Goal: Task Accomplishment & Management: Use online tool/utility

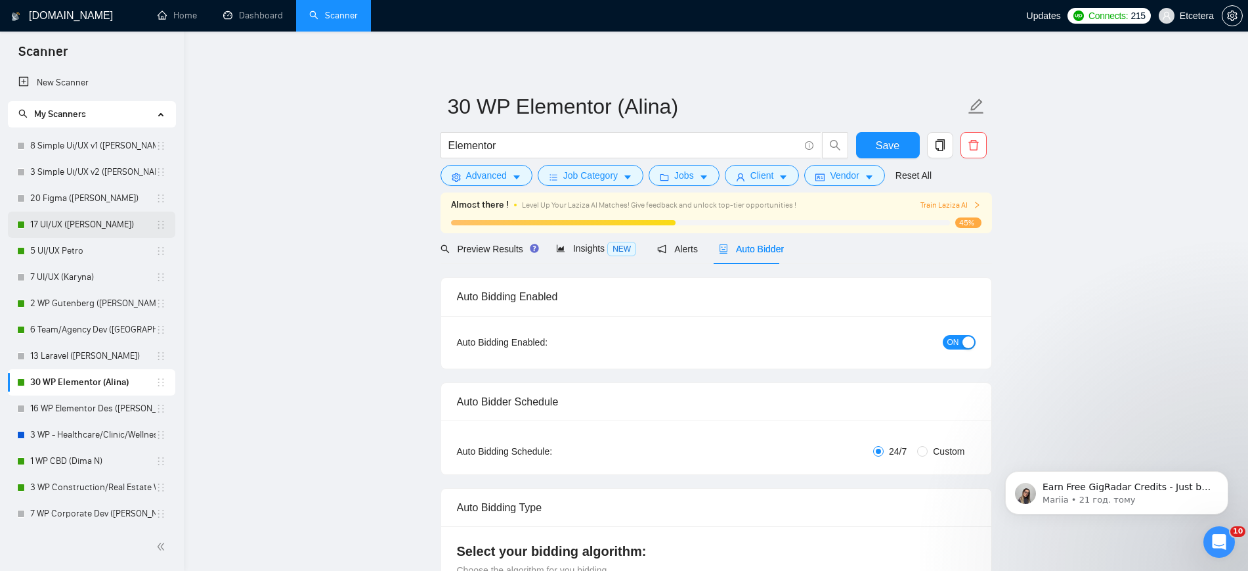
click at [77, 224] on link "17 UI/UX ([PERSON_NAME])" at bounding box center [92, 224] width 125 height 26
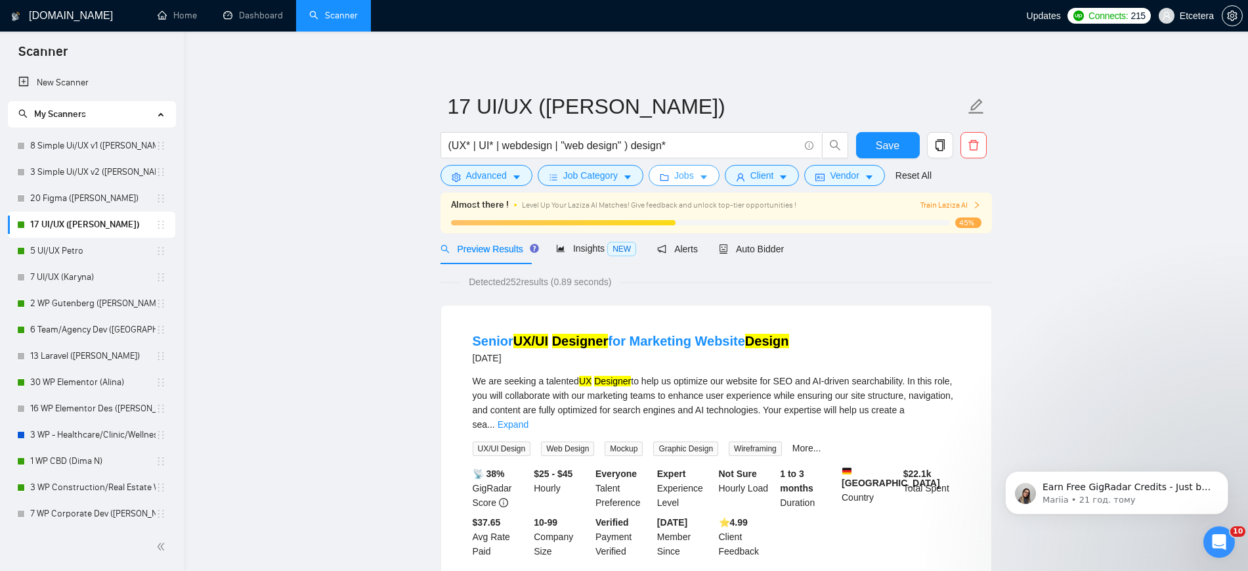
click at [670, 175] on button "Jobs" at bounding box center [684, 175] width 71 height 21
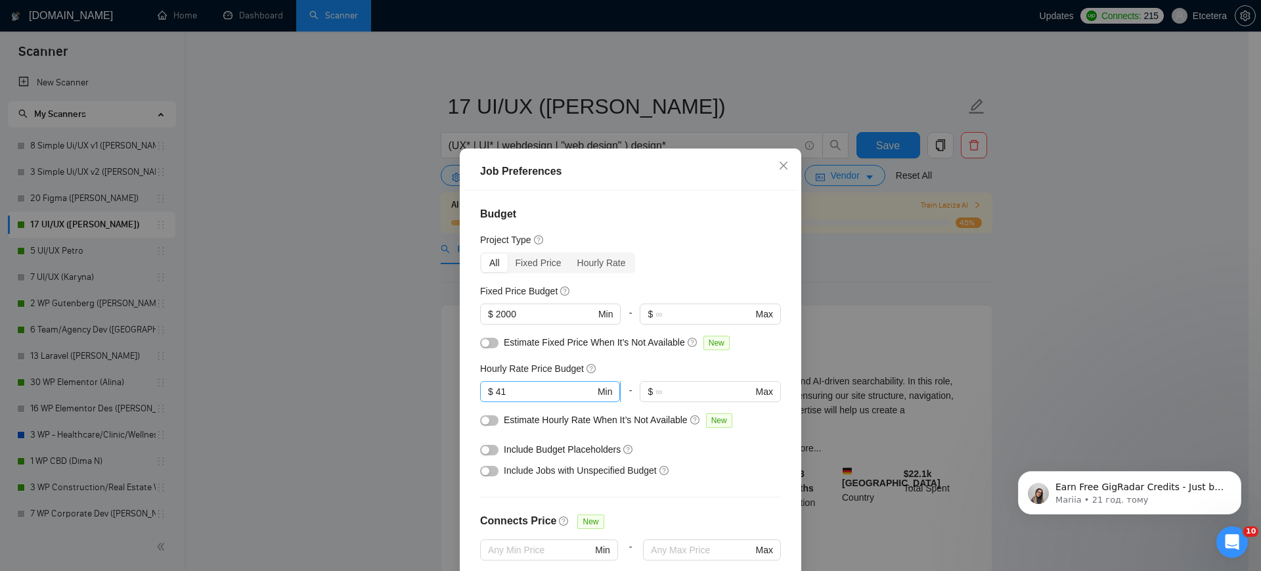
click at [511, 395] on input "41" at bounding box center [545, 391] width 99 height 14
click at [521, 392] on input "41" at bounding box center [545, 391] width 99 height 14
type input "4"
type input "36"
click at [481, 472] on div "button" at bounding box center [485, 471] width 8 height 8
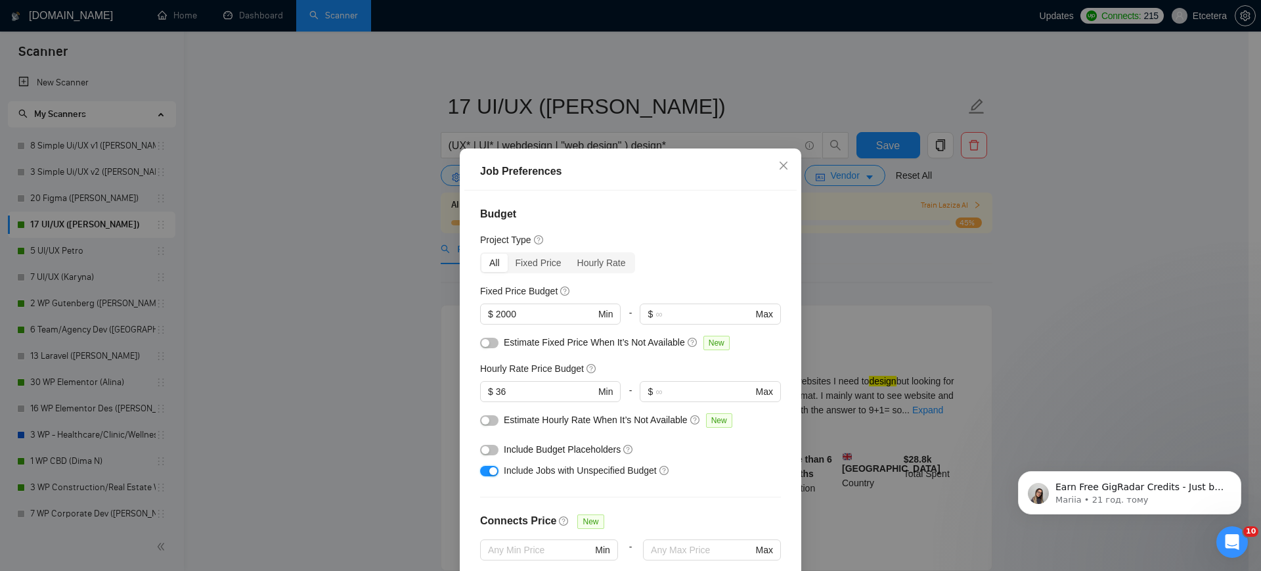
scroll to position [77, 0]
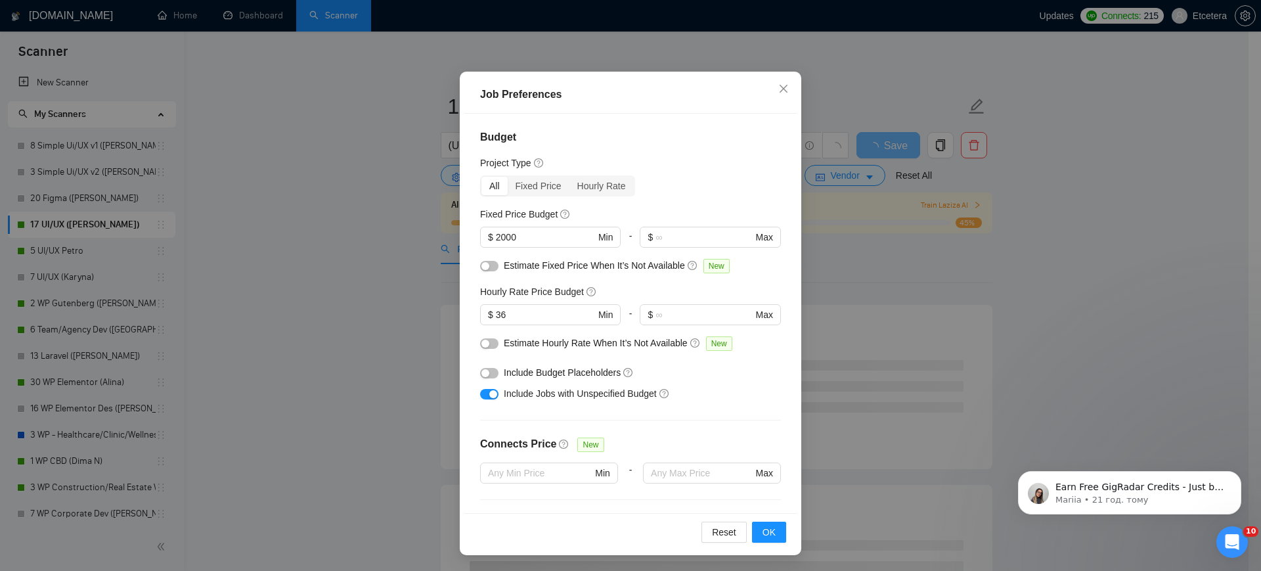
click at [365, 274] on div "Job Preferences Budget Project Type All Fixed Price Hourly Rate Fixed Price Bud…" at bounding box center [630, 285] width 1261 height 571
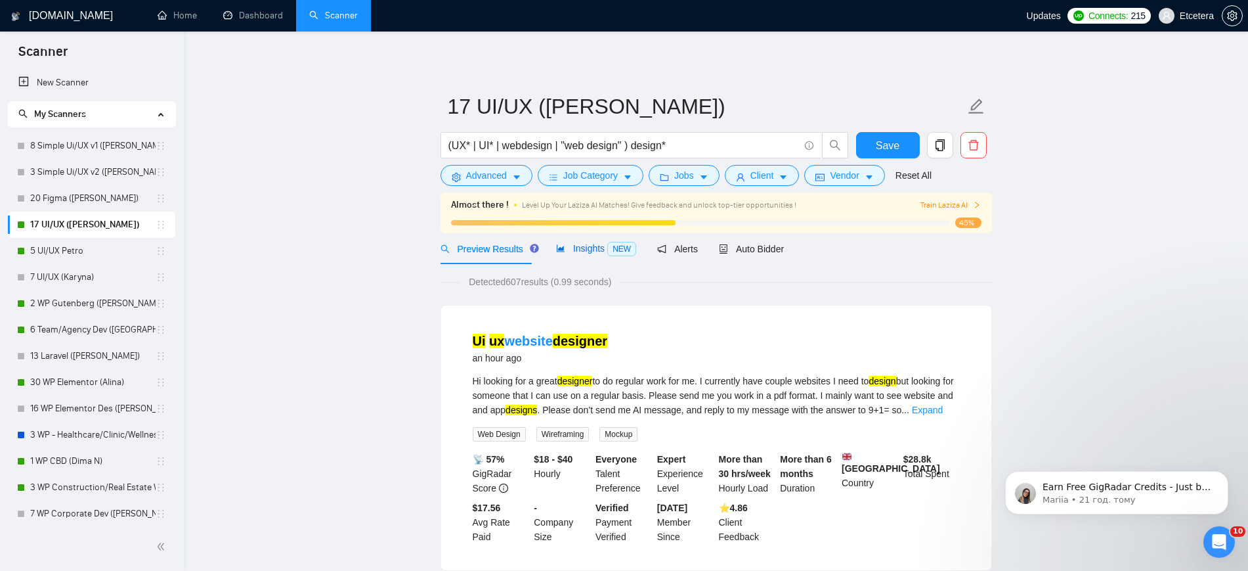
click at [566, 243] on span "Insights NEW" at bounding box center [596, 248] width 80 height 11
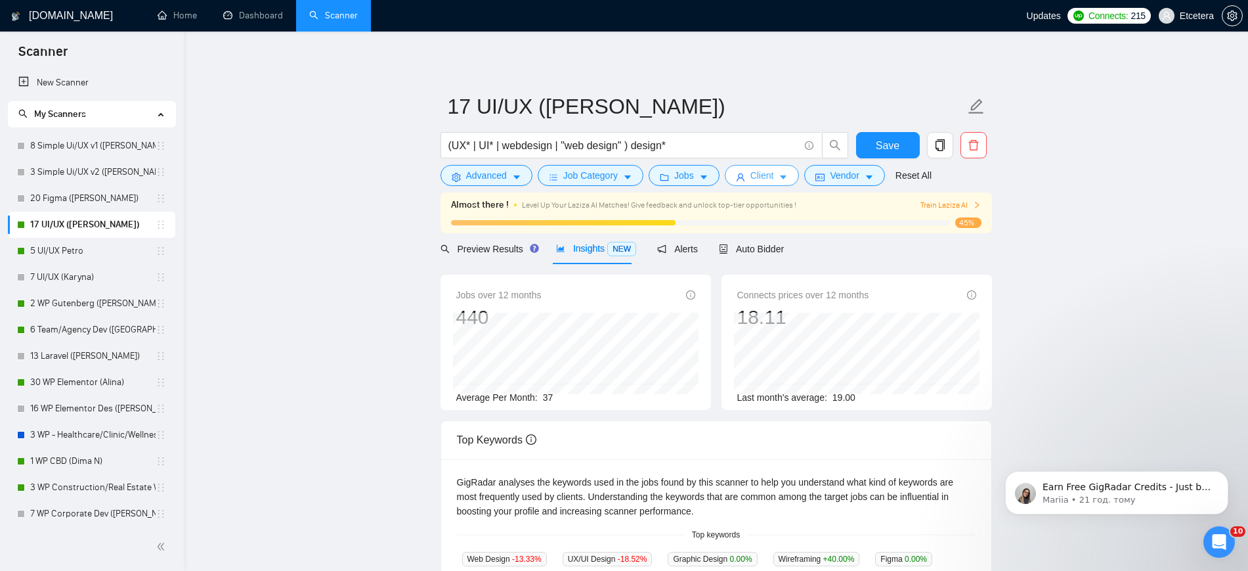
click at [751, 173] on span "Client" at bounding box center [762, 175] width 24 height 14
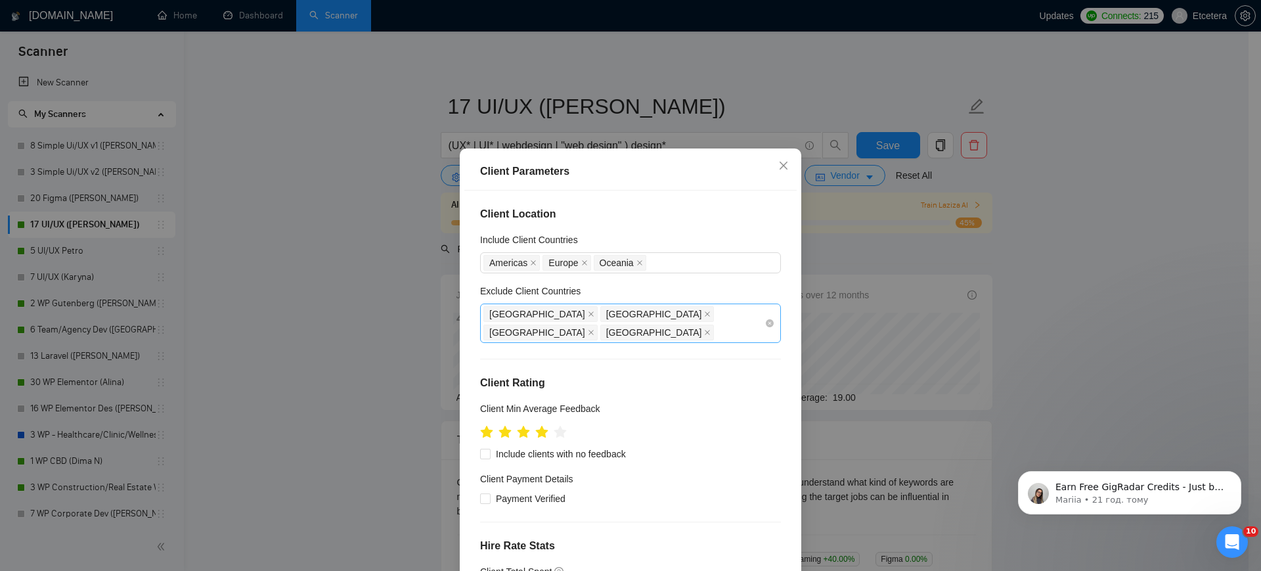
click at [684, 311] on div "[GEOGRAPHIC_DATA] [GEOGRAPHIC_DATA] [GEOGRAPHIC_DATA] [GEOGRAPHIC_DATA]" at bounding box center [623, 323] width 281 height 37
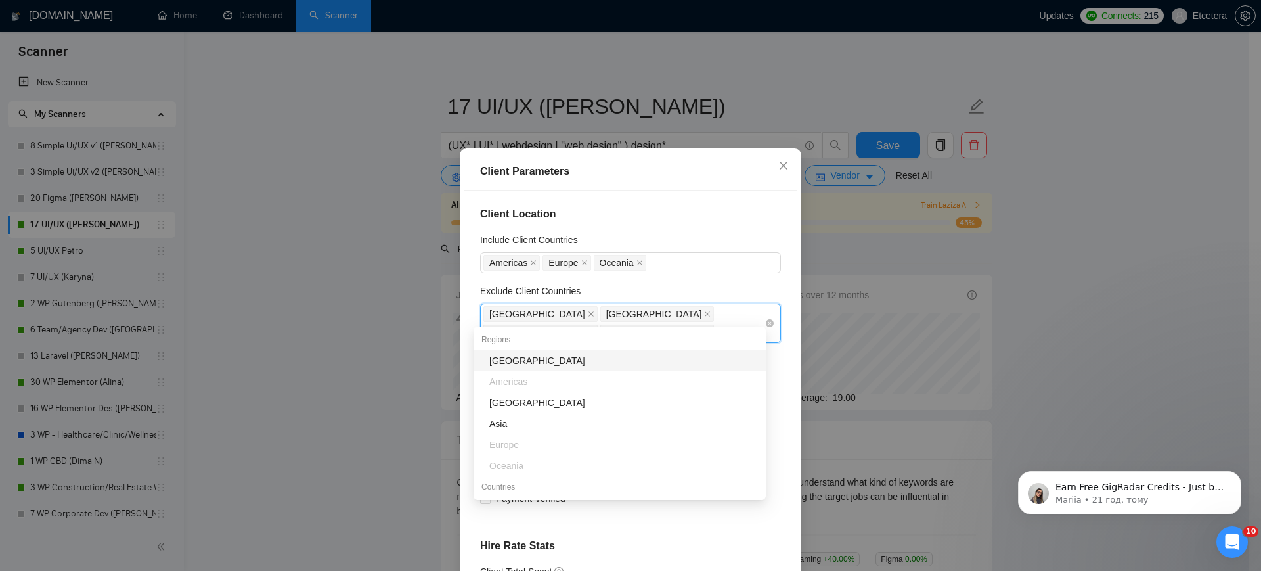
type input "sta"
click at [559, 355] on div "[GEOGRAPHIC_DATA]" at bounding box center [623, 360] width 269 height 14
click at [744, 89] on div "Client Parameters Client Location Include Client Countries [GEOGRAPHIC_DATA] [G…" at bounding box center [630, 285] width 1261 height 571
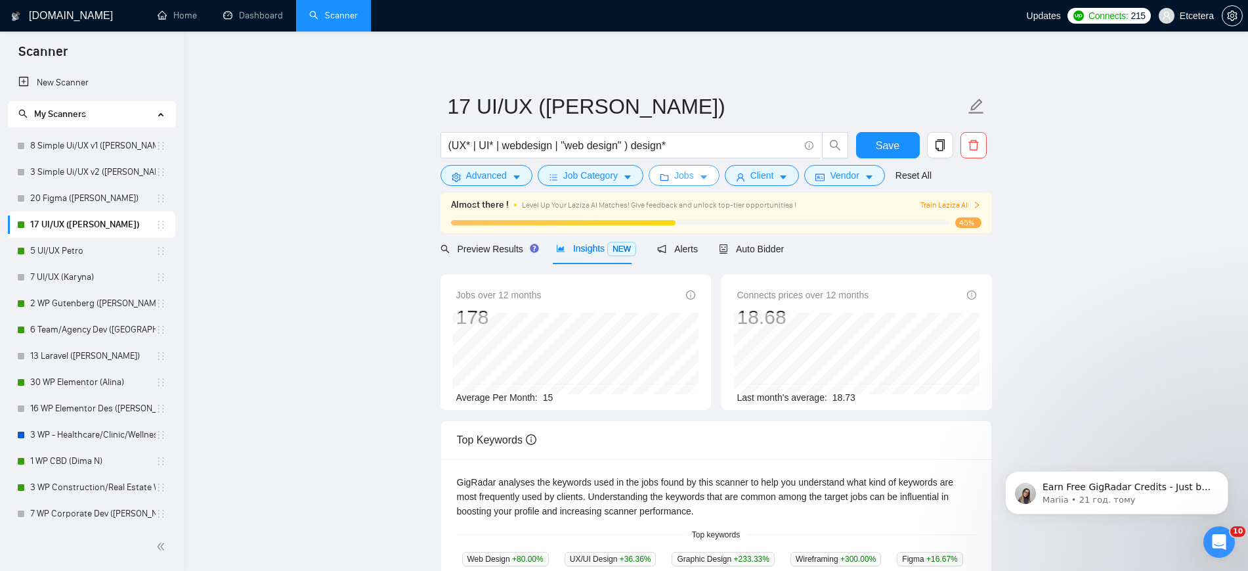
click at [677, 181] on span "Jobs" at bounding box center [684, 175] width 20 height 14
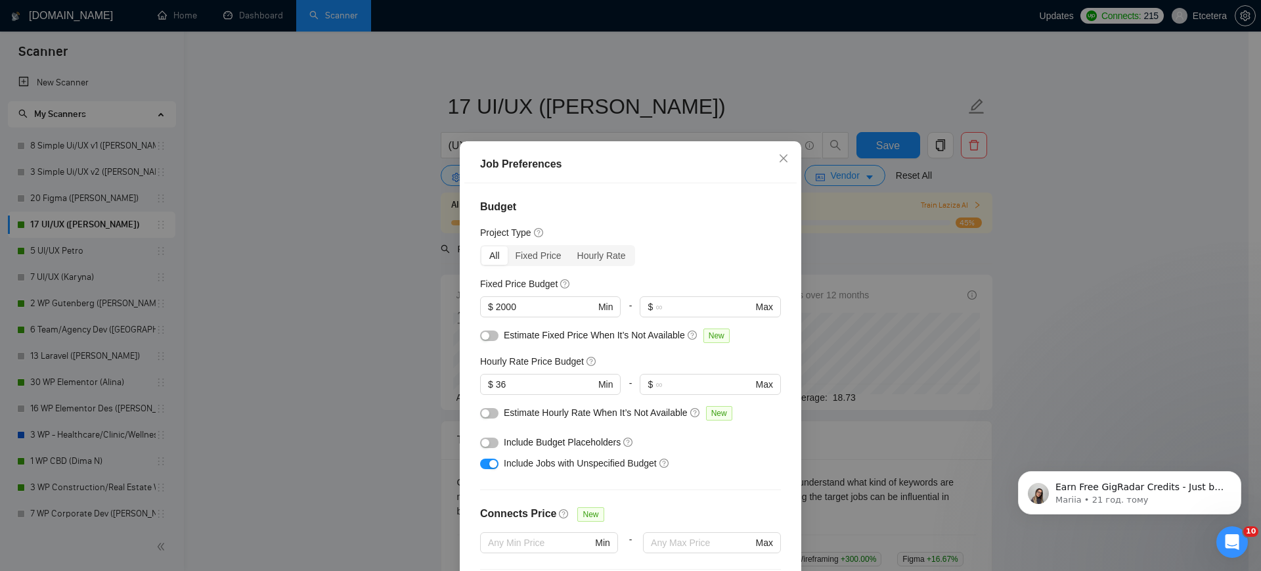
click at [747, 118] on div "Job Preferences Budget Project Type All Fixed Price Hourly Rate Fixed Price Bud…" at bounding box center [630, 285] width 1261 height 571
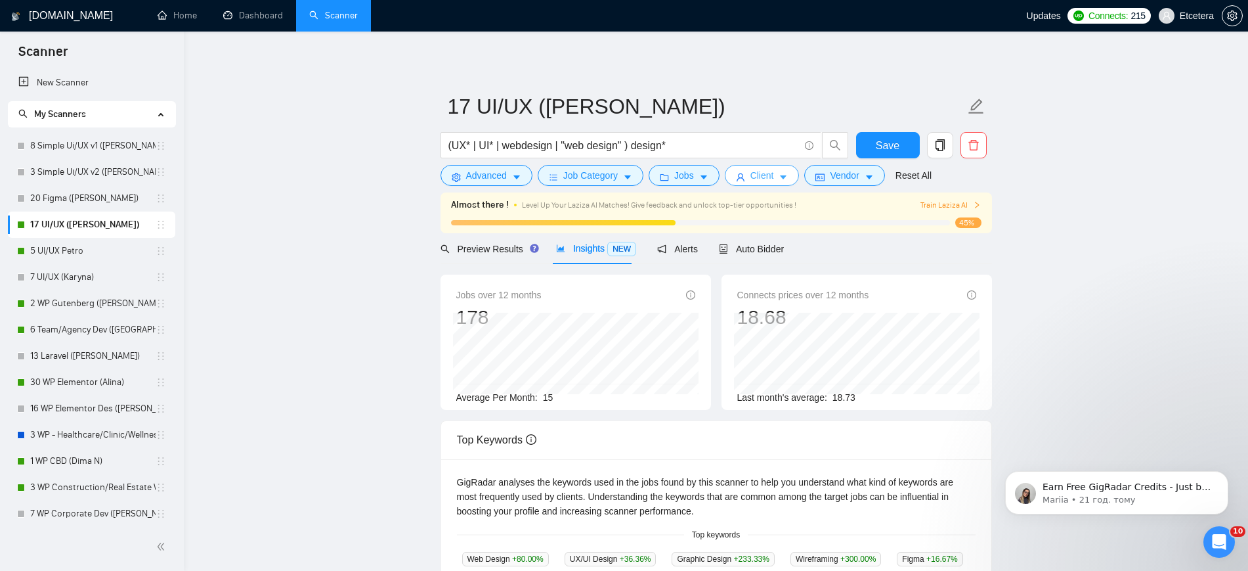
click at [750, 178] on span "Client" at bounding box center [762, 175] width 24 height 14
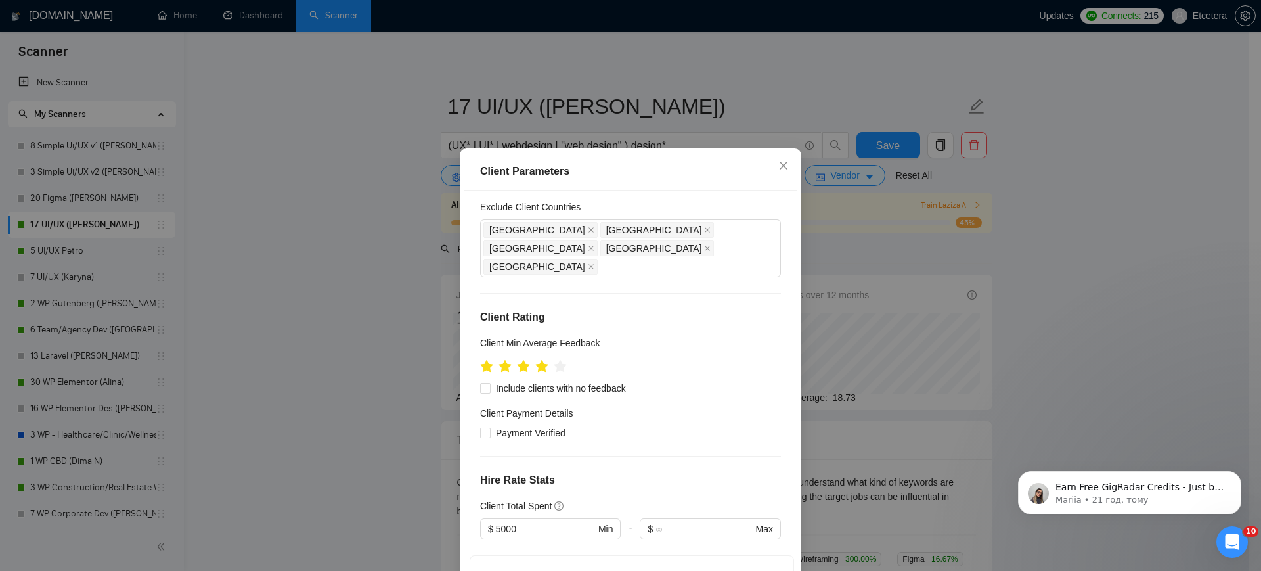
scroll to position [164, 0]
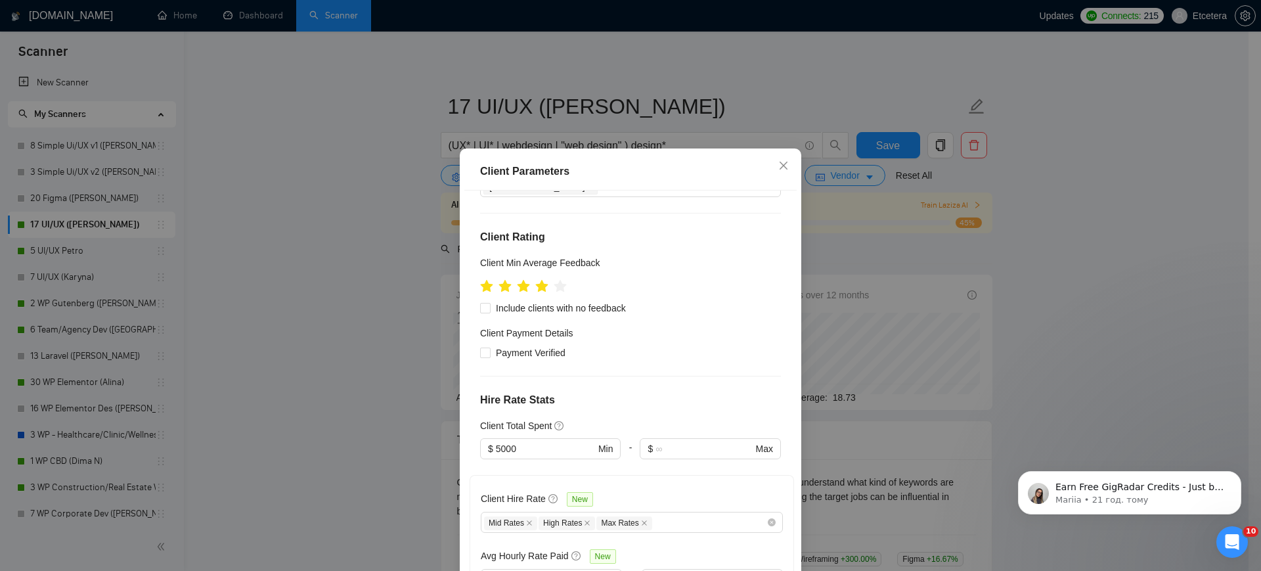
drag, startPoint x: 497, startPoint y: 408, endPoint x: 498, endPoint y: 432, distance: 24.3
click at [497, 441] on input "5000" at bounding box center [546, 448] width 100 height 14
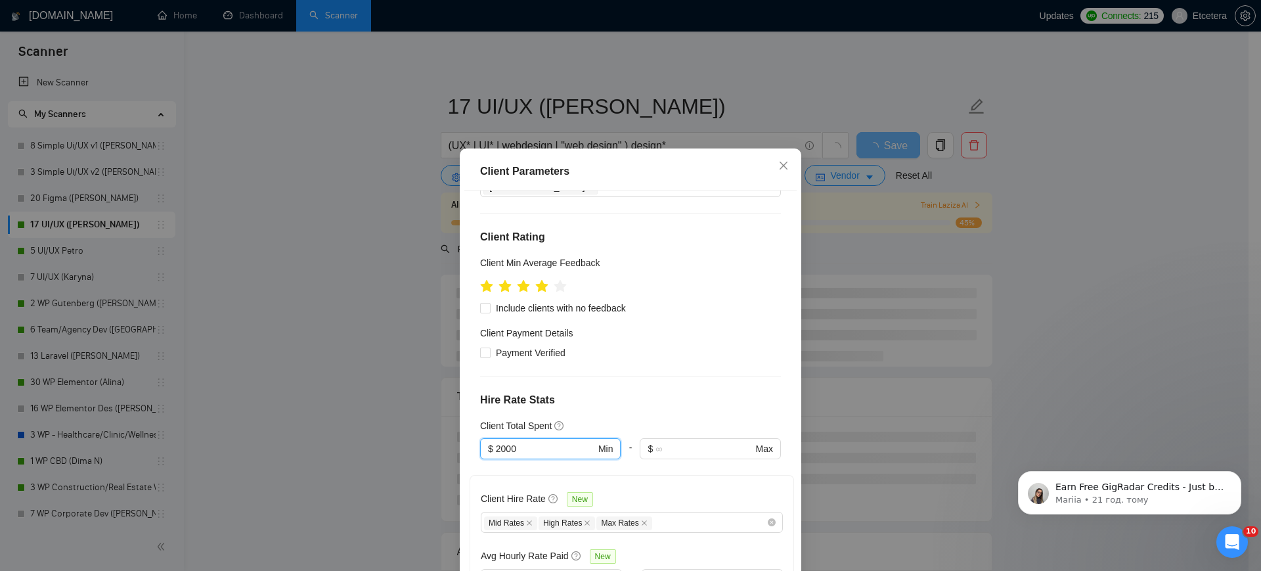
type input "2000"
click at [395, 263] on div "Client Parameters Client Location Include Client Countries [GEOGRAPHIC_DATA] [G…" at bounding box center [630, 285] width 1261 height 571
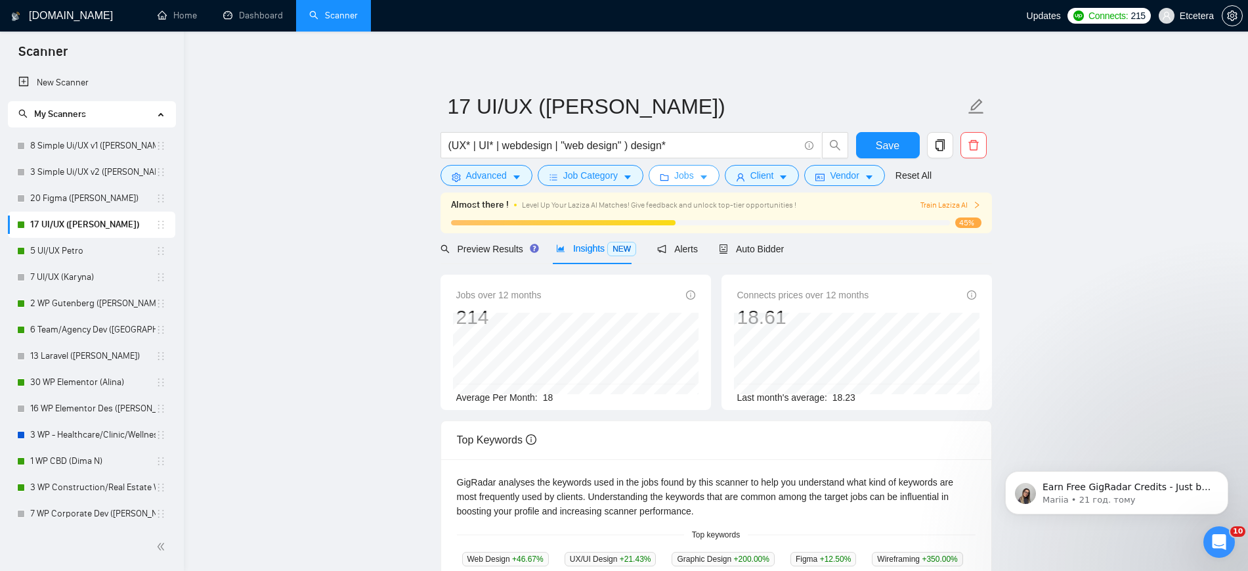
click at [678, 175] on span "Jobs" at bounding box center [684, 175] width 20 height 14
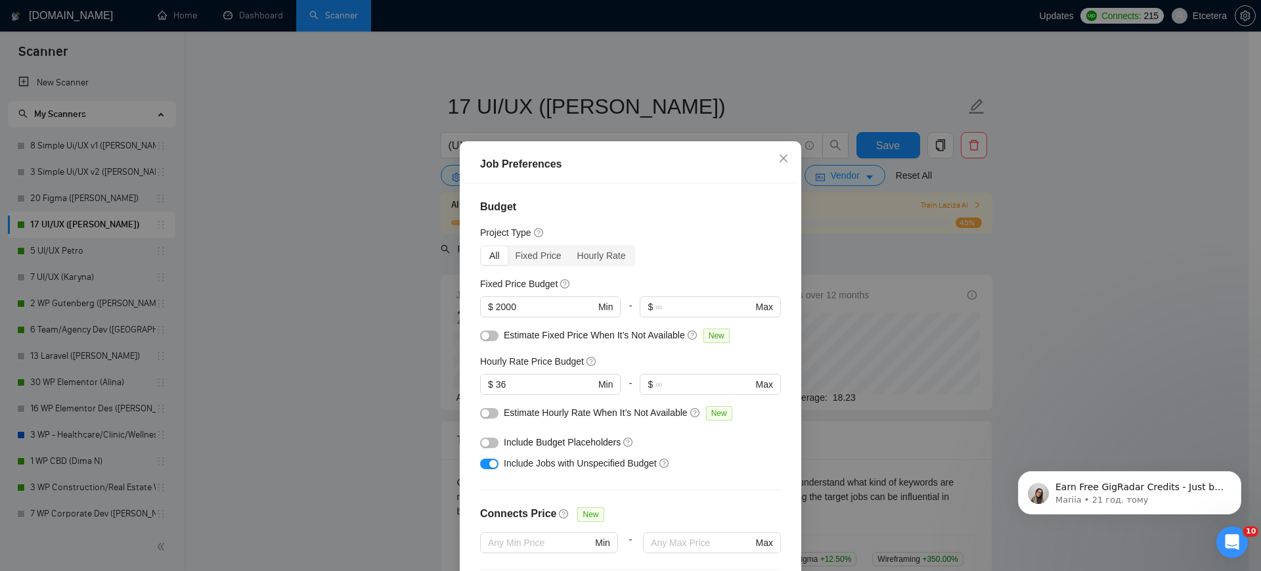
click at [732, 127] on div "Job Preferences Budget Project Type All Fixed Price Hourly Rate Fixed Price Bud…" at bounding box center [630, 285] width 1261 height 571
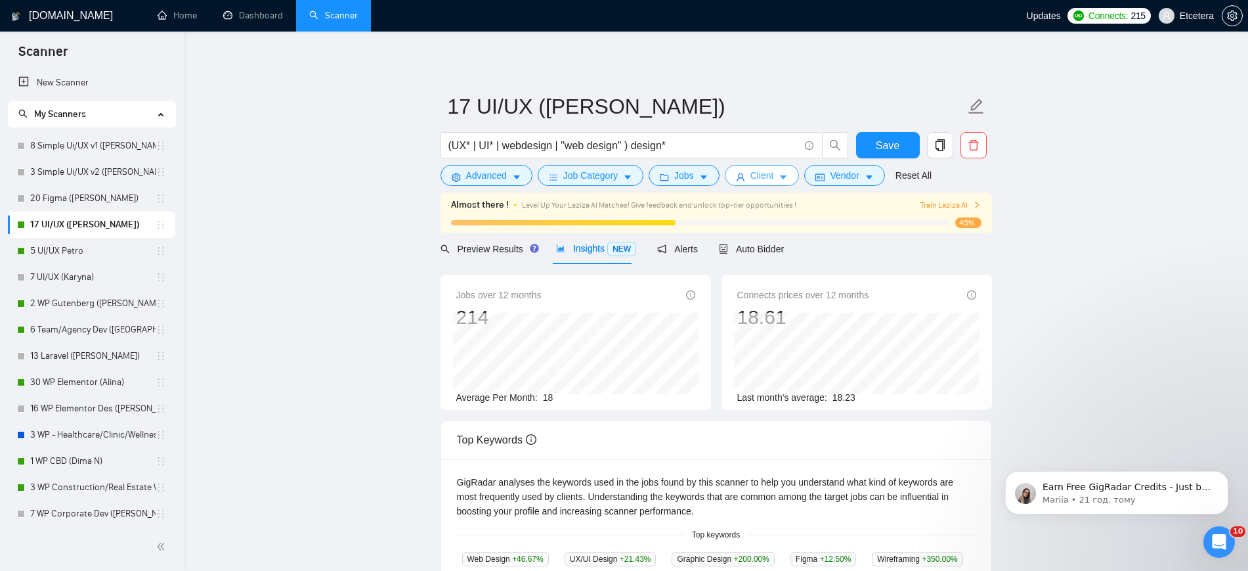
click at [770, 175] on span "Client" at bounding box center [762, 175] width 24 height 14
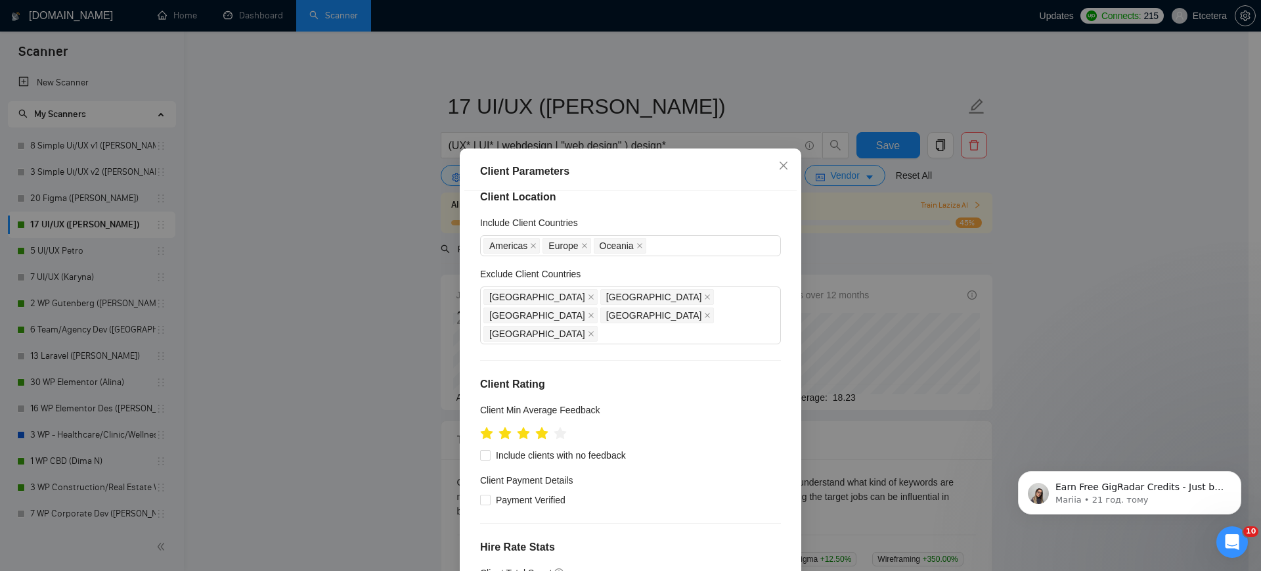
scroll to position [0, 0]
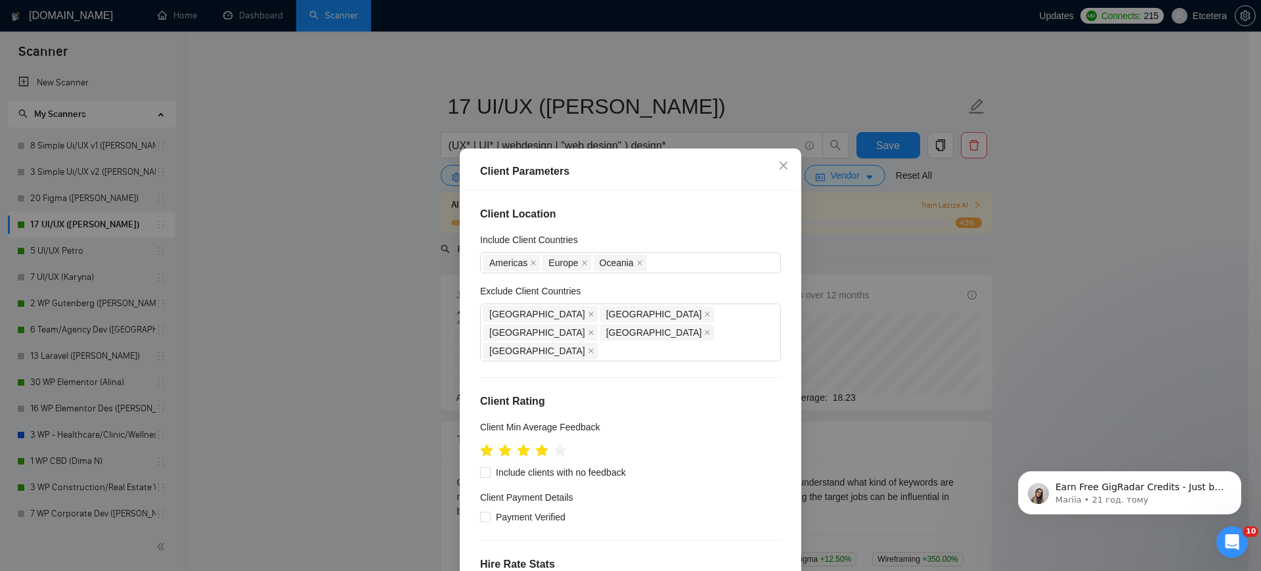
click at [829, 177] on div "Client Parameters Client Location Include Client Countries [GEOGRAPHIC_DATA] [G…" at bounding box center [630, 285] width 1261 height 571
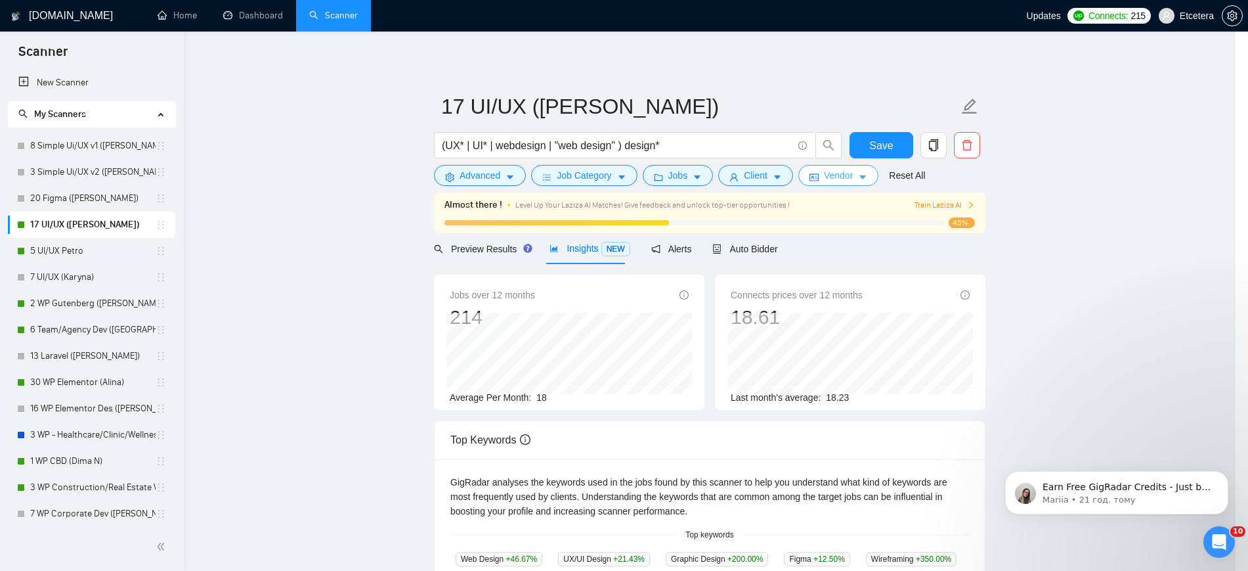
click at [829, 177] on span "Vendor" at bounding box center [838, 175] width 29 height 14
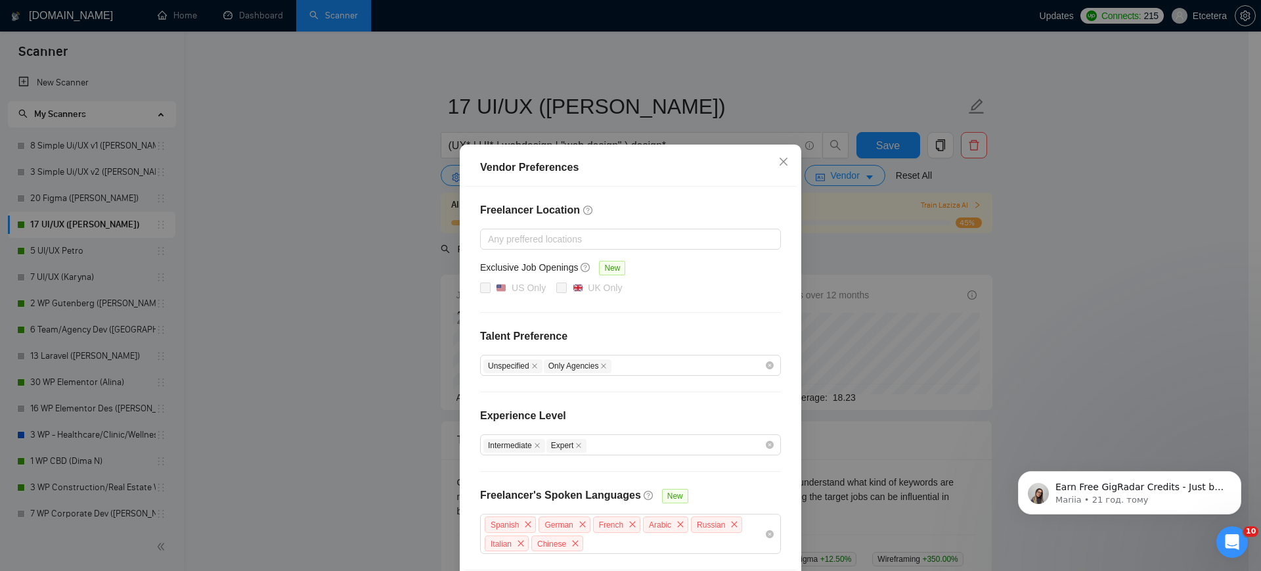
scroll to position [55, 0]
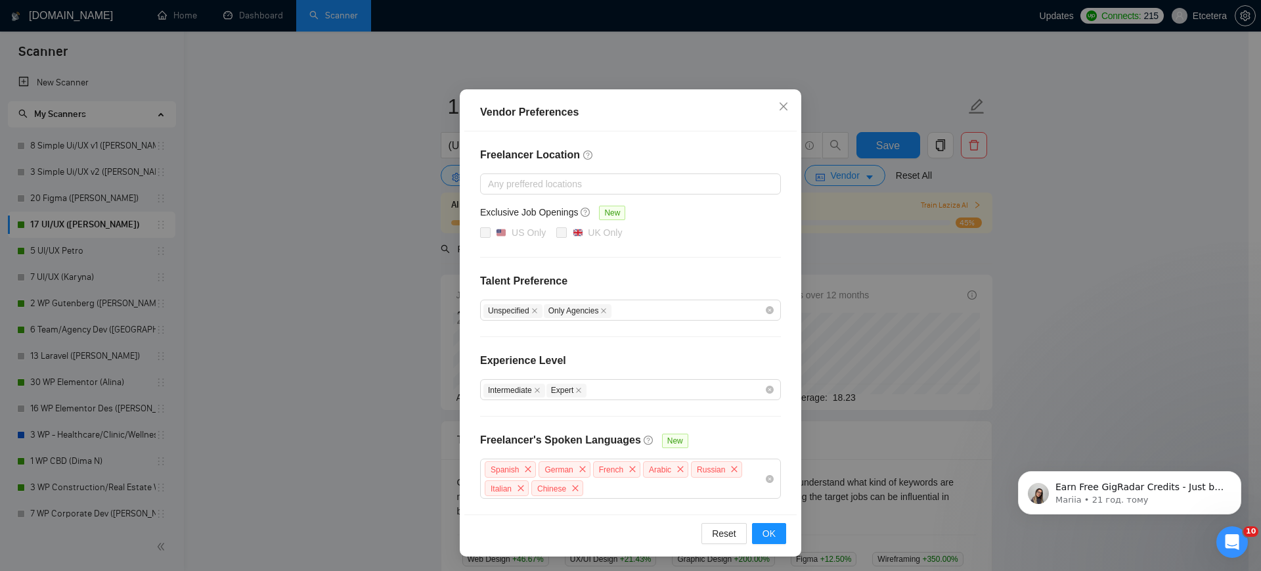
click at [79, 248] on div "Vendor Preferences Freelancer Location Any preffered locations Exclusive Job Op…" at bounding box center [630, 285] width 1261 height 571
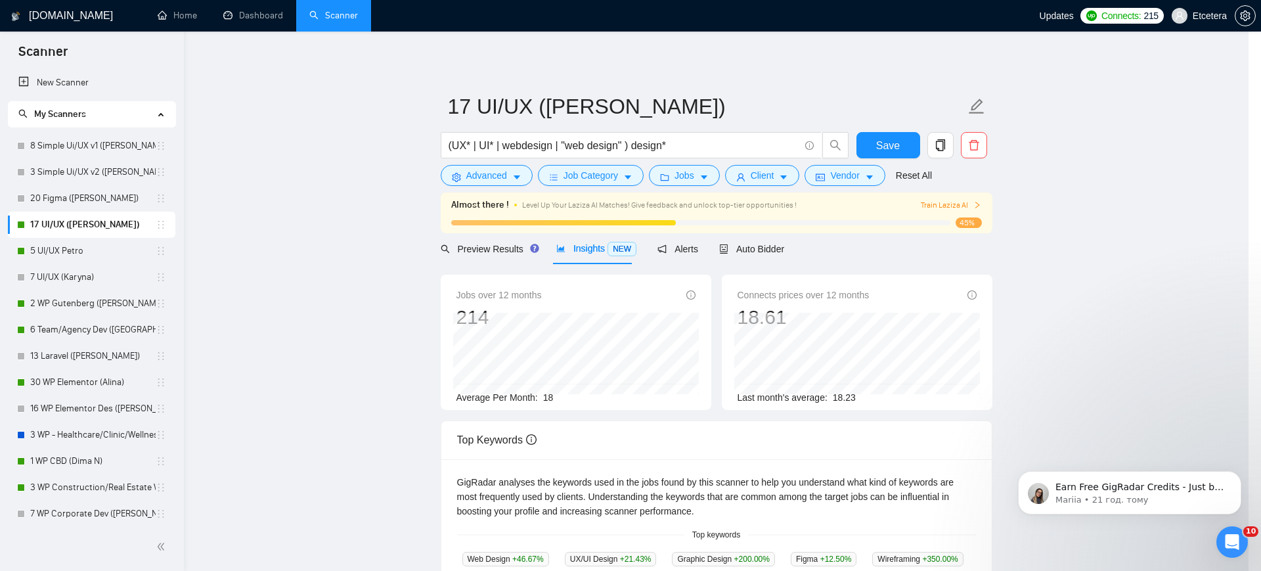
scroll to position [0, 0]
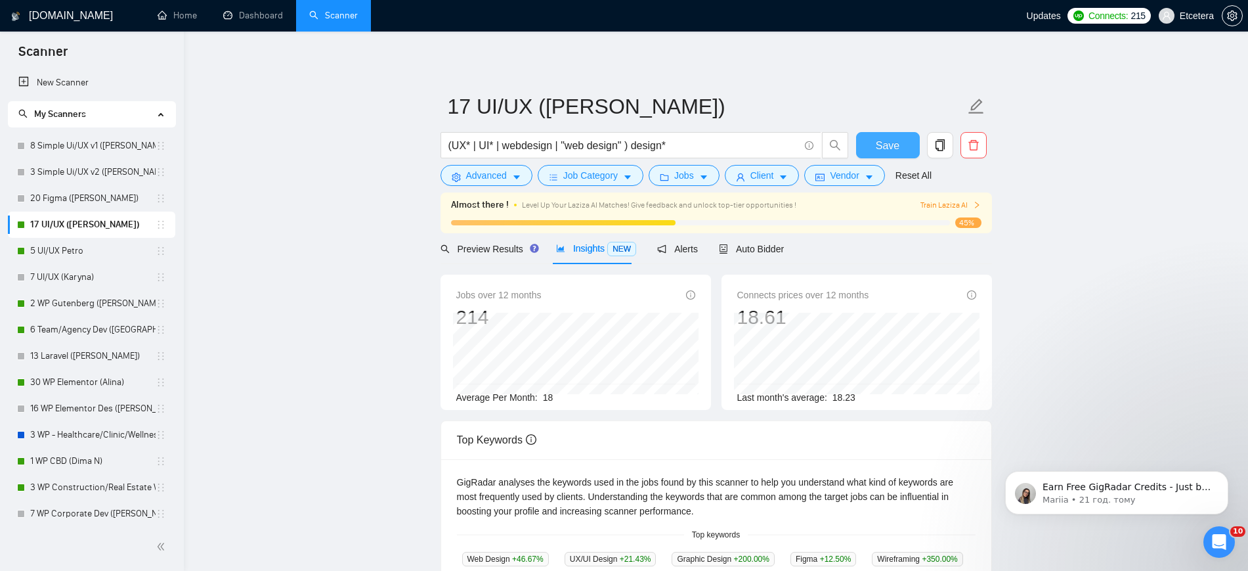
drag, startPoint x: 880, startPoint y: 148, endPoint x: 879, endPoint y: 161, distance: 13.1
click at [880, 148] on span "Save" at bounding box center [888, 145] width 24 height 16
click at [47, 247] on link "5 UI/UX Petro" at bounding box center [92, 251] width 125 height 26
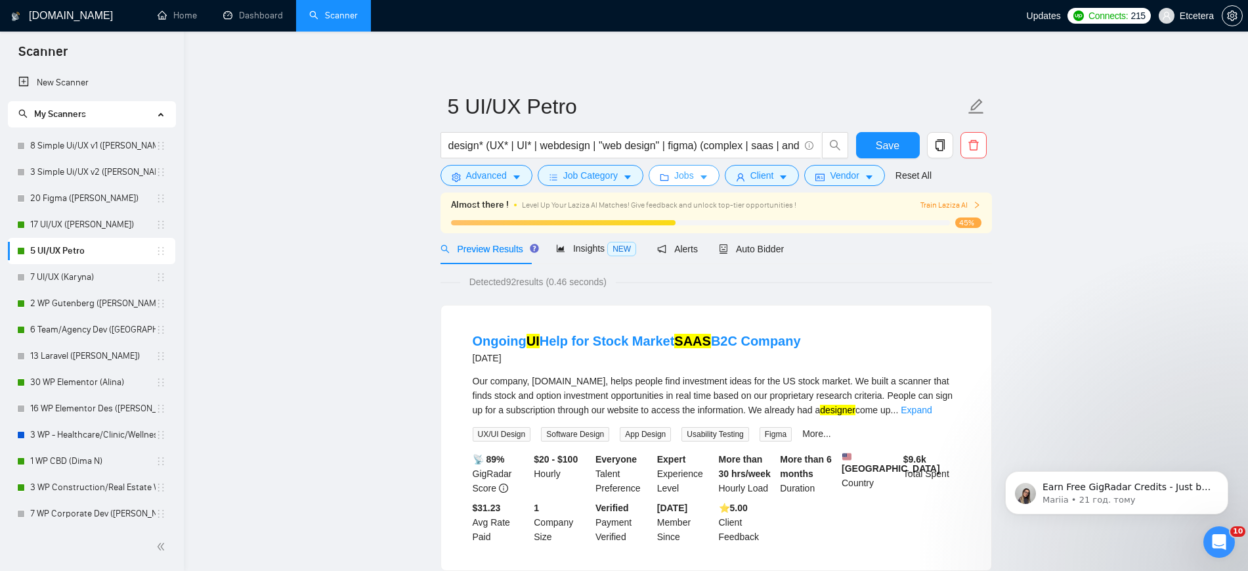
click at [684, 178] on span "Jobs" at bounding box center [684, 175] width 20 height 14
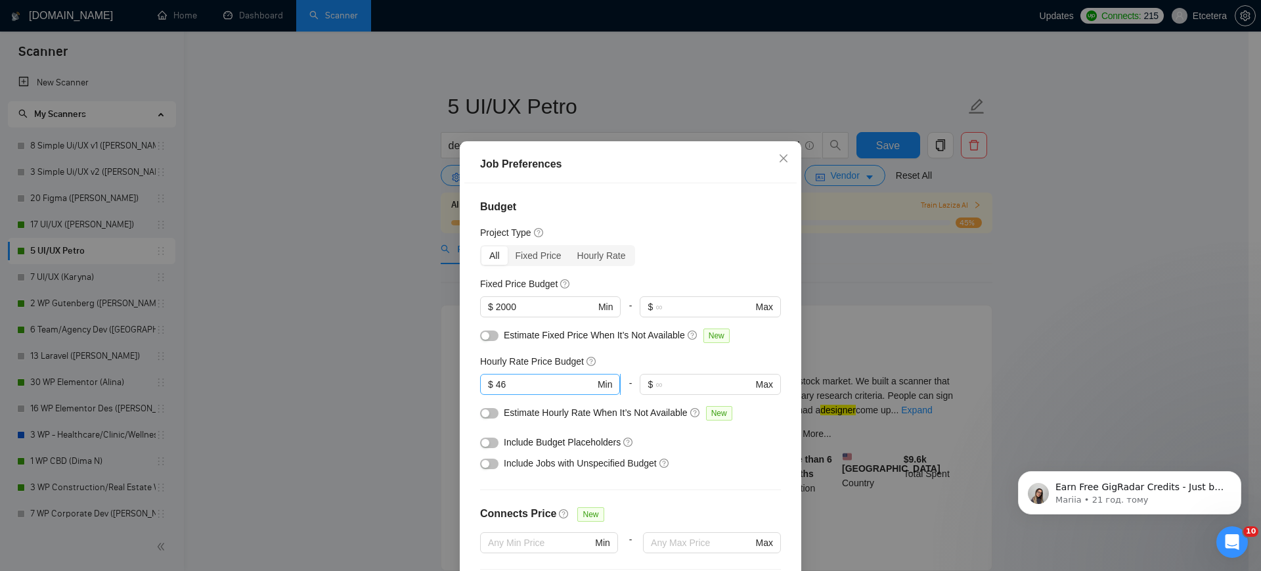
click at [507, 387] on input "46" at bounding box center [545, 384] width 99 height 14
drag, startPoint x: 320, startPoint y: 269, endPoint x: 399, endPoint y: 290, distance: 82.2
click at [320, 269] on div "Job Preferences Budget Project Type All Fixed Price Hourly Rate Fixed Price Bud…" at bounding box center [630, 285] width 1261 height 571
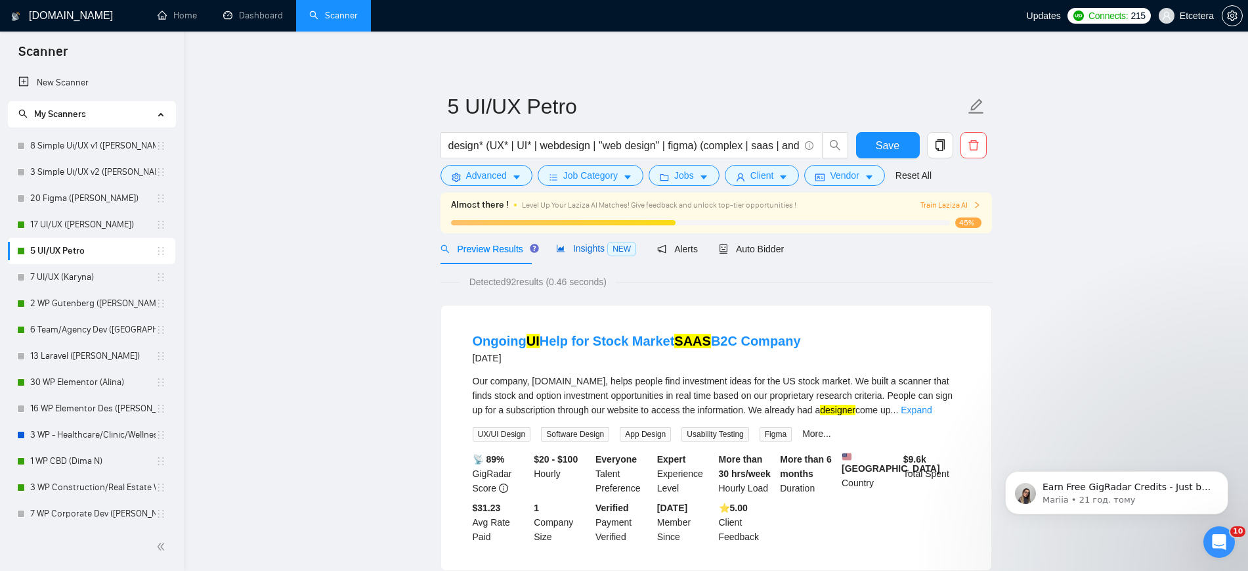
click at [599, 251] on span "Insights NEW" at bounding box center [596, 248] width 80 height 11
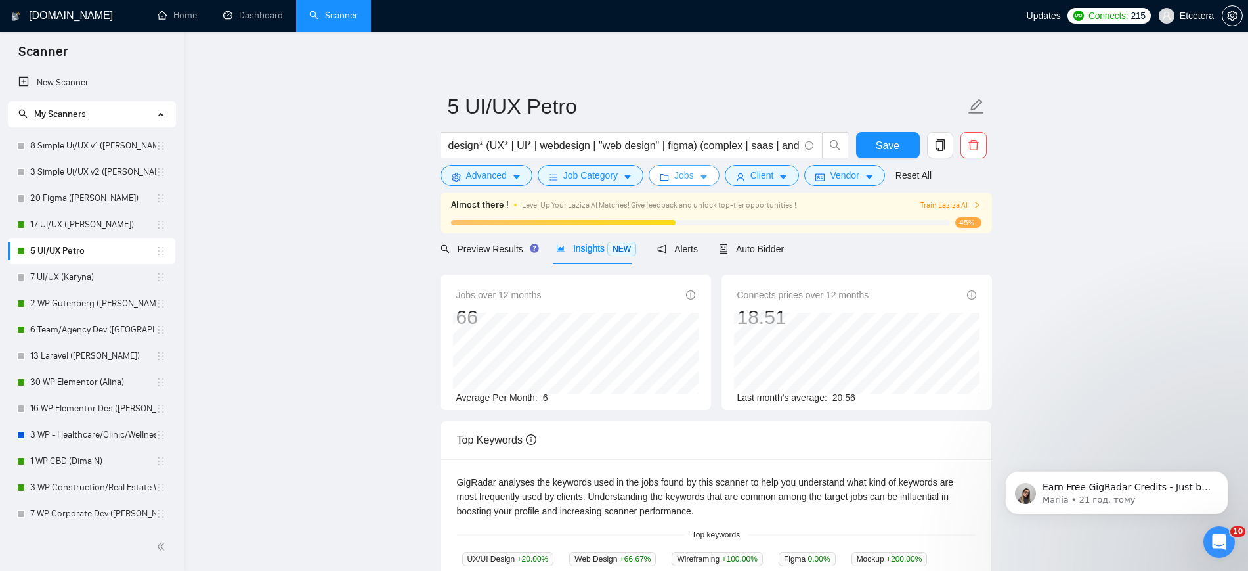
click at [689, 178] on span "Jobs" at bounding box center [684, 175] width 20 height 14
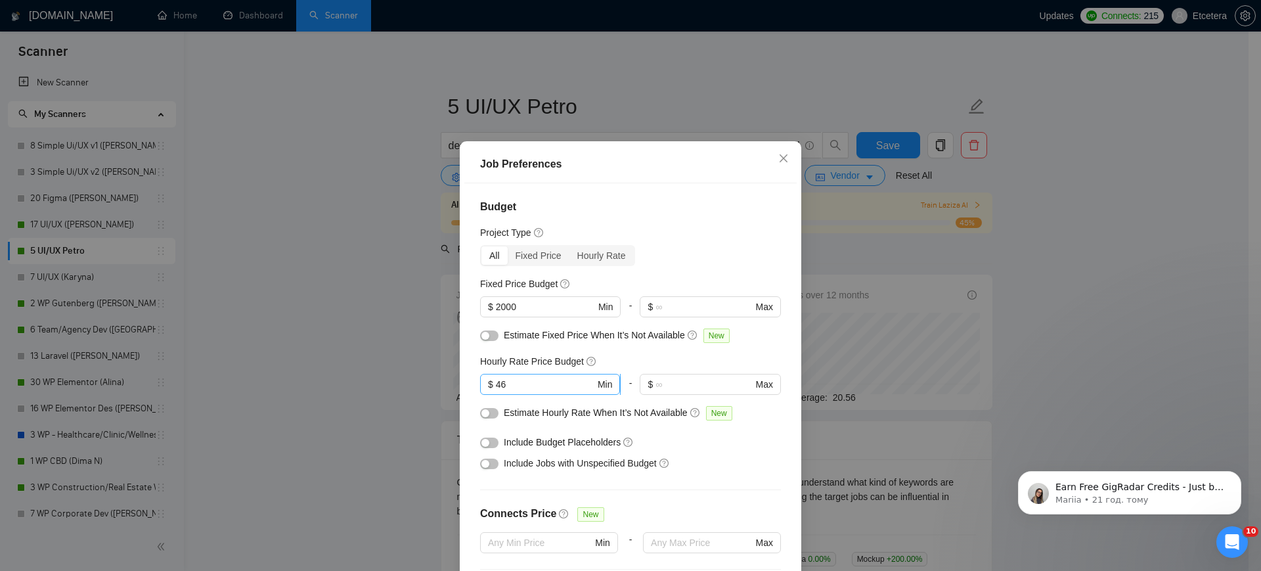
click at [497, 391] on input "46" at bounding box center [545, 384] width 99 height 14
type input "4"
type input "41"
click at [480, 469] on button "button" at bounding box center [489, 463] width 18 height 11
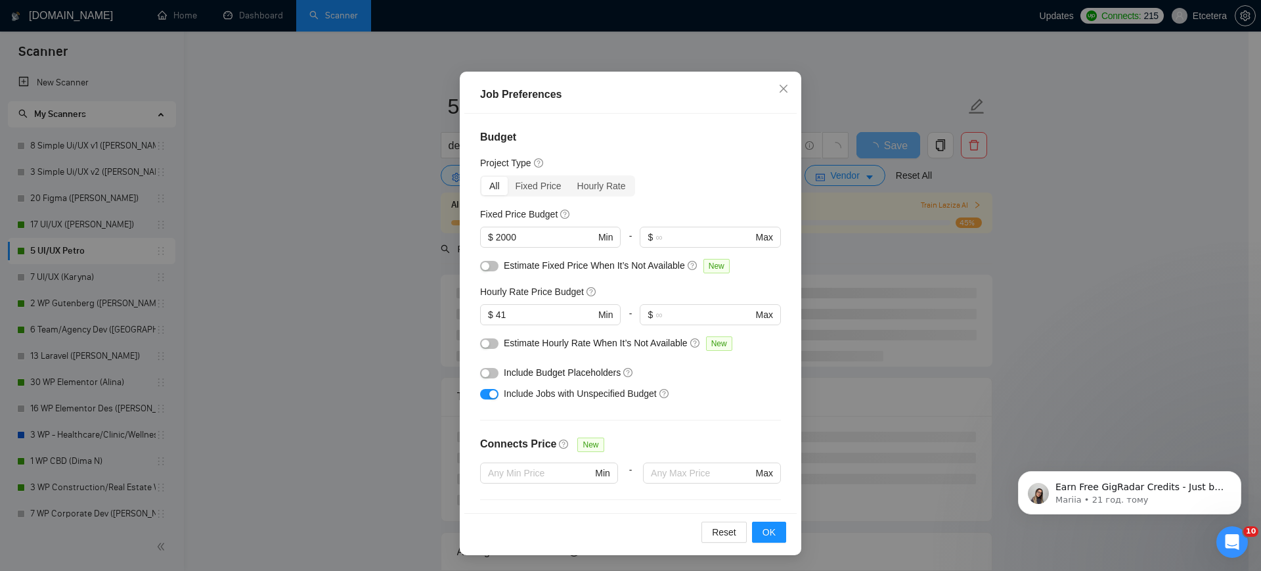
click at [374, 377] on div "Job Preferences Budget Project Type All Fixed Price Hourly Rate Fixed Price Bud…" at bounding box center [630, 285] width 1261 height 571
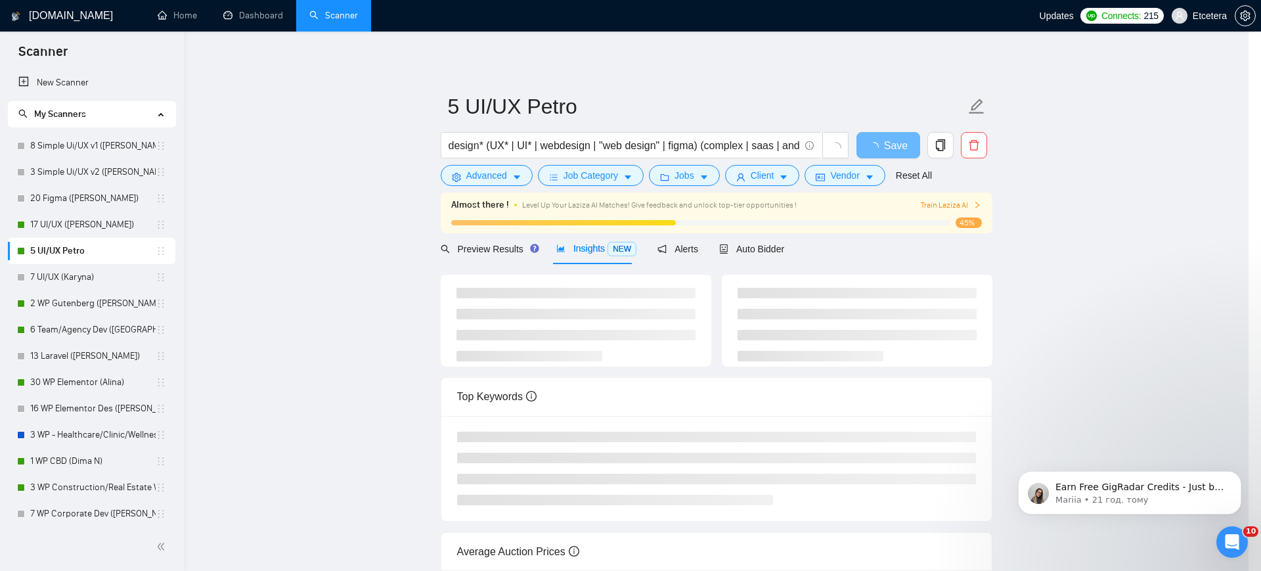
scroll to position [7, 0]
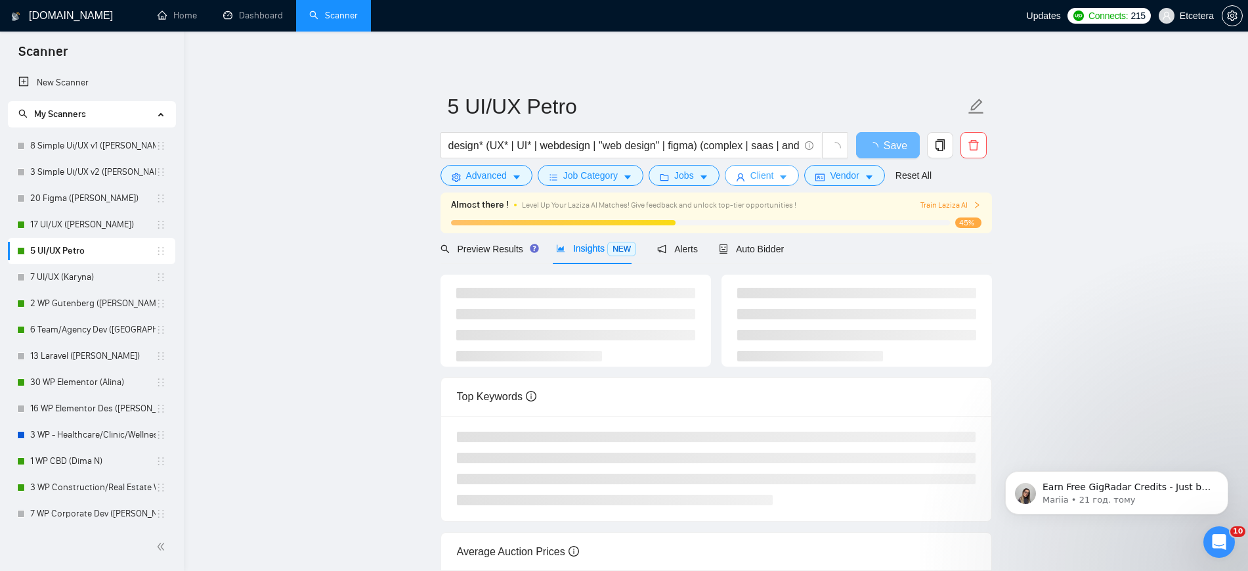
click at [760, 174] on span "Client" at bounding box center [762, 175] width 24 height 14
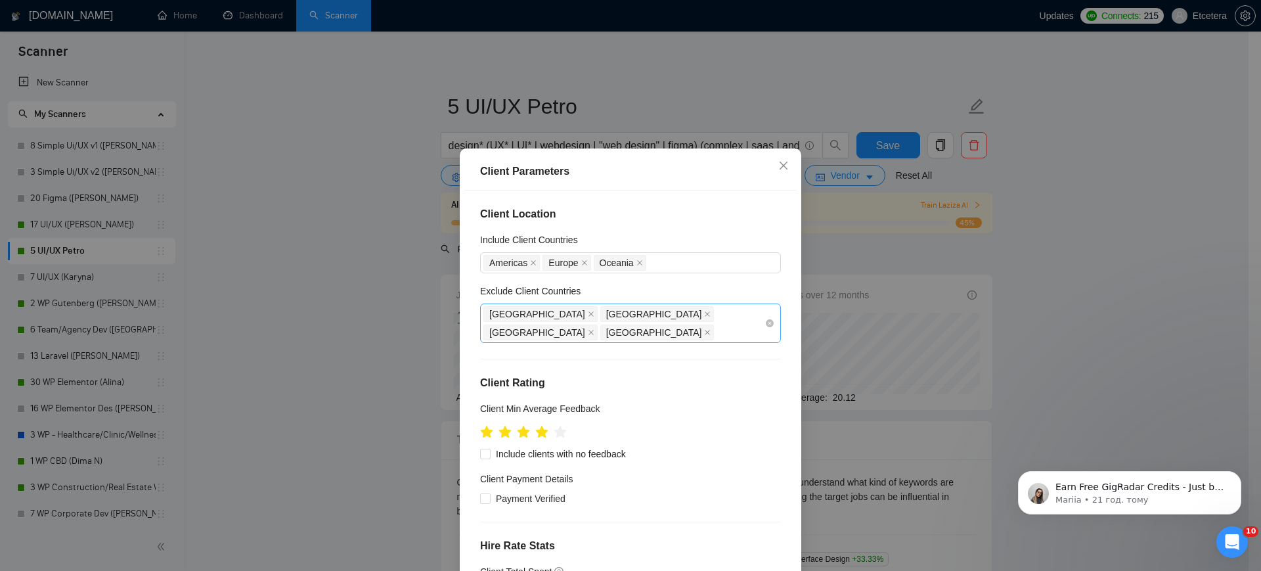
click at [665, 313] on div "[GEOGRAPHIC_DATA] [GEOGRAPHIC_DATA] [GEOGRAPHIC_DATA] [GEOGRAPHIC_DATA]" at bounding box center [623, 323] width 281 height 37
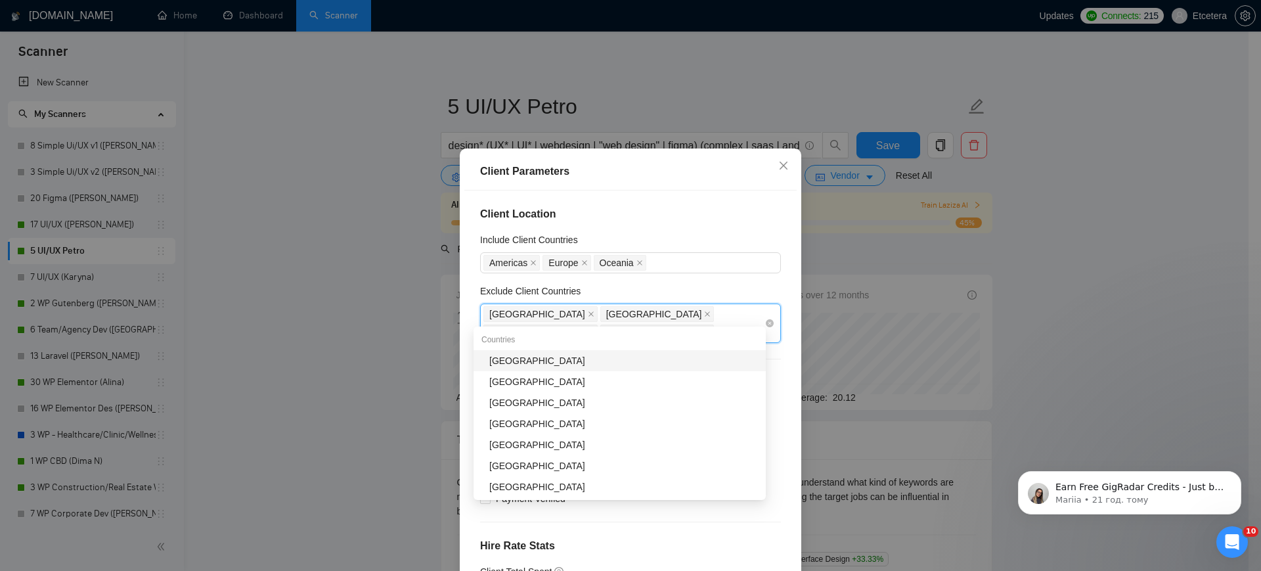
type input "sta"
click at [592, 362] on div "[GEOGRAPHIC_DATA]" at bounding box center [623, 360] width 269 height 14
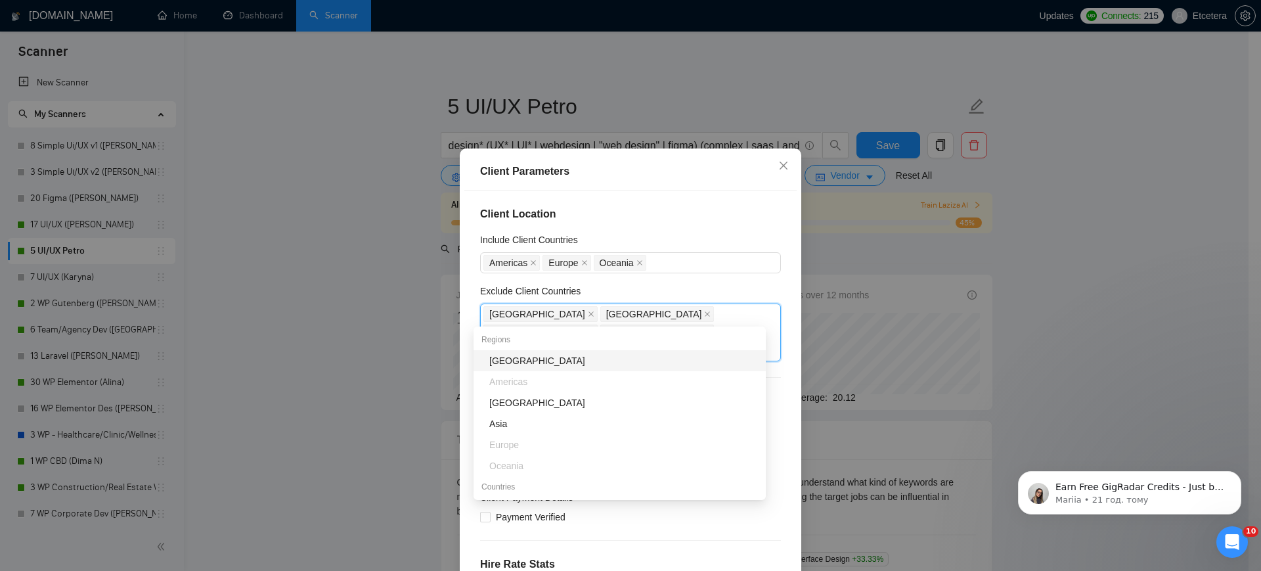
click at [416, 311] on div "Client Parameters Client Location Include Client Countries [GEOGRAPHIC_DATA] [G…" at bounding box center [630, 285] width 1261 height 571
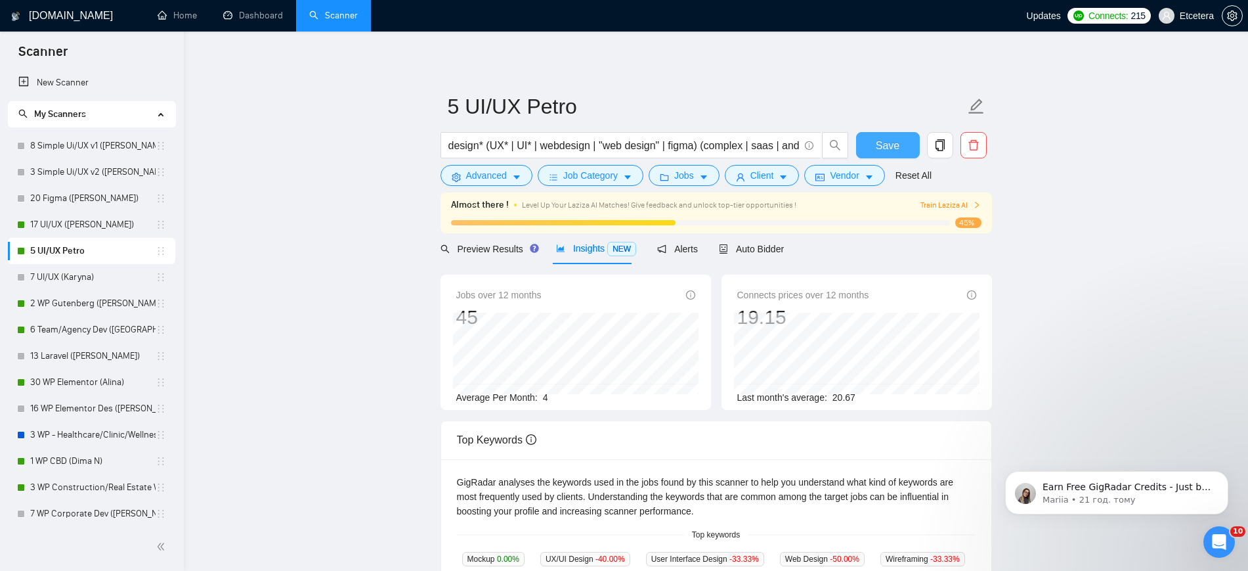
click at [888, 139] on span "Save" at bounding box center [888, 145] width 24 height 16
click at [744, 178] on button "Client" at bounding box center [762, 175] width 75 height 21
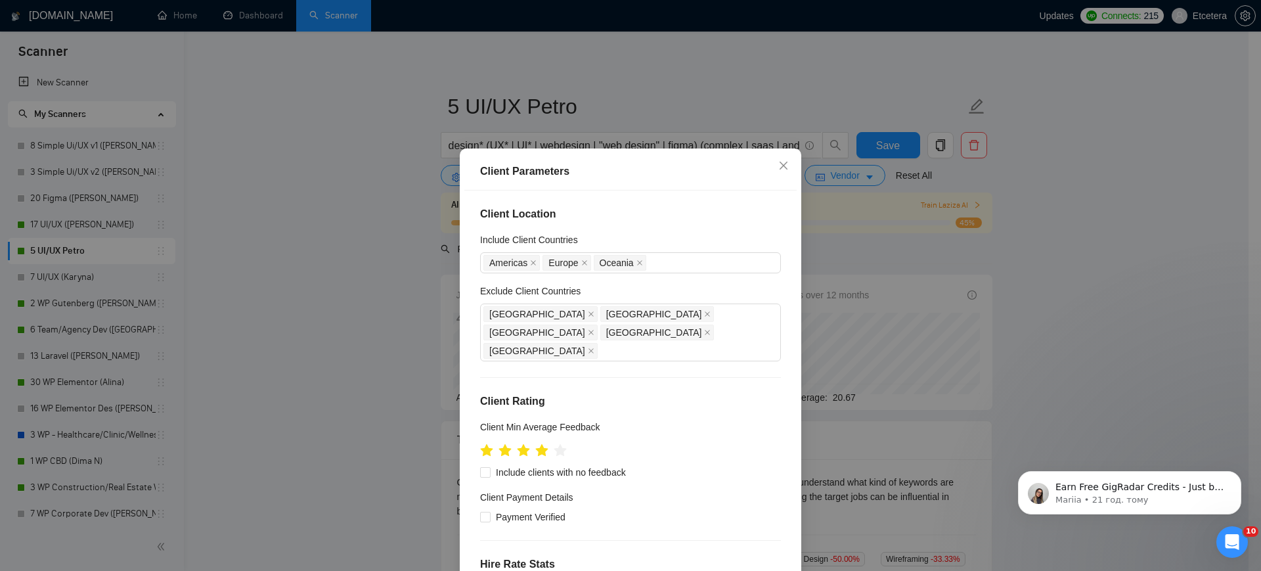
scroll to position [328, 0]
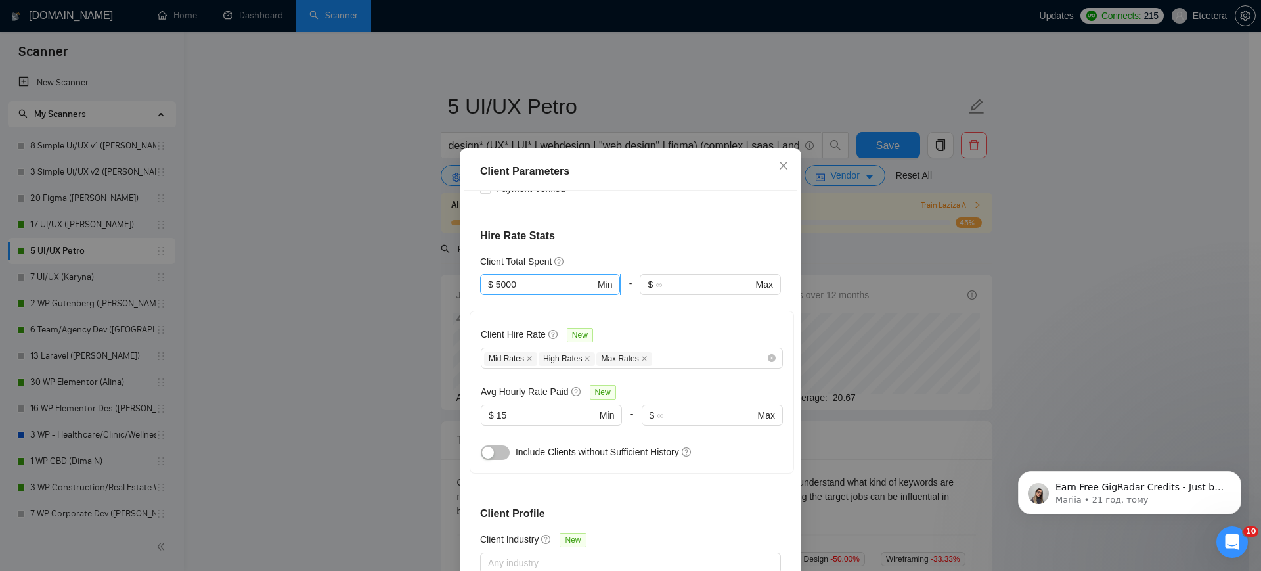
click at [496, 277] on input "5000" at bounding box center [545, 284] width 99 height 14
type input "2000"
click at [349, 245] on div "Client Parameters Client Location Include Client Countries [GEOGRAPHIC_DATA] [G…" at bounding box center [630, 285] width 1261 height 571
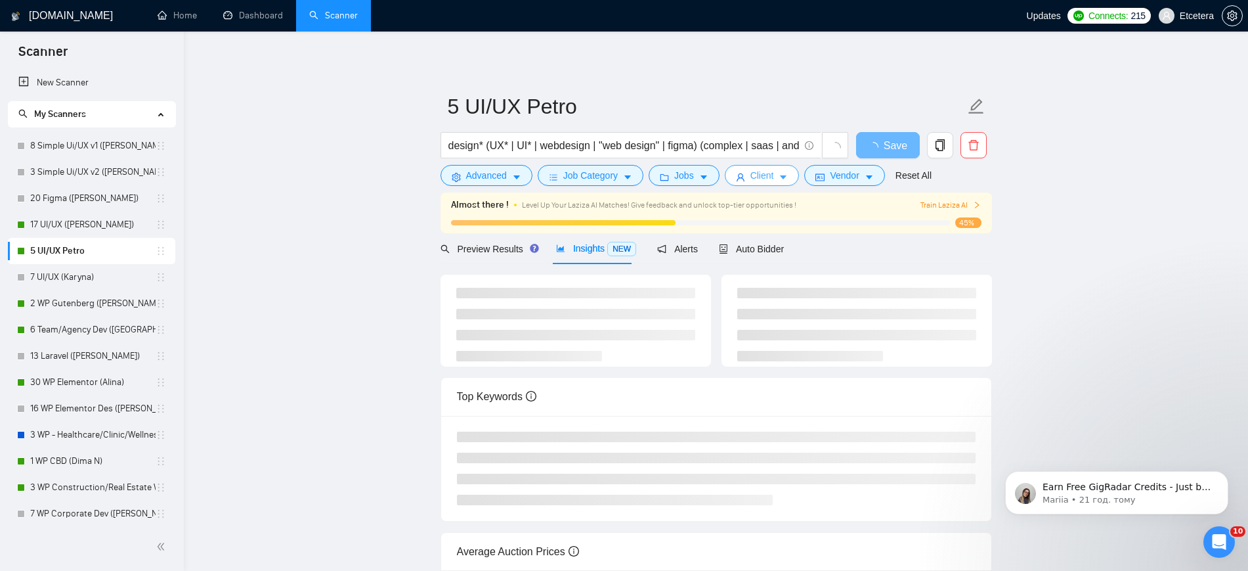
click at [759, 171] on span "Client" at bounding box center [762, 175] width 24 height 14
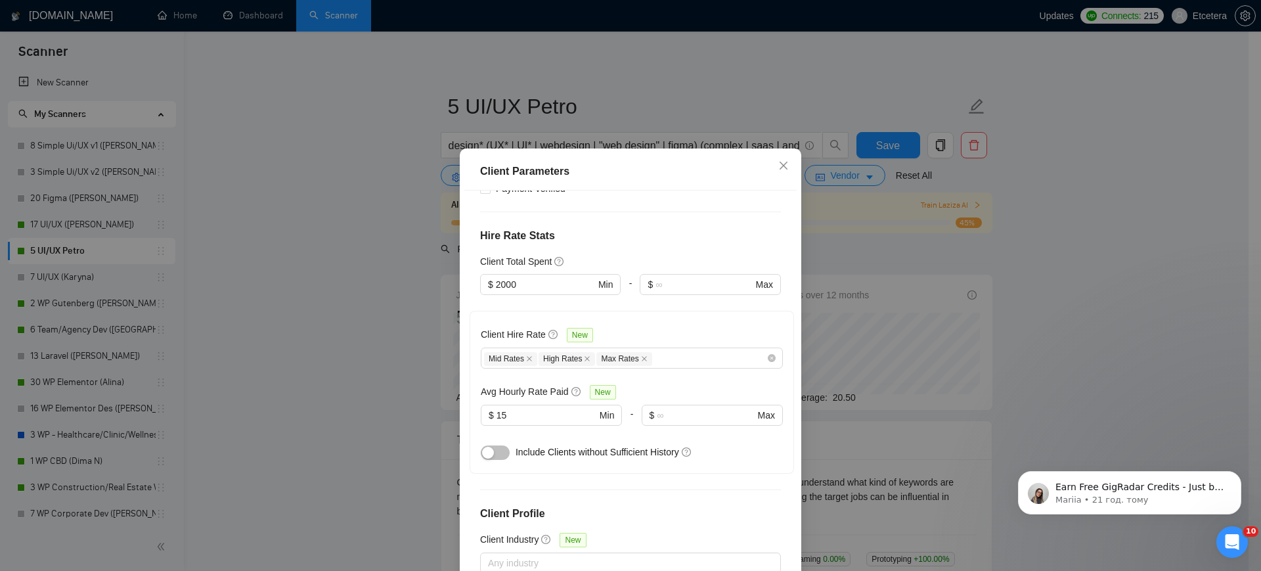
click at [336, 201] on div "Client Parameters Client Location Include Client Countries [GEOGRAPHIC_DATA] [G…" at bounding box center [630, 285] width 1261 height 571
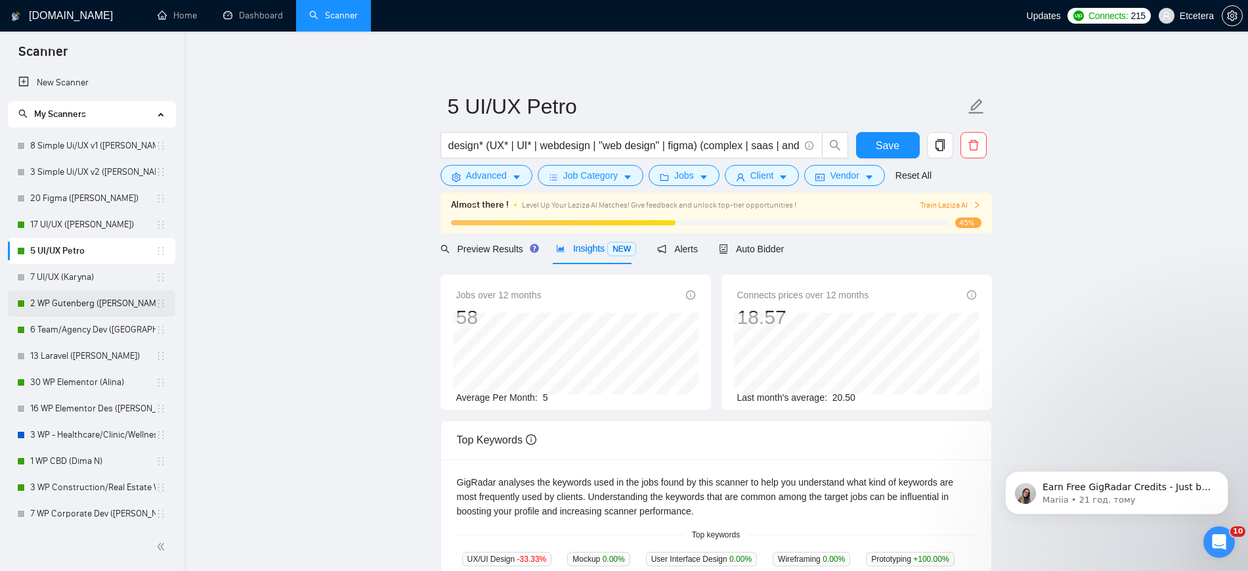
click at [70, 303] on link "2 WP Gutenberg ([PERSON_NAME] Br)" at bounding box center [92, 303] width 125 height 26
click at [874, 151] on button "Save" at bounding box center [888, 145] width 64 height 26
click at [105, 305] on link "2 WP Gutenberg ([PERSON_NAME] Br)" at bounding box center [92, 303] width 125 height 26
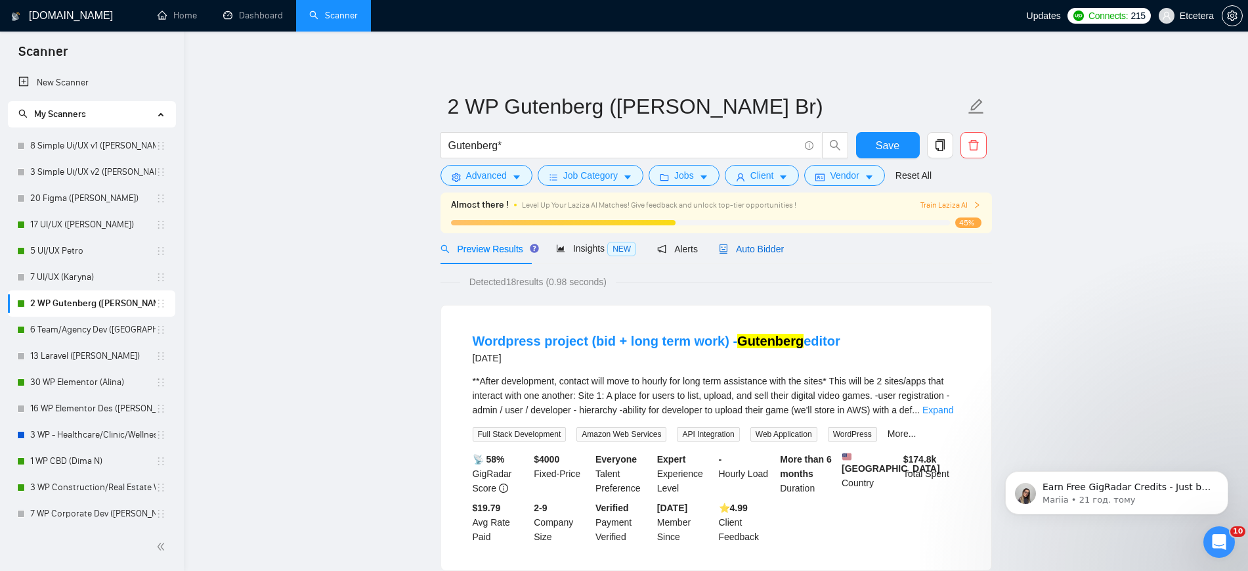
click at [747, 251] on span "Auto Bidder" at bounding box center [751, 249] width 65 height 11
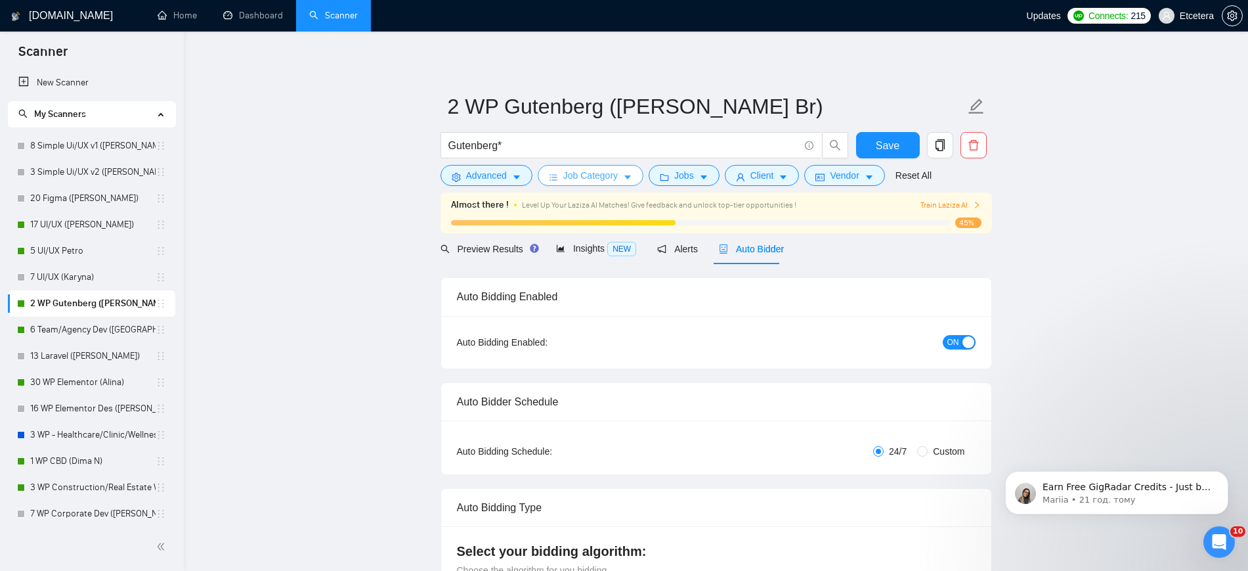
click at [599, 181] on span "Job Category" at bounding box center [590, 175] width 54 height 14
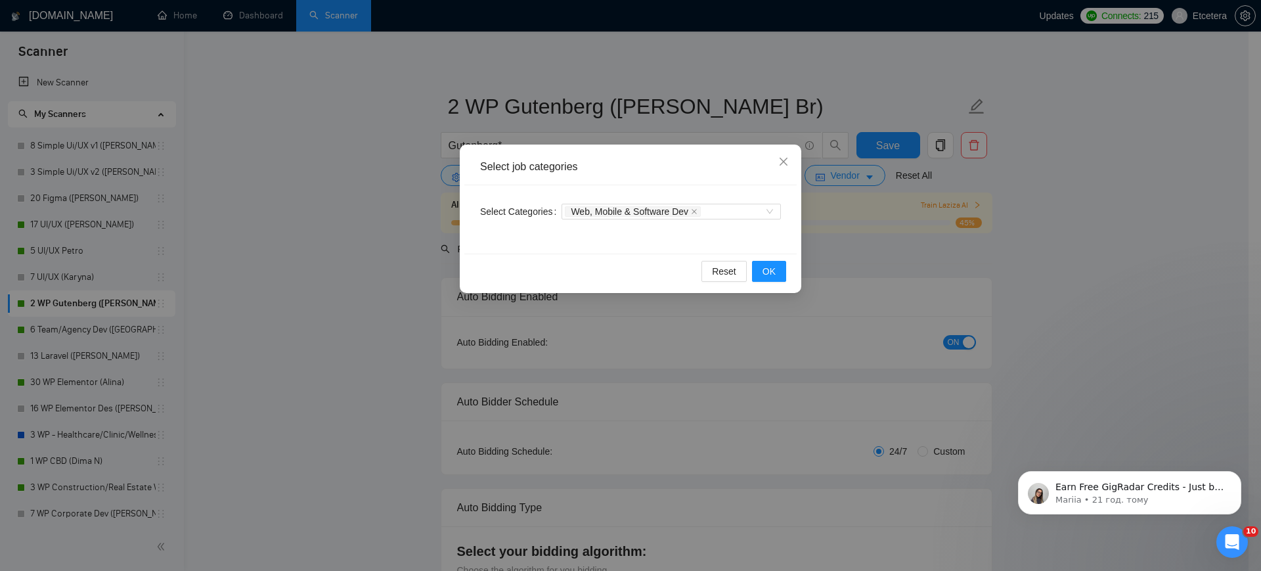
click at [640, 131] on div "Select job categories Select Categories Web, Mobile & Software Dev Reset OK" at bounding box center [630, 285] width 1261 height 571
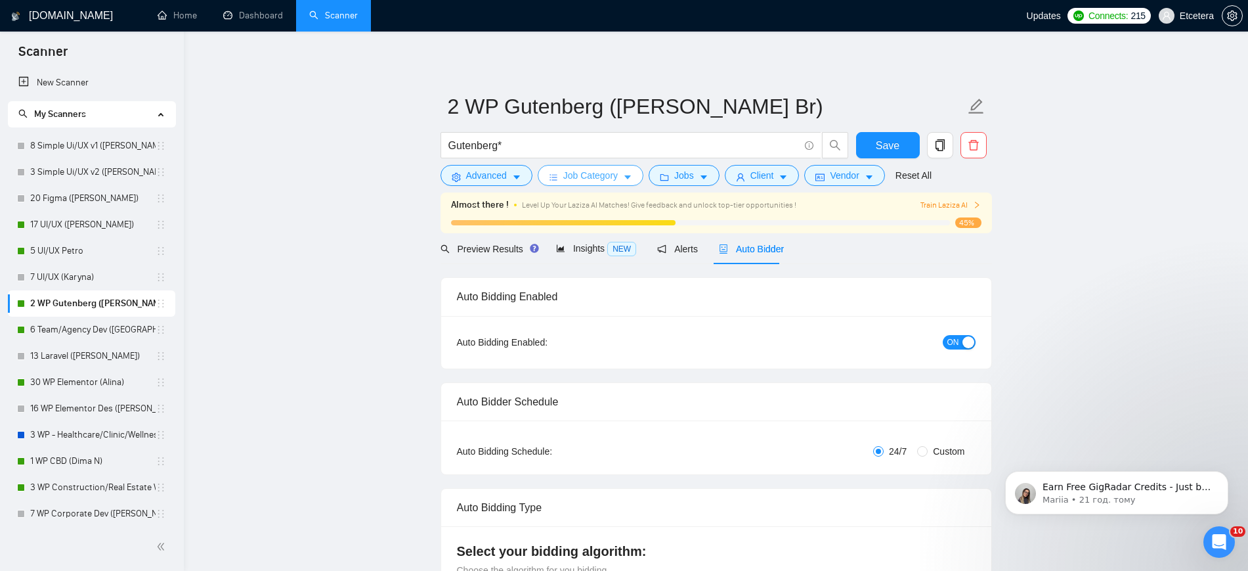
click at [616, 179] on button "Job Category" at bounding box center [591, 175] width 106 height 21
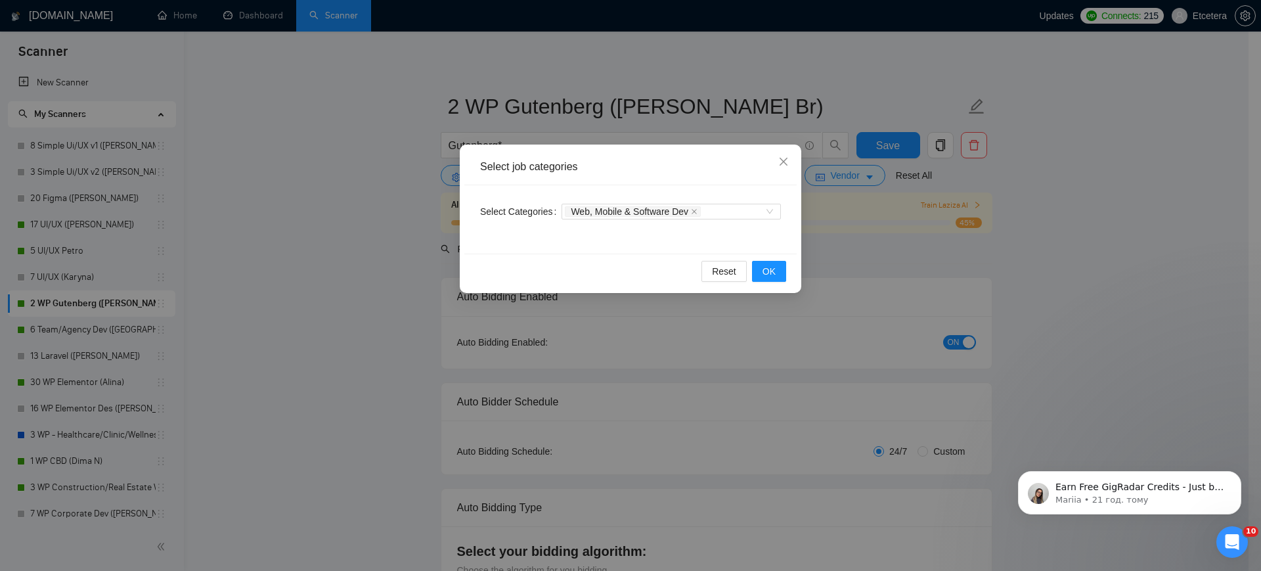
click at [409, 177] on div "Select job categories Select Categories Web, Mobile & Software Dev Reset OK" at bounding box center [630, 285] width 1261 height 571
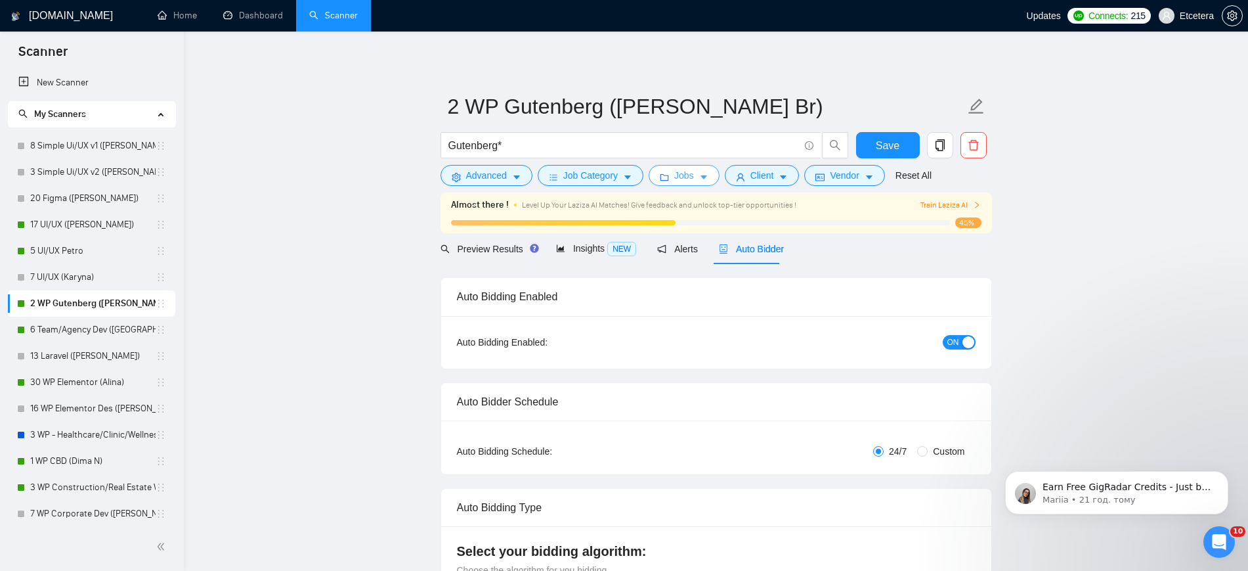
click at [699, 175] on icon "caret-down" at bounding box center [703, 177] width 9 height 9
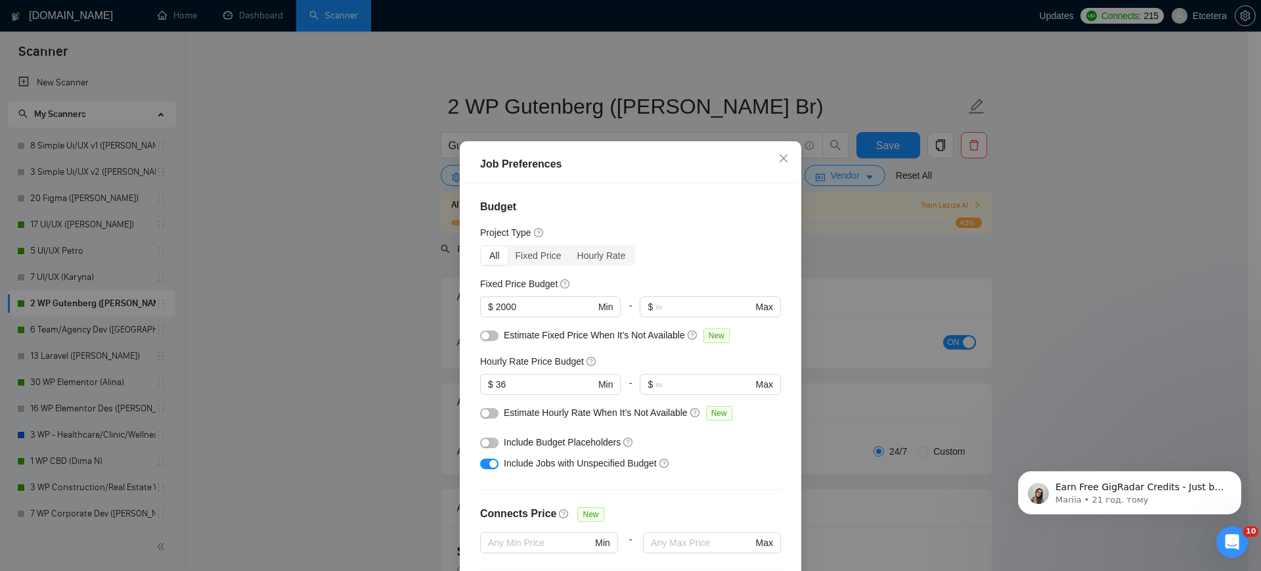
scroll to position [82, 0]
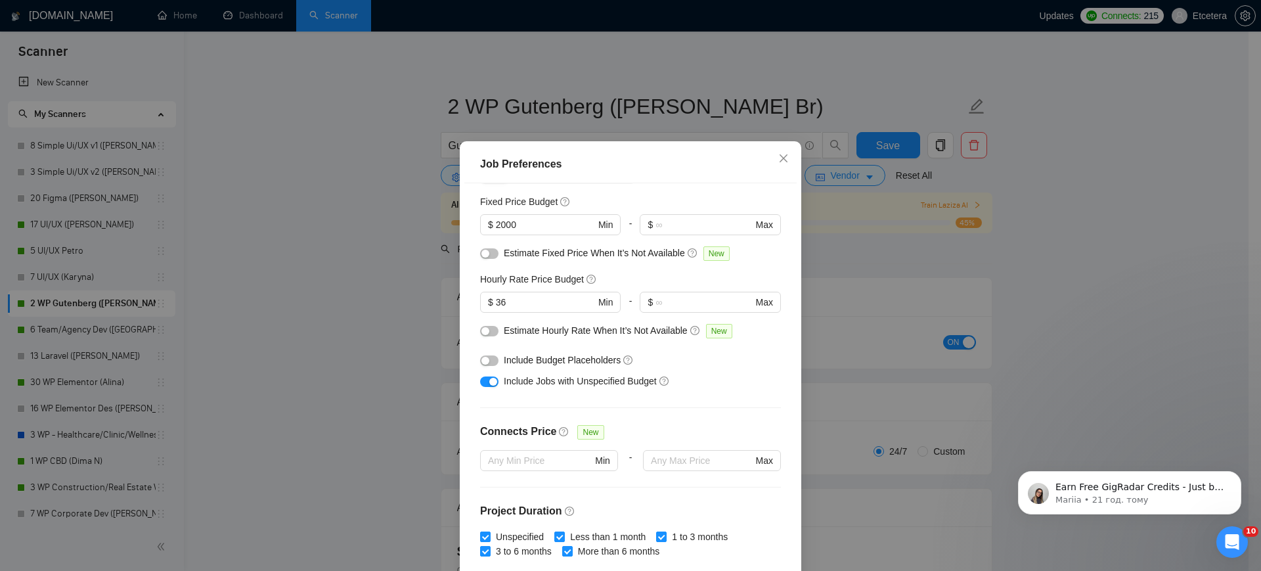
click at [368, 306] on div "Job Preferences Budget Project Type All Fixed Price Hourly Rate Fixed Price Bud…" at bounding box center [630, 285] width 1261 height 571
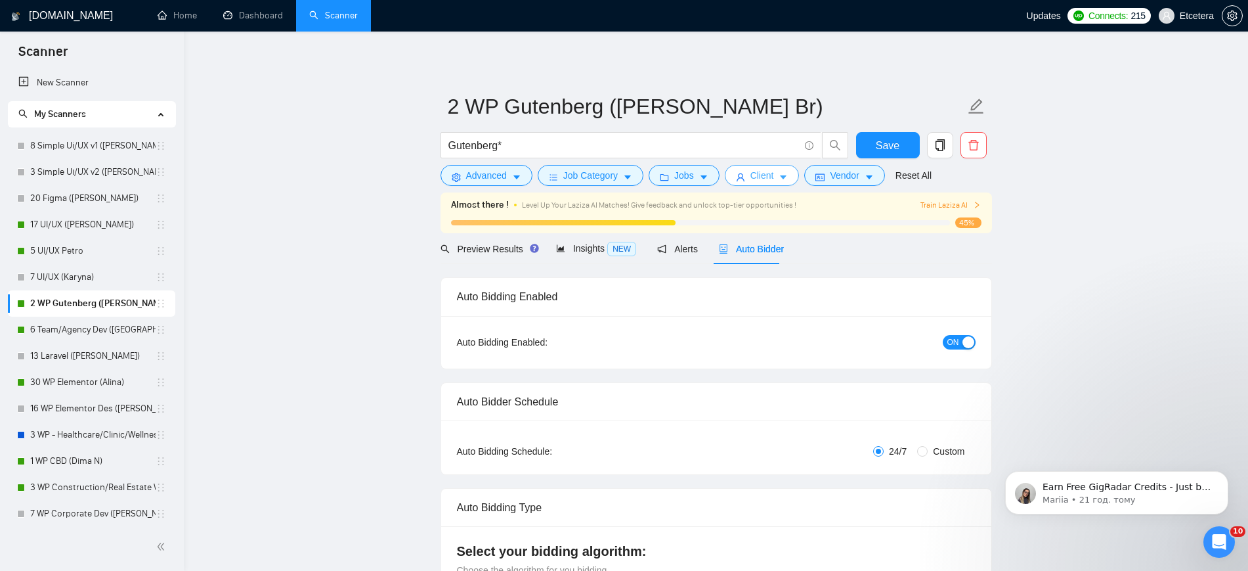
click at [750, 176] on span "Client" at bounding box center [762, 175] width 24 height 14
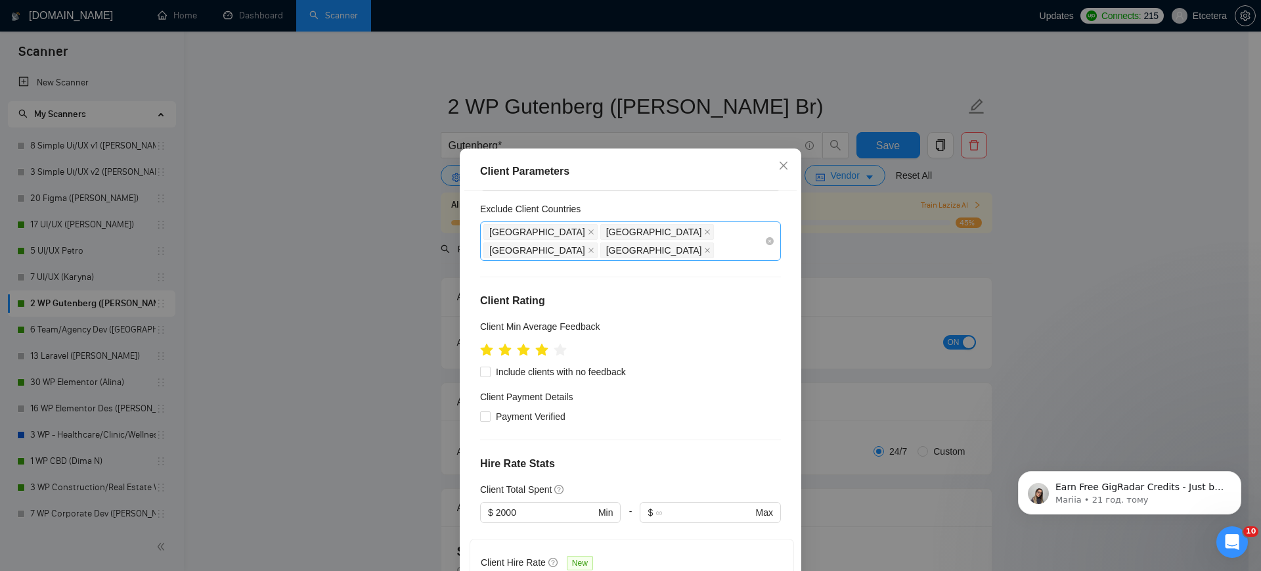
click at [682, 228] on div "[GEOGRAPHIC_DATA] [GEOGRAPHIC_DATA] [GEOGRAPHIC_DATA] [GEOGRAPHIC_DATA]" at bounding box center [623, 241] width 281 height 37
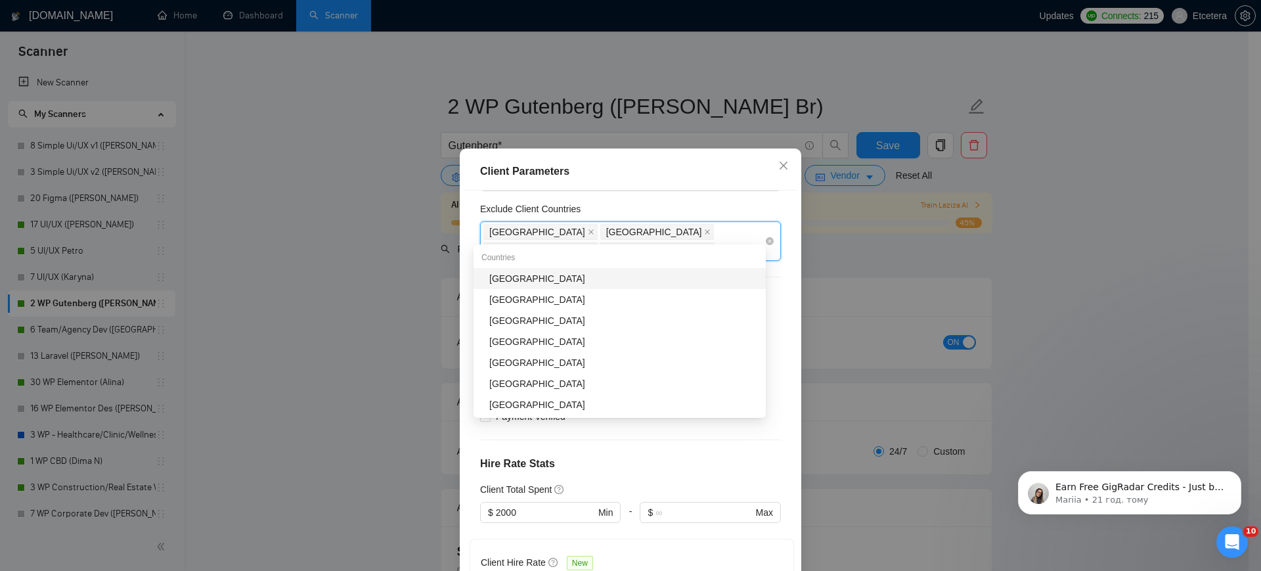
type input "sta"
click at [630, 274] on div "[GEOGRAPHIC_DATA]" at bounding box center [623, 278] width 269 height 14
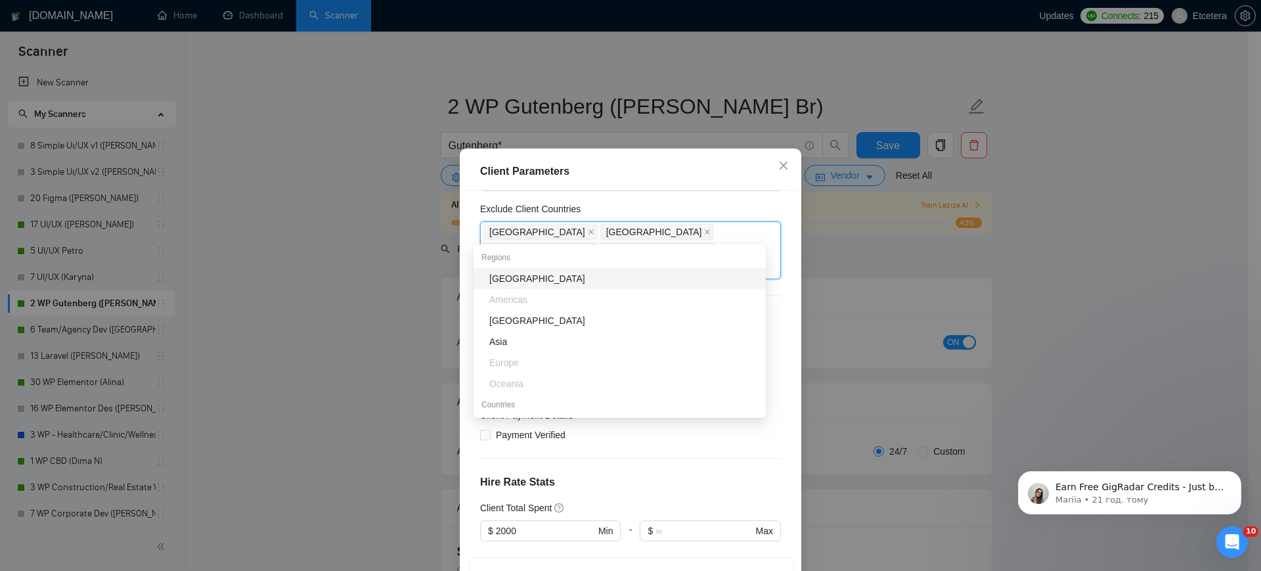
click at [403, 152] on div "Client Parameters Client Location Include Client Countries [GEOGRAPHIC_DATA] [G…" at bounding box center [630, 285] width 1261 height 571
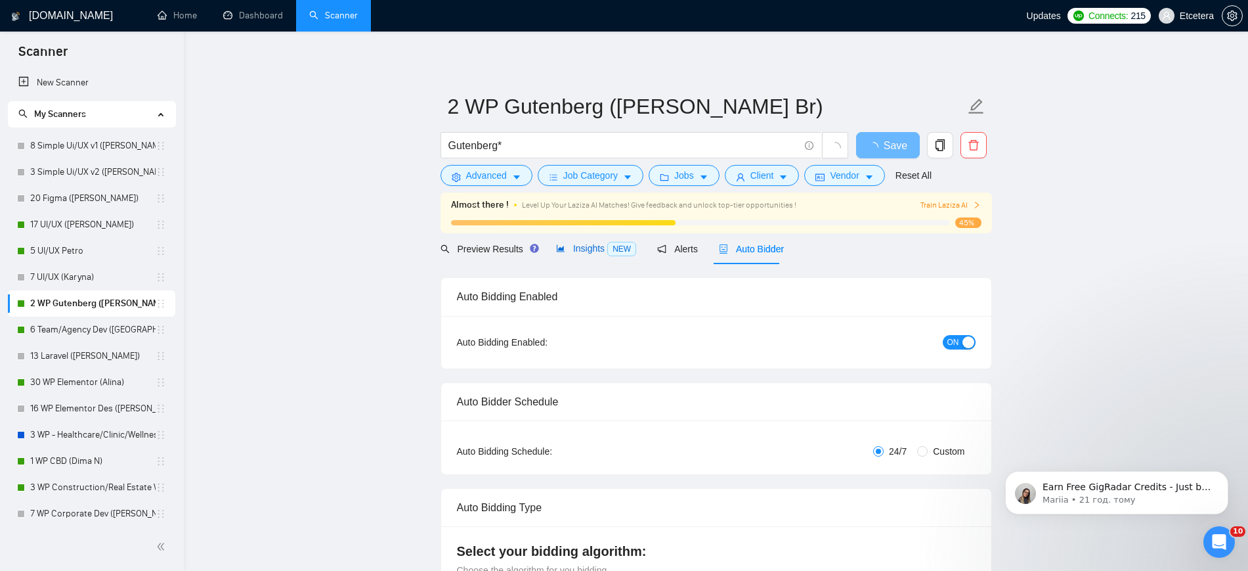
click at [575, 247] on span "Insights NEW" at bounding box center [596, 248] width 80 height 11
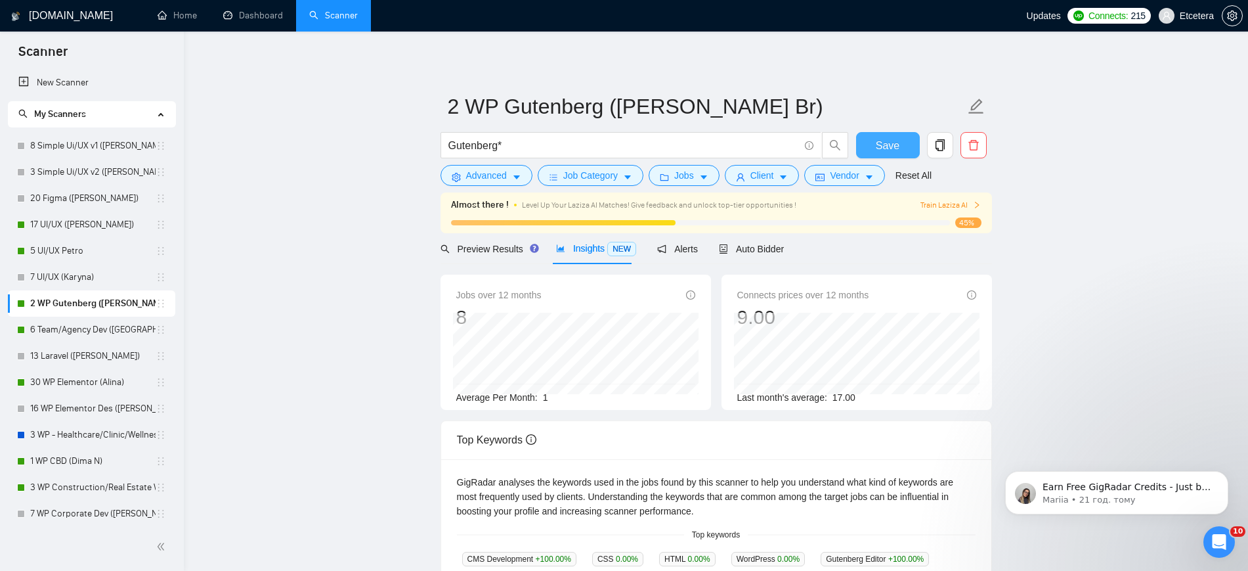
click at [875, 144] on button "Save" at bounding box center [888, 145] width 64 height 26
click at [82, 328] on link "6 Team/Agency Dev ([GEOGRAPHIC_DATA])" at bounding box center [92, 329] width 125 height 26
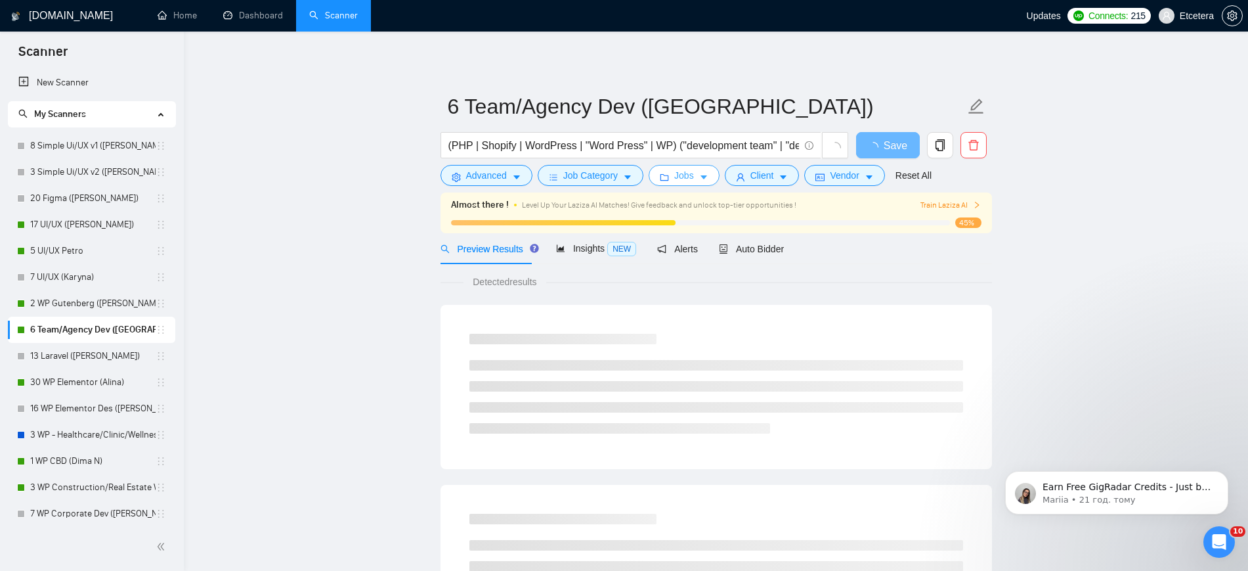
click at [682, 175] on span "Jobs" at bounding box center [684, 175] width 20 height 14
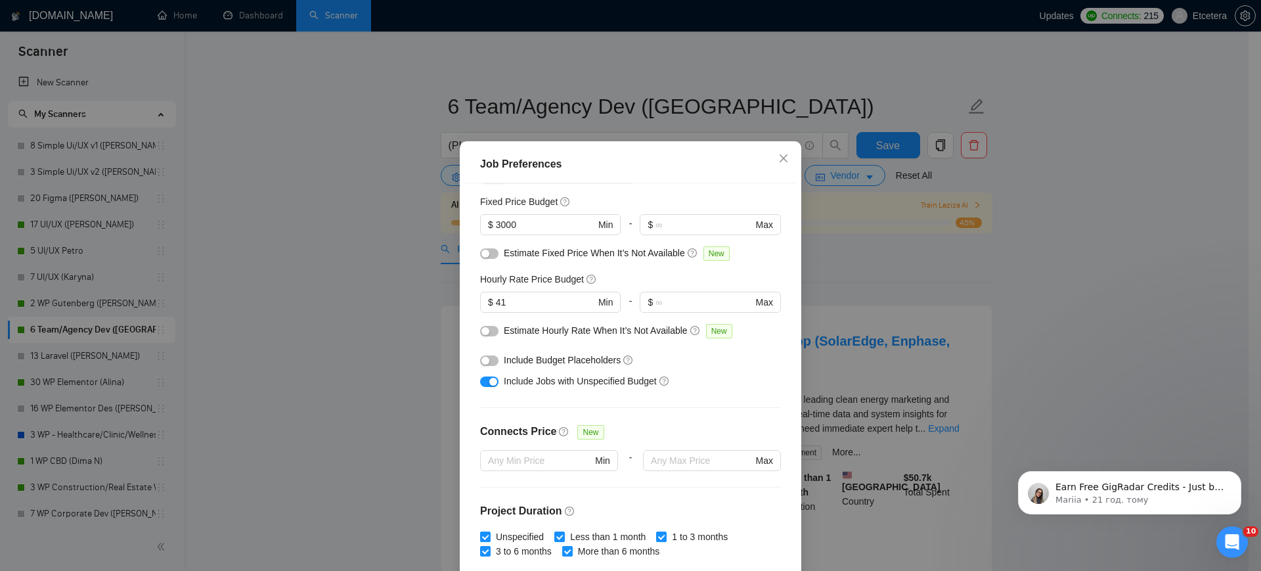
click at [764, 98] on div "Job Preferences Budget Project Type All Fixed Price Hourly Rate Fixed Price Bud…" at bounding box center [630, 285] width 1261 height 571
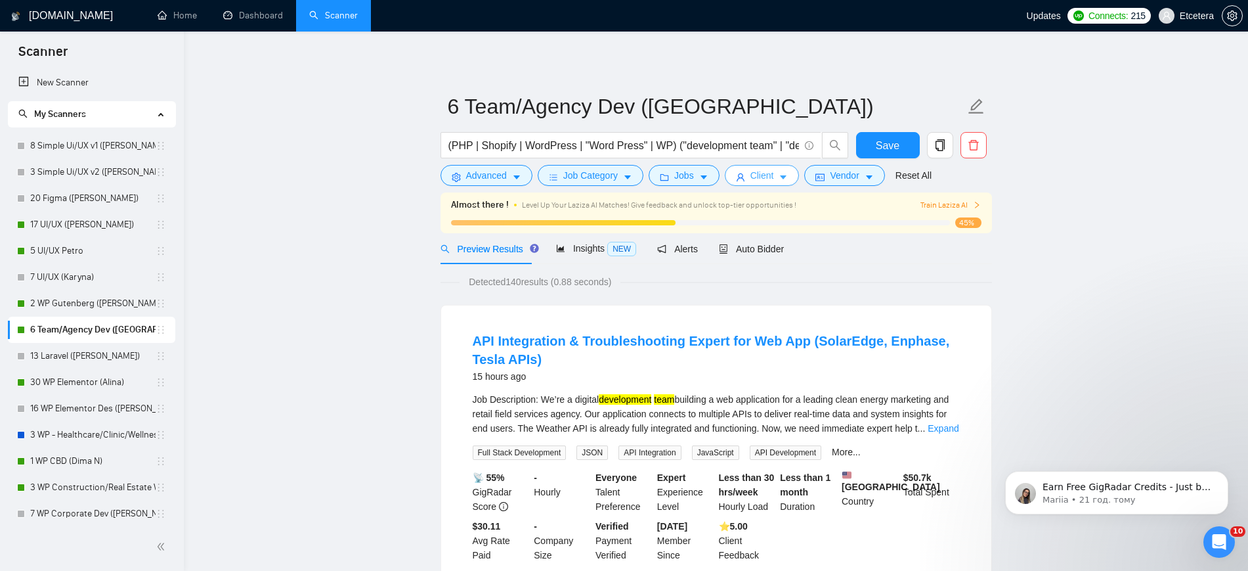
click at [770, 173] on span "Client" at bounding box center [762, 175] width 24 height 14
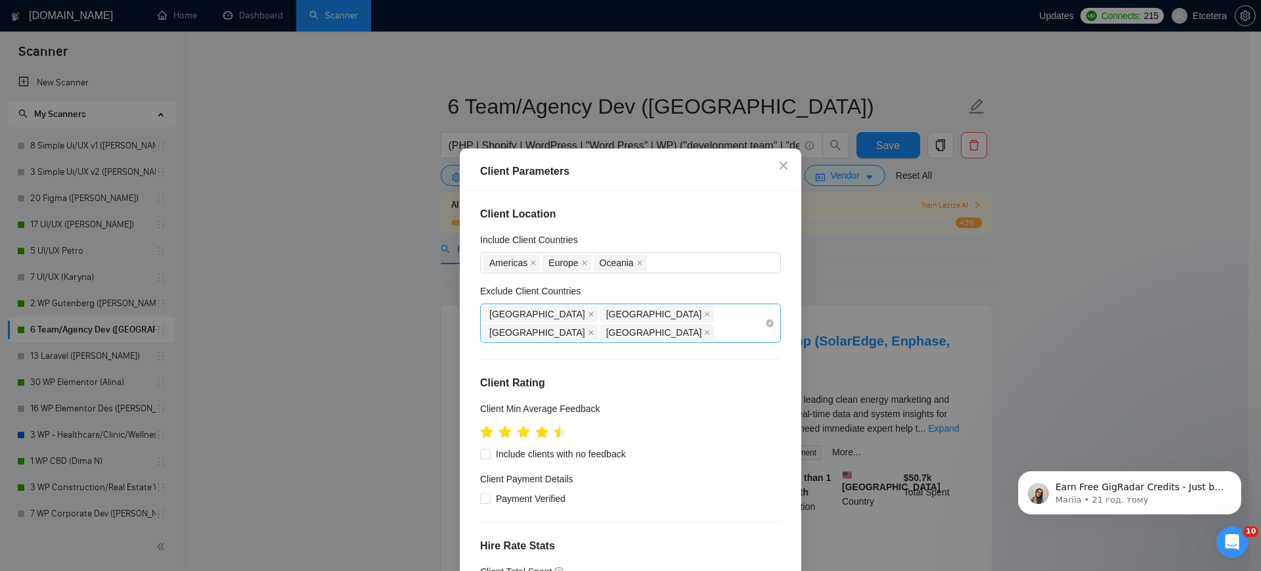
click at [666, 314] on div "[GEOGRAPHIC_DATA] [GEOGRAPHIC_DATA] [GEOGRAPHIC_DATA] [GEOGRAPHIC_DATA]" at bounding box center [623, 323] width 281 height 37
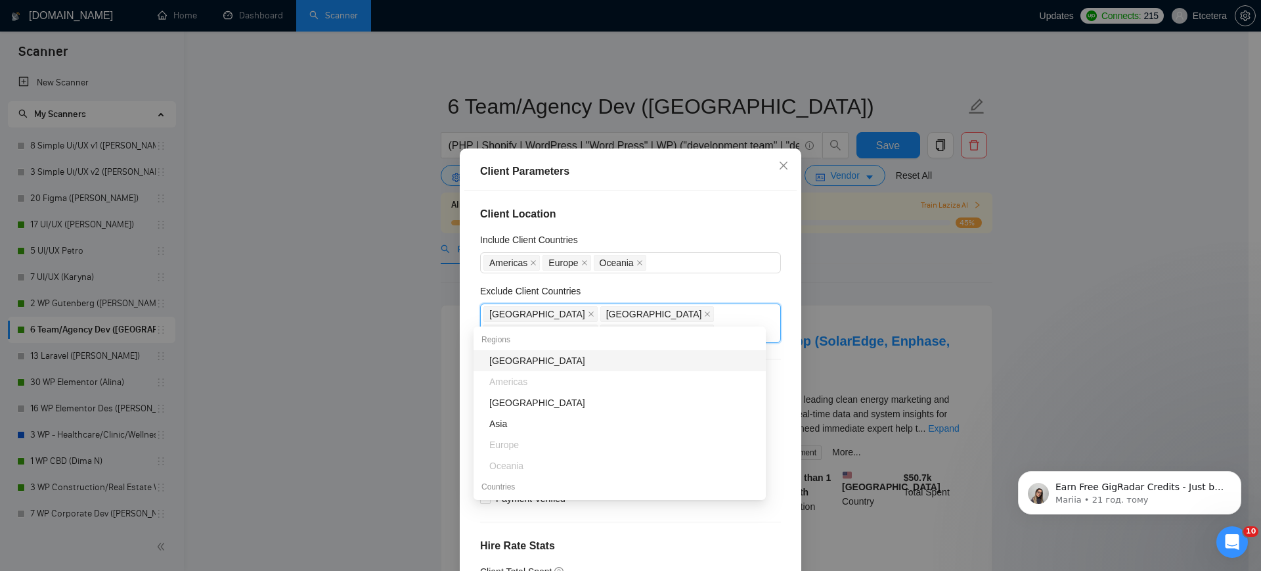
click at [795, 91] on div "Client Parameters Client Location Include Client Countries [GEOGRAPHIC_DATA] [G…" at bounding box center [630, 285] width 1261 height 571
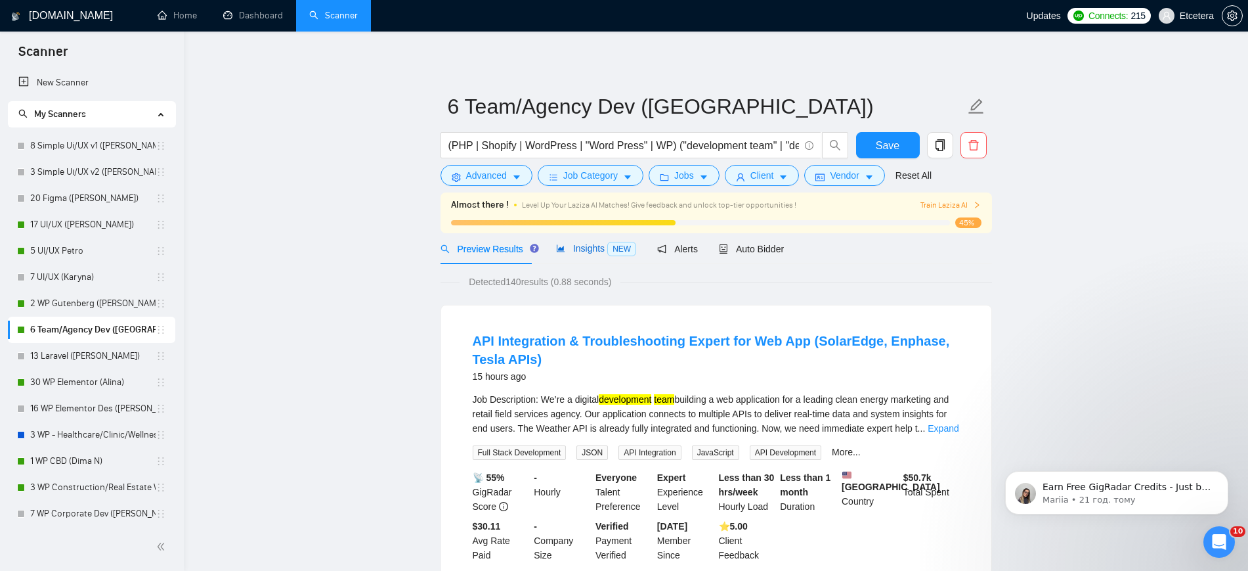
click at [584, 244] on span "Insights NEW" at bounding box center [596, 248] width 80 height 11
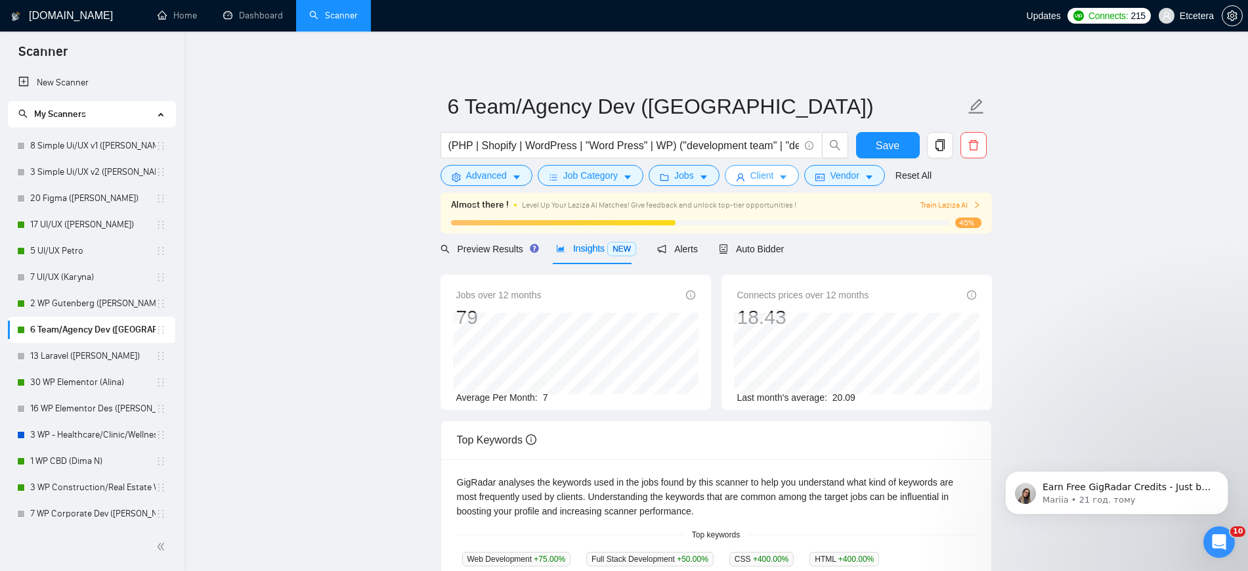
click at [758, 173] on span "Client" at bounding box center [762, 175] width 24 height 14
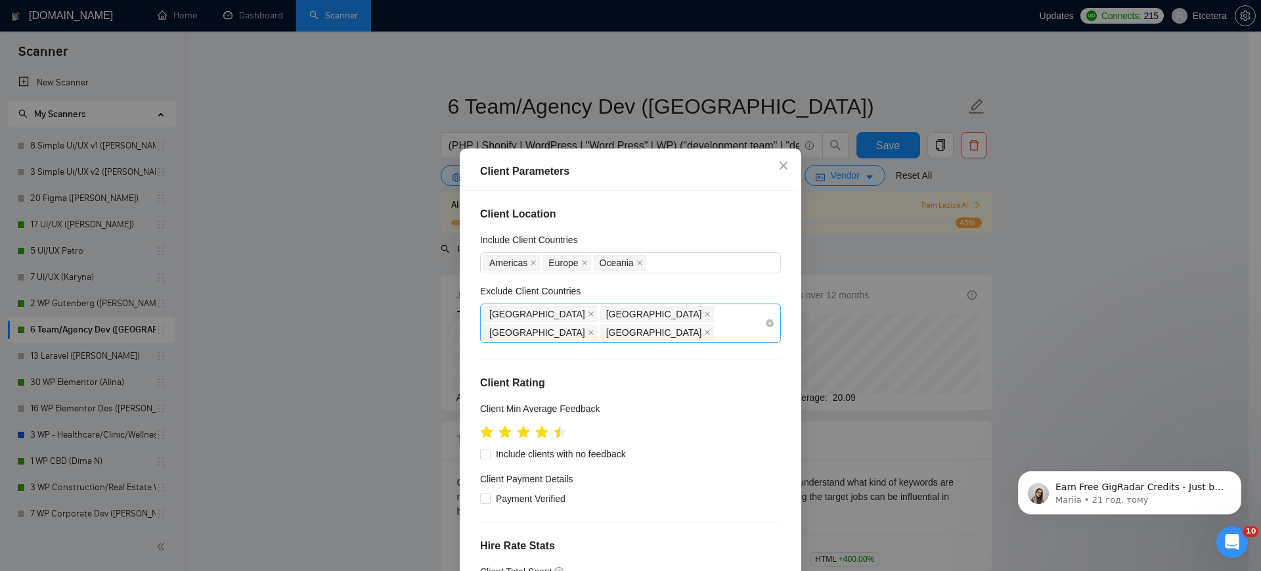
click at [684, 311] on div "[GEOGRAPHIC_DATA] [GEOGRAPHIC_DATA] [GEOGRAPHIC_DATA] [GEOGRAPHIC_DATA]" at bounding box center [623, 323] width 281 height 37
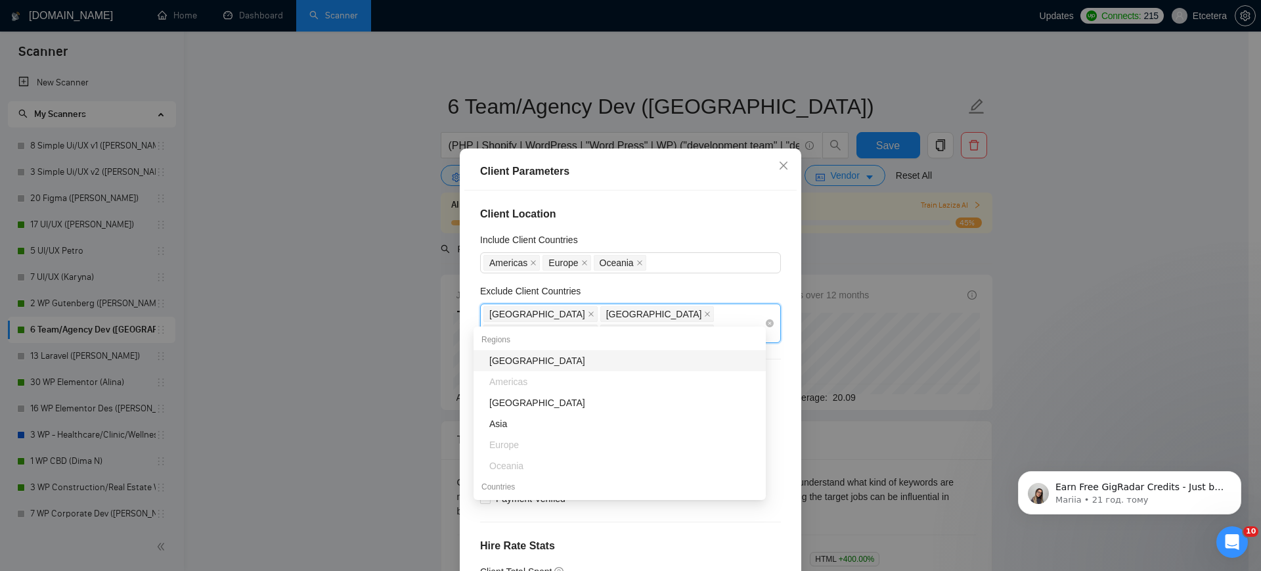
type input "sta"
click at [590, 358] on div "[GEOGRAPHIC_DATA]" at bounding box center [623, 360] width 269 height 14
click at [404, 318] on div "Client Parameters Client Location Include Client Countries [GEOGRAPHIC_DATA] [G…" at bounding box center [630, 285] width 1261 height 571
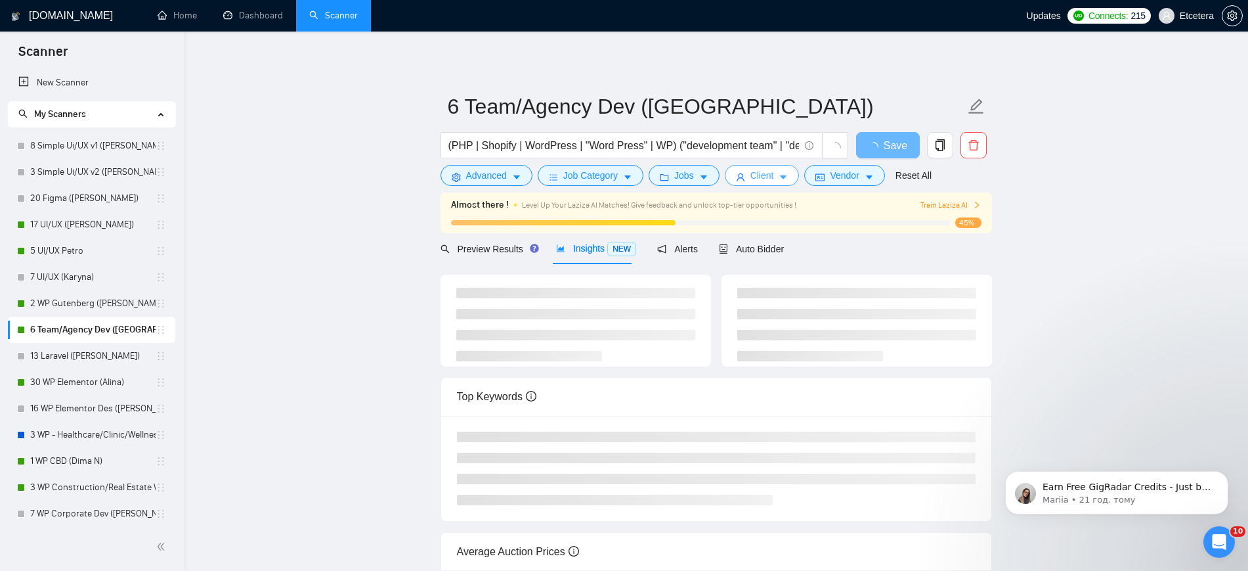
click at [758, 177] on span "Client" at bounding box center [762, 175] width 24 height 14
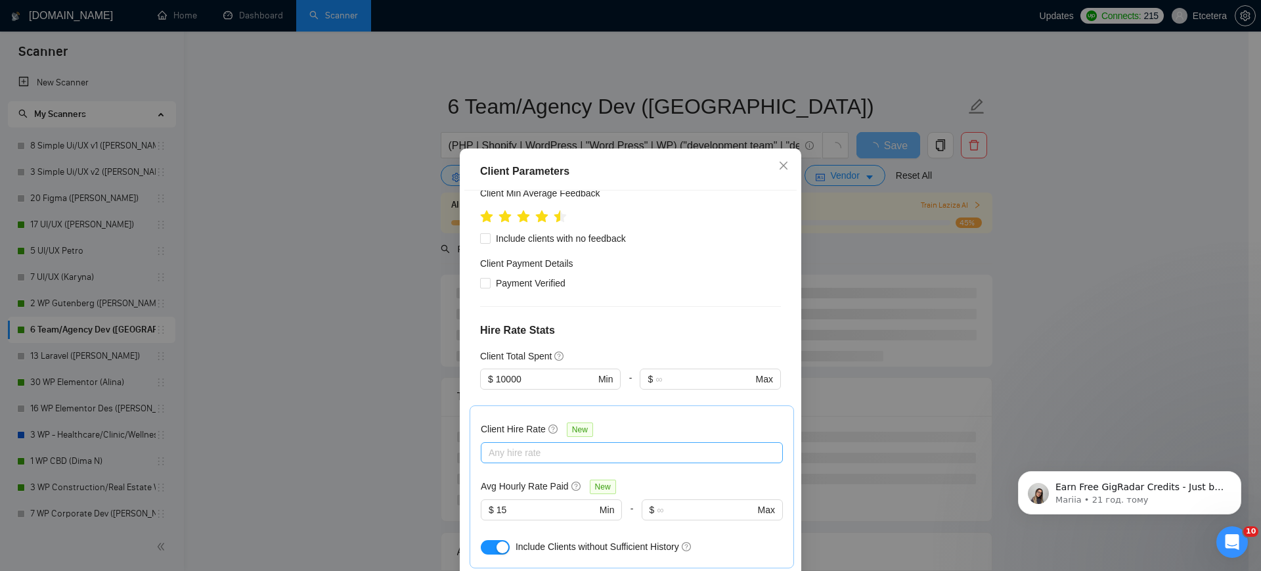
scroll to position [246, 0]
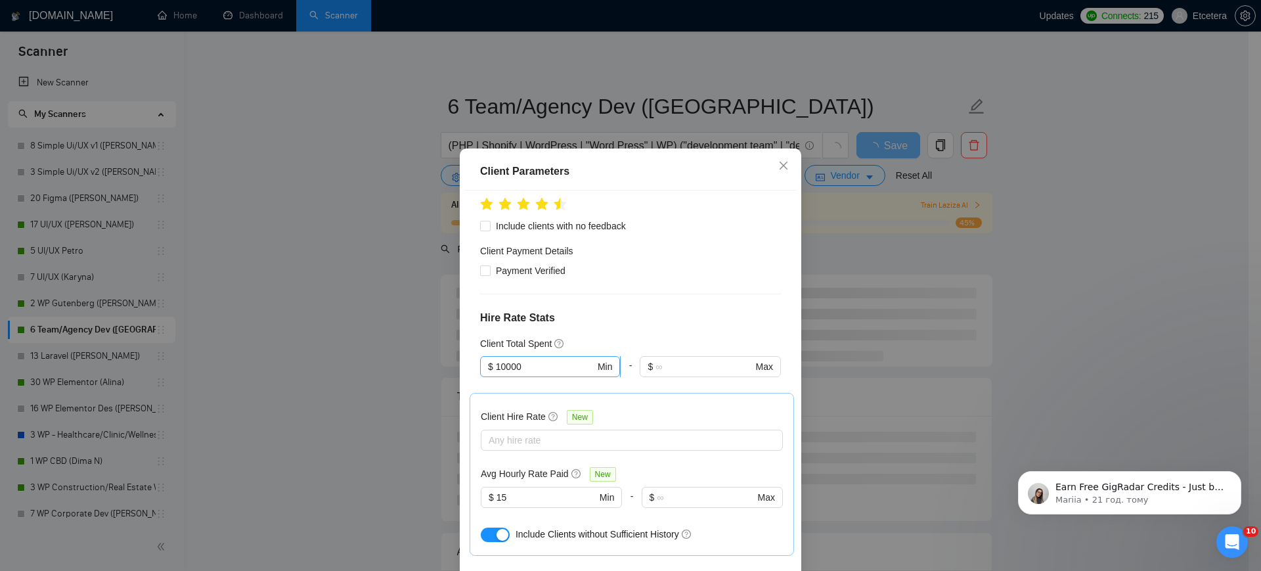
click at [498, 359] on input "10000" at bounding box center [545, 366] width 99 height 14
type input "5000"
click at [362, 307] on div "Client Parameters Client Location Include Client Countries [GEOGRAPHIC_DATA] [G…" at bounding box center [630, 285] width 1261 height 571
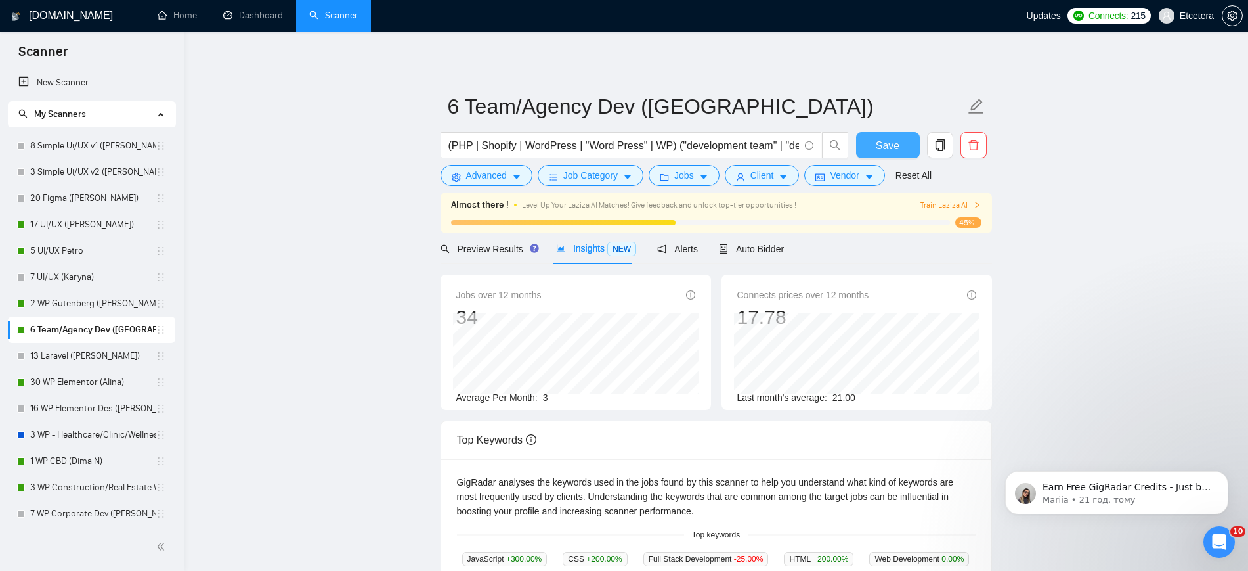
click at [871, 144] on button "Save" at bounding box center [888, 145] width 64 height 26
click at [70, 394] on link "30 WP Elementor (Alina)" at bounding box center [92, 382] width 125 height 26
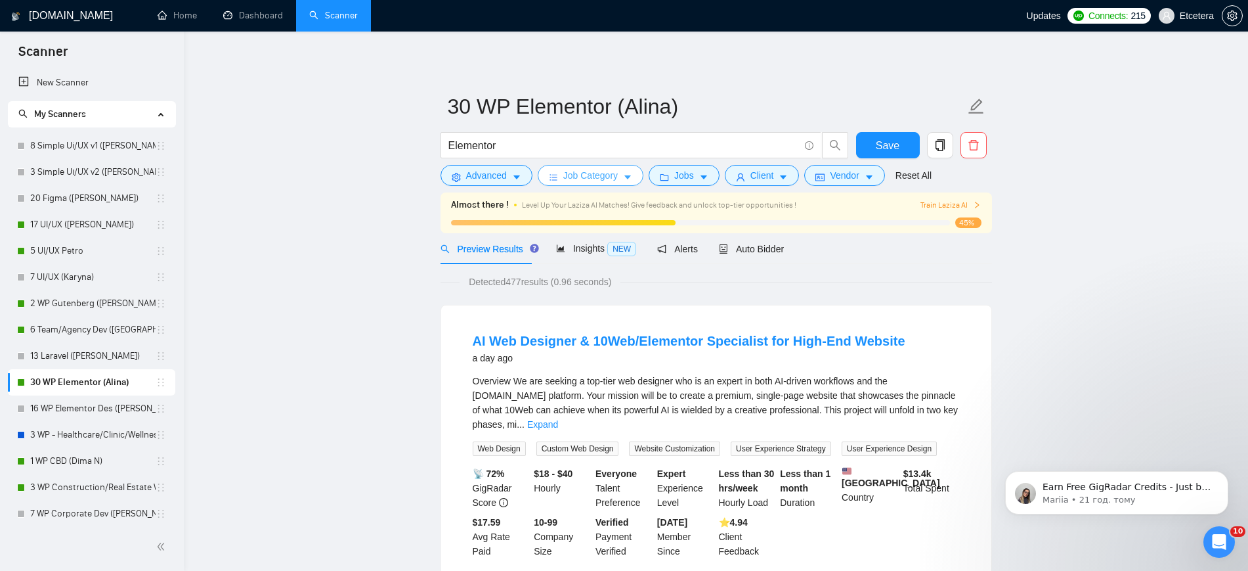
click at [606, 178] on span "Job Category" at bounding box center [590, 175] width 54 height 14
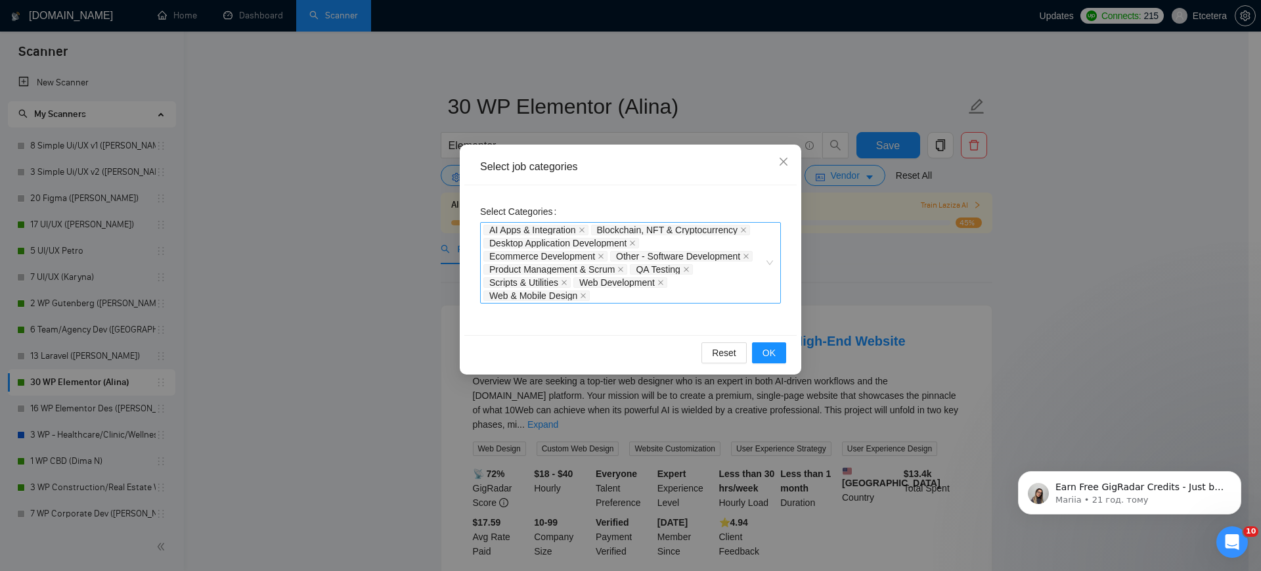
click at [707, 286] on div "AI Apps & Integration Blockchain, NFT & Cryptocurrency Desktop Application Deve…" at bounding box center [623, 262] width 281 height 79
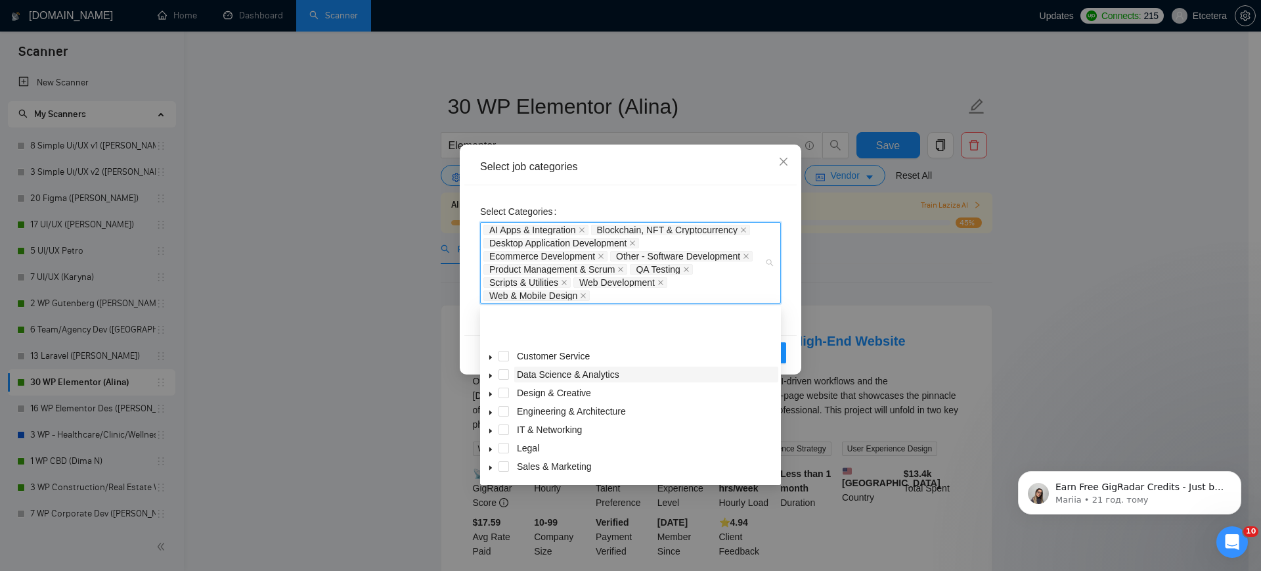
scroll to position [53, 0]
click at [492, 452] on icon "caret-down" at bounding box center [490, 451] width 7 height 7
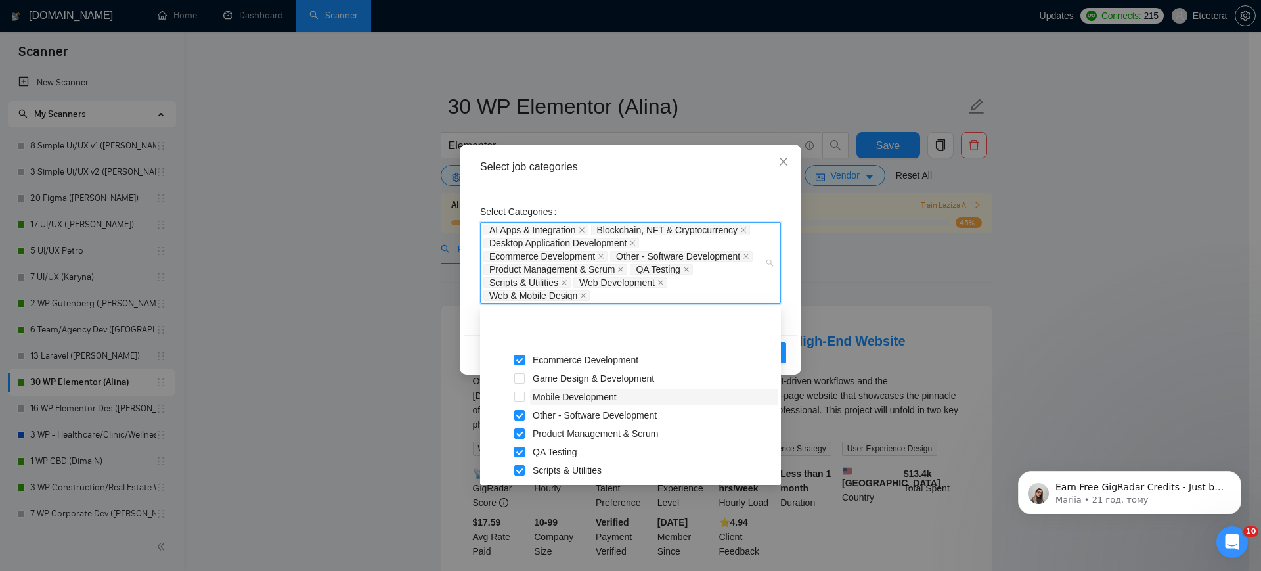
scroll to position [273, 0]
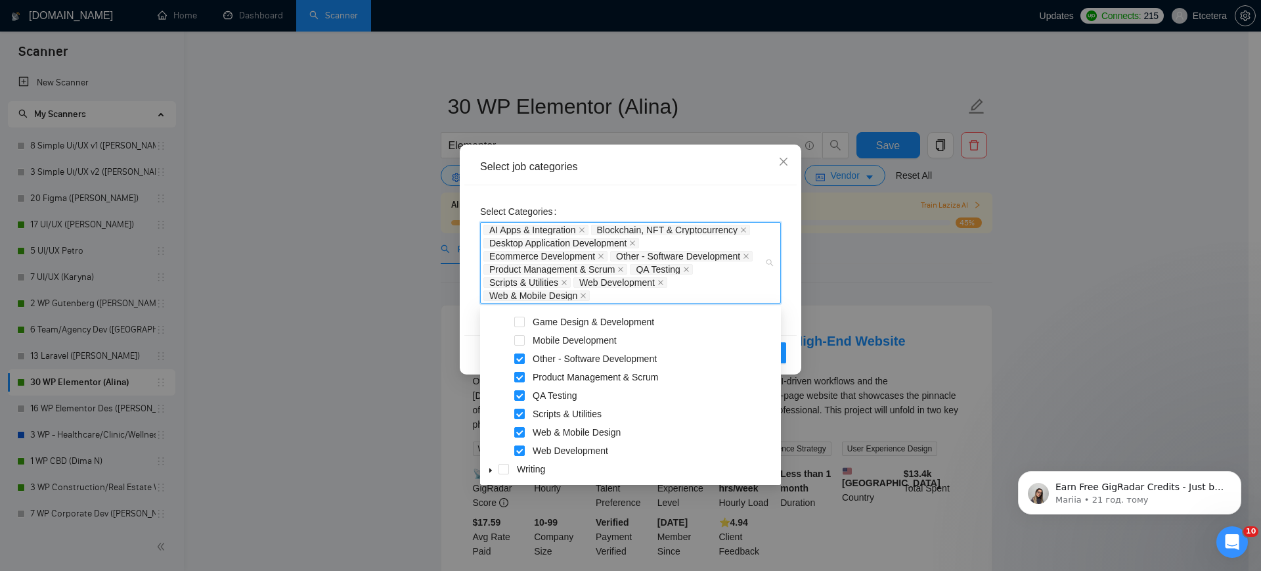
click at [420, 240] on div "Select job categories Select Categories AI Apps & Integration Blockchain, NFT &…" at bounding box center [630, 285] width 1261 height 571
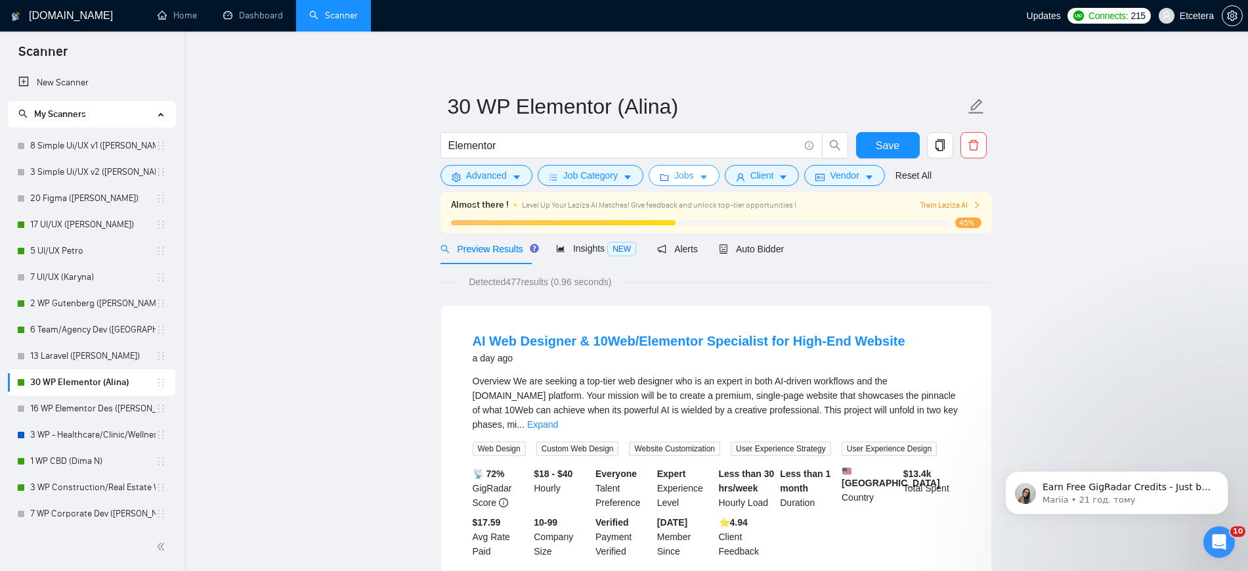
click at [700, 168] on button "Jobs" at bounding box center [684, 175] width 71 height 21
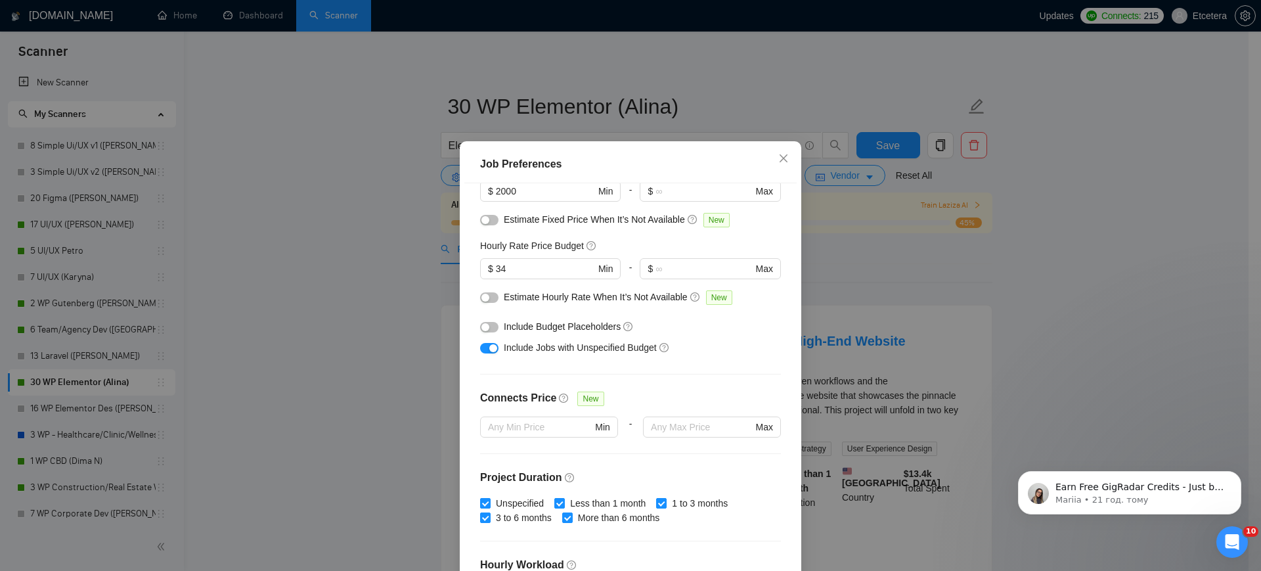
scroll to position [164, 0]
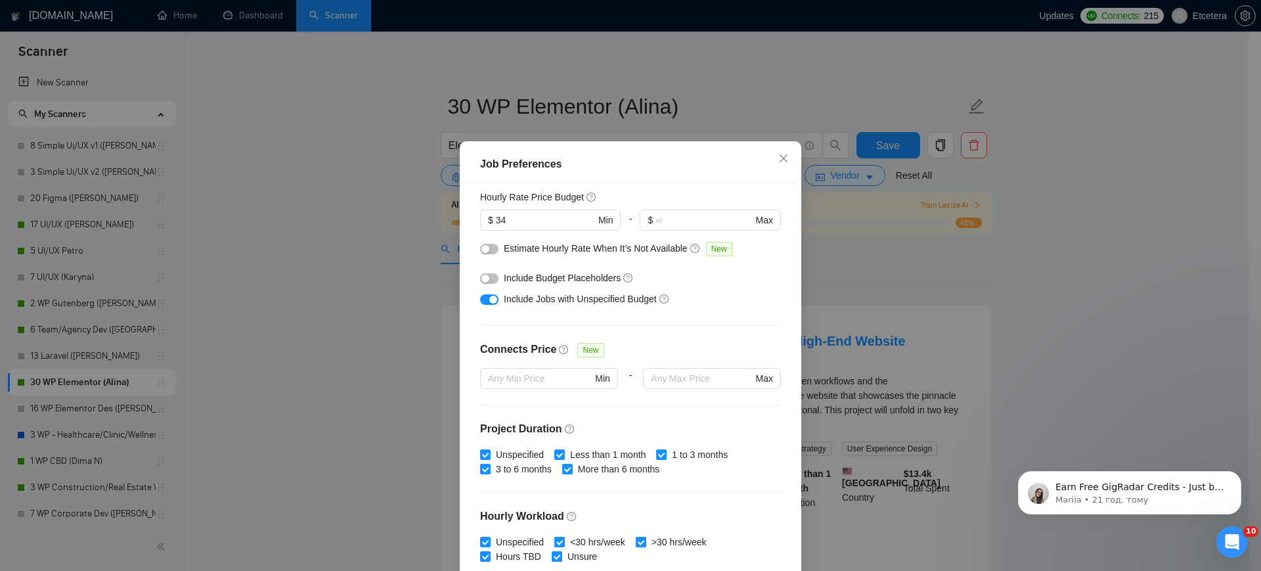
click at [800, 119] on div "Job Preferences Budget Project Type All Fixed Price Hourly Rate Fixed Price Bud…" at bounding box center [630, 285] width 1261 height 571
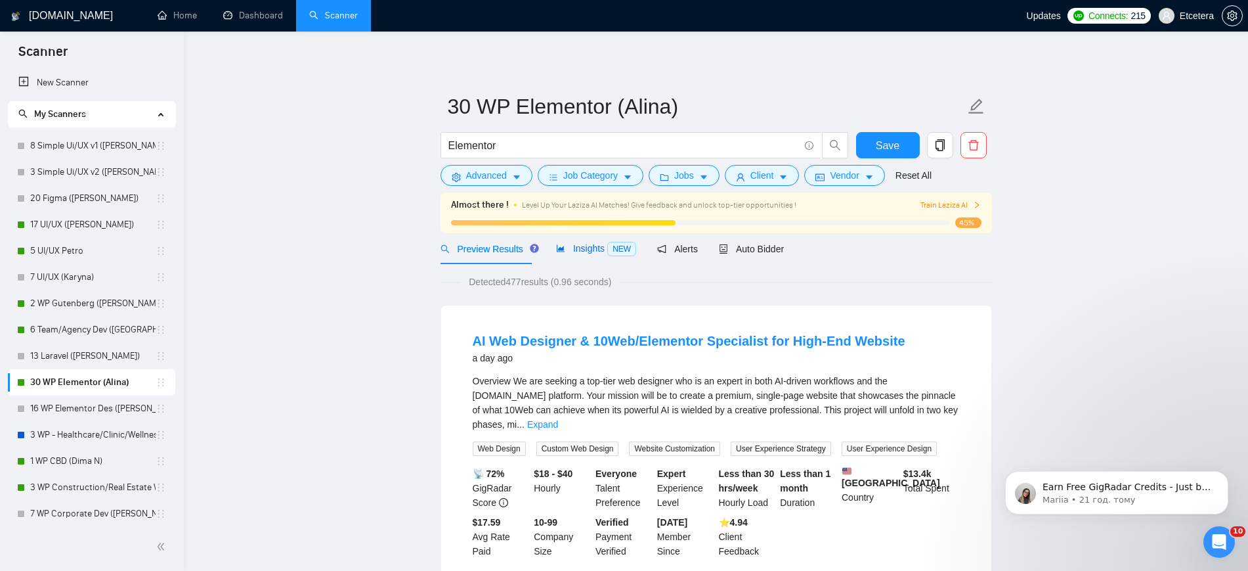
click at [581, 250] on span "Insights NEW" at bounding box center [596, 248] width 80 height 11
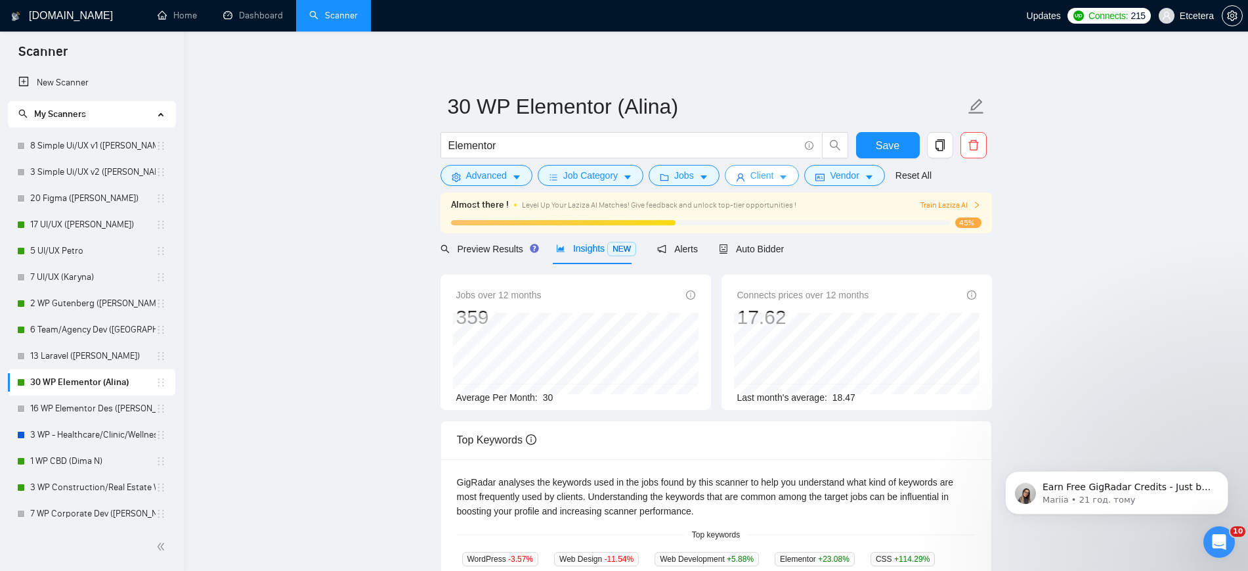
click at [762, 174] on span "Client" at bounding box center [762, 175] width 24 height 14
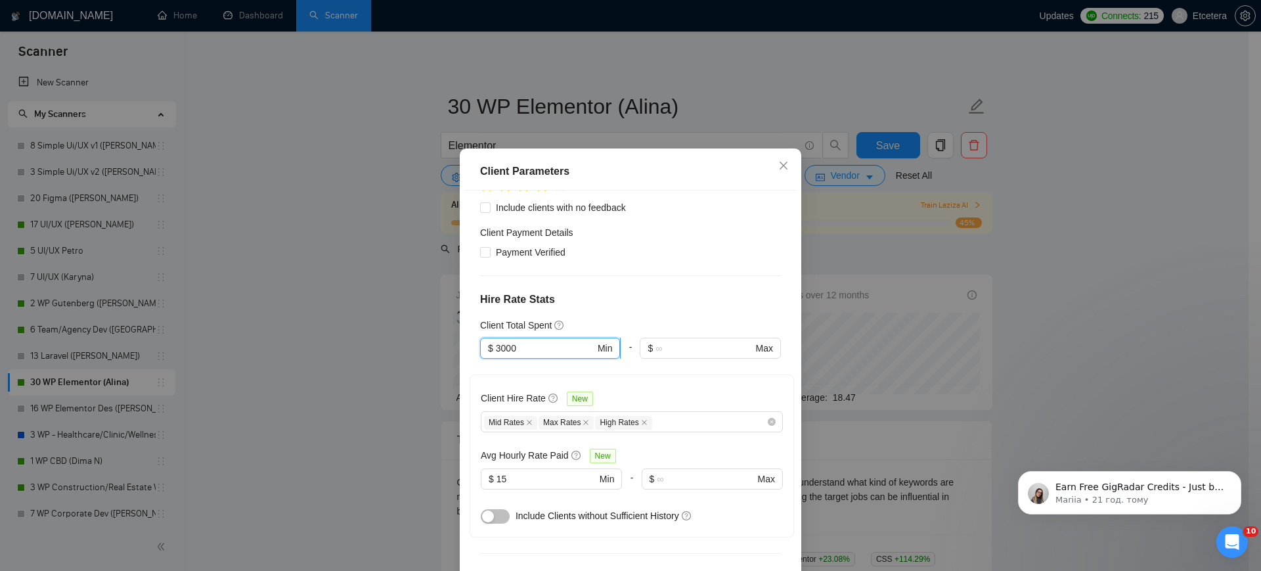
click at [496, 341] on input "3000" at bounding box center [545, 348] width 99 height 14
type input "2000"
click at [425, 335] on div "Client Parameters Client Location Include Client Countries [GEOGRAPHIC_DATA] [G…" at bounding box center [630, 285] width 1261 height 571
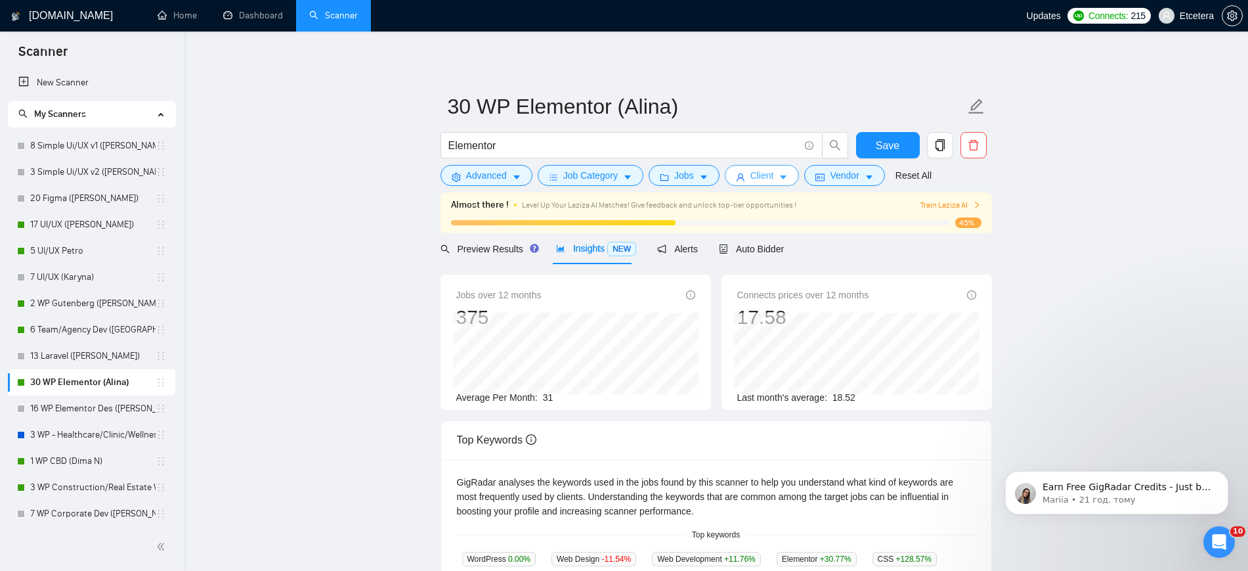
click at [766, 176] on span "Client" at bounding box center [762, 175] width 24 height 14
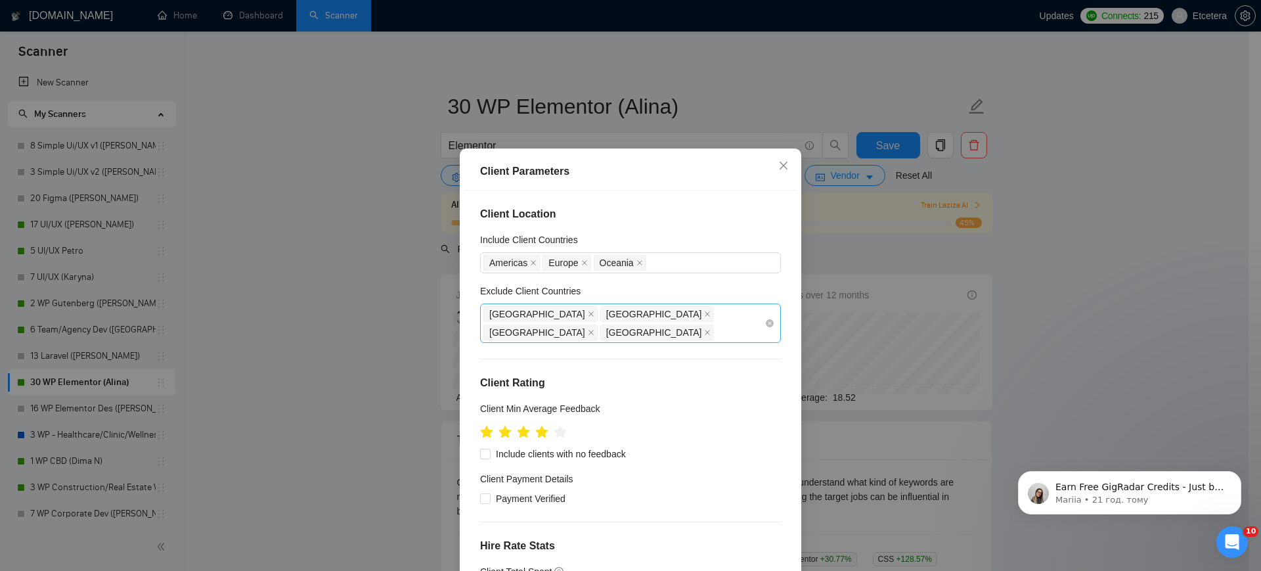
click at [680, 318] on div "[GEOGRAPHIC_DATA] [GEOGRAPHIC_DATA] [GEOGRAPHIC_DATA] [GEOGRAPHIC_DATA]" at bounding box center [623, 323] width 281 height 37
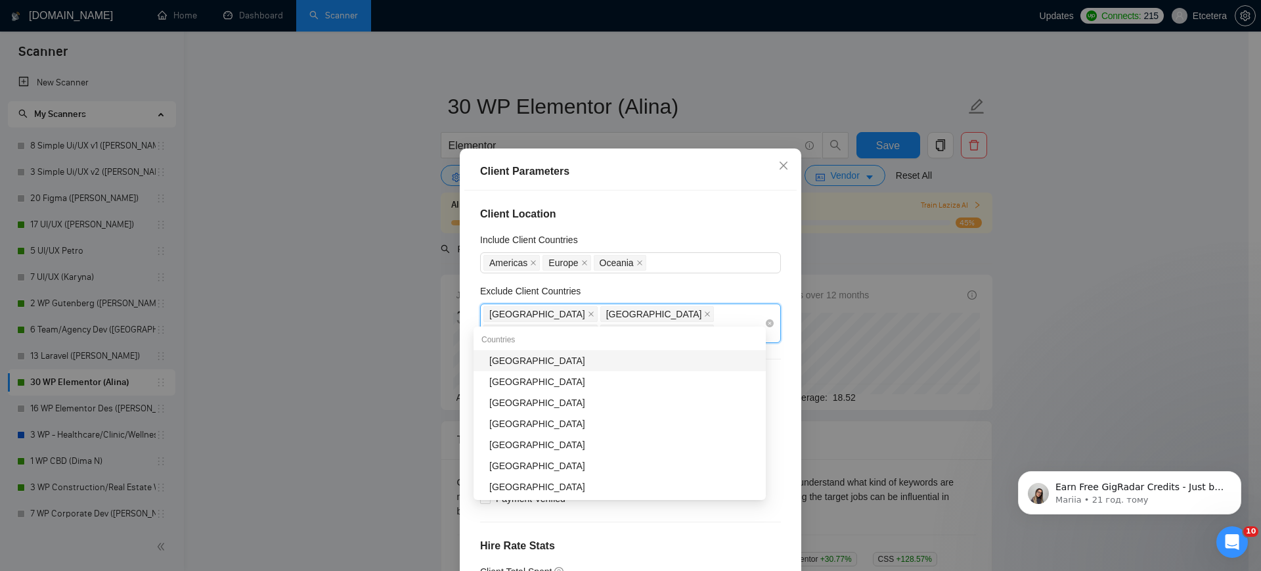
type input "sta"
click at [609, 357] on div "[GEOGRAPHIC_DATA]" at bounding box center [623, 360] width 269 height 14
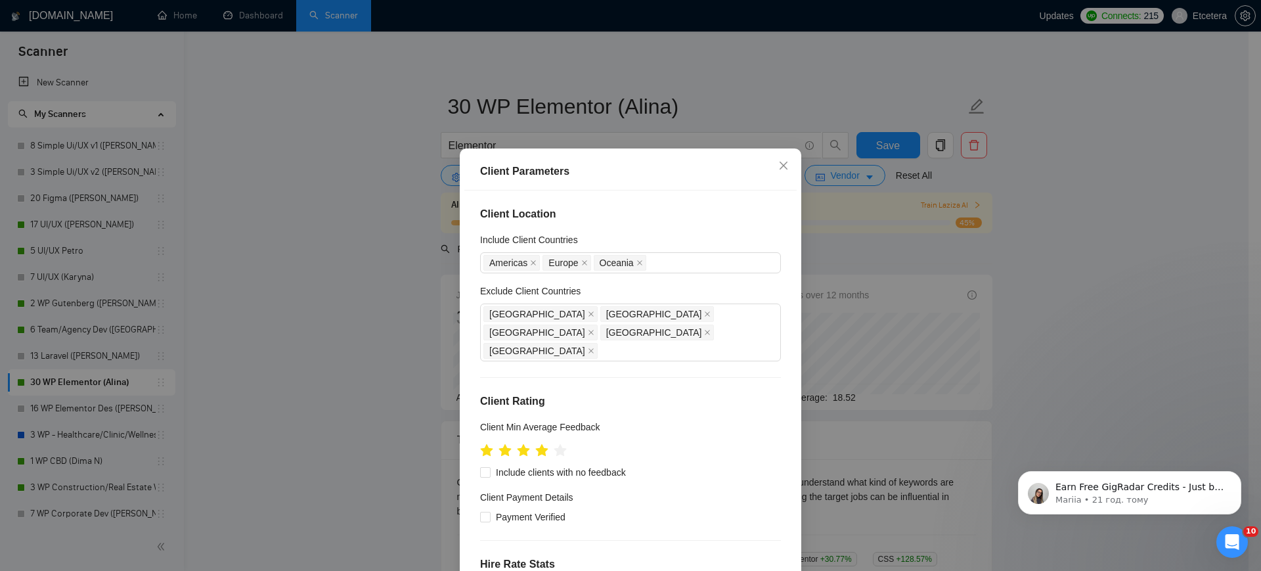
click at [426, 247] on div "Client Parameters Client Location Include Client Countries [GEOGRAPHIC_DATA] [G…" at bounding box center [630, 285] width 1261 height 571
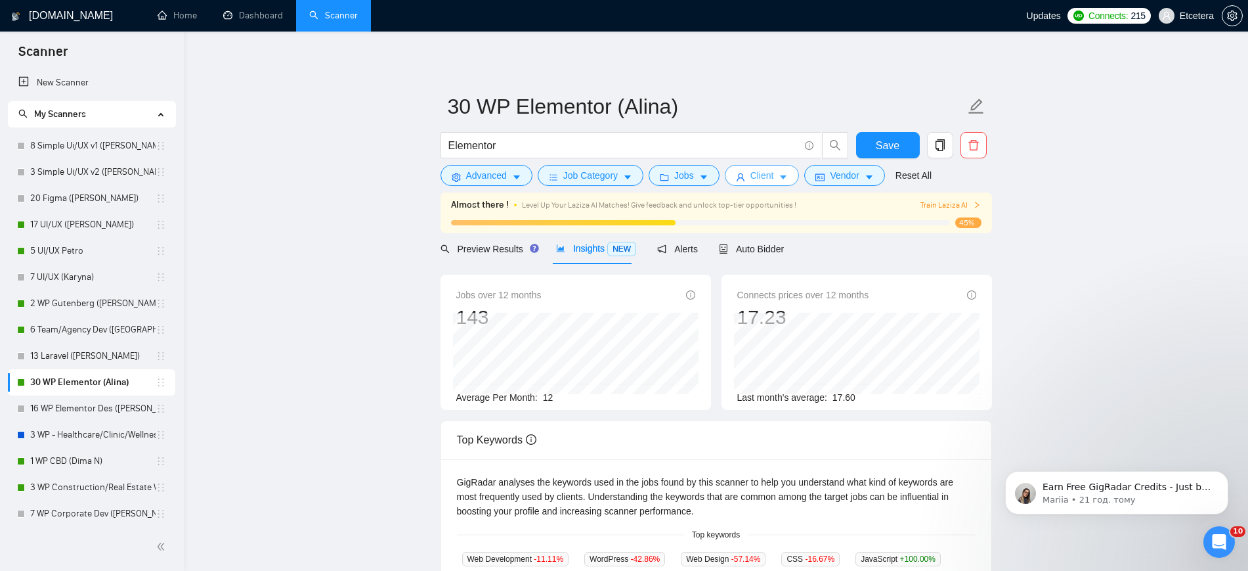
click at [772, 177] on button "Client" at bounding box center [762, 175] width 75 height 21
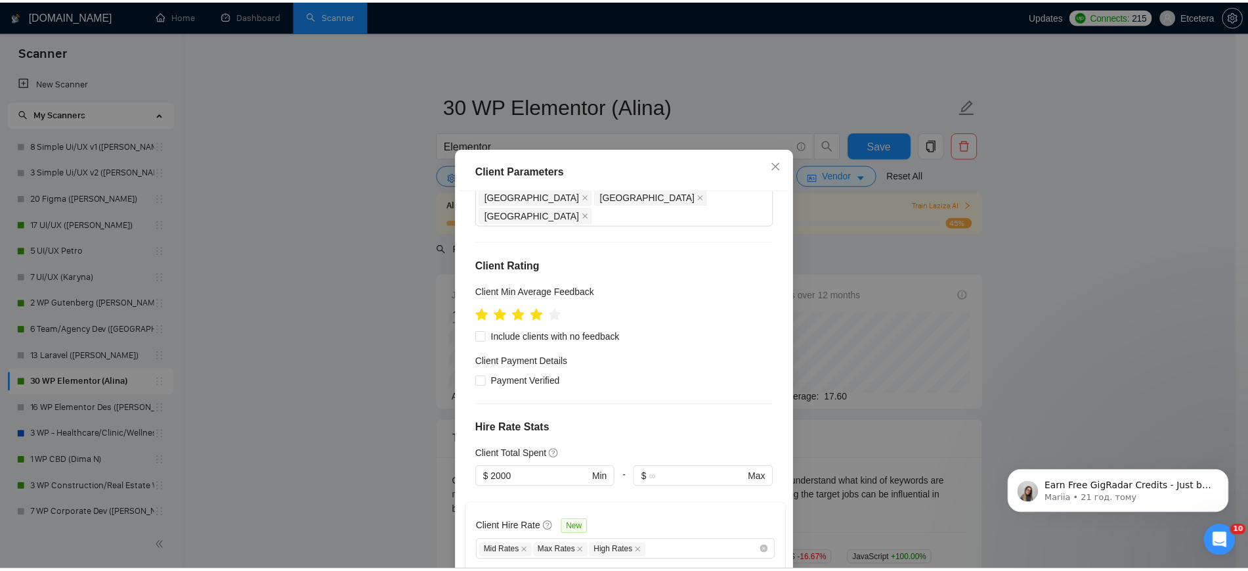
scroll to position [164, 0]
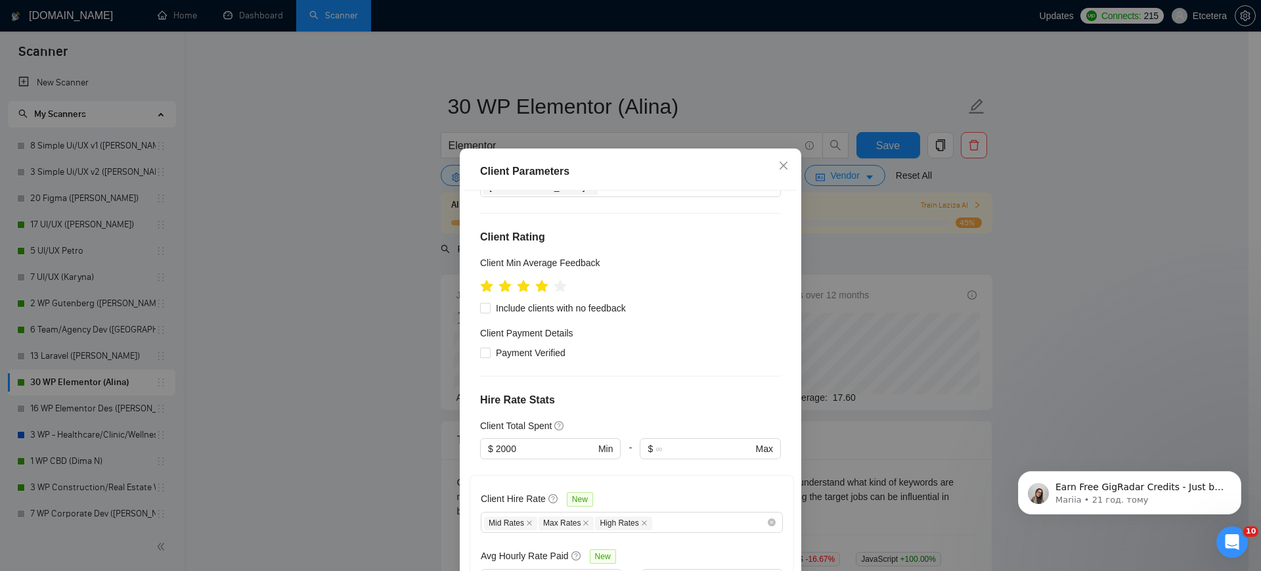
click at [681, 76] on div "Client Parameters Client Location Include Client Countries [GEOGRAPHIC_DATA] [G…" at bounding box center [630, 285] width 1261 height 571
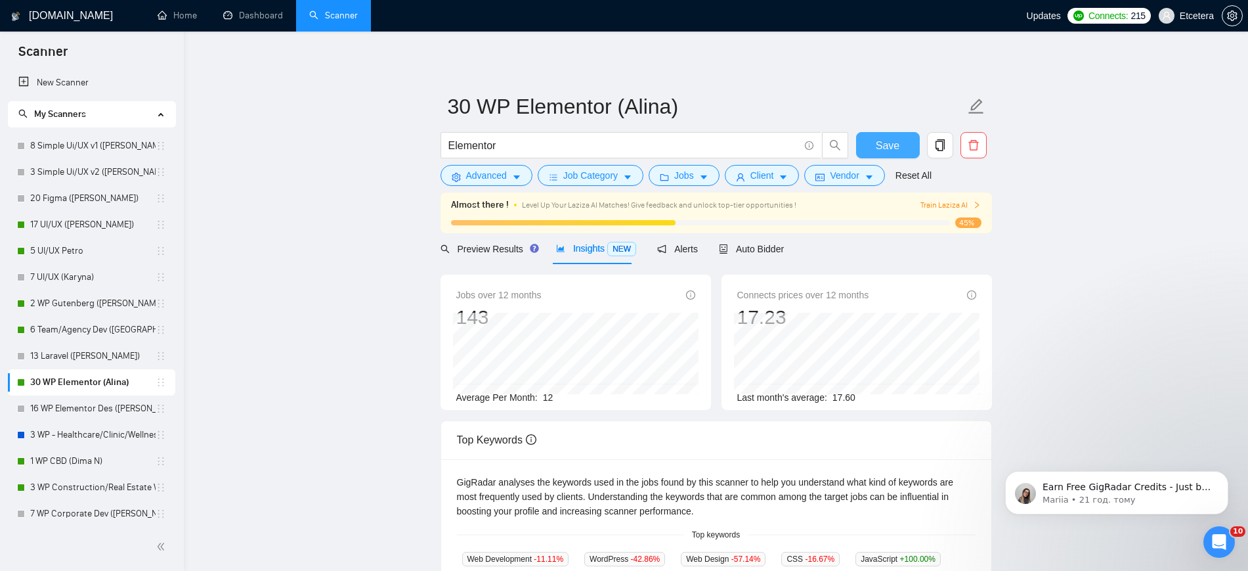
click at [889, 148] on span "Save" at bounding box center [888, 145] width 24 height 16
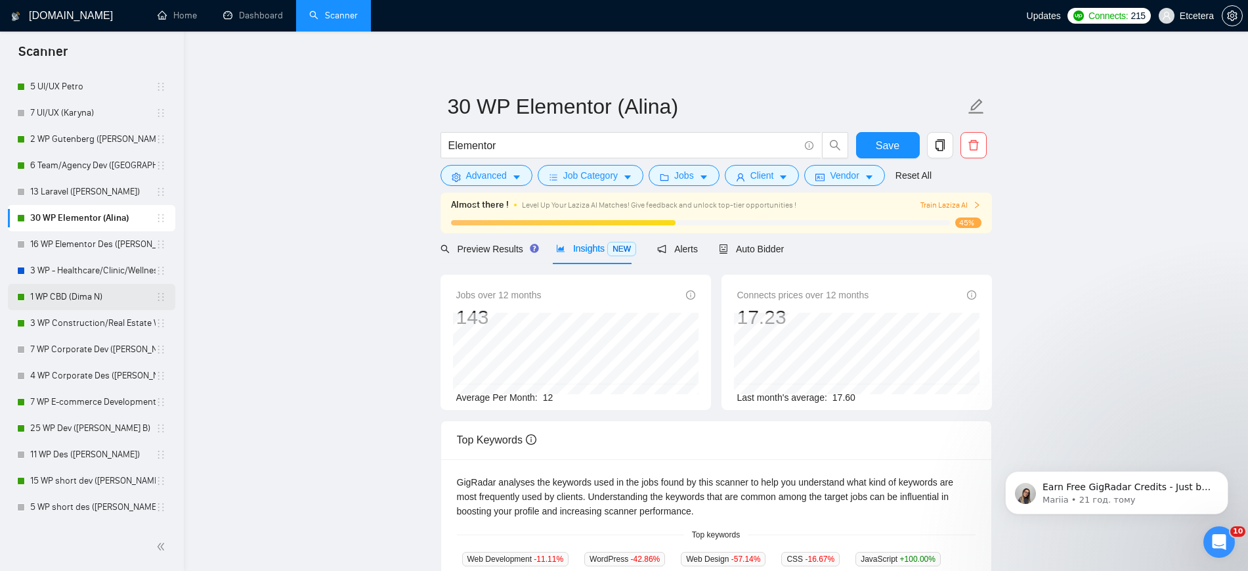
click at [65, 295] on link "1 WP CBD (Dima N)" at bounding box center [92, 297] width 125 height 26
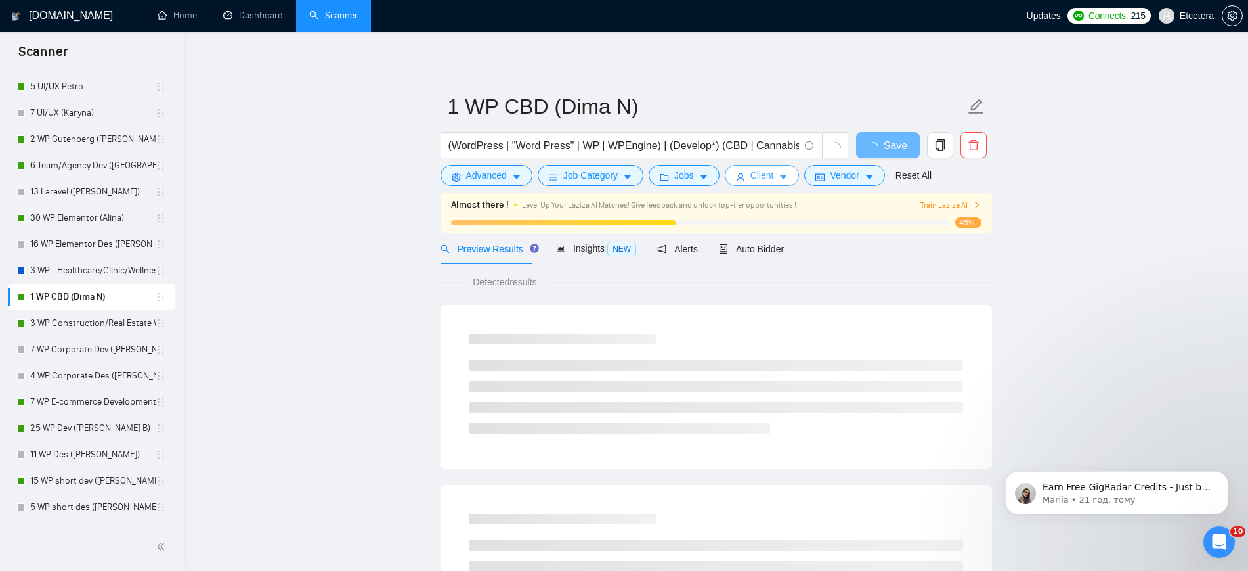
click at [768, 171] on span "Client" at bounding box center [762, 175] width 24 height 14
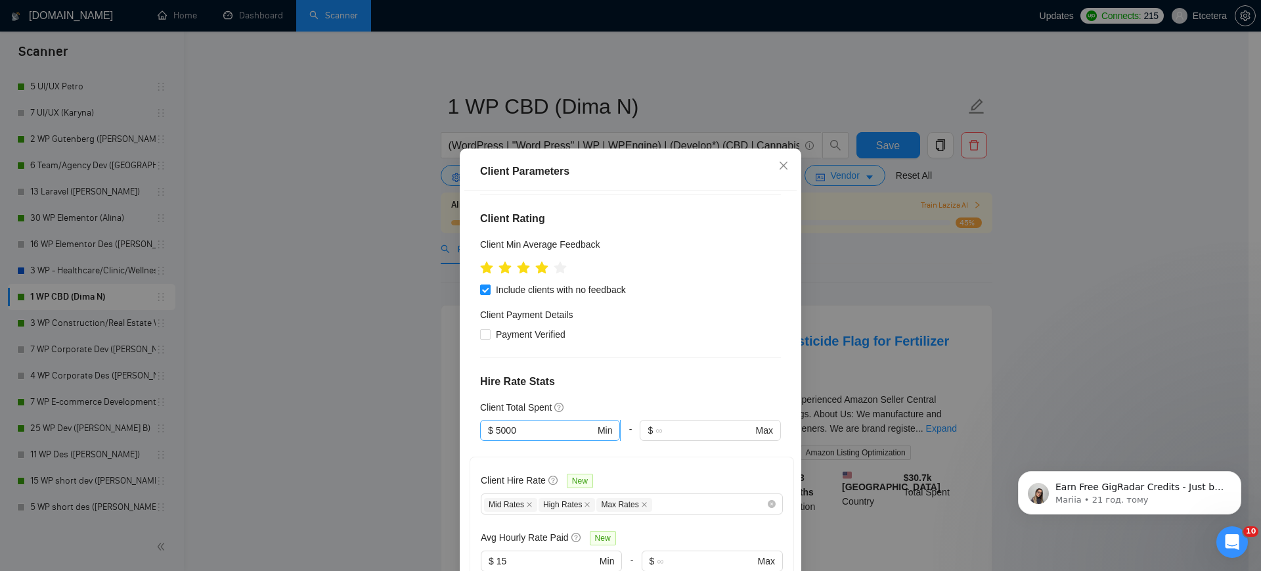
drag, startPoint x: 495, startPoint y: 408, endPoint x: 494, endPoint y: 420, distance: 11.2
click at [496, 423] on input "5000" at bounding box center [545, 430] width 99 height 14
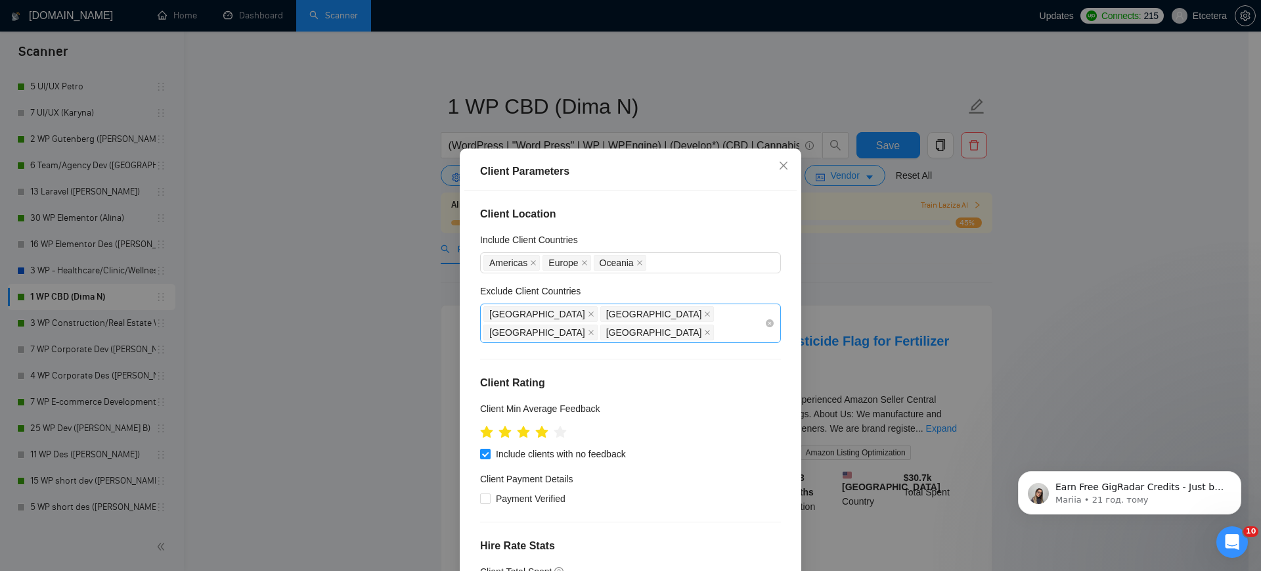
click at [664, 315] on div "[GEOGRAPHIC_DATA] [GEOGRAPHIC_DATA] [GEOGRAPHIC_DATA] [GEOGRAPHIC_DATA]" at bounding box center [623, 323] width 281 height 37
type input "2000"
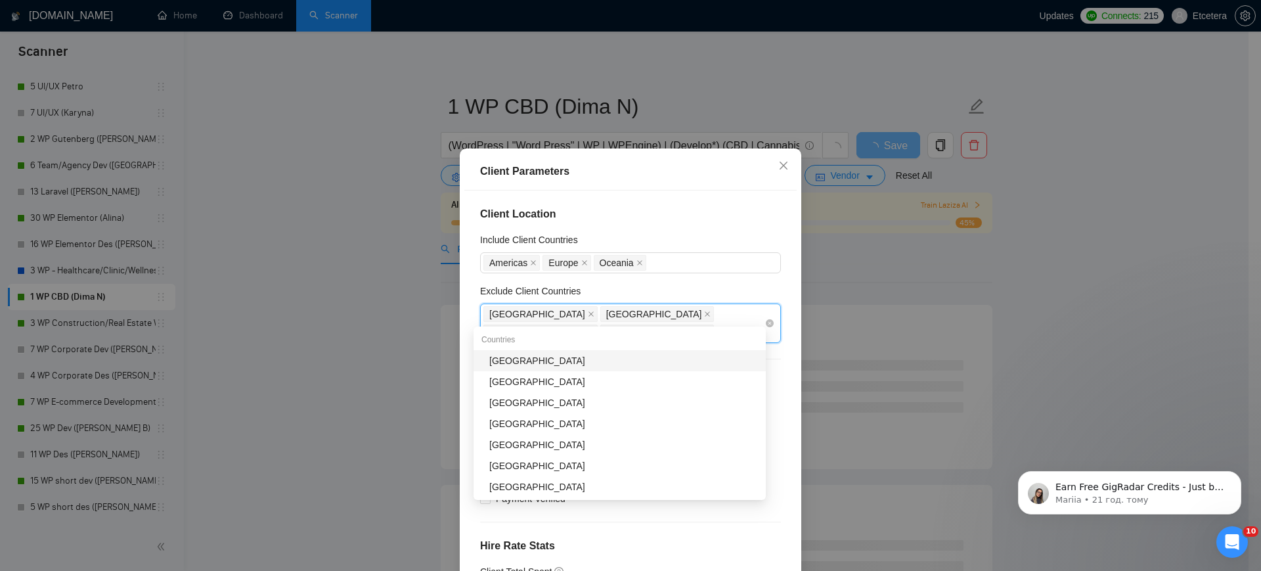
type input "sta"
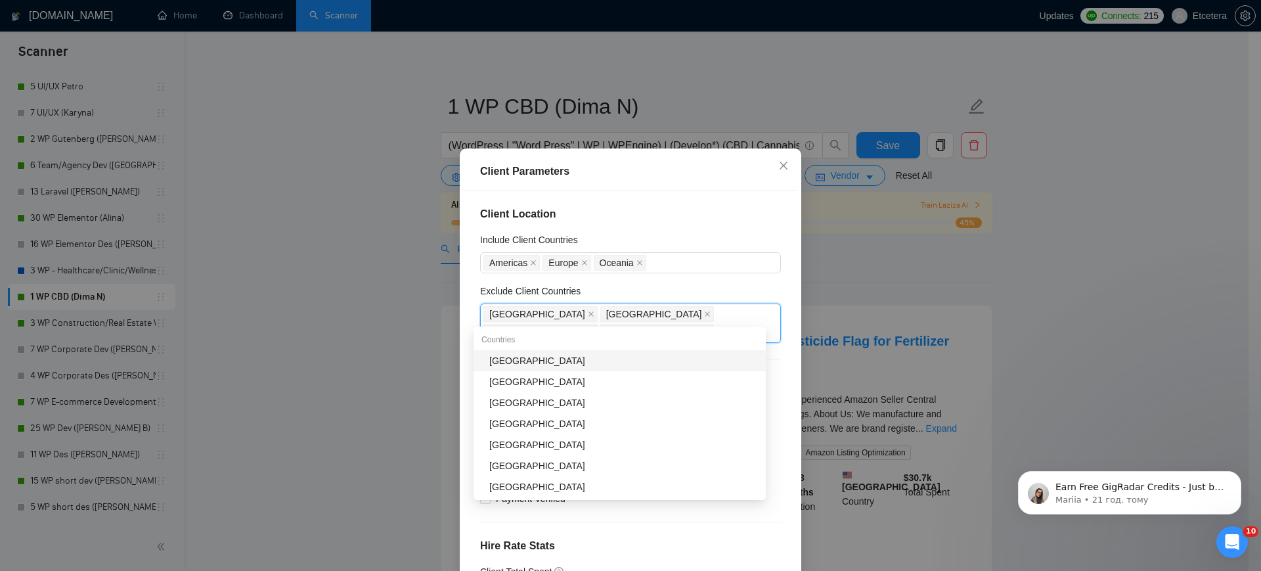
click at [640, 355] on div "[GEOGRAPHIC_DATA]" at bounding box center [623, 360] width 269 height 14
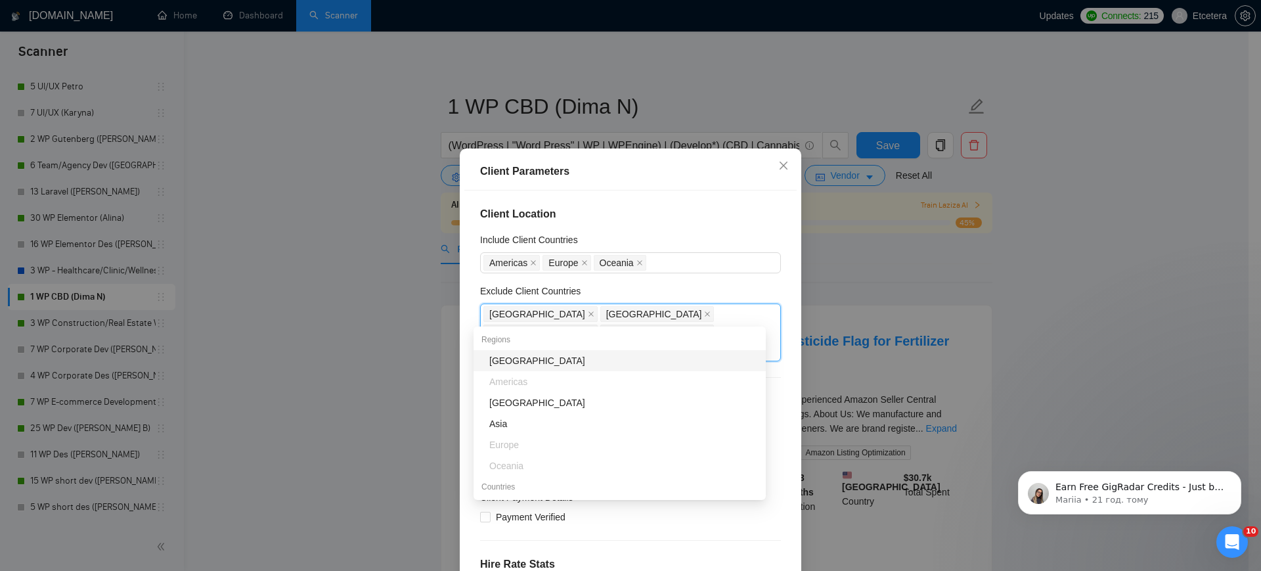
click at [692, 199] on div "Client Location Include Client Countries [GEOGRAPHIC_DATA] [GEOGRAPHIC_DATA] [G…" at bounding box center [630, 389] width 332 height 399
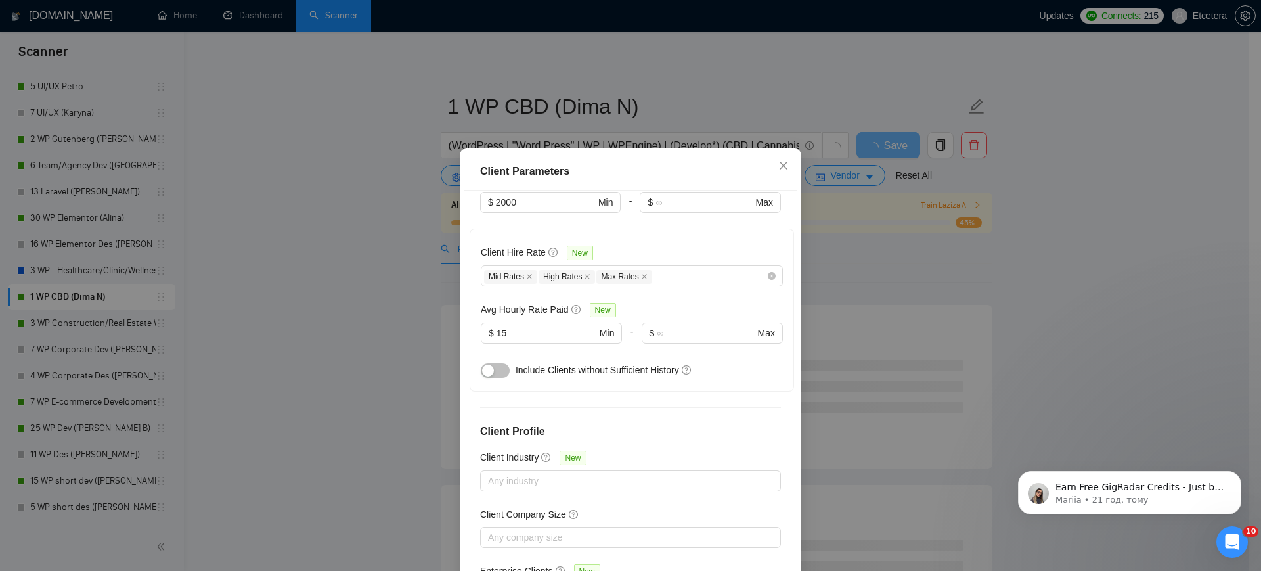
scroll to position [418, 0]
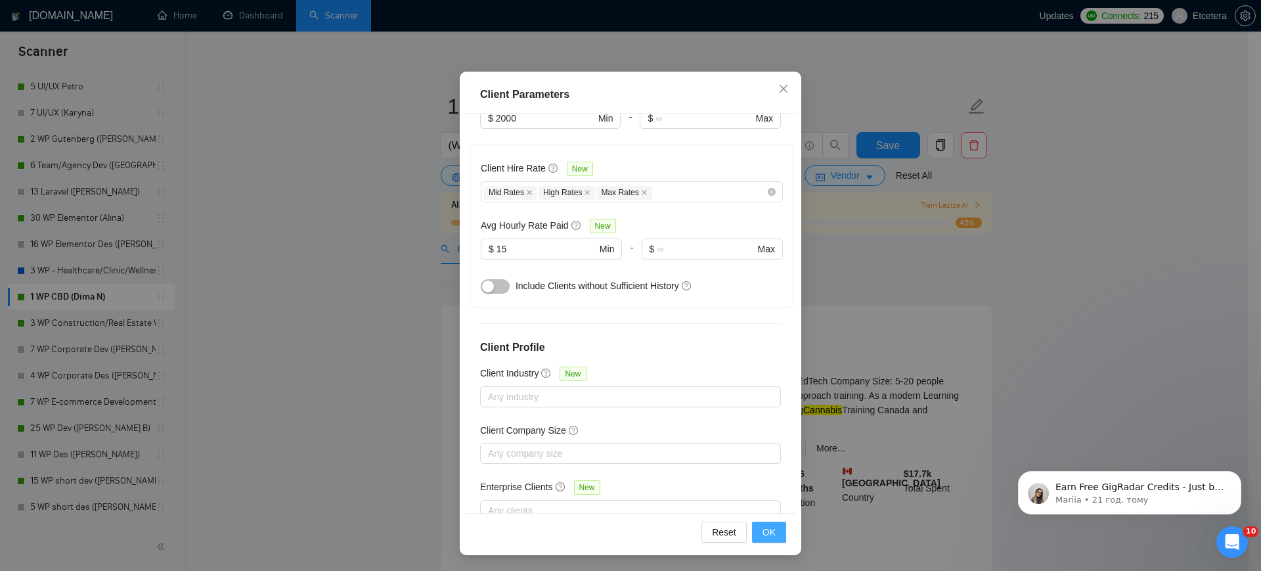
click at [762, 531] on span "OK" at bounding box center [768, 532] width 13 height 14
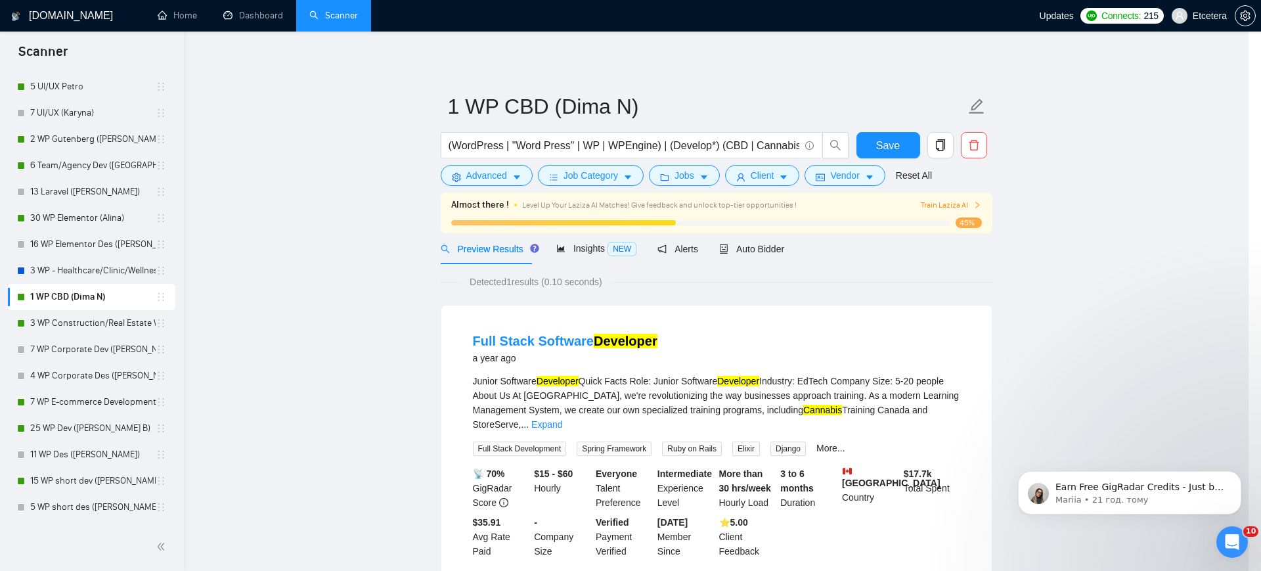
scroll to position [7, 0]
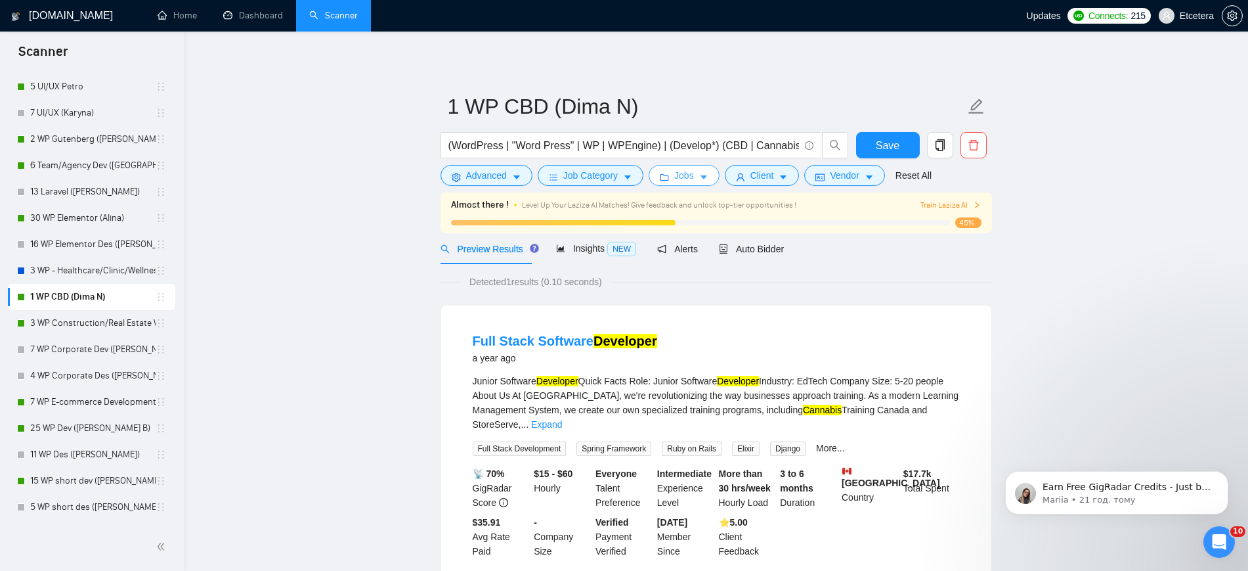
click at [685, 168] on span "Jobs" at bounding box center [684, 175] width 20 height 14
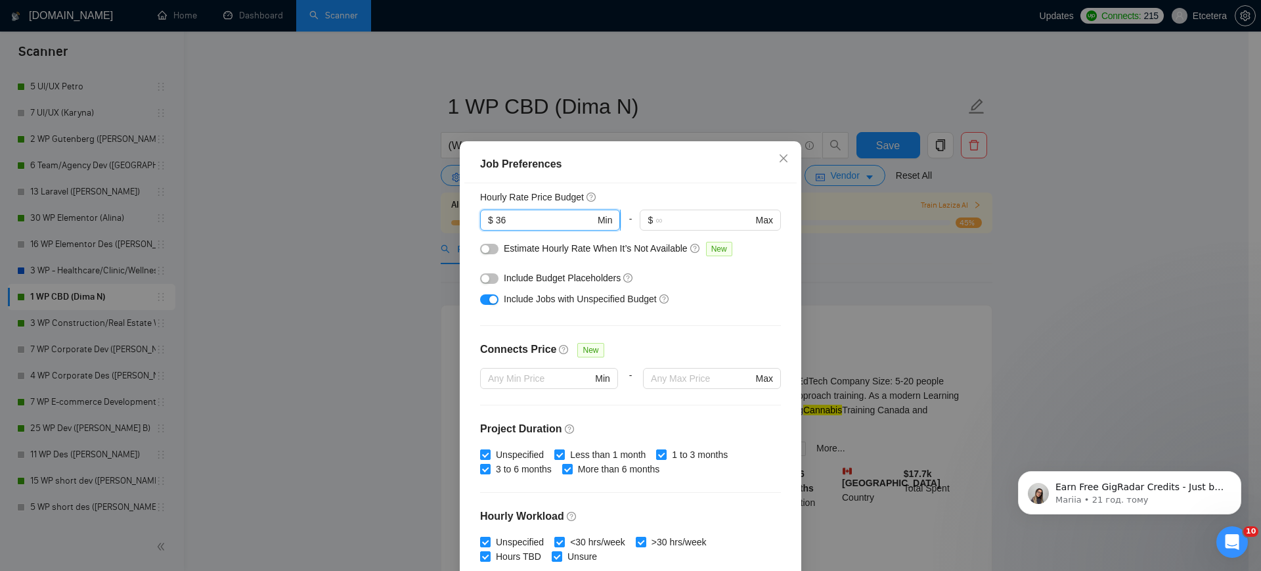
click at [513, 227] on input "36" at bounding box center [545, 220] width 99 height 14
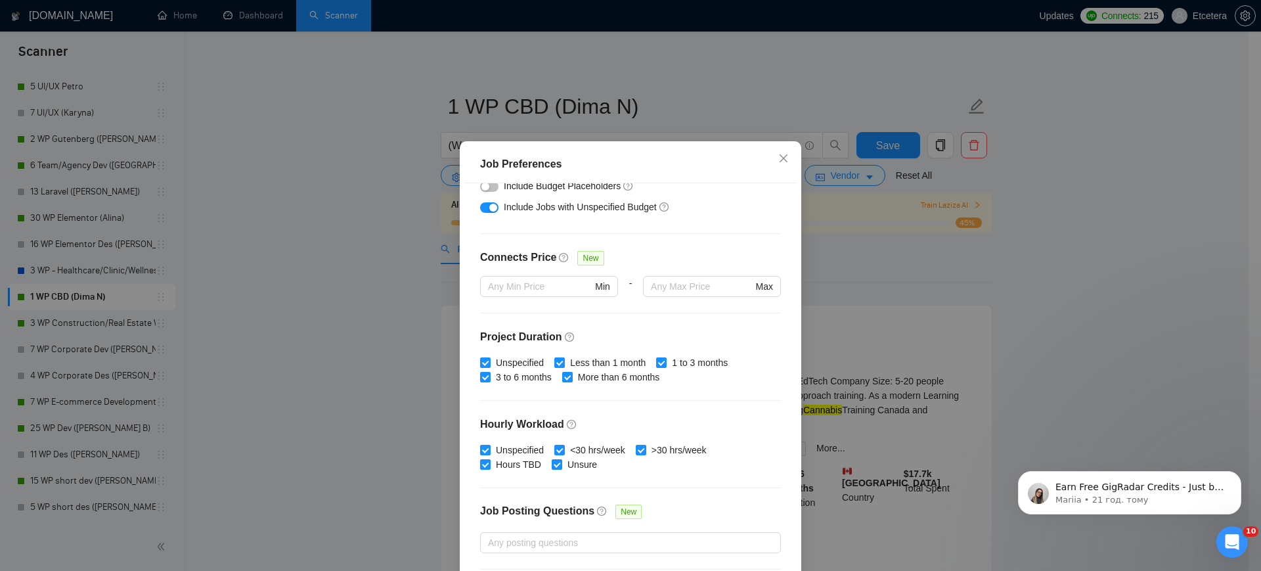
scroll to position [341, 0]
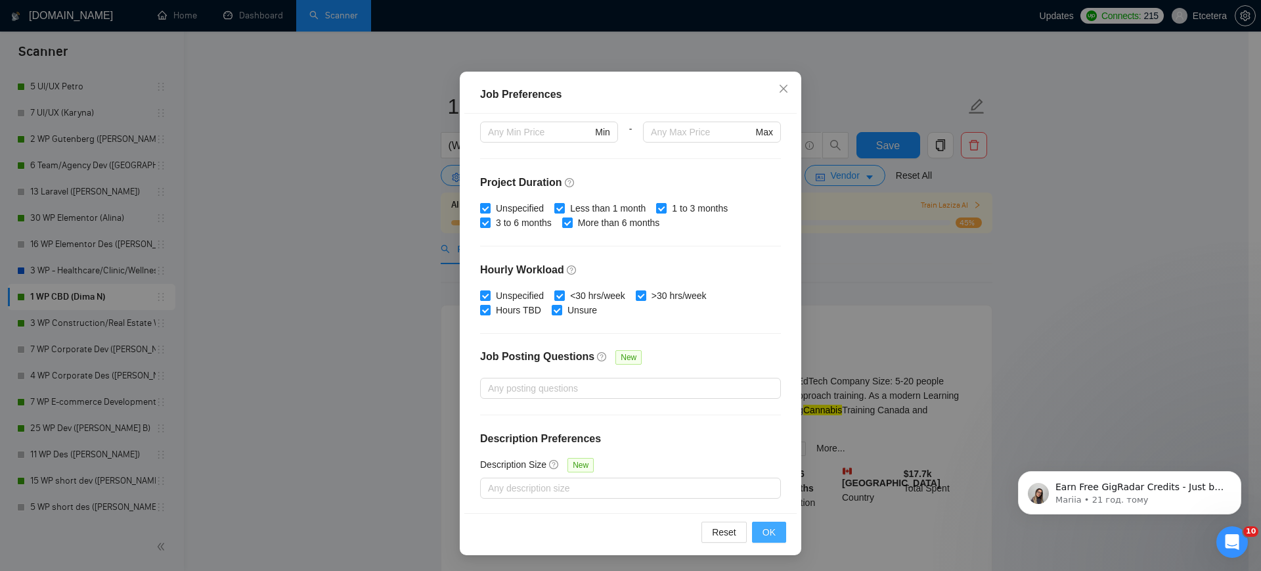
click at [764, 525] on span "OK" at bounding box center [768, 532] width 13 height 14
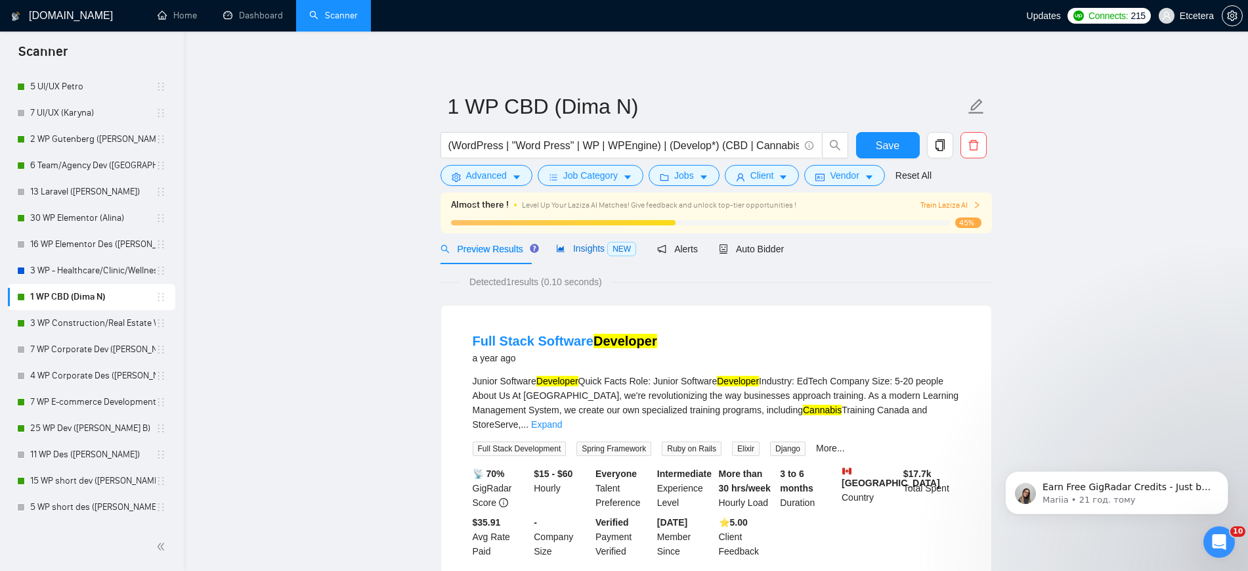
click at [594, 250] on span "Insights NEW" at bounding box center [596, 248] width 80 height 11
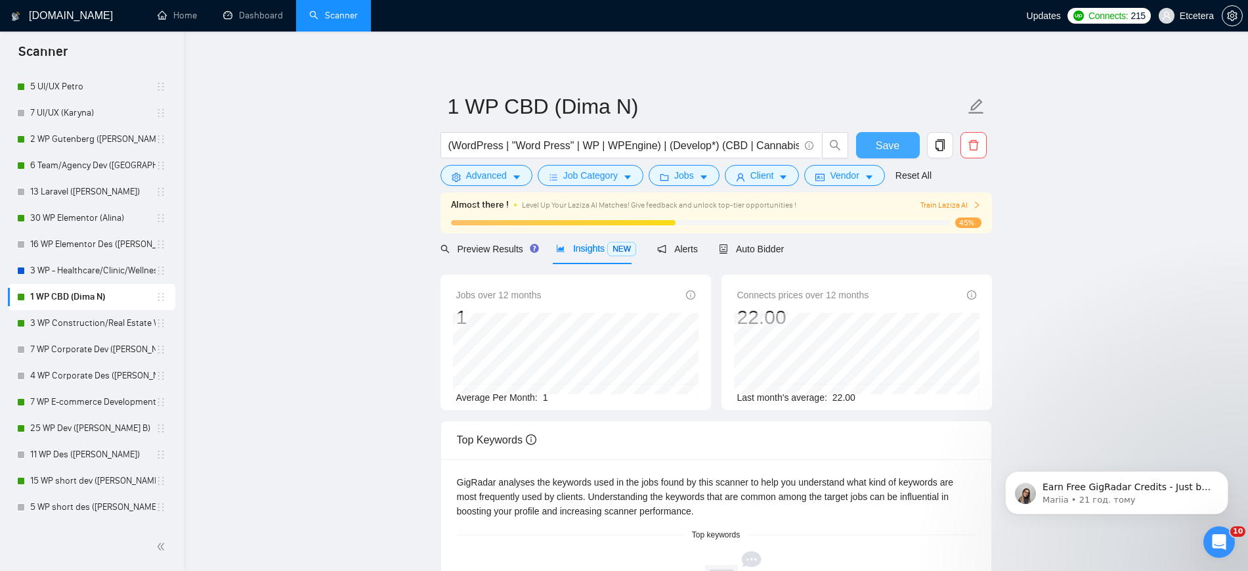
click at [882, 144] on span "Save" at bounding box center [888, 145] width 24 height 16
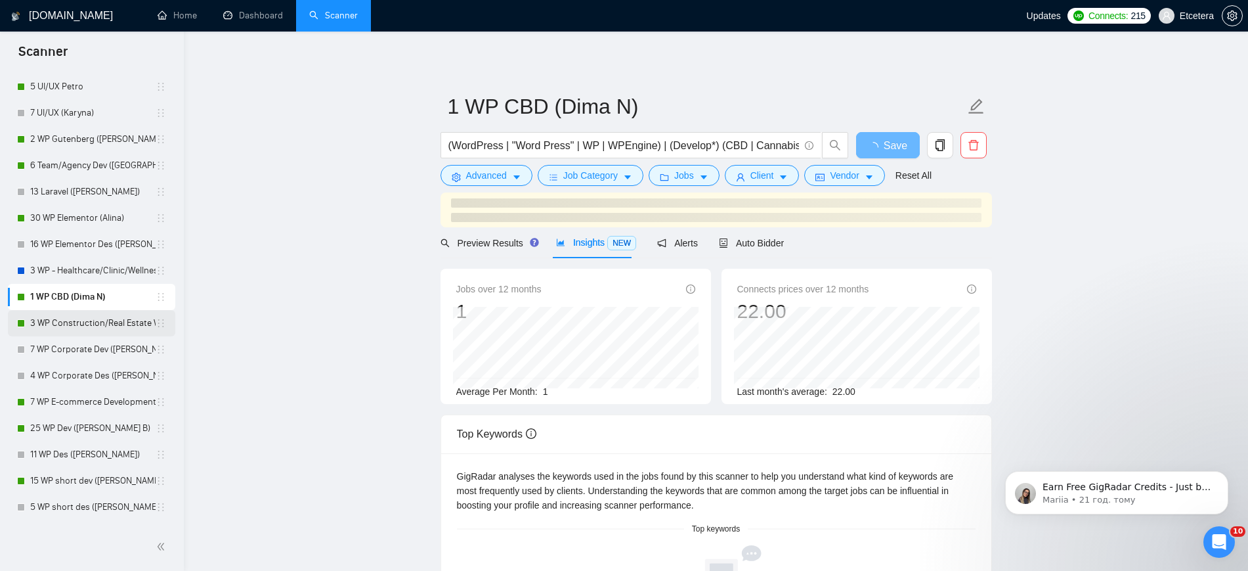
click at [88, 322] on link "3 WP Construction/Real Estate Website Development ([PERSON_NAME] B)" at bounding box center [92, 323] width 125 height 26
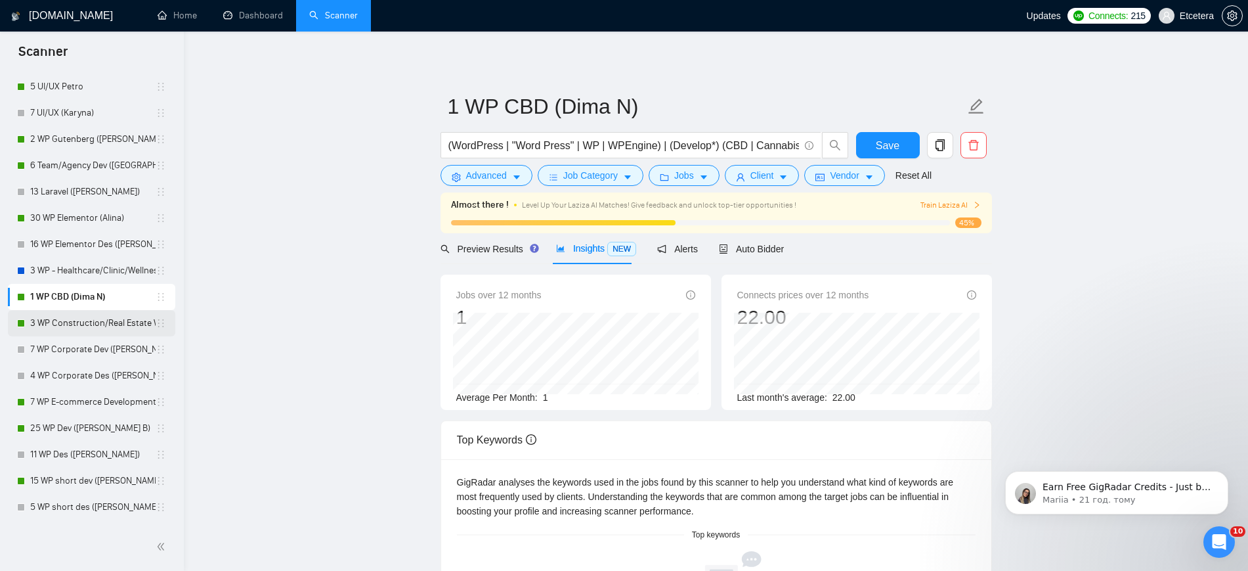
click at [78, 319] on link "3 WP Construction/Real Estate Website Development ([PERSON_NAME] B)" at bounding box center [92, 323] width 125 height 26
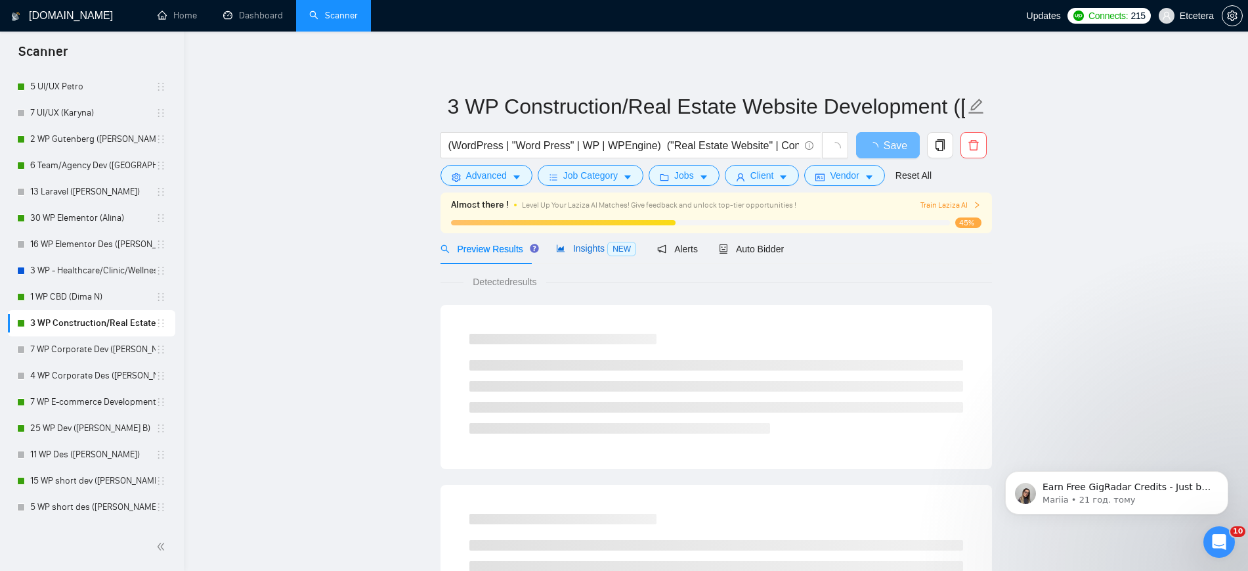
click at [590, 245] on span "Insights NEW" at bounding box center [596, 248] width 80 height 11
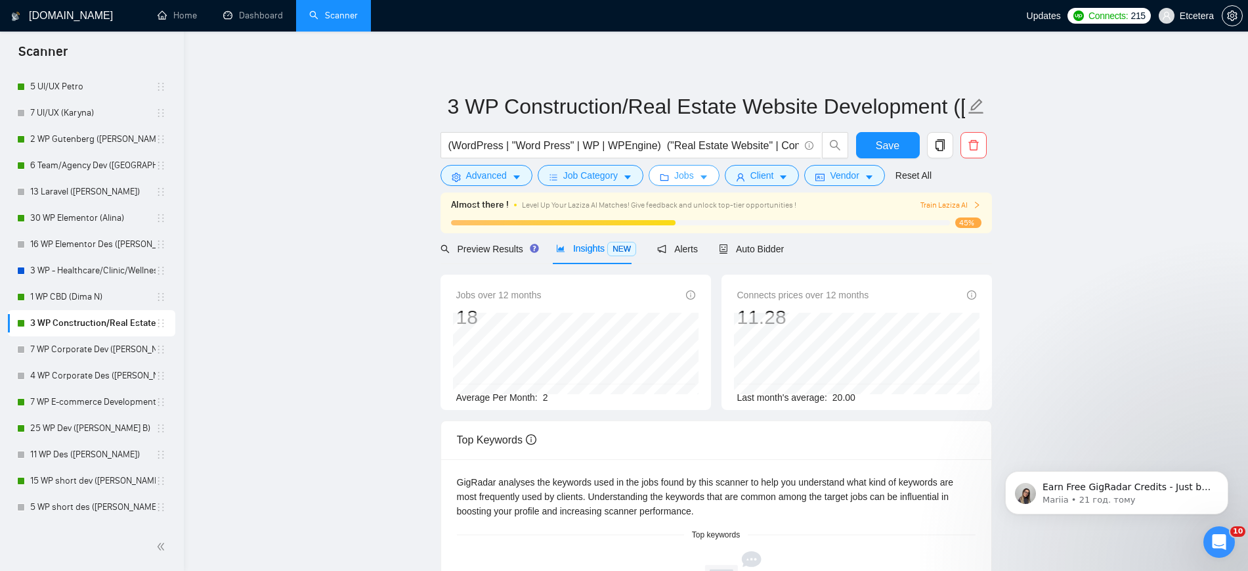
click at [685, 179] on span "Jobs" at bounding box center [684, 175] width 20 height 14
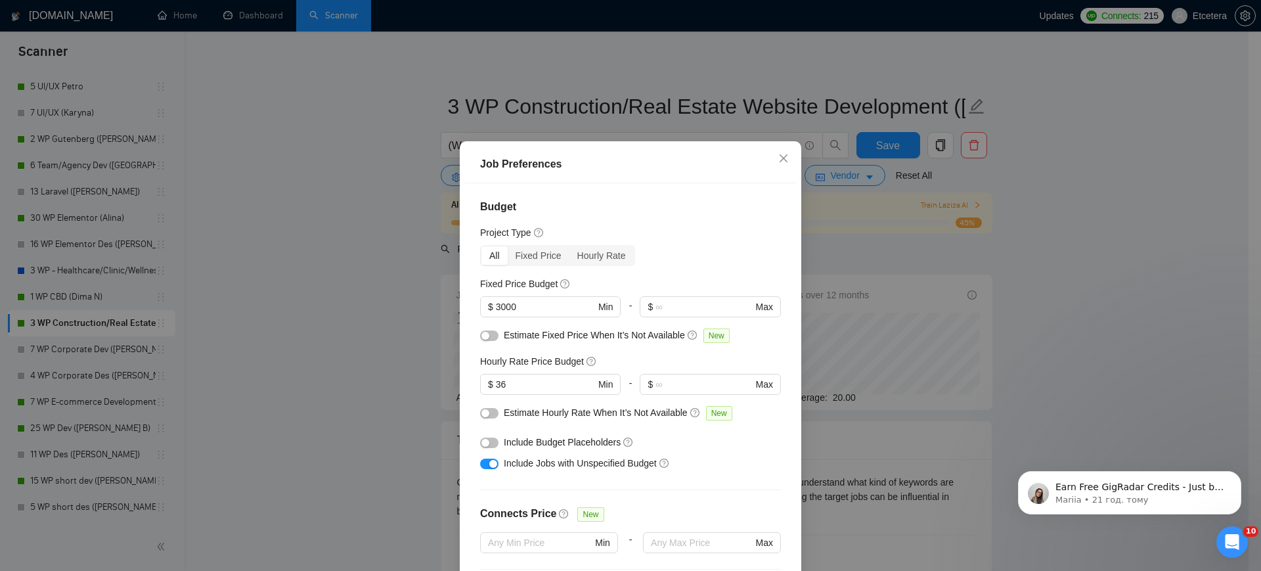
click at [836, 176] on div "Job Preferences Budget Project Type All Fixed Price Hourly Rate Fixed Price Bud…" at bounding box center [630, 285] width 1261 height 571
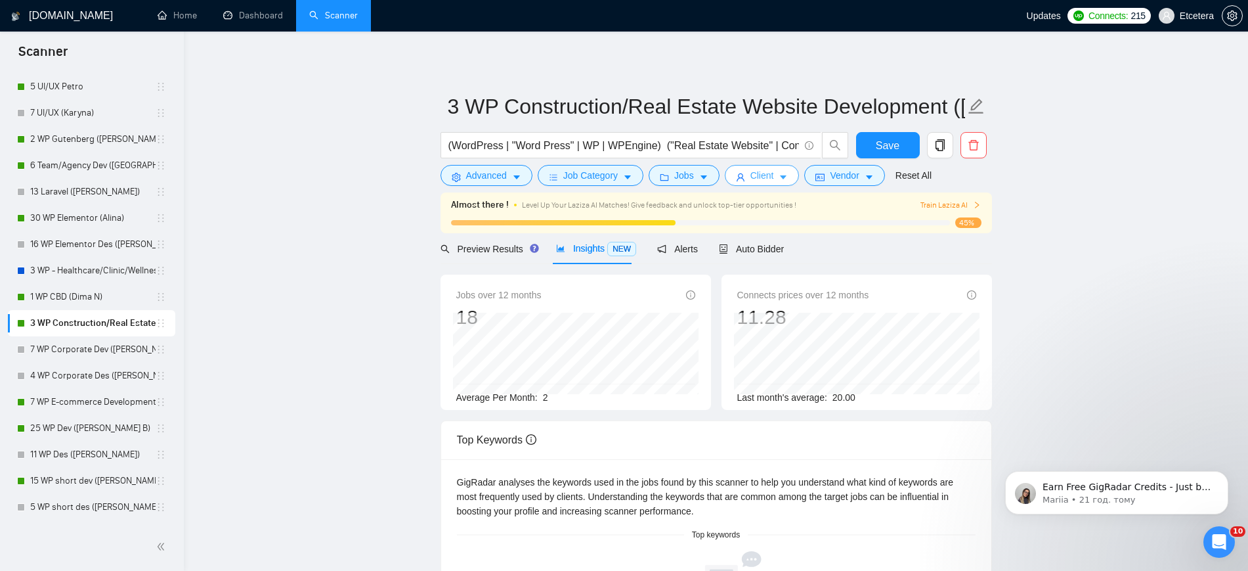
click at [761, 176] on span "Client" at bounding box center [762, 175] width 24 height 14
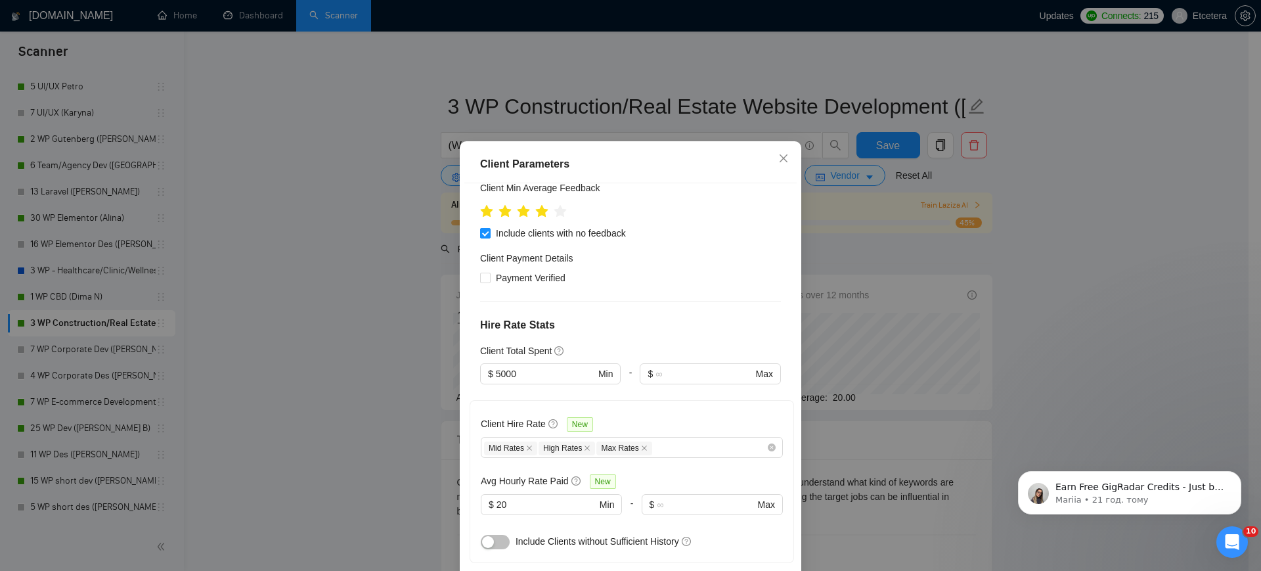
scroll to position [253, 0]
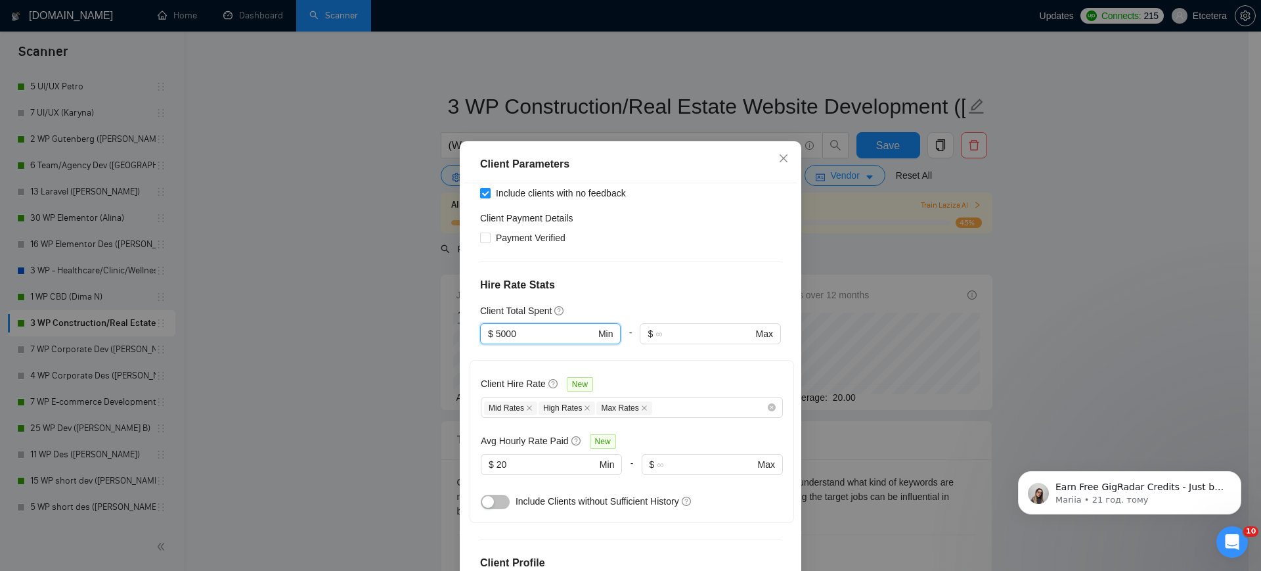
drag, startPoint x: 494, startPoint y: 320, endPoint x: 494, endPoint y: 350, distance: 30.2
click at [496, 327] on input "5000" at bounding box center [546, 333] width 100 height 14
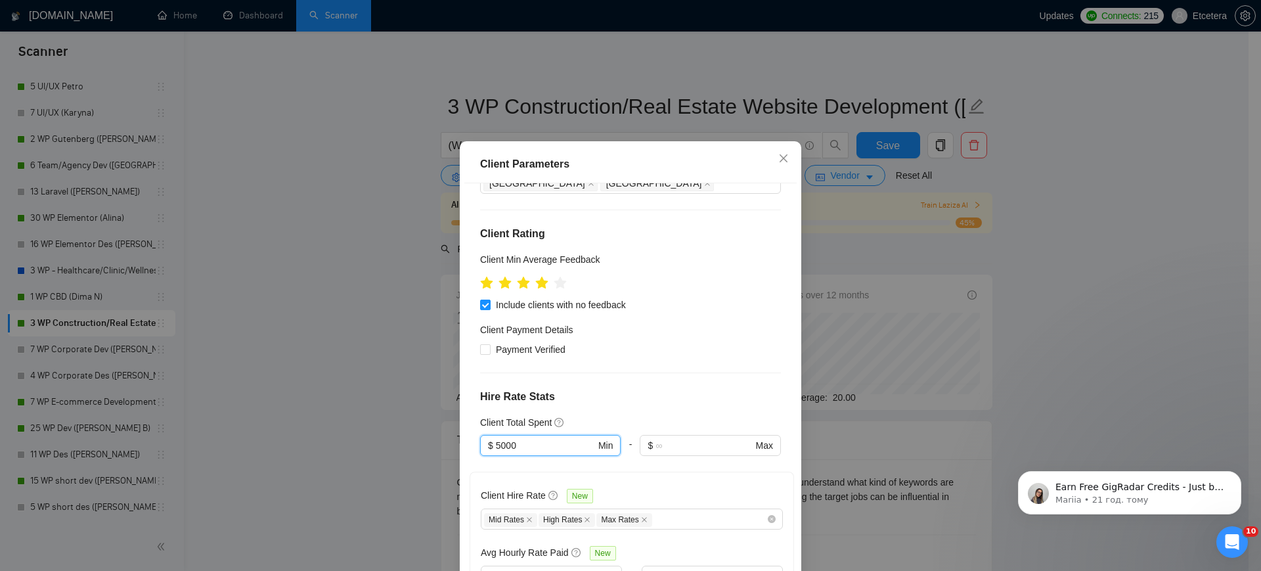
scroll to position [0, 0]
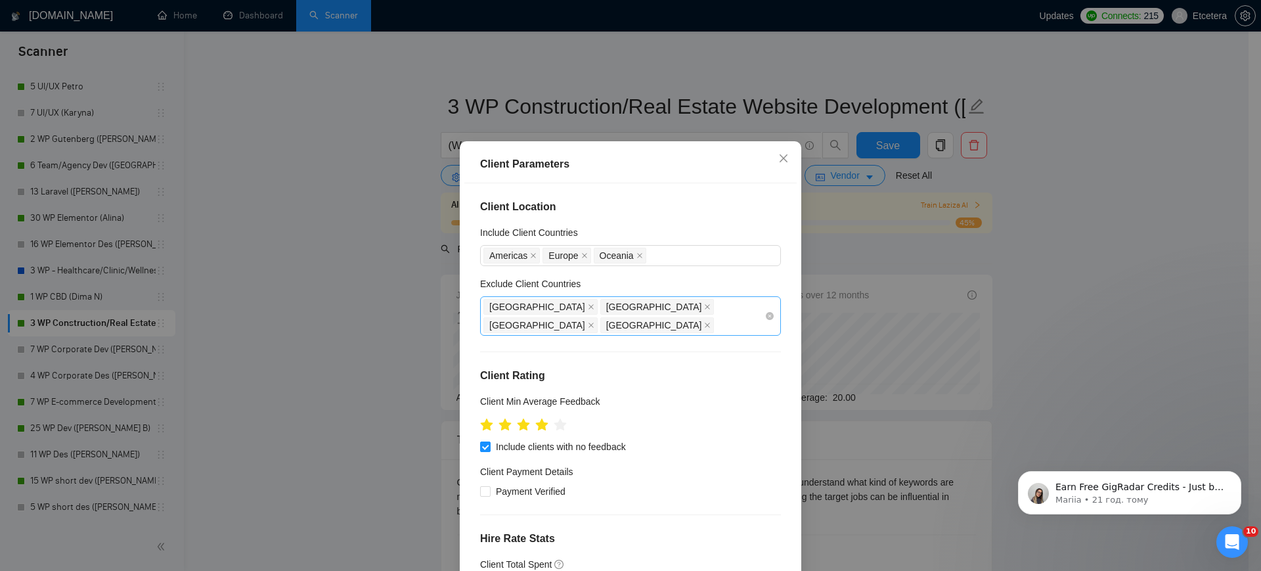
click at [676, 323] on div "[GEOGRAPHIC_DATA] [GEOGRAPHIC_DATA] [GEOGRAPHIC_DATA] [GEOGRAPHIC_DATA]" at bounding box center [630, 315] width 301 height 39
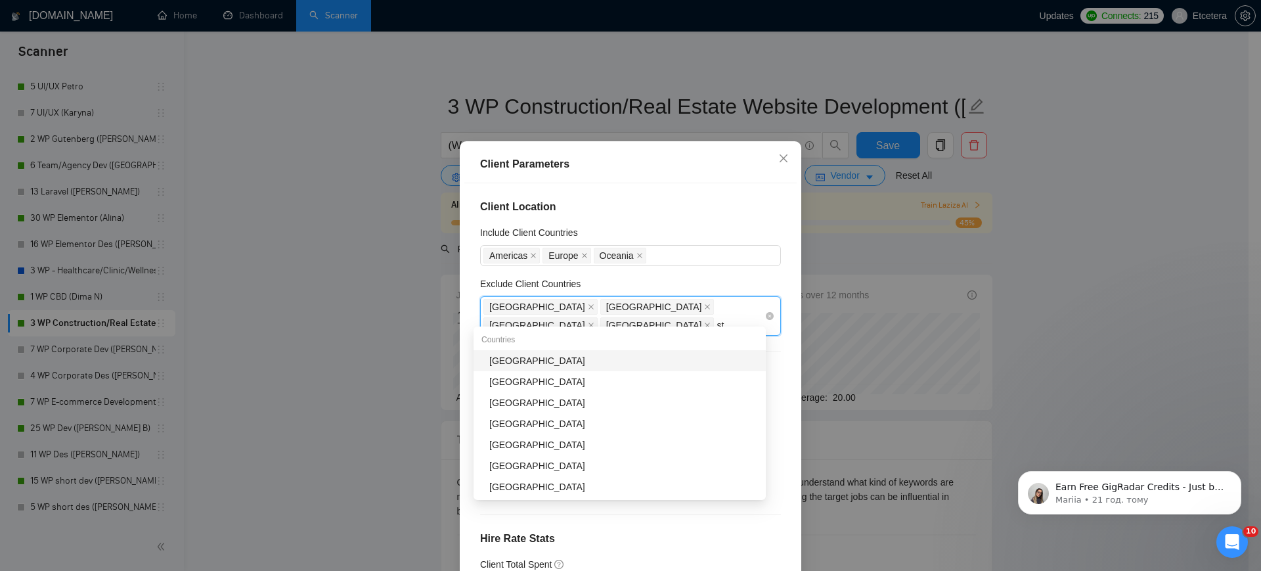
type input "sta"
click at [583, 358] on div "[GEOGRAPHIC_DATA]" at bounding box center [623, 360] width 269 height 14
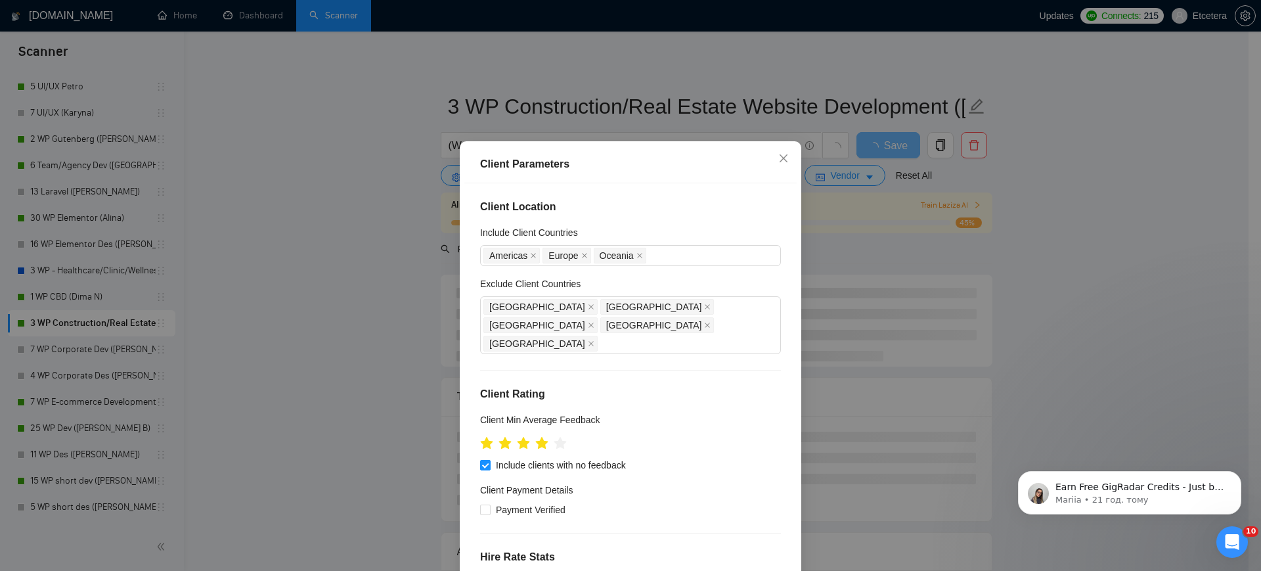
click at [620, 223] on div "Client Location Include Client Countries [GEOGRAPHIC_DATA] [GEOGRAPHIC_DATA] [G…" at bounding box center [630, 382] width 332 height 399
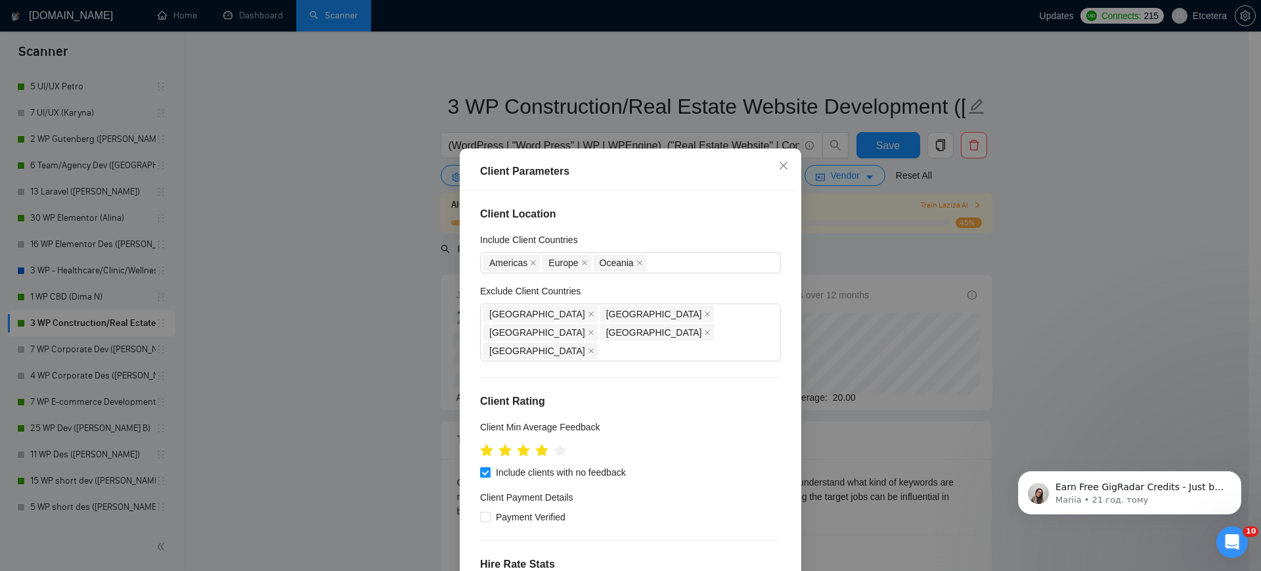
scroll to position [77, 0]
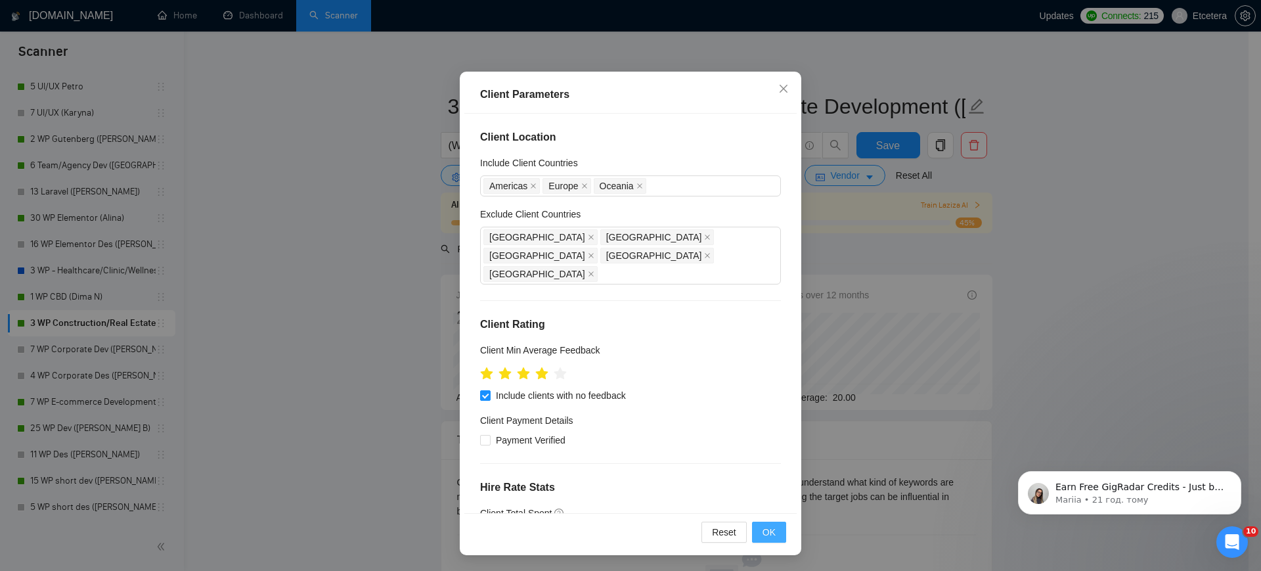
click at [762, 531] on span "OK" at bounding box center [768, 532] width 13 height 14
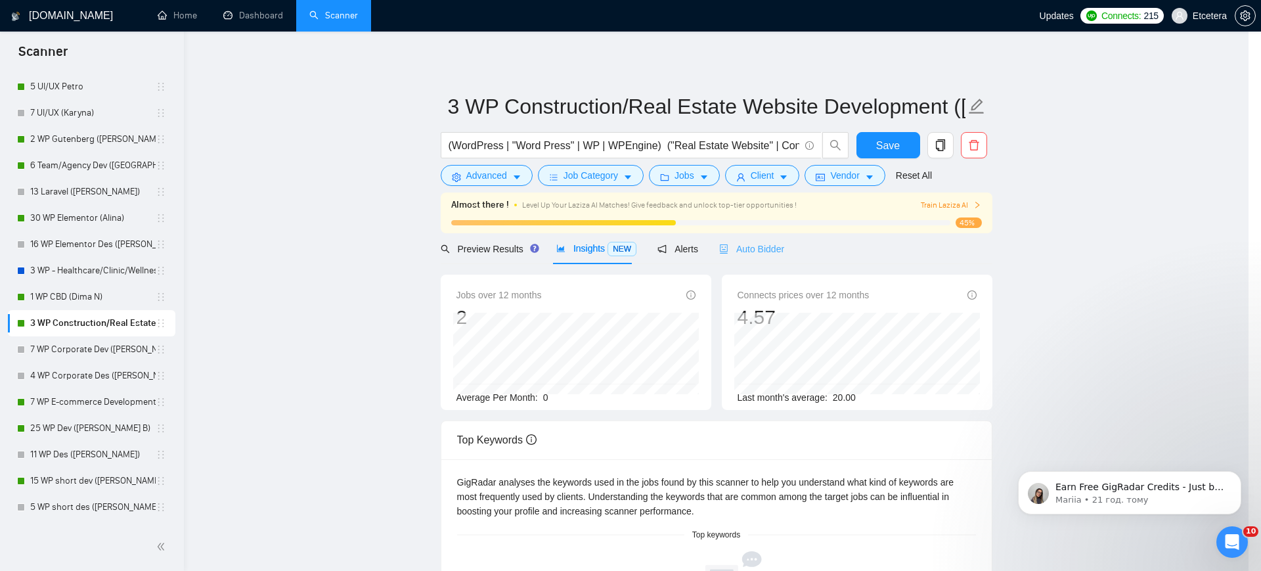
scroll to position [7, 0]
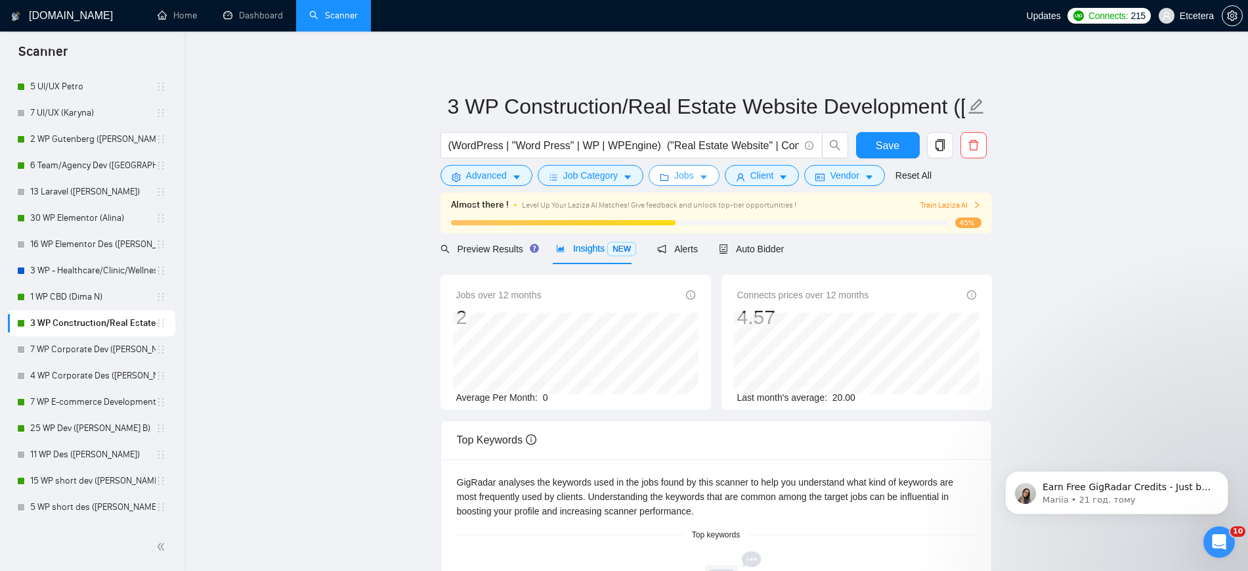
click at [691, 171] on button "Jobs" at bounding box center [684, 175] width 71 height 21
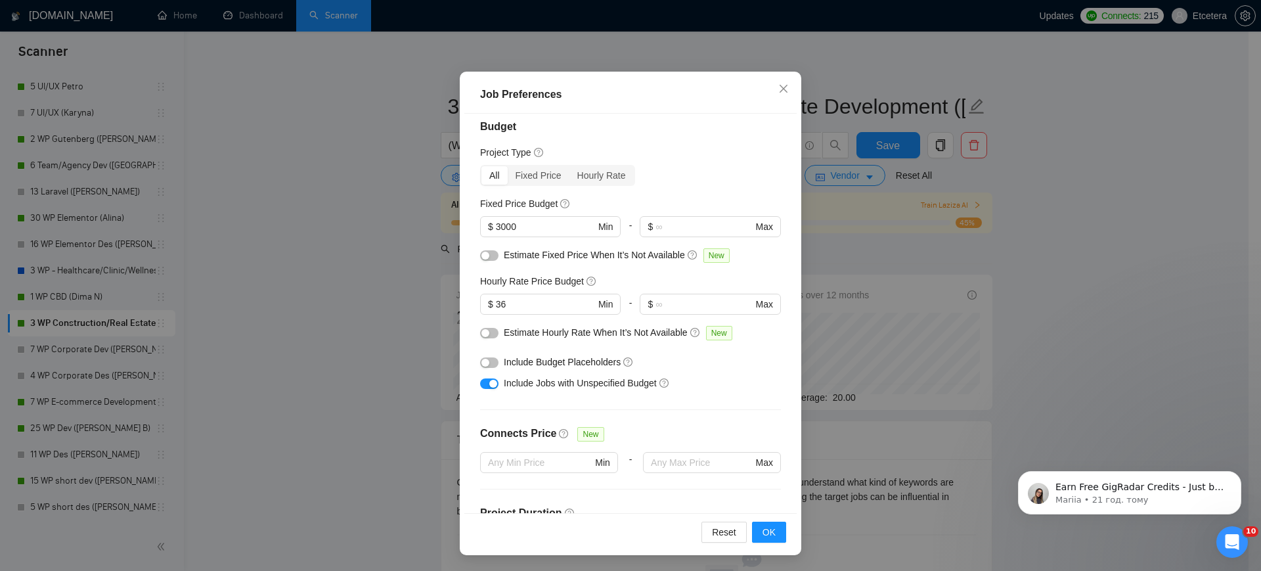
scroll to position [0, 0]
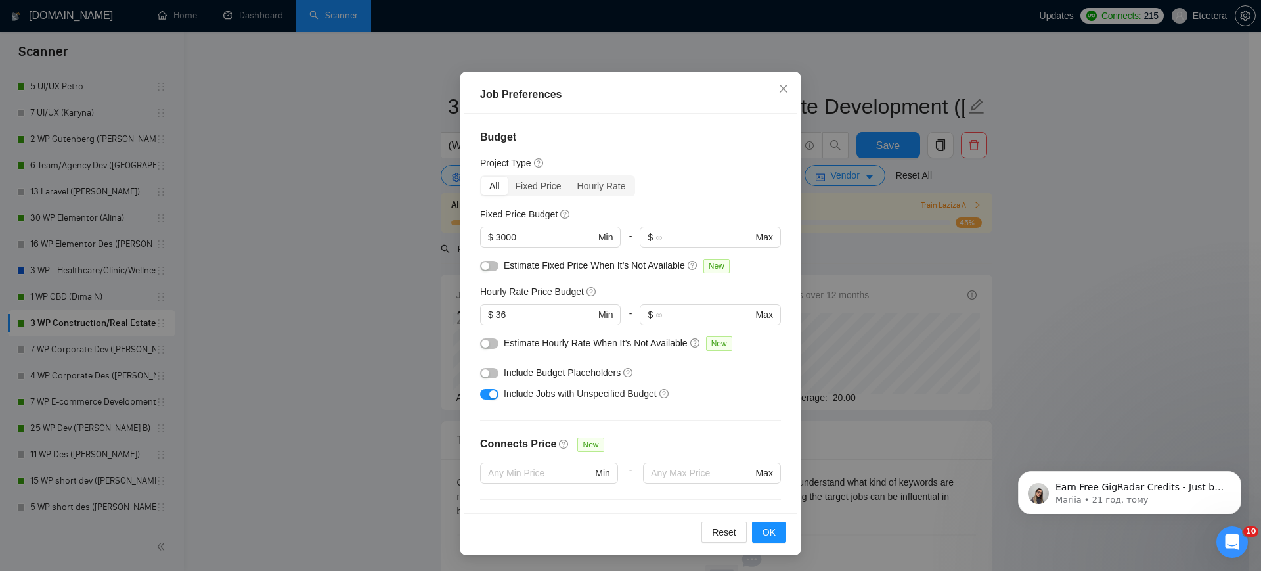
click at [360, 238] on div "Job Preferences Budget Project Type All Fixed Price Hourly Rate Fixed Price Bud…" at bounding box center [630, 285] width 1261 height 571
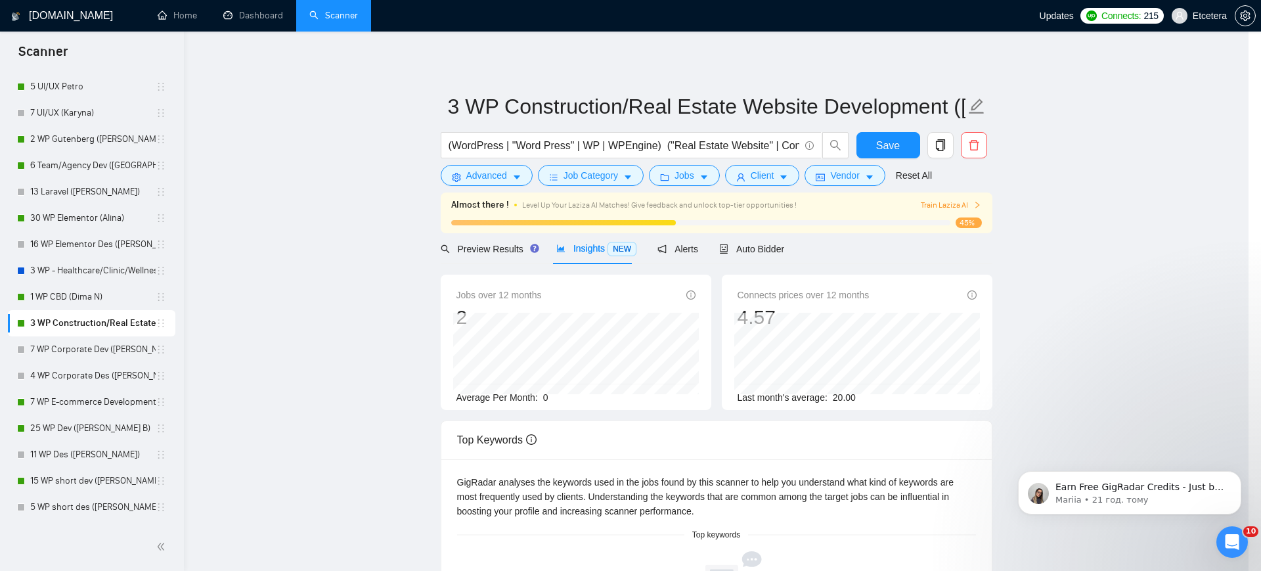
scroll to position [7, 0]
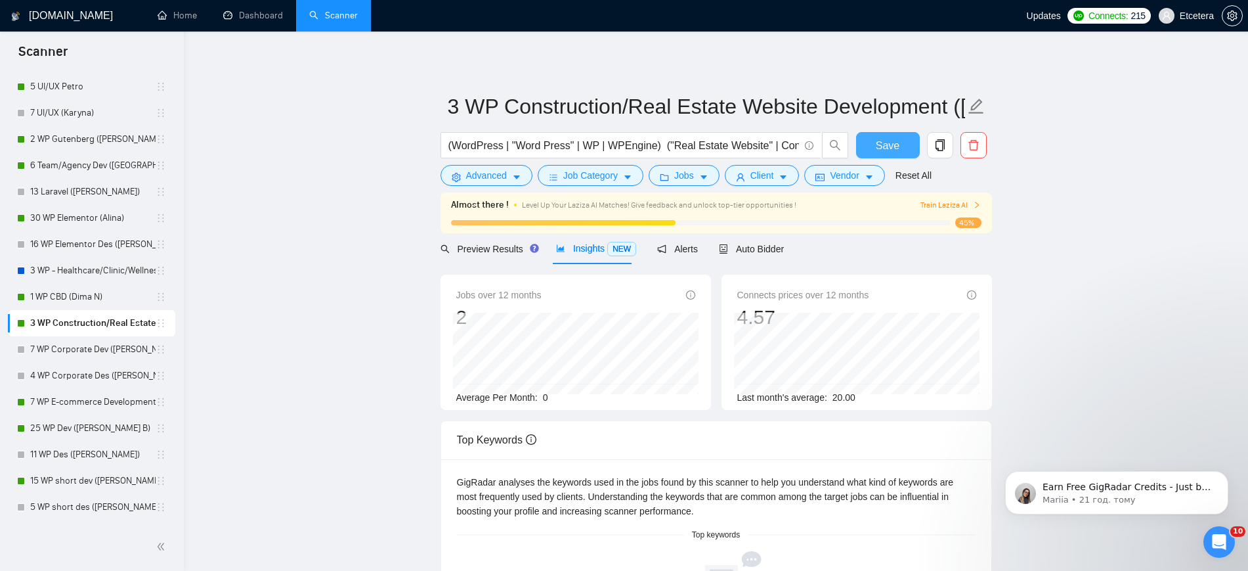
click at [897, 151] on span "Save" at bounding box center [888, 145] width 24 height 16
drag, startPoint x: 67, startPoint y: 403, endPoint x: 758, endPoint y: 70, distance: 767.6
click at [67, 403] on link "7 WP E-commerce Development ([PERSON_NAME] B)" at bounding box center [92, 402] width 125 height 26
click at [103, 401] on link "7 WP E-commerce Development ([PERSON_NAME] B)" at bounding box center [92, 402] width 125 height 26
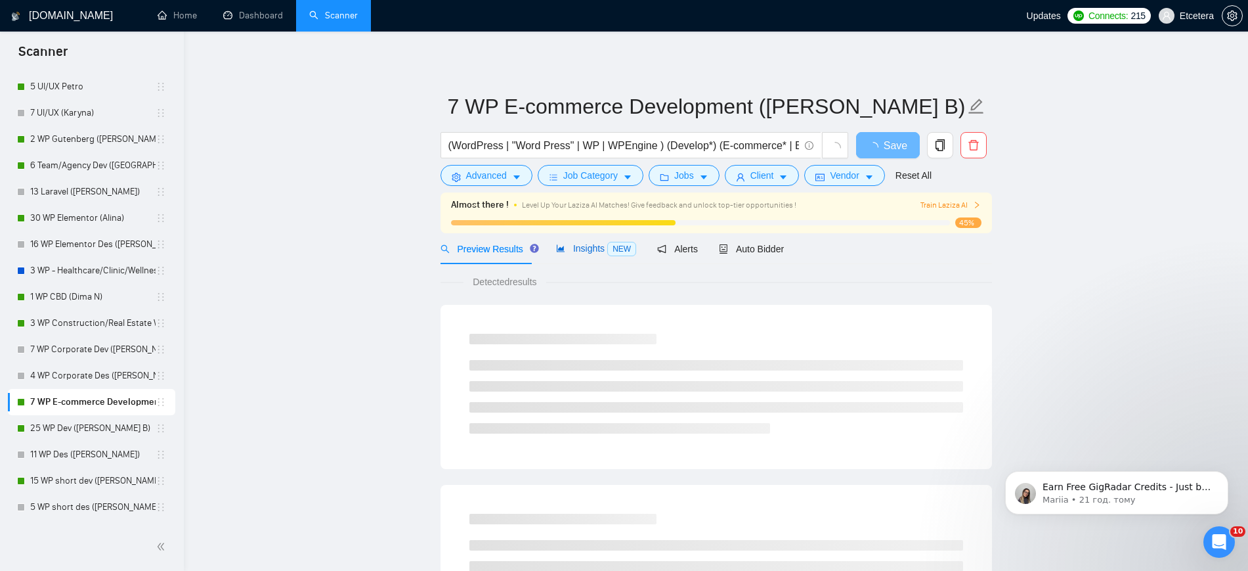
click at [587, 246] on span "Insights NEW" at bounding box center [596, 248] width 80 height 11
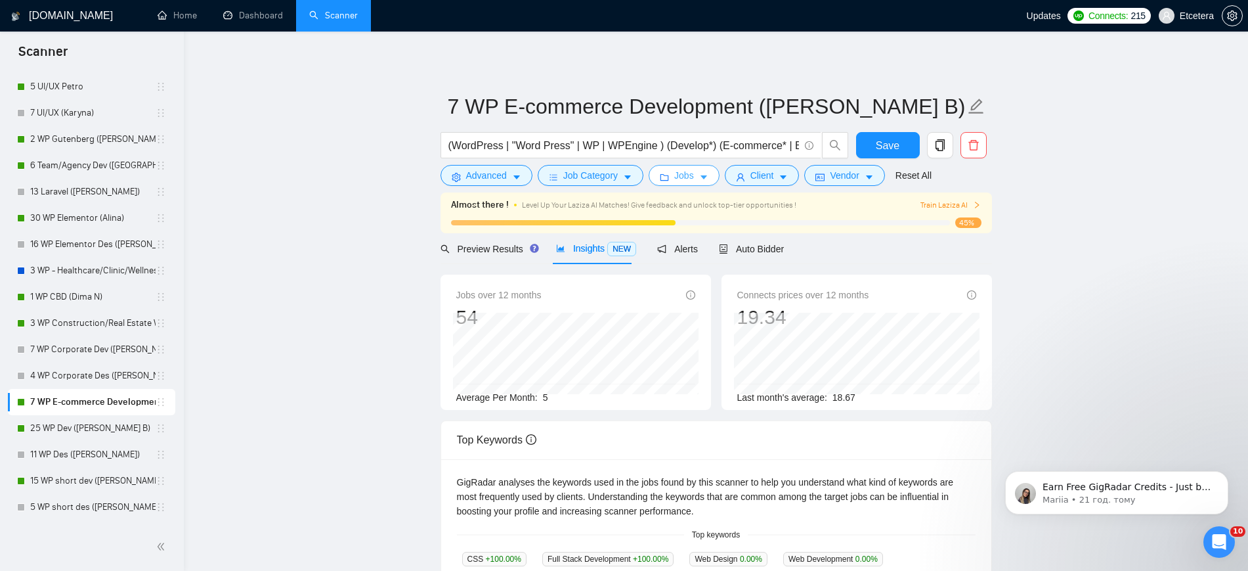
click at [664, 176] on icon "folder" at bounding box center [664, 177] width 9 height 9
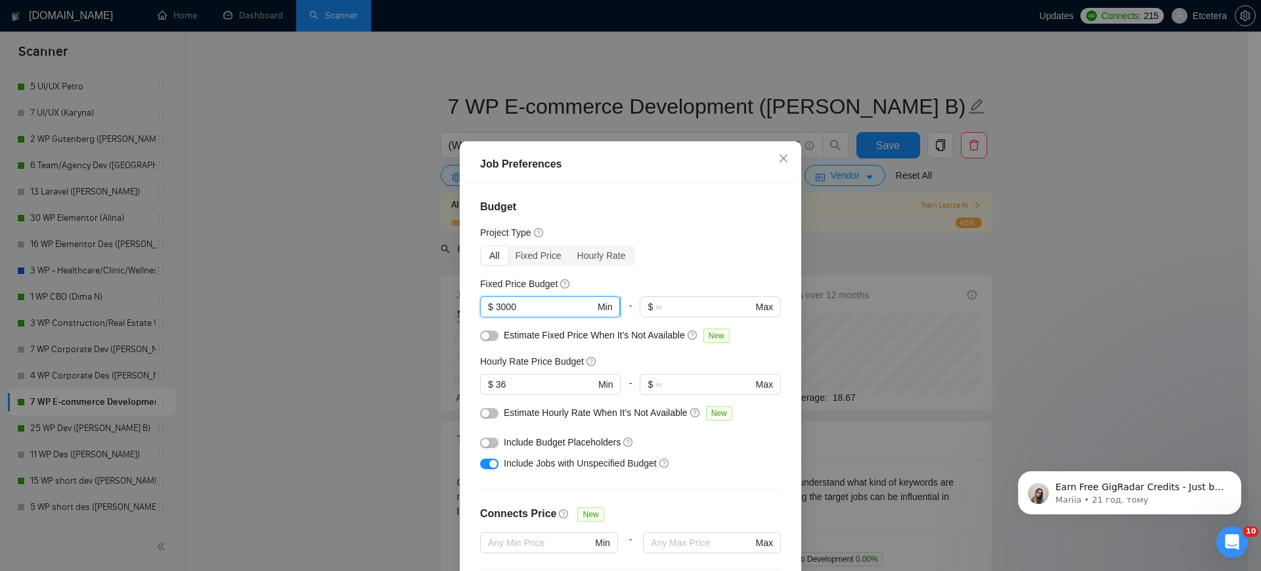
click at [496, 312] on input "3000" at bounding box center [545, 306] width 99 height 14
click at [378, 124] on div "Job Preferences Budget Project Type All Fixed Price Hourly Rate Fixed Price Bud…" at bounding box center [630, 285] width 1261 height 571
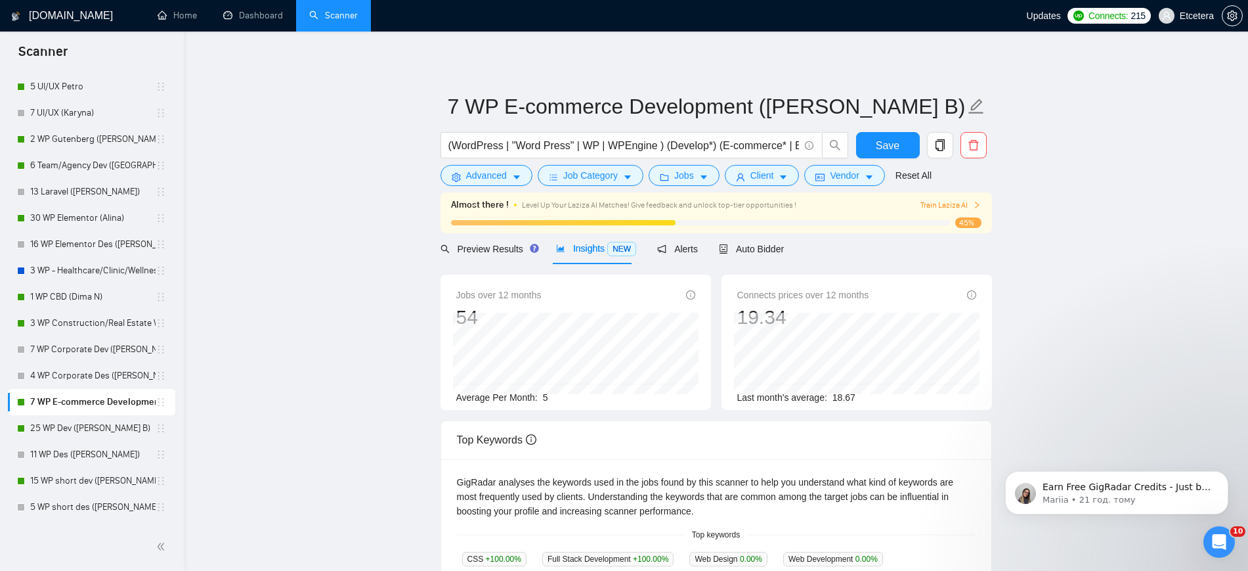
click at [754, 192] on div "Almost there ! Level Up Your Laziza AI Matches! Give feedback and unlock top-ti…" at bounding box center [717, 212] width 552 height 41
click at [754, 178] on span "Client" at bounding box center [762, 175] width 24 height 14
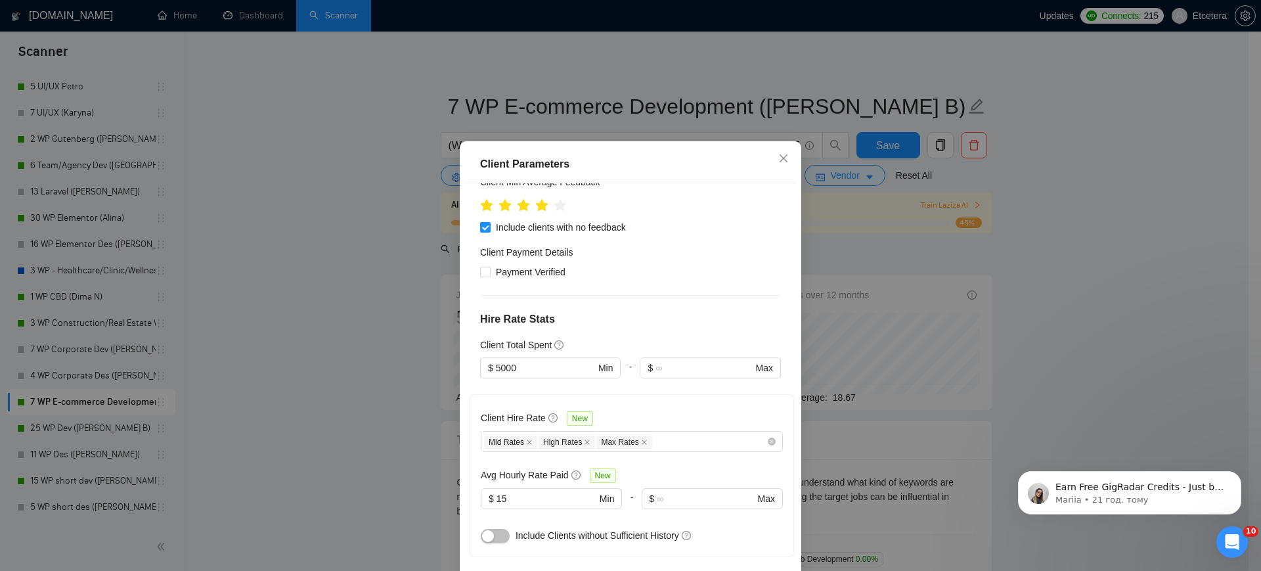
scroll to position [246, 0]
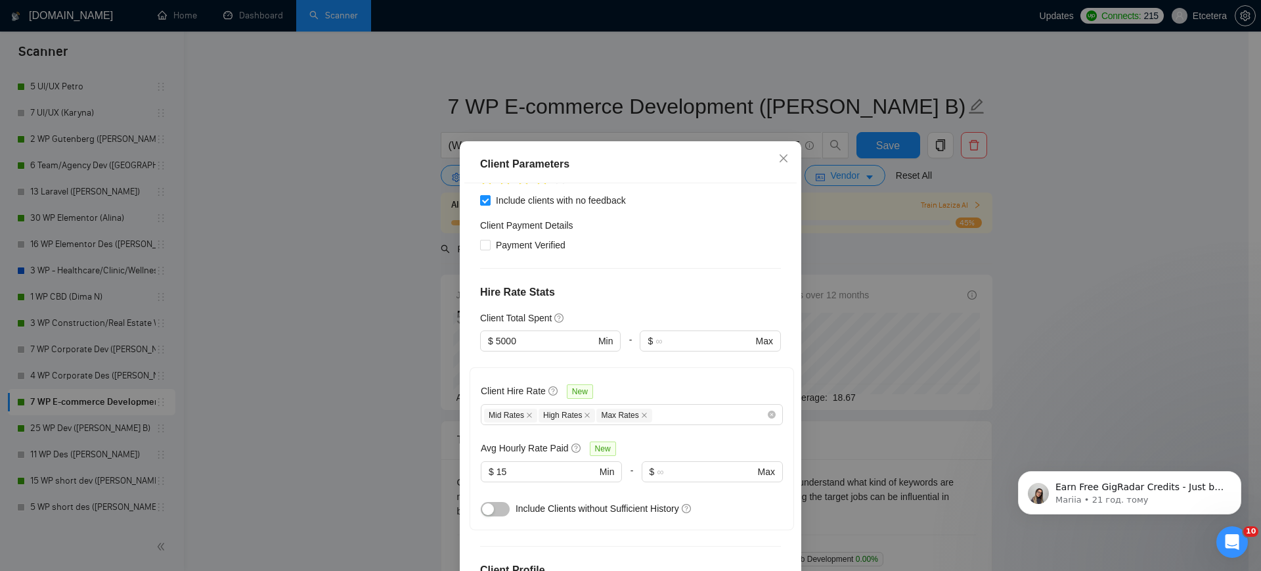
drag, startPoint x: 493, startPoint y: 329, endPoint x: 499, endPoint y: 347, distance: 19.3
click at [496, 334] on input "5000" at bounding box center [546, 341] width 100 height 14
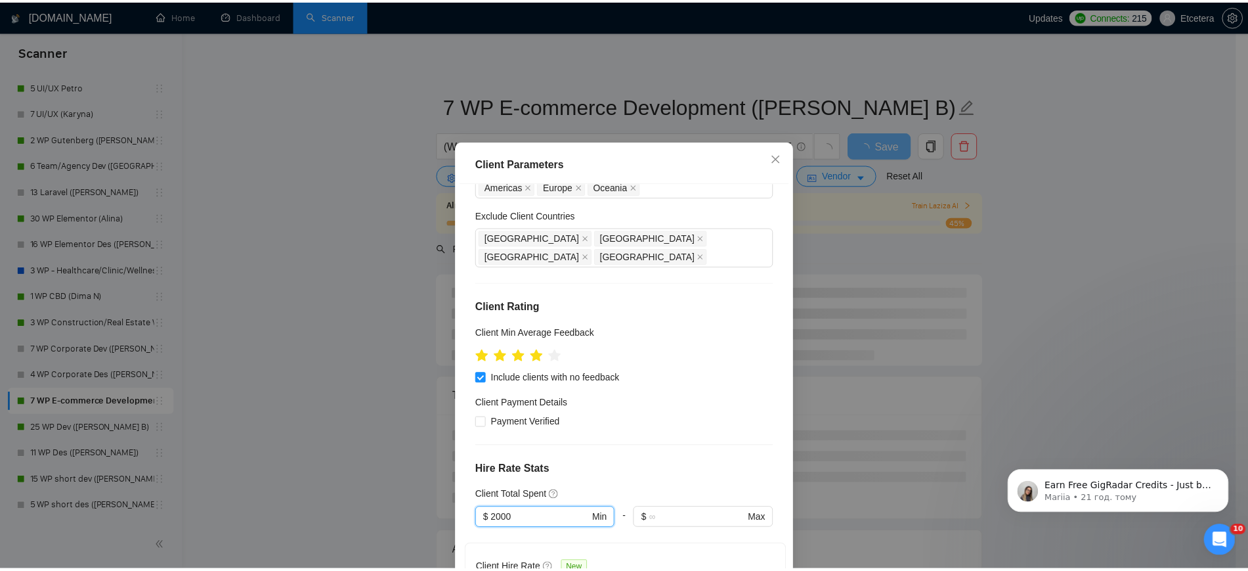
scroll to position [0, 0]
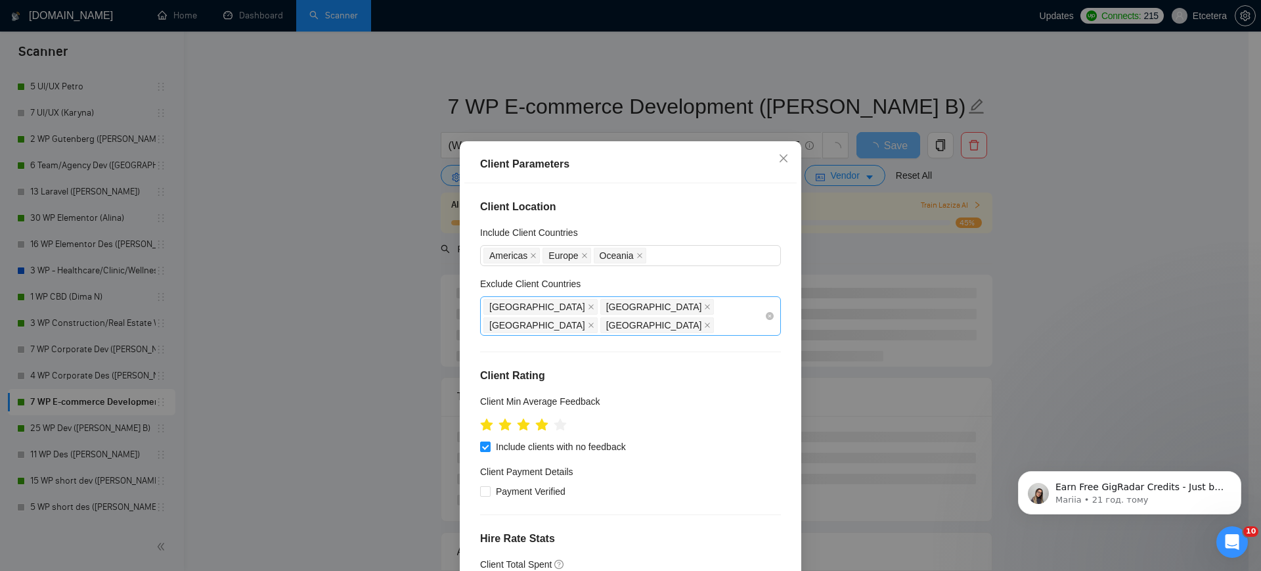
click at [676, 309] on div "[GEOGRAPHIC_DATA] [GEOGRAPHIC_DATA] [GEOGRAPHIC_DATA] [GEOGRAPHIC_DATA]" at bounding box center [623, 315] width 281 height 37
type input "2000"
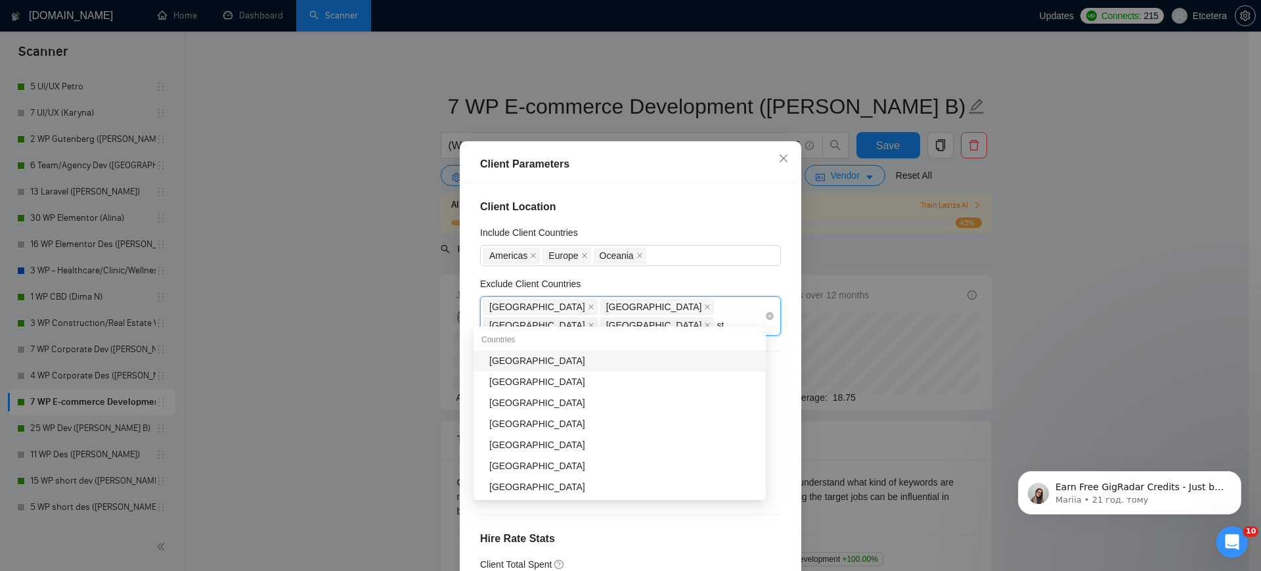
type input "sta"
click at [624, 359] on div "[GEOGRAPHIC_DATA]" at bounding box center [623, 360] width 269 height 14
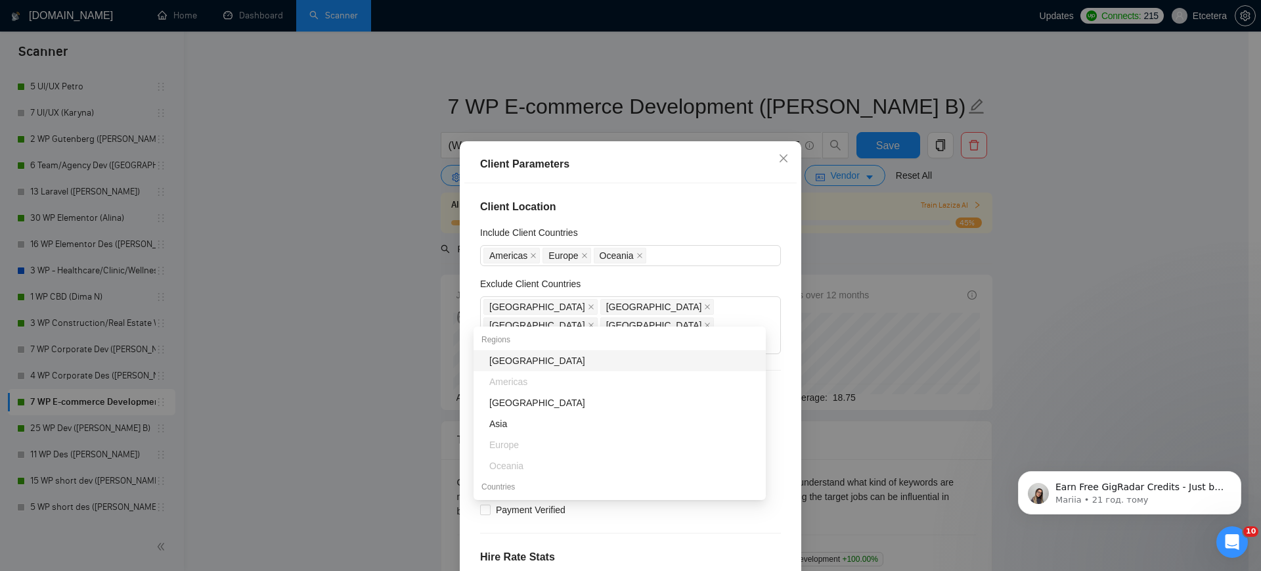
click at [343, 295] on div "Client Parameters Client Location Include Client Countries [GEOGRAPHIC_DATA] [G…" at bounding box center [630, 285] width 1261 height 571
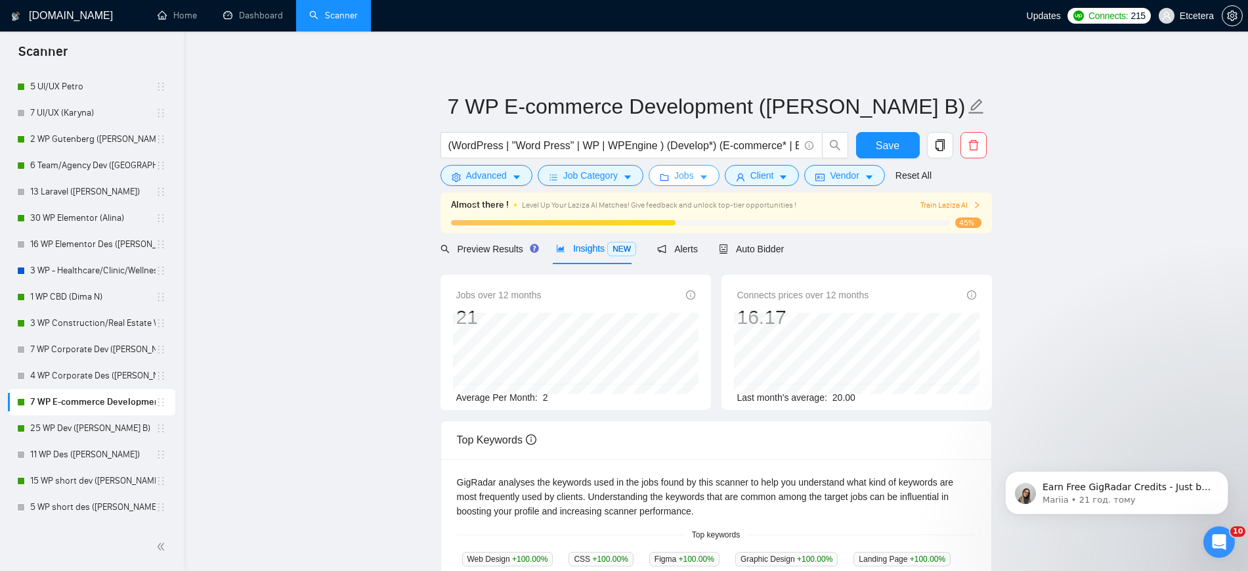
click at [679, 179] on span "Jobs" at bounding box center [684, 175] width 20 height 14
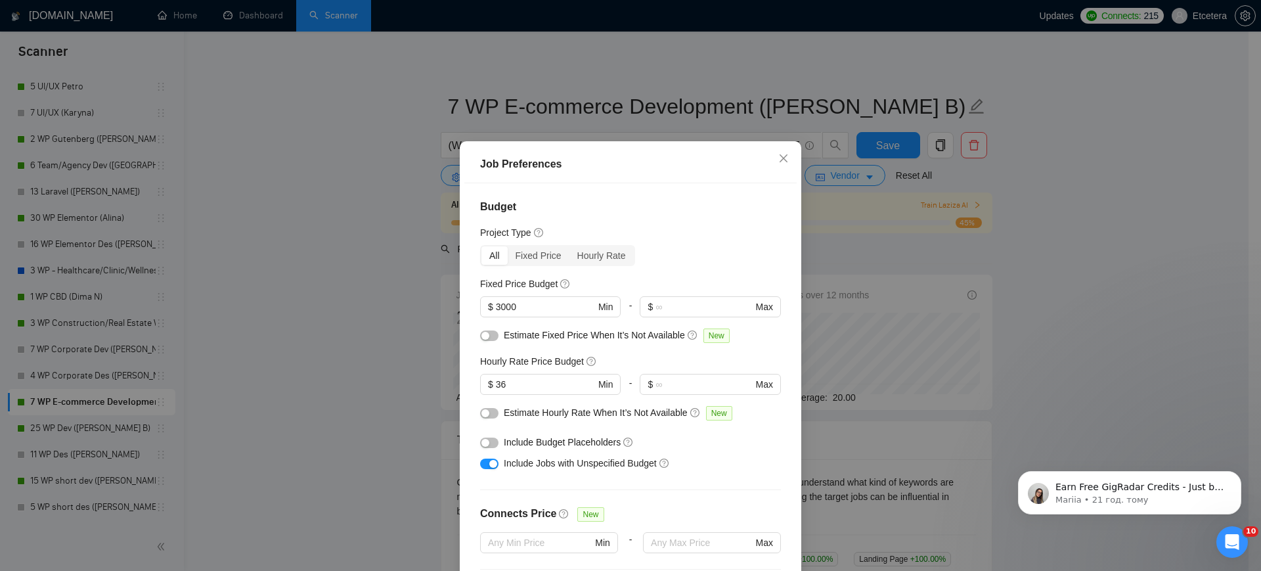
click at [402, 190] on div "Job Preferences Budget Project Type All Fixed Price Hourly Rate Fixed Price Bud…" at bounding box center [630, 285] width 1261 height 571
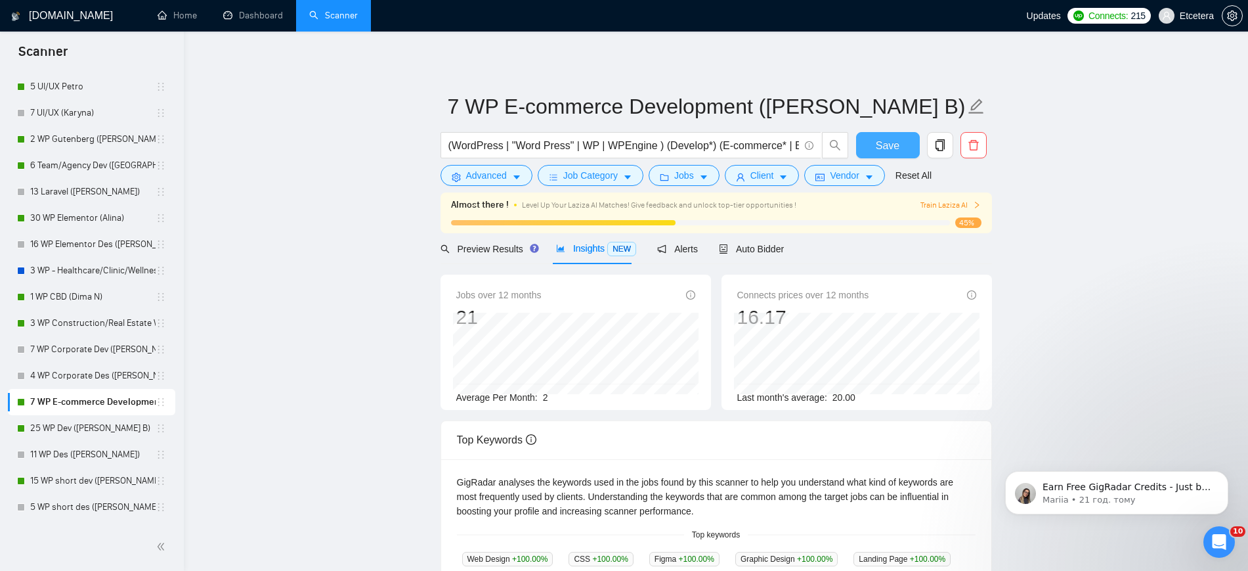
click at [885, 145] on span "Save" at bounding box center [888, 145] width 24 height 16
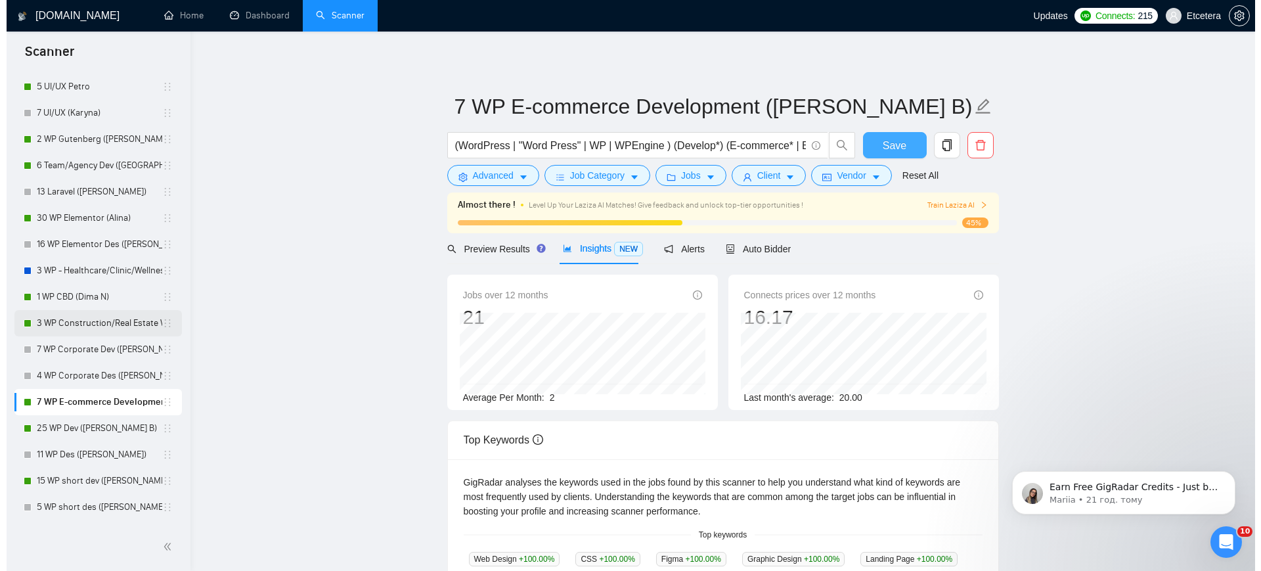
scroll to position [246, 0]
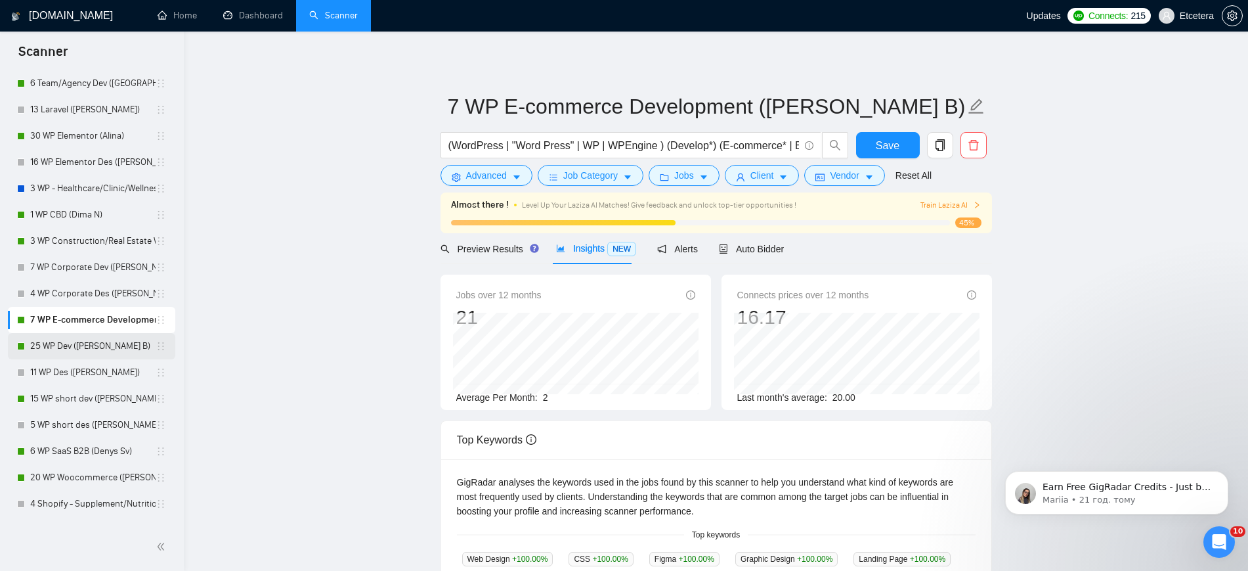
click at [77, 347] on link "25 WP Dev ([PERSON_NAME] B)" at bounding box center [92, 346] width 125 height 26
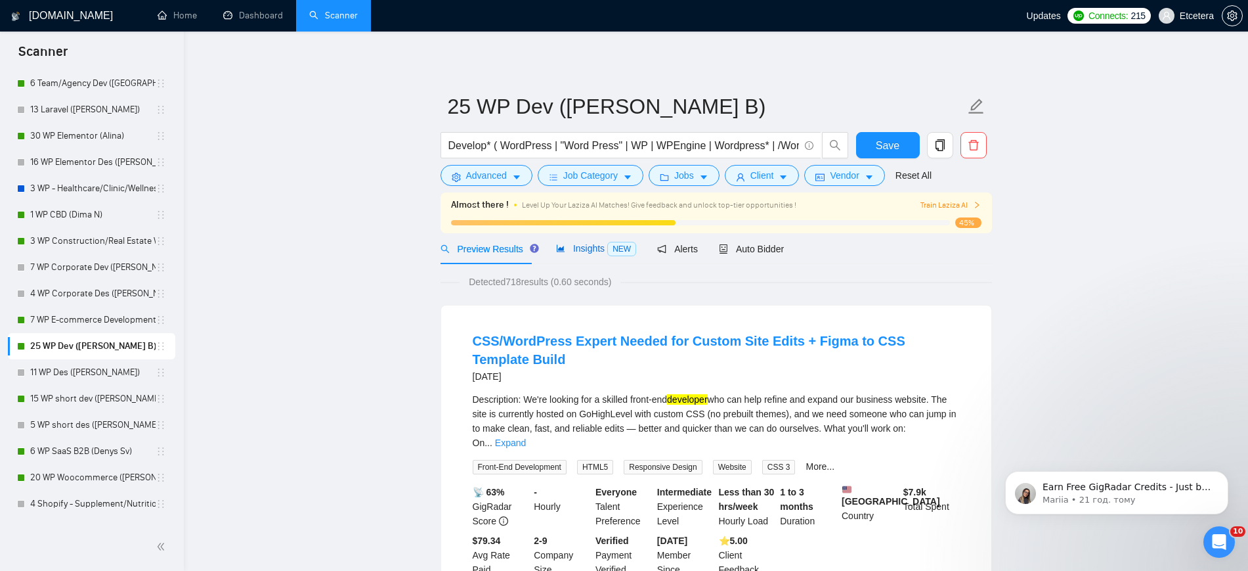
click at [577, 250] on span "Insights NEW" at bounding box center [596, 248] width 80 height 11
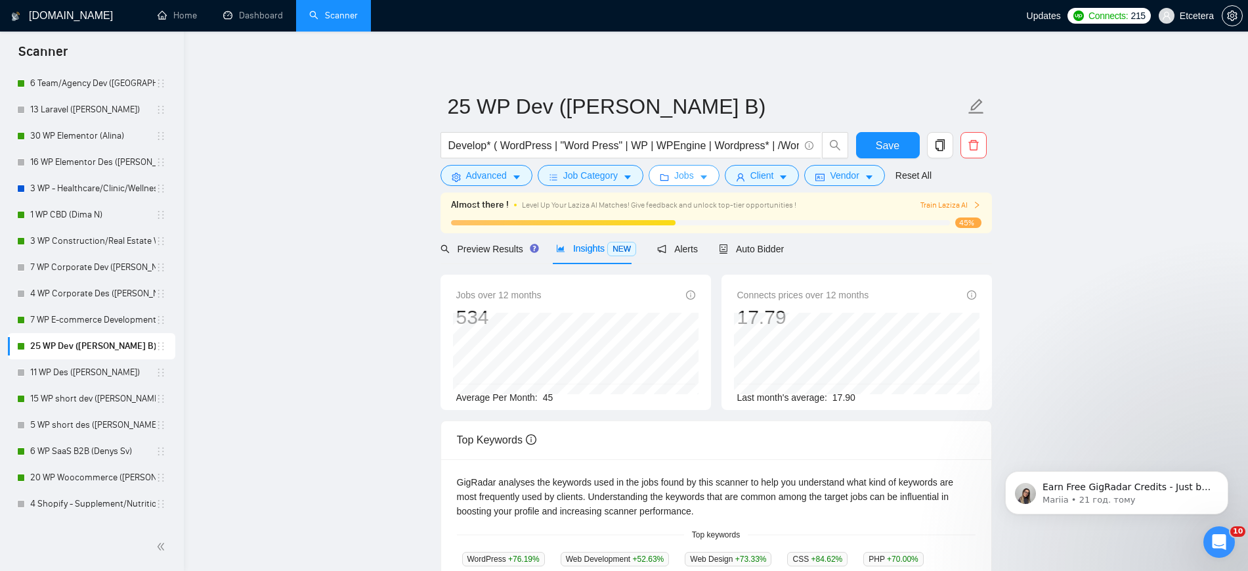
click at [687, 177] on span "Jobs" at bounding box center [684, 175] width 20 height 14
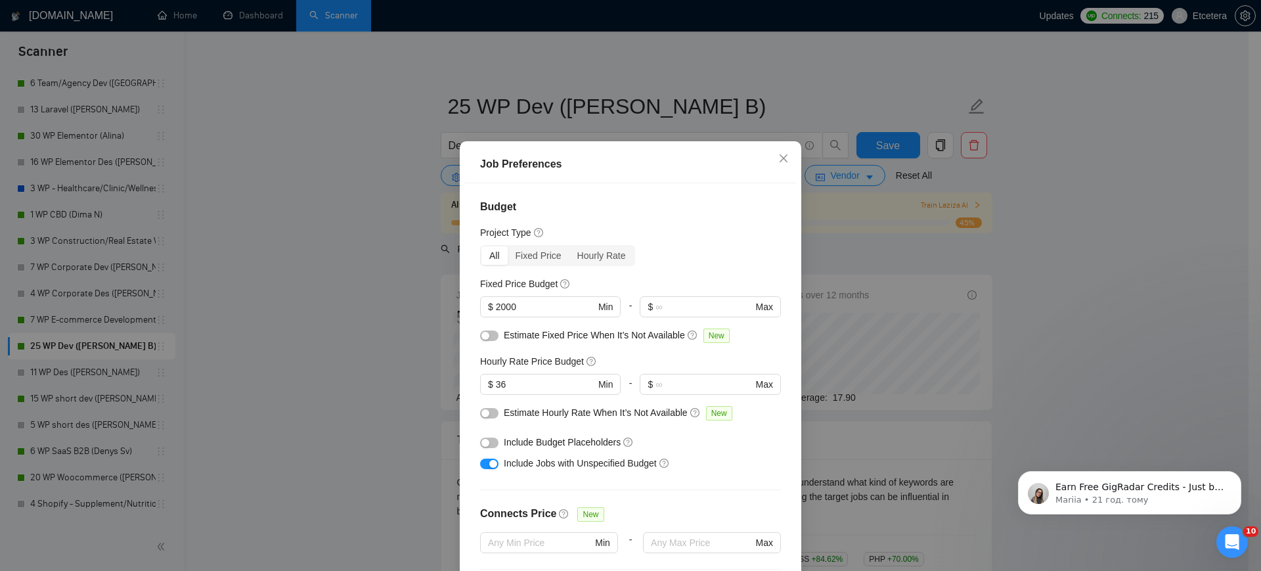
click at [417, 301] on div "Job Preferences Budget Project Type All Fixed Price Hourly Rate Fixed Price Bud…" at bounding box center [630, 285] width 1261 height 571
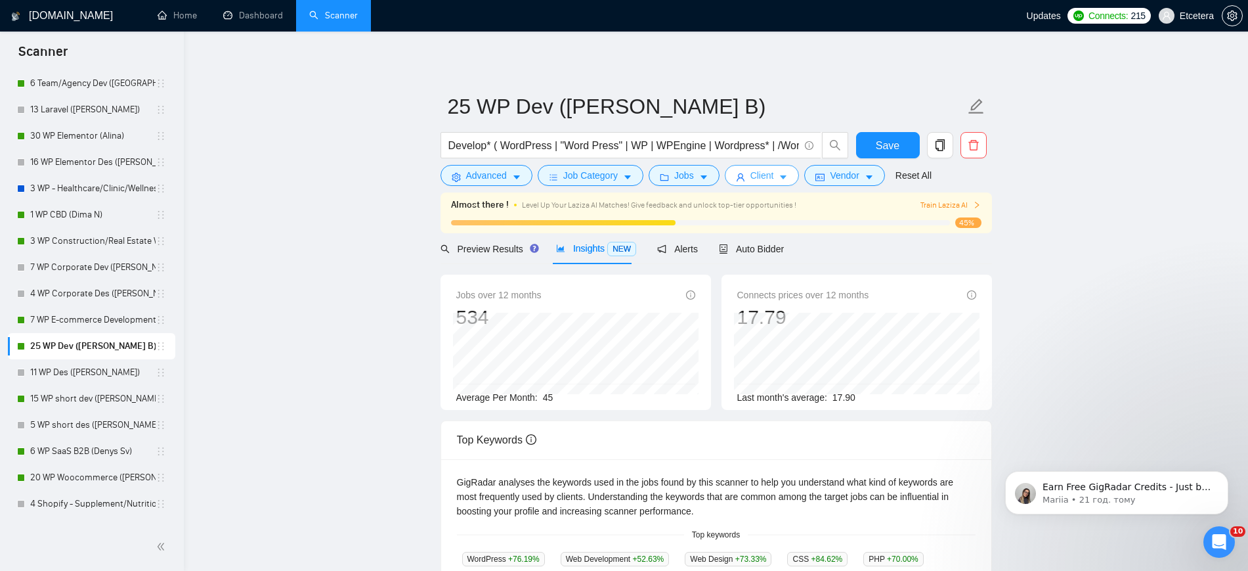
click at [765, 172] on span "Client" at bounding box center [762, 175] width 24 height 14
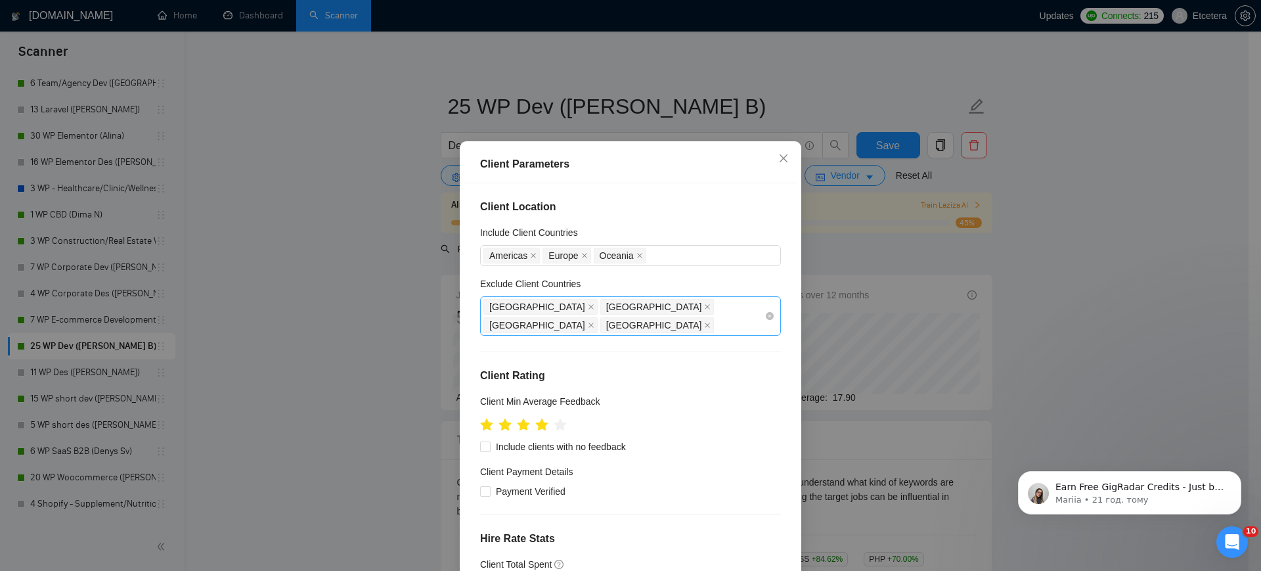
click at [680, 316] on div "[GEOGRAPHIC_DATA] [GEOGRAPHIC_DATA] [GEOGRAPHIC_DATA] [GEOGRAPHIC_DATA]" at bounding box center [623, 315] width 281 height 37
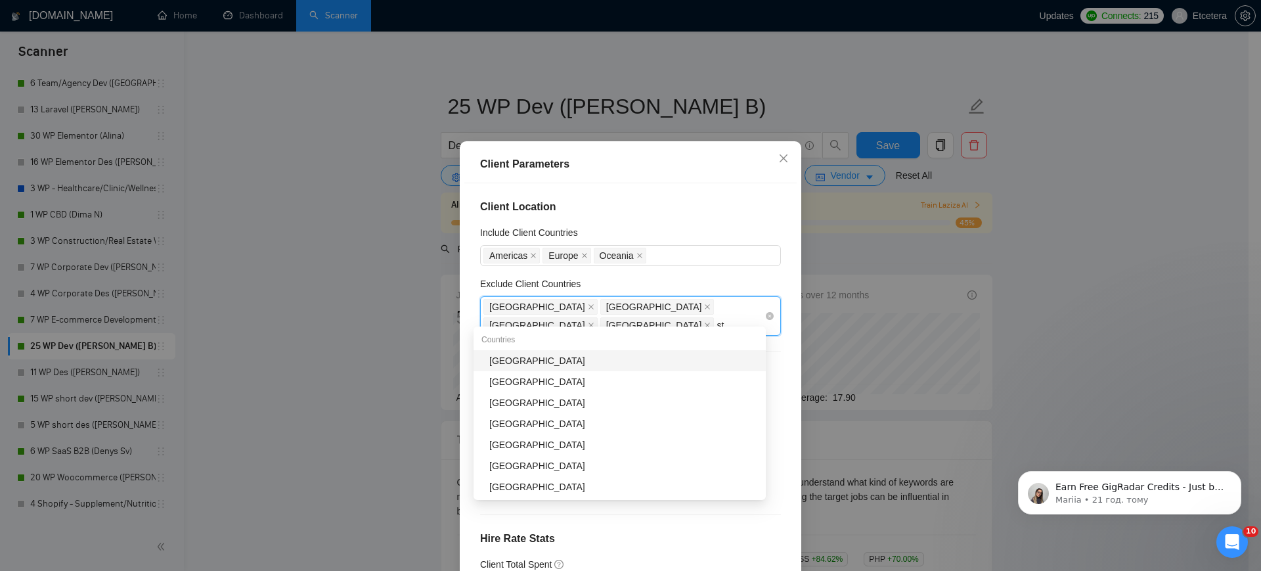
type input "sta"
click at [599, 362] on div "[GEOGRAPHIC_DATA]" at bounding box center [623, 360] width 269 height 14
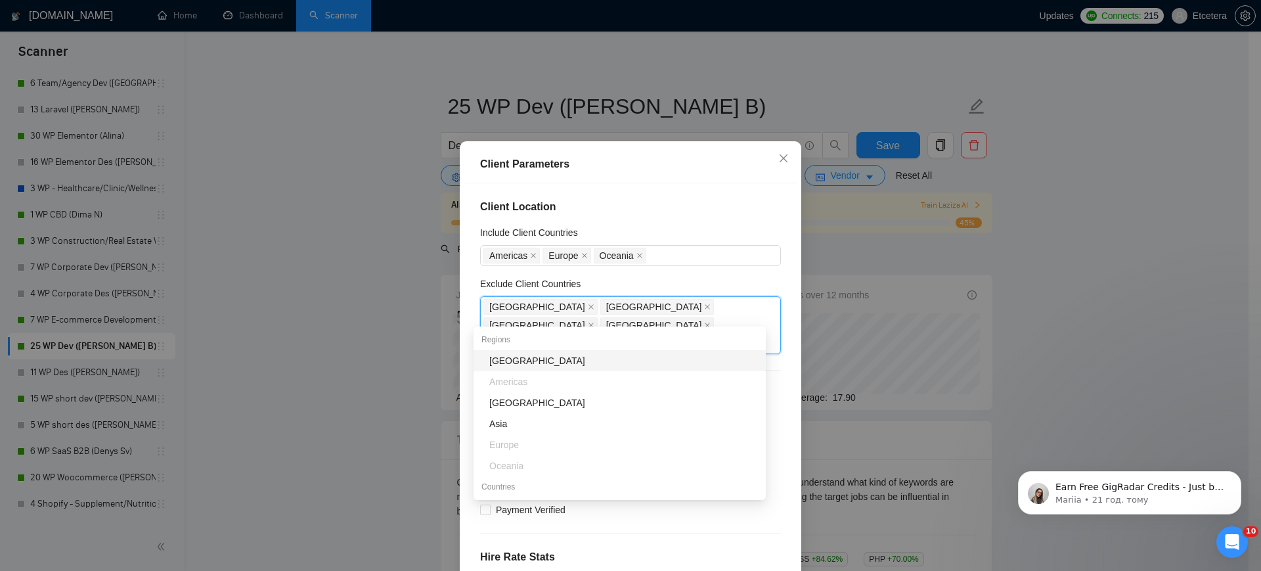
click at [406, 290] on div "Client Parameters Client Location Include Client Countries [GEOGRAPHIC_DATA] [G…" at bounding box center [630, 285] width 1261 height 571
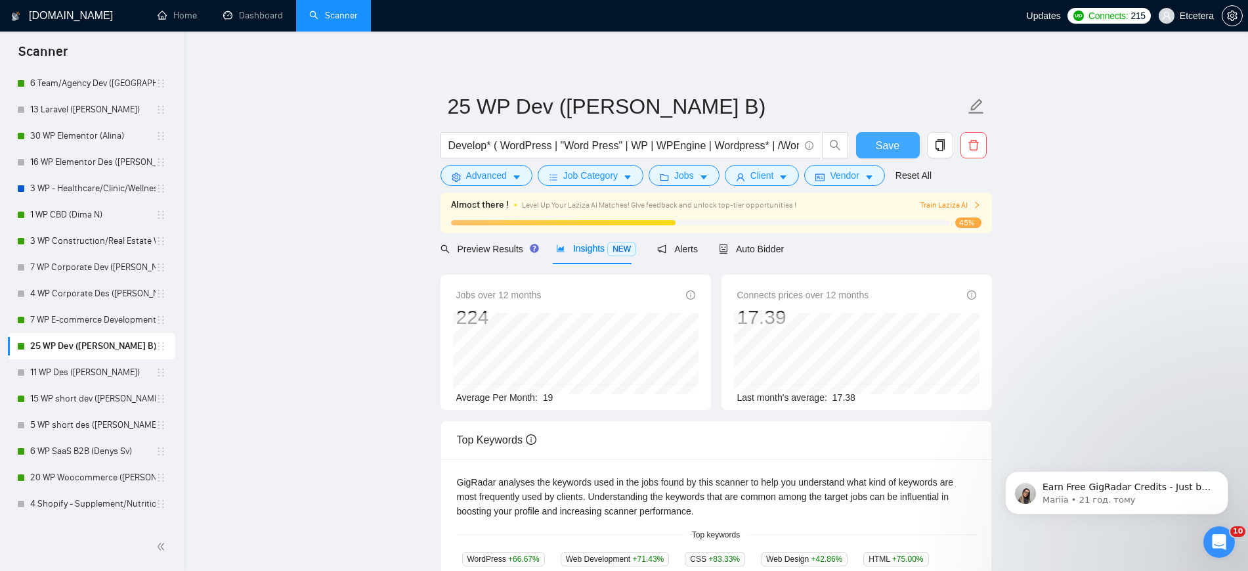
click at [886, 144] on span "Save" at bounding box center [888, 145] width 24 height 16
click at [49, 397] on link "15 WP short dev ([PERSON_NAME] B)" at bounding box center [92, 398] width 125 height 26
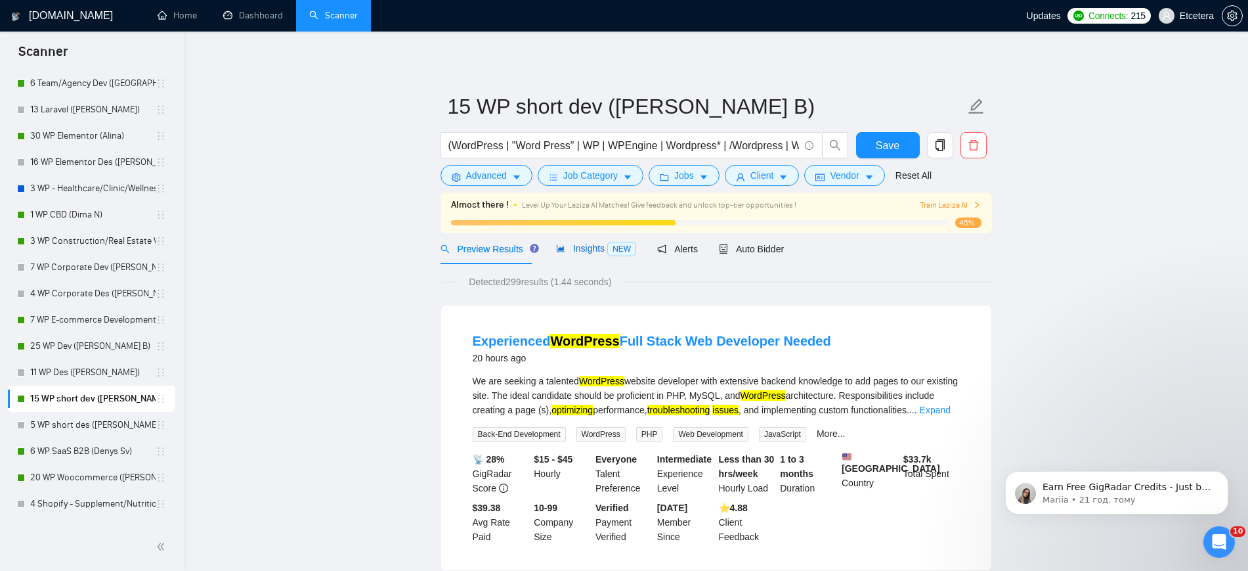
click at [585, 246] on span "Insights NEW" at bounding box center [596, 248] width 80 height 11
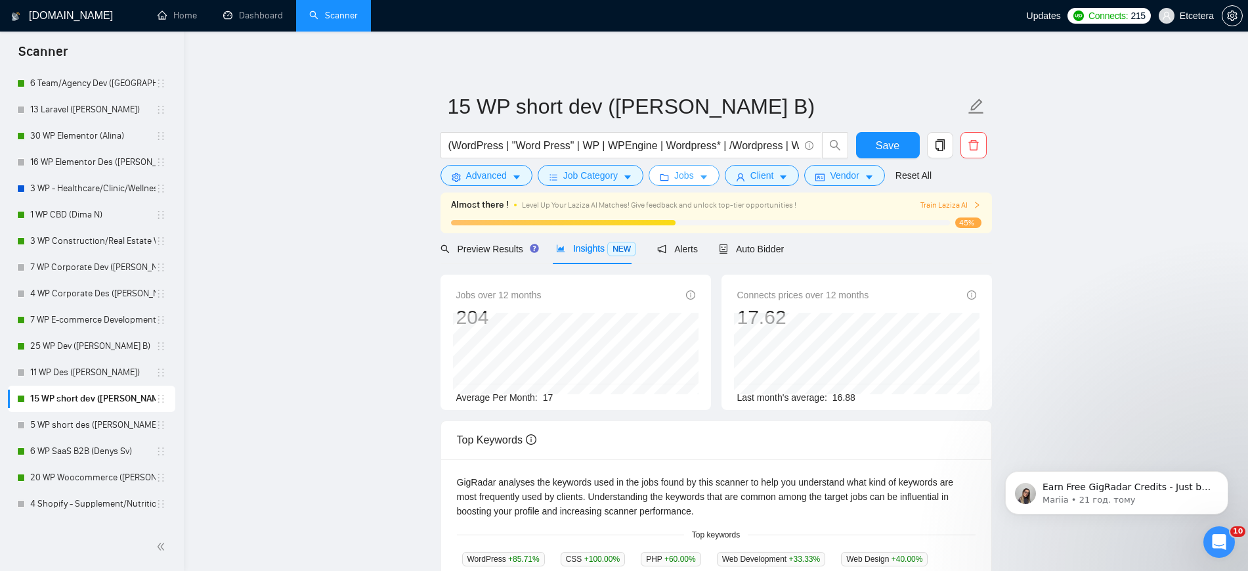
click at [678, 178] on span "Jobs" at bounding box center [684, 175] width 20 height 14
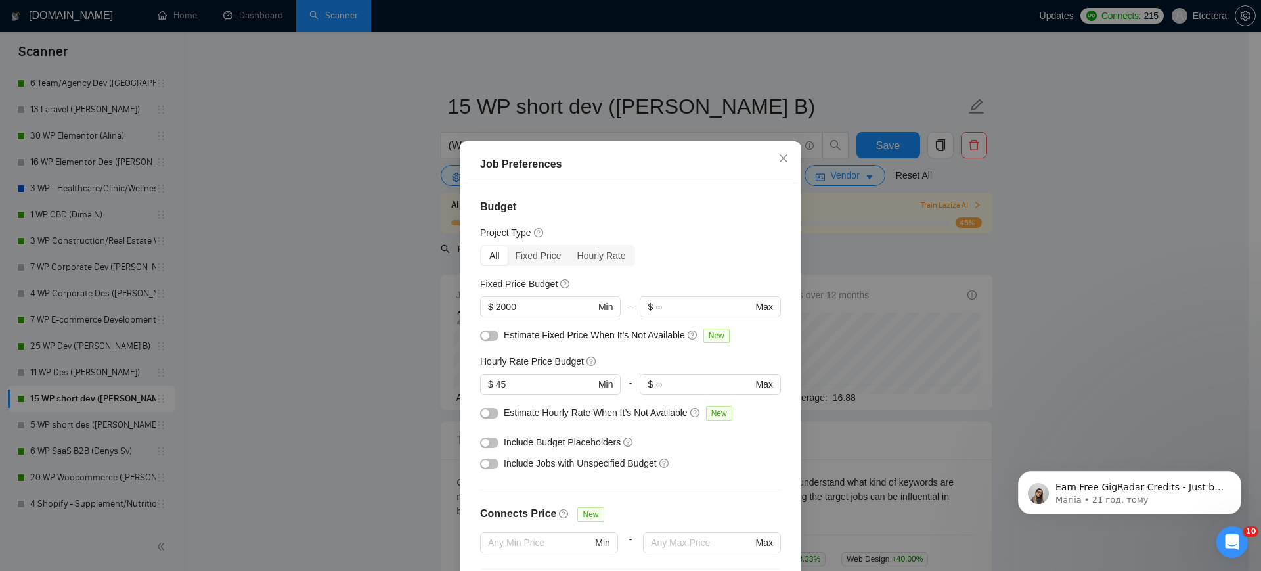
click at [481, 467] on div "button" at bounding box center [485, 464] width 8 height 8
click at [519, 389] on input "45" at bounding box center [545, 384] width 99 height 14
type input "41"
click at [398, 261] on div "Job Preferences Budget Project Type All Fixed Price Hourly Rate Fixed Price Bud…" at bounding box center [630, 285] width 1261 height 571
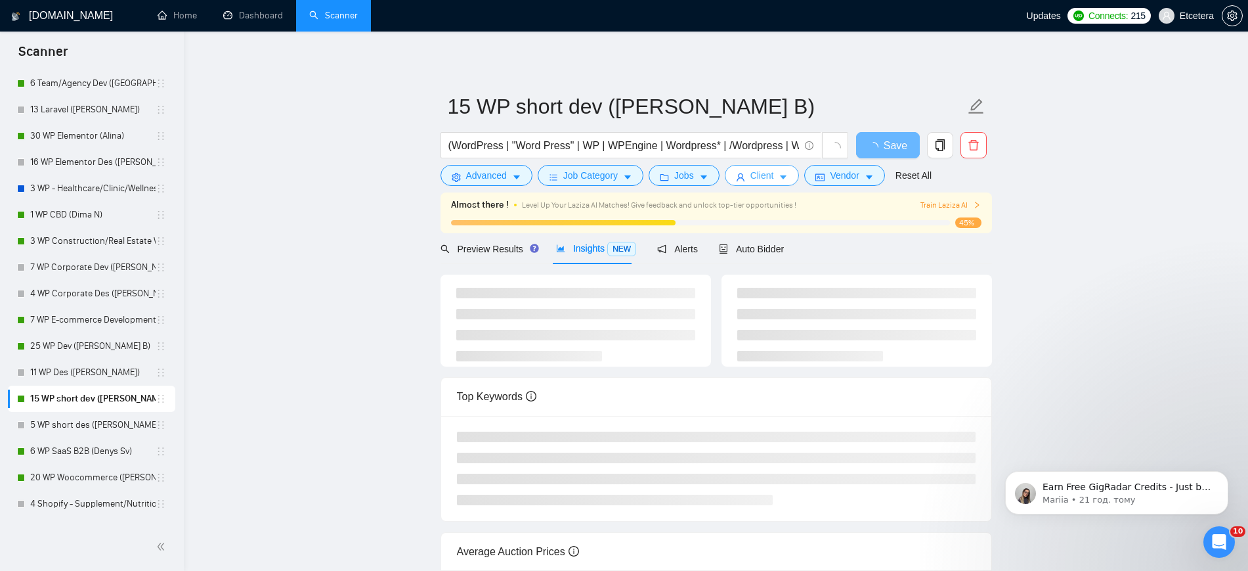
click at [767, 176] on span "Client" at bounding box center [762, 175] width 24 height 14
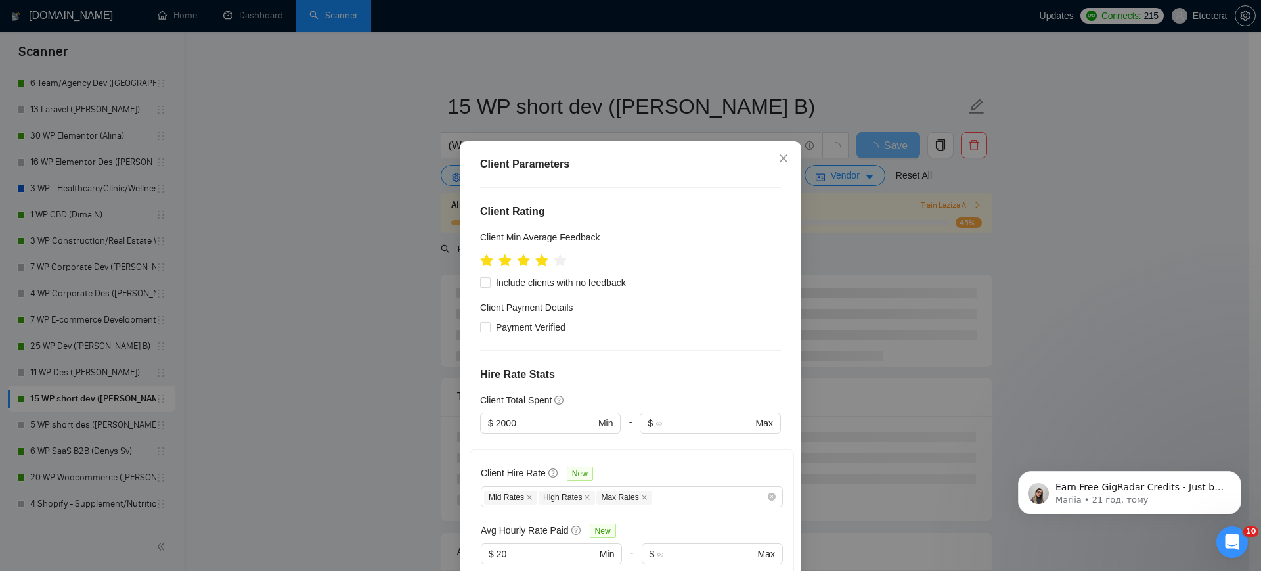
scroll to position [246, 0]
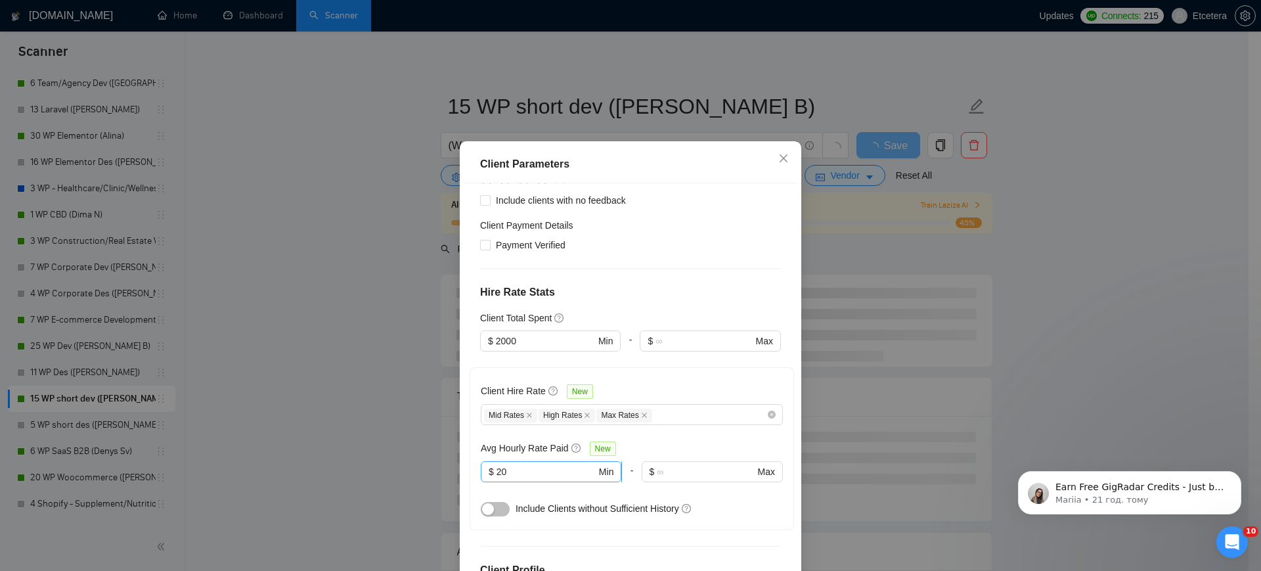
click at [507, 464] on input "20" at bounding box center [546, 471] width 100 height 14
type input "2"
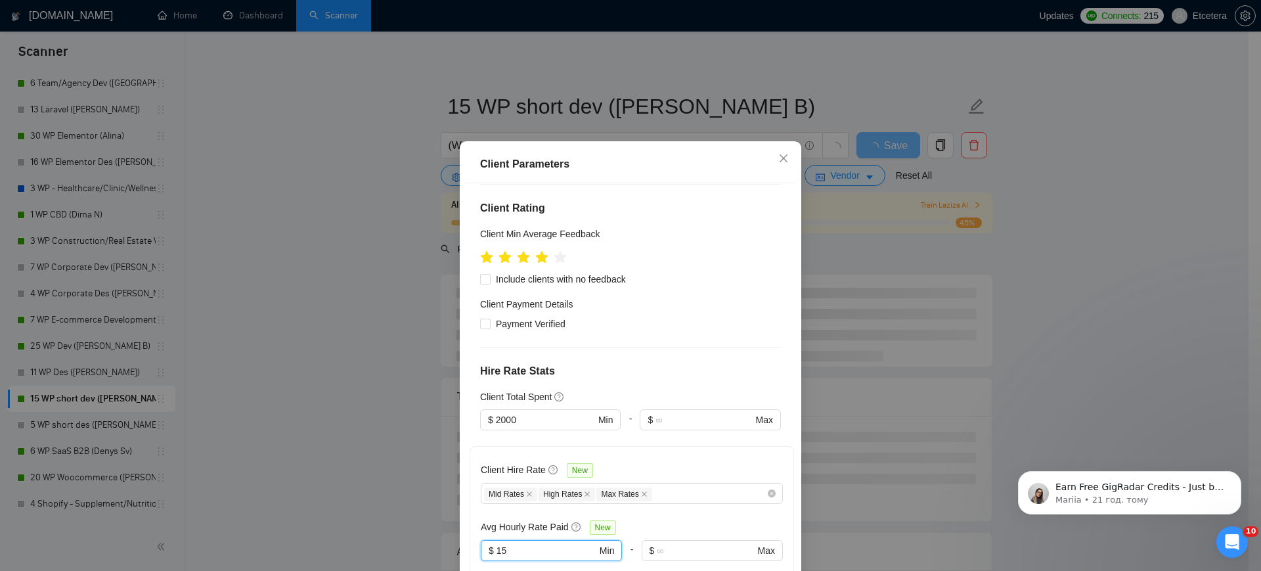
scroll to position [0, 0]
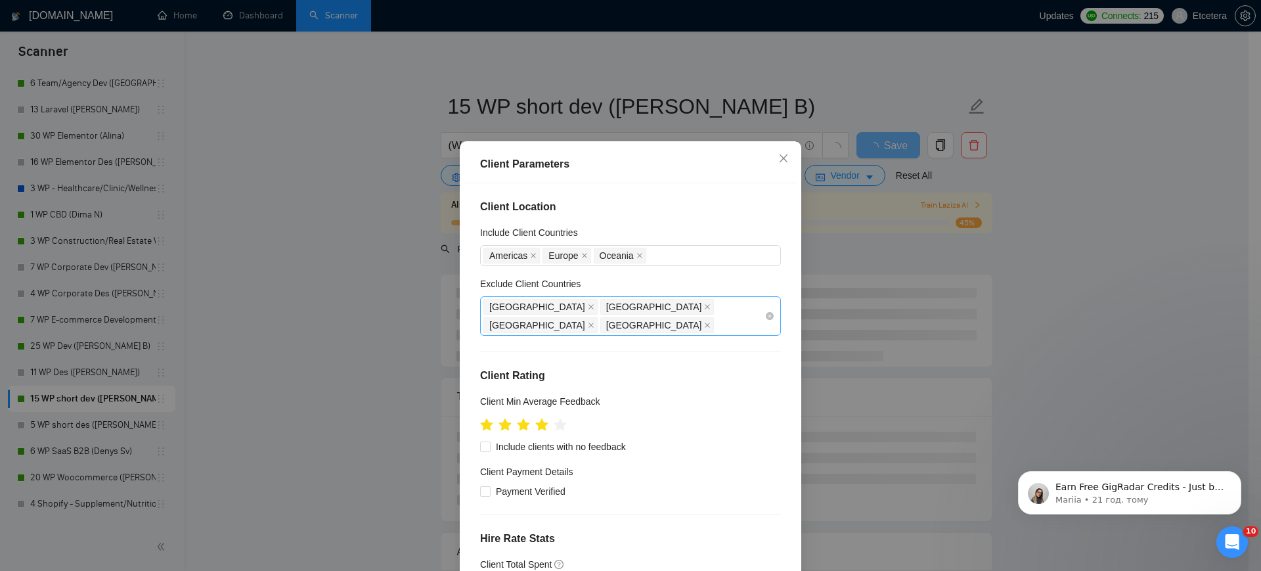
click at [662, 314] on div "[GEOGRAPHIC_DATA] [GEOGRAPHIC_DATA] [GEOGRAPHIC_DATA] [GEOGRAPHIC_DATA]" at bounding box center [623, 315] width 281 height 37
type input "15"
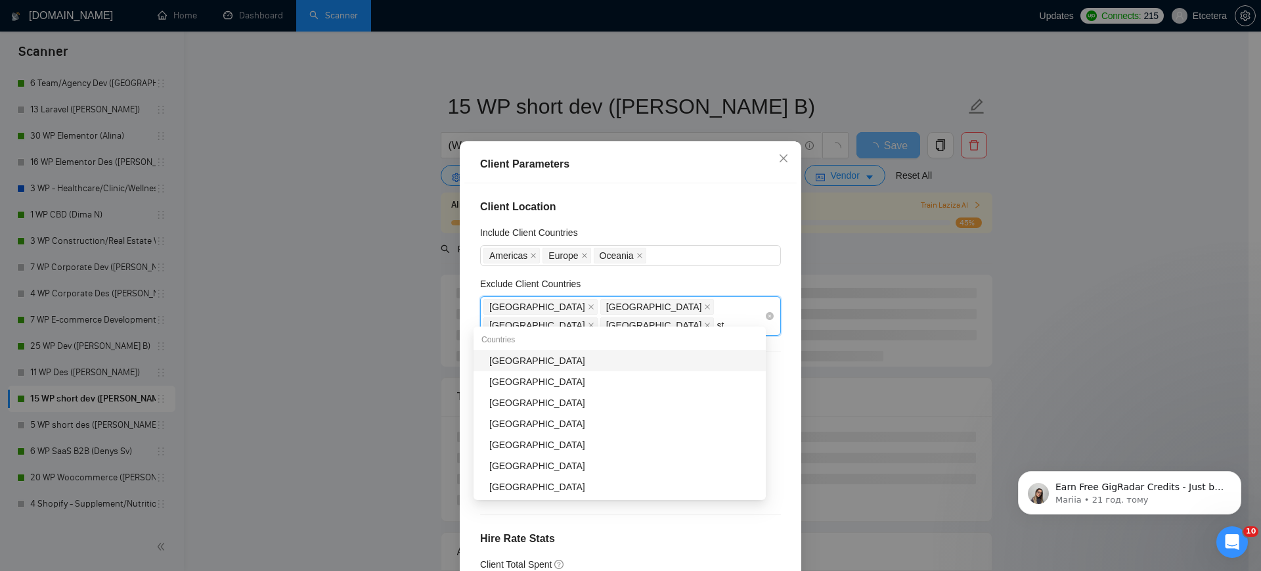
type input "sta"
click at [609, 363] on div "[GEOGRAPHIC_DATA]" at bounding box center [623, 360] width 269 height 14
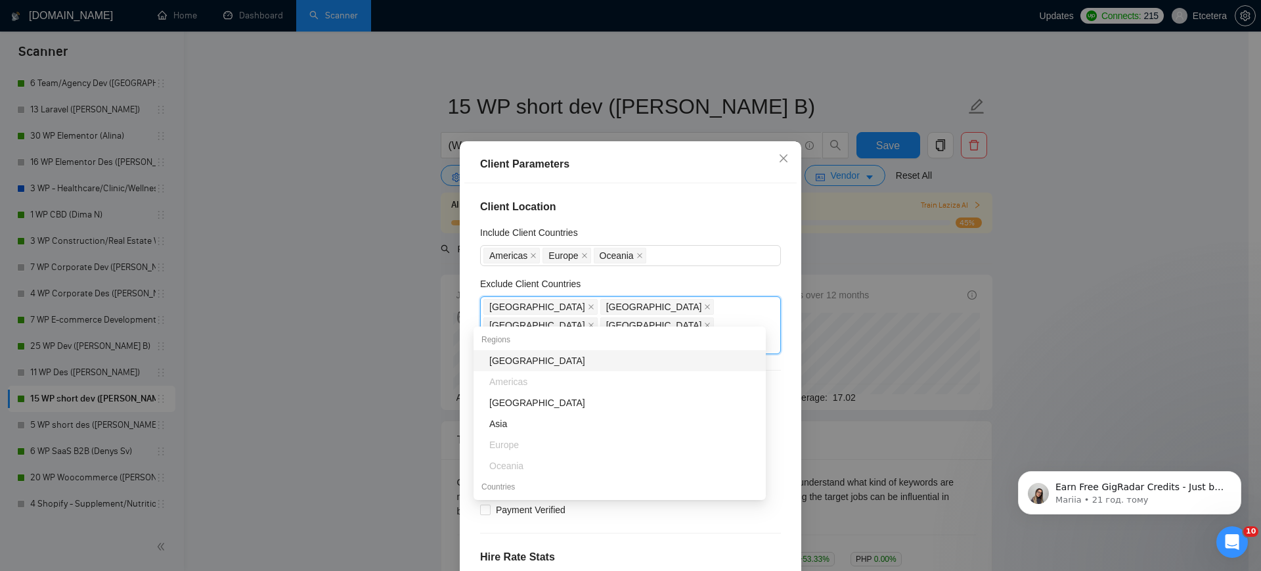
click at [402, 304] on div "Client Parameters Client Location Include Client Countries [GEOGRAPHIC_DATA] [G…" at bounding box center [630, 285] width 1261 height 571
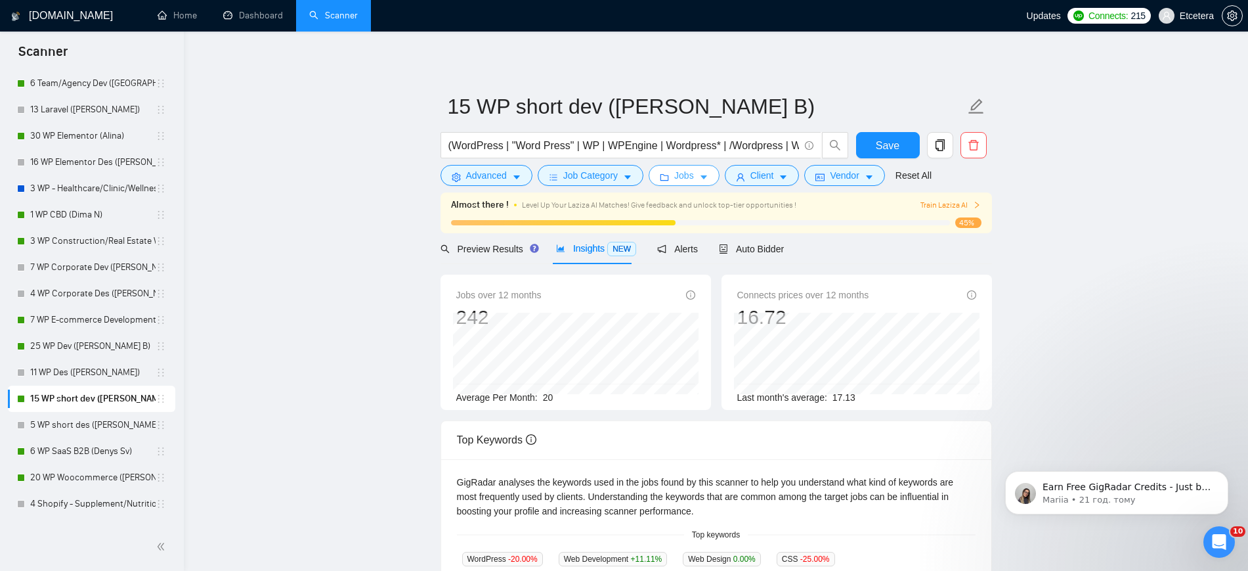
click at [666, 176] on icon "folder" at bounding box center [665, 177] width 9 height 7
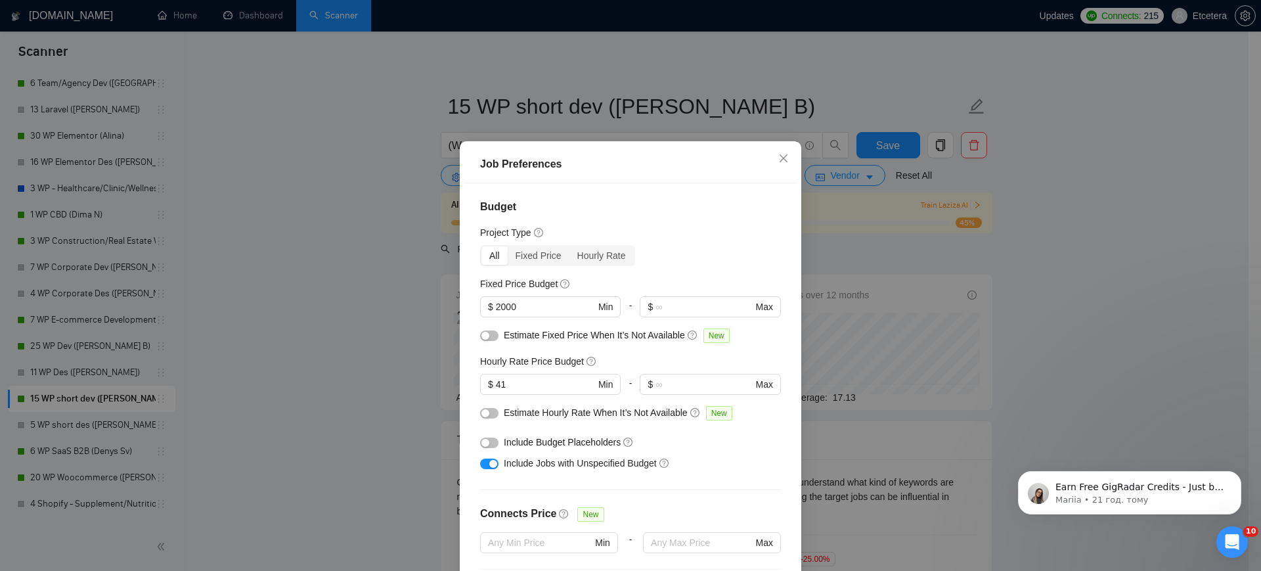
click at [414, 280] on div "Job Preferences Budget Project Type All Fixed Price Hourly Rate Fixed Price Bud…" at bounding box center [630, 285] width 1261 height 571
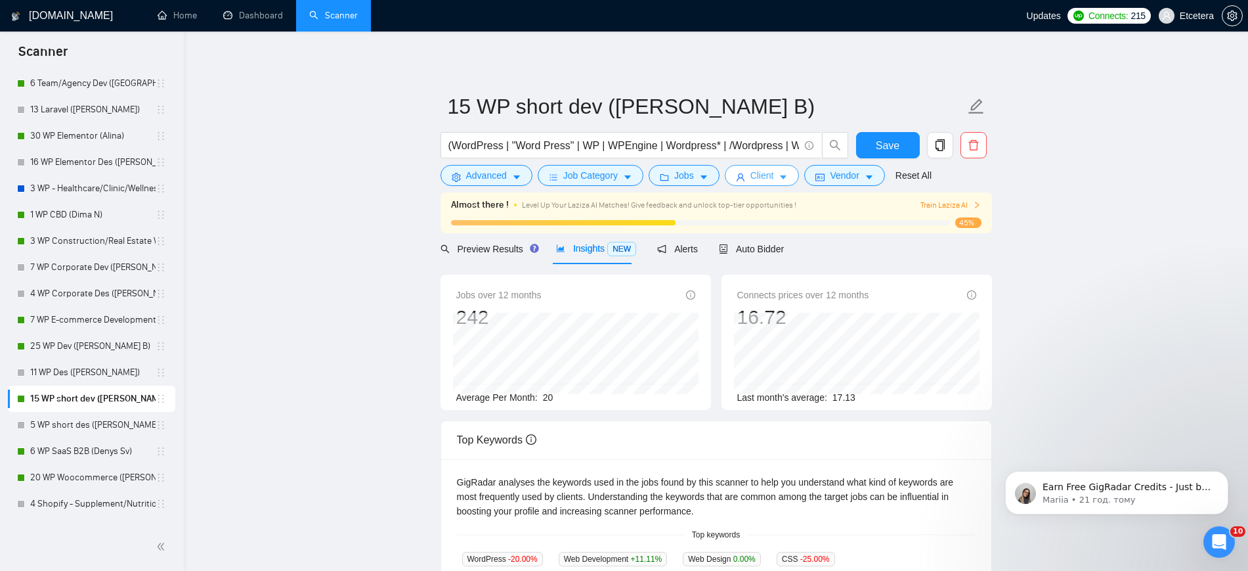
click at [739, 175] on icon "user" at bounding box center [740, 177] width 9 height 9
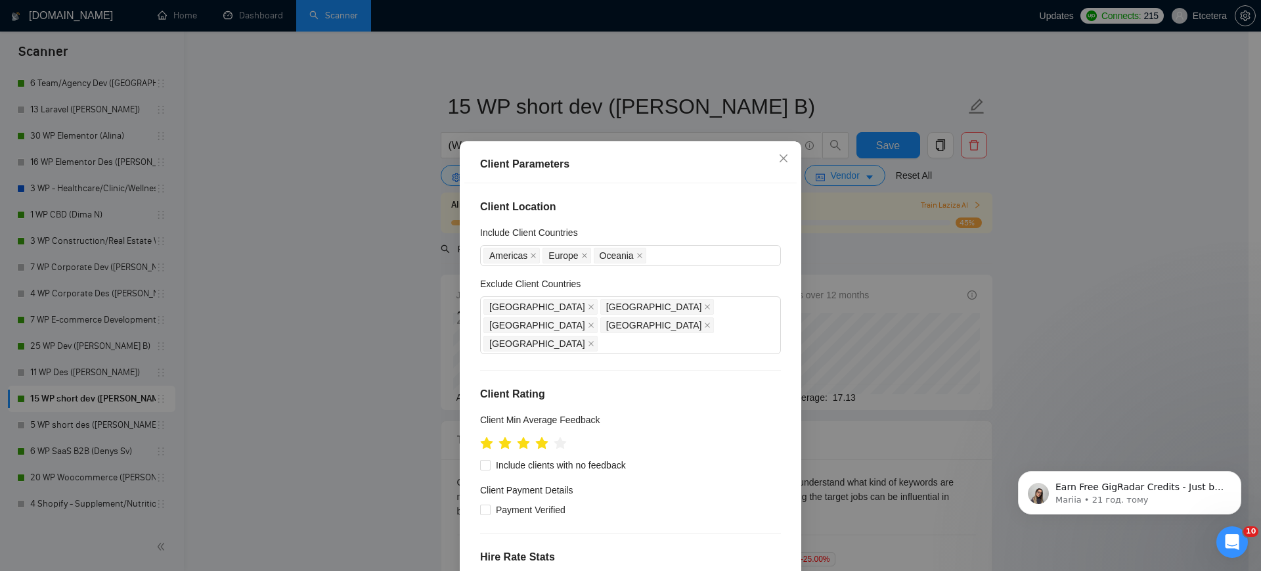
click at [434, 276] on div "Client Parameters Client Location Include Client Countries [GEOGRAPHIC_DATA] [G…" at bounding box center [630, 285] width 1261 height 571
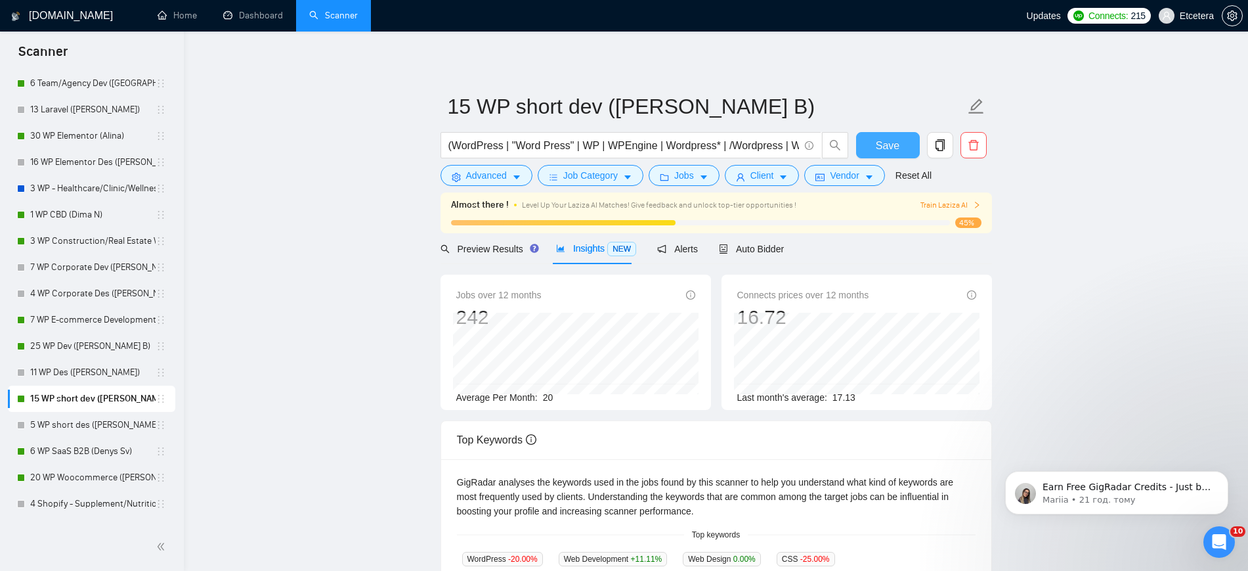
click at [875, 143] on button "Save" at bounding box center [888, 145] width 64 height 26
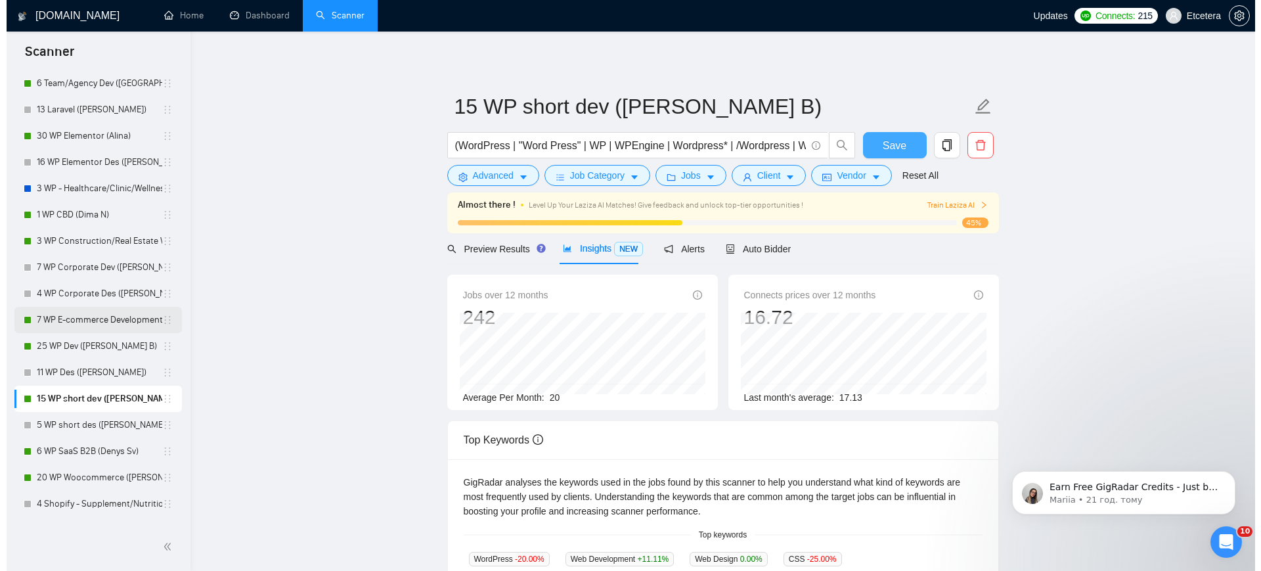
scroll to position [328, 0]
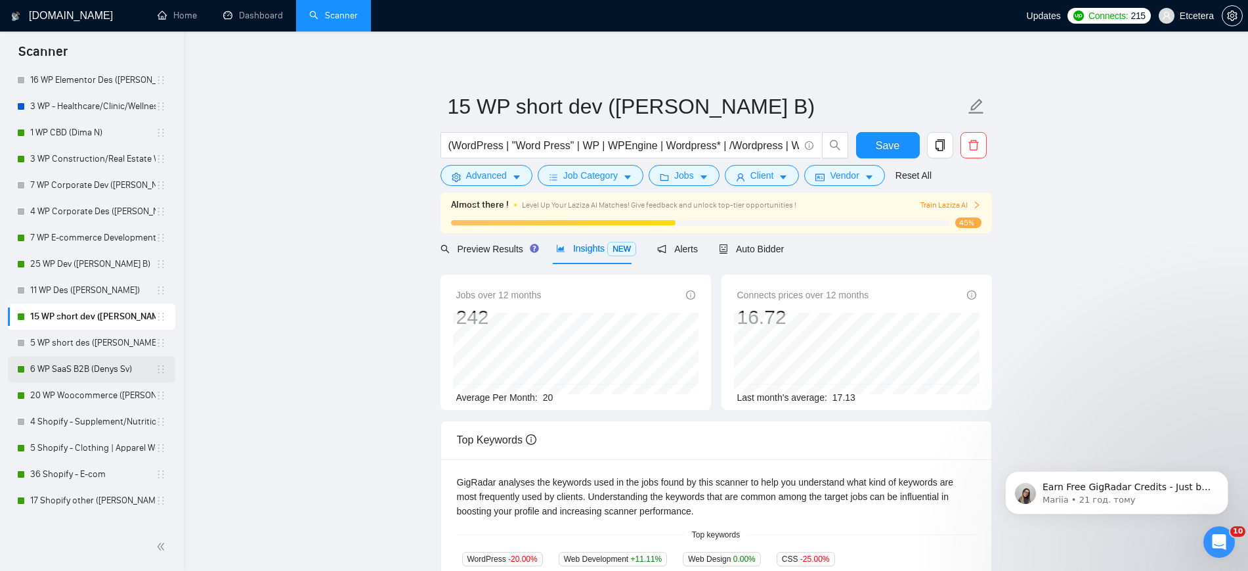
drag, startPoint x: 81, startPoint y: 370, endPoint x: 106, endPoint y: 374, distance: 25.3
click at [81, 370] on link "6 WP SaaS B2B (Denys Sv)" at bounding box center [92, 369] width 125 height 26
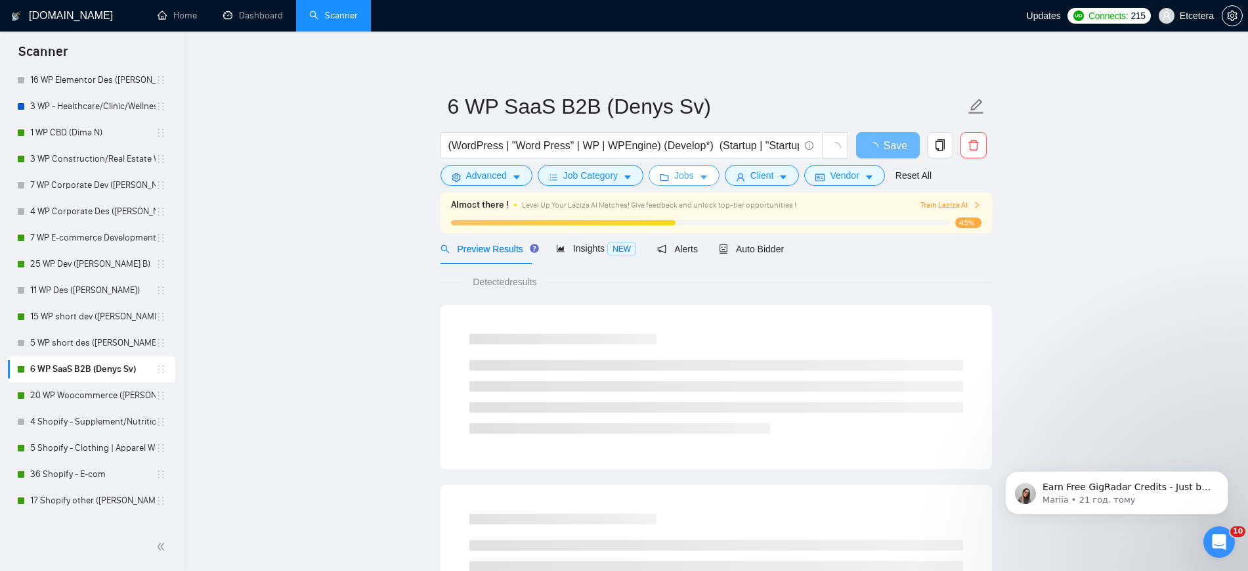
click at [662, 165] on button "Jobs" at bounding box center [684, 175] width 71 height 21
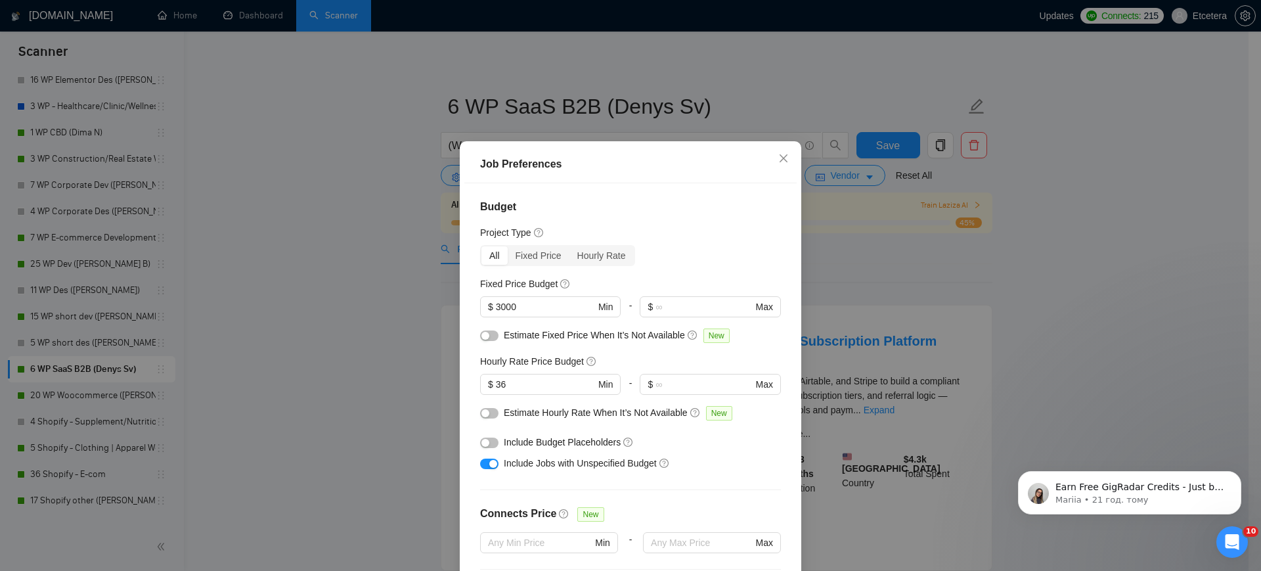
click at [381, 191] on div "Job Preferences Budget Project Type All Fixed Price Hourly Rate Fixed Price Bud…" at bounding box center [630, 285] width 1261 height 571
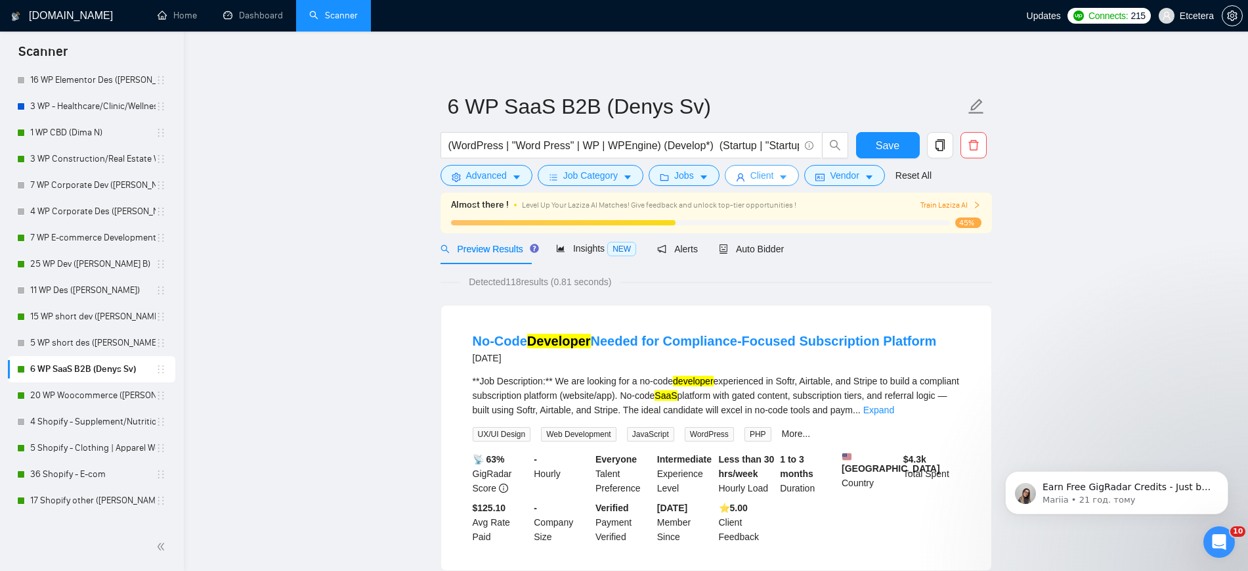
click at [751, 169] on span "Client" at bounding box center [762, 175] width 24 height 14
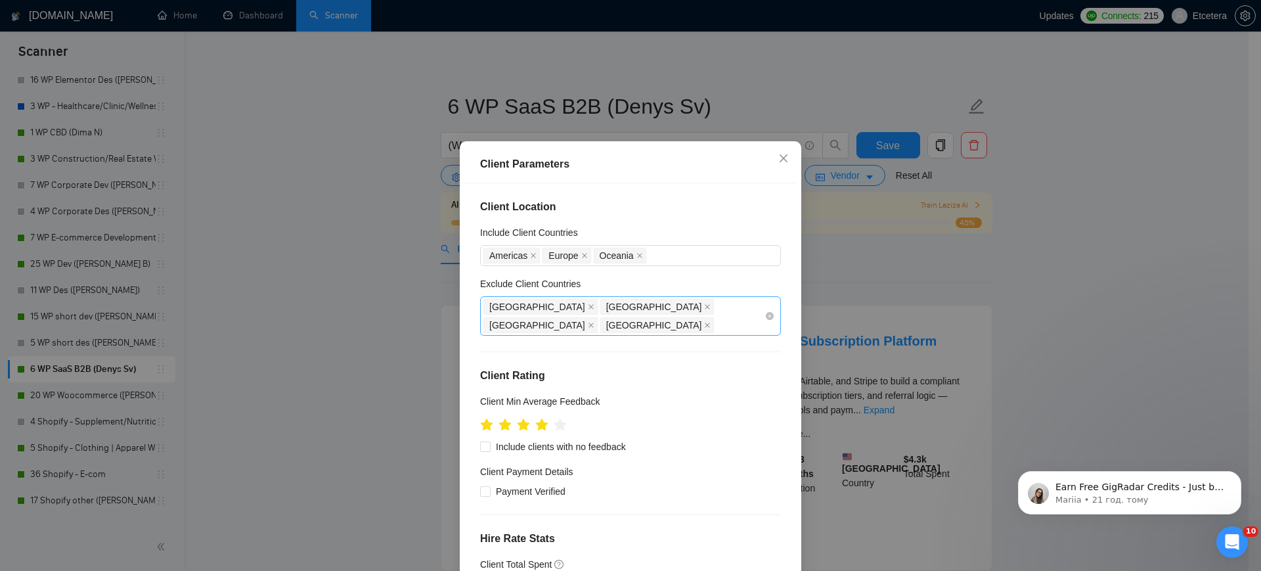
click at [674, 317] on div "[GEOGRAPHIC_DATA] [GEOGRAPHIC_DATA] [GEOGRAPHIC_DATA] [GEOGRAPHIC_DATA]" at bounding box center [623, 315] width 281 height 37
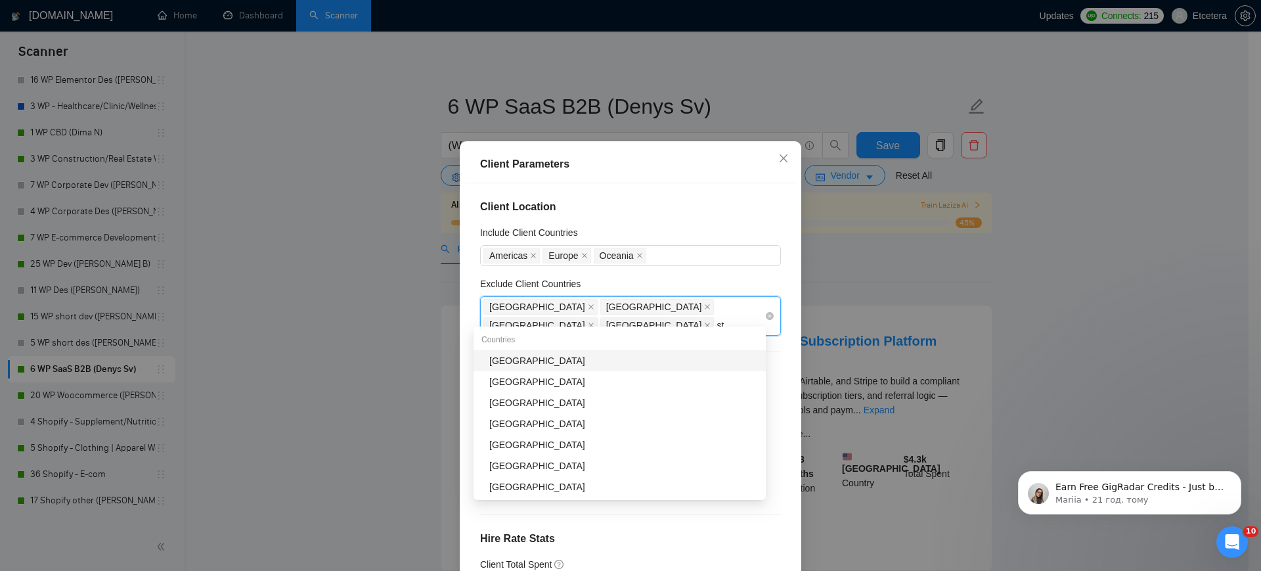
type input "sta"
click at [621, 361] on div "[GEOGRAPHIC_DATA]" at bounding box center [623, 360] width 269 height 14
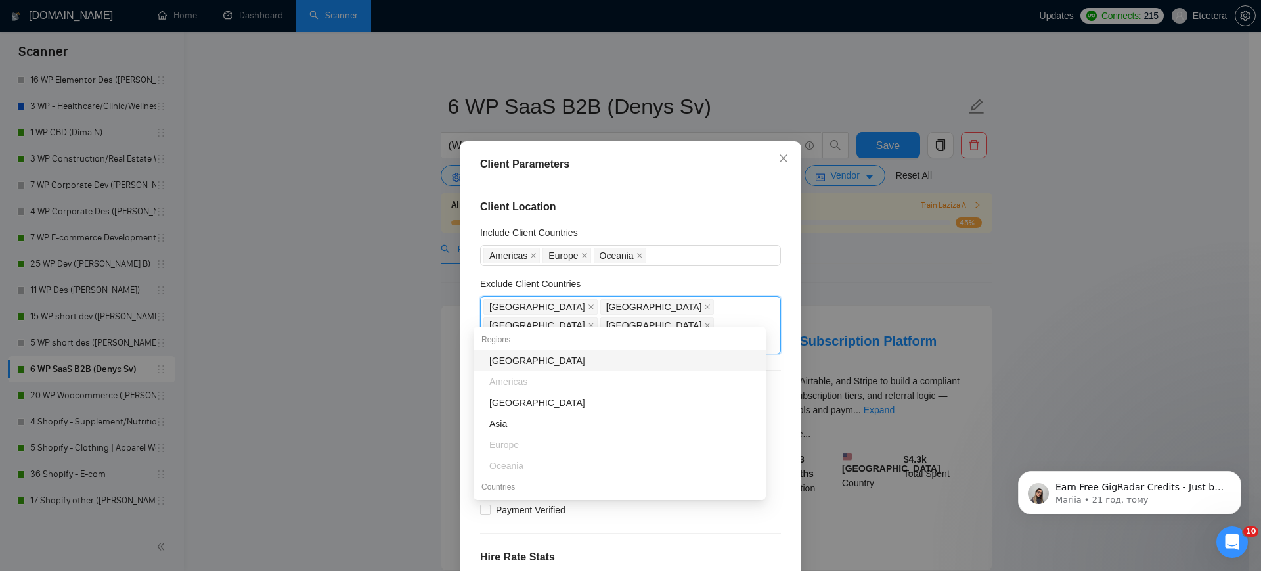
click at [421, 311] on div "Client Parameters Client Location Include Client Countries [GEOGRAPHIC_DATA] [G…" at bounding box center [630, 285] width 1261 height 571
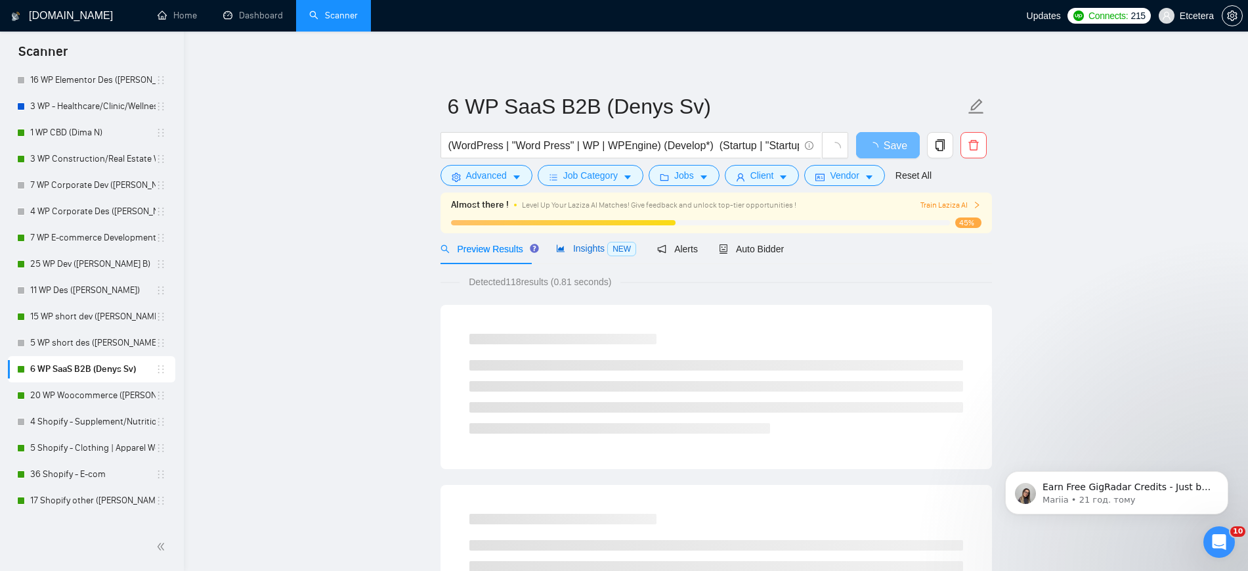
click at [569, 252] on span "Insights NEW" at bounding box center [596, 248] width 80 height 11
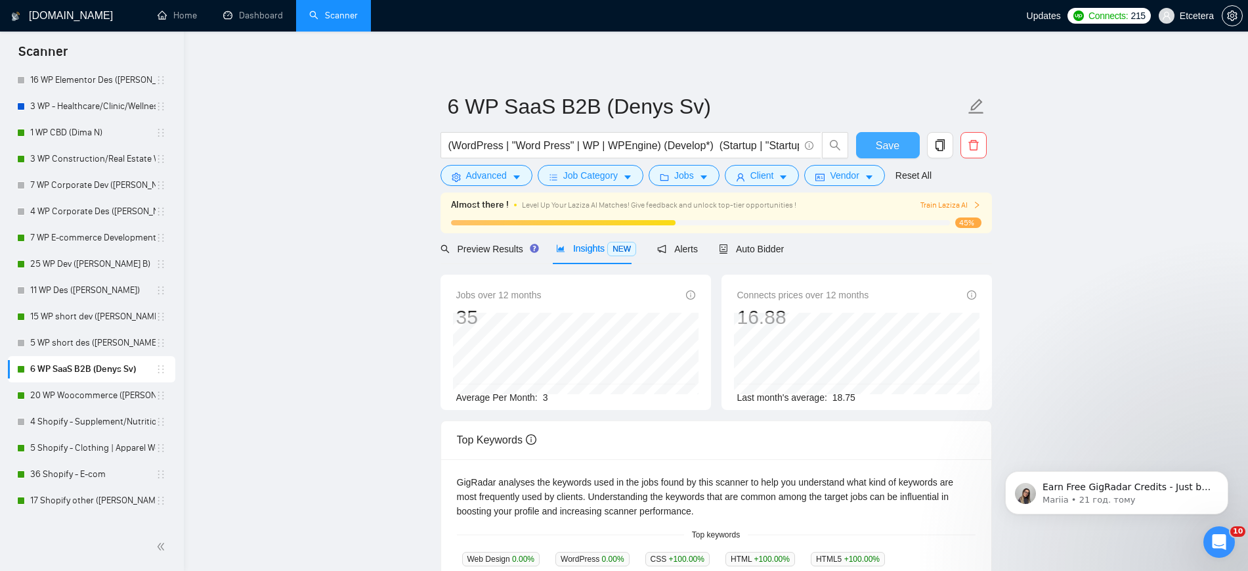
click at [867, 146] on button "Save" at bounding box center [888, 145] width 64 height 26
click at [97, 395] on link "20 WP Woocommerce ([PERSON_NAME])" at bounding box center [92, 395] width 125 height 26
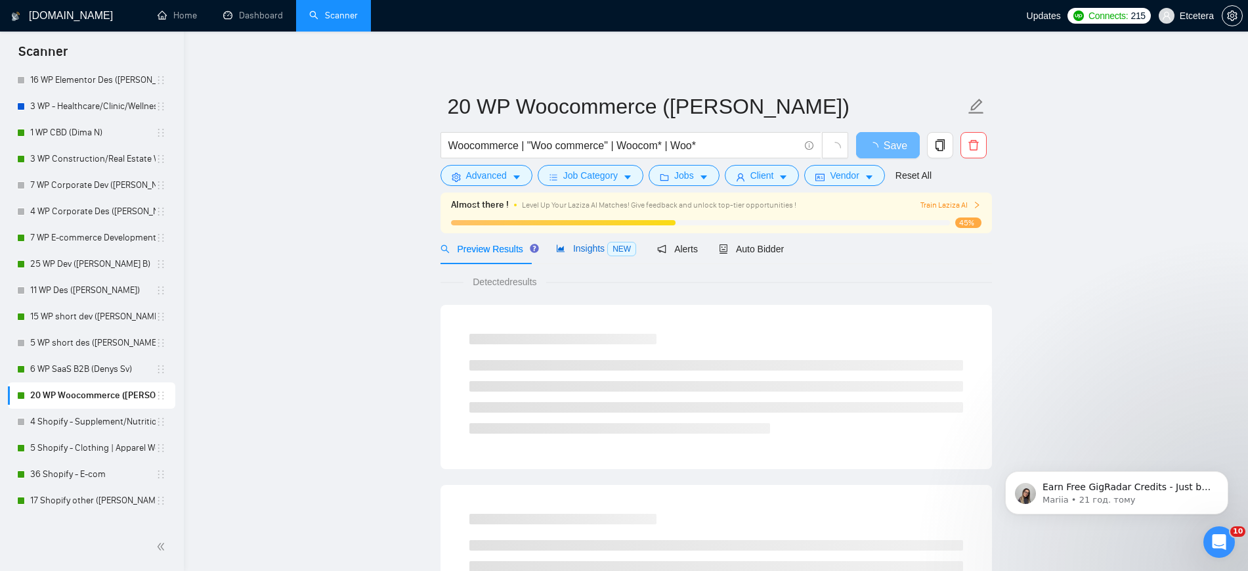
click at [582, 248] on span "Insights NEW" at bounding box center [596, 248] width 80 height 11
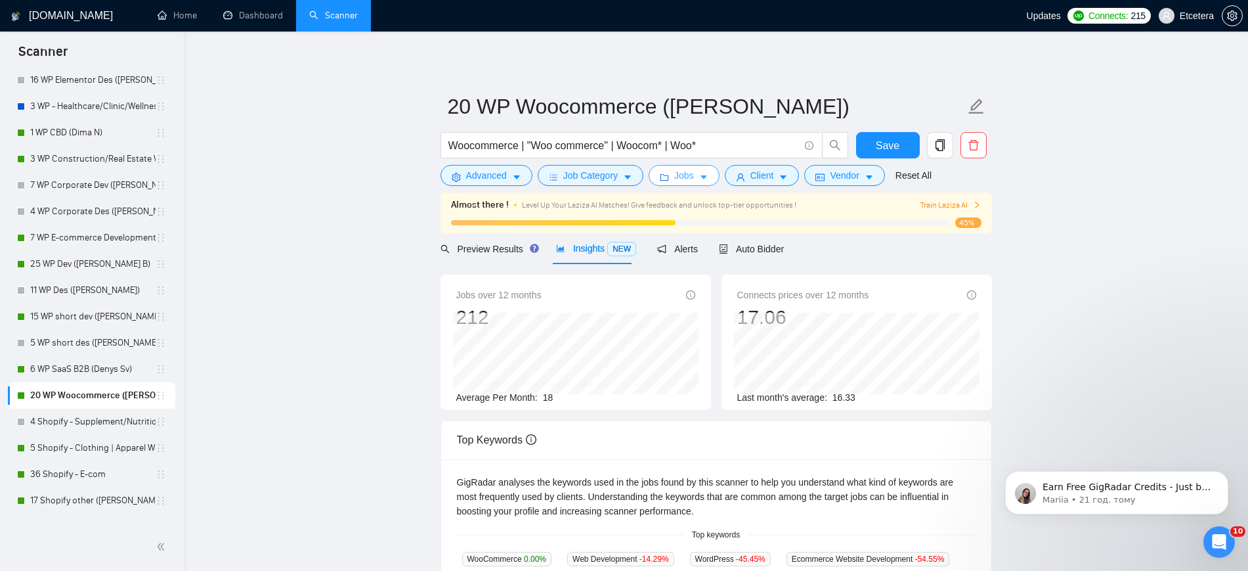
click at [679, 182] on span "Jobs" at bounding box center [684, 175] width 20 height 14
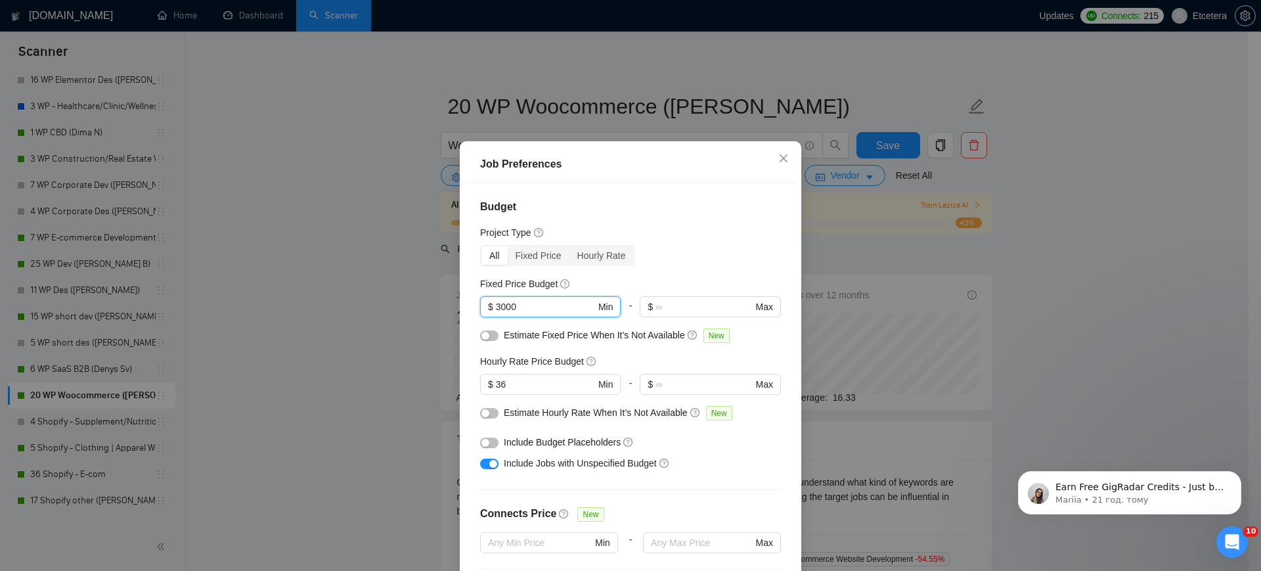
drag, startPoint x: 494, startPoint y: 315, endPoint x: 490, endPoint y: 361, distance: 46.8
click at [496, 314] on input "3000" at bounding box center [546, 306] width 100 height 14
type input "2000"
click at [359, 401] on div "Job Preferences Budget Project Type All Fixed Price Hourly Rate Fixed Price Bud…" at bounding box center [630, 285] width 1261 height 571
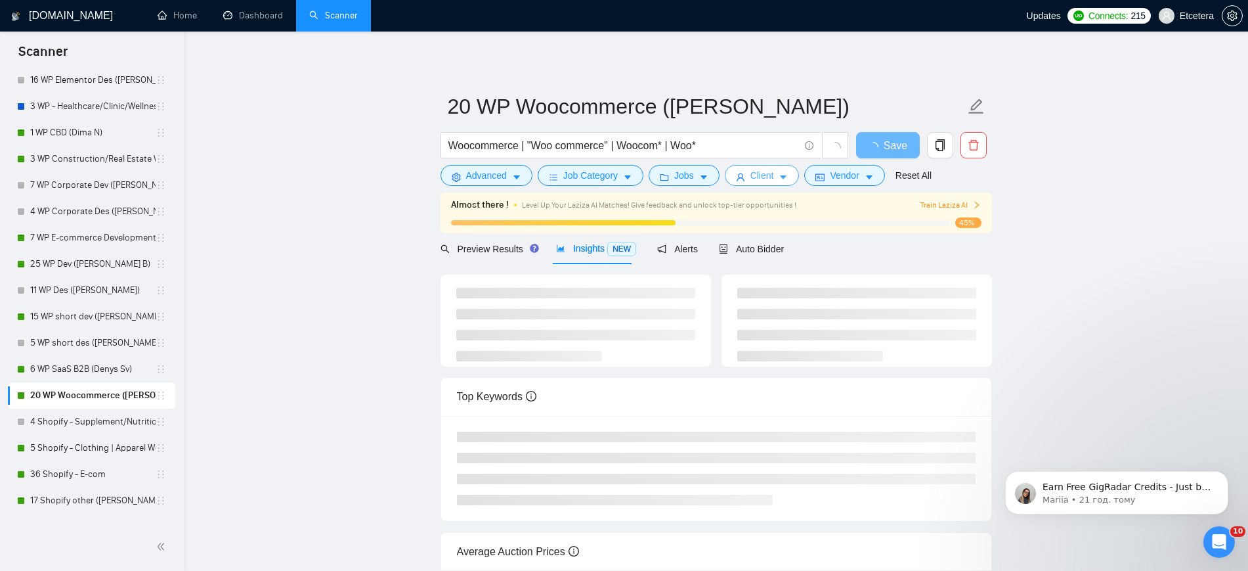
click at [770, 171] on button "Client" at bounding box center [762, 175] width 75 height 21
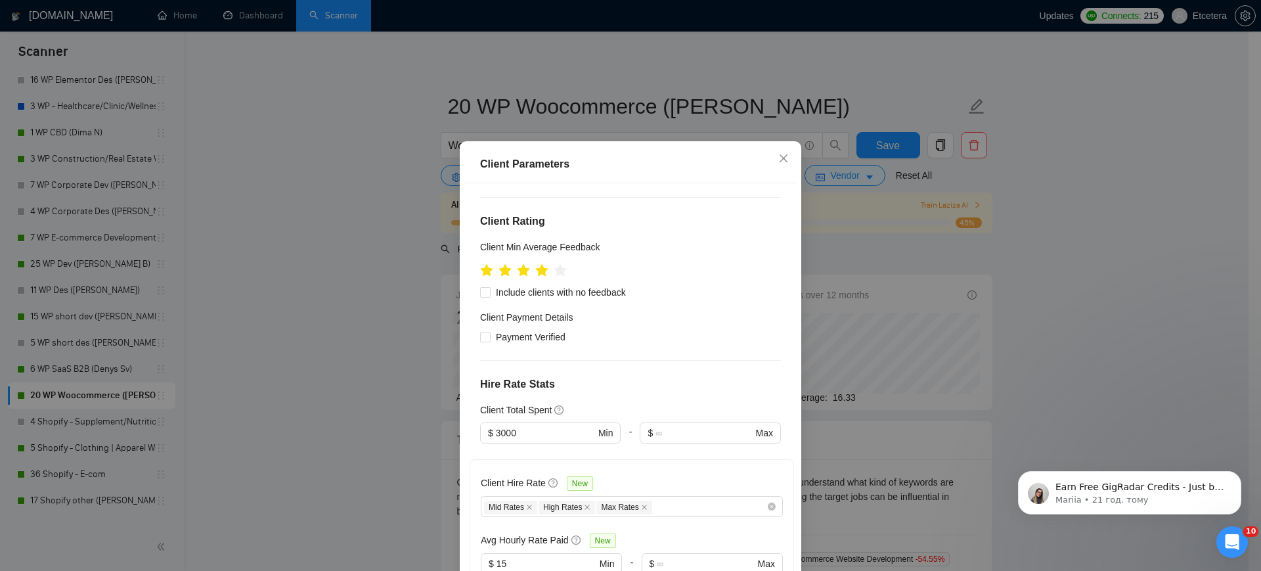
scroll to position [328, 0]
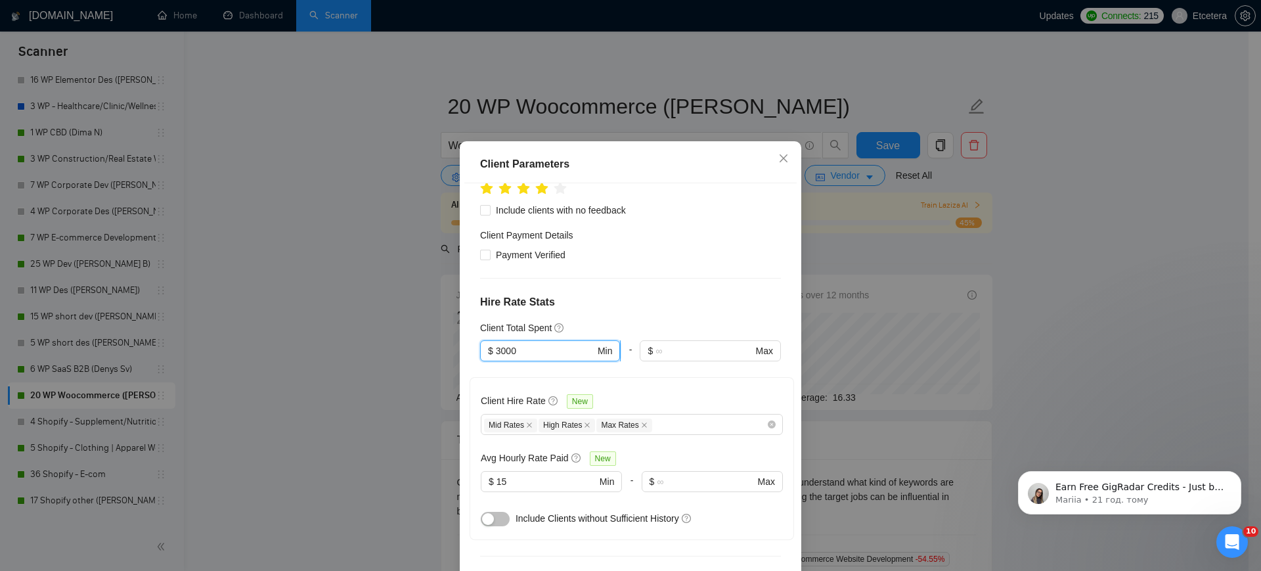
click at [496, 343] on input "3000" at bounding box center [545, 350] width 99 height 14
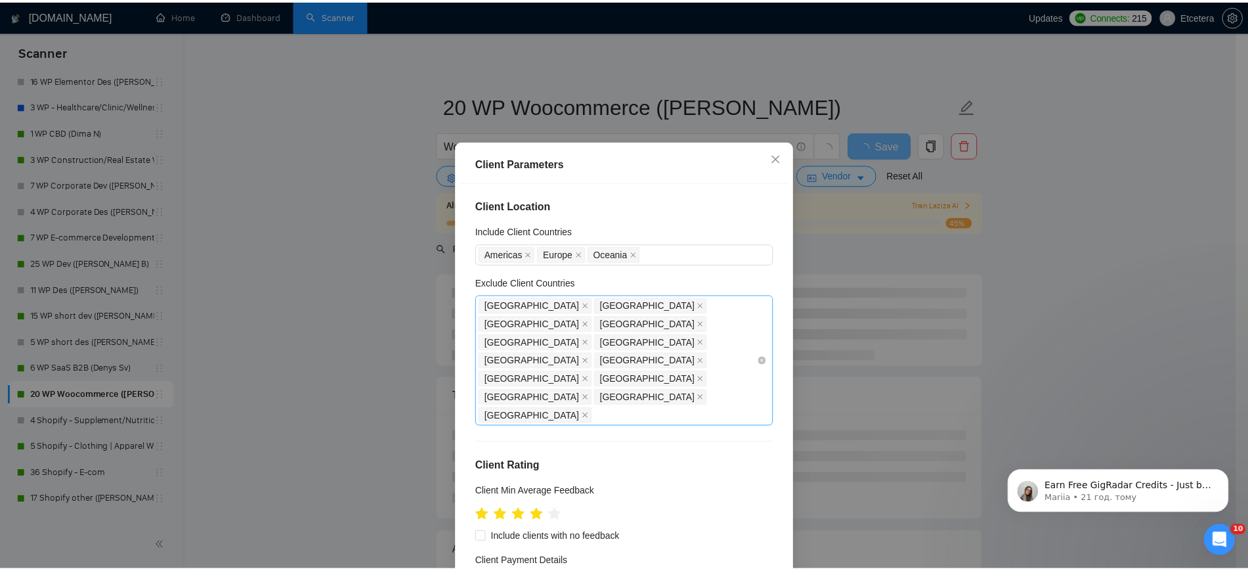
scroll to position [0, 0]
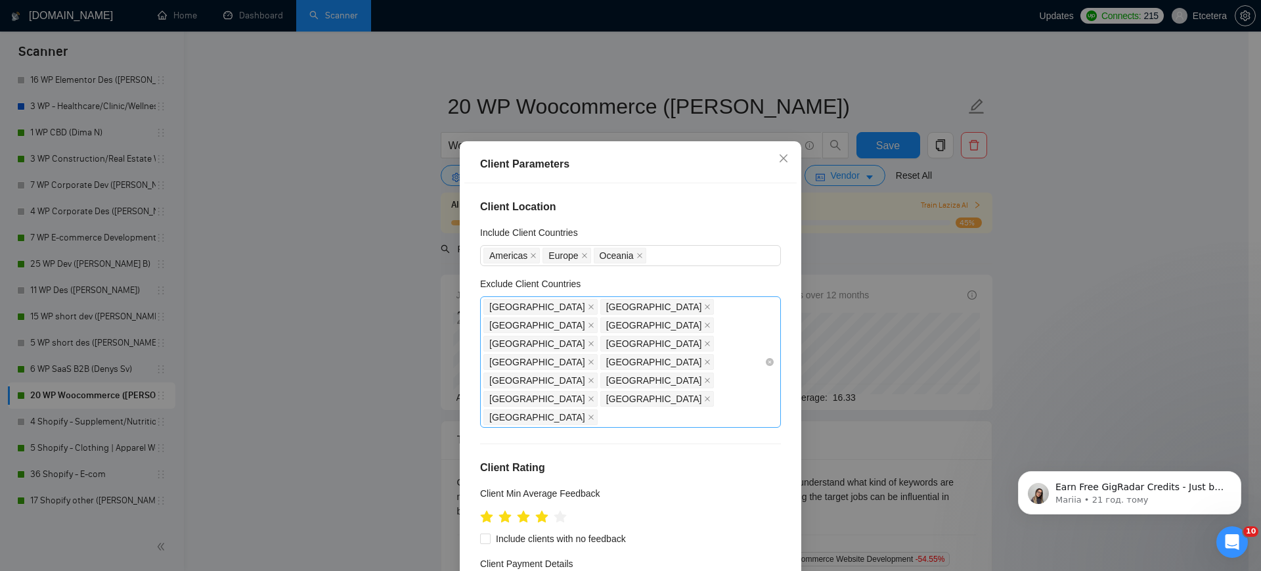
click at [686, 346] on div "[GEOGRAPHIC_DATA] [GEOGRAPHIC_DATA] [GEOGRAPHIC_DATA] [GEOGRAPHIC_DATA] [GEOGRA…" at bounding box center [623, 361] width 281 height 129
type input "2000"
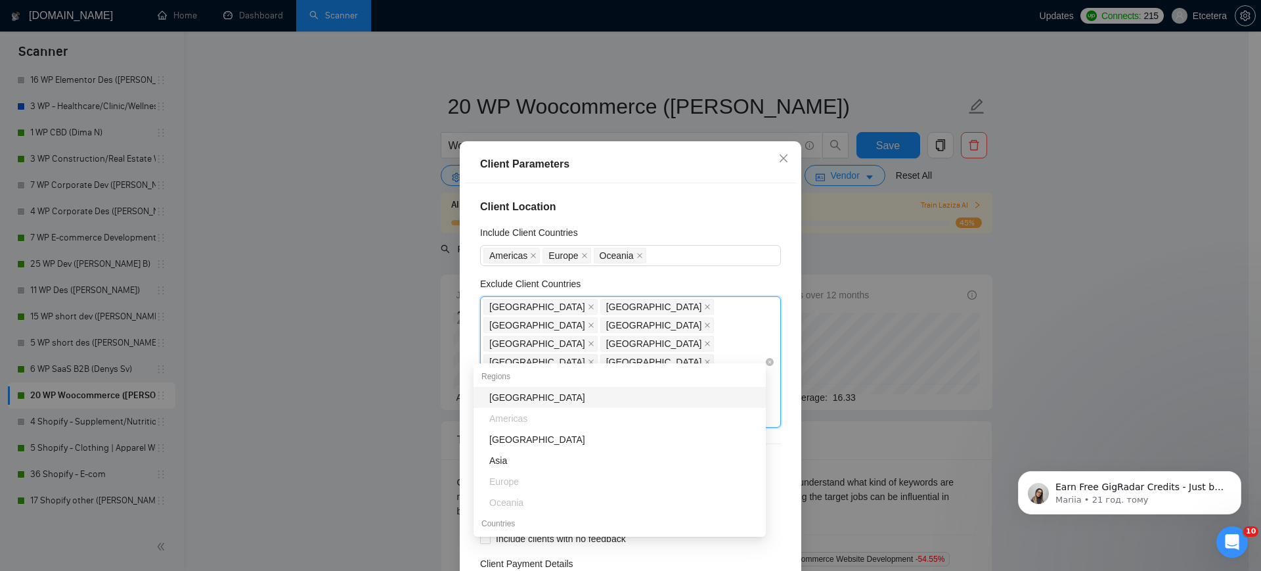
drag, startPoint x: 510, startPoint y: 313, endPoint x: 535, endPoint y: 318, distance: 26.1
click at [588, 310] on icon "close" at bounding box center [591, 306] width 7 height 7
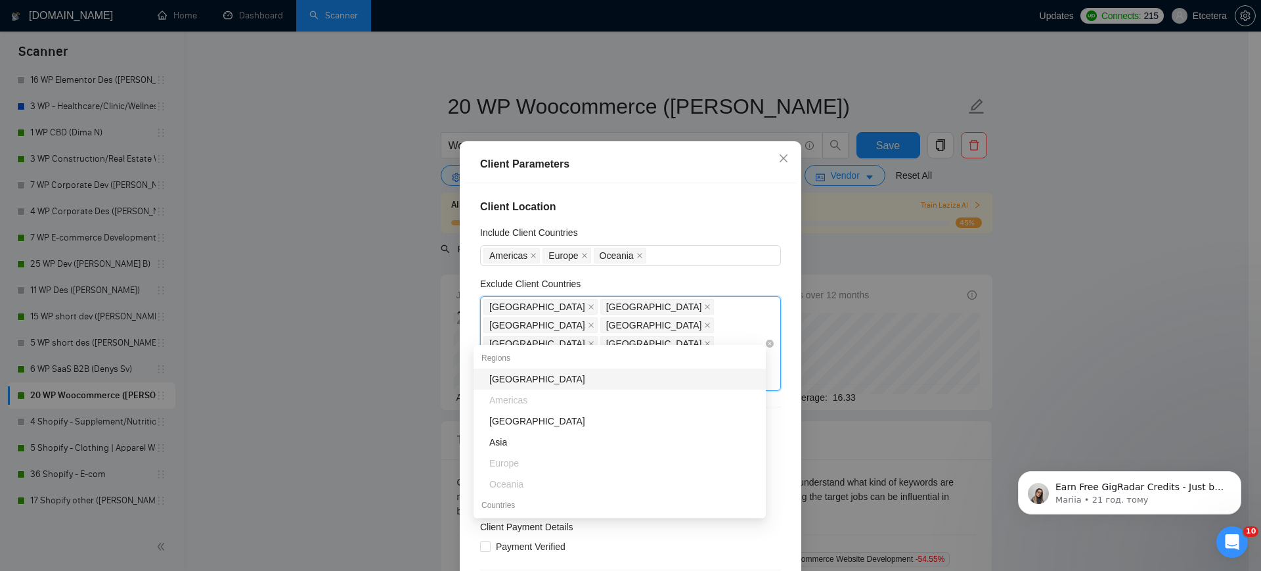
click at [588, 310] on icon "close" at bounding box center [591, 306] width 7 height 7
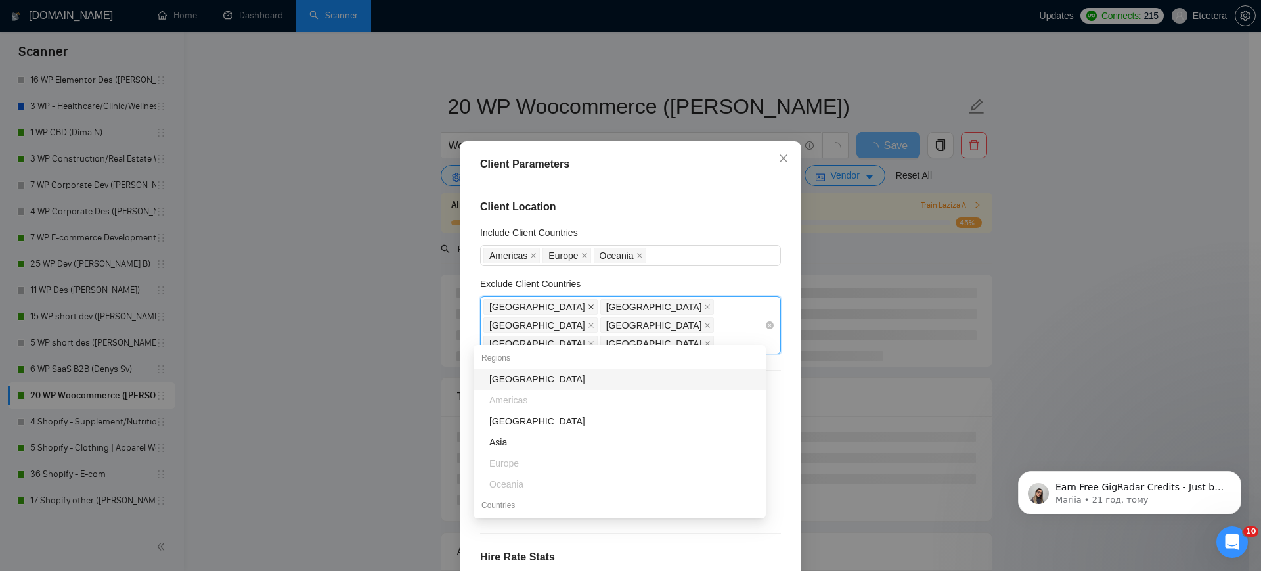
click at [588, 310] on icon "close" at bounding box center [591, 306] width 7 height 7
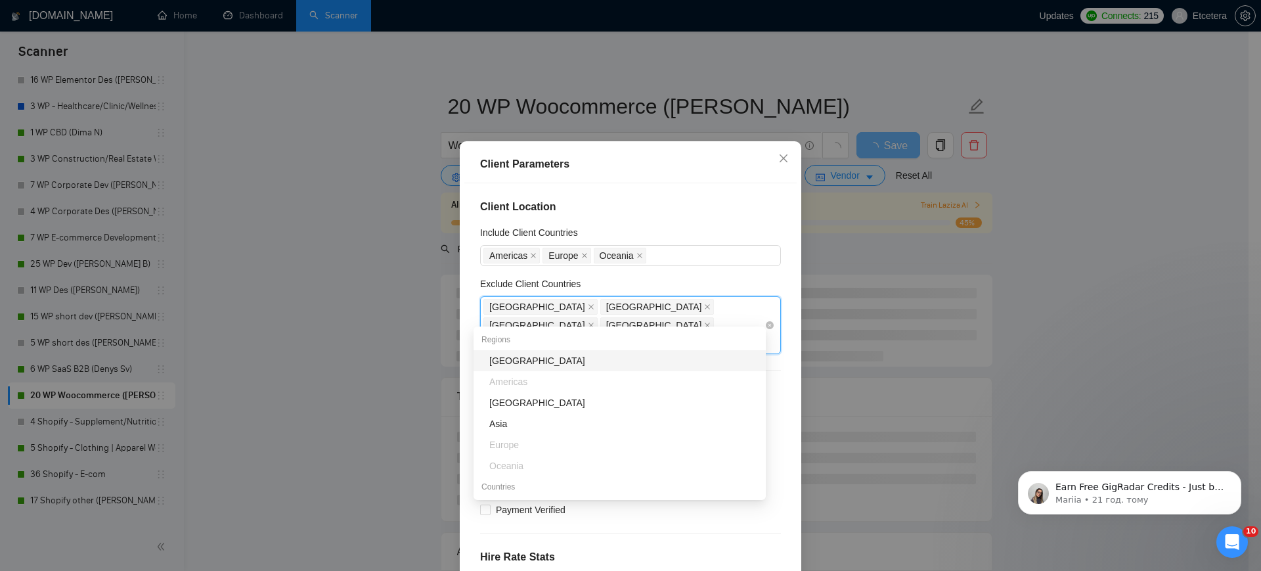
click at [588, 310] on icon "close" at bounding box center [591, 306] width 7 height 7
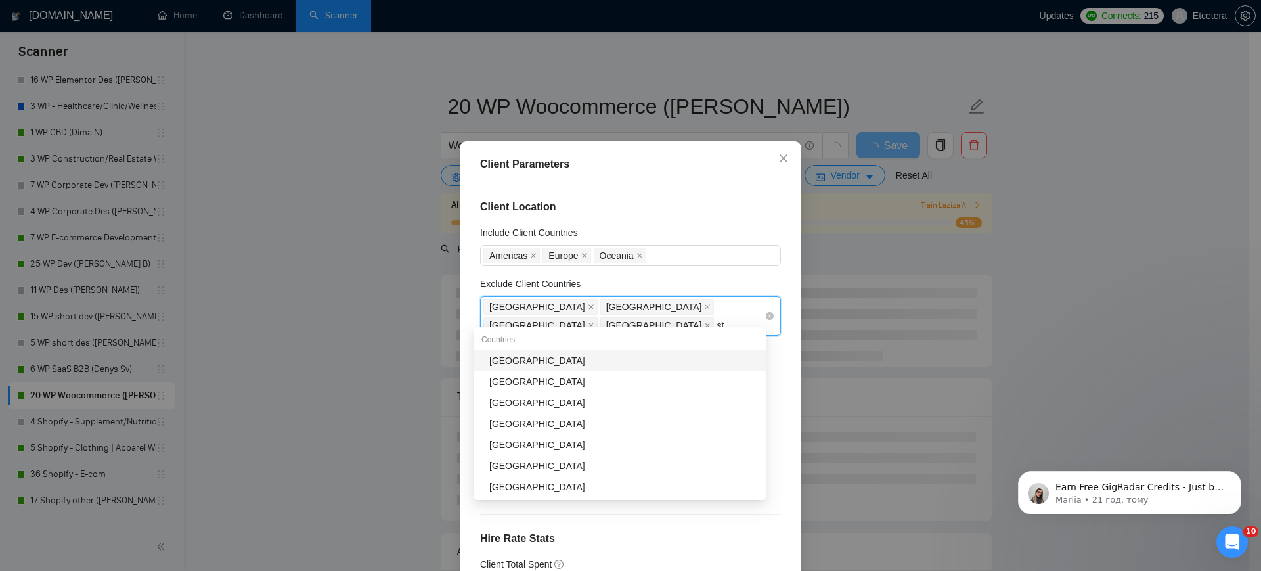
type input "sta"
click at [639, 360] on div "[GEOGRAPHIC_DATA]" at bounding box center [623, 360] width 269 height 14
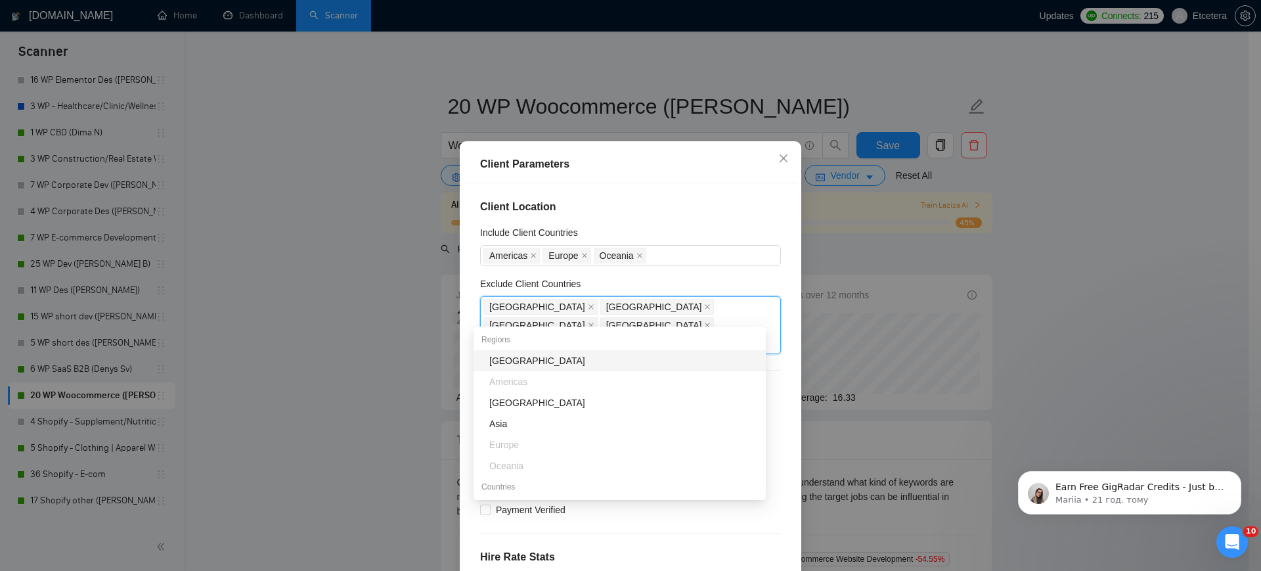
click at [420, 271] on div "Client Parameters Client Location Include Client Countries [GEOGRAPHIC_DATA] [G…" at bounding box center [630, 285] width 1261 height 571
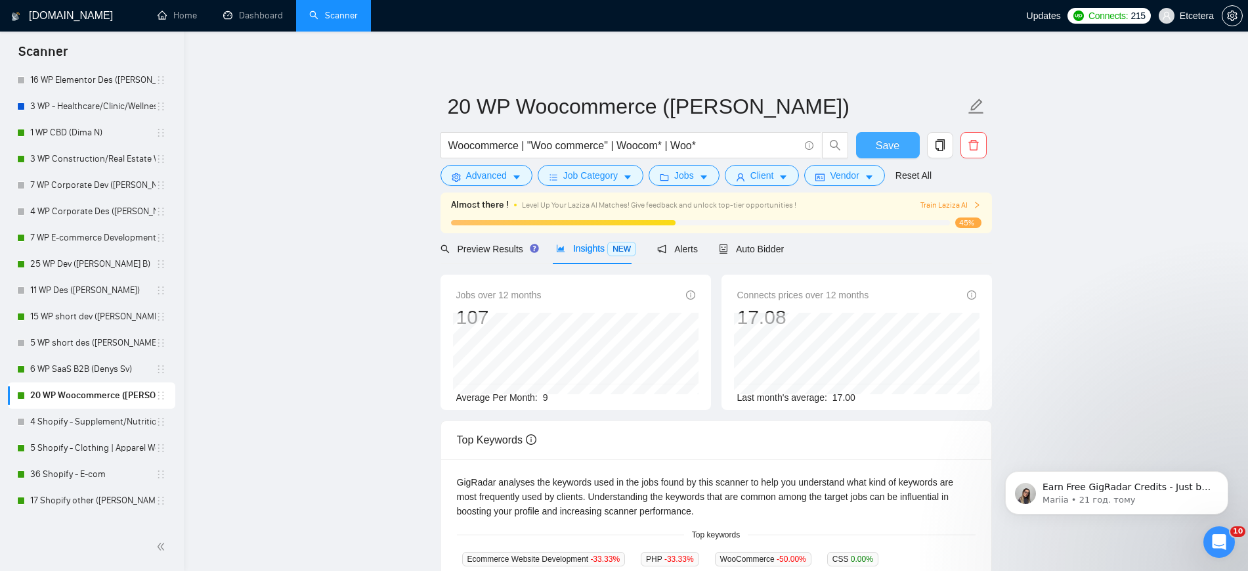
click at [883, 141] on span "Save" at bounding box center [888, 145] width 24 height 16
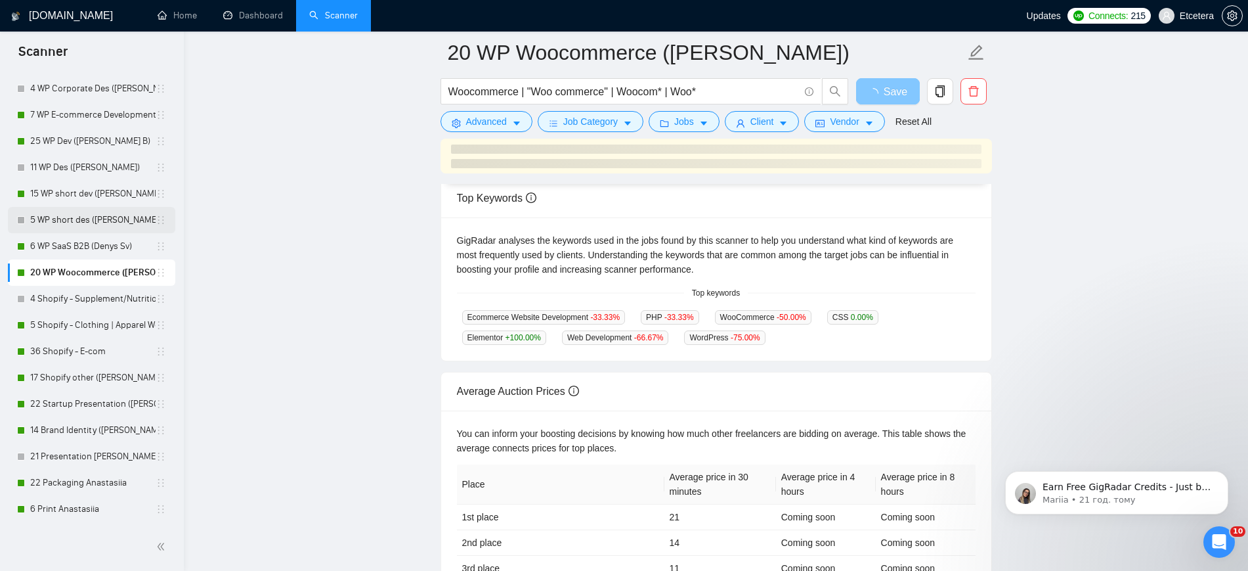
scroll to position [410, 0]
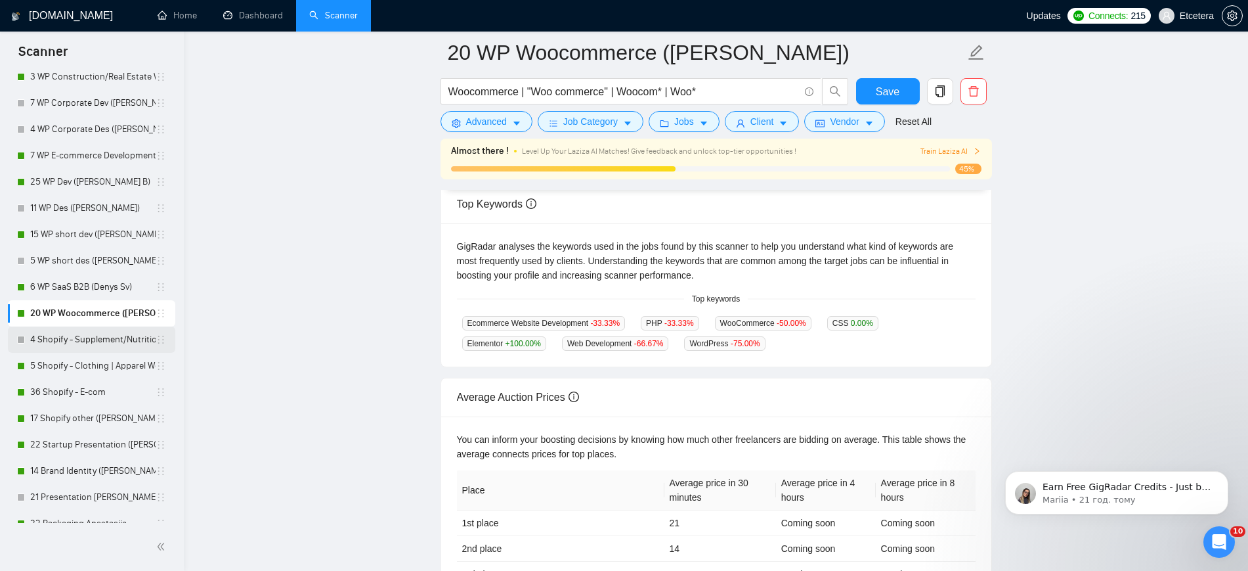
click at [106, 339] on link "4 Shopify - Supplement/Nutrition/Food Website" at bounding box center [92, 339] width 125 height 26
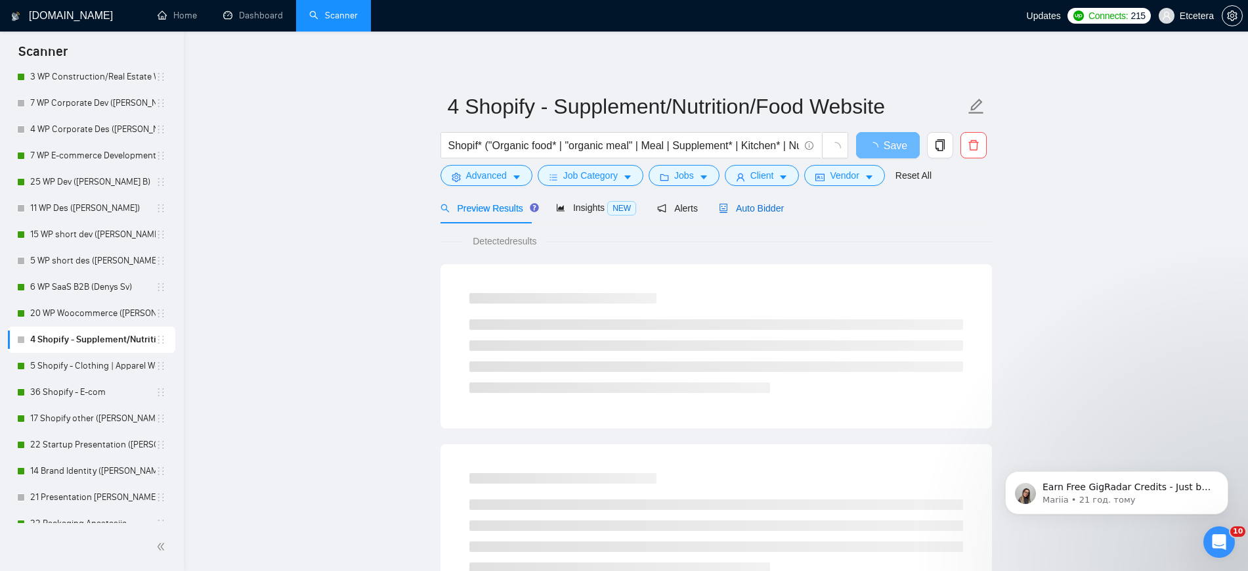
click at [761, 209] on span "Auto Bidder" at bounding box center [751, 208] width 65 height 11
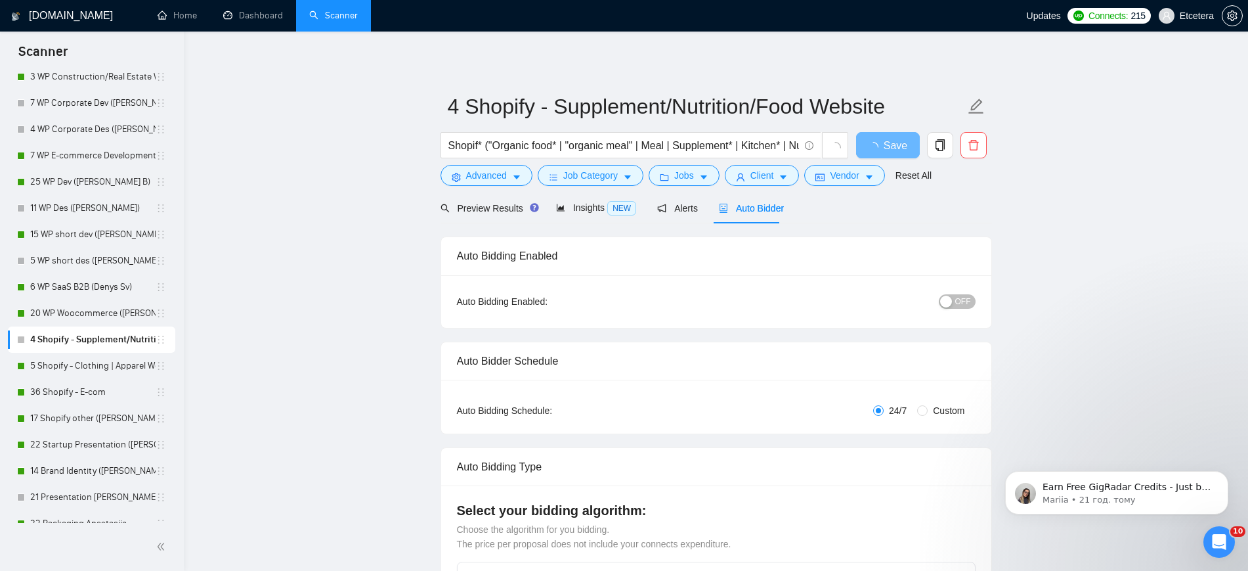
click at [953, 307] on button "OFF" at bounding box center [957, 301] width 37 height 14
click at [594, 206] on span "Insights NEW" at bounding box center [596, 207] width 80 height 11
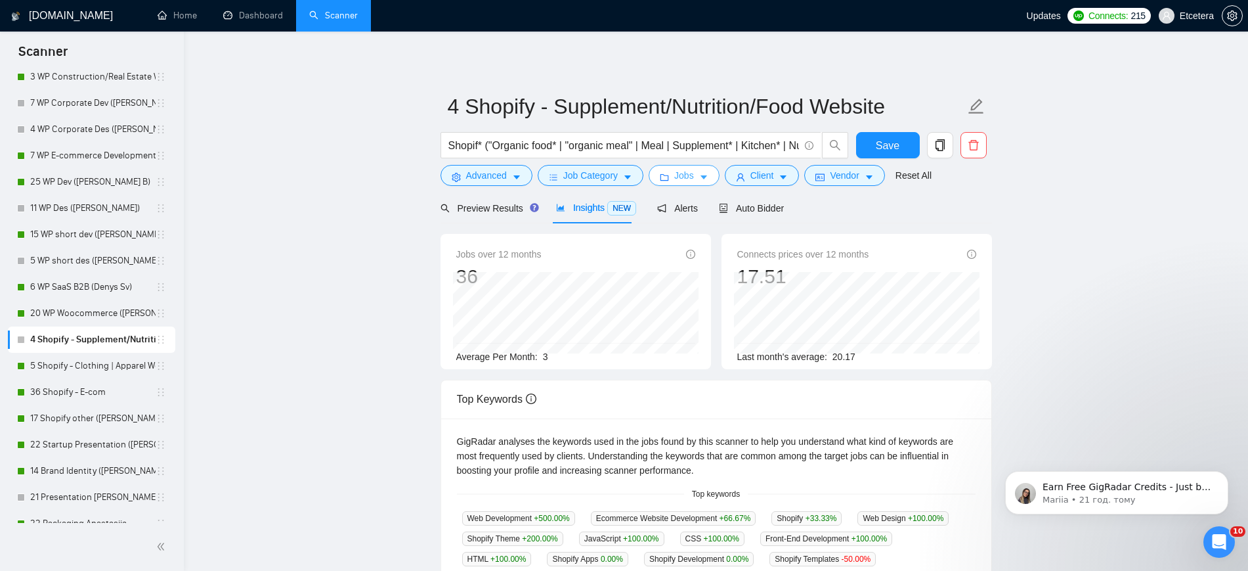
click at [675, 177] on span "Jobs" at bounding box center [684, 175] width 20 height 14
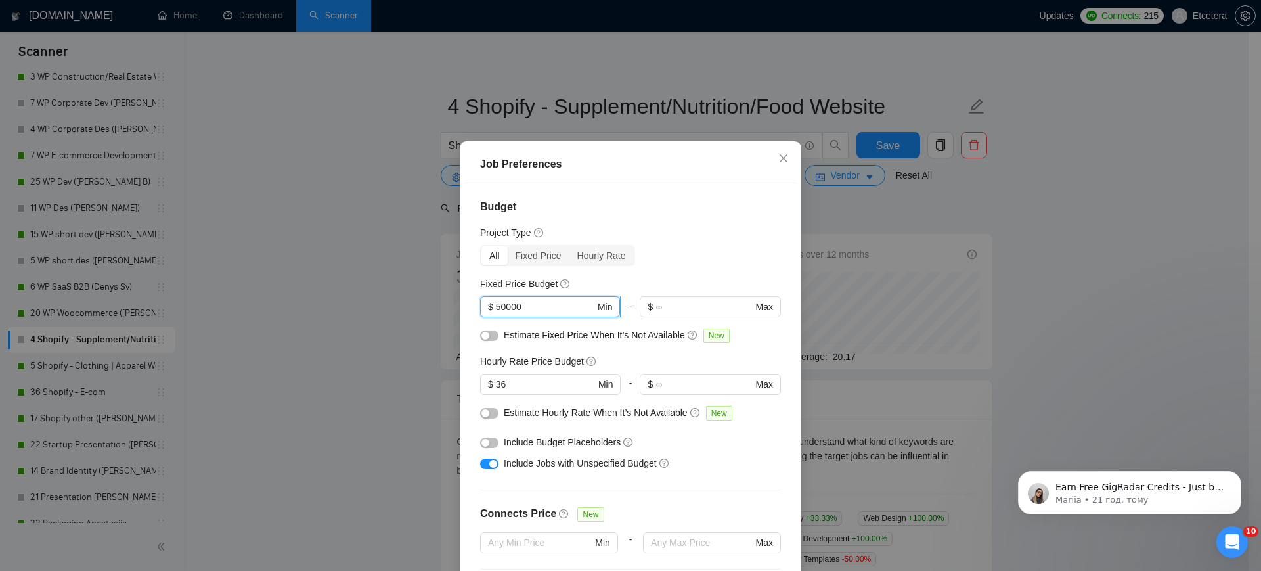
click at [498, 313] on input "50000" at bounding box center [545, 306] width 99 height 14
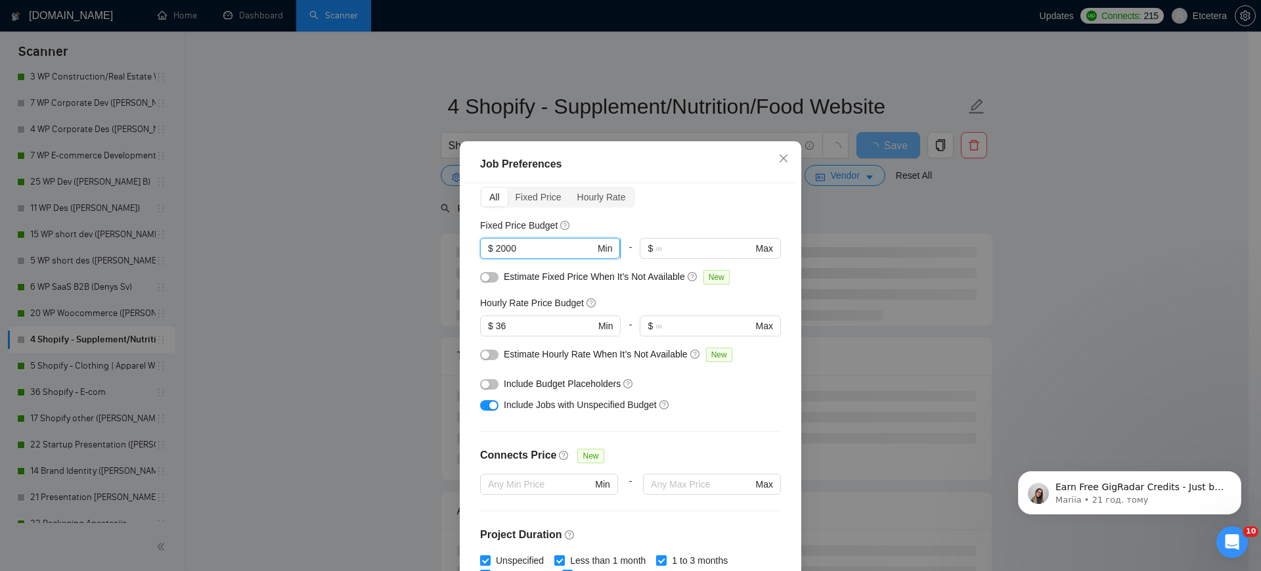
scroll to position [82, 0]
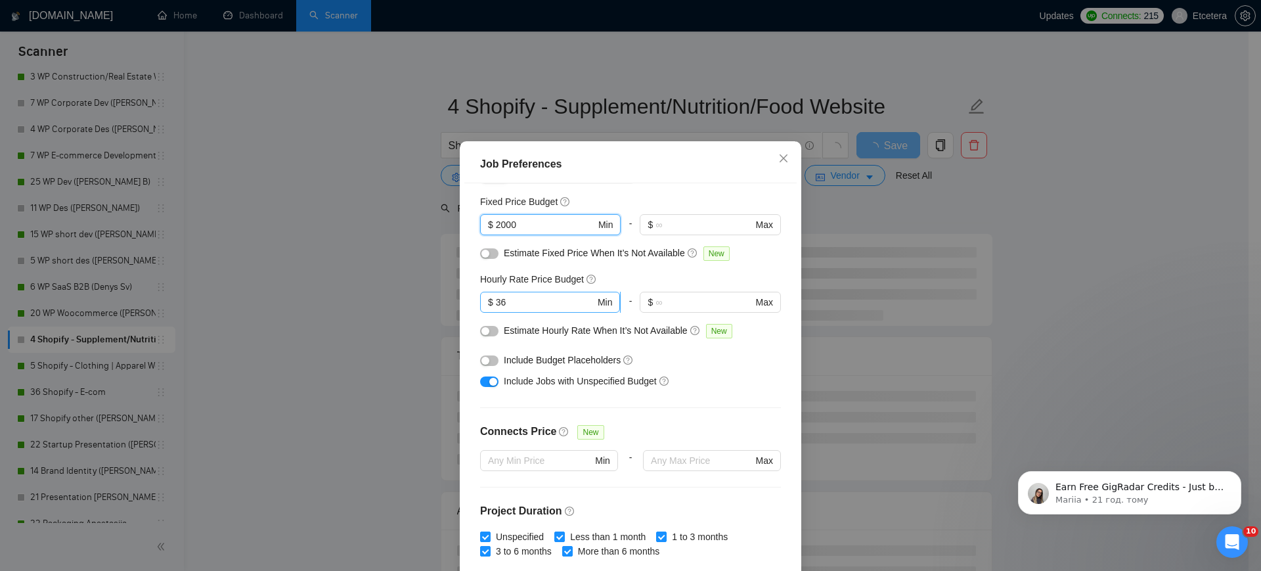
type input "2000"
click at [511, 309] on input "36" at bounding box center [545, 302] width 99 height 14
type input "3"
type input "41"
click at [354, 327] on div "Job Preferences Budget Project Type All Fixed Price Hourly Rate Fixed Price Bud…" at bounding box center [630, 285] width 1261 height 571
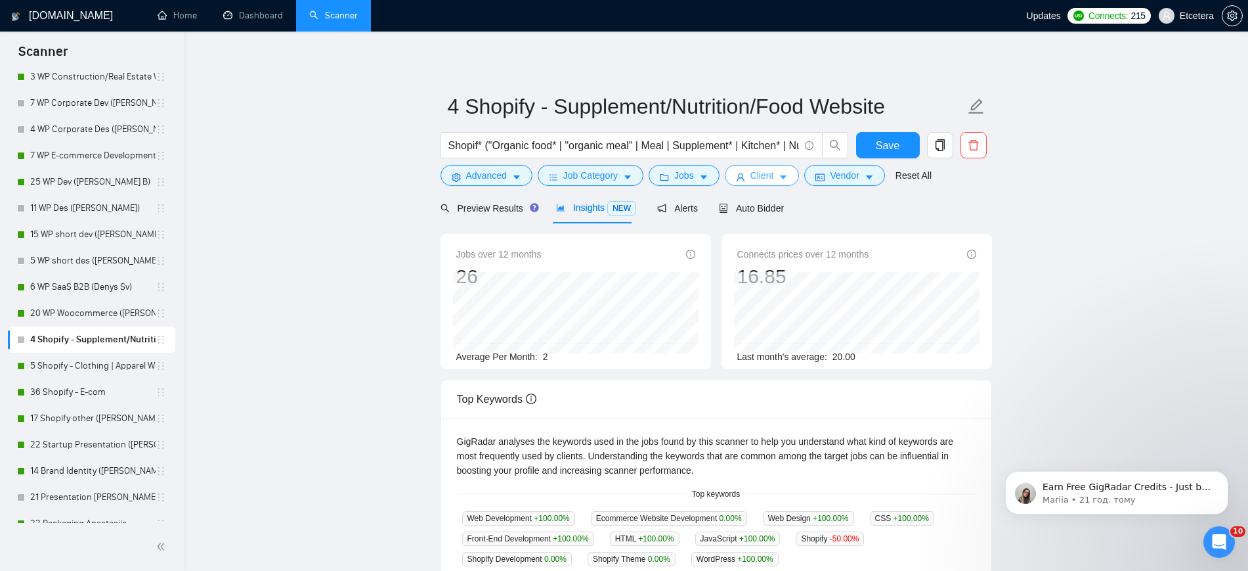
click at [747, 185] on button "Client" at bounding box center [762, 175] width 75 height 21
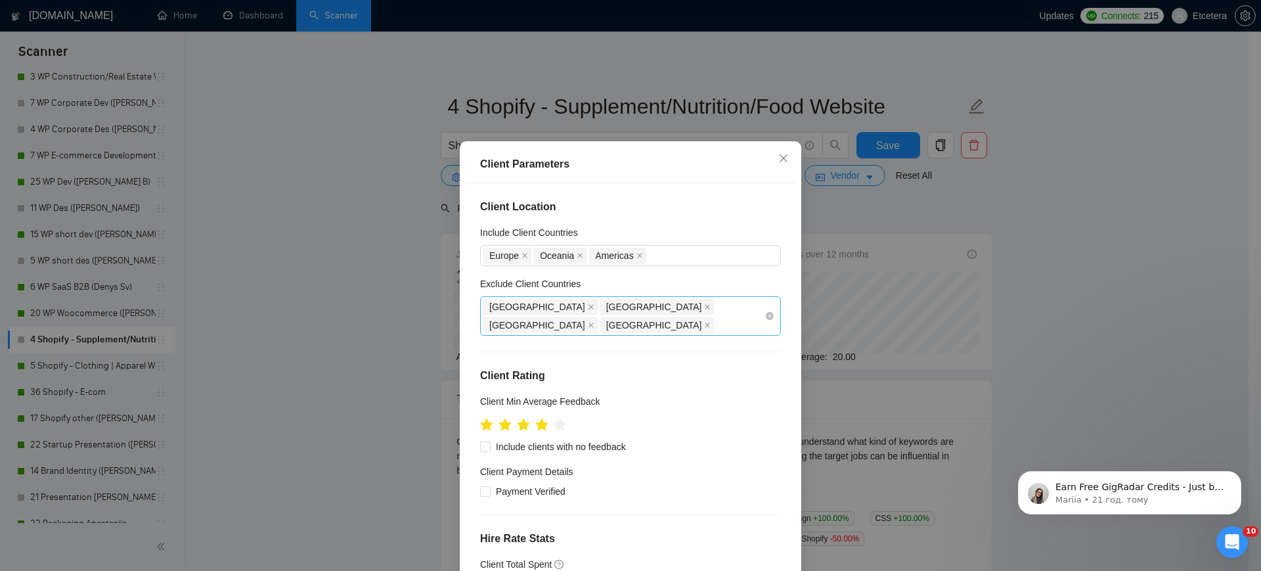
click at [680, 311] on div "[GEOGRAPHIC_DATA] [GEOGRAPHIC_DATA] [GEOGRAPHIC_DATA] [GEOGRAPHIC_DATA]" at bounding box center [623, 315] width 281 height 37
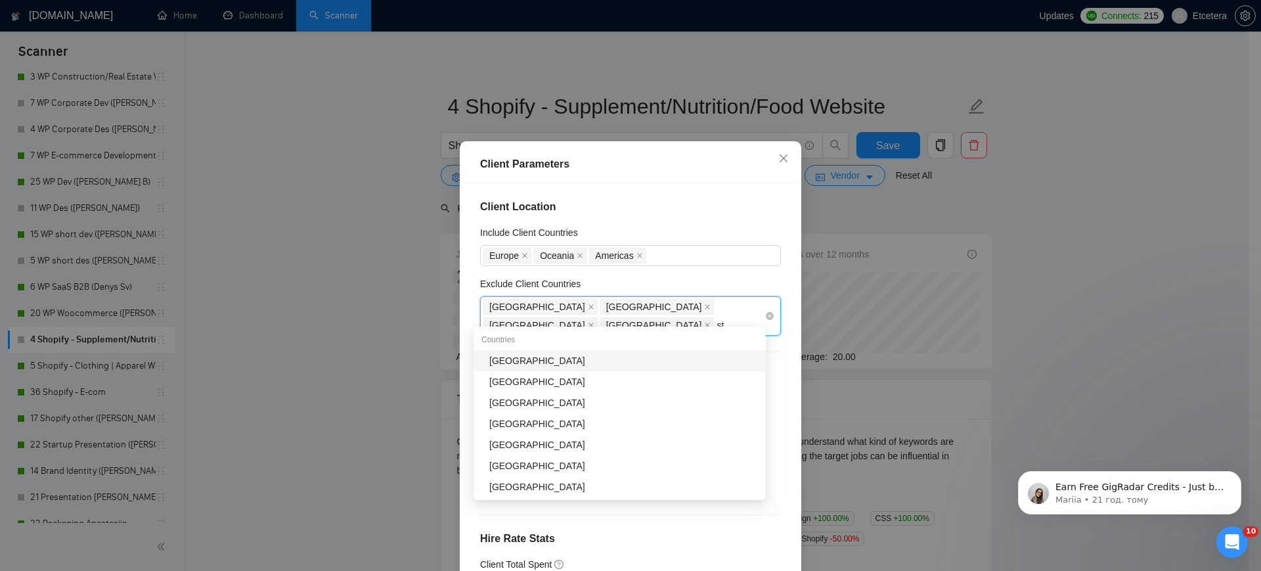
type input "sta"
click at [620, 364] on div "[GEOGRAPHIC_DATA]" at bounding box center [623, 360] width 269 height 14
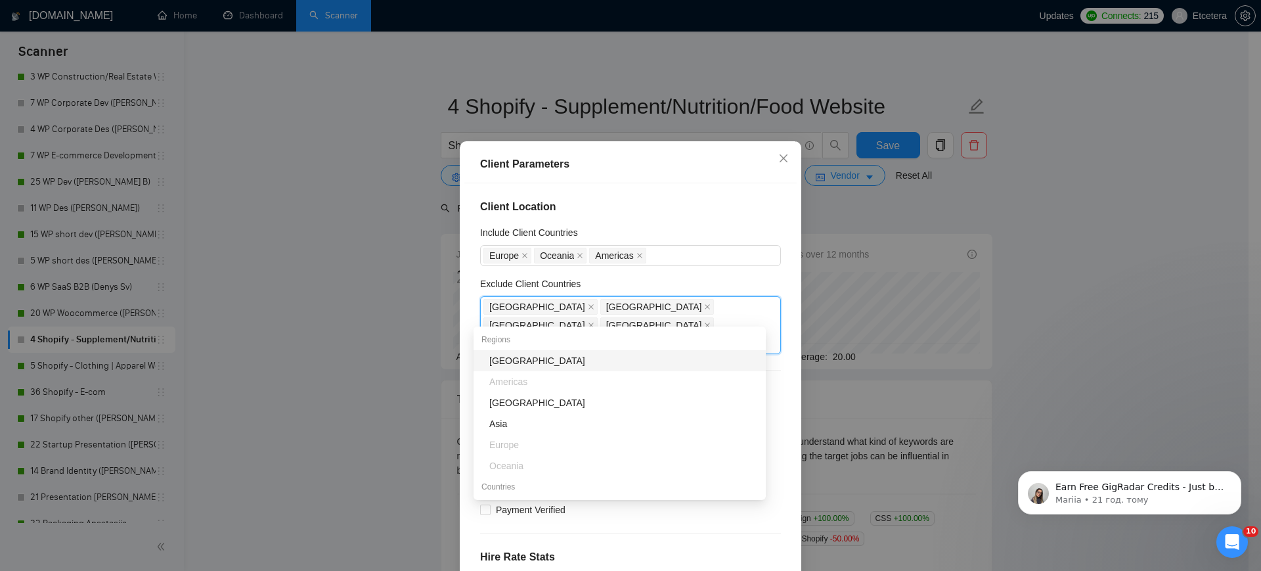
click at [384, 327] on div "Client Parameters Client Location Include Client Countries [GEOGRAPHIC_DATA] [G…" at bounding box center [630, 285] width 1261 height 571
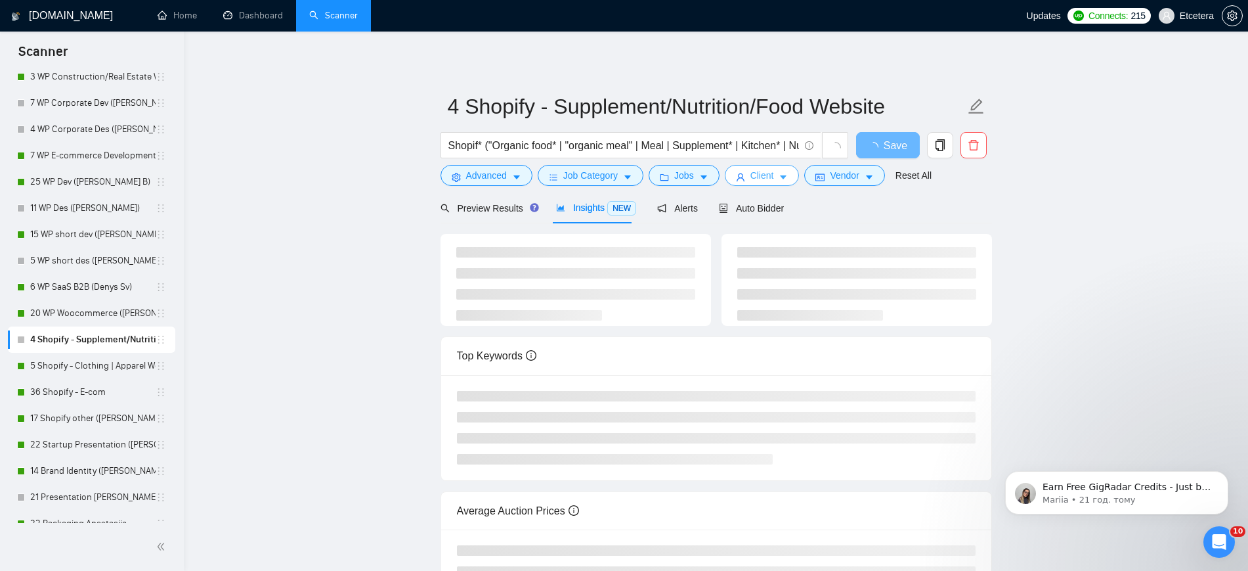
click at [754, 175] on span "Client" at bounding box center [762, 175] width 24 height 14
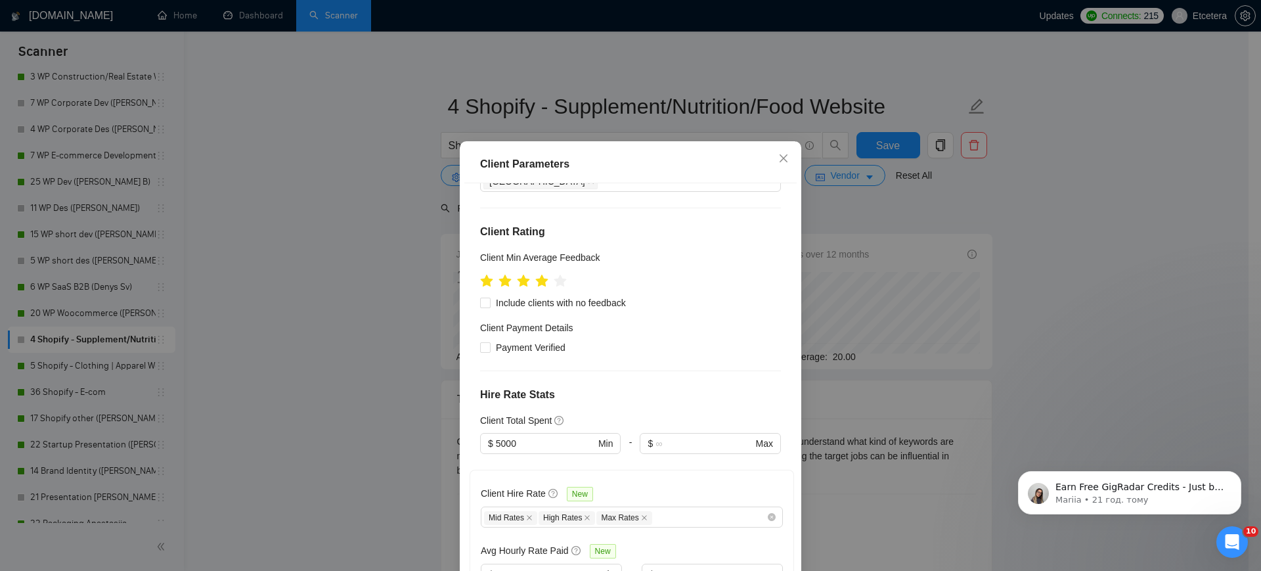
scroll to position [164, 0]
click at [496, 434] on input "5000" at bounding box center [545, 441] width 99 height 14
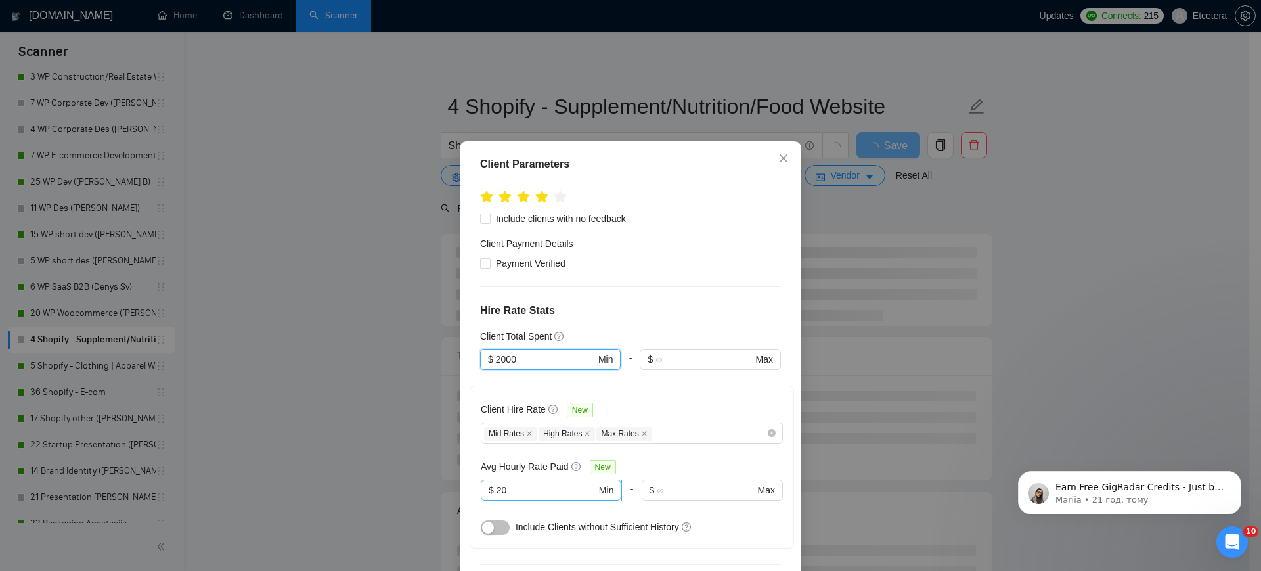
type input "2000"
click at [525, 483] on input "20" at bounding box center [546, 490] width 100 height 14
type input "2"
type input "15"
click at [322, 307] on div "Client Parameters Client Location Include Client Countries [GEOGRAPHIC_DATA] [G…" at bounding box center [630, 285] width 1261 height 571
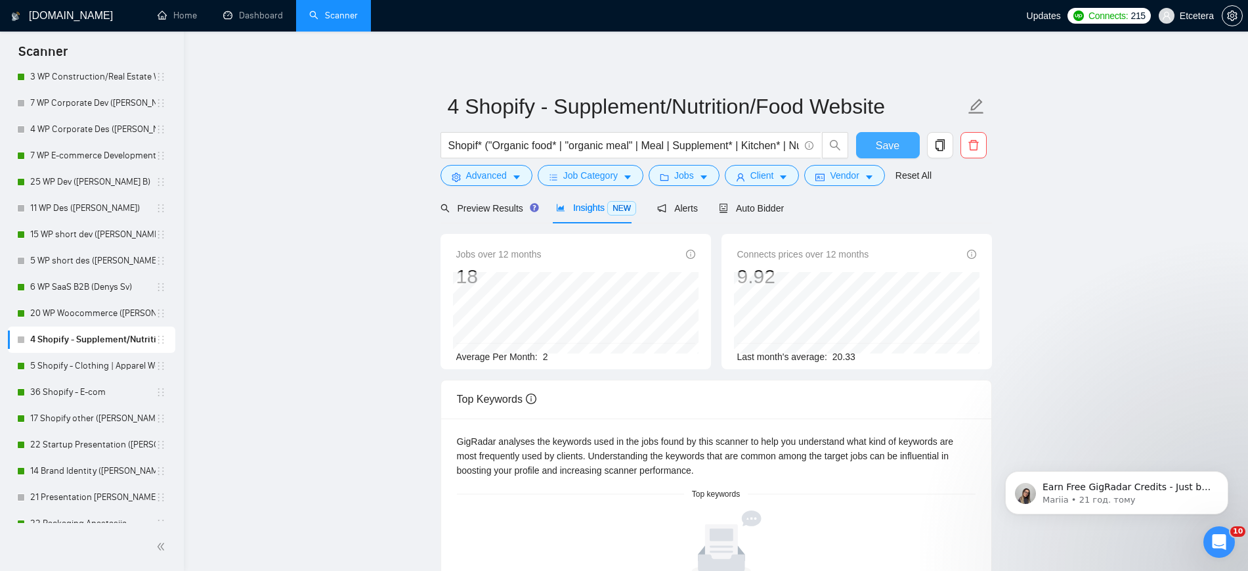
click at [869, 142] on button "Save" at bounding box center [888, 145] width 64 height 26
click at [77, 362] on link "5 Shopify - Clothing | Apparel Website" at bounding box center [92, 366] width 125 height 26
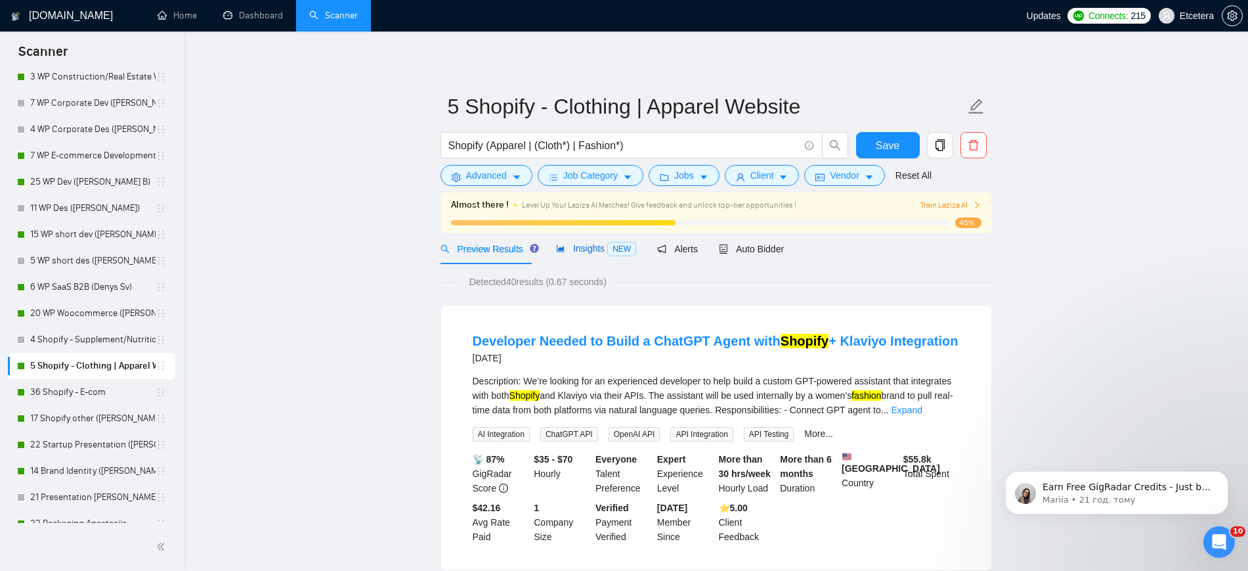
click at [584, 248] on span "Insights NEW" at bounding box center [596, 248] width 80 height 11
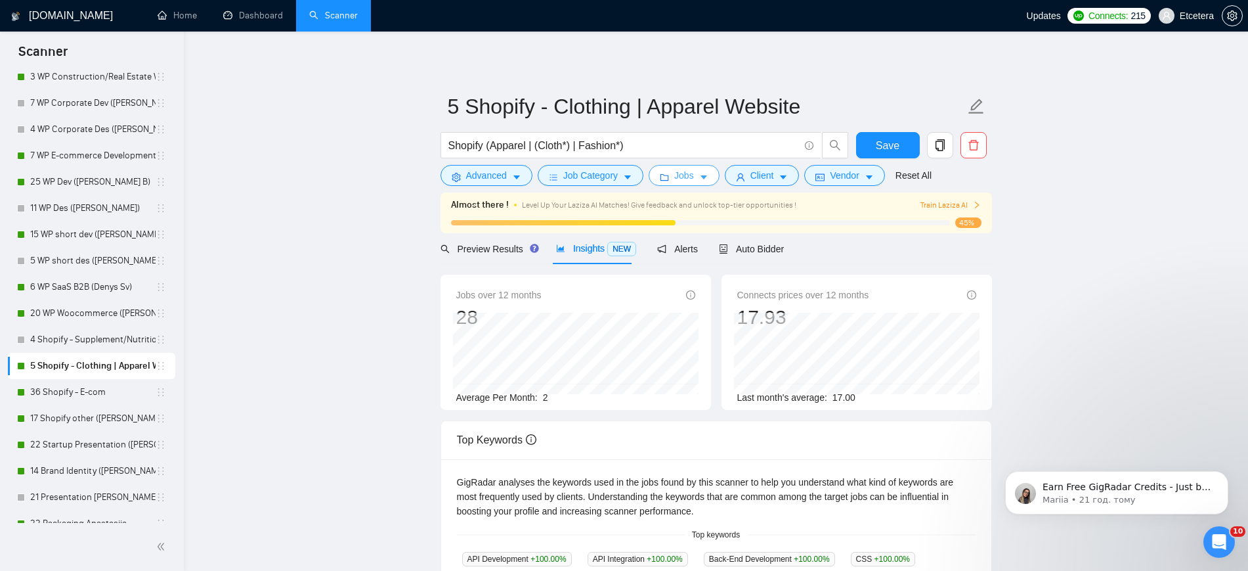
click at [681, 179] on span "Jobs" at bounding box center [684, 175] width 20 height 14
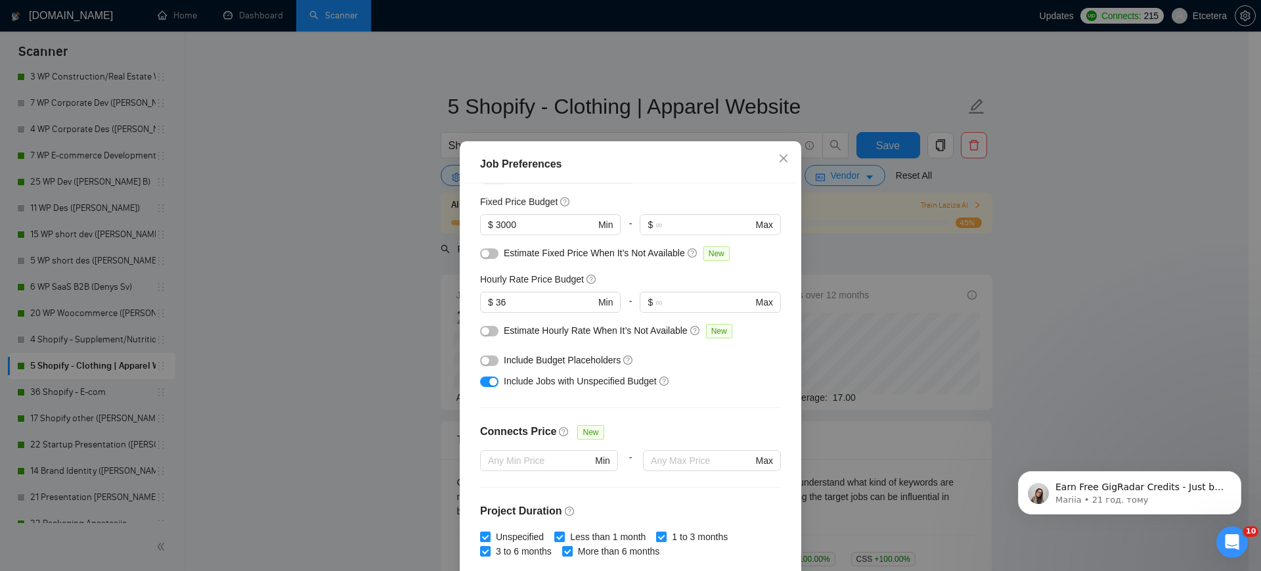
drag, startPoint x: 362, startPoint y: 108, endPoint x: 415, endPoint y: 141, distance: 62.5
click at [362, 107] on div "Job Preferences Budget Project Type All Fixed Price Hourly Rate Fixed Price Bud…" at bounding box center [630, 285] width 1261 height 571
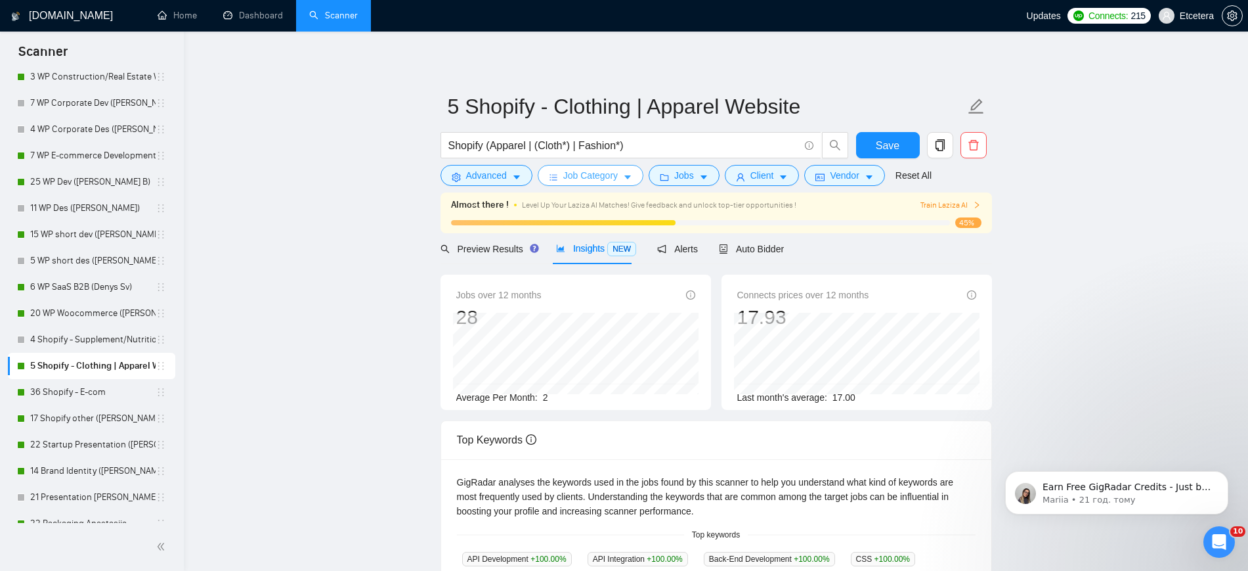
click at [588, 174] on span "Job Category" at bounding box center [590, 175] width 54 height 14
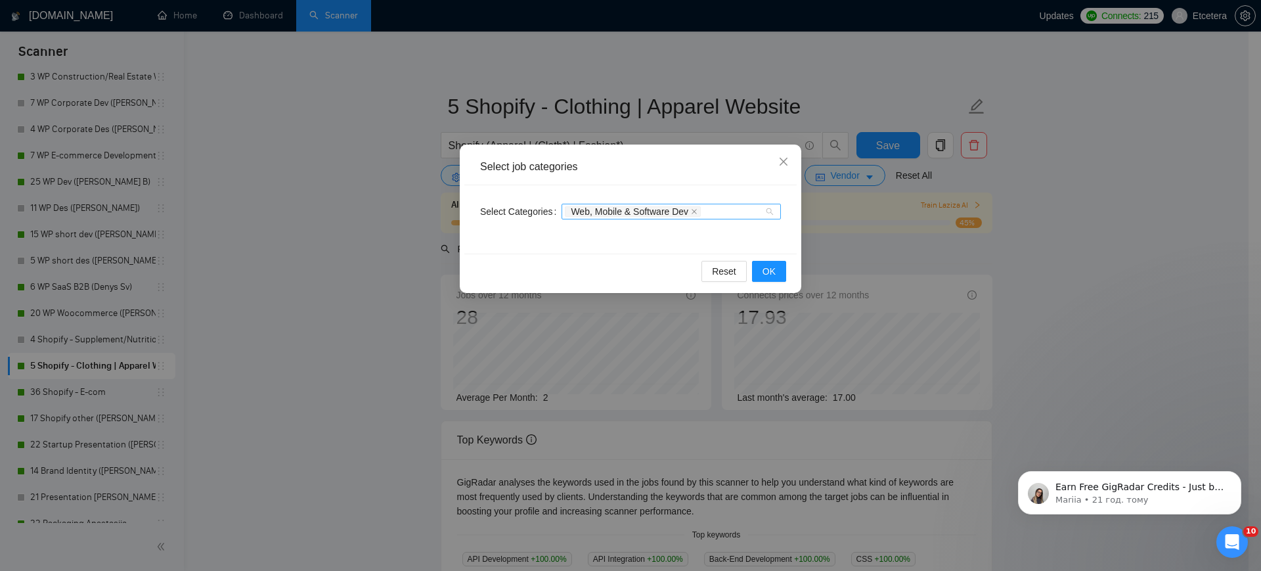
click at [722, 206] on div "Web, Mobile & Software Dev" at bounding box center [665, 211] width 200 height 13
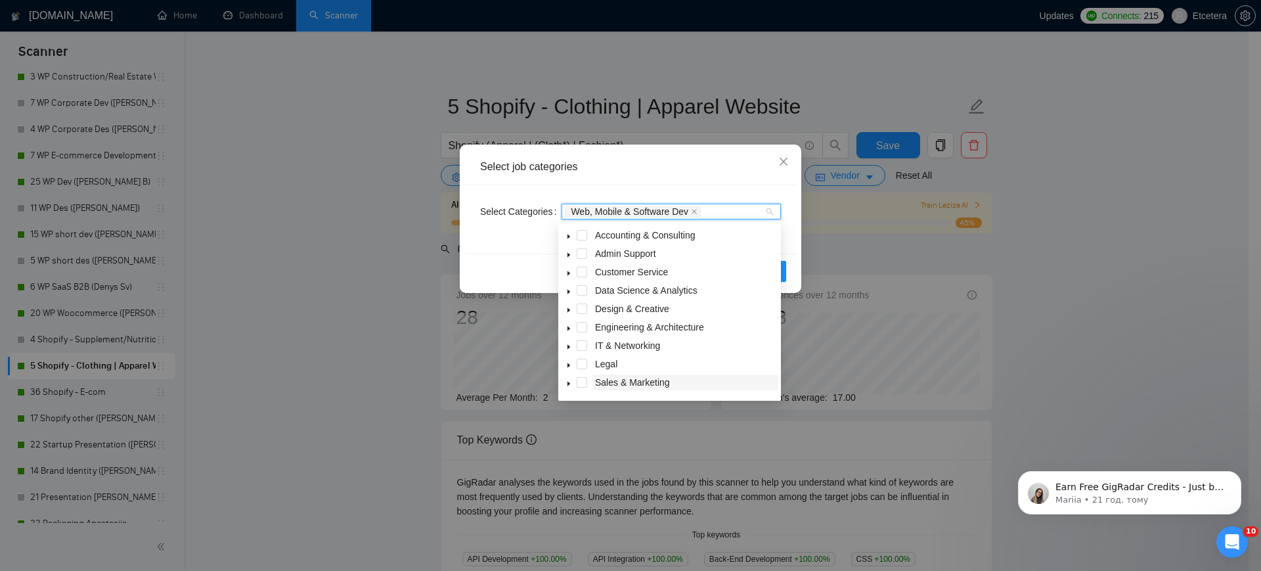
scroll to position [53, 0]
click at [307, 304] on div "Select job categories Select Categories Web, Mobile & Software Dev Reset OK" at bounding box center [630, 285] width 1261 height 571
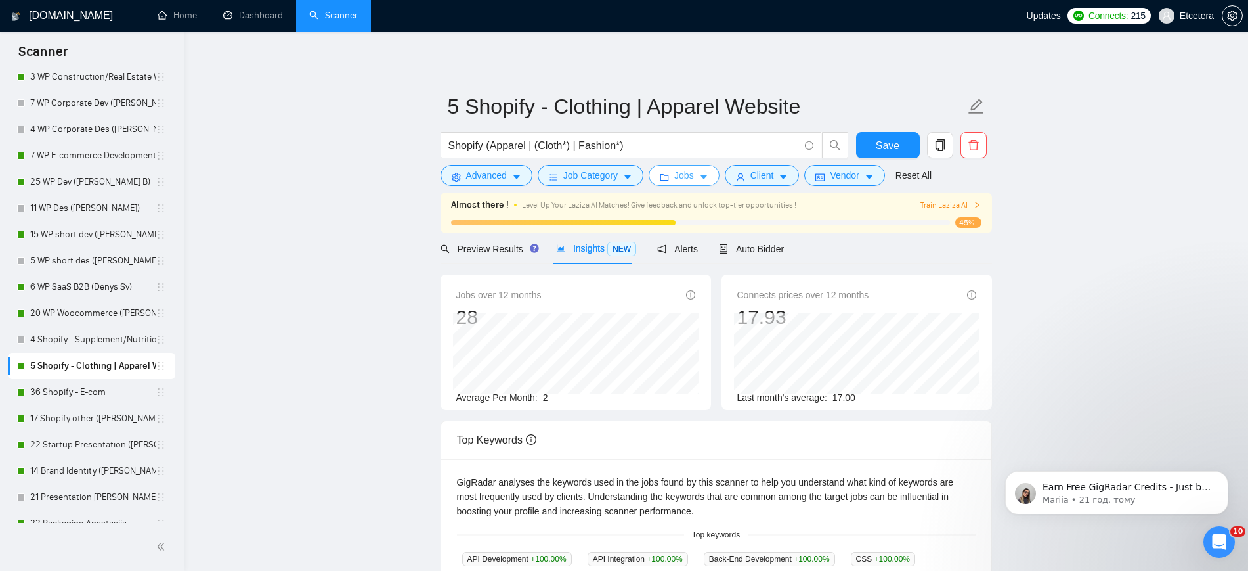
click at [682, 174] on span "Jobs" at bounding box center [684, 175] width 20 height 14
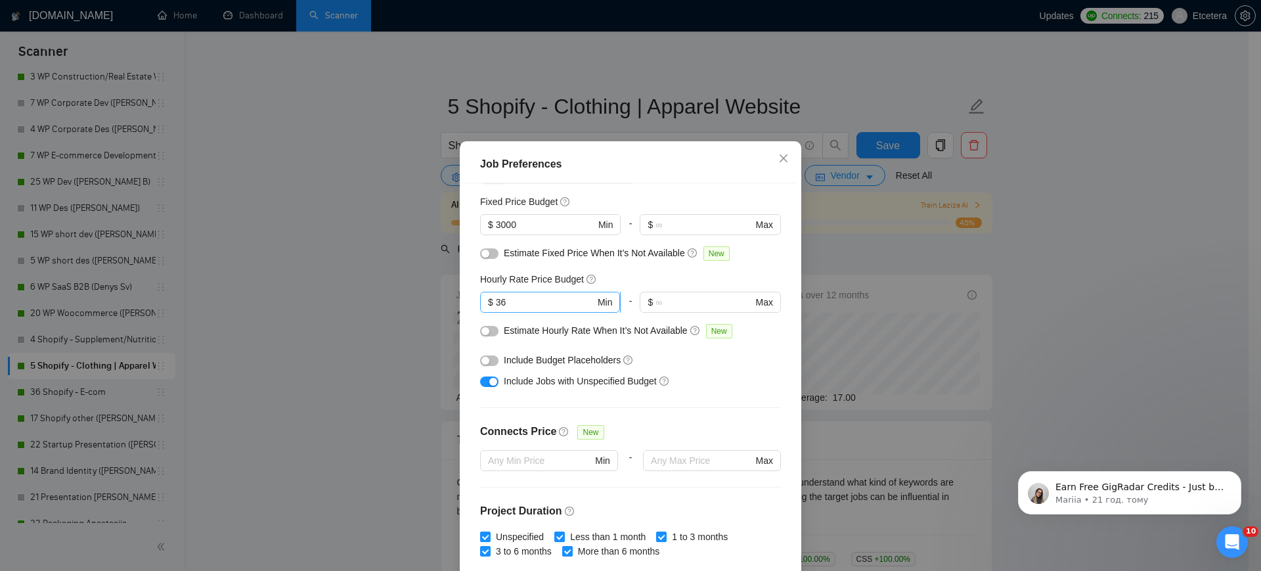
click at [502, 309] on input "36" at bounding box center [545, 302] width 99 height 14
click at [394, 307] on div "Job Preferences Budget Project Type All Fixed Price Hourly Rate Fixed Price Bud…" at bounding box center [630, 285] width 1261 height 571
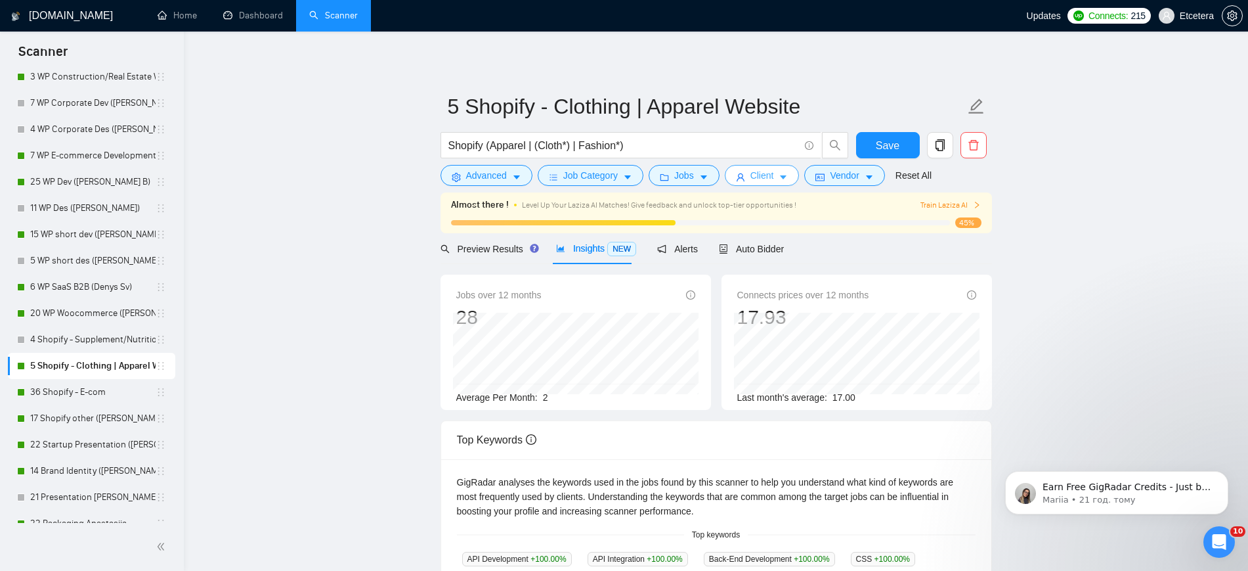
click at [750, 177] on span "Client" at bounding box center [762, 175] width 24 height 14
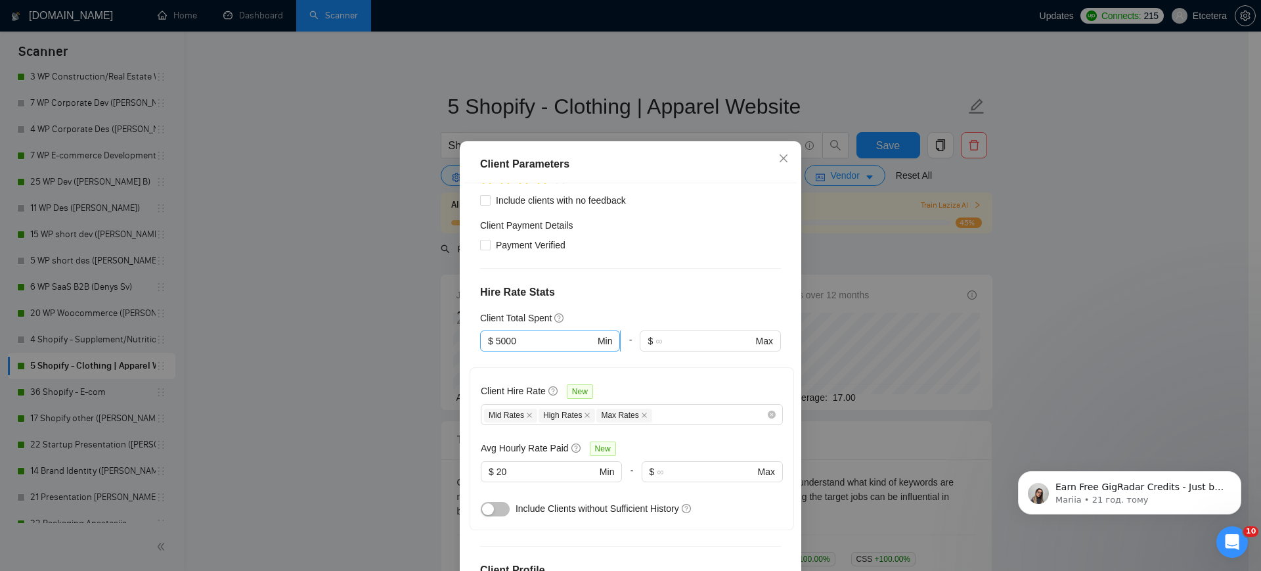
click at [499, 334] on input "5000" at bounding box center [545, 341] width 99 height 14
type input "2000"
click at [506, 464] on input "20" at bounding box center [546, 471] width 100 height 14
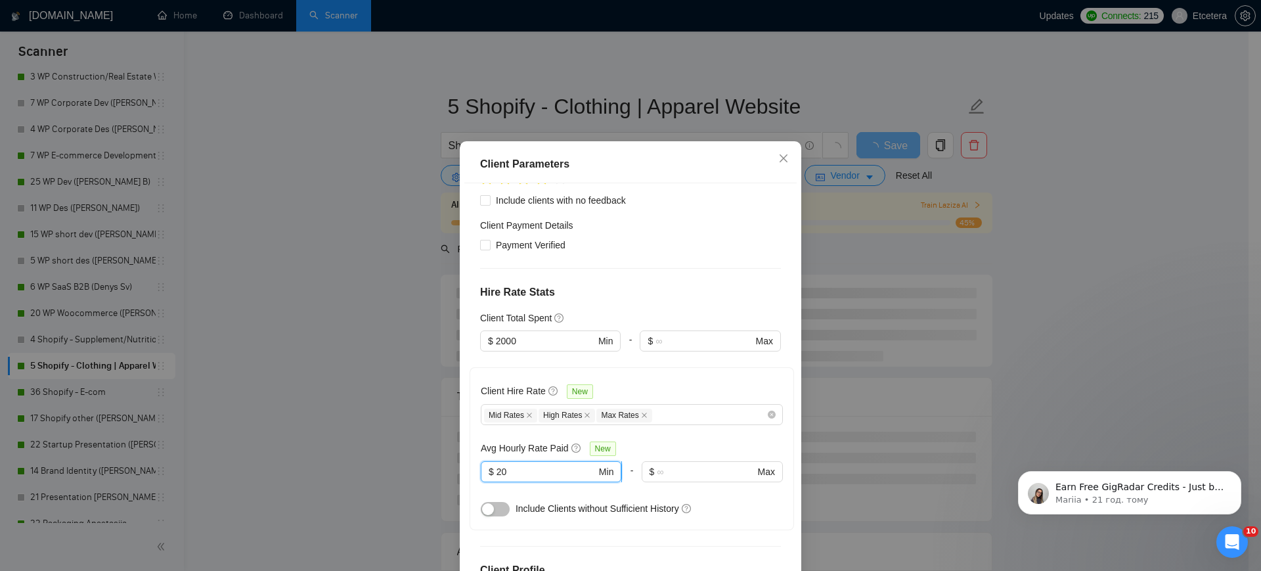
type input "2"
type input "15"
click at [418, 324] on div "Client Parameters Client Location Include Client Countries [GEOGRAPHIC_DATA] [G…" at bounding box center [630, 285] width 1261 height 571
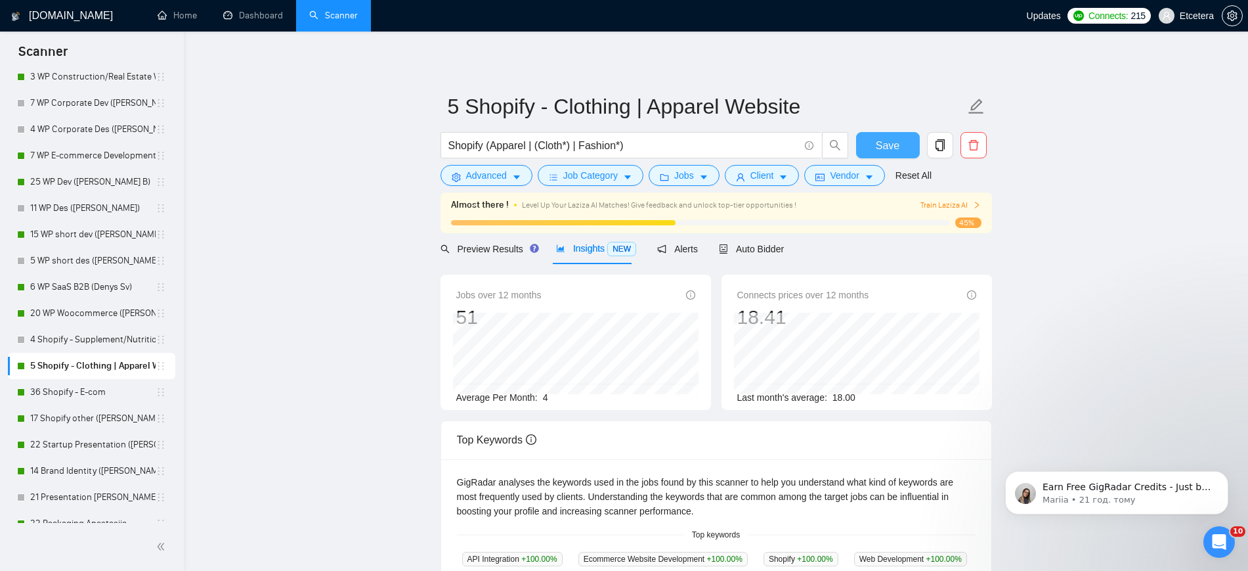
click at [877, 146] on span "Save" at bounding box center [888, 145] width 24 height 16
click at [754, 181] on span "Client" at bounding box center [762, 175] width 24 height 14
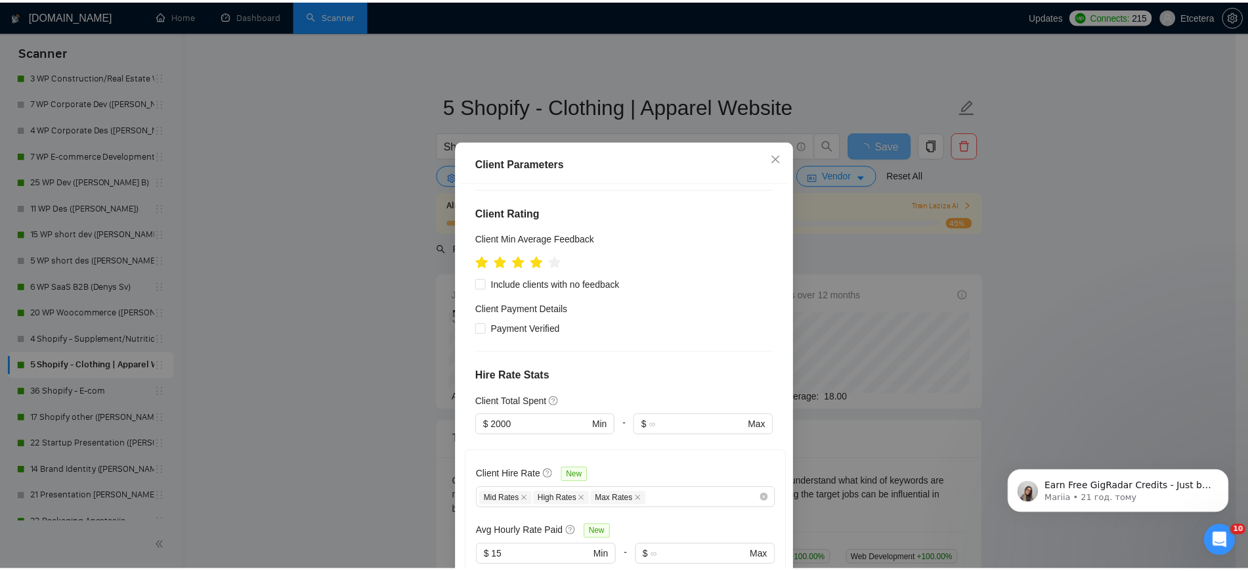
scroll to position [0, 0]
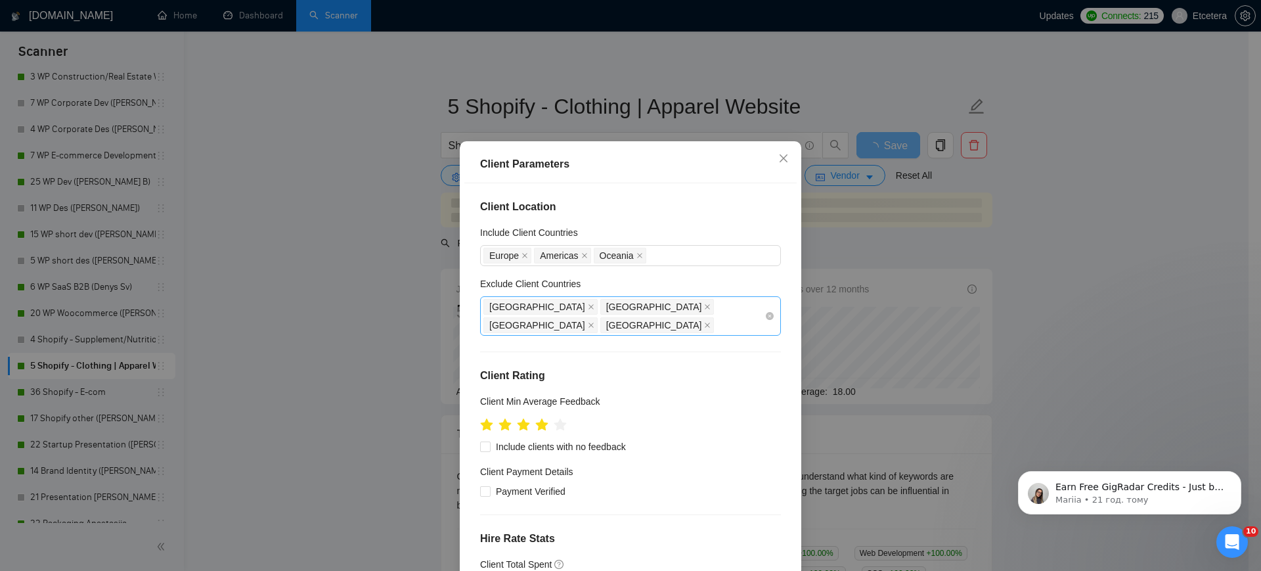
click at [684, 318] on div "[GEOGRAPHIC_DATA] [GEOGRAPHIC_DATA] [GEOGRAPHIC_DATA] [GEOGRAPHIC_DATA]" at bounding box center [623, 315] width 281 height 37
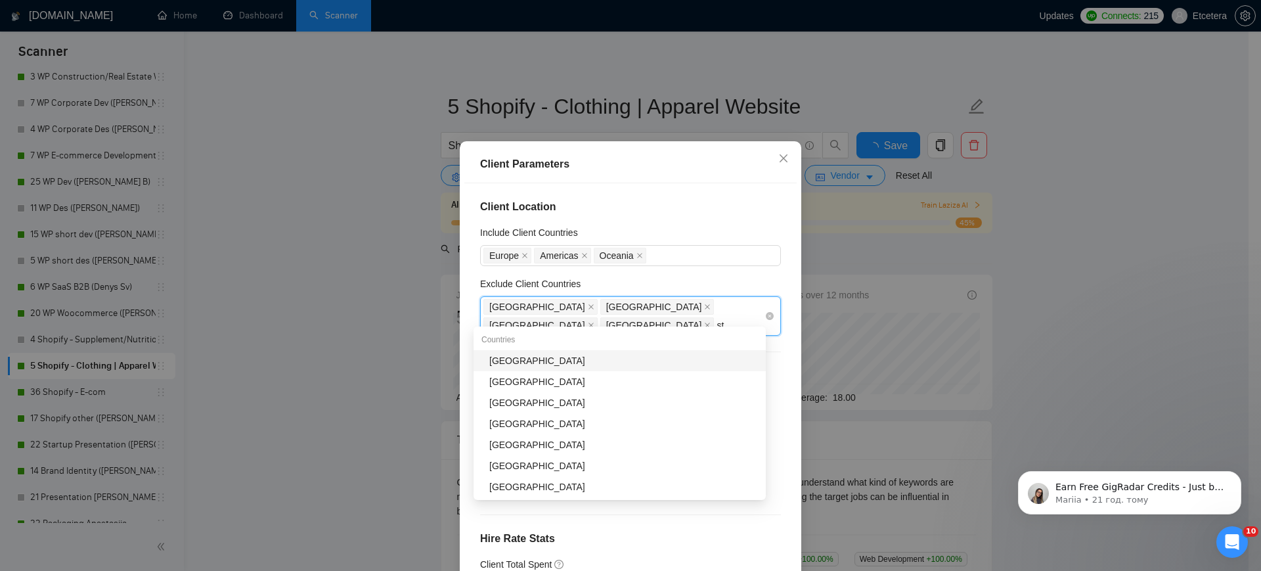
type input "sta"
click at [620, 366] on div "[GEOGRAPHIC_DATA]" at bounding box center [623, 360] width 269 height 14
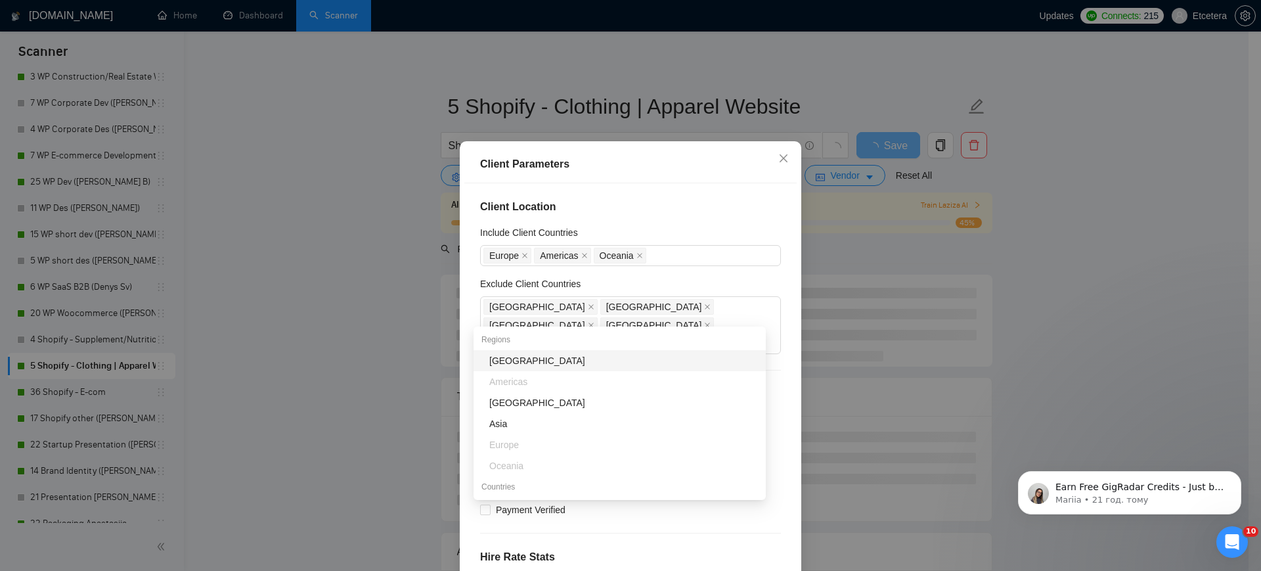
click at [383, 243] on div "Client Parameters Client Location Include Client Countries [GEOGRAPHIC_DATA] [G…" at bounding box center [630, 285] width 1261 height 571
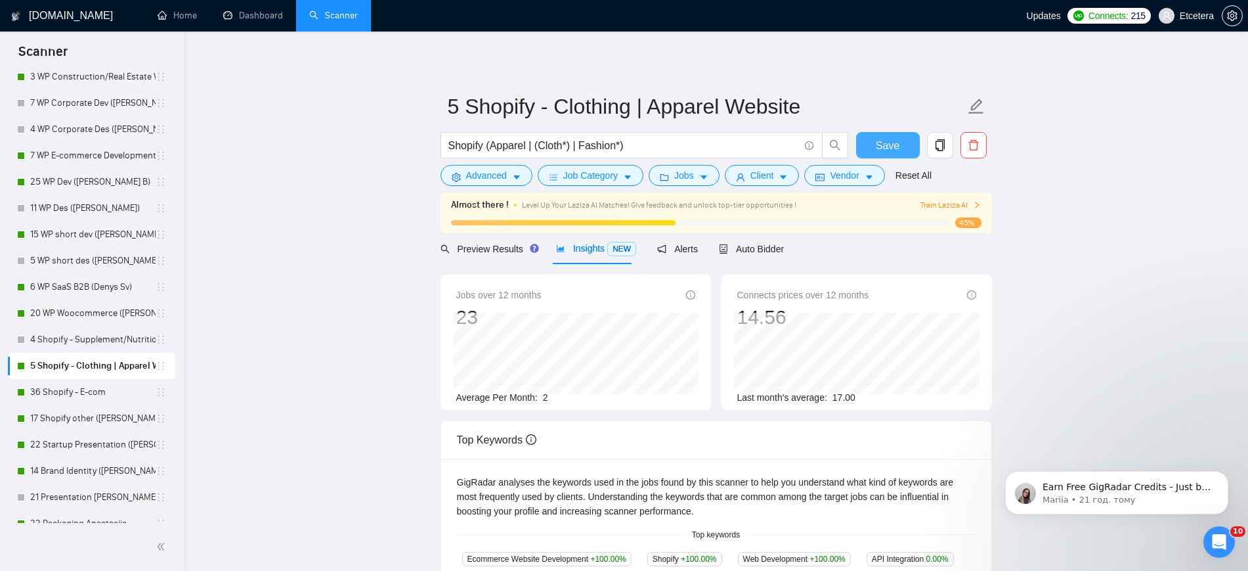
click at [887, 150] on span "Save" at bounding box center [888, 145] width 24 height 16
drag, startPoint x: 98, startPoint y: 393, endPoint x: 107, endPoint y: 391, distance: 9.4
click at [98, 393] on link "36 Shopify - E-com" at bounding box center [92, 392] width 125 height 26
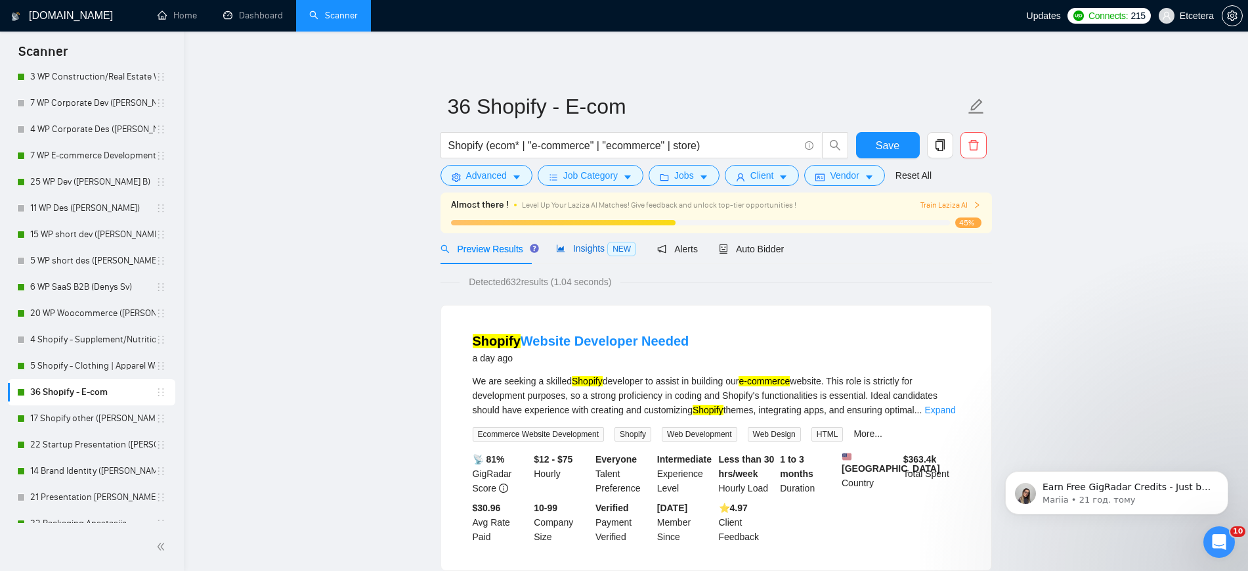
click at [584, 246] on span "Insights NEW" at bounding box center [596, 248] width 80 height 11
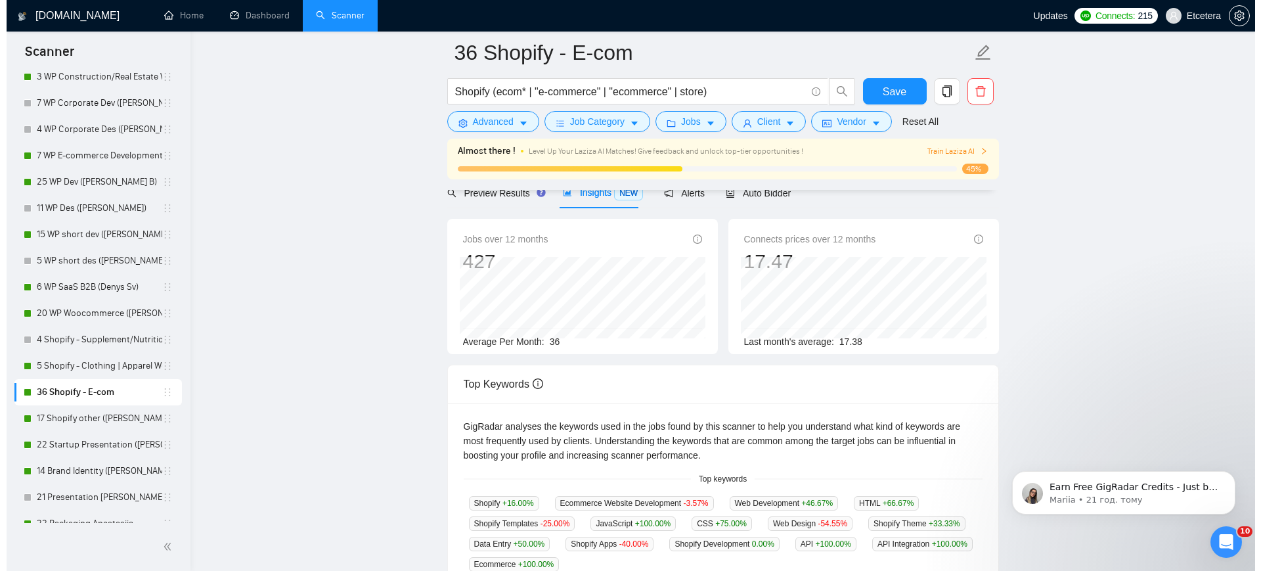
scroll to position [82, 0]
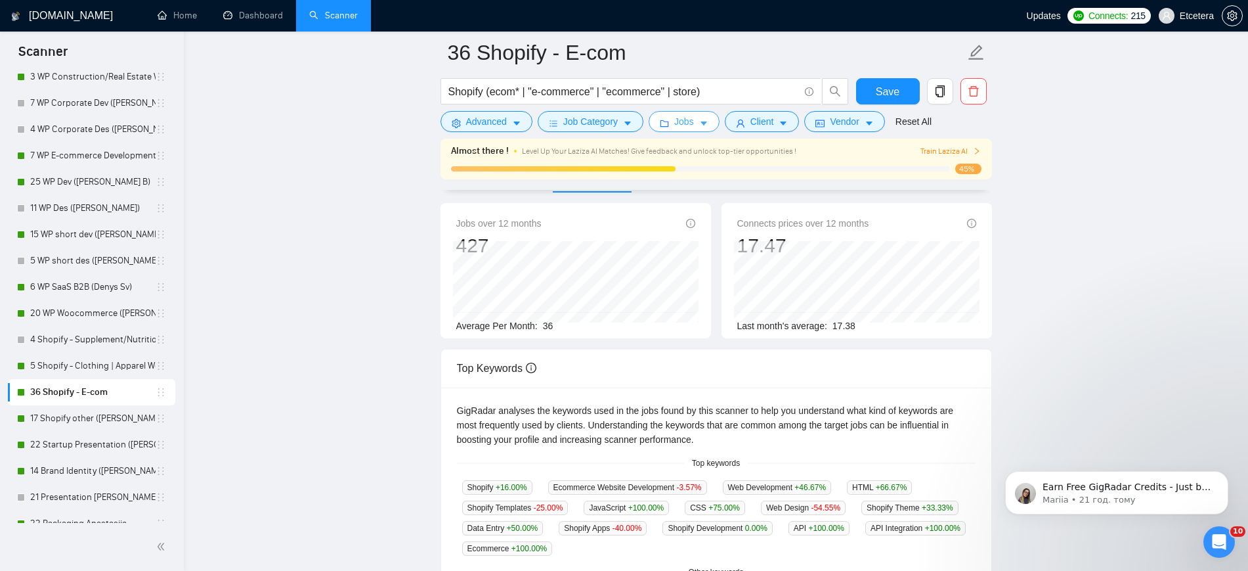
click at [682, 123] on span "Jobs" at bounding box center [684, 121] width 20 height 14
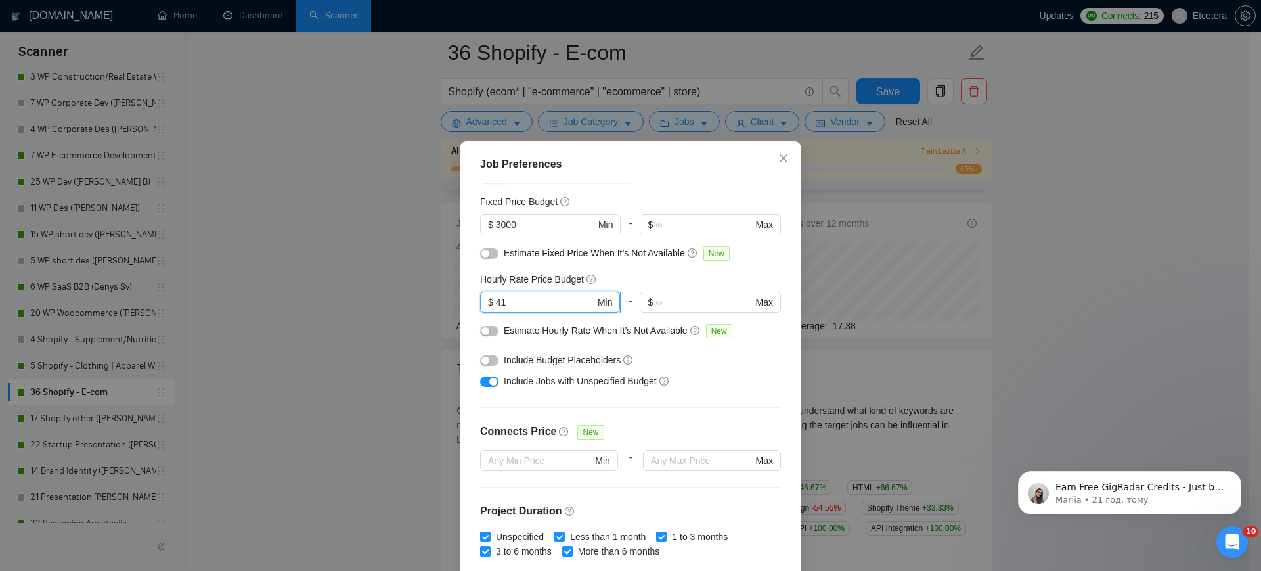
click at [526, 309] on input "41" at bounding box center [545, 302] width 99 height 14
type input "4"
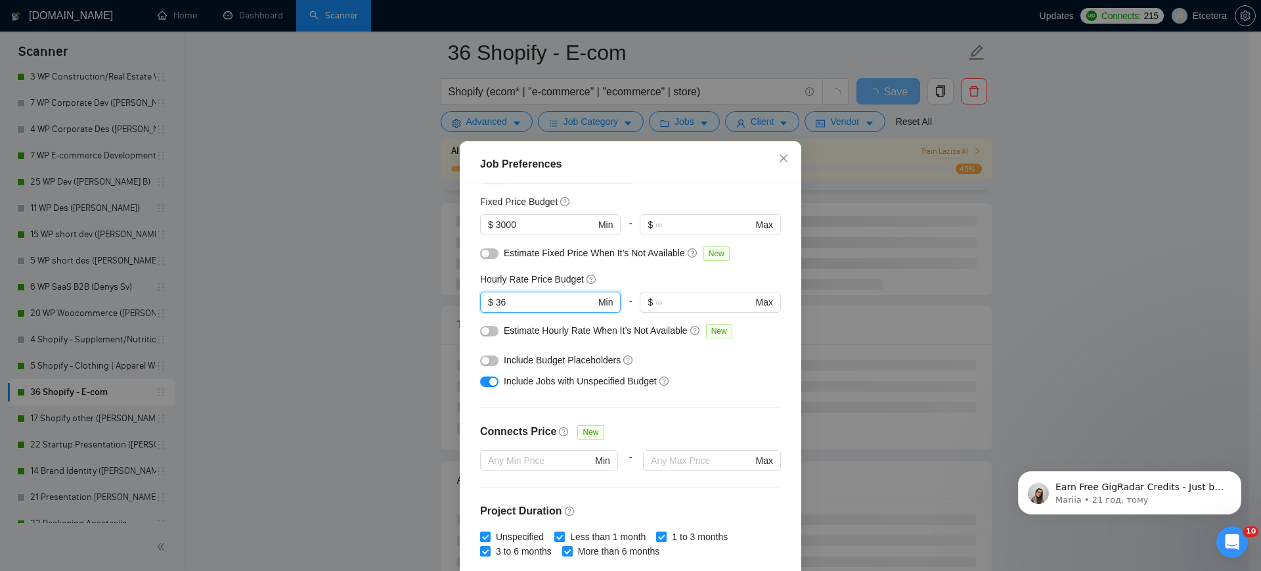
type input "36"
click at [389, 260] on div "Job Preferences Budget Project Type All Fixed Price Hourly Rate Fixed Price Bud…" at bounding box center [630, 285] width 1261 height 571
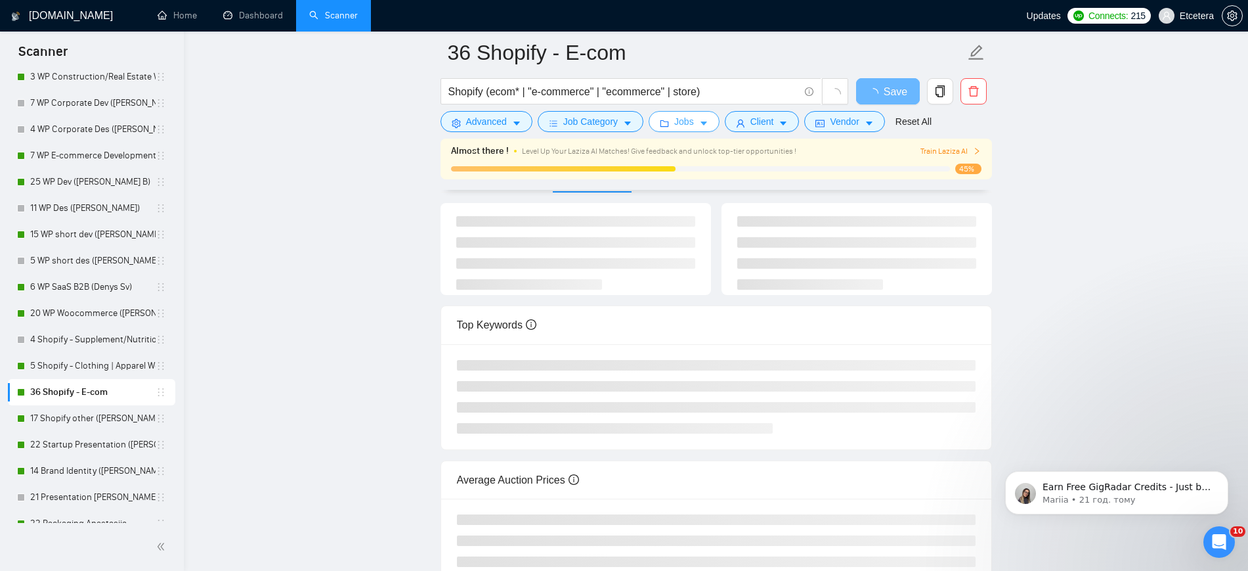
click at [678, 122] on span "Jobs" at bounding box center [684, 121] width 20 height 14
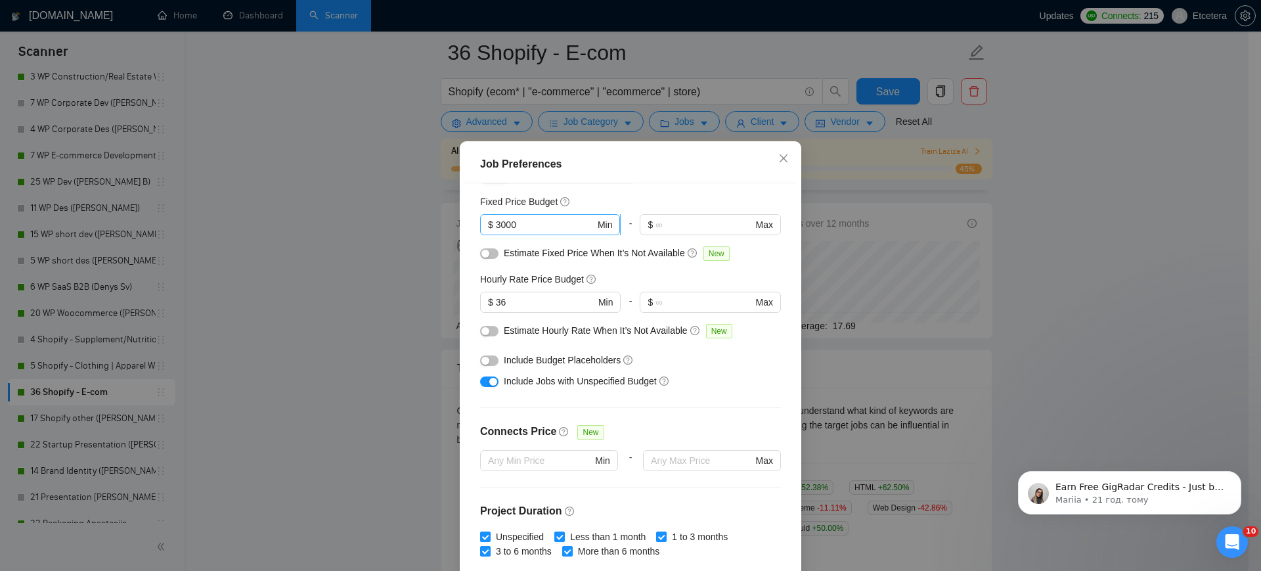
click at [496, 232] on input "3000" at bounding box center [545, 224] width 99 height 14
click at [427, 245] on div "Job Preferences Budget Project Type All Fixed Price Hourly Rate Fixed Price Bud…" at bounding box center [630, 285] width 1261 height 571
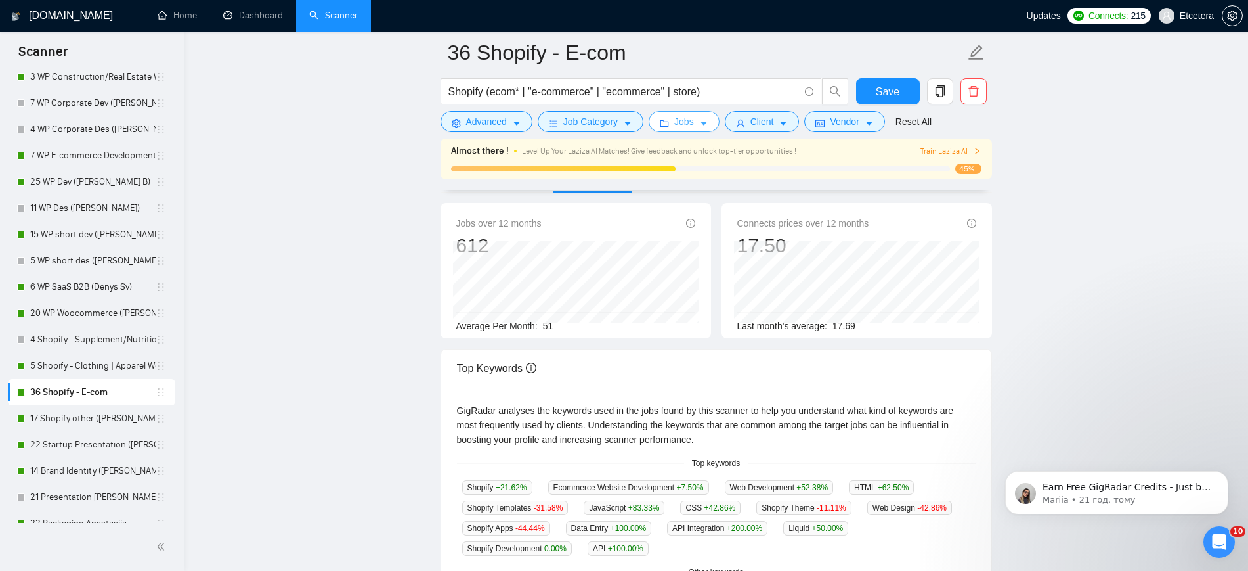
click at [688, 120] on span "Jobs" at bounding box center [684, 121] width 20 height 14
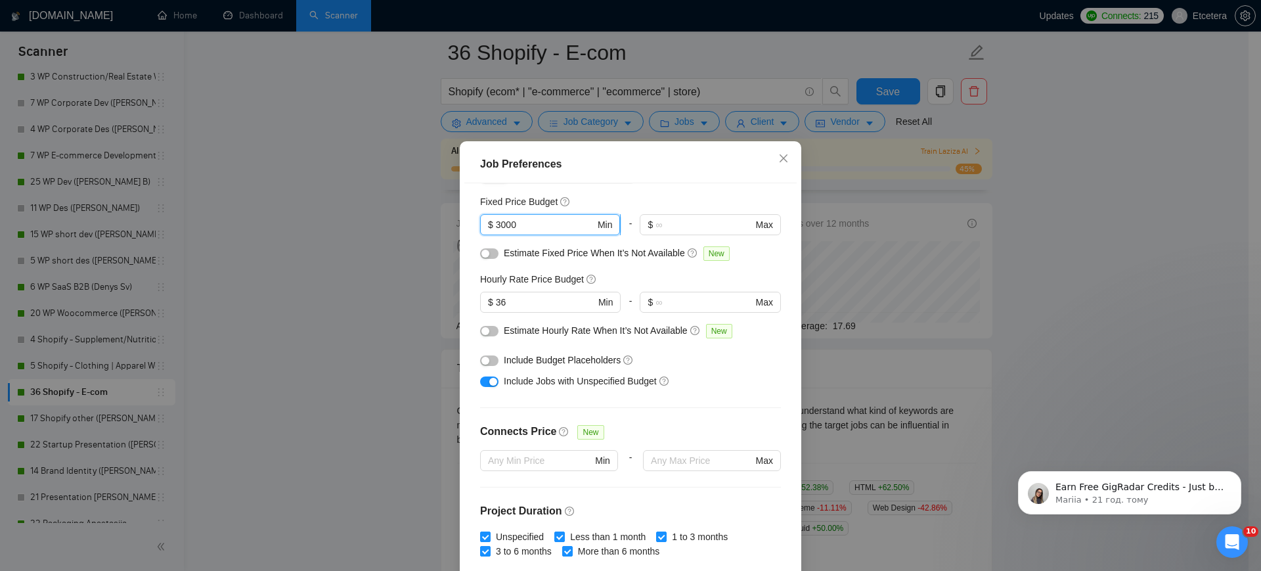
click at [496, 232] on input "3000" at bounding box center [545, 224] width 99 height 14
type input "2000"
click at [414, 258] on div "Job Preferences Budget Project Type All Fixed Price Hourly Rate Fixed Price Bud…" at bounding box center [630, 285] width 1261 height 571
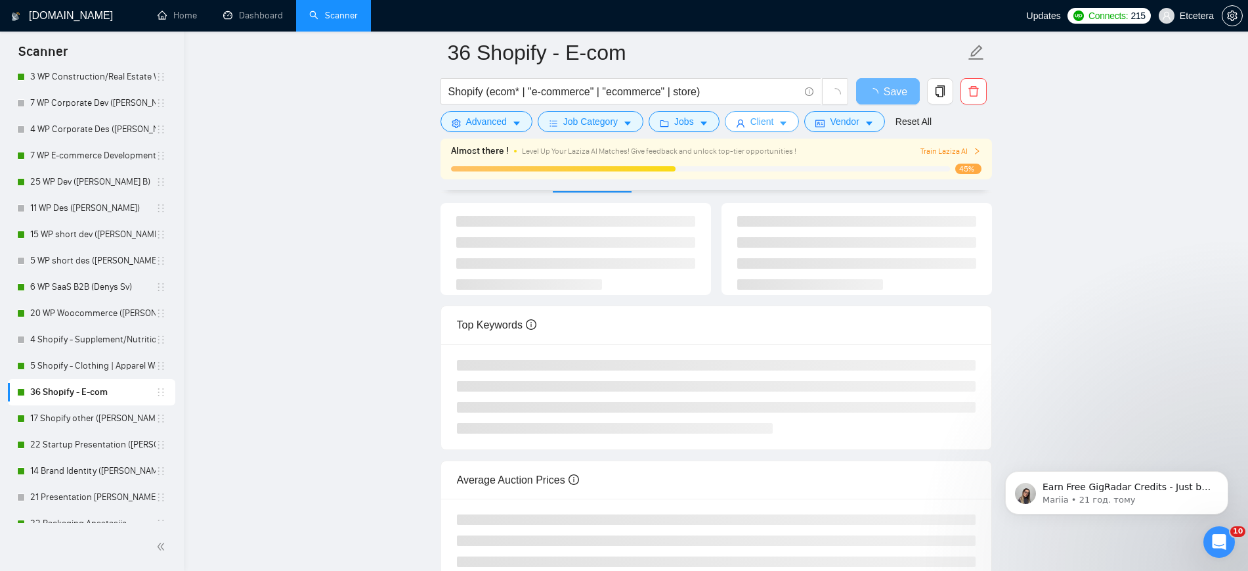
click at [757, 123] on span "Client" at bounding box center [762, 121] width 24 height 14
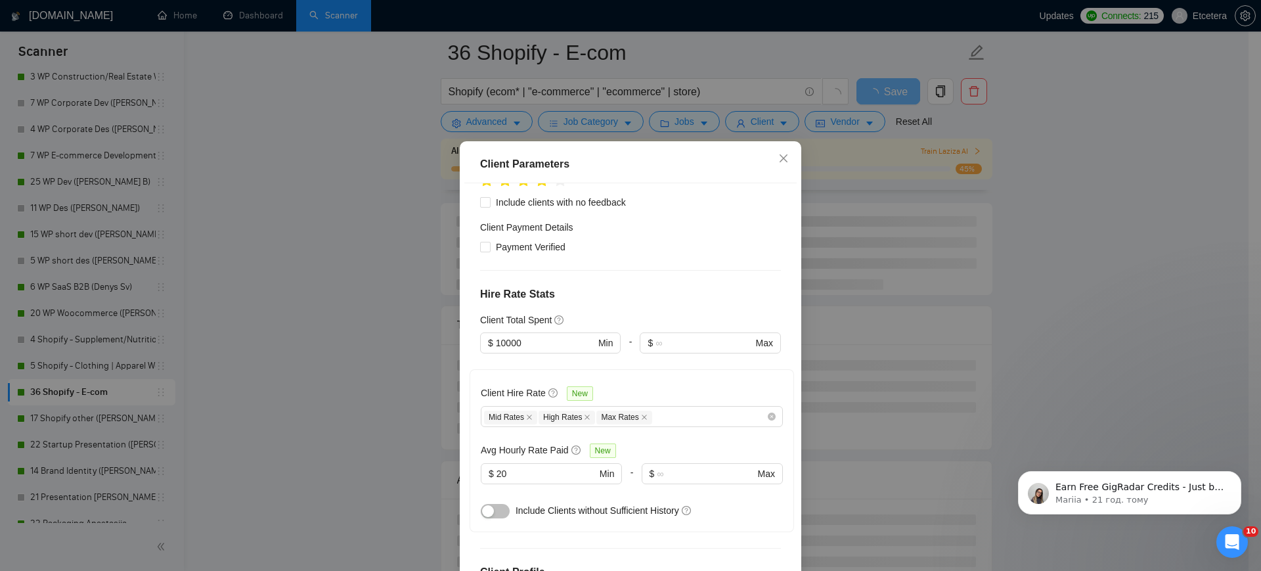
scroll to position [246, 0]
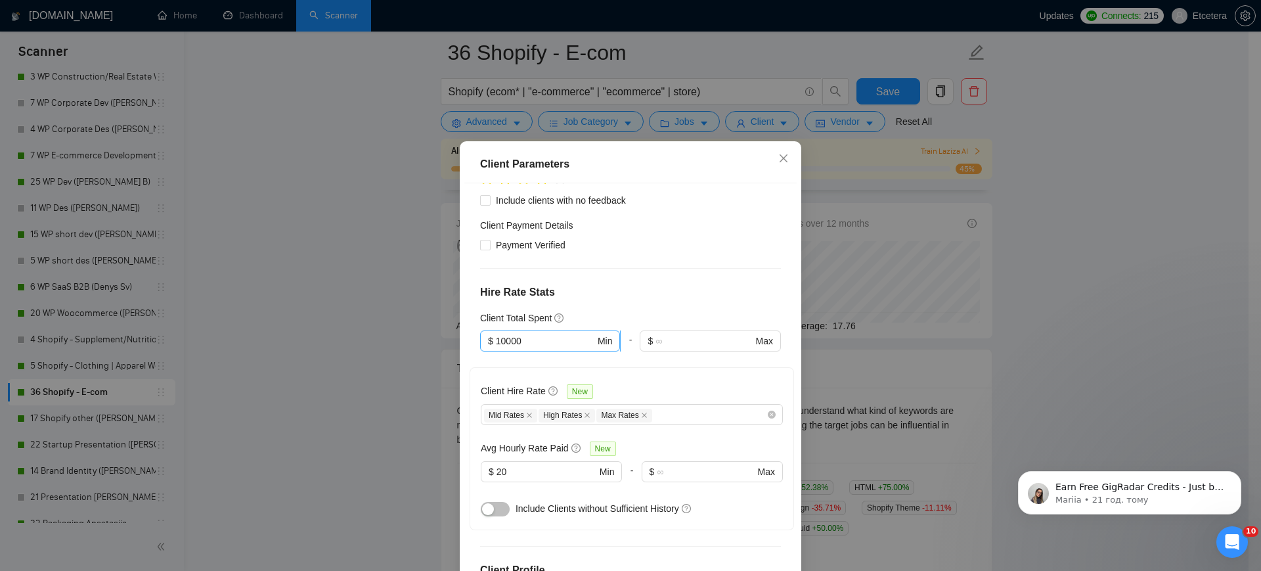
click at [499, 334] on input "10000" at bounding box center [545, 341] width 99 height 14
type input "2000"
click at [520, 464] on input "20" at bounding box center [546, 471] width 100 height 14
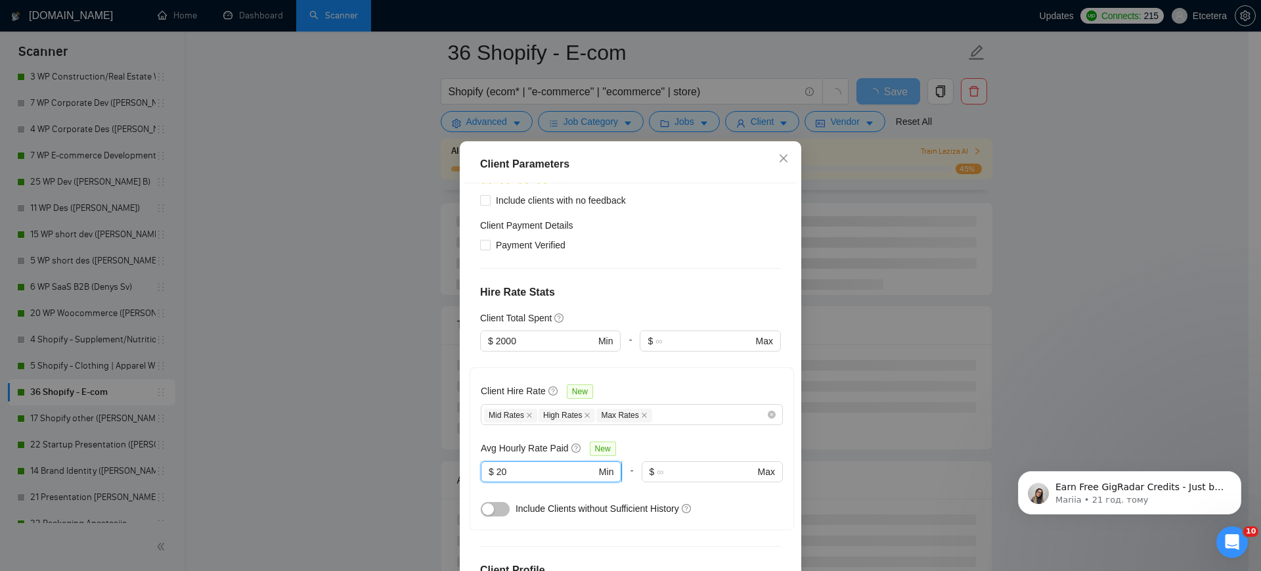
type input "2"
type input "15"
click at [334, 200] on div "Client Parameters Client Location Include Client Countries [GEOGRAPHIC_DATA] [G…" at bounding box center [630, 285] width 1261 height 571
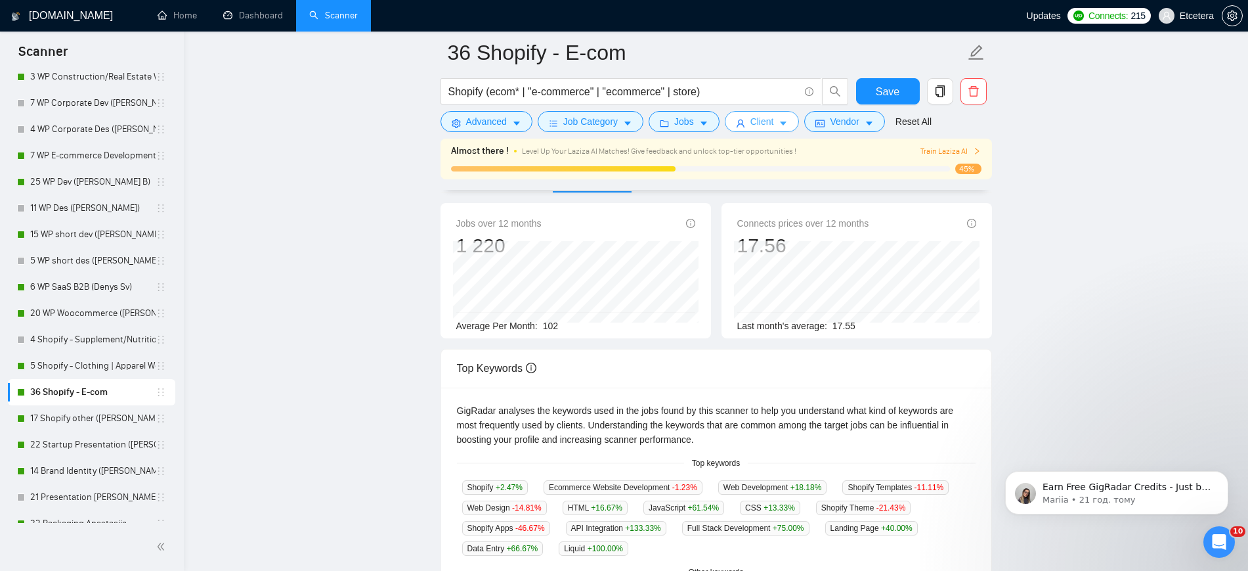
click at [766, 118] on span "Client" at bounding box center [762, 121] width 24 height 14
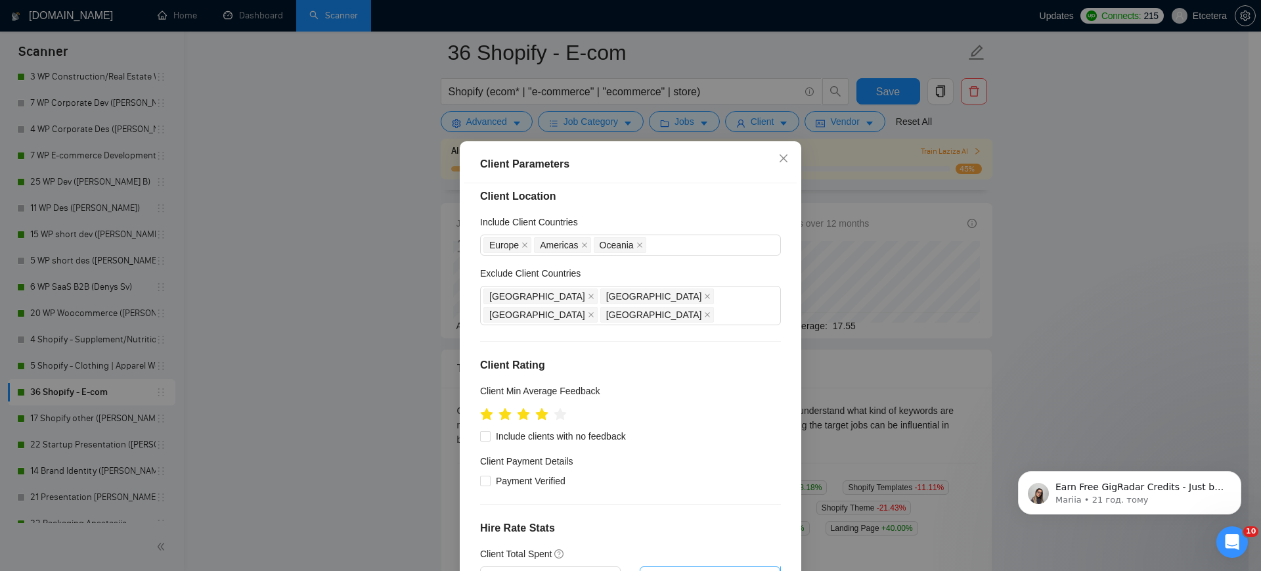
scroll to position [0, 0]
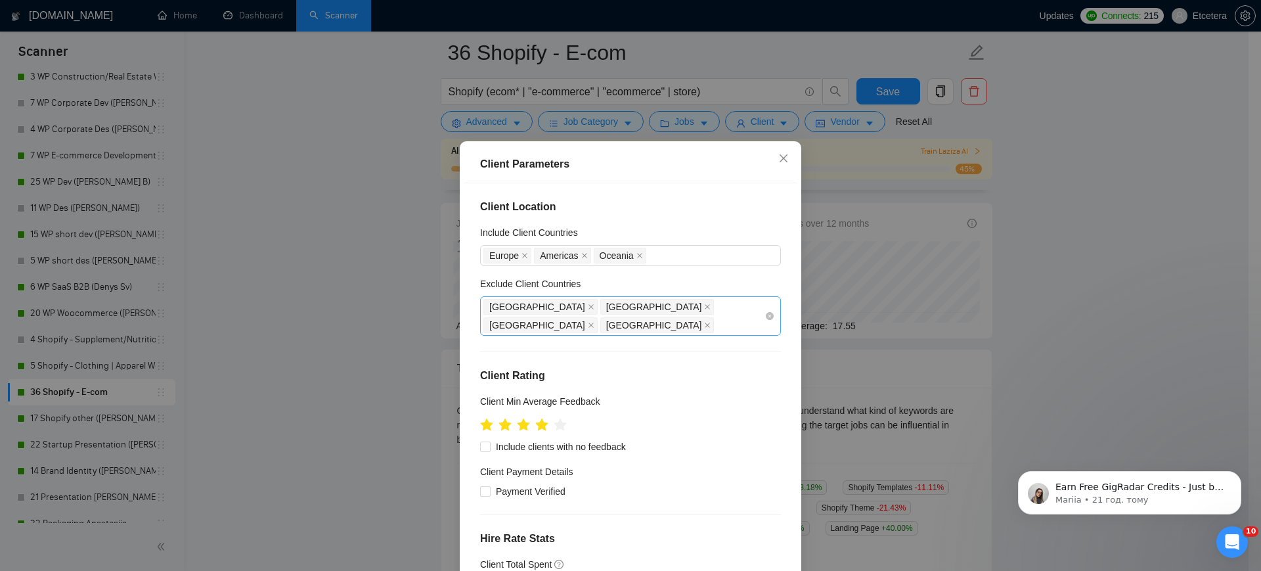
click at [693, 313] on div "[GEOGRAPHIC_DATA] [GEOGRAPHIC_DATA] [GEOGRAPHIC_DATA] [GEOGRAPHIC_DATA]" at bounding box center [623, 315] width 281 height 37
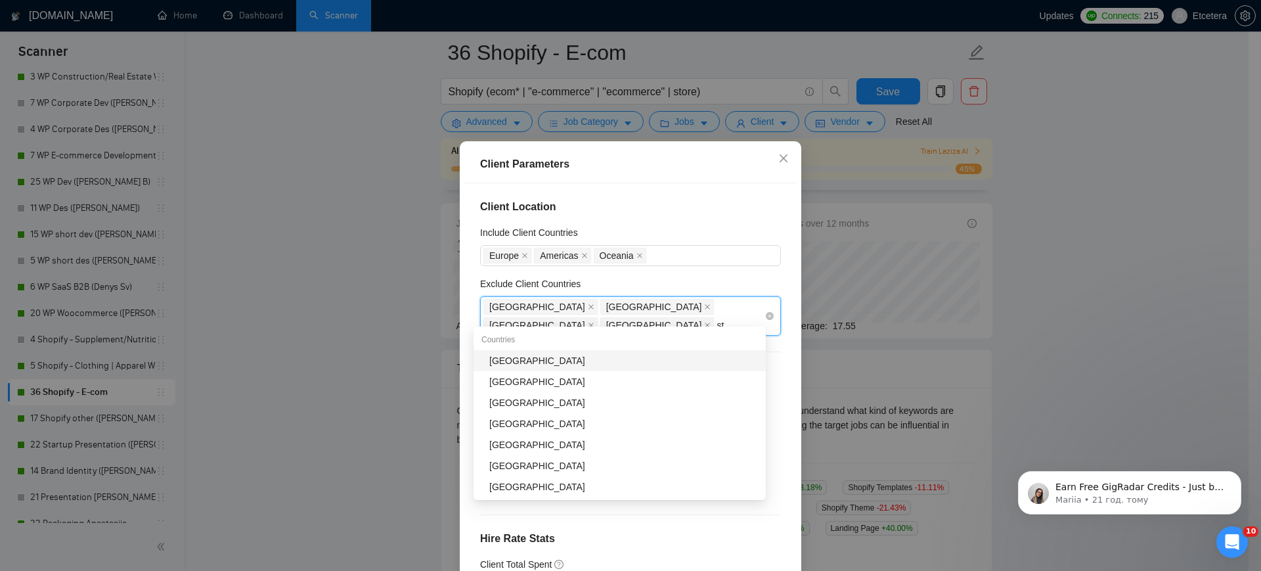
type input "sta"
click at [550, 361] on div "[GEOGRAPHIC_DATA]" at bounding box center [623, 360] width 269 height 14
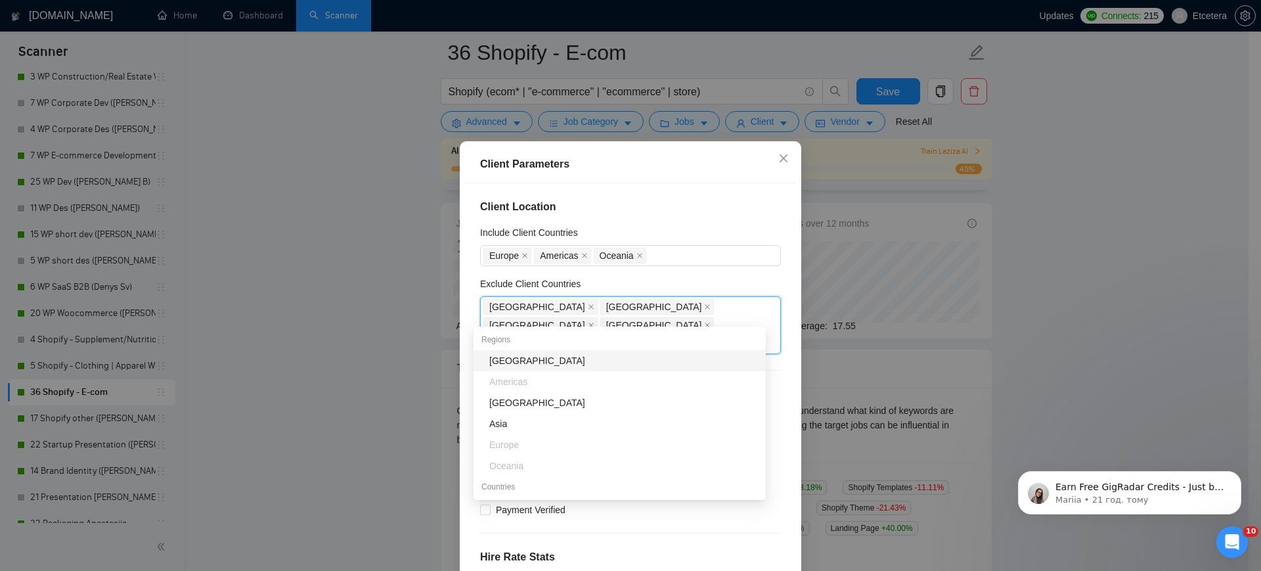
click at [413, 331] on div "Client Parameters Client Location Include Client Countries [GEOGRAPHIC_DATA] [G…" at bounding box center [630, 285] width 1261 height 571
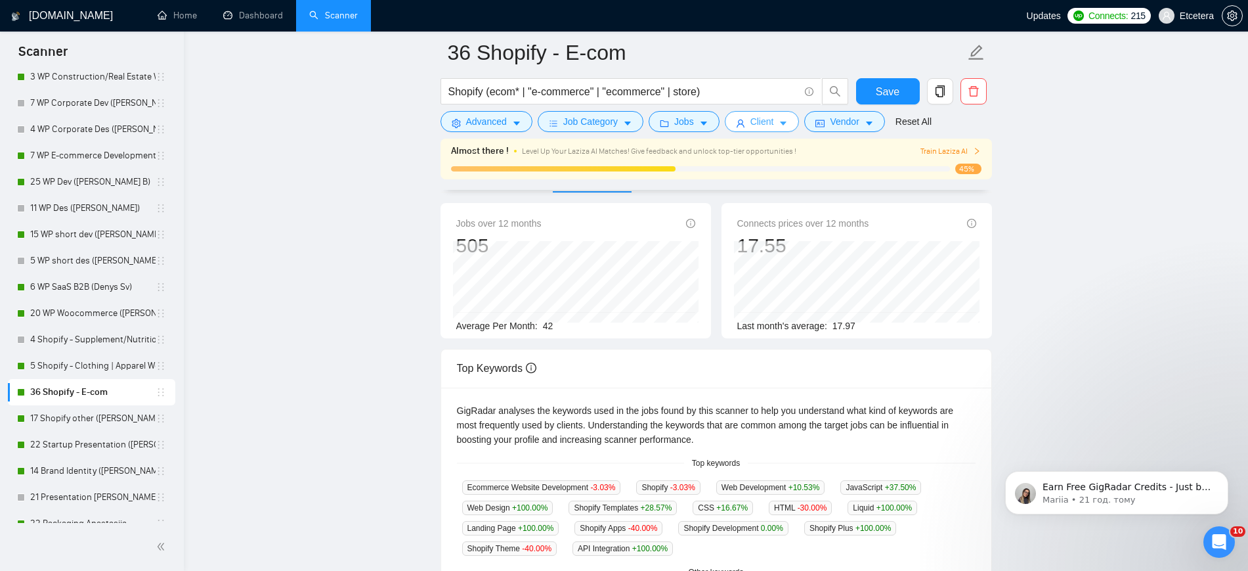
click at [765, 119] on span "Client" at bounding box center [762, 121] width 24 height 14
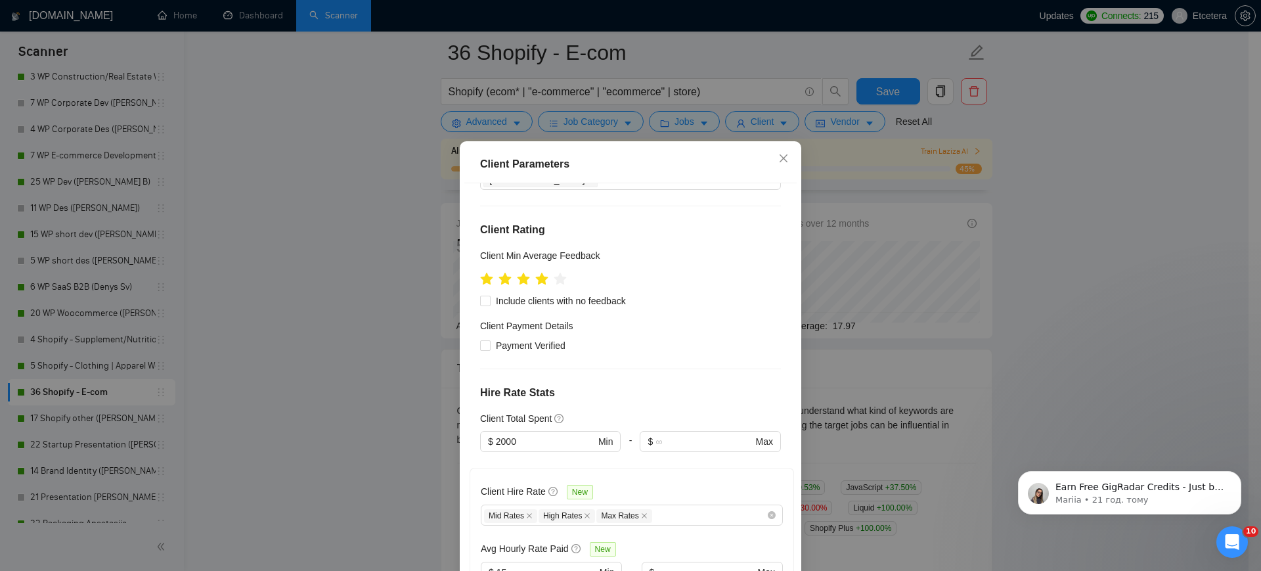
scroll to position [246, 0]
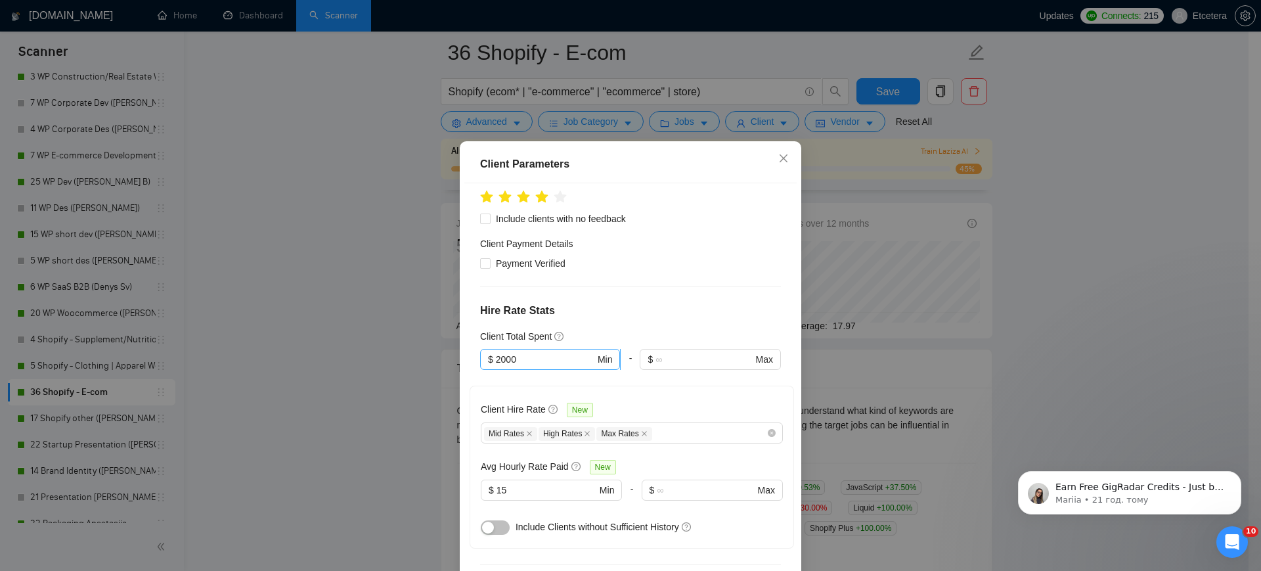
drag, startPoint x: 494, startPoint y: 329, endPoint x: 492, endPoint y: 343, distance: 13.9
click at [496, 352] on input "2000" at bounding box center [545, 359] width 99 height 14
type input "5000"
click at [422, 326] on div "Client Parameters Client Location Include Client Countries [GEOGRAPHIC_DATA] [G…" at bounding box center [630, 285] width 1261 height 571
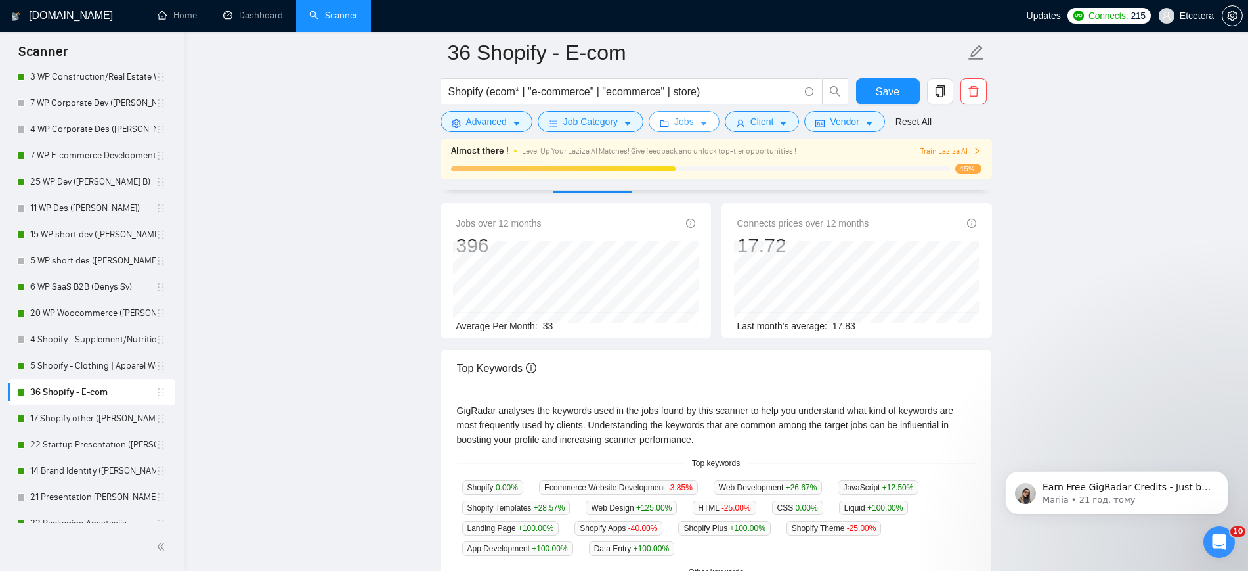
click at [695, 128] on button "Jobs" at bounding box center [684, 121] width 71 height 21
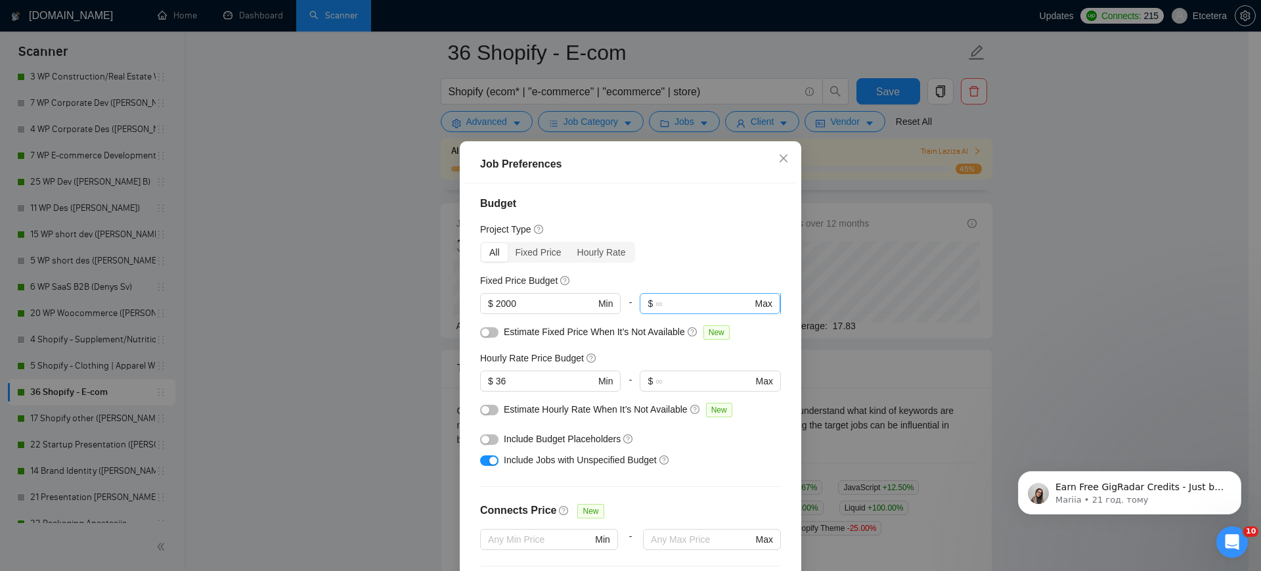
scroll to position [0, 0]
click at [766, 127] on div "Job Preferences Budget Project Type All Fixed Price Hourly Rate Fixed Price Bud…" at bounding box center [630, 285] width 1261 height 571
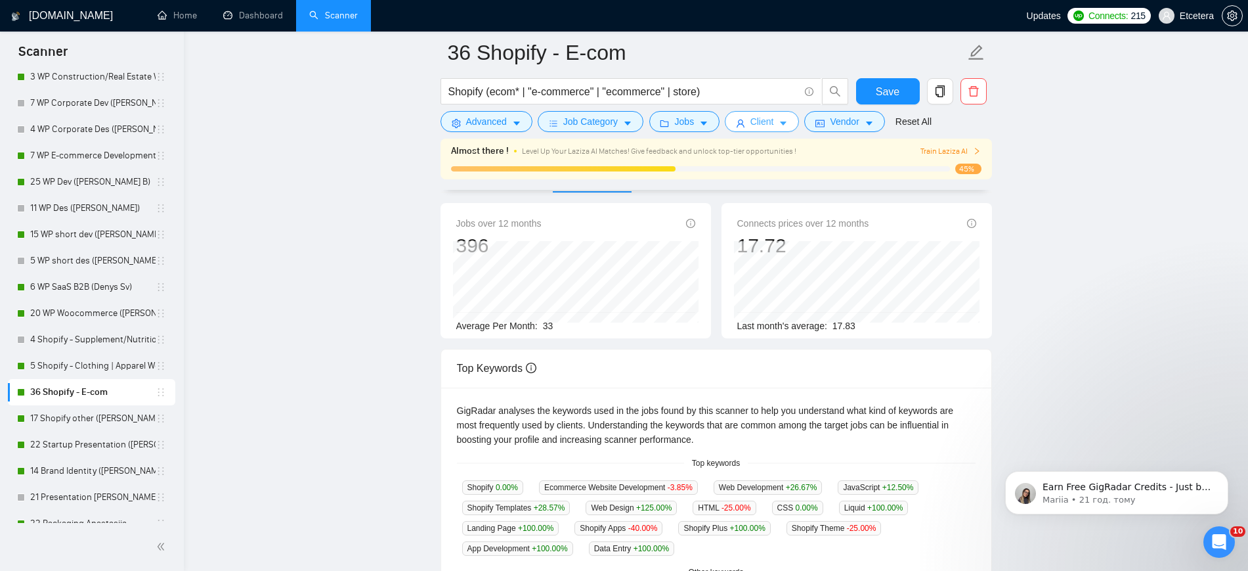
click at [766, 127] on span "Client" at bounding box center [762, 121] width 24 height 14
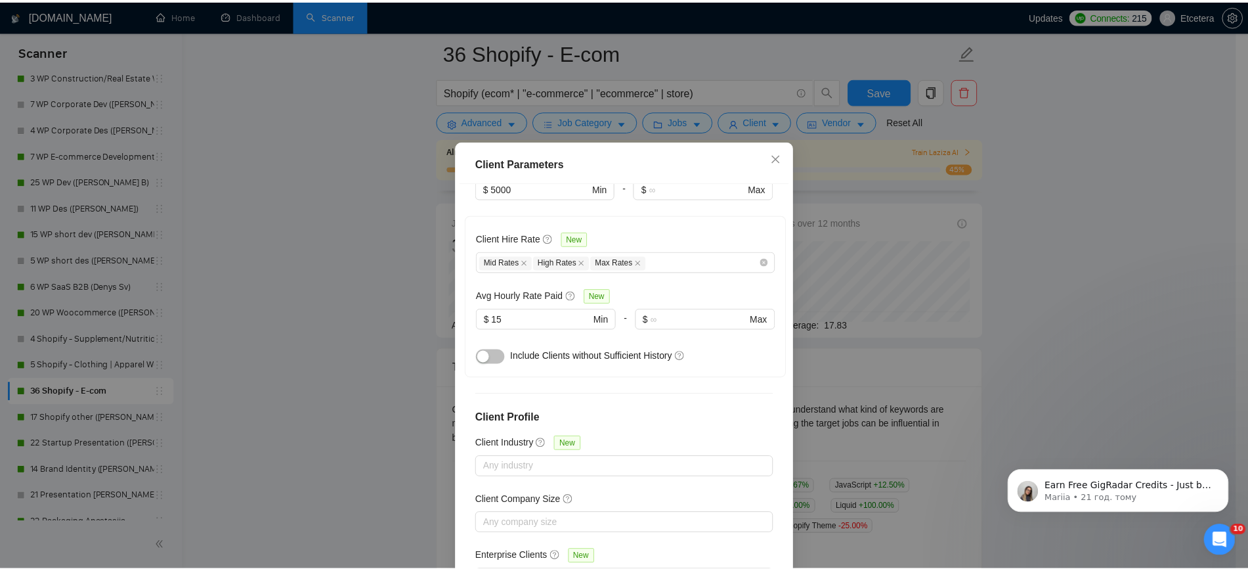
scroll to position [418, 0]
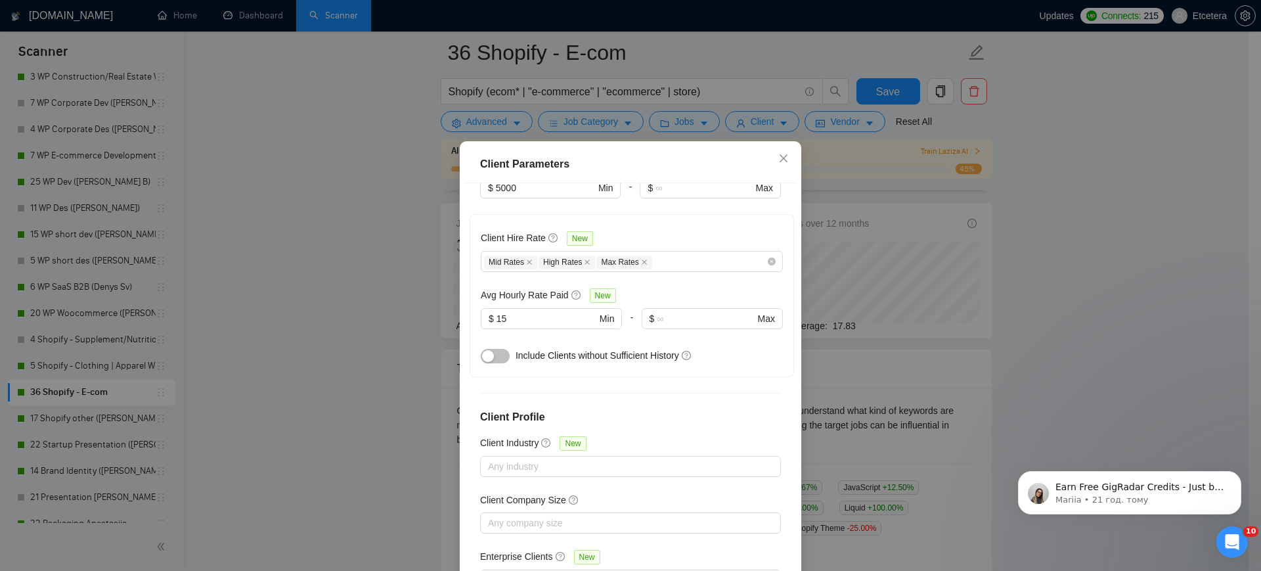
click at [401, 242] on div "Client Parameters Client Location Include Client Countries [GEOGRAPHIC_DATA] [G…" at bounding box center [630, 285] width 1261 height 571
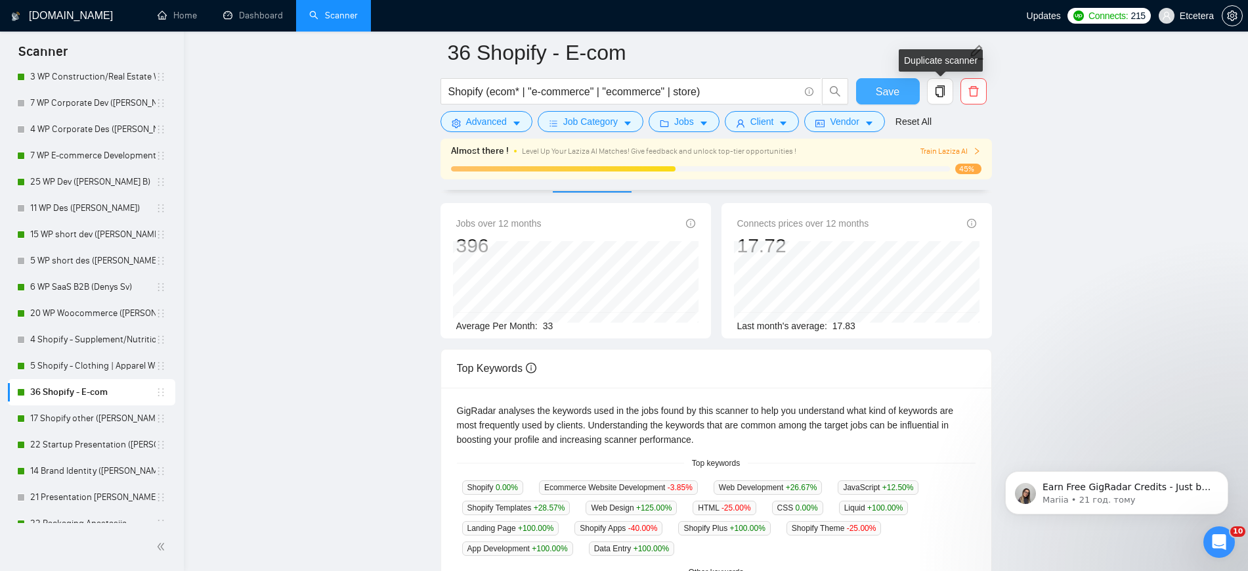
click at [889, 87] on span "Save" at bounding box center [888, 91] width 24 height 16
click at [60, 418] on link "17 Shopify other ([PERSON_NAME])" at bounding box center [92, 418] width 125 height 26
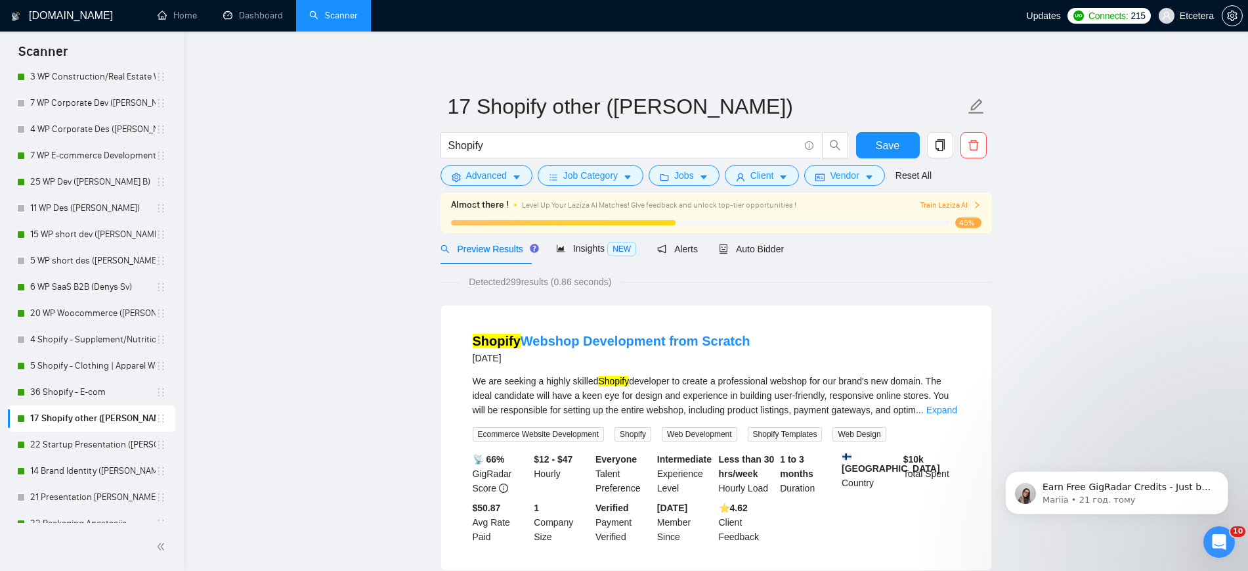
click at [682, 162] on div "Shopify" at bounding box center [645, 148] width 414 height 33
click at [682, 171] on span "Jobs" at bounding box center [684, 175] width 20 height 14
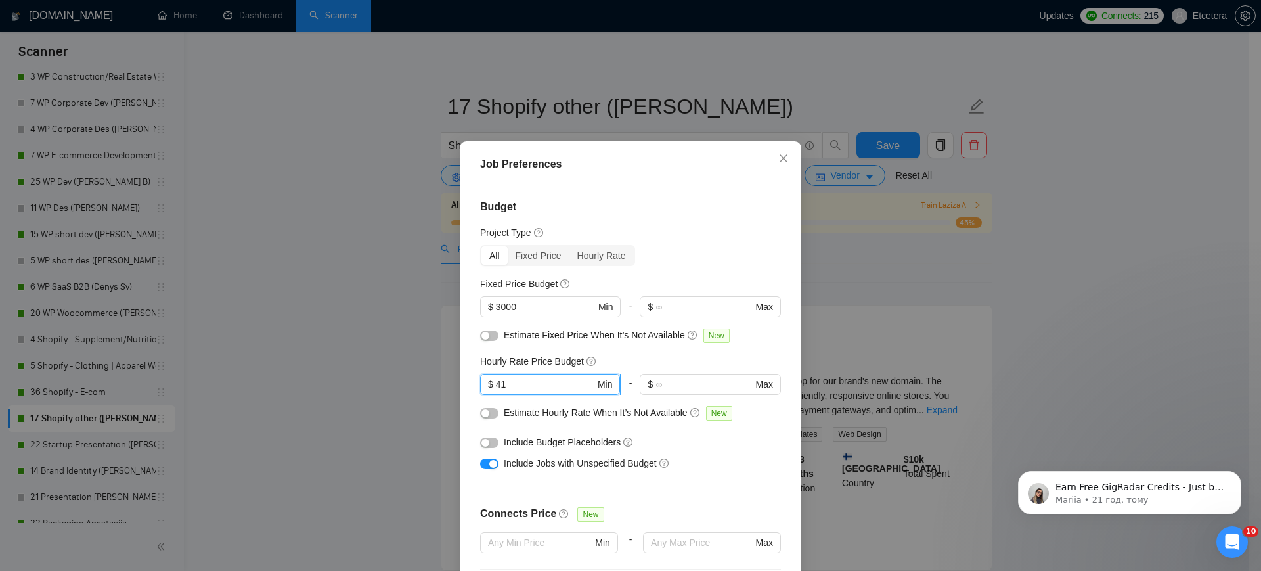
click at [528, 391] on input "41" at bounding box center [545, 384] width 99 height 14
type input "4"
type input "36"
click at [412, 301] on div "Job Preferences Budget Project Type All Fixed Price Hourly Rate Fixed Price Bud…" at bounding box center [630, 285] width 1261 height 571
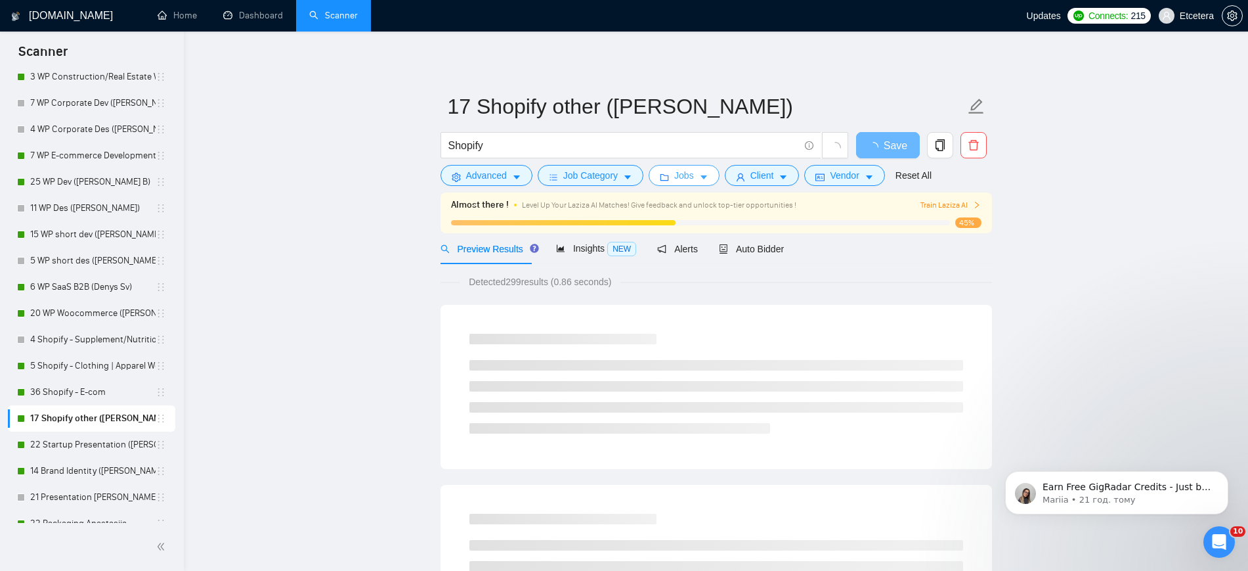
click at [682, 175] on span "Jobs" at bounding box center [684, 175] width 20 height 14
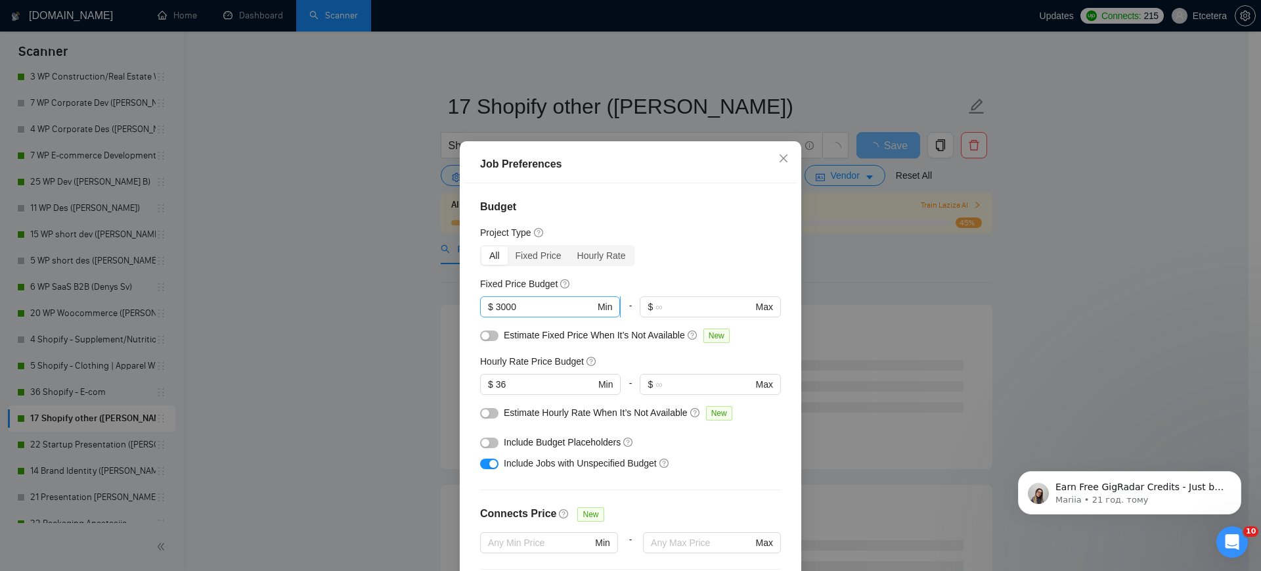
click at [496, 313] on input "3000" at bounding box center [545, 306] width 99 height 14
type input "2000"
click at [378, 322] on div "Job Preferences Budget Project Type All Fixed Price Hourly Rate Fixed Price Bud…" at bounding box center [630, 285] width 1261 height 571
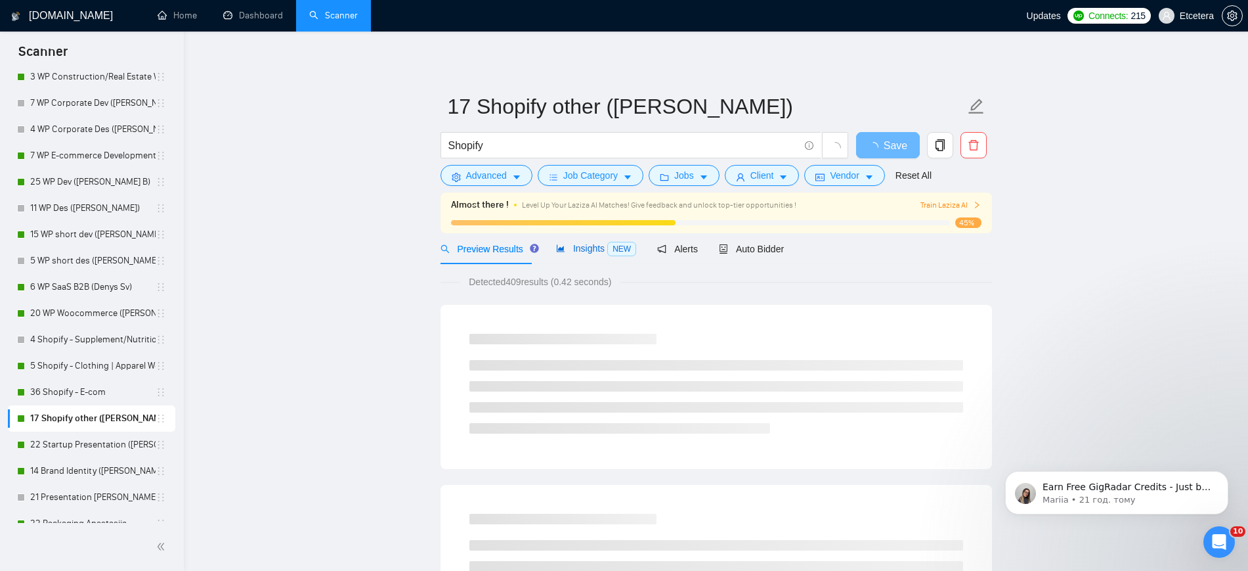
click at [580, 248] on span "Insights NEW" at bounding box center [596, 248] width 80 height 11
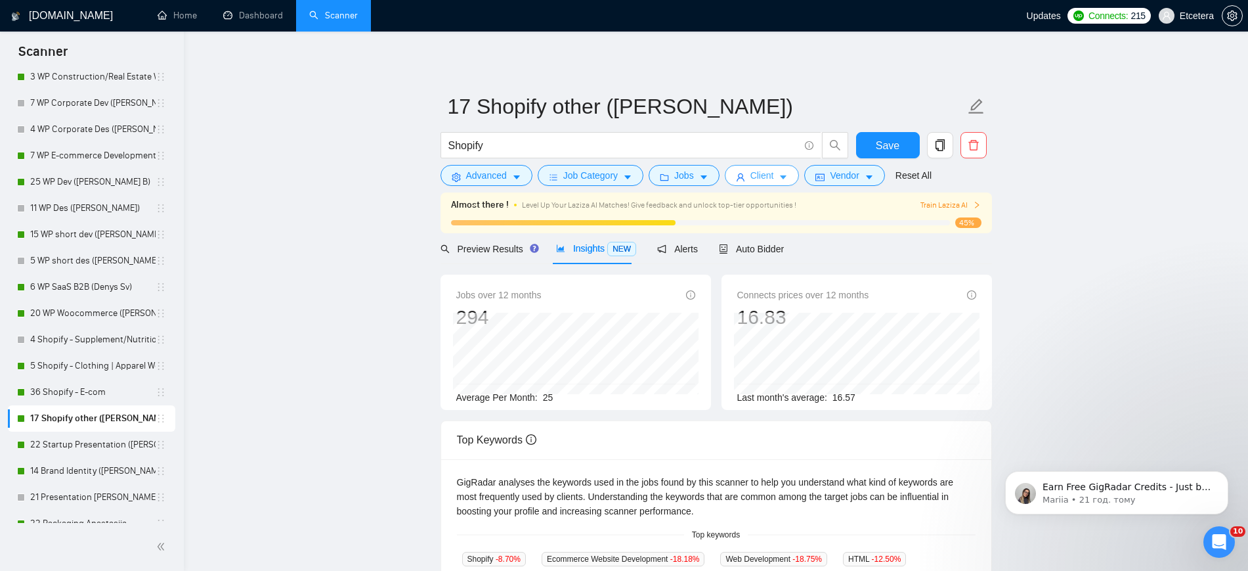
click at [761, 179] on span "Client" at bounding box center [762, 175] width 24 height 14
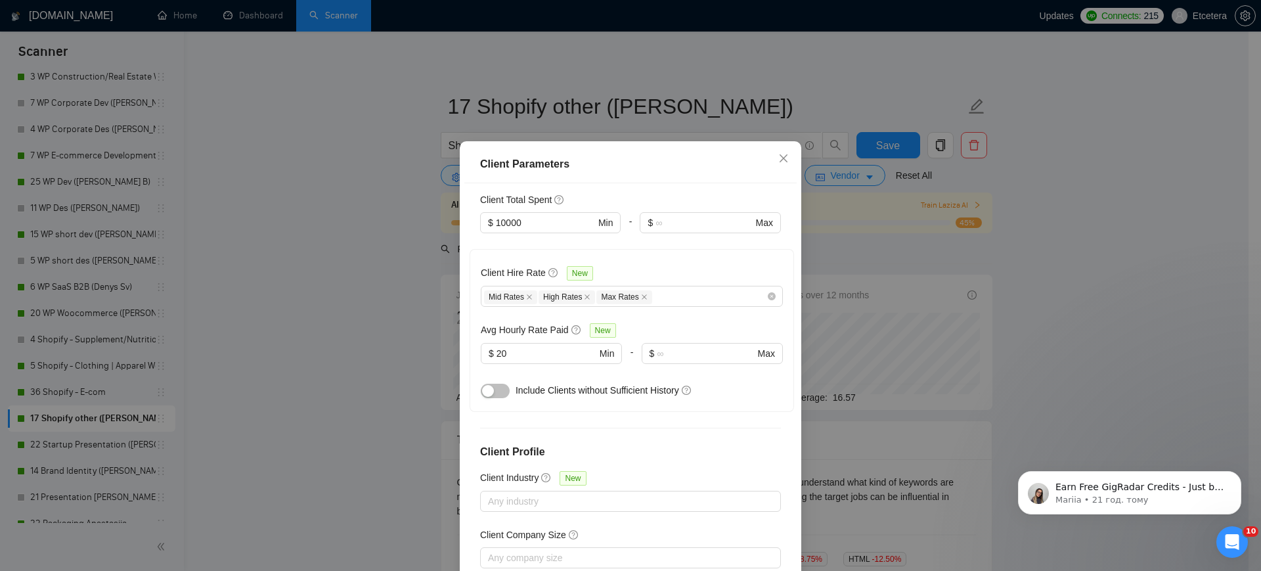
scroll to position [336, 0]
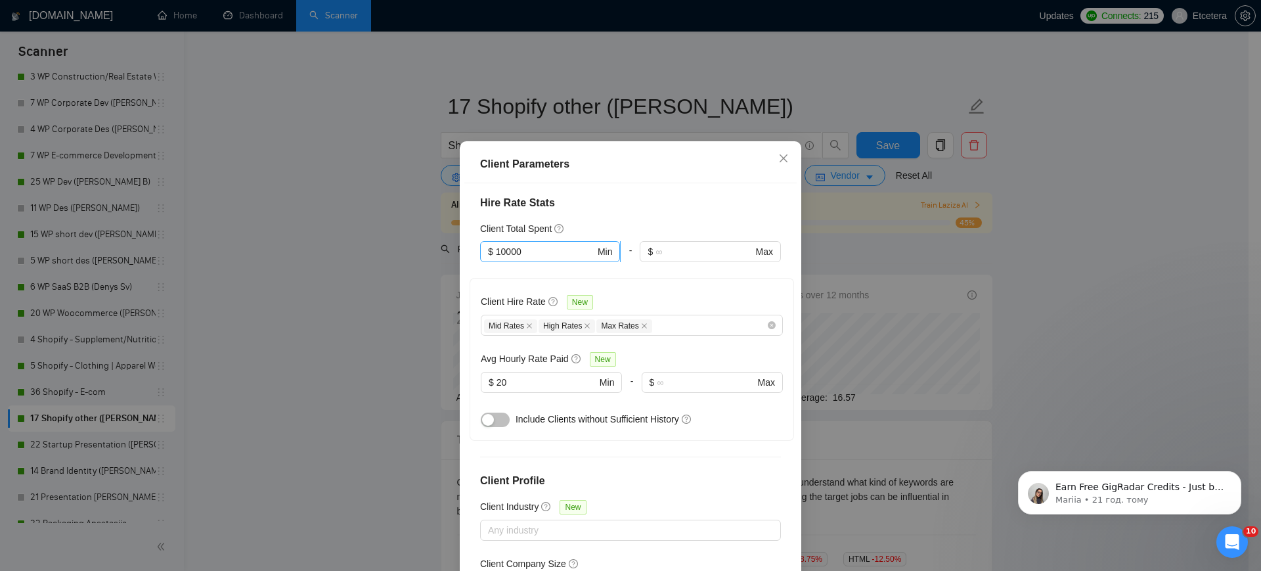
click at [499, 244] on input "10000" at bounding box center [545, 251] width 99 height 14
type input "5000"
click at [387, 347] on div "Client Parameters Client Location Include Client Countries [GEOGRAPHIC_DATA] [G…" at bounding box center [630, 285] width 1261 height 571
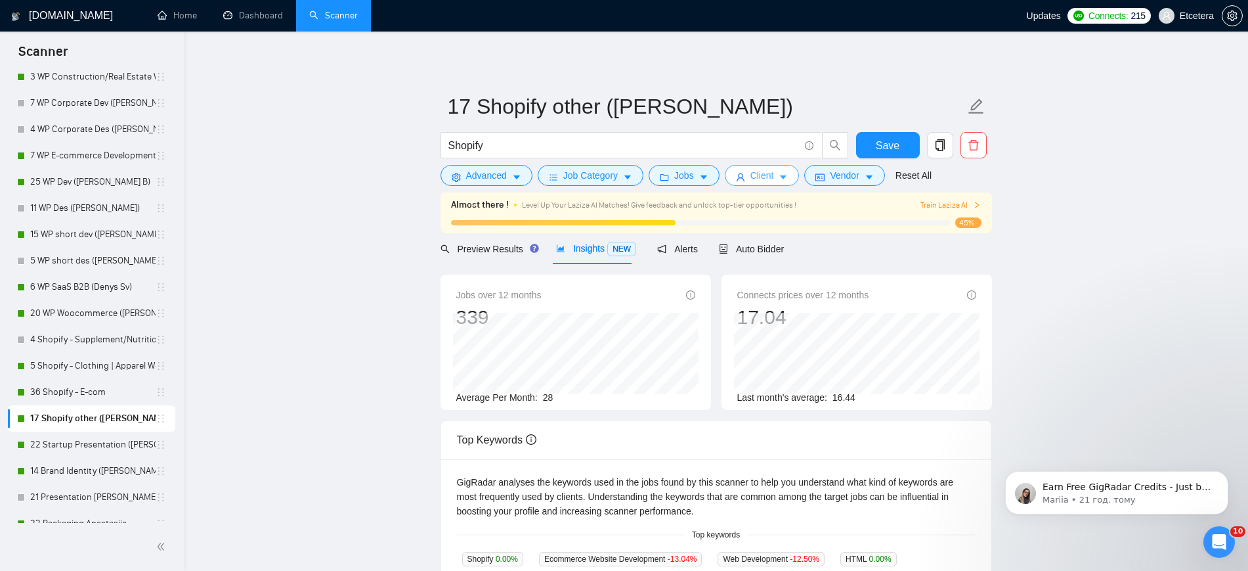
click at [770, 179] on span "Client" at bounding box center [762, 175] width 24 height 14
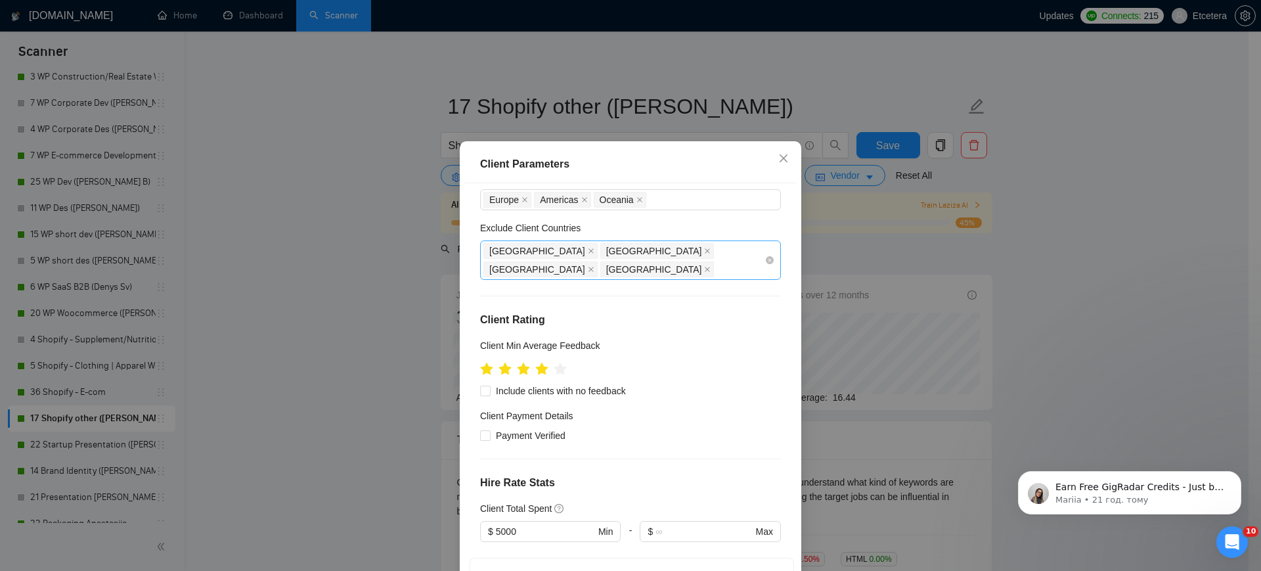
scroll to position [0, 0]
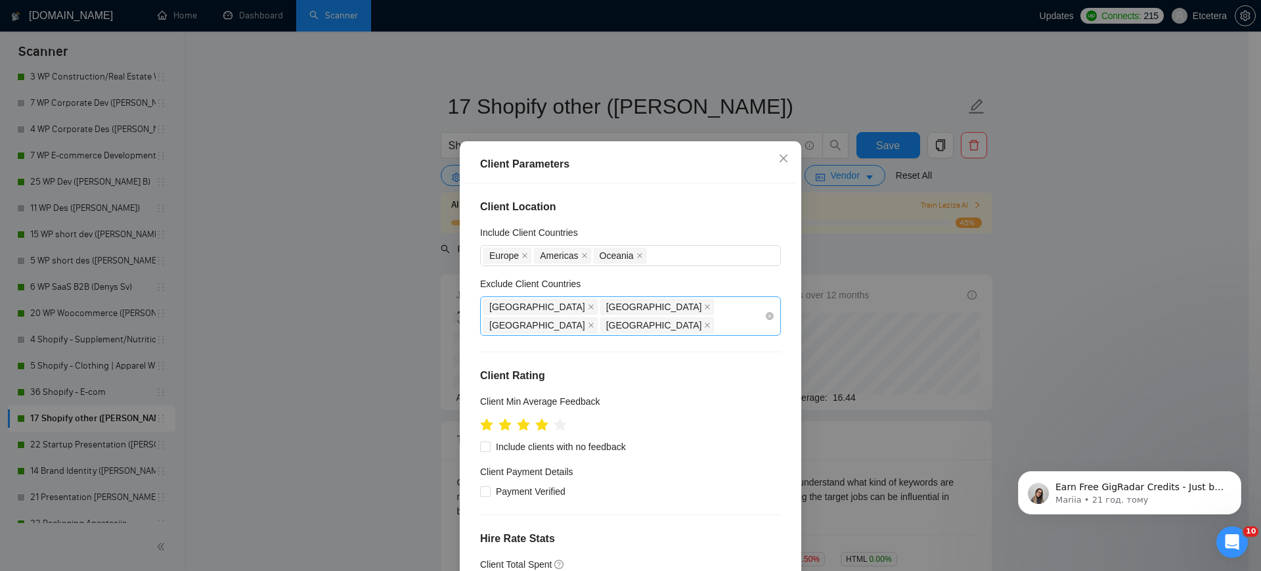
click at [678, 313] on div "[GEOGRAPHIC_DATA] [GEOGRAPHIC_DATA] [GEOGRAPHIC_DATA] [GEOGRAPHIC_DATA]" at bounding box center [623, 315] width 281 height 37
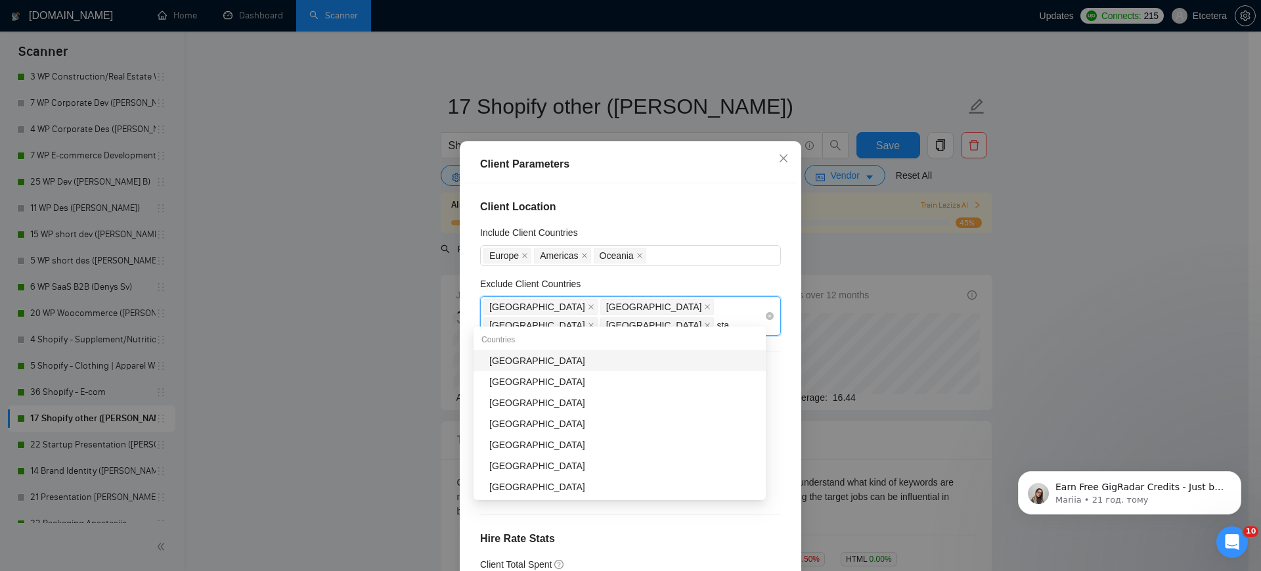
type input "stat"
click at [599, 360] on div "[GEOGRAPHIC_DATA]" at bounding box center [623, 360] width 269 height 14
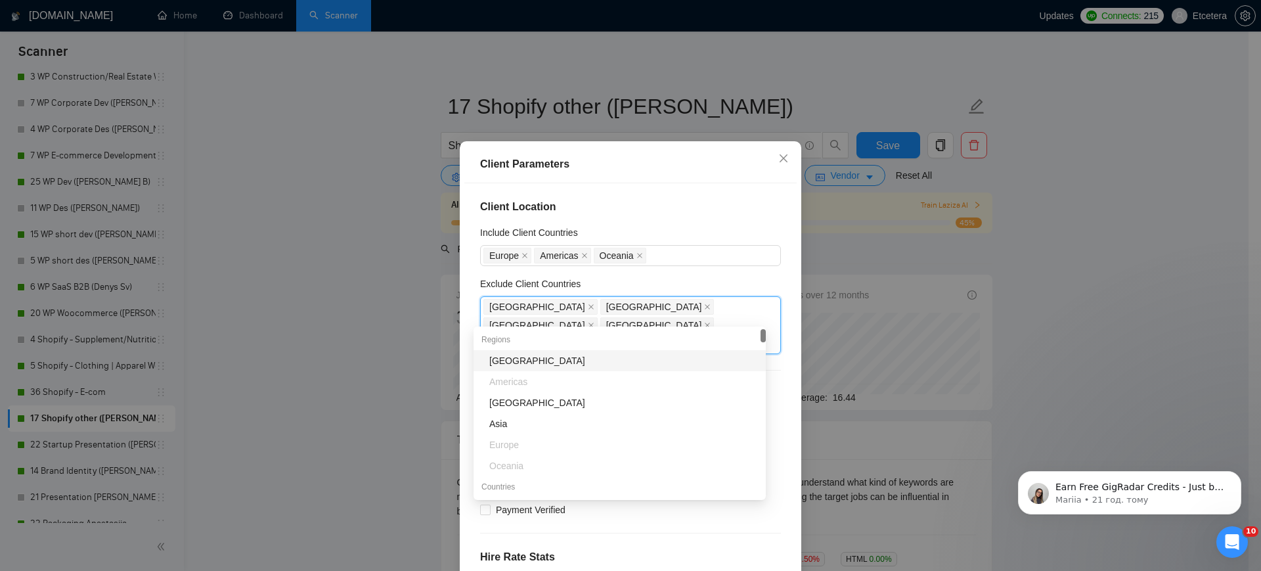
click at [365, 281] on div "Client Parameters Client Location Include Client Countries [GEOGRAPHIC_DATA] [G…" at bounding box center [630, 285] width 1261 height 571
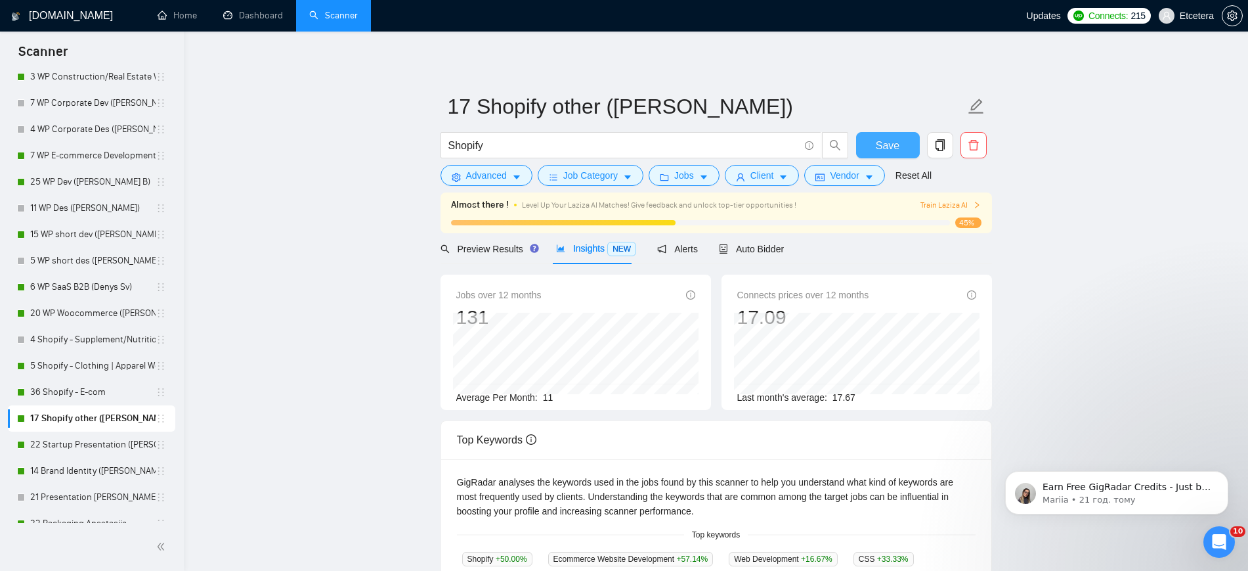
click at [869, 147] on button "Save" at bounding box center [888, 145] width 64 height 26
drag, startPoint x: 75, startPoint y: 440, endPoint x: 213, endPoint y: 427, distance: 139.2
click at [75, 440] on link "22 Startup Presentation ([PERSON_NAME])" at bounding box center [92, 444] width 125 height 26
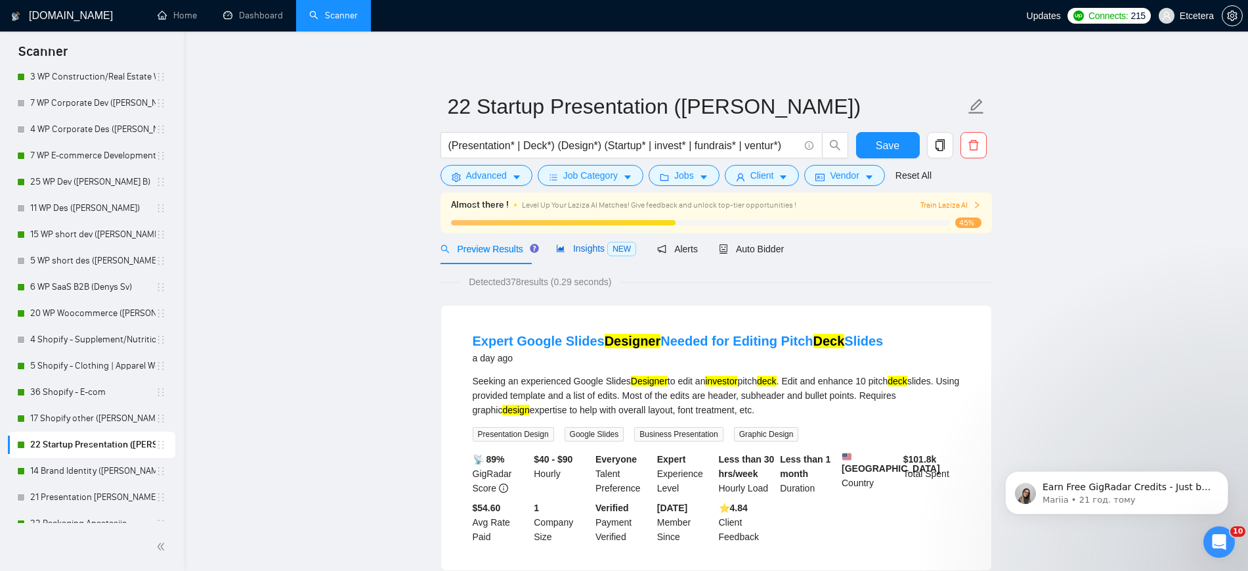
click at [576, 244] on span "Insights NEW" at bounding box center [596, 248] width 80 height 11
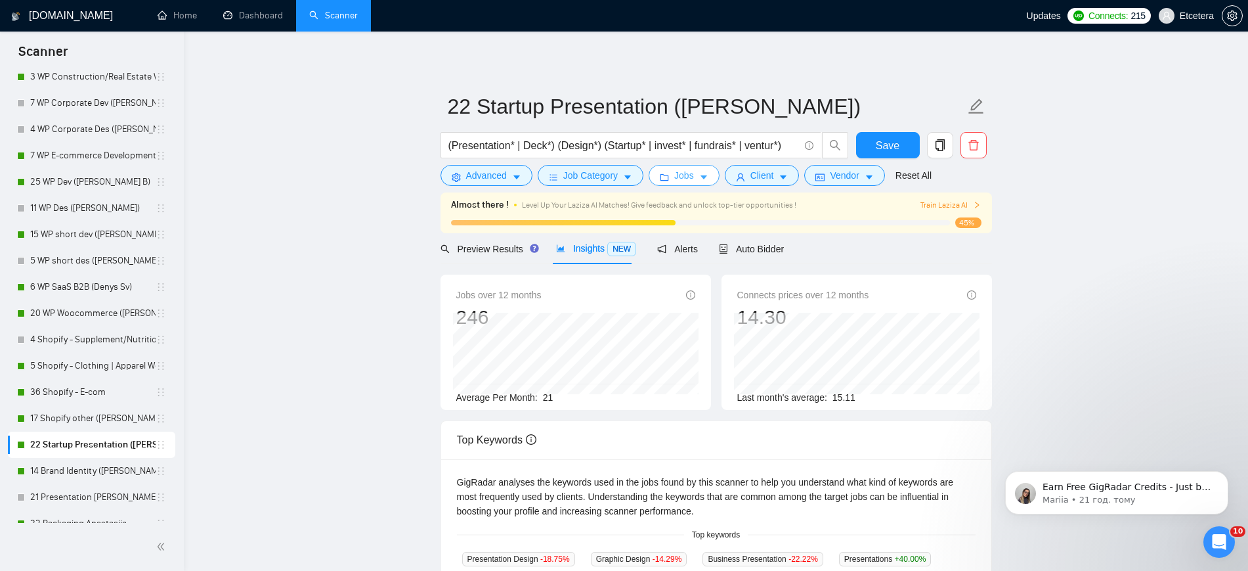
click at [678, 177] on span "Jobs" at bounding box center [684, 175] width 20 height 14
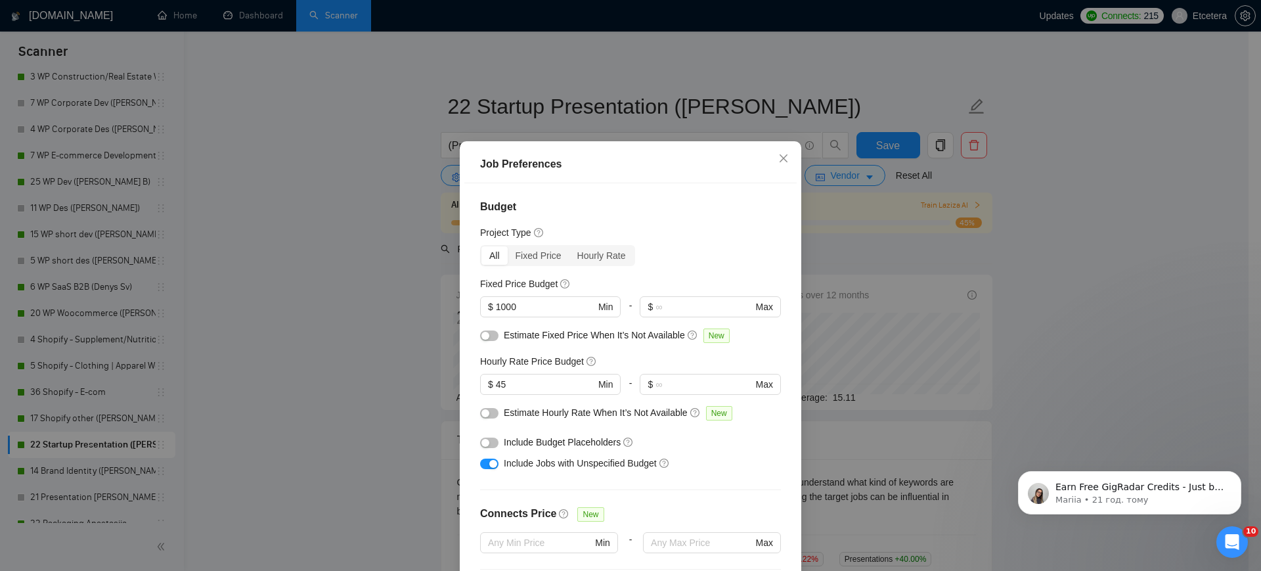
scroll to position [164, 0]
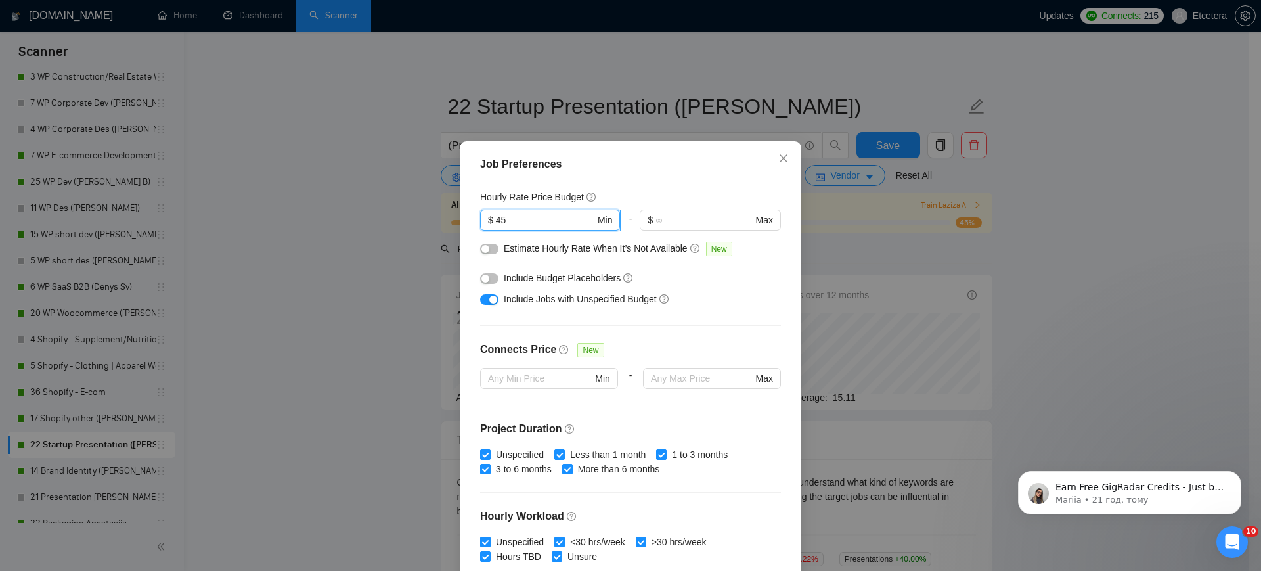
drag, startPoint x: 527, startPoint y: 223, endPoint x: 526, endPoint y: 234, distance: 11.8
click at [526, 223] on input "45" at bounding box center [545, 220] width 99 height 14
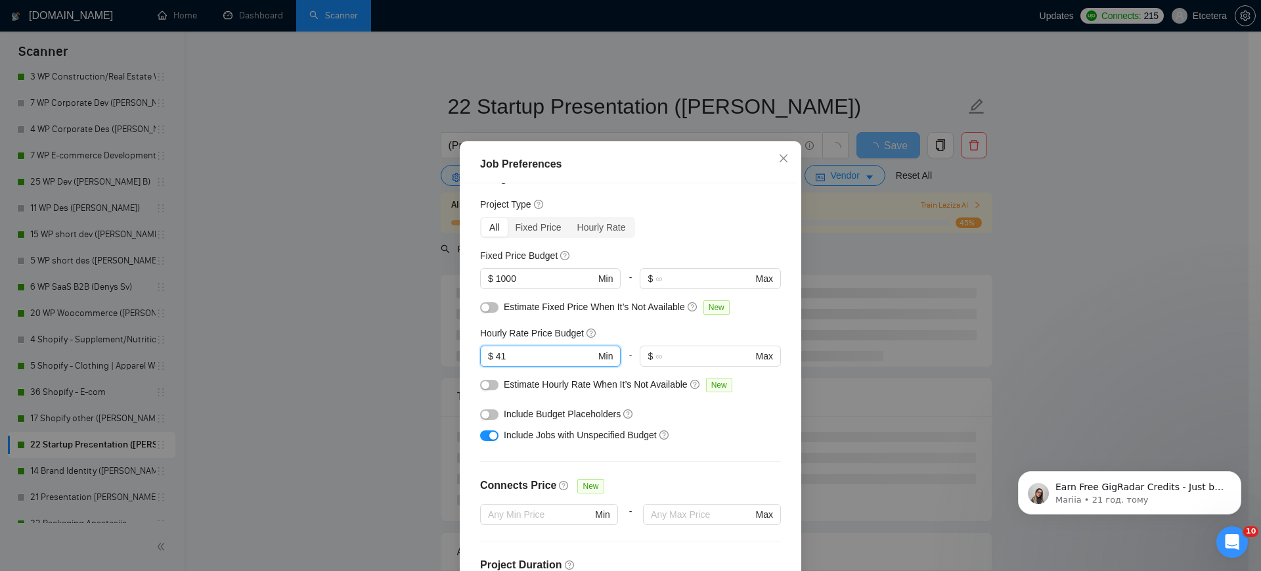
scroll to position [0, 0]
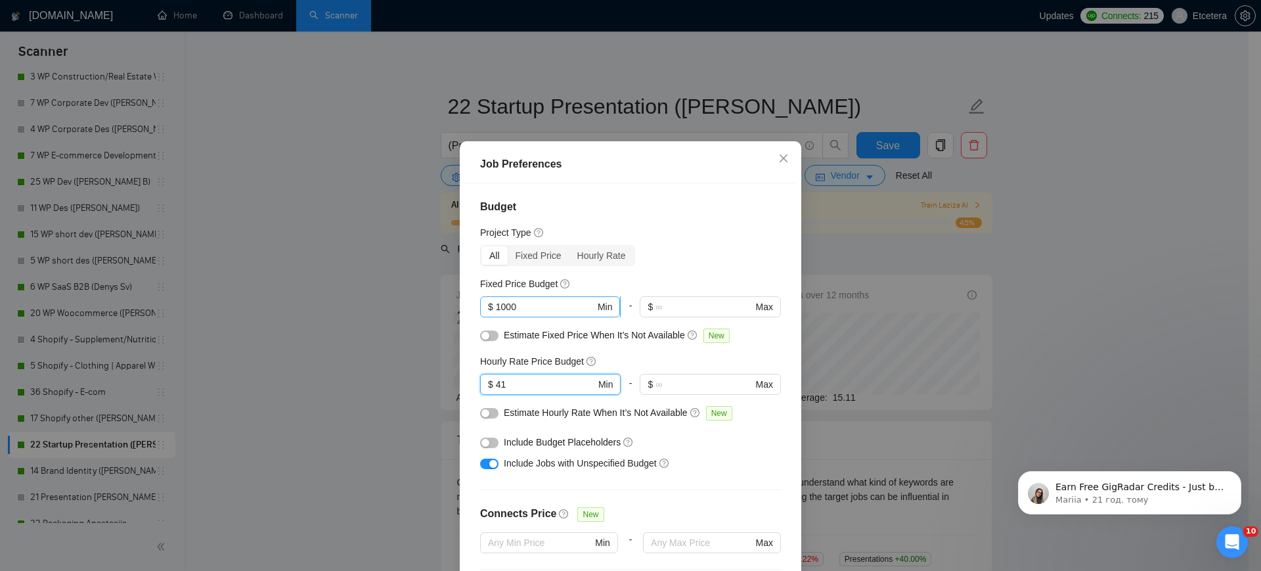
type input "41"
click at [497, 314] on input "1000" at bounding box center [545, 306] width 99 height 14
type input "1500"
click at [392, 348] on div "Job Preferences Budget Project Type All Fixed Price Hourly Rate Fixed Price Bud…" at bounding box center [630, 285] width 1261 height 571
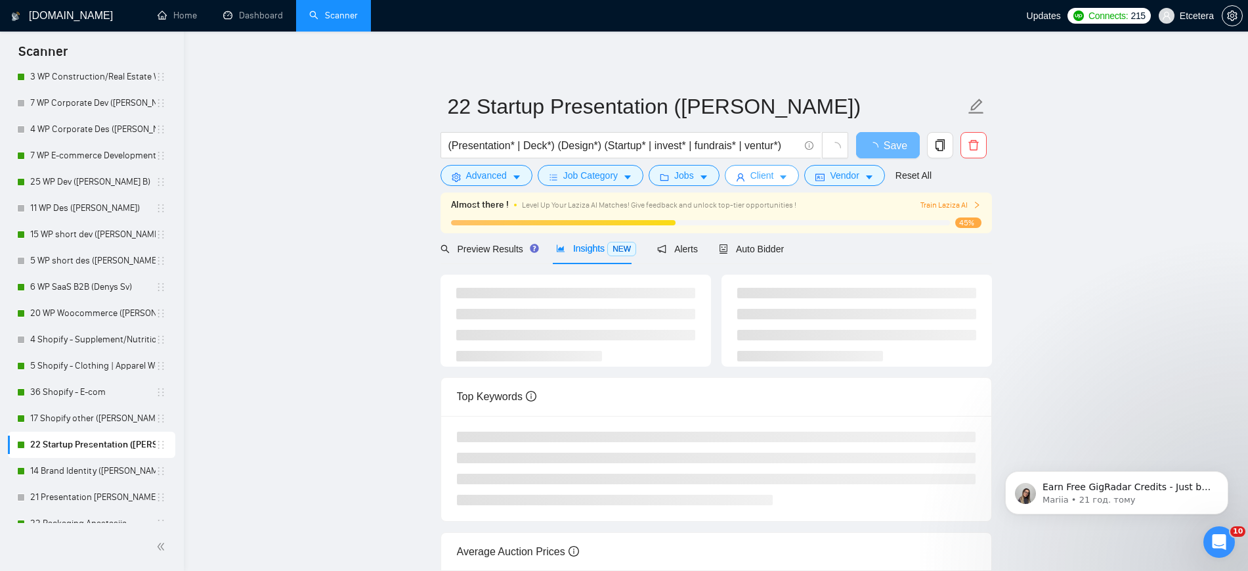
click at [754, 177] on span "Client" at bounding box center [762, 175] width 24 height 14
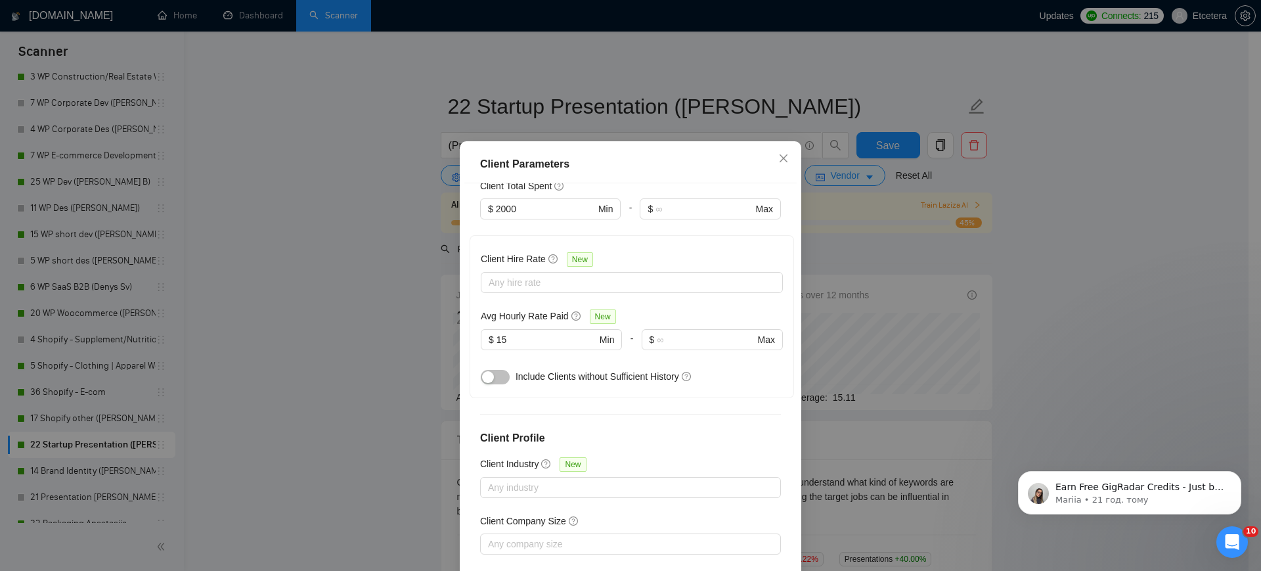
scroll to position [410, 0]
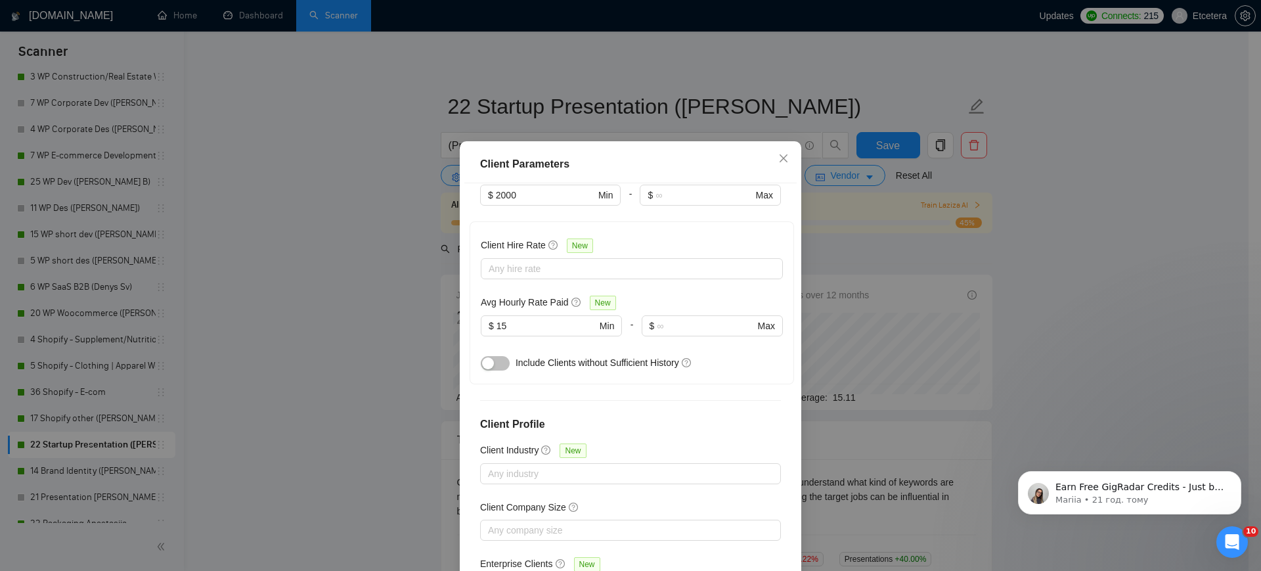
click at [391, 267] on div "Client Parameters Client Location Include Client Countries [GEOGRAPHIC_DATA] [G…" at bounding box center [630, 285] width 1261 height 571
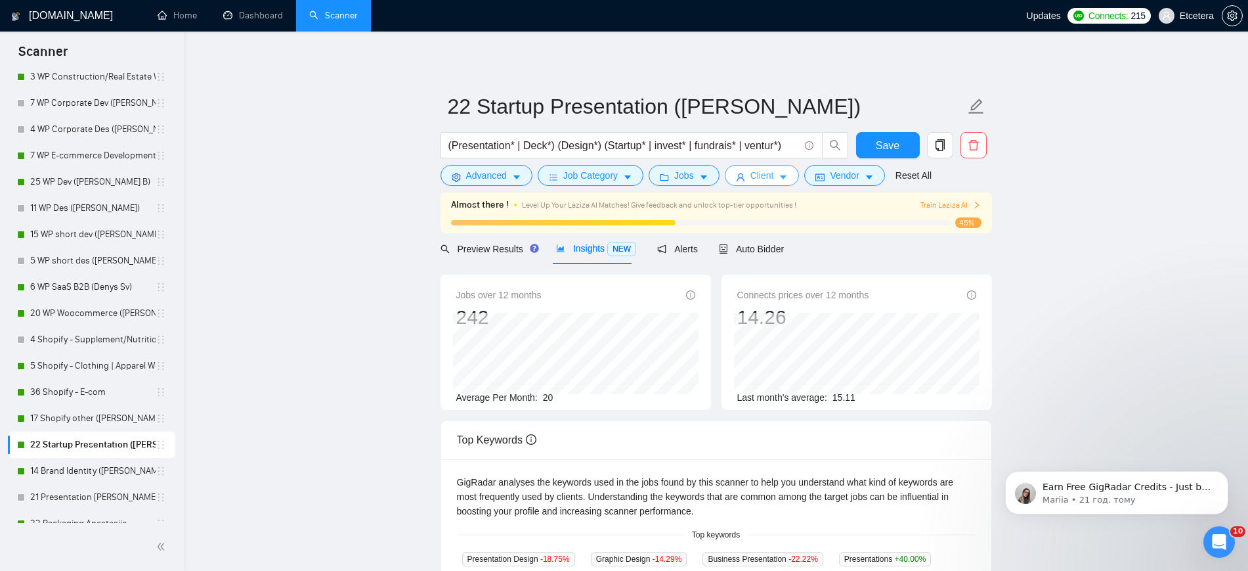
click at [760, 173] on span "Client" at bounding box center [762, 175] width 24 height 14
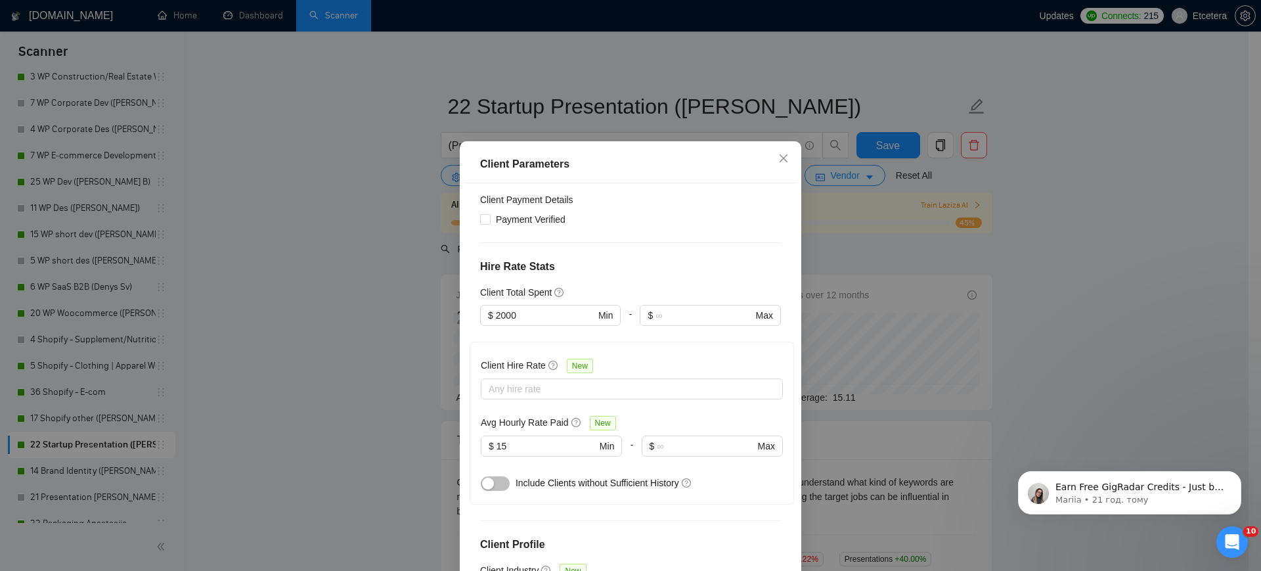
scroll to position [82, 0]
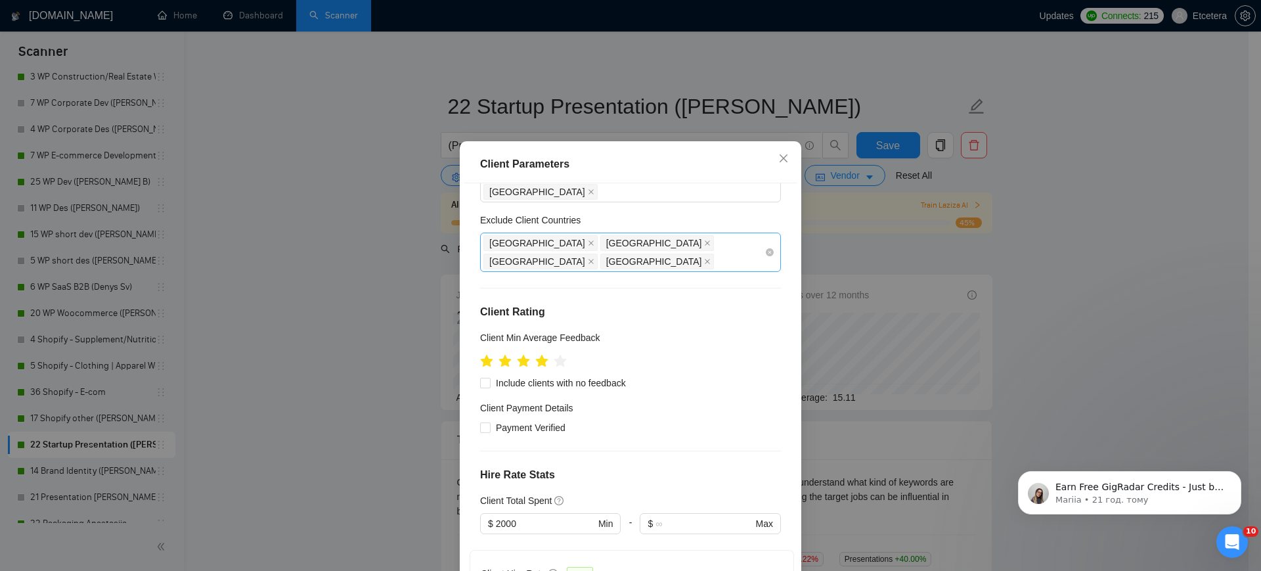
click at [697, 234] on div "[GEOGRAPHIC_DATA] [GEOGRAPHIC_DATA] [GEOGRAPHIC_DATA] [GEOGRAPHIC_DATA]" at bounding box center [623, 252] width 281 height 37
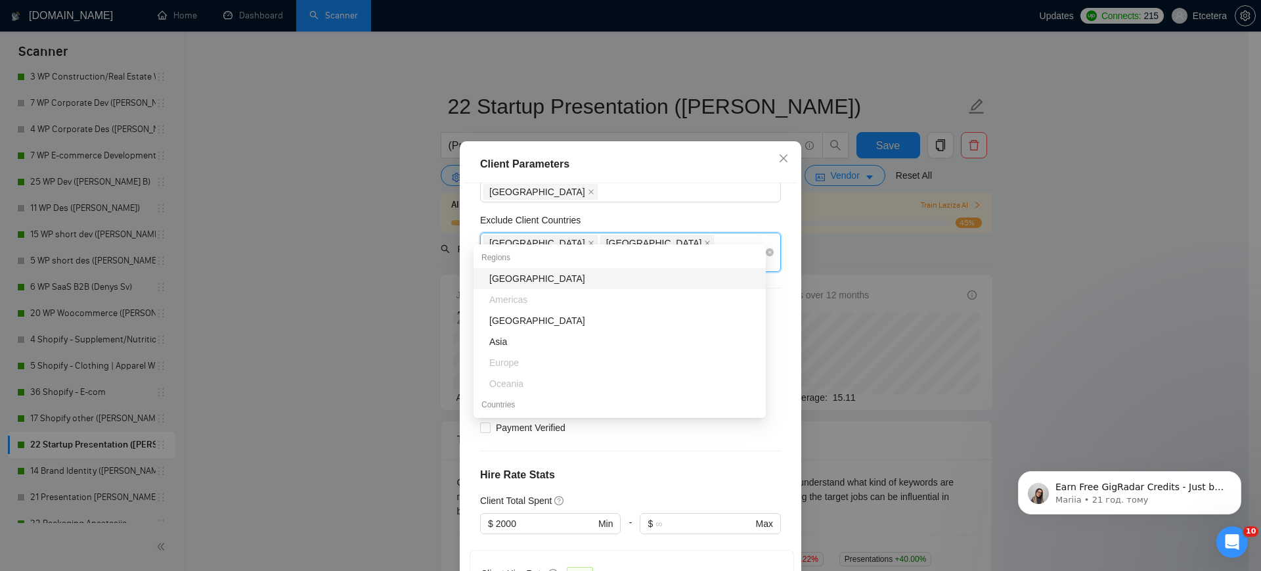
type input "sta"
click at [622, 283] on div "[GEOGRAPHIC_DATA]" at bounding box center [623, 278] width 269 height 14
click at [414, 232] on div "Client Parameters Client Location Include Client Countries [GEOGRAPHIC_DATA] [G…" at bounding box center [630, 285] width 1261 height 571
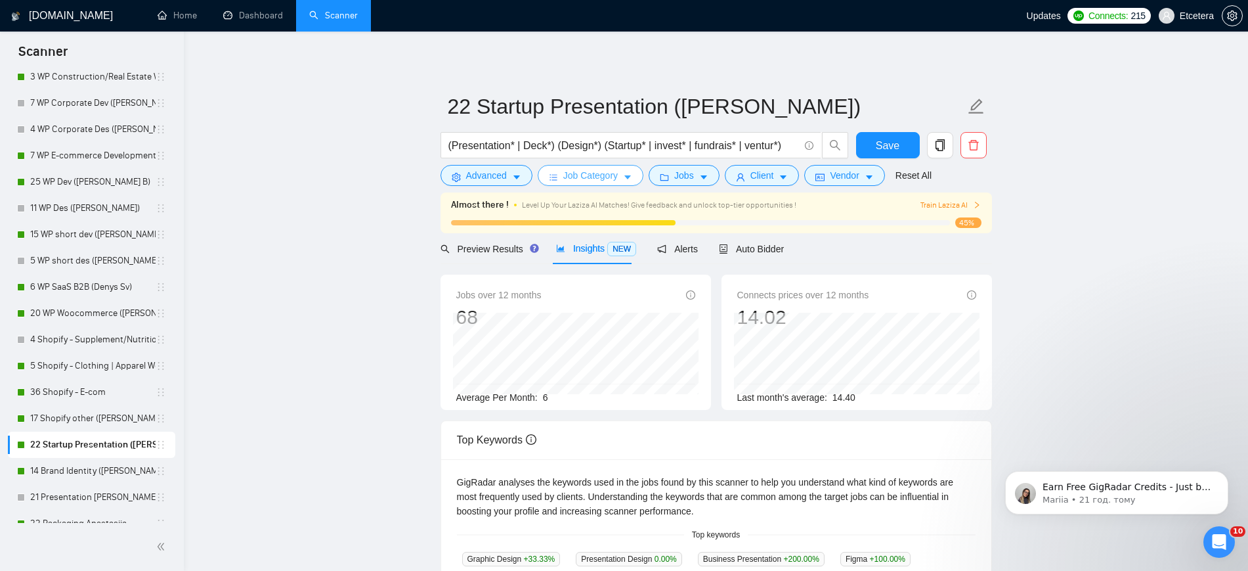
click at [605, 182] on span "Job Category" at bounding box center [590, 175] width 54 height 14
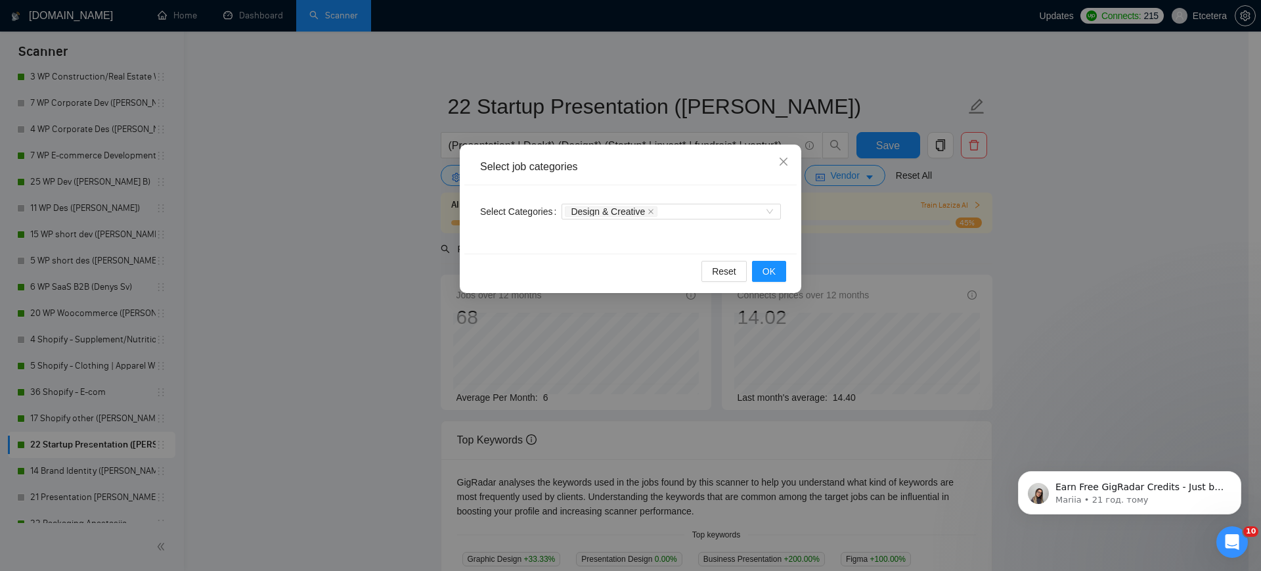
click at [414, 198] on div "Select job categories Select Categories Design & Creative Reset OK" at bounding box center [630, 285] width 1261 height 571
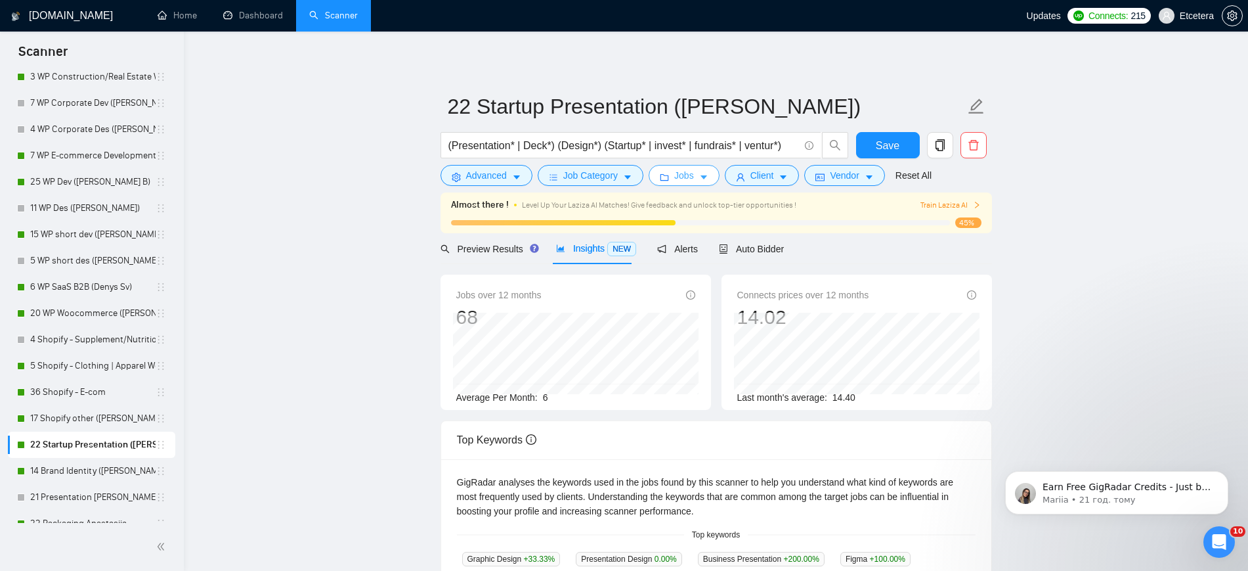
click at [687, 178] on span "Jobs" at bounding box center [684, 175] width 20 height 14
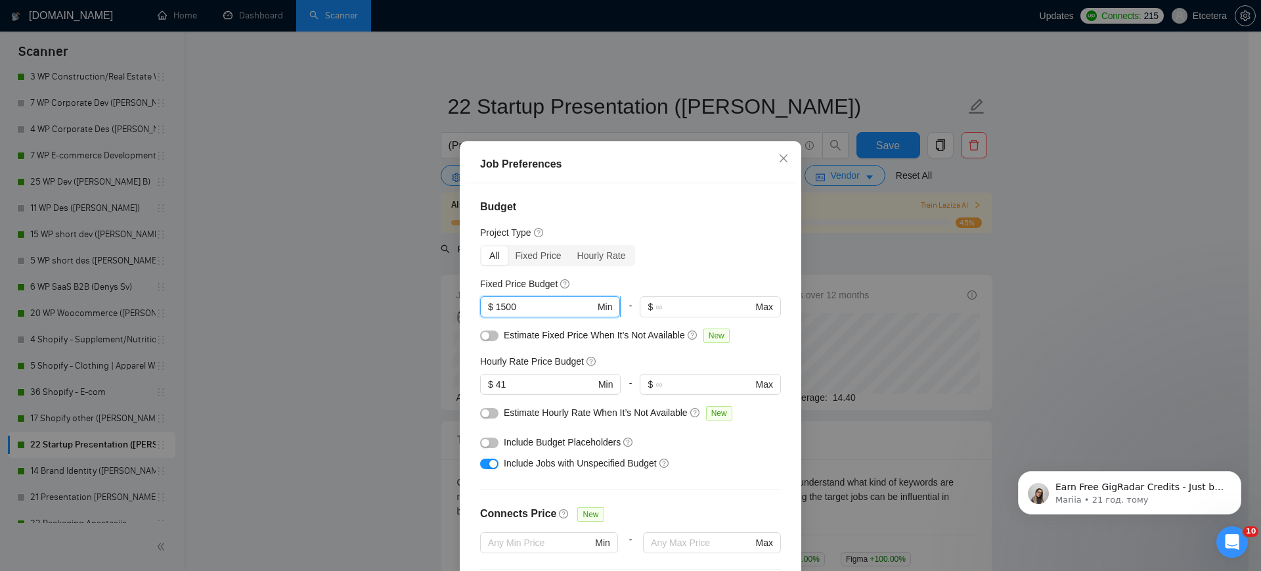
click at [521, 314] on input "1500" at bounding box center [545, 306] width 99 height 14
click at [498, 314] on input "1500" at bounding box center [545, 306] width 99 height 14
type input "1000"
click at [378, 292] on div "Job Preferences Budget Project Type All Fixed Price Hourly Rate Fixed Price Bud…" at bounding box center [630, 285] width 1261 height 571
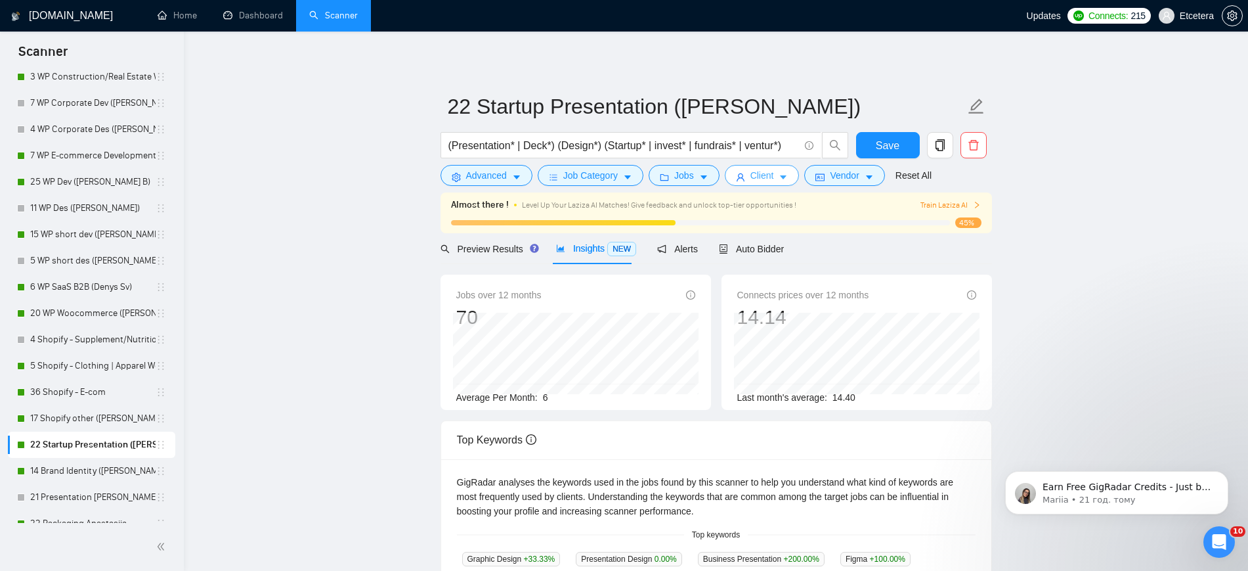
drag, startPoint x: 750, startPoint y: 181, endPoint x: 749, endPoint y: 201, distance: 20.4
click at [750, 181] on span "Client" at bounding box center [762, 175] width 24 height 14
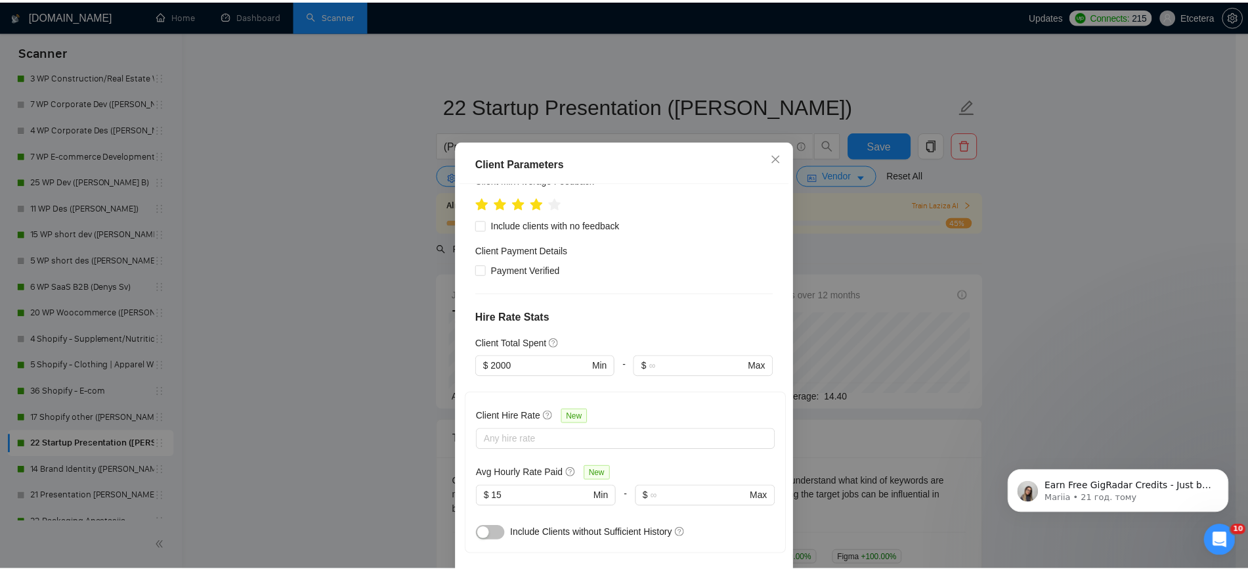
scroll to position [328, 0]
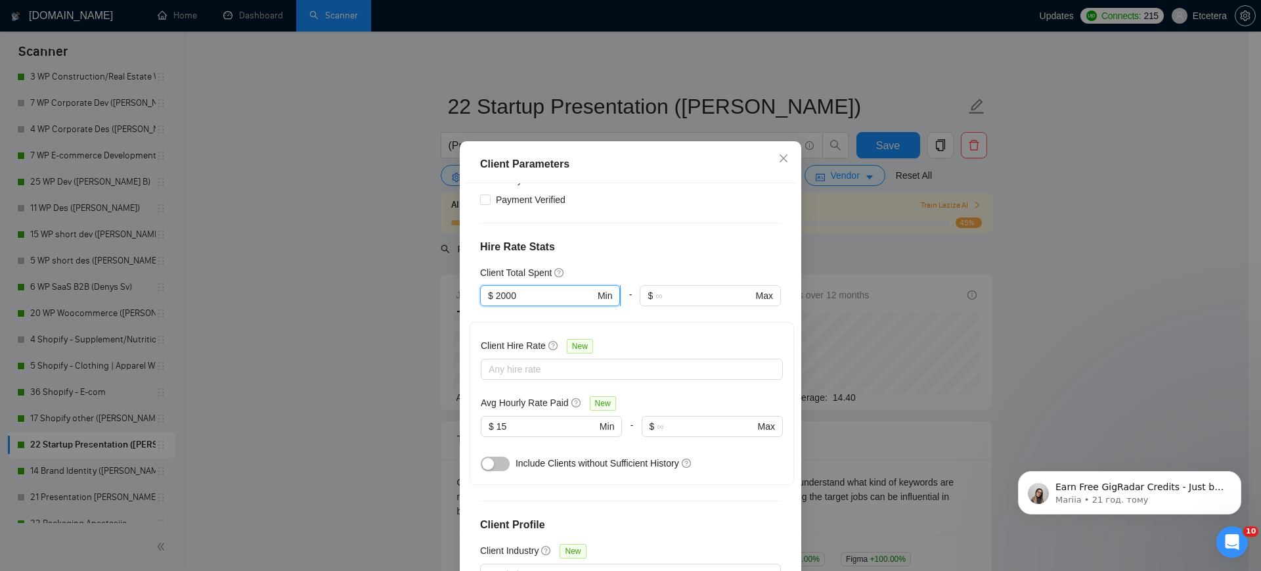
click at [496, 288] on input "2000" at bounding box center [545, 295] width 99 height 14
type input "1000"
click at [334, 276] on div "Client Parameters Client Location Include Client Countries [GEOGRAPHIC_DATA] [G…" at bounding box center [630, 285] width 1261 height 571
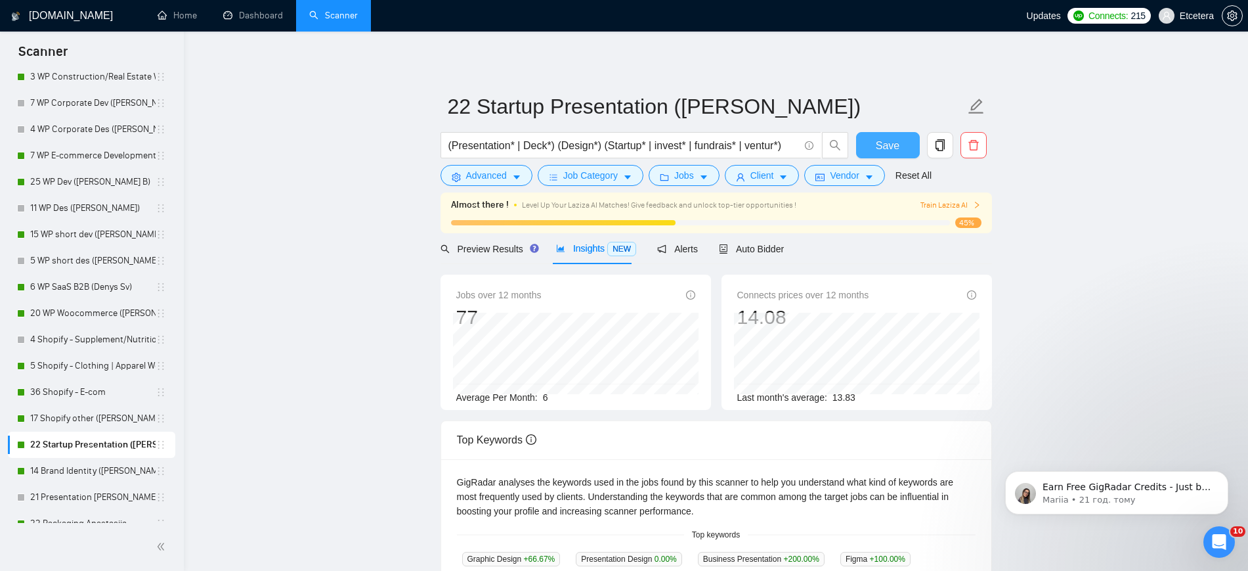
click at [878, 149] on span "Save" at bounding box center [888, 145] width 24 height 16
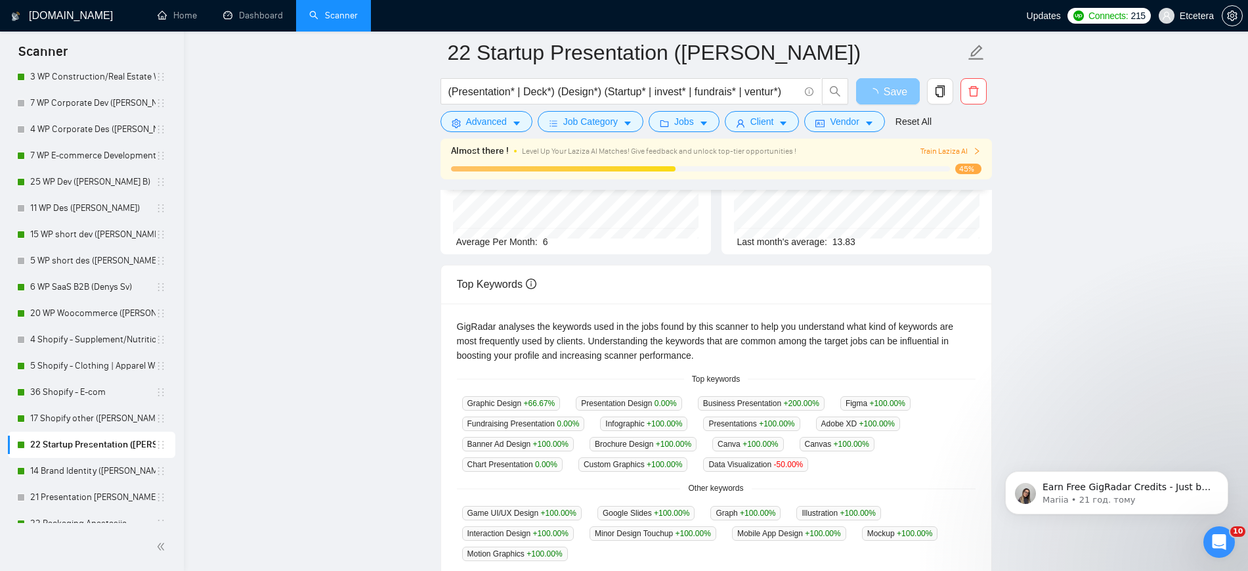
scroll to position [164, 0]
click at [68, 470] on link "14 Brand Identity ([PERSON_NAME])" at bounding box center [92, 471] width 125 height 26
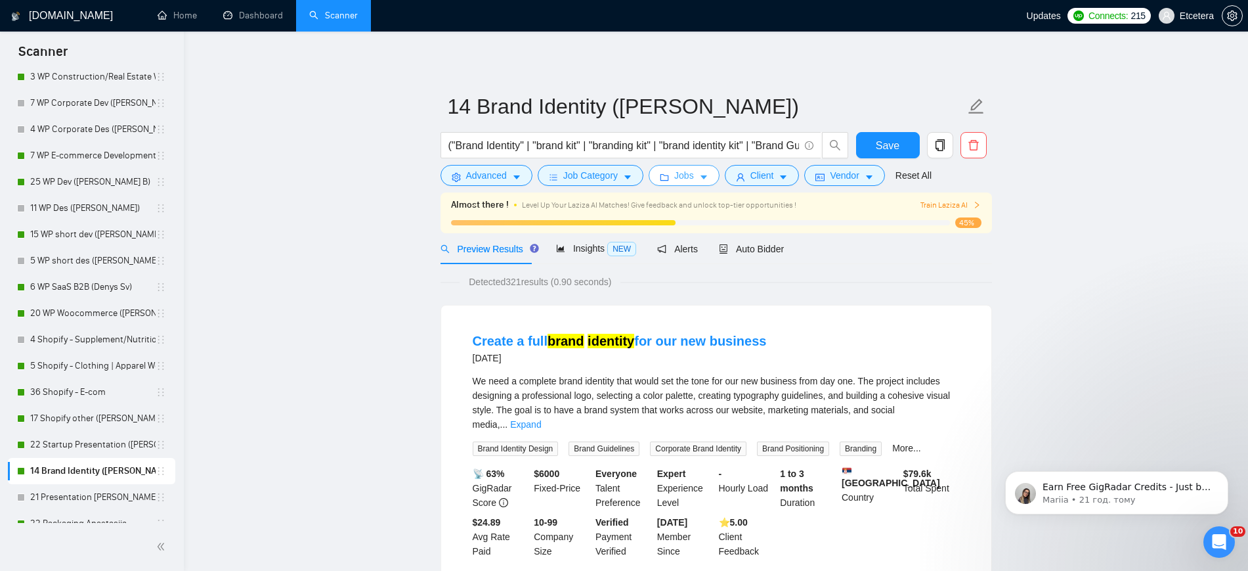
click at [693, 179] on button "Jobs" at bounding box center [684, 175] width 71 height 21
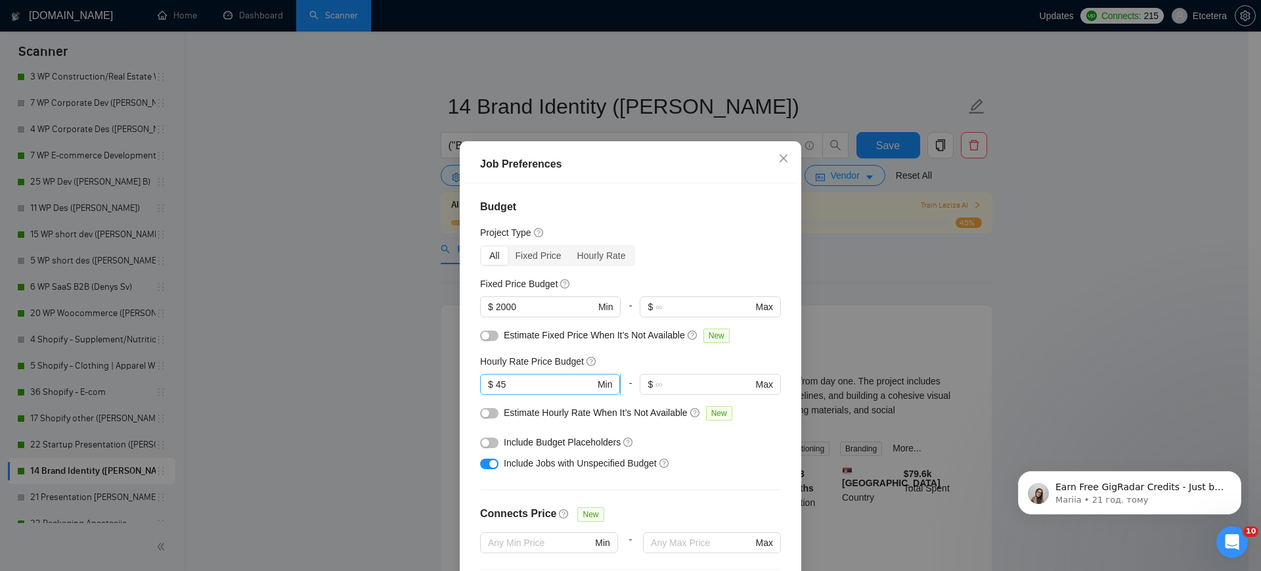
click at [530, 391] on input "45" at bounding box center [545, 384] width 99 height 14
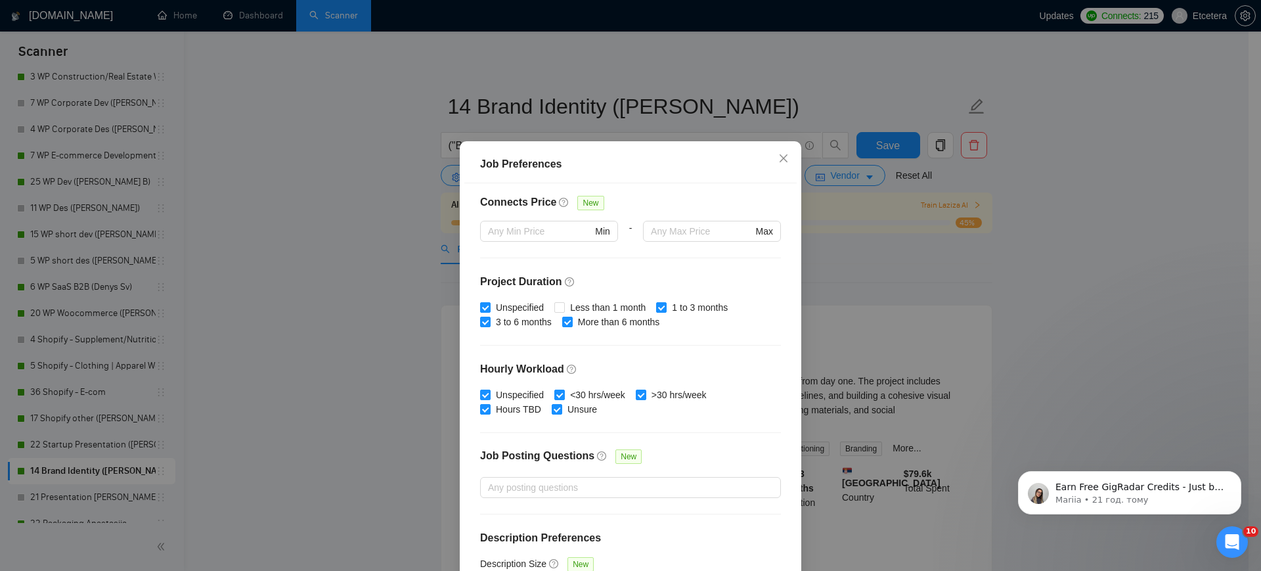
scroll to position [328, 0]
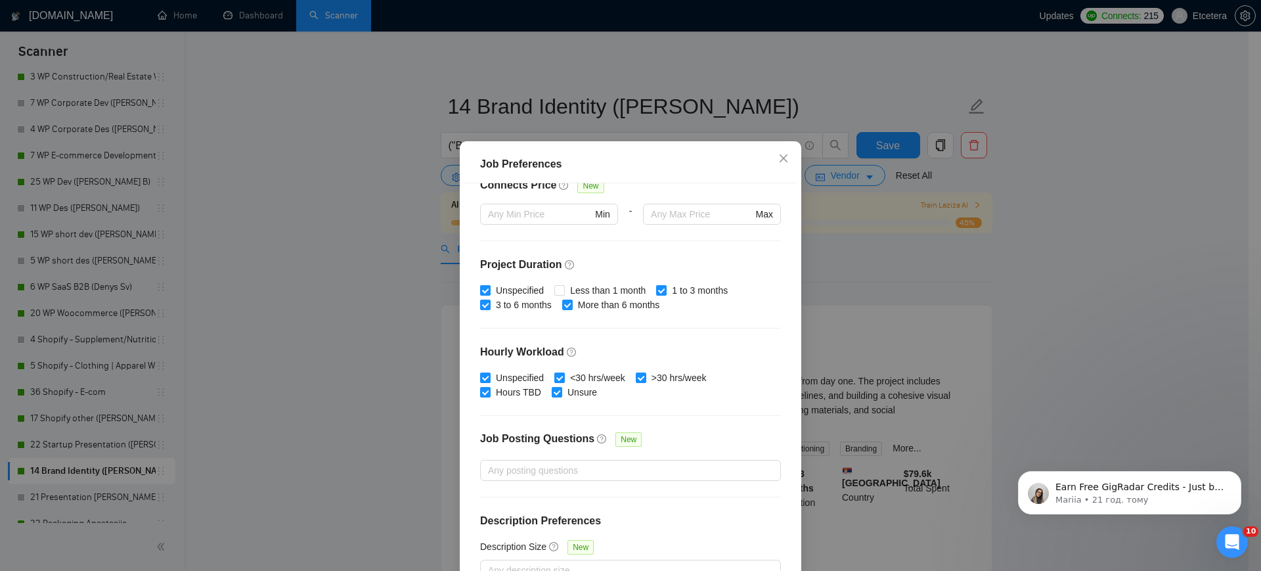
type input "41"
click at [379, 305] on div "Job Preferences Budget Project Type All Fixed Price Hourly Rate Fixed Price Bud…" at bounding box center [630, 285] width 1261 height 571
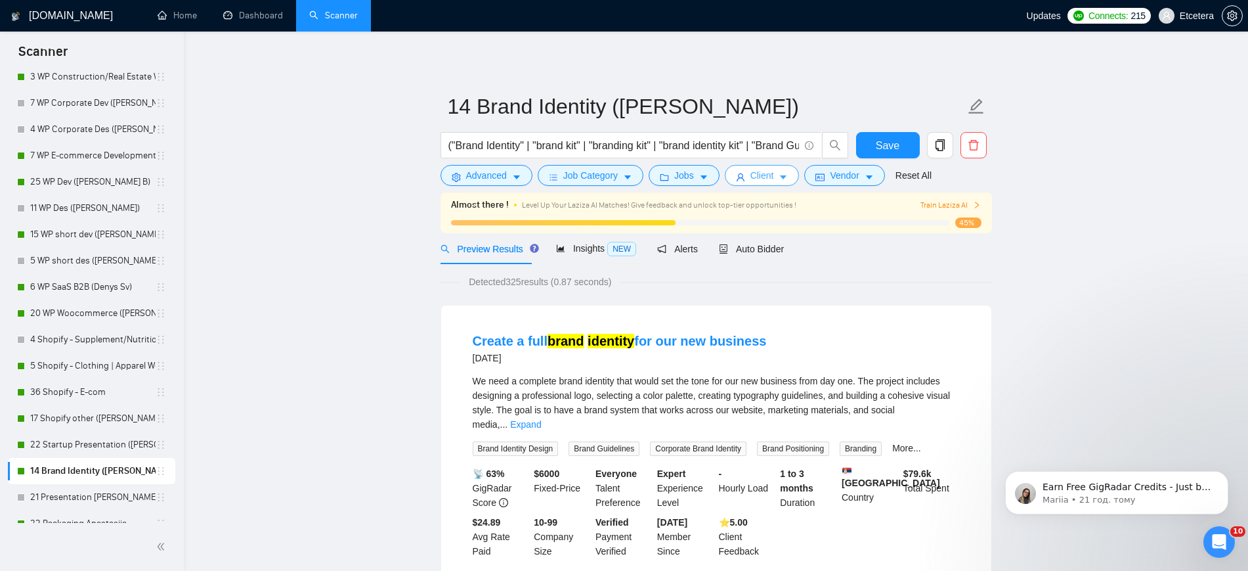
click at [741, 177] on icon "user" at bounding box center [740, 177] width 9 height 9
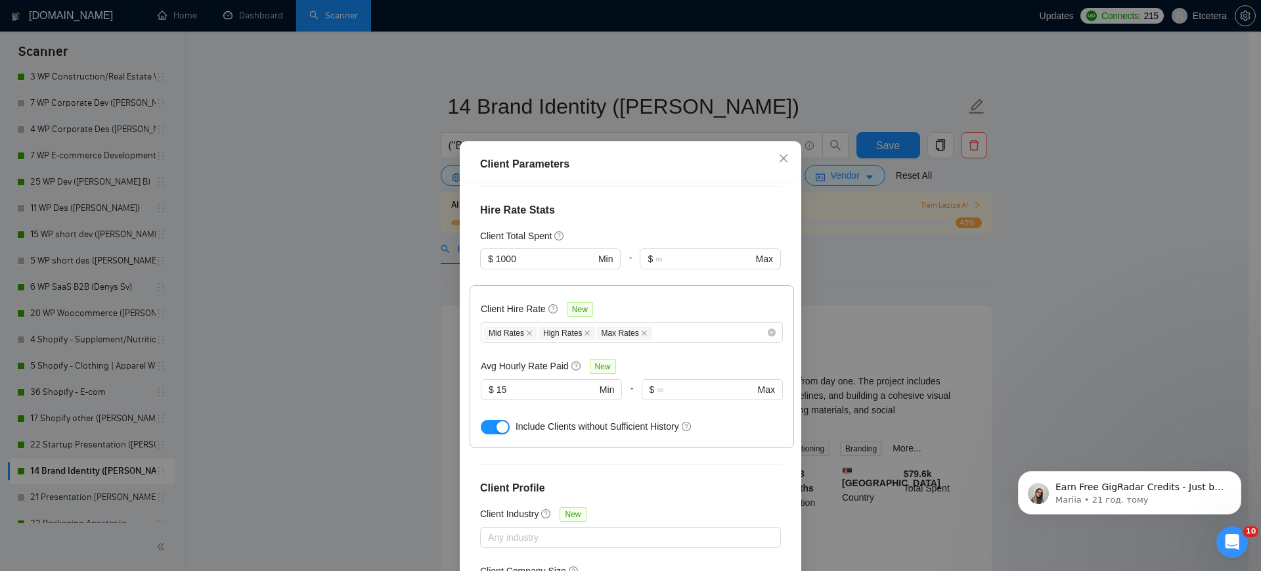
click at [355, 272] on div "Client Parameters Client Location Include Client Countries [GEOGRAPHIC_DATA] [G…" at bounding box center [630, 285] width 1261 height 571
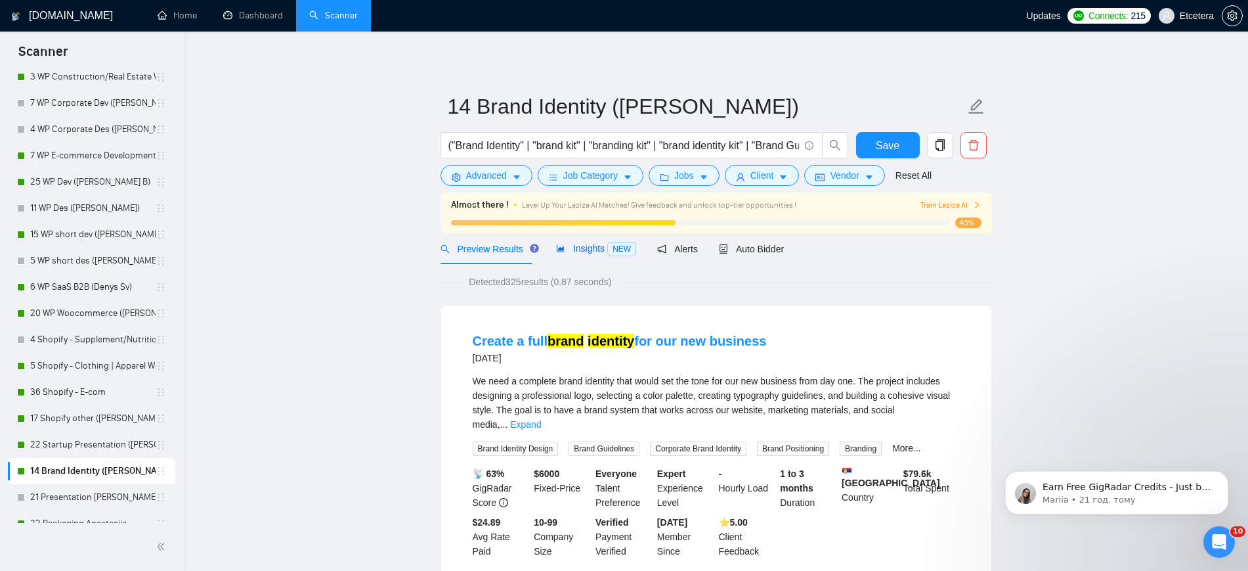
click at [566, 250] on span "Insights NEW" at bounding box center [596, 248] width 80 height 11
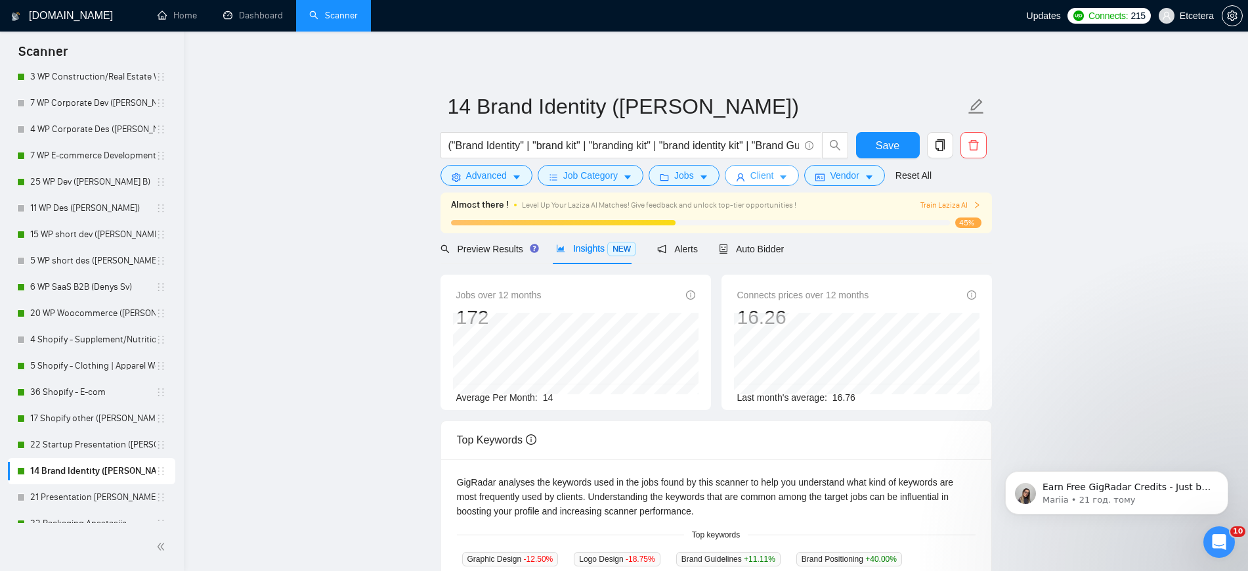
click at [757, 179] on span "Client" at bounding box center [762, 175] width 24 height 14
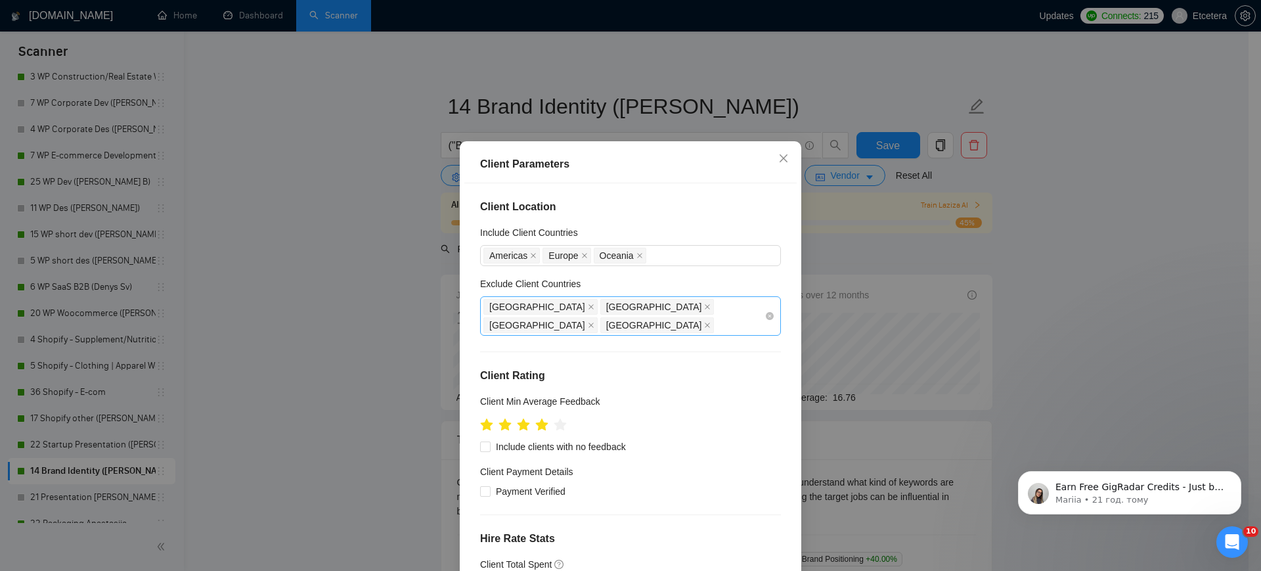
click at [673, 318] on div "[GEOGRAPHIC_DATA] [GEOGRAPHIC_DATA] [GEOGRAPHIC_DATA] [GEOGRAPHIC_DATA]" at bounding box center [623, 315] width 281 height 37
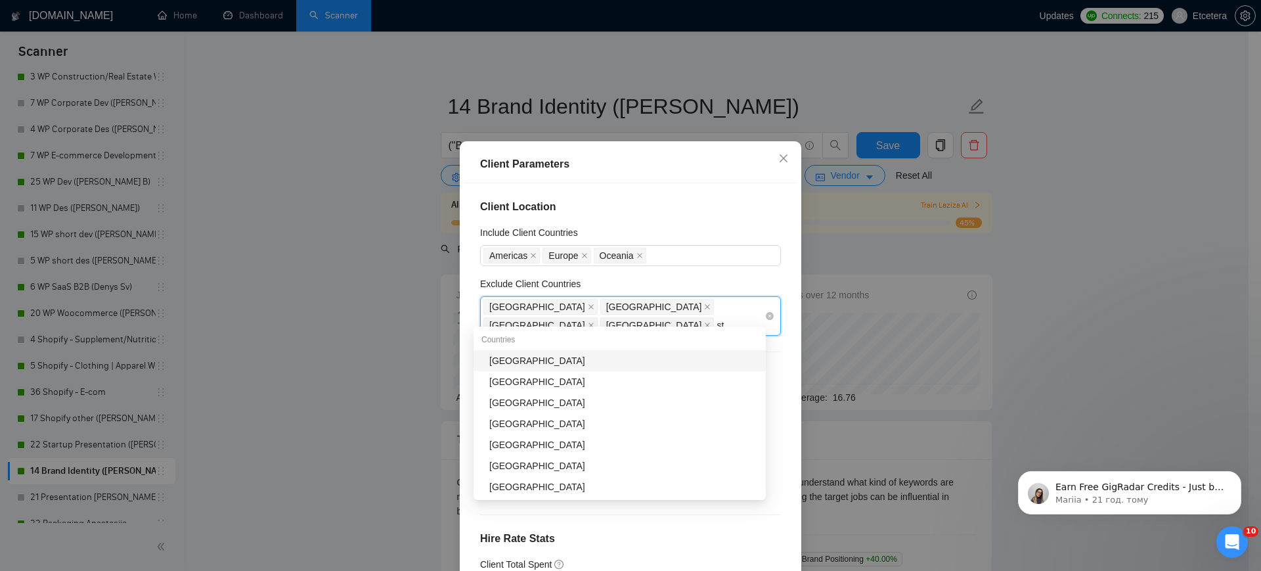
type input "sta"
click at [594, 359] on div "[GEOGRAPHIC_DATA]" at bounding box center [623, 360] width 269 height 14
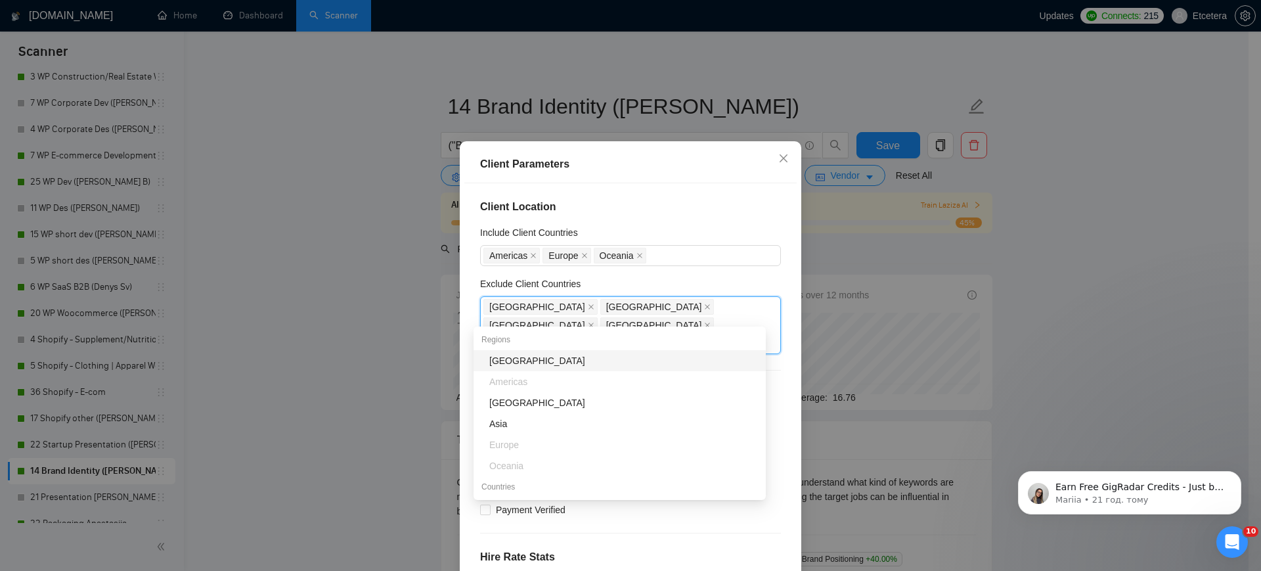
click at [364, 288] on div "Client Parameters Client Location Include Client Countries [GEOGRAPHIC_DATA] [G…" at bounding box center [630, 285] width 1261 height 571
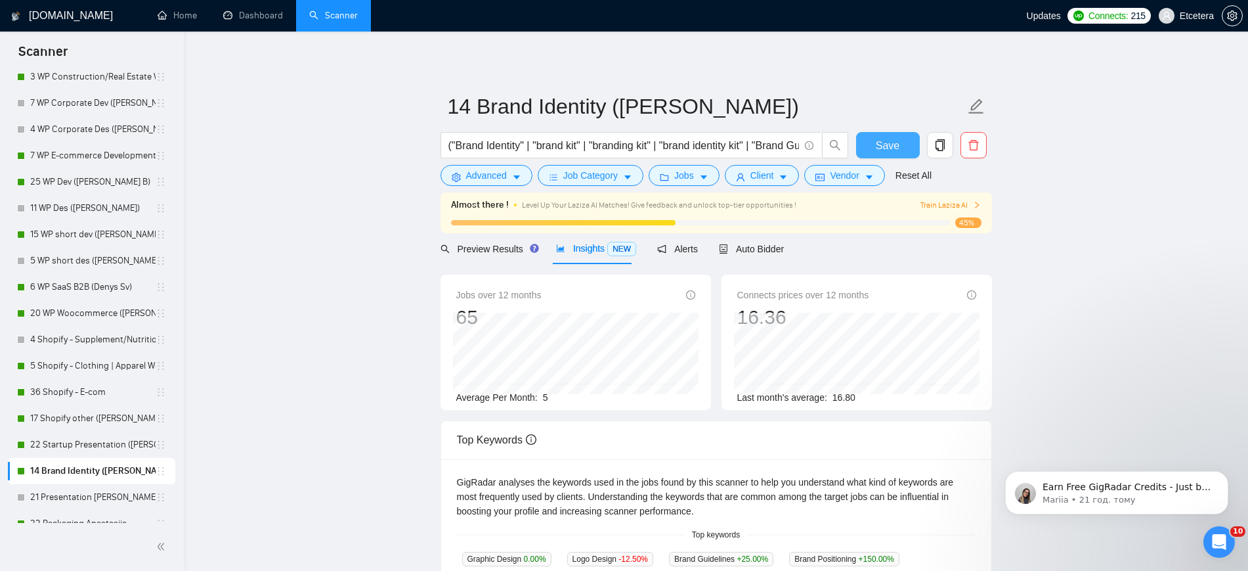
click at [878, 146] on span "Save" at bounding box center [888, 145] width 24 height 16
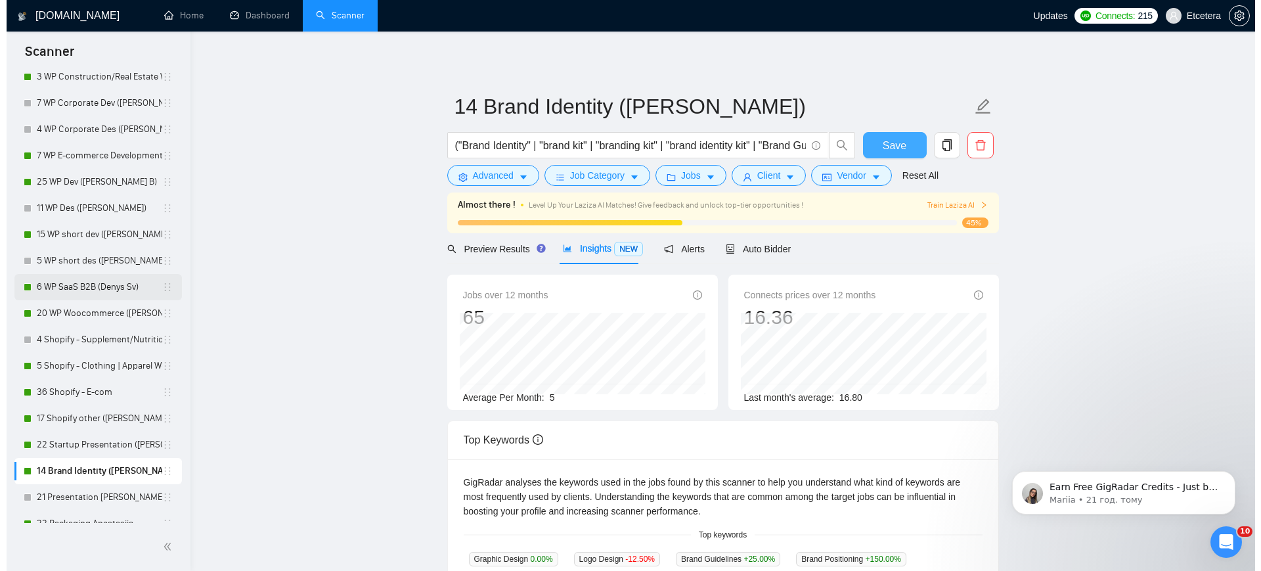
scroll to position [575, 0]
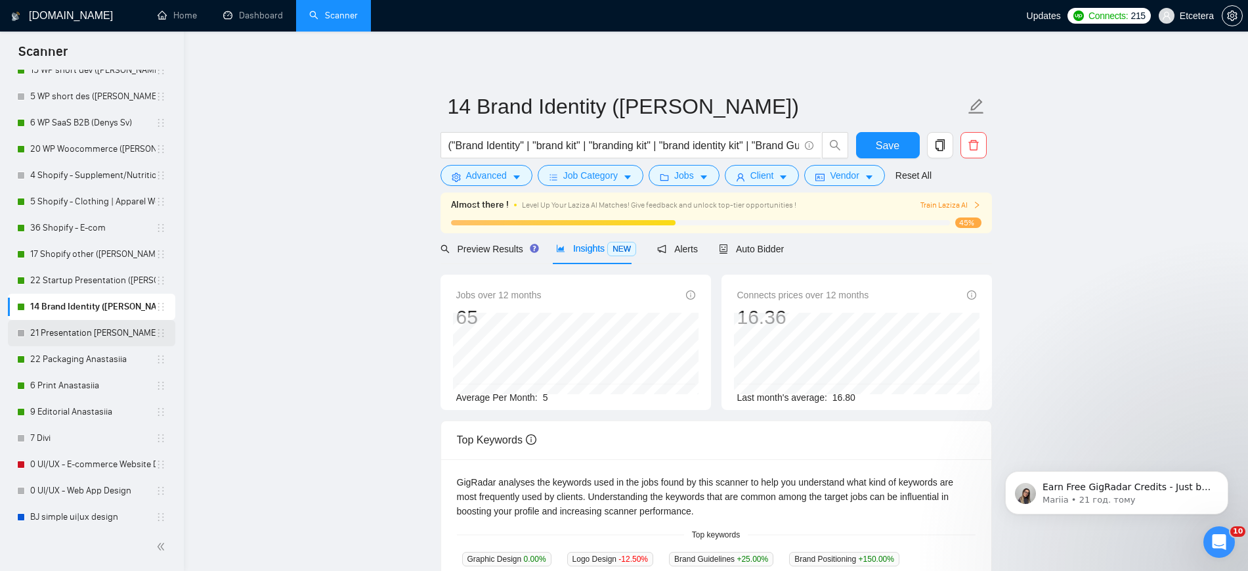
click at [66, 332] on link "21 Presentation [PERSON_NAME]" at bounding box center [92, 333] width 125 height 26
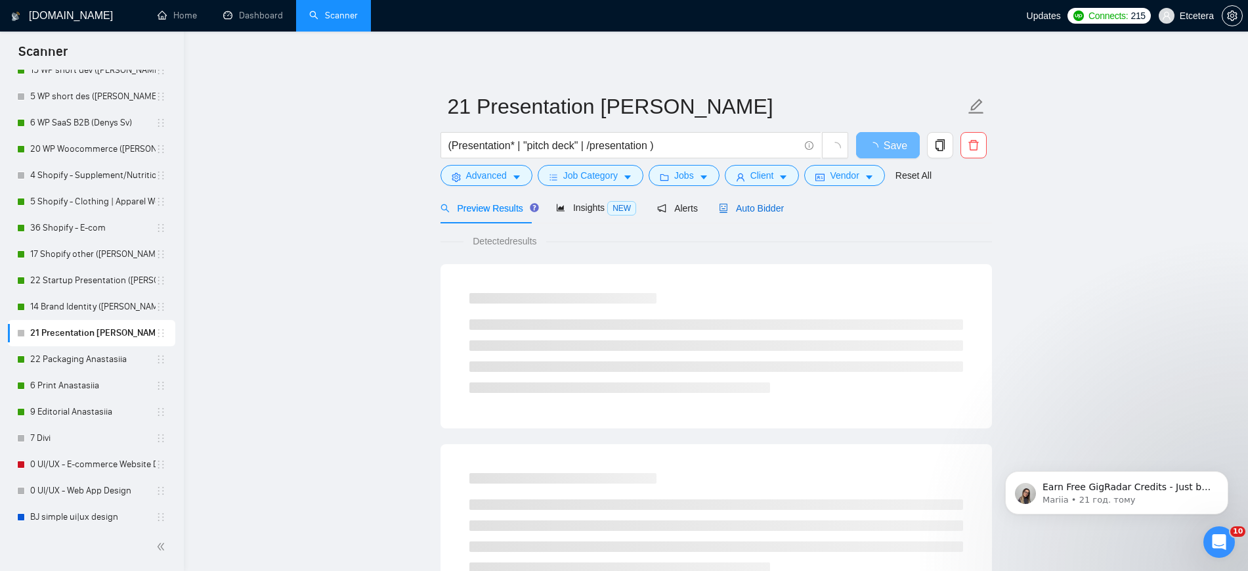
click at [762, 206] on span "Auto Bidder" at bounding box center [751, 208] width 65 height 11
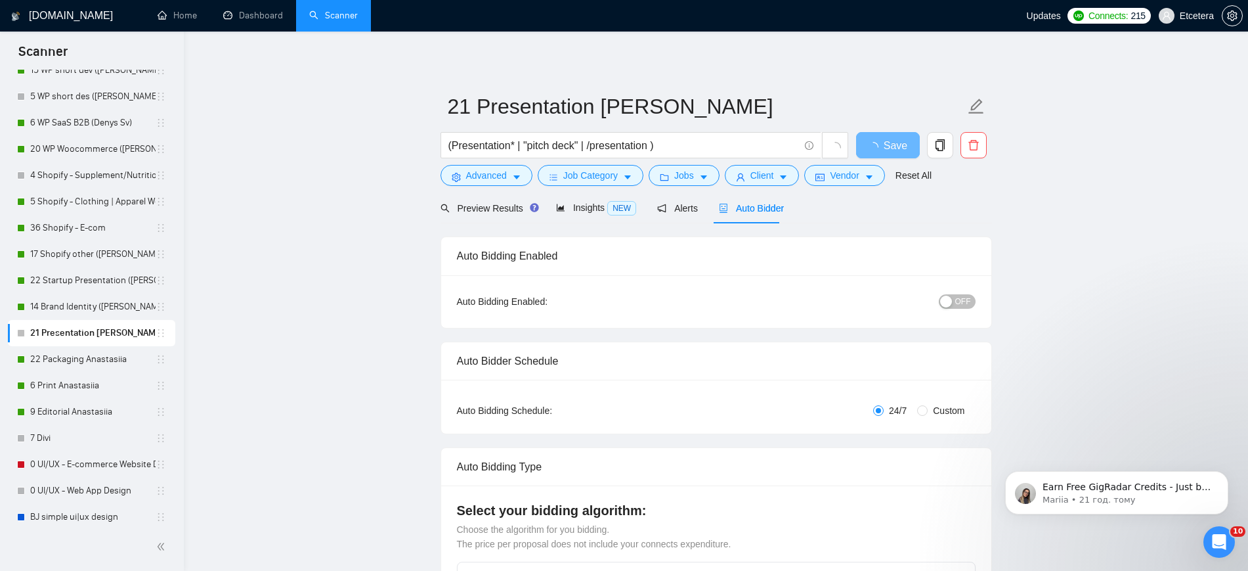
click at [946, 302] on div "button" at bounding box center [946, 301] width 12 height 12
click at [677, 178] on span "Jobs" at bounding box center [684, 175] width 20 height 14
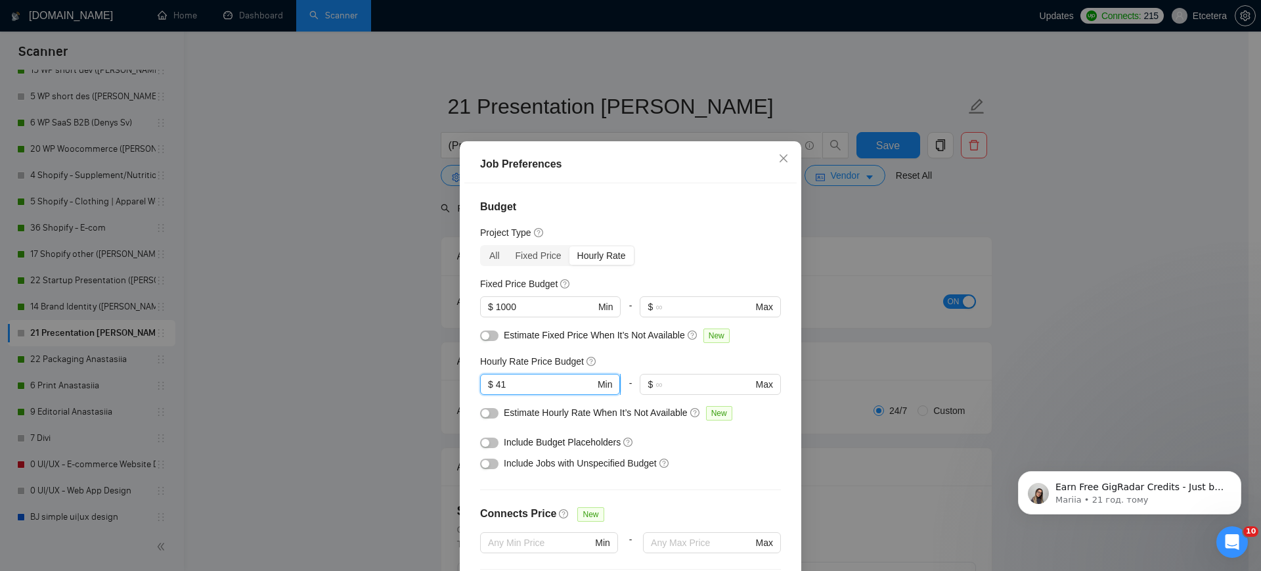
click at [509, 384] on input "41" at bounding box center [545, 384] width 99 height 14
click at [480, 469] on button "button" at bounding box center [489, 463] width 18 height 11
click at [359, 146] on div "Job Preferences Budget Project Type All Fixed Price Hourly Rate Fixed Price Bud…" at bounding box center [630, 285] width 1261 height 571
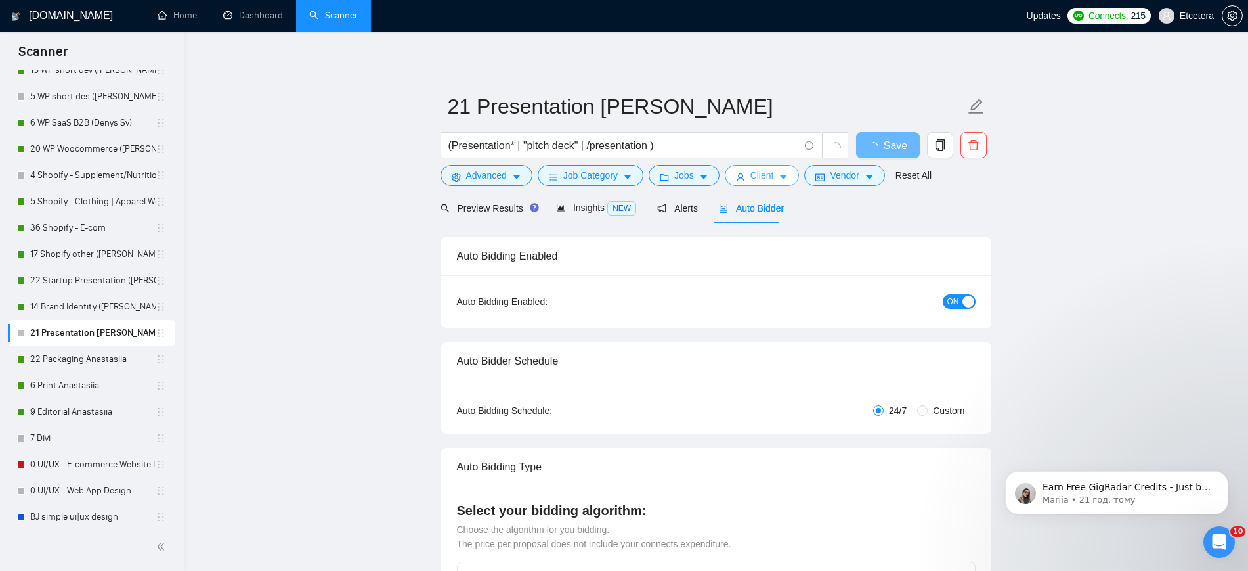
click at [766, 173] on span "Client" at bounding box center [762, 175] width 24 height 14
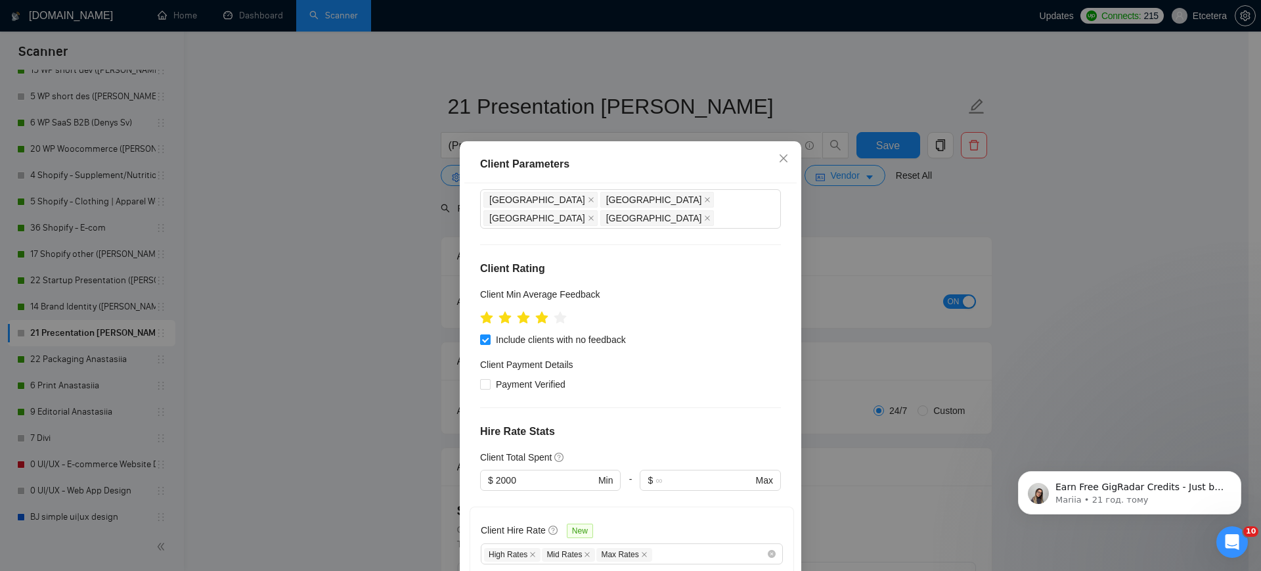
scroll to position [246, 0]
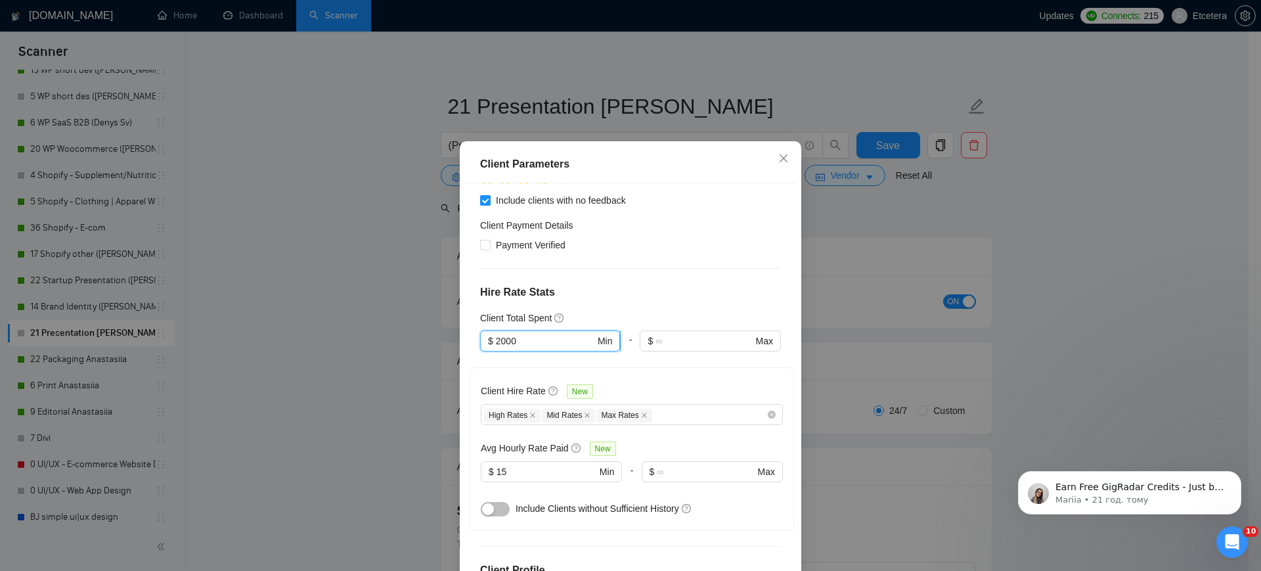
click at [496, 334] on input "2000" at bounding box center [545, 341] width 99 height 14
type input "1000"
click at [399, 339] on div "Client Parameters Client Location Include Client Countries [GEOGRAPHIC_DATA] [G…" at bounding box center [630, 285] width 1261 height 571
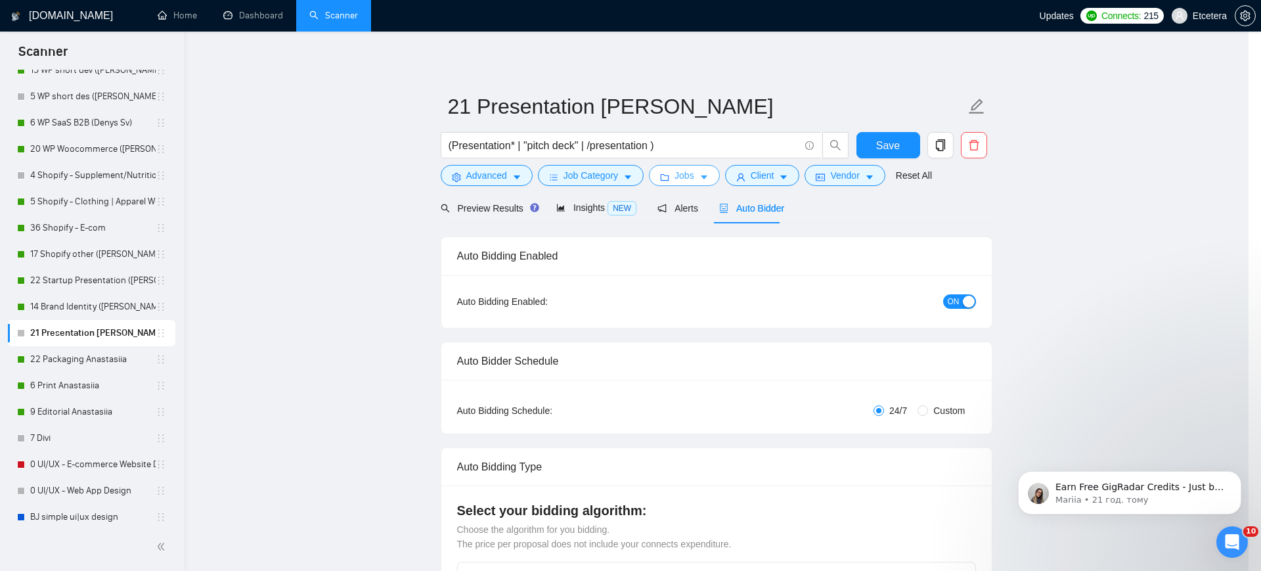
click at [664, 181] on icon "folder" at bounding box center [665, 177] width 9 height 7
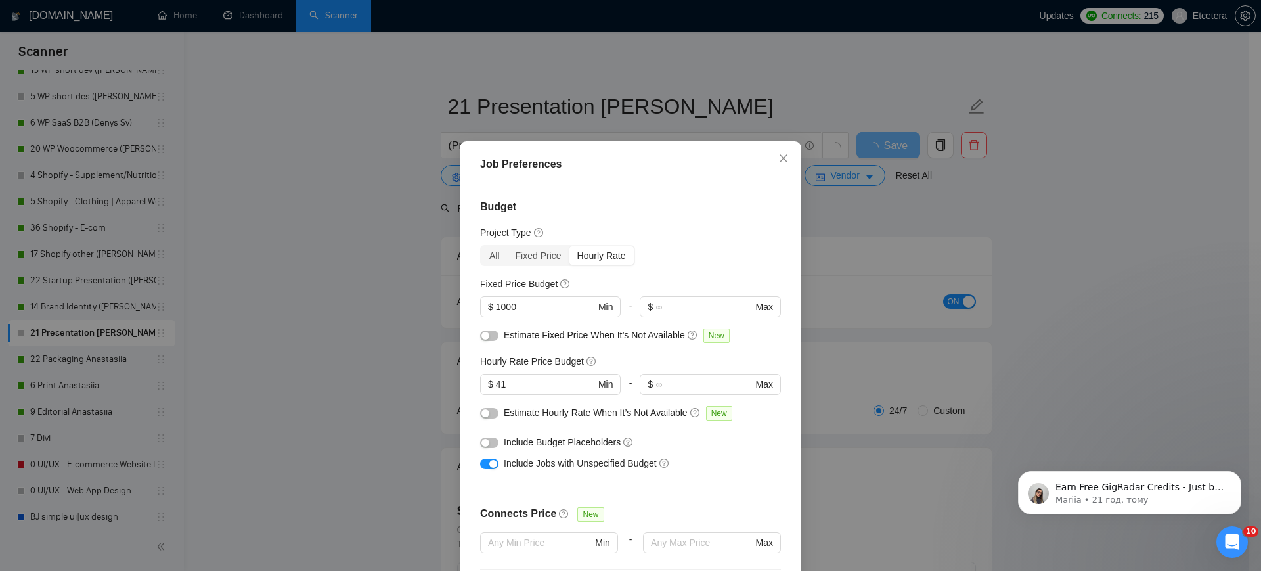
click at [384, 418] on div "Job Preferences Budget Project Type All Fixed Price Hourly Rate Fixed Price Bud…" at bounding box center [630, 285] width 1261 height 571
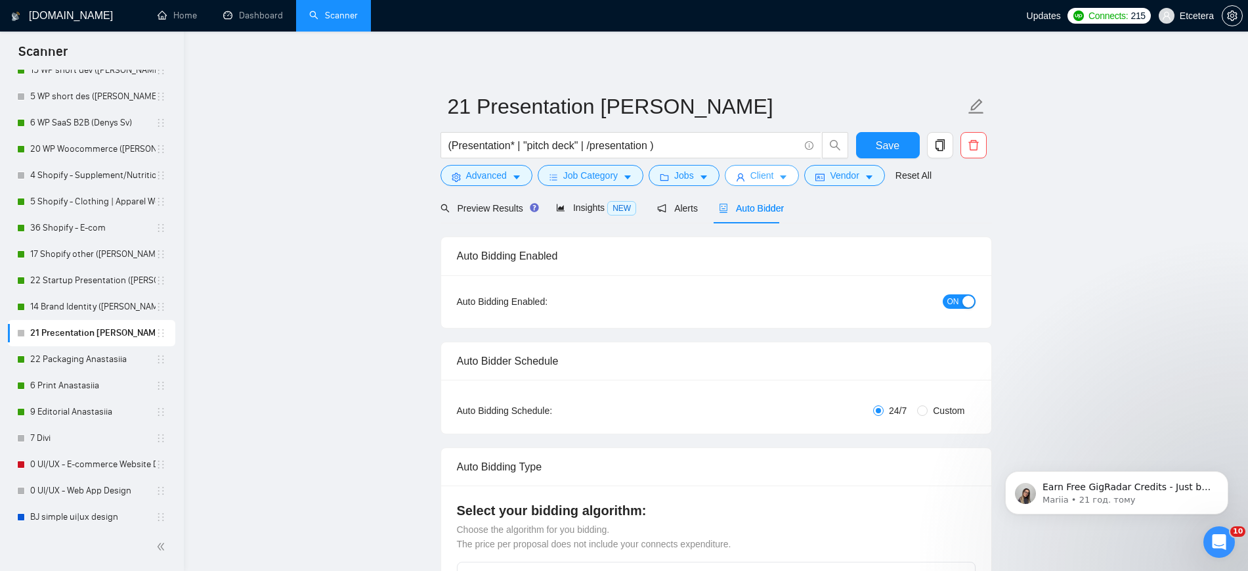
click at [762, 175] on span "Client" at bounding box center [762, 175] width 24 height 14
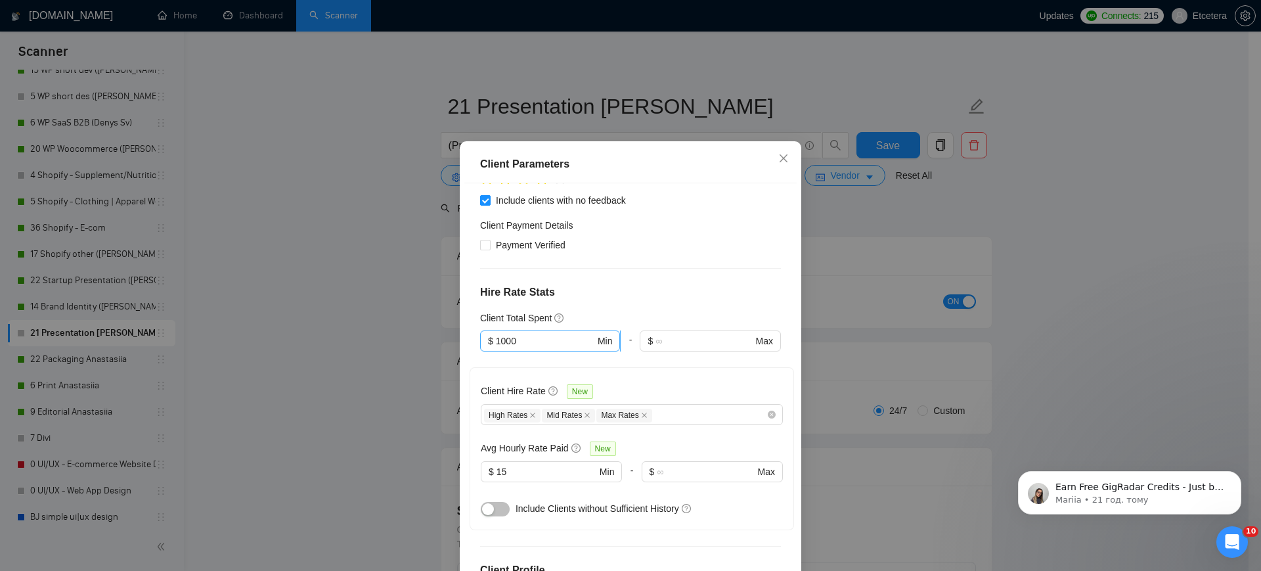
scroll to position [0, 0]
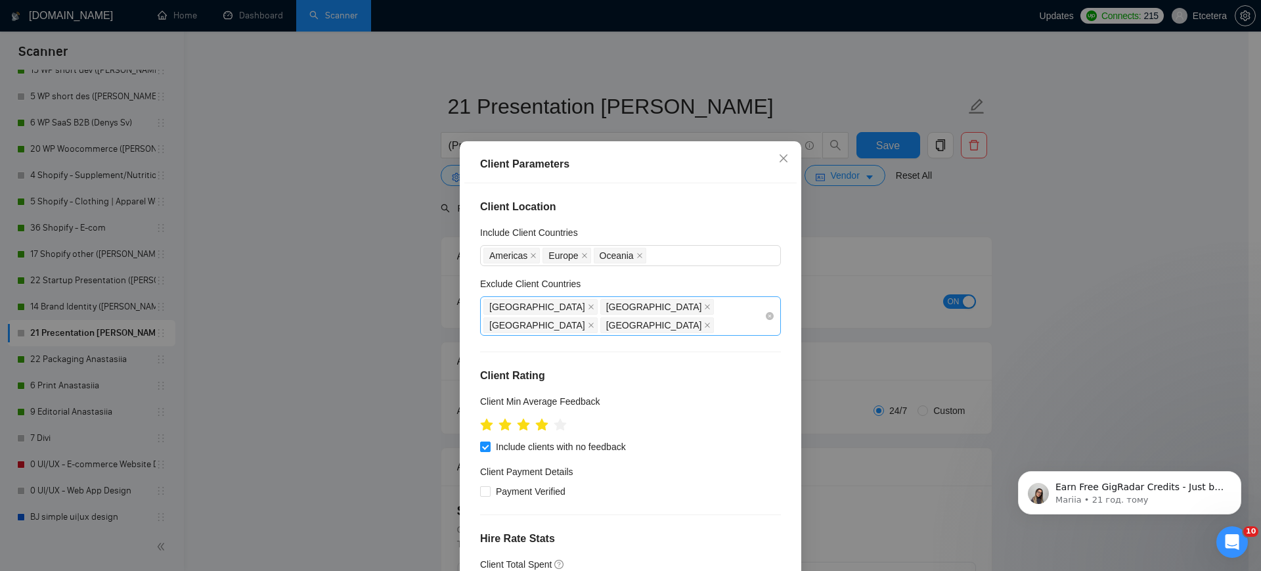
click at [674, 312] on div "[GEOGRAPHIC_DATA] [GEOGRAPHIC_DATA] [GEOGRAPHIC_DATA] [GEOGRAPHIC_DATA]" at bounding box center [623, 315] width 281 height 37
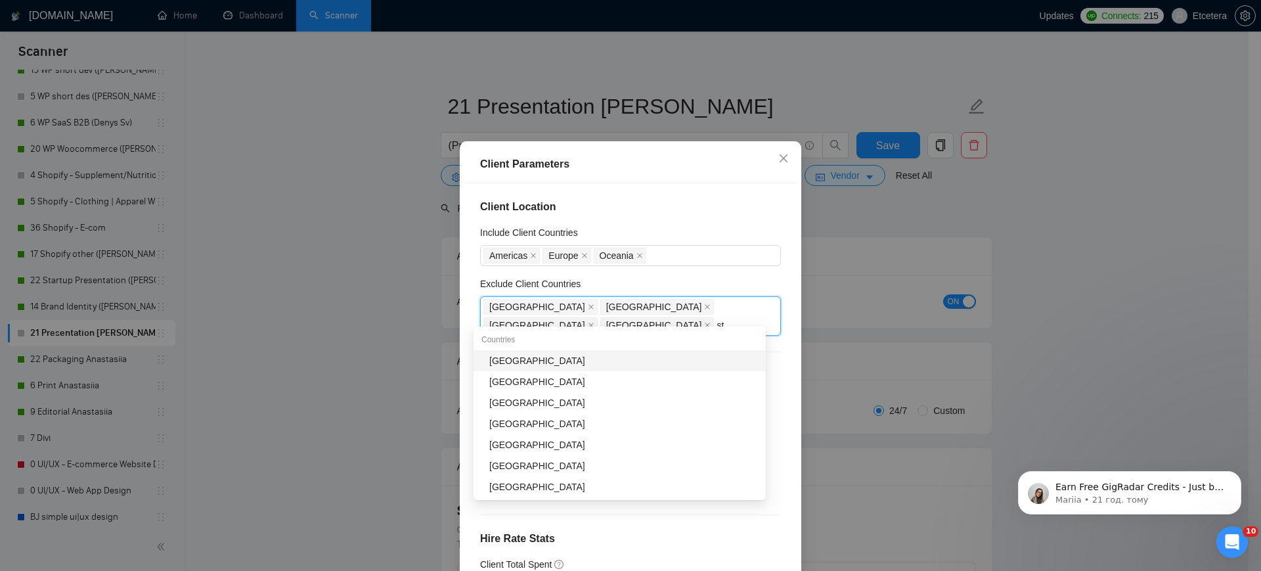
type input "sta"
click at [640, 357] on div "[GEOGRAPHIC_DATA]" at bounding box center [623, 360] width 269 height 14
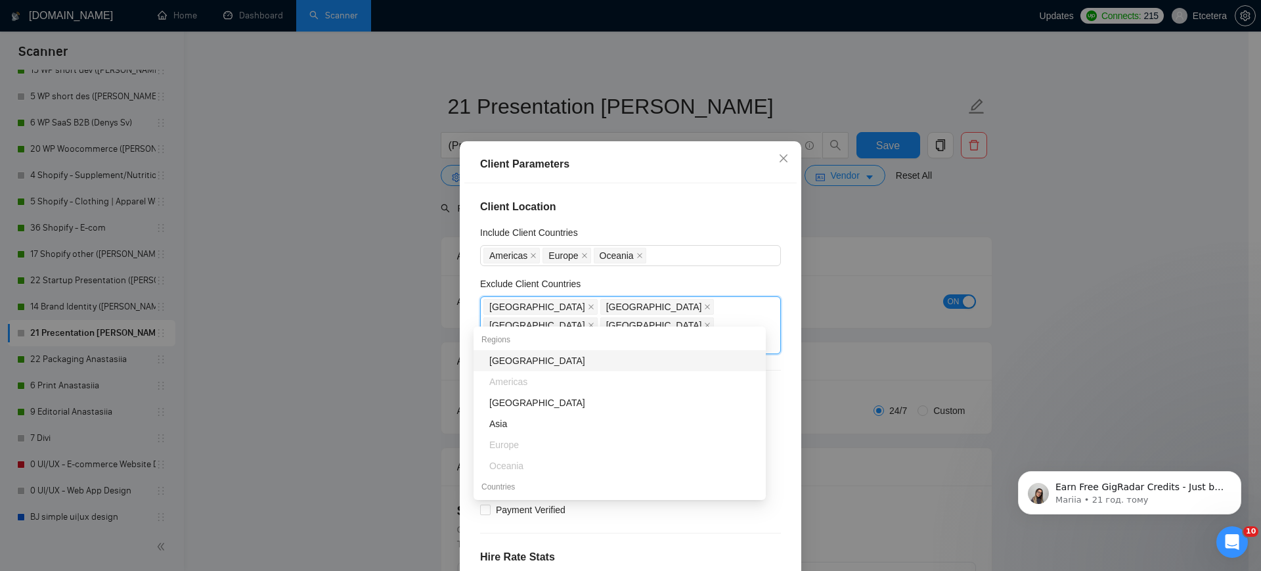
click at [675, 215] on h4 "Client Location" at bounding box center [630, 207] width 301 height 16
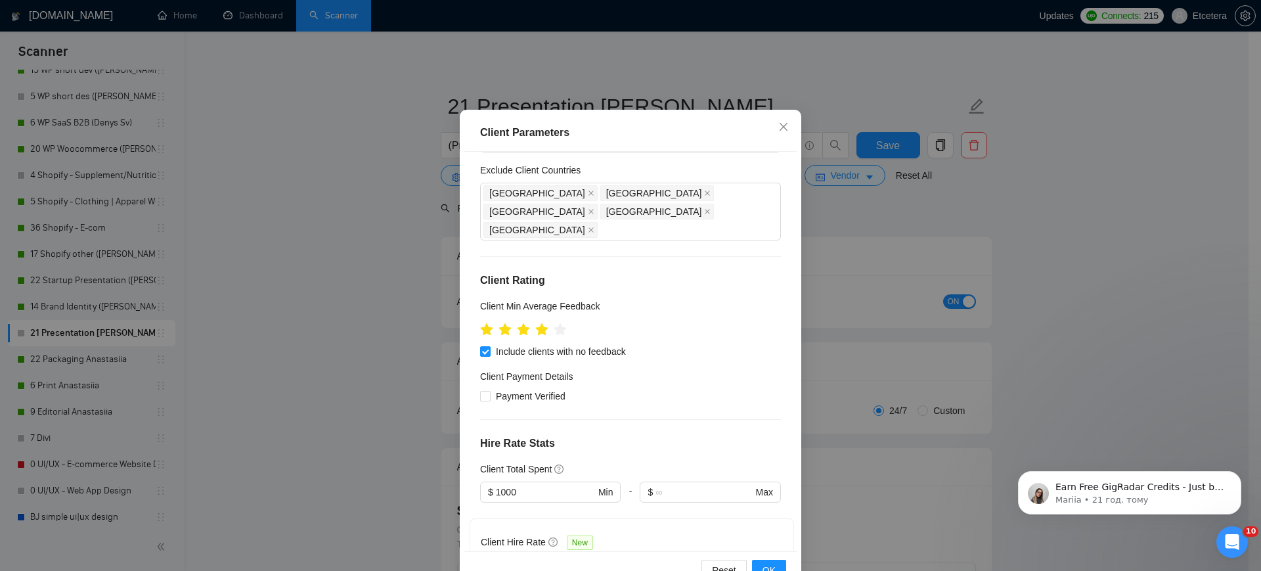
scroll to position [77, 0]
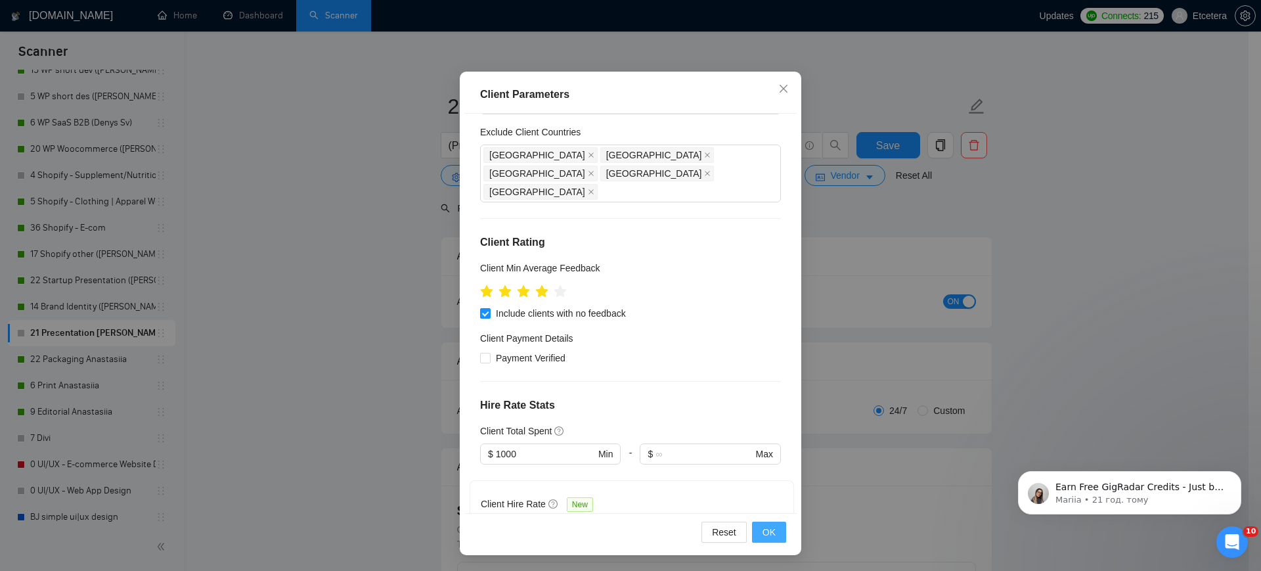
click at [762, 537] on span "OK" at bounding box center [768, 532] width 13 height 14
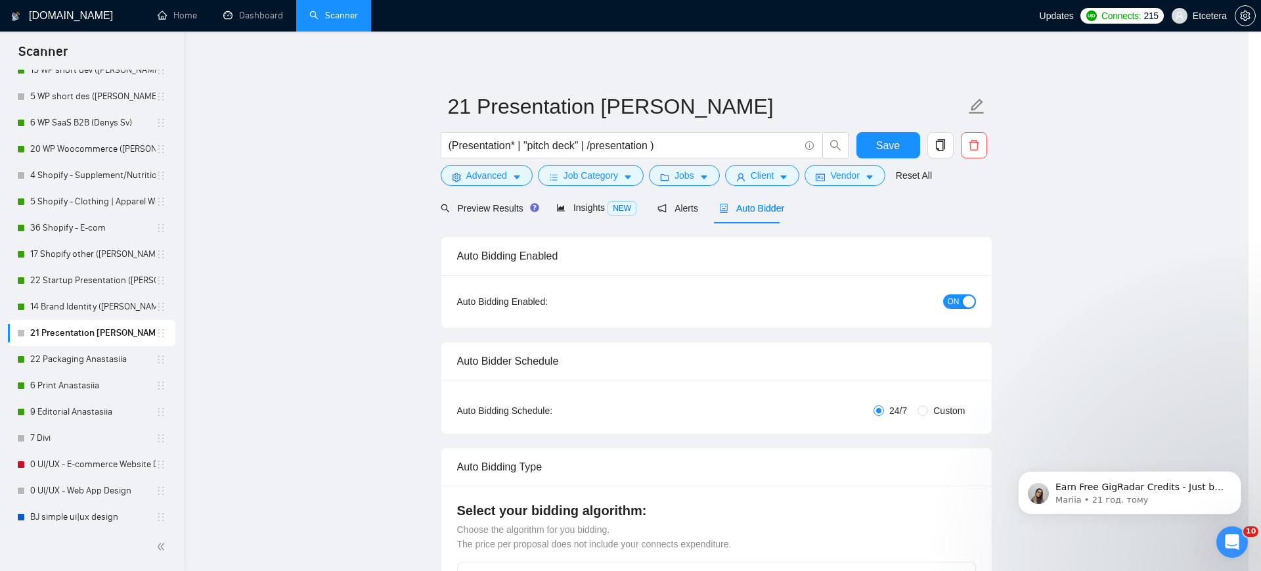
scroll to position [7, 0]
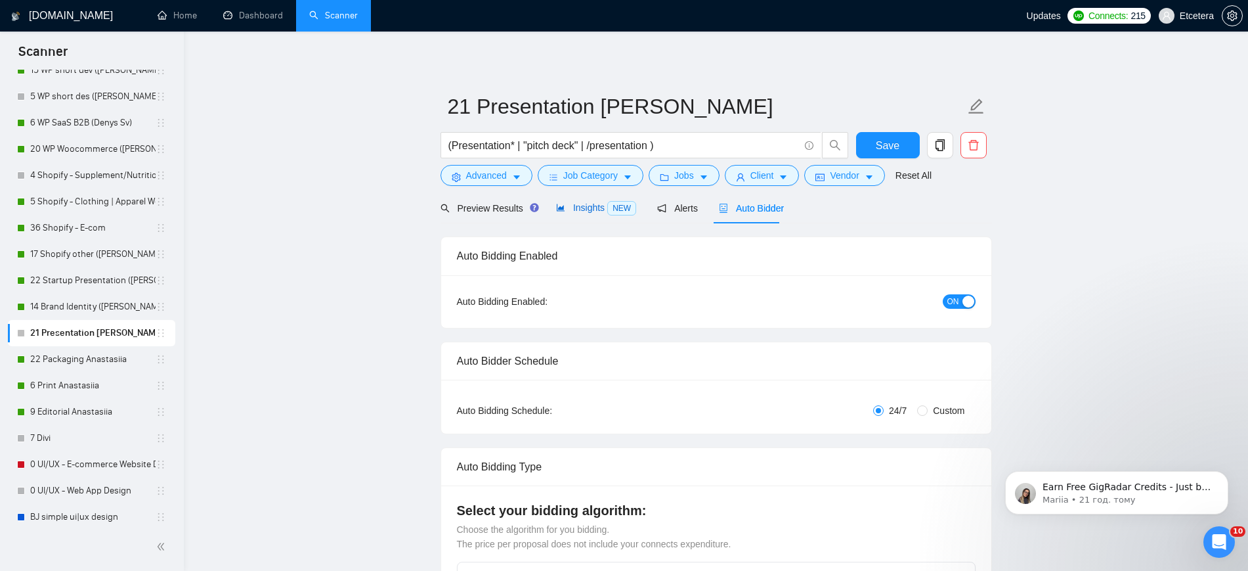
click at [585, 208] on span "Insights NEW" at bounding box center [596, 207] width 80 height 11
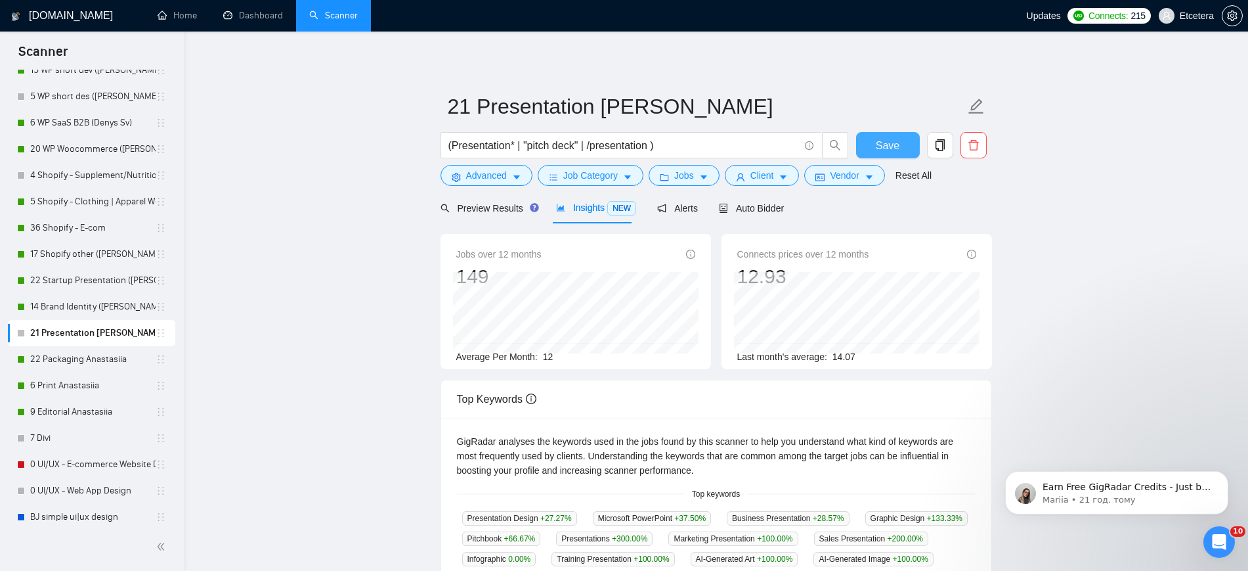
click at [898, 145] on span "Save" at bounding box center [888, 145] width 24 height 16
click at [764, 207] on span "Auto Bidder" at bounding box center [751, 208] width 65 height 11
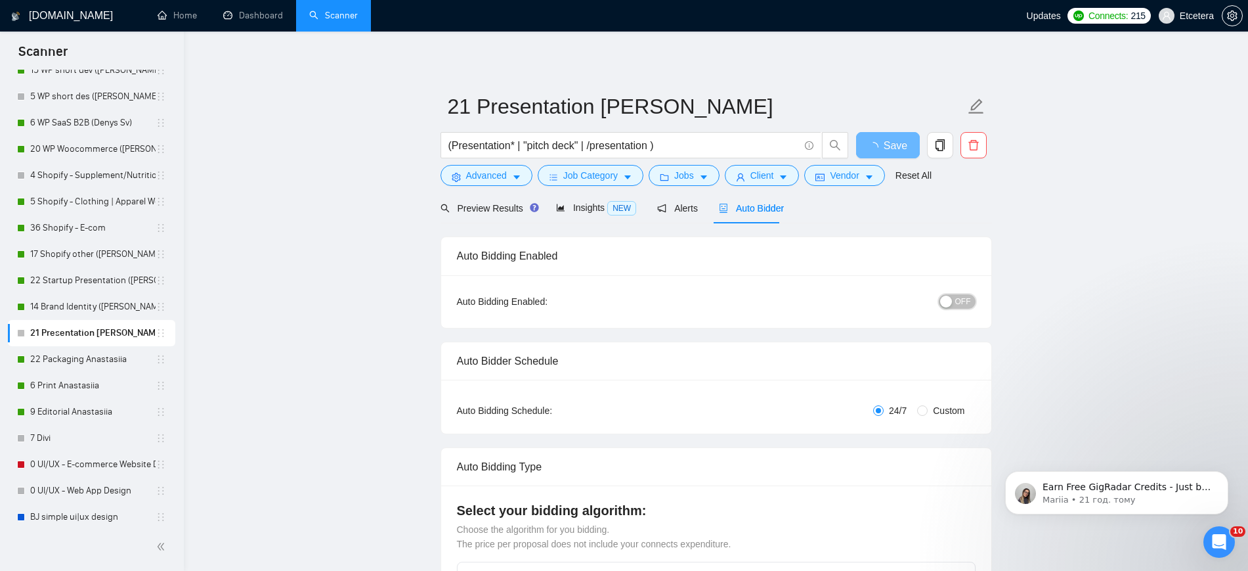
click at [950, 301] on div "button" at bounding box center [946, 301] width 12 height 12
click at [881, 139] on span "Save" at bounding box center [888, 145] width 24 height 16
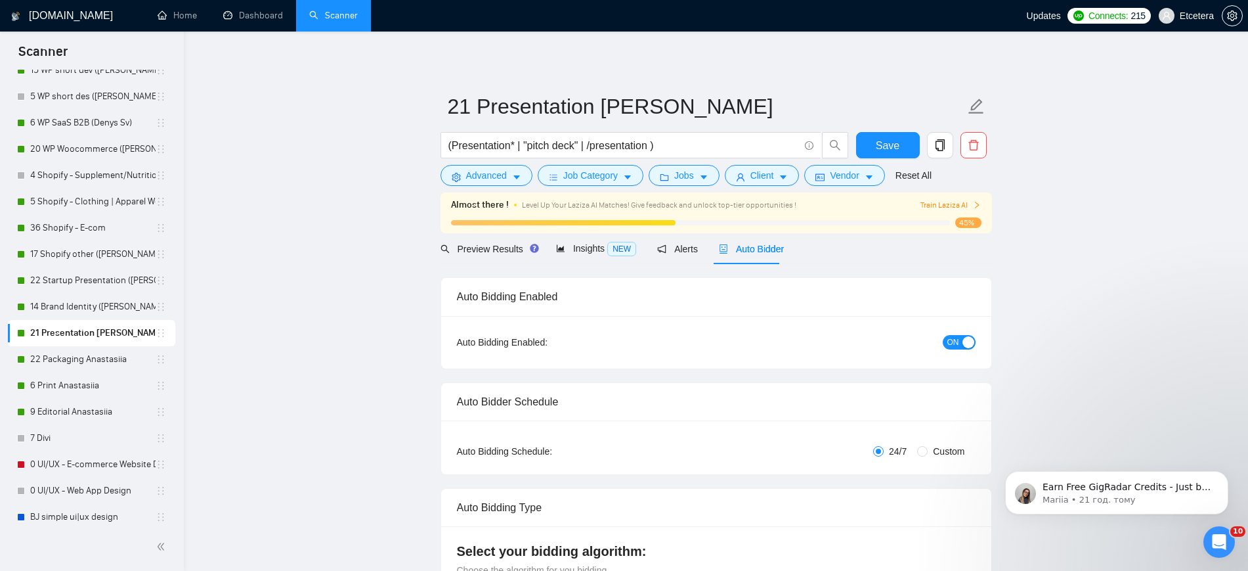
drag, startPoint x: 95, startPoint y: 361, endPoint x: 743, endPoint y: 269, distance: 655.3
click at [95, 361] on link "22 Packaging Anastasiia" at bounding box center [92, 359] width 125 height 26
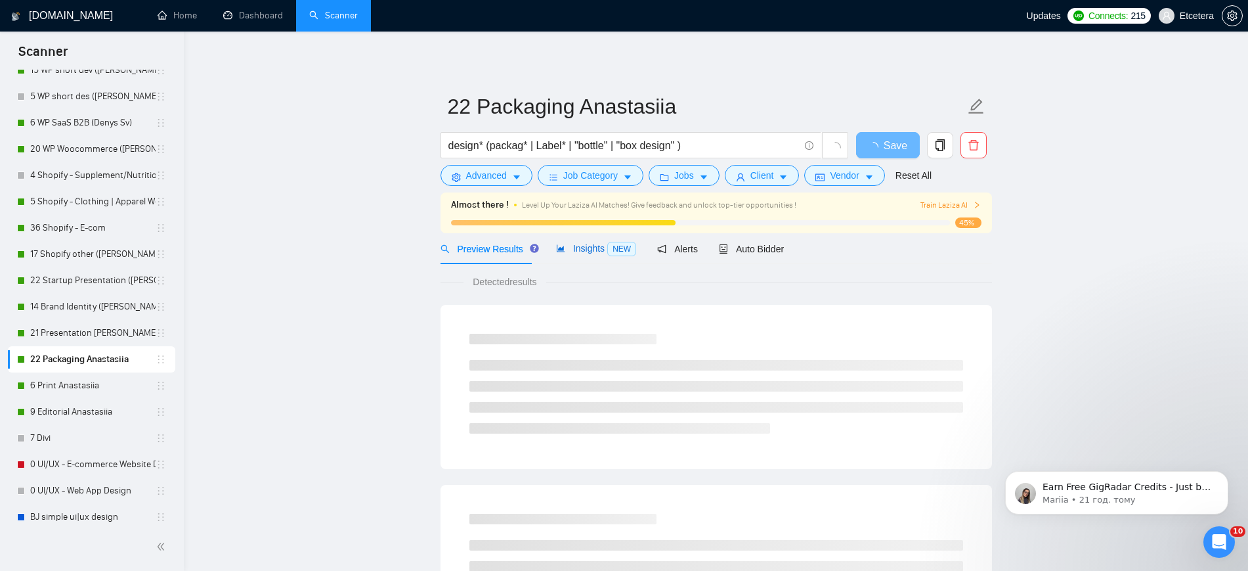
click at [574, 249] on span "Insights NEW" at bounding box center [596, 248] width 80 height 11
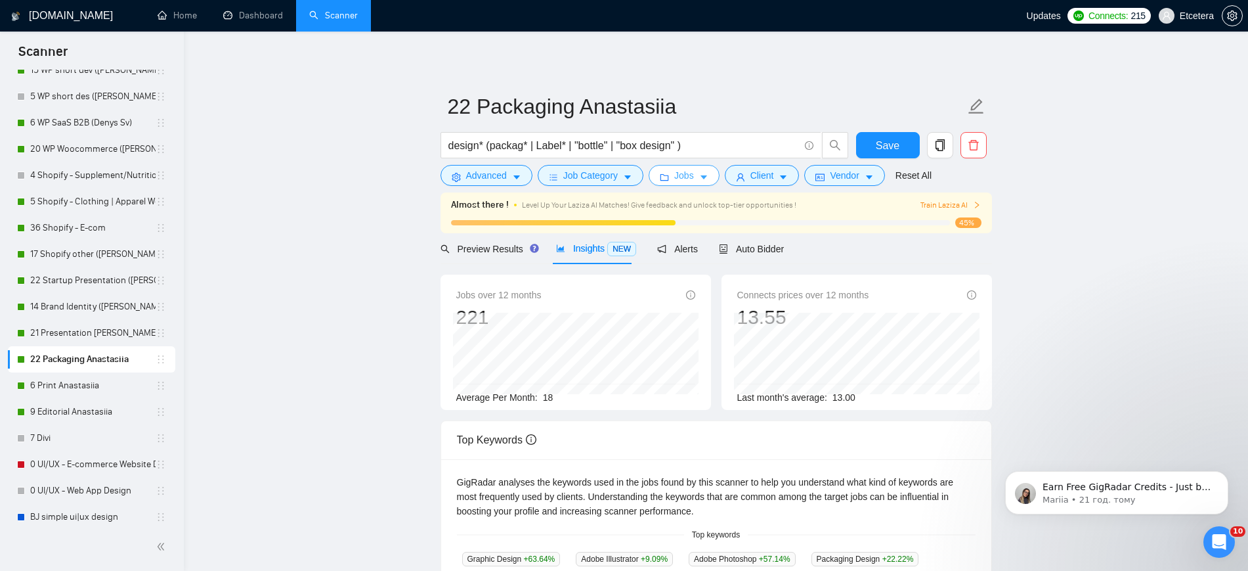
click at [693, 186] on form "22 Packaging Anastasiia design* (packag* | Label* | "bottle" | "box design" ) S…" at bounding box center [717, 138] width 552 height 107
click at [670, 179] on button "Jobs" at bounding box center [684, 175] width 71 height 21
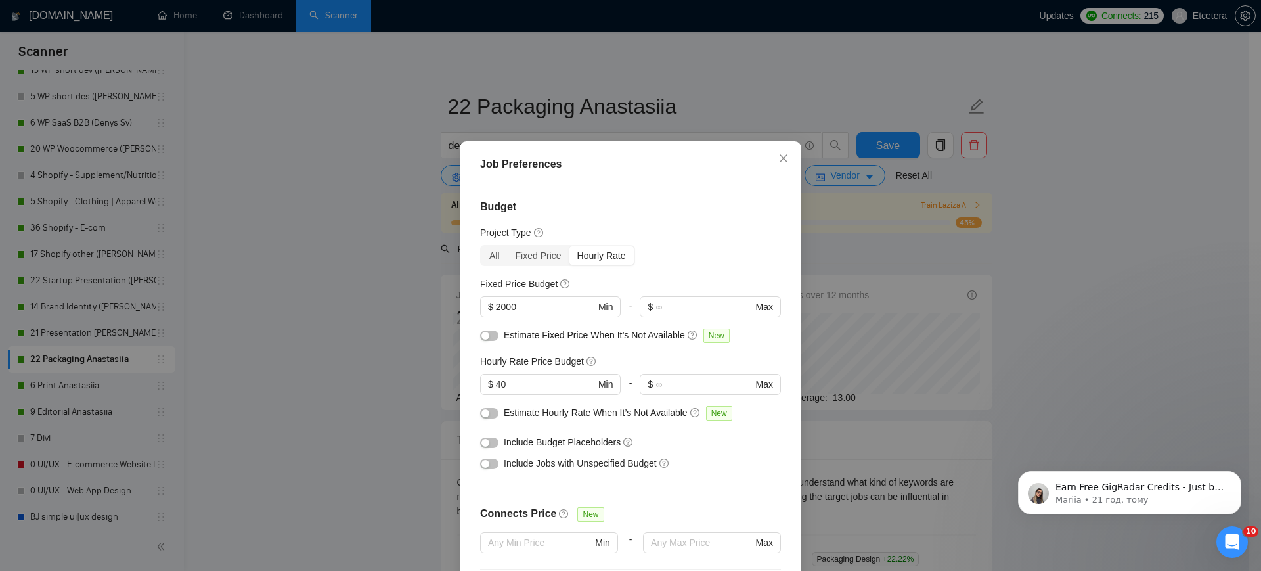
click at [486, 469] on button "button" at bounding box center [489, 463] width 18 height 11
click at [521, 391] on input "40" at bounding box center [545, 384] width 99 height 14
type input "4"
type input "36"
click at [496, 310] on input "2000" at bounding box center [545, 306] width 99 height 14
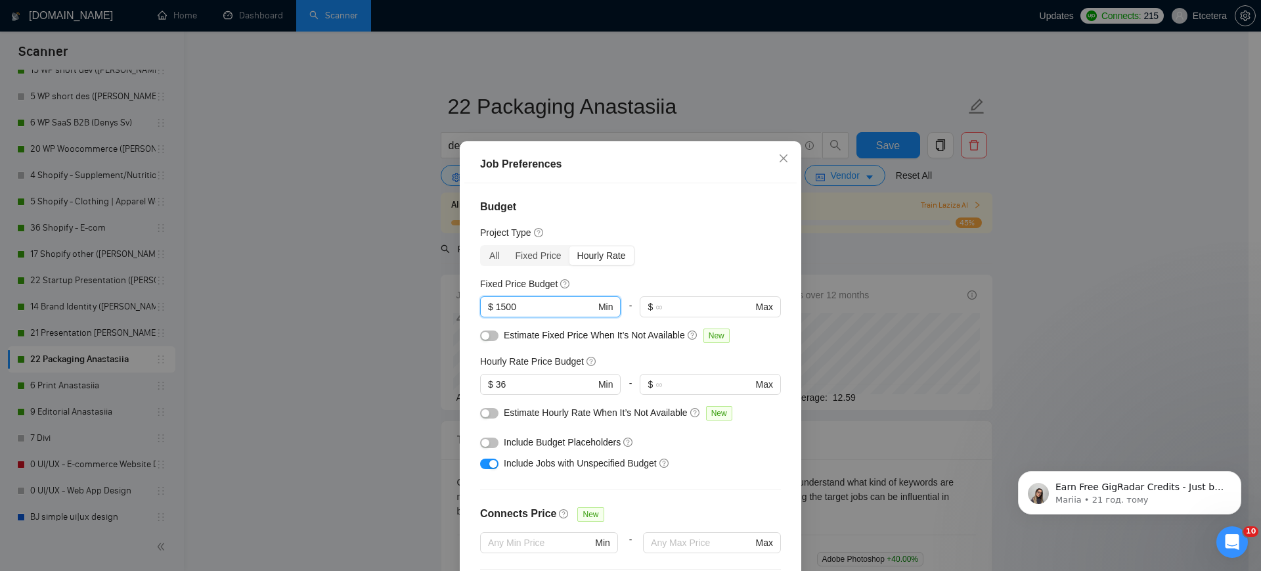
scroll to position [341, 0]
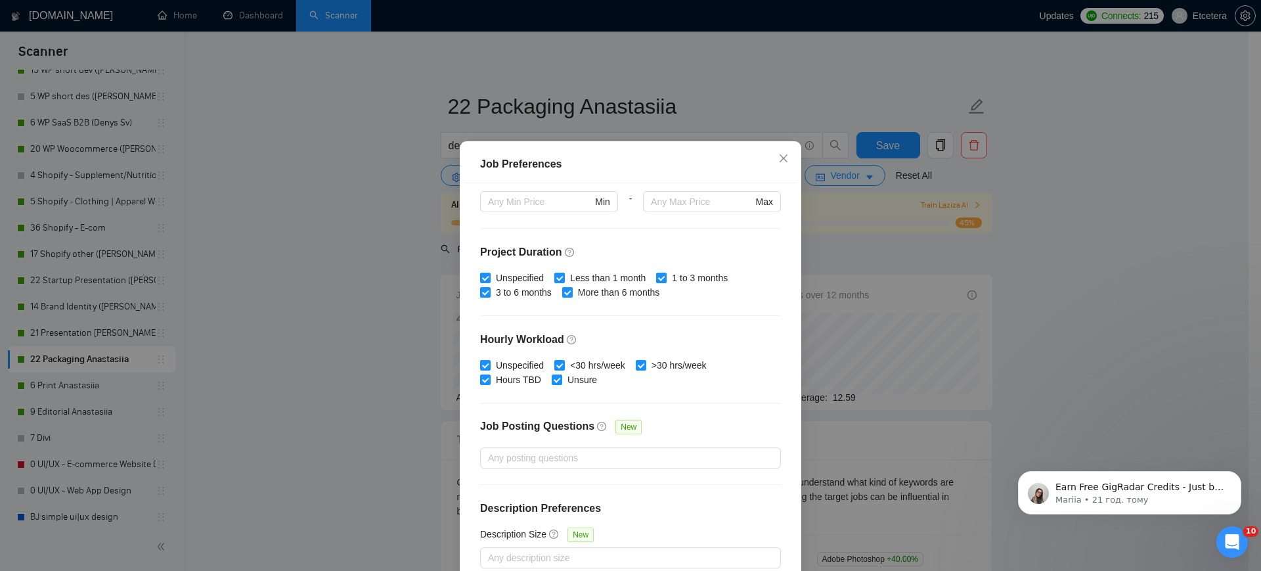
type input "1500"
click at [802, 95] on div "Job Preferences Budget Project Type All Fixed Price Hourly Rate Fixed Price Bud…" at bounding box center [630, 285] width 1261 height 571
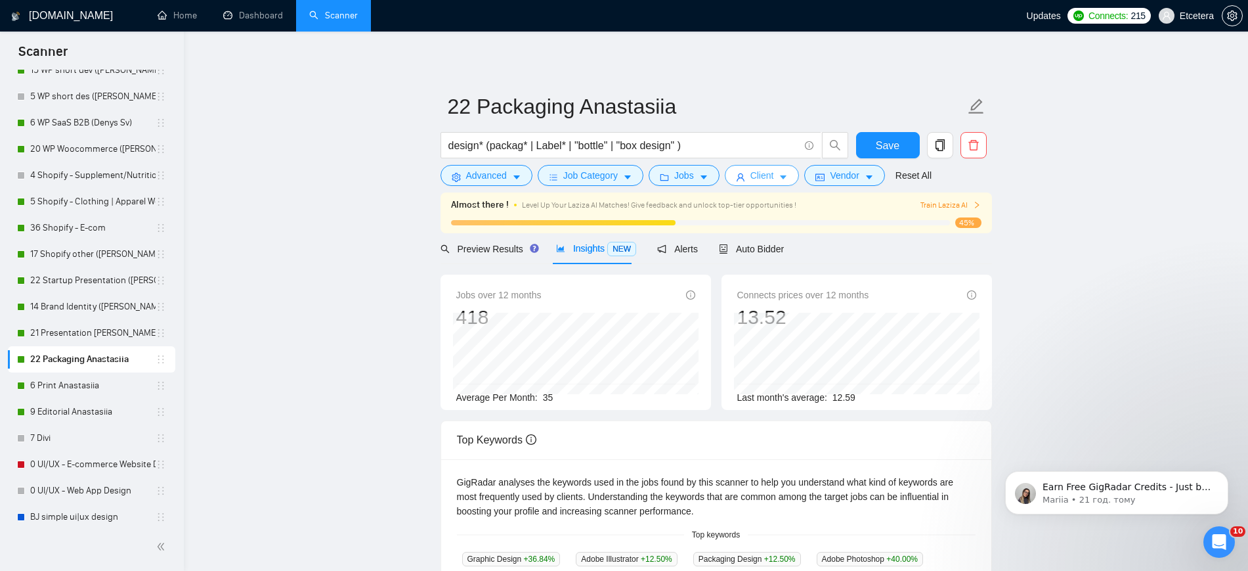
click at [770, 177] on button "Client" at bounding box center [762, 175] width 75 height 21
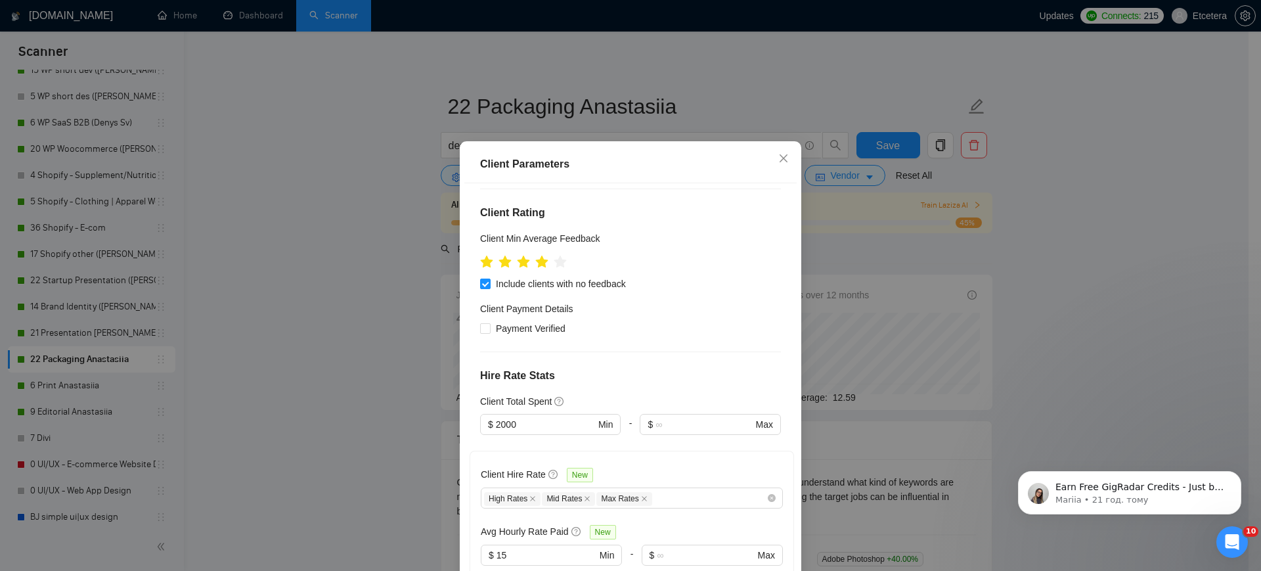
scroll to position [164, 0]
click at [500, 416] on input "2000" at bounding box center [545, 423] width 99 height 14
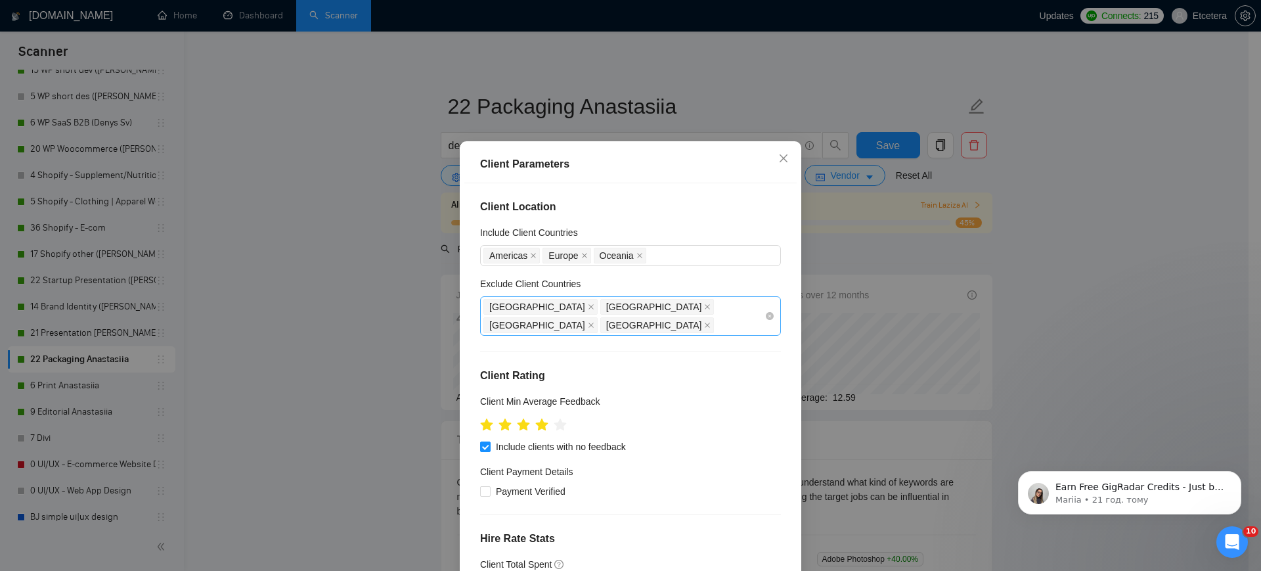
click at [684, 320] on div "[GEOGRAPHIC_DATA] [GEOGRAPHIC_DATA] [GEOGRAPHIC_DATA] [GEOGRAPHIC_DATA]" at bounding box center [623, 315] width 281 height 37
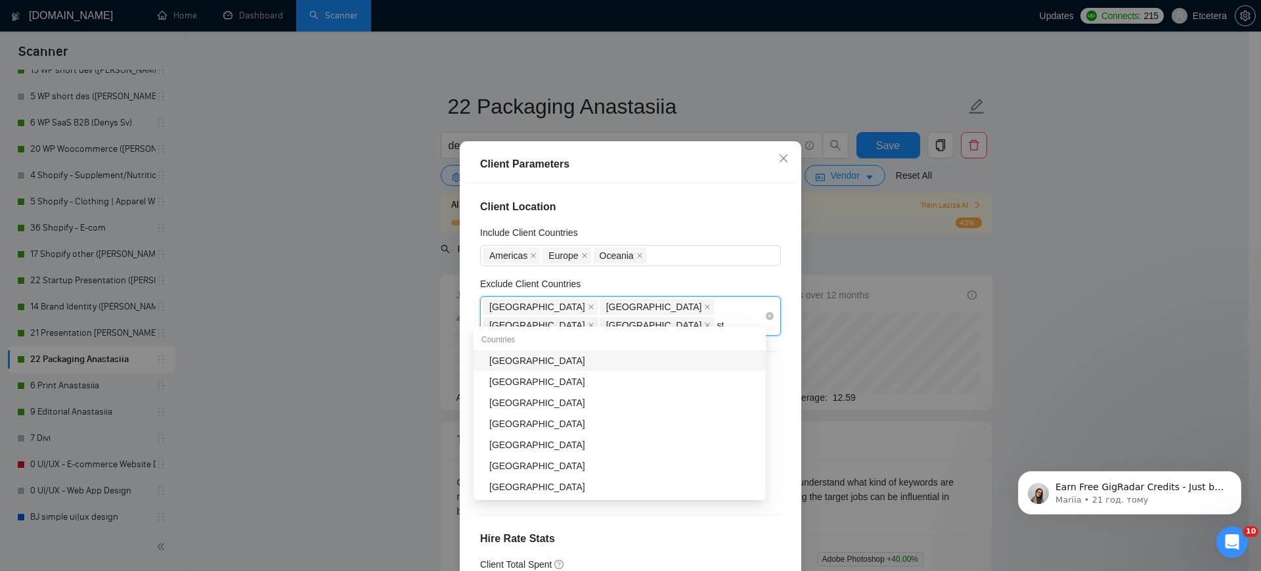
type input "sta"
click at [617, 364] on div "[GEOGRAPHIC_DATA]" at bounding box center [623, 360] width 269 height 14
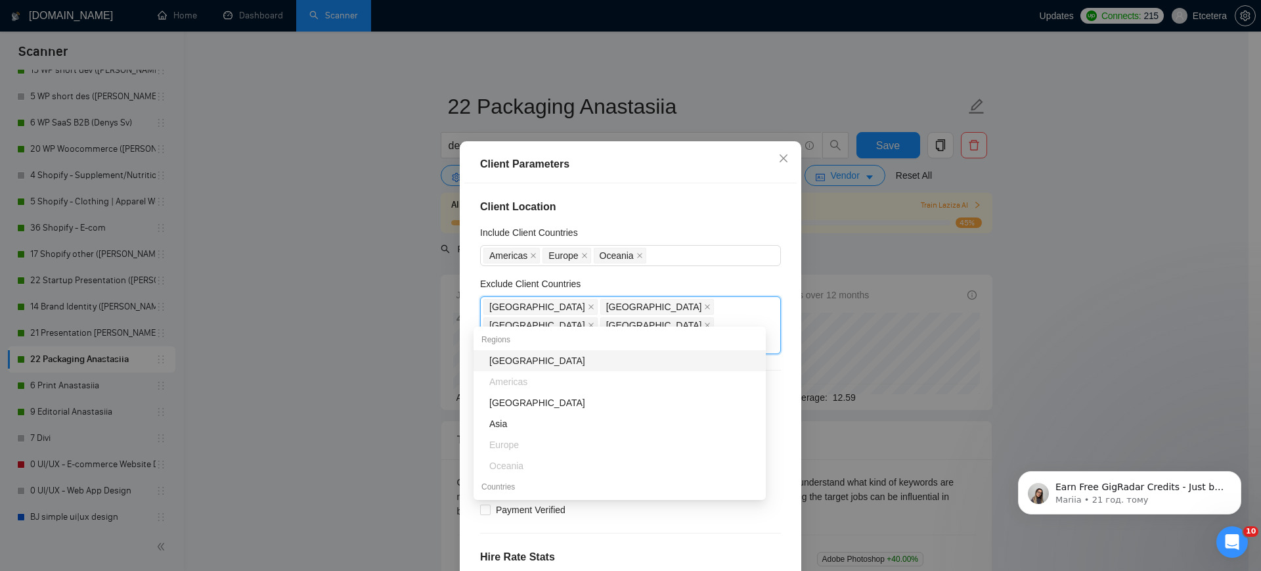
click at [420, 313] on div "Client Parameters Client Location Include Client Countries [GEOGRAPHIC_DATA] [G…" at bounding box center [630, 285] width 1261 height 571
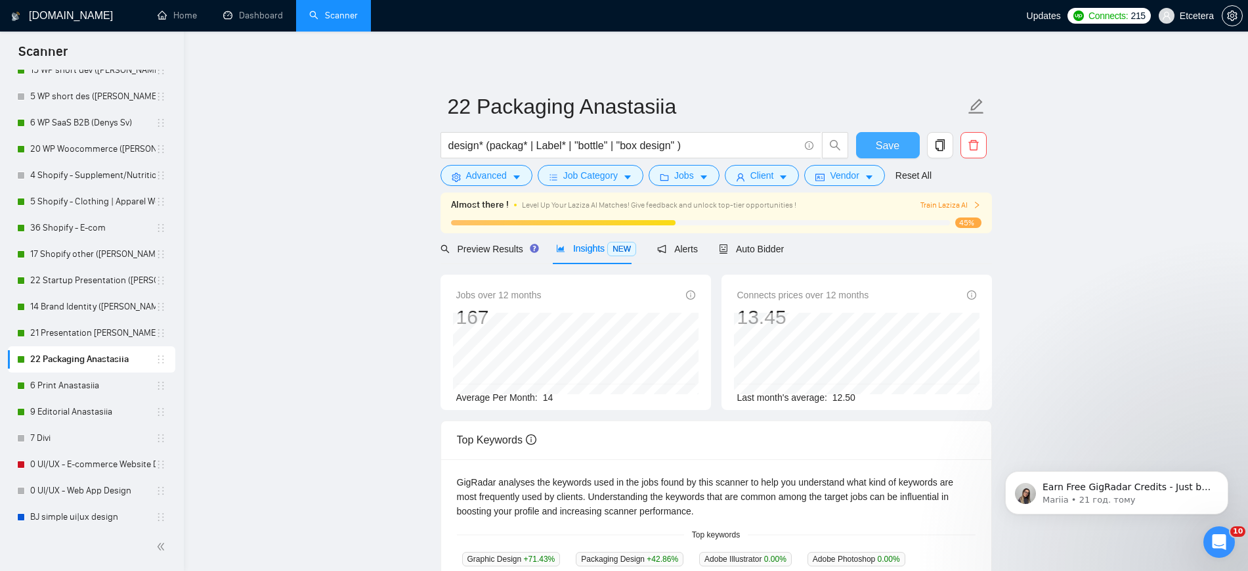
click at [877, 150] on span "Save" at bounding box center [888, 145] width 24 height 16
drag, startPoint x: 69, startPoint y: 386, endPoint x: 272, endPoint y: 395, distance: 203.1
click at [69, 386] on link "6 Print Anastasiia" at bounding box center [92, 385] width 125 height 26
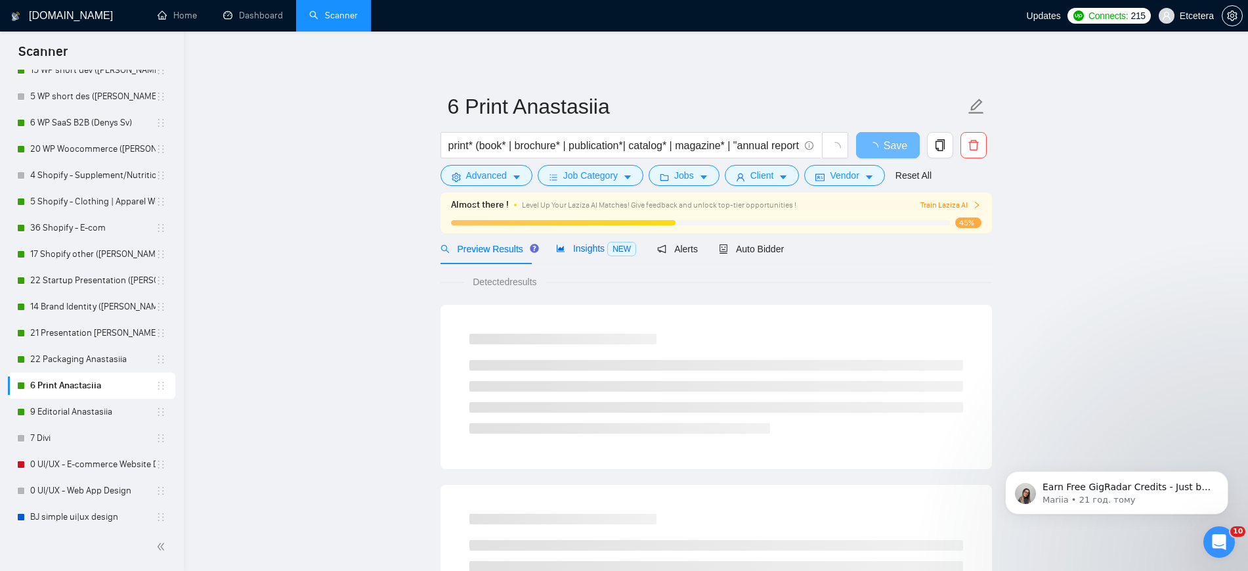
click at [576, 247] on span "Insights NEW" at bounding box center [596, 248] width 80 height 11
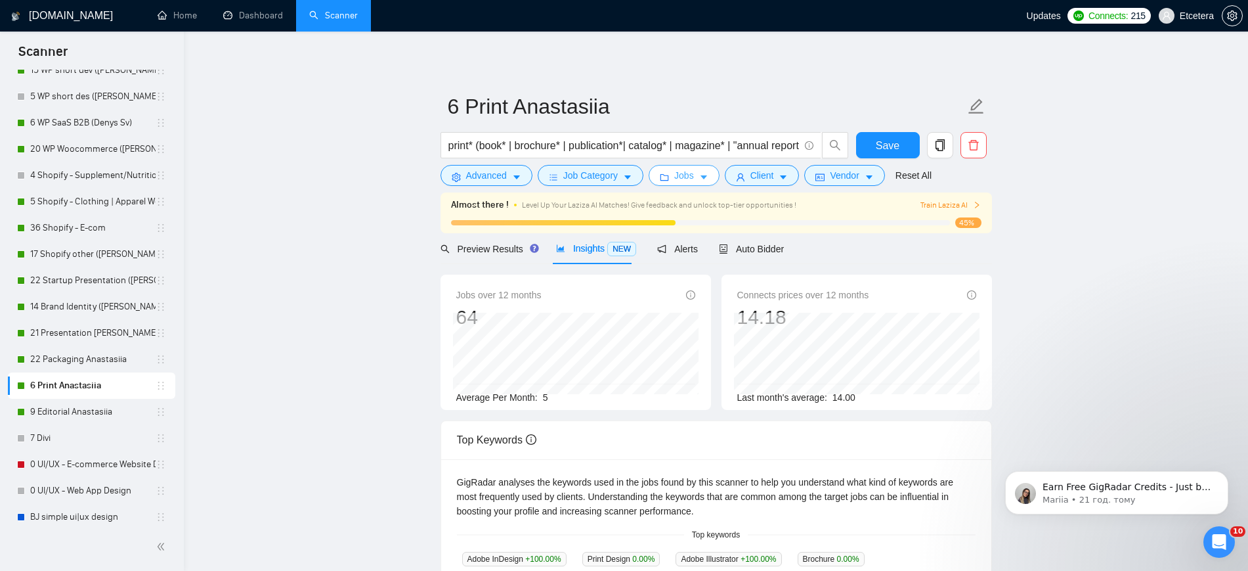
click at [689, 175] on span "Jobs" at bounding box center [684, 175] width 20 height 14
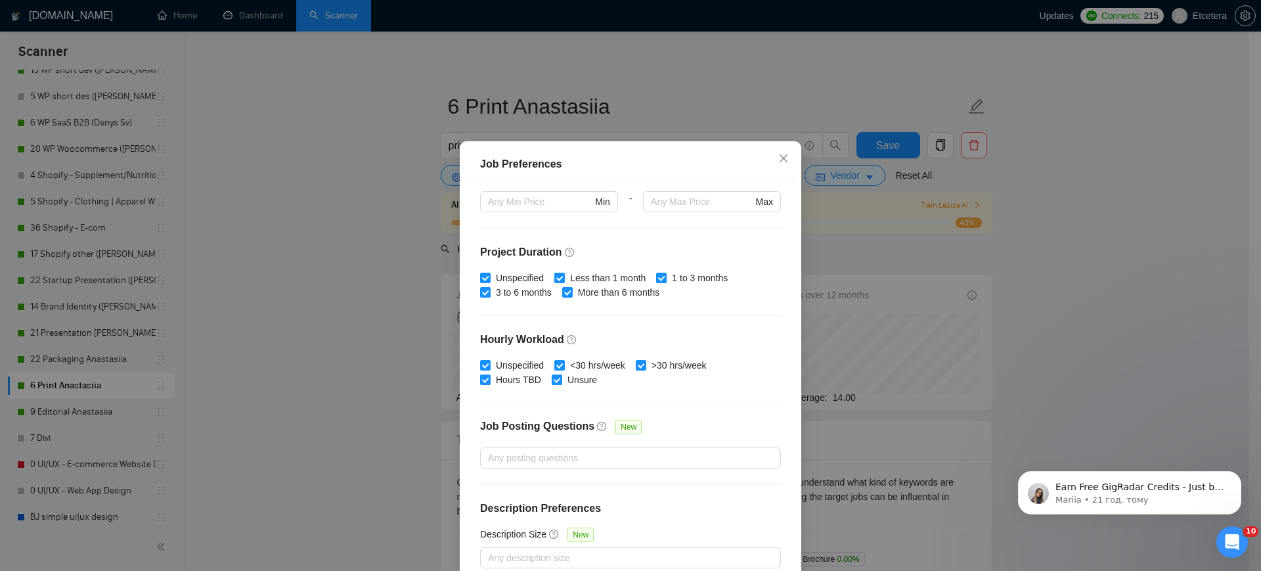
click at [620, 121] on div "Job Preferences Budget Project Type All Fixed Price Hourly Rate Fixed Price Bud…" at bounding box center [630, 285] width 1261 height 571
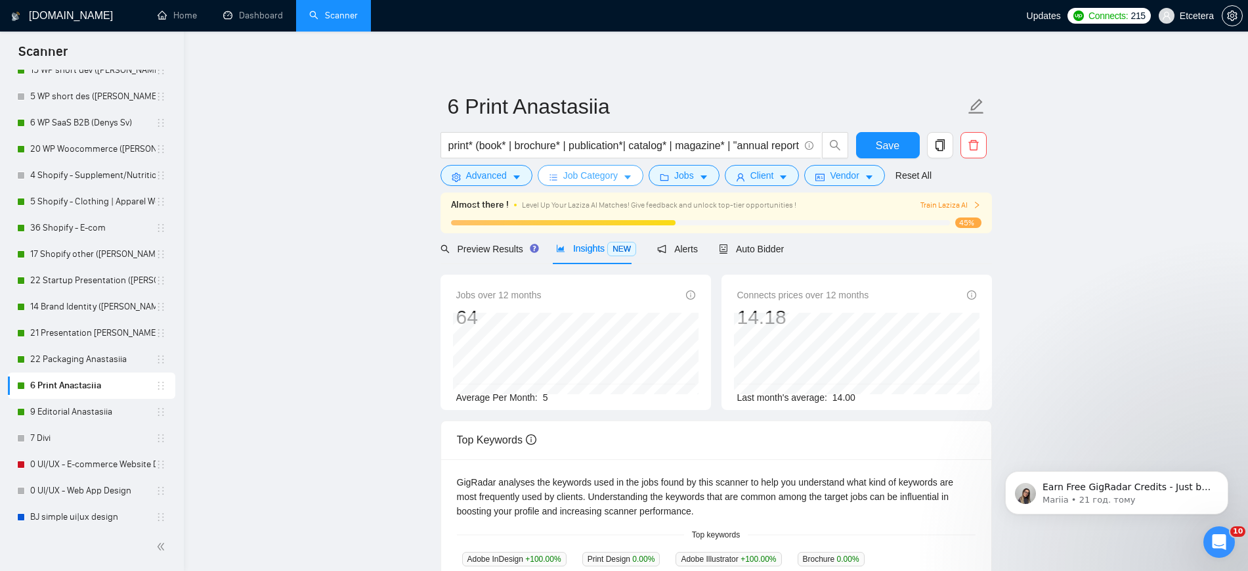
click at [605, 177] on span "Job Category" at bounding box center [590, 175] width 54 height 14
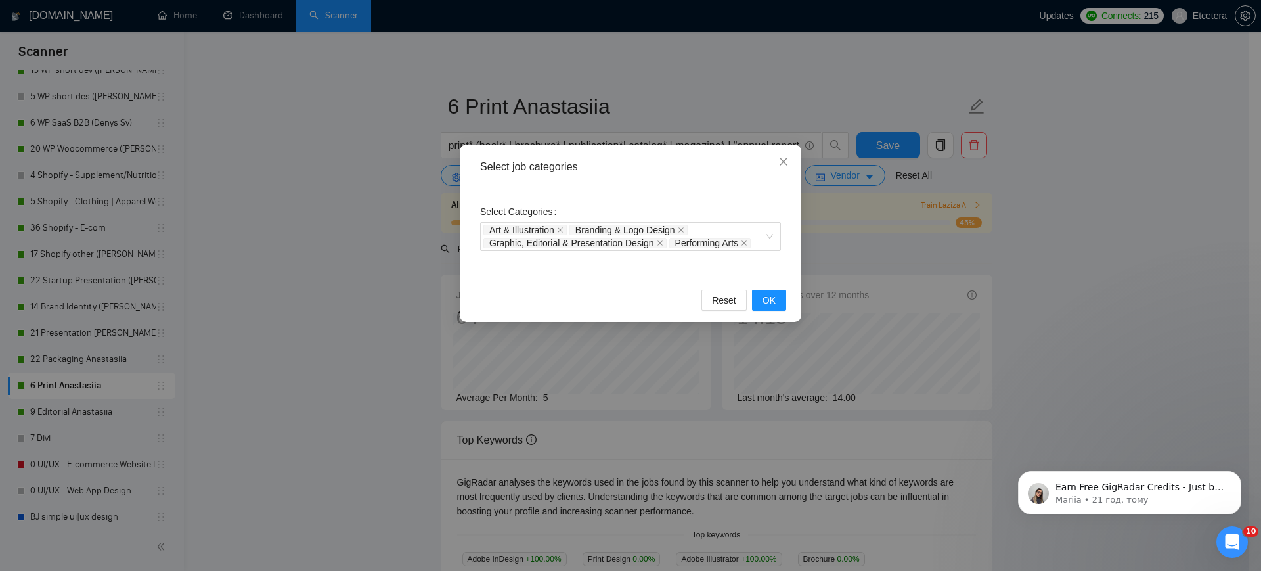
click at [658, 114] on div "Select job categories Select Categories Art & Illustration Branding & Logo Desi…" at bounding box center [630, 285] width 1261 height 571
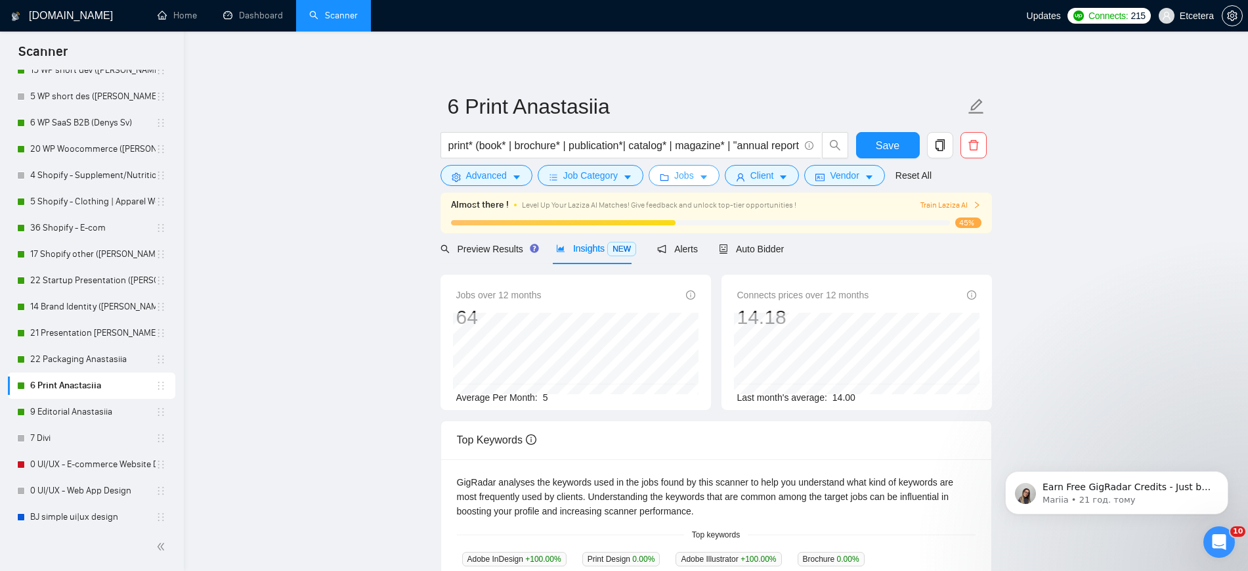
click at [672, 185] on button "Jobs" at bounding box center [684, 175] width 71 height 21
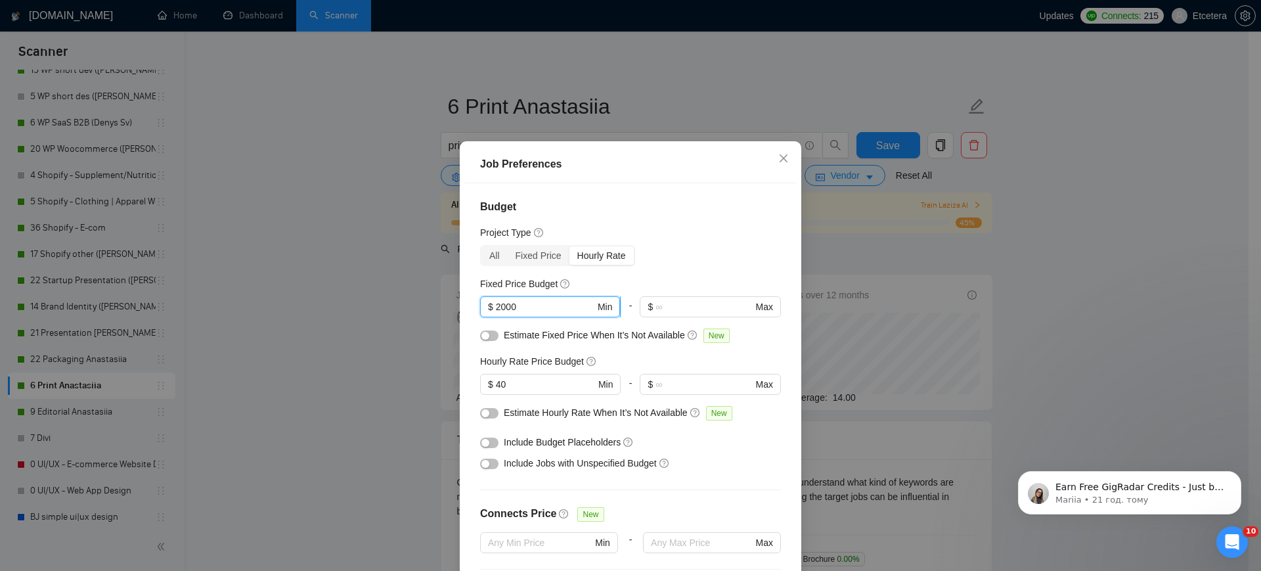
click at [506, 309] on input "2000" at bounding box center [545, 306] width 99 height 14
click at [496, 311] on input "2000" at bounding box center [545, 306] width 99 height 14
click at [518, 391] on input "40" at bounding box center [545, 384] width 99 height 14
type input "4"
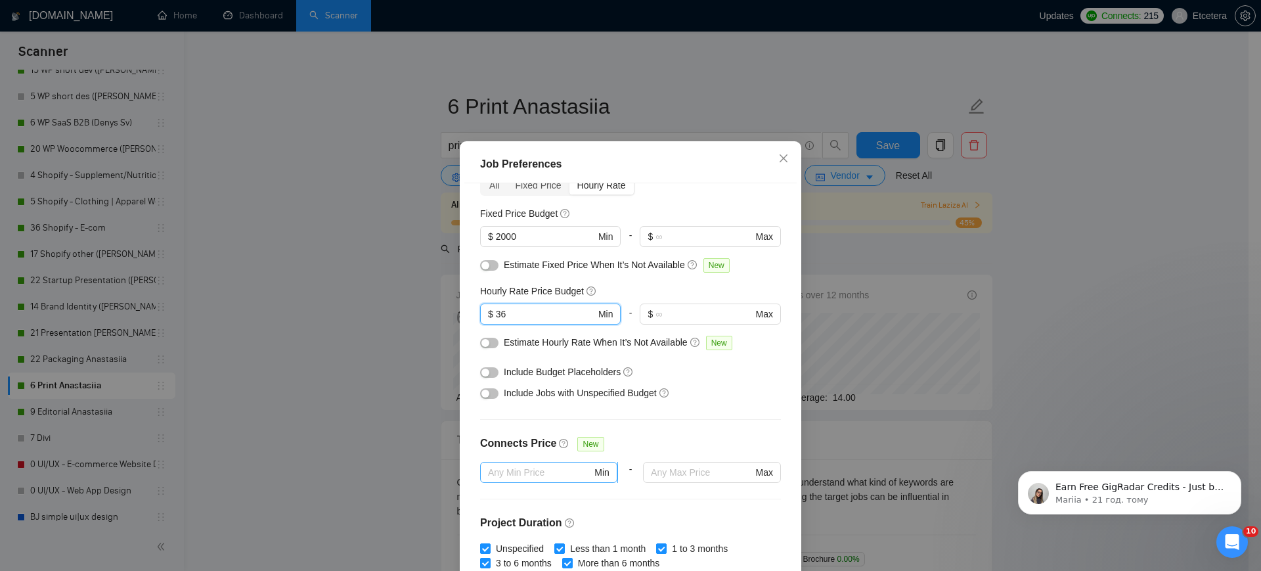
scroll to position [164, 0]
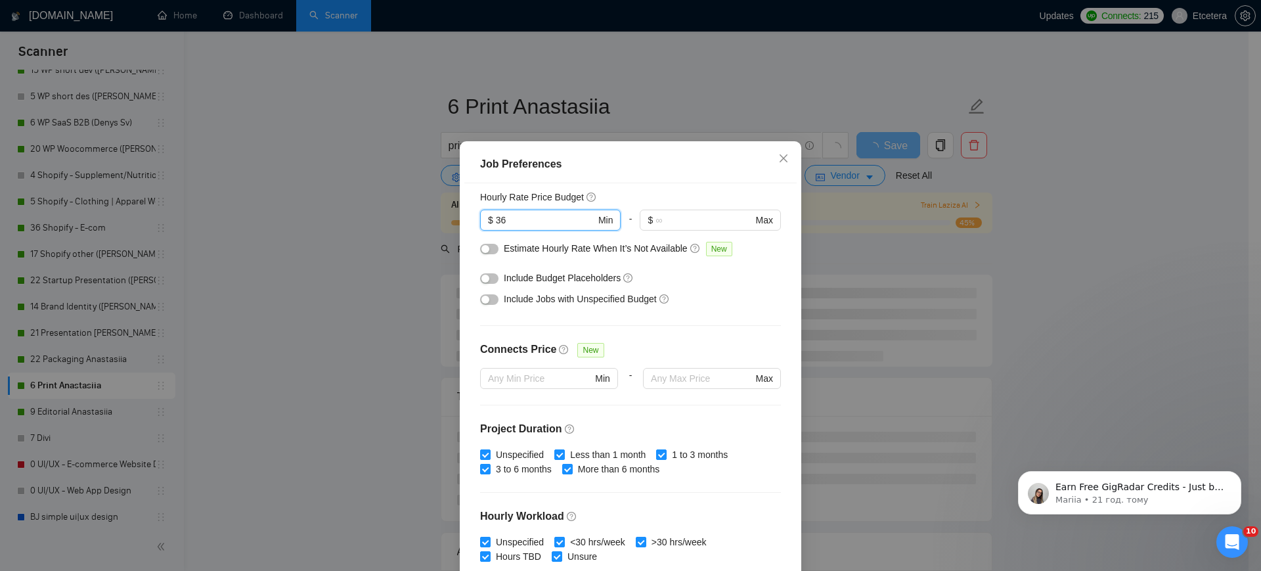
type input "36"
click at [482, 303] on div "button" at bounding box center [485, 299] width 8 height 8
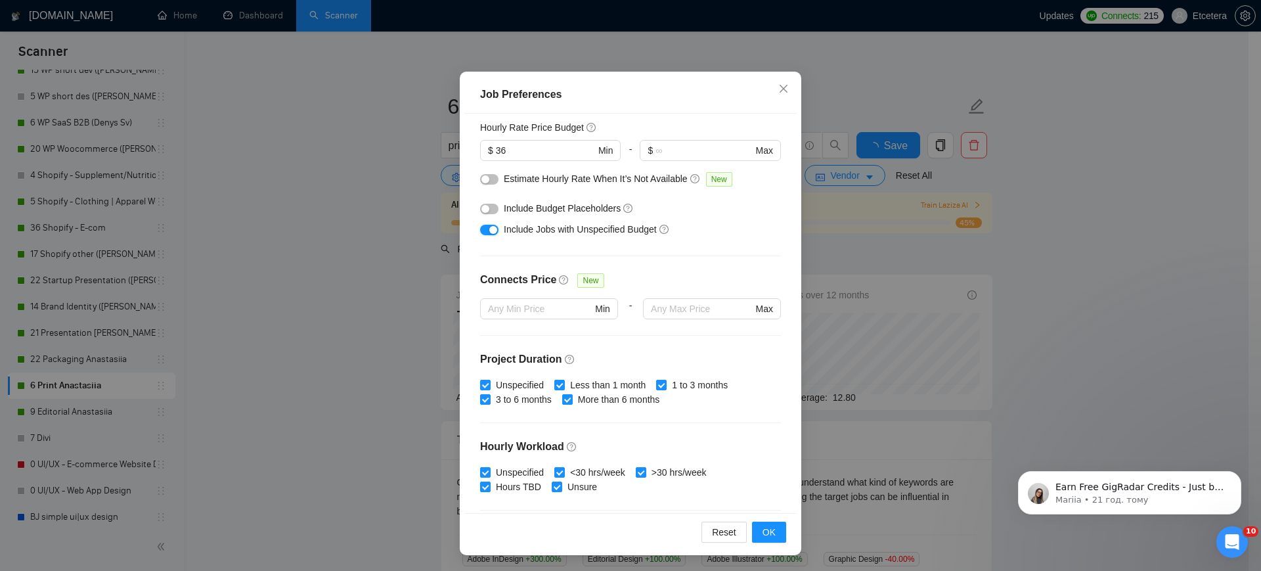
scroll to position [0, 0]
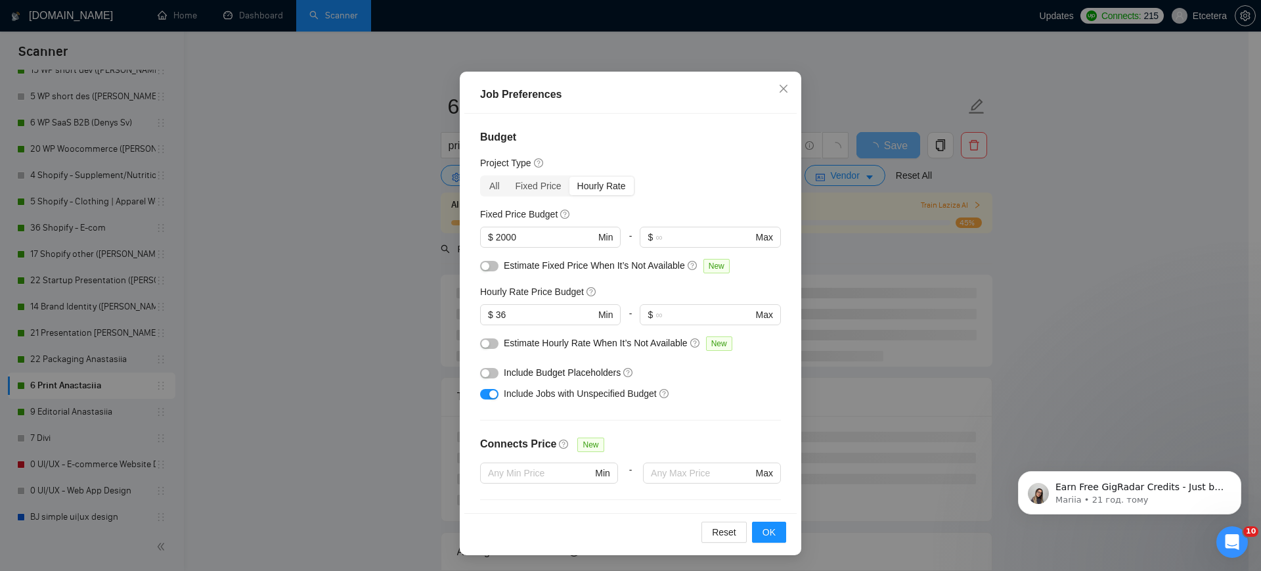
click at [394, 305] on div "Job Preferences Budget Project Type All Fixed Price Hourly Rate Fixed Price Bud…" at bounding box center [630, 285] width 1261 height 571
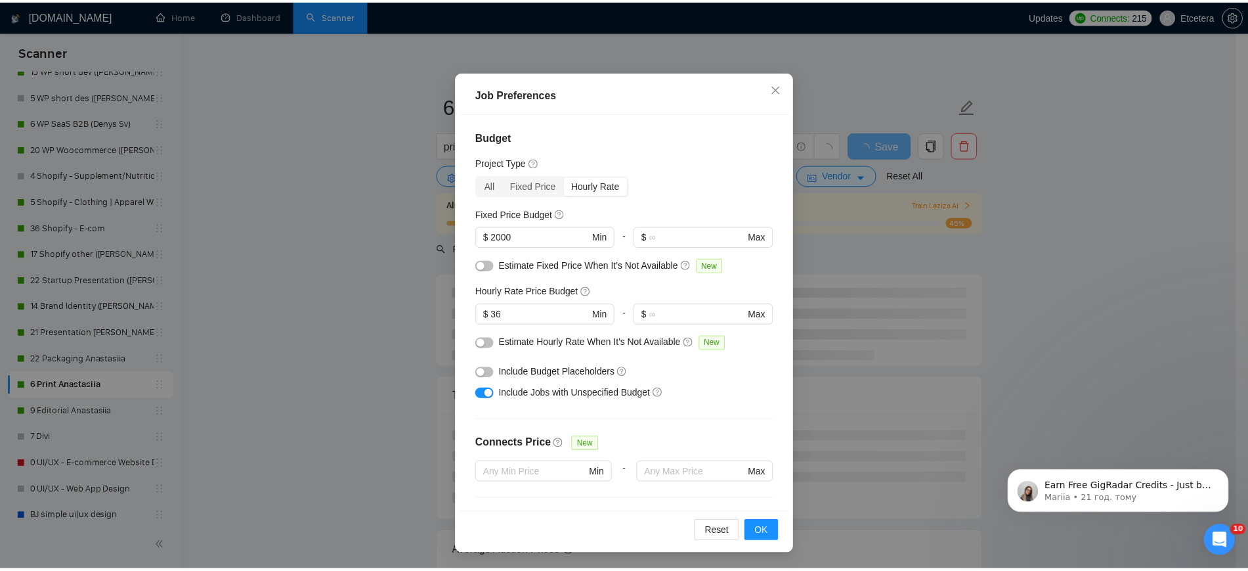
scroll to position [7, 0]
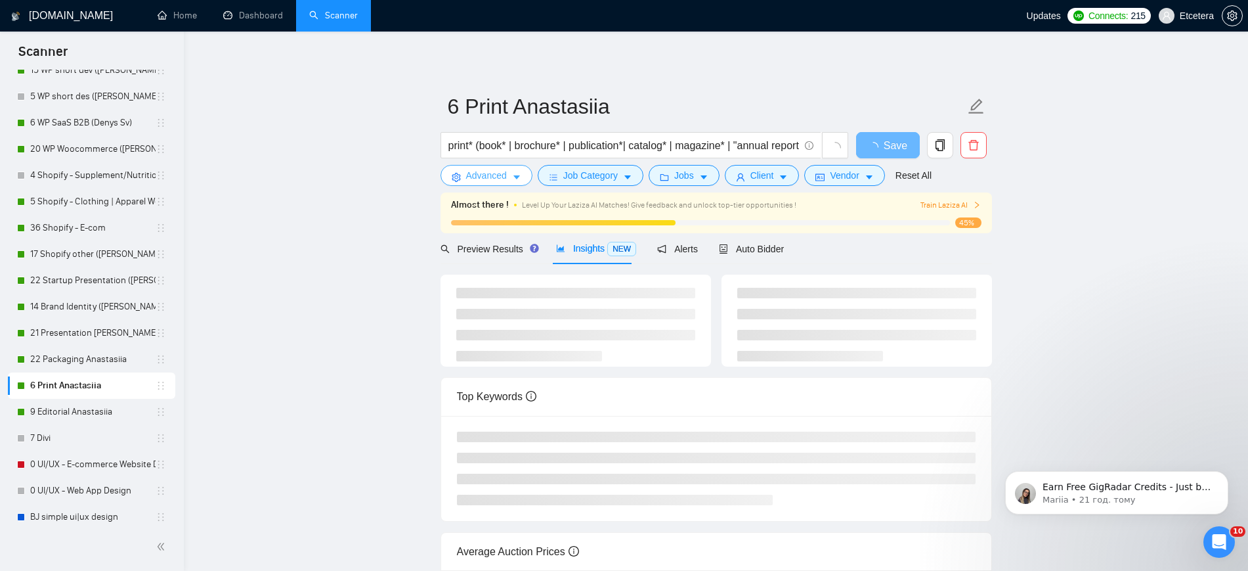
click at [487, 169] on span "Advanced" at bounding box center [486, 175] width 41 height 14
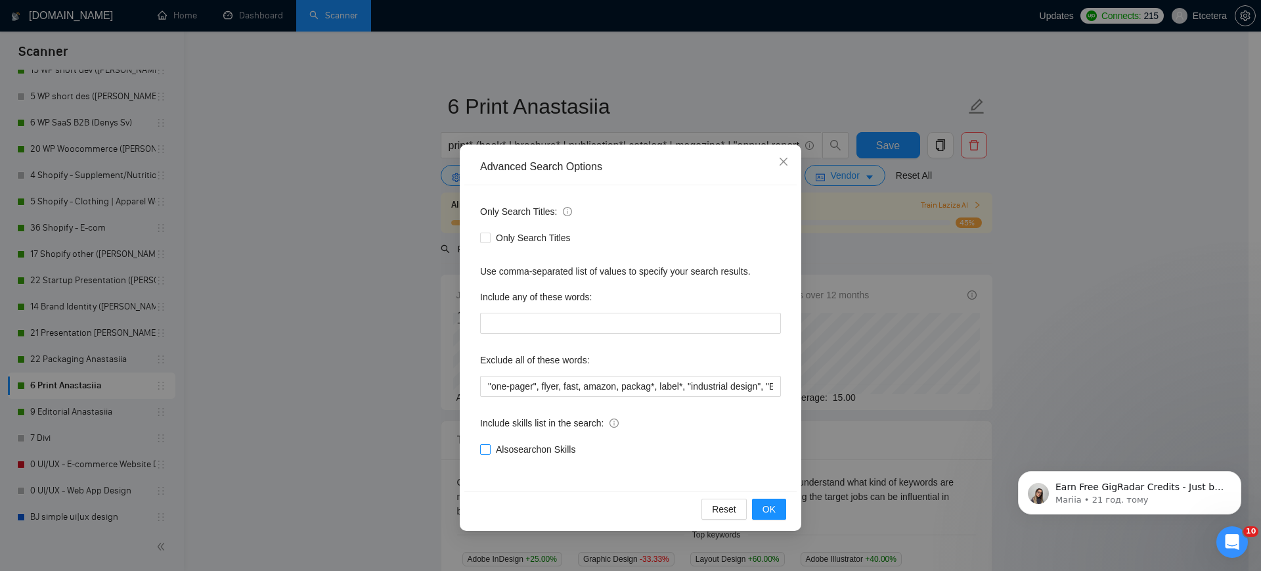
click at [488, 449] on input "Also search on Skills" at bounding box center [484, 448] width 9 height 9
click at [429, 428] on div "Advanced Search Options Only Search Titles: Only Search Titles Use comma-separa…" at bounding box center [630, 285] width 1261 height 571
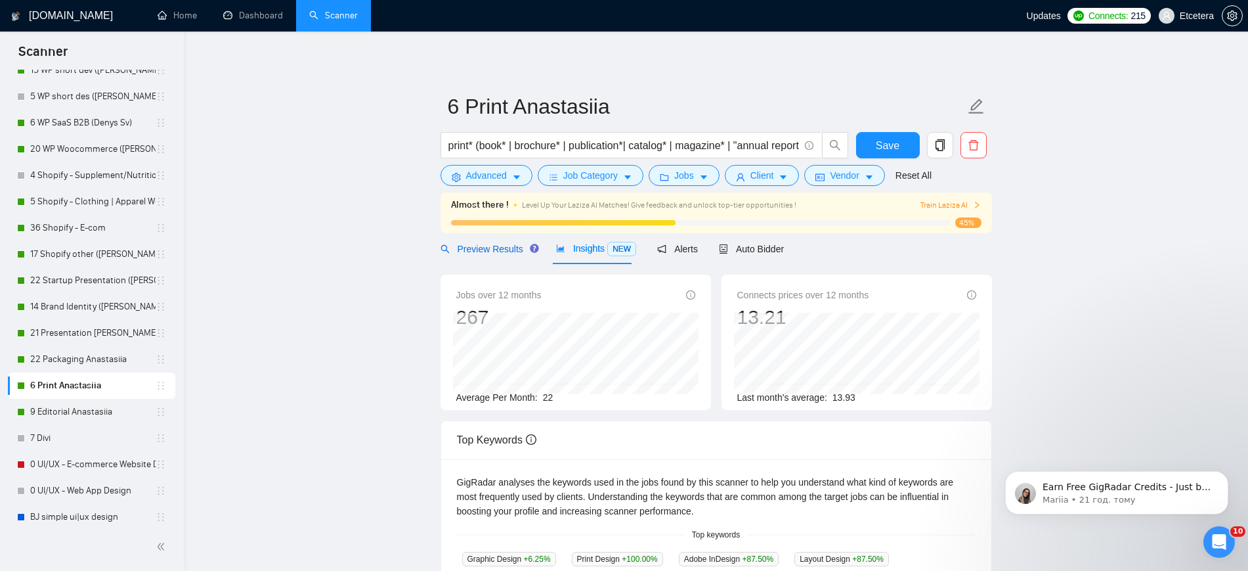
click at [502, 248] on span "Preview Results" at bounding box center [488, 249] width 95 height 11
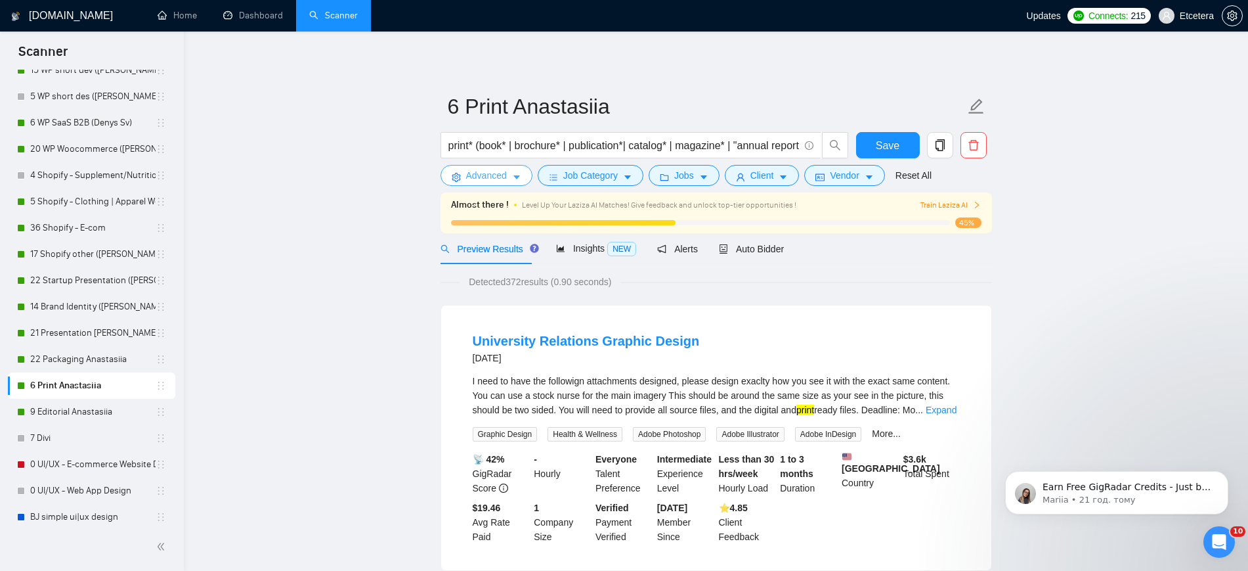
click at [492, 173] on span "Advanced" at bounding box center [486, 175] width 41 height 14
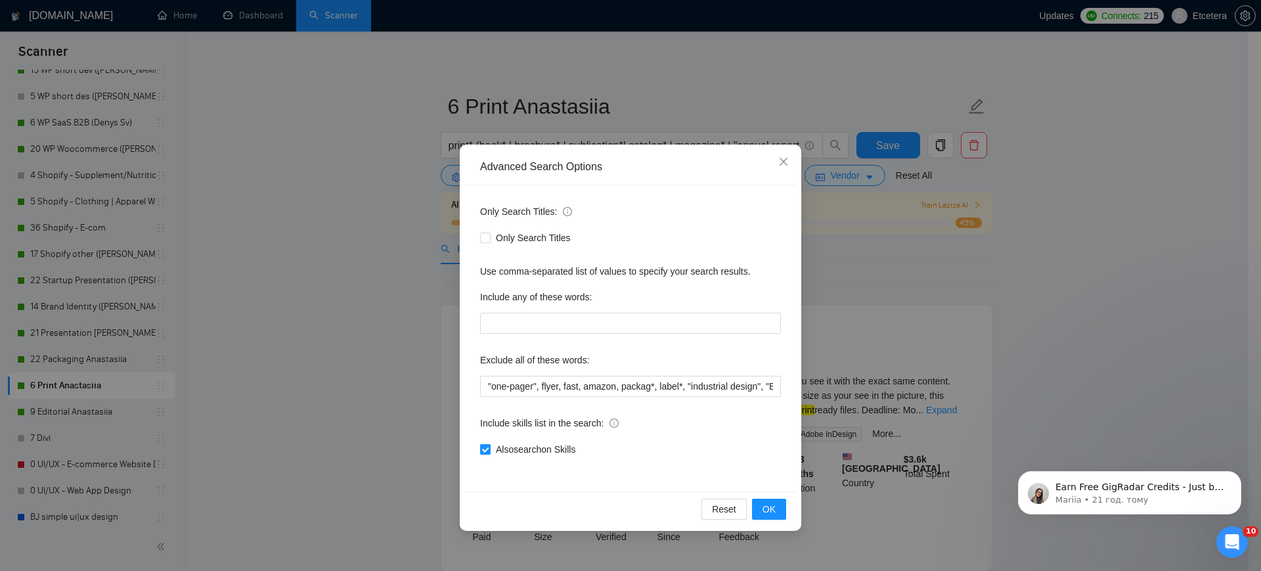
click at [486, 452] on input "Also search on Skills" at bounding box center [484, 448] width 9 height 9
checkbox input "false"
click at [415, 428] on div "Advanced Search Options Only Search Titles: Only Search Titles Use comma-separa…" at bounding box center [630, 285] width 1261 height 571
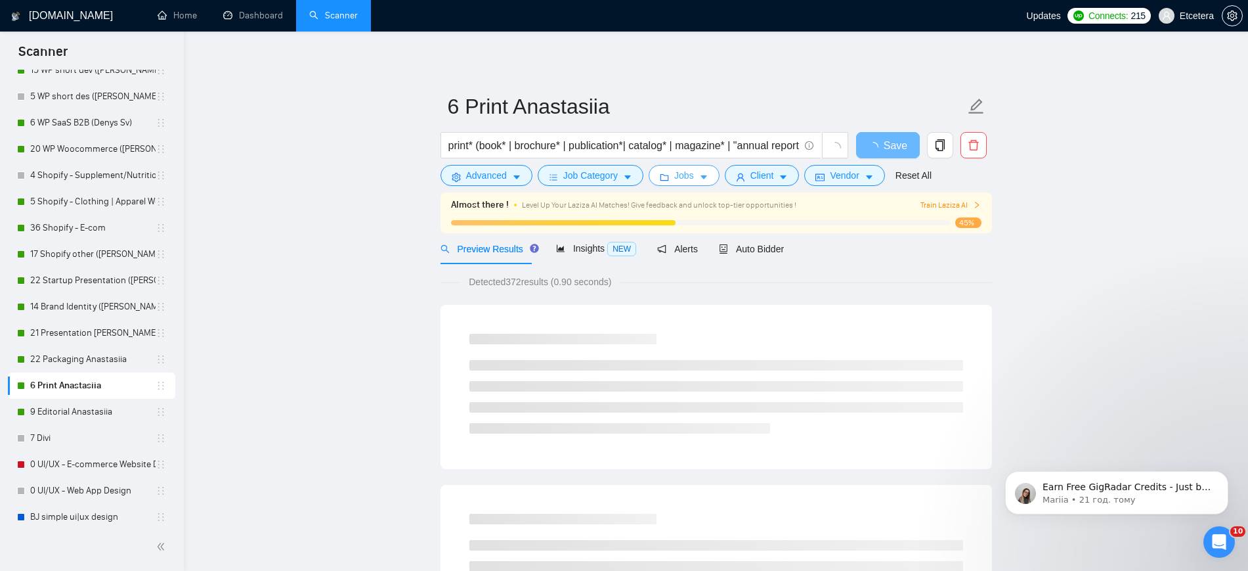
click at [685, 174] on span "Jobs" at bounding box center [684, 175] width 20 height 14
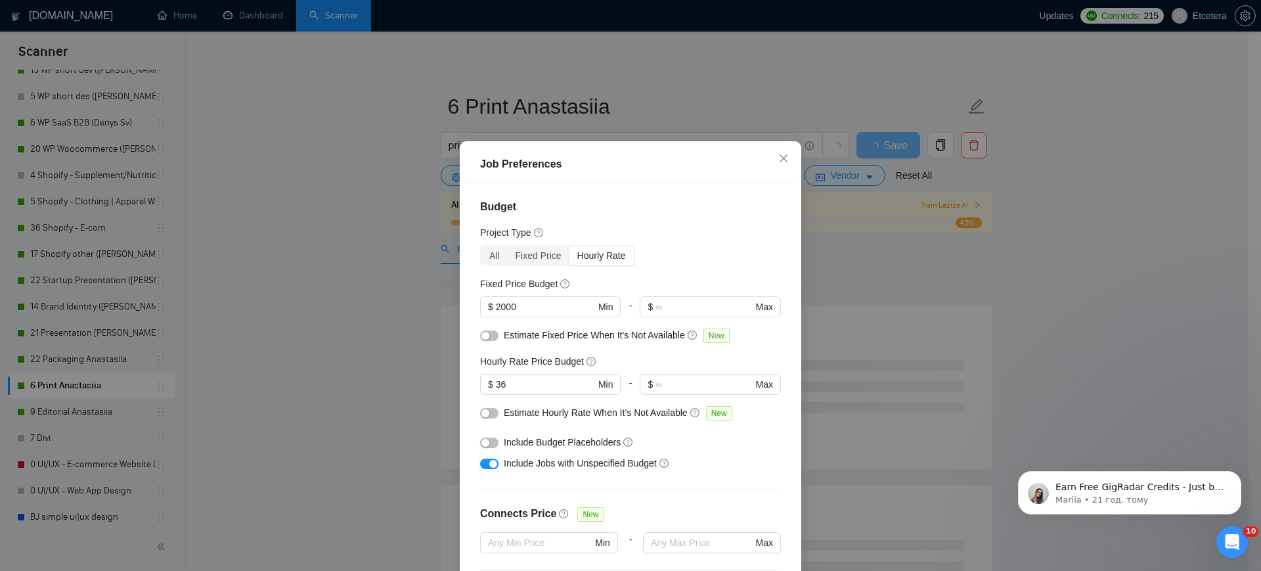
click at [666, 100] on div "Job Preferences Budget Project Type All Fixed Price Hourly Rate Fixed Price Bud…" at bounding box center [630, 285] width 1261 height 571
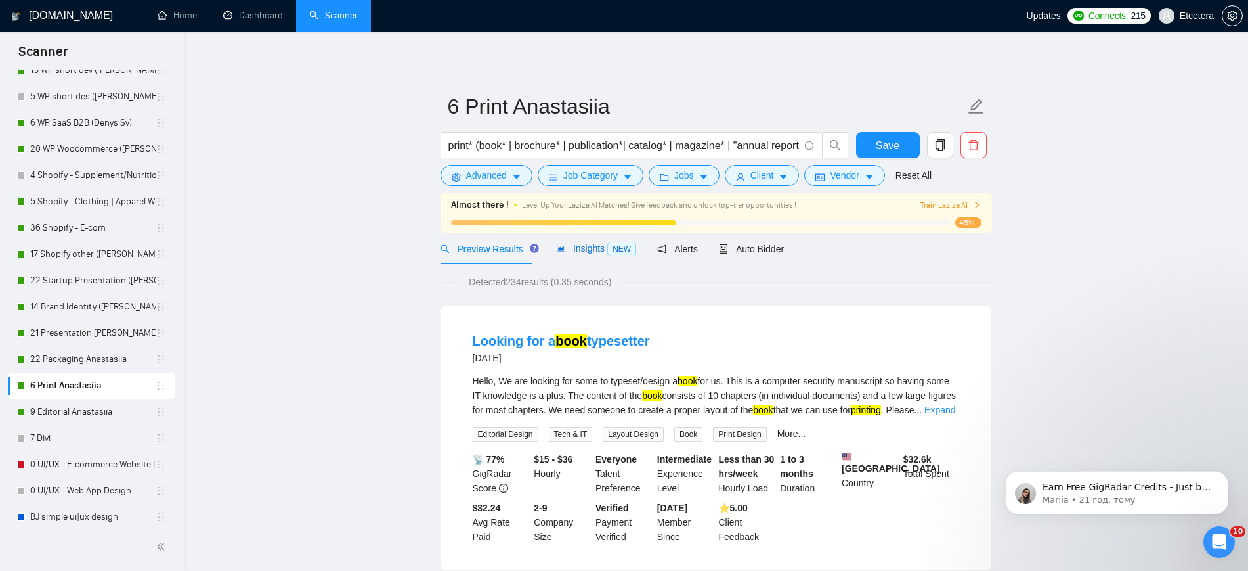
click at [579, 247] on span "Insights NEW" at bounding box center [596, 248] width 80 height 11
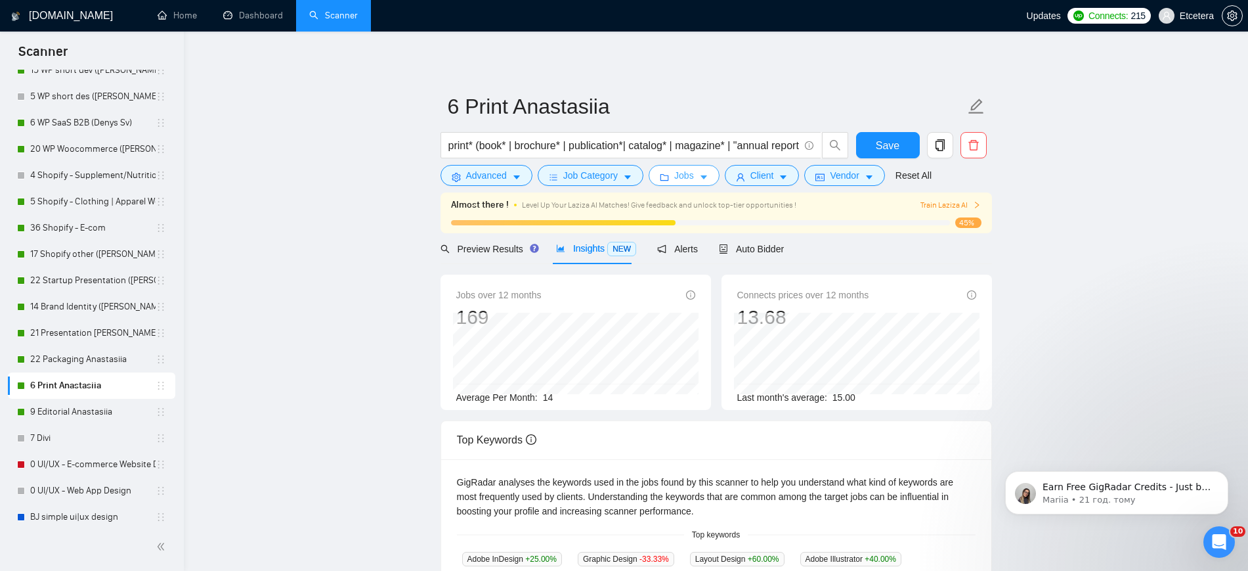
click at [688, 179] on span "Jobs" at bounding box center [684, 175] width 20 height 14
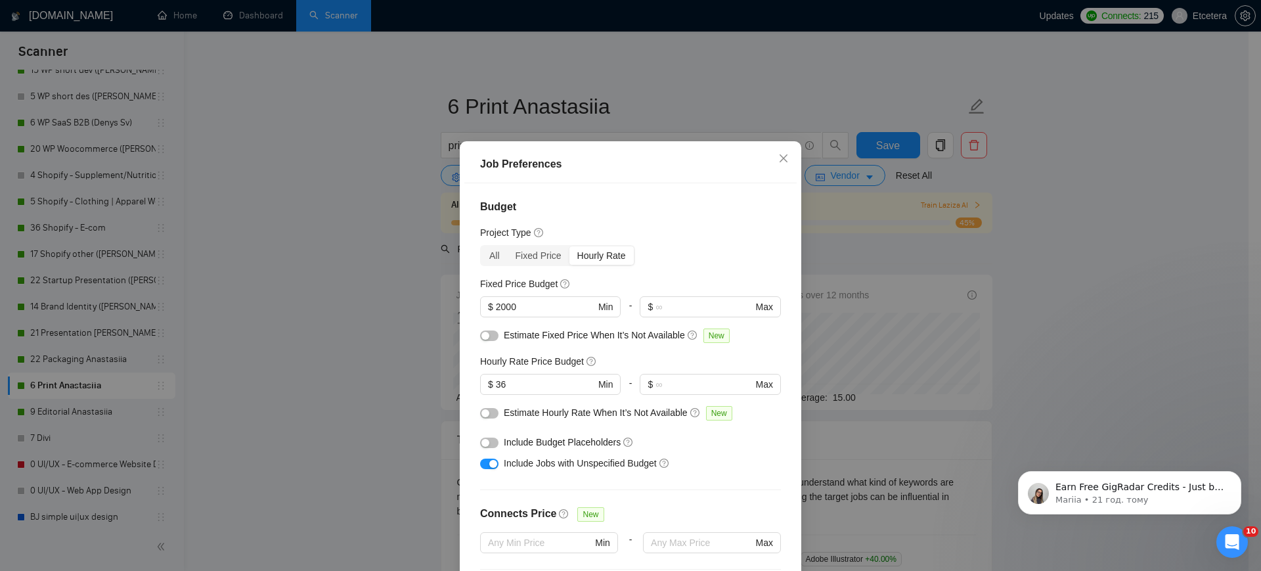
click at [427, 257] on div "Job Preferences Budget Project Type All Fixed Price Hourly Rate Fixed Price Bud…" at bounding box center [630, 285] width 1261 height 571
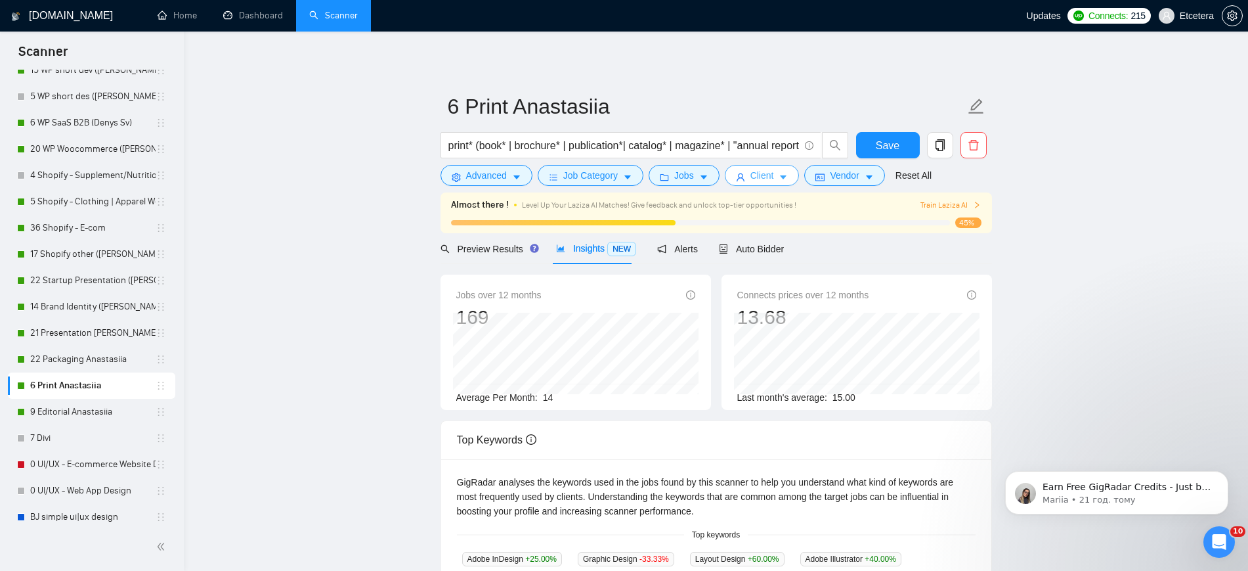
click at [756, 175] on span "Client" at bounding box center [762, 175] width 24 height 14
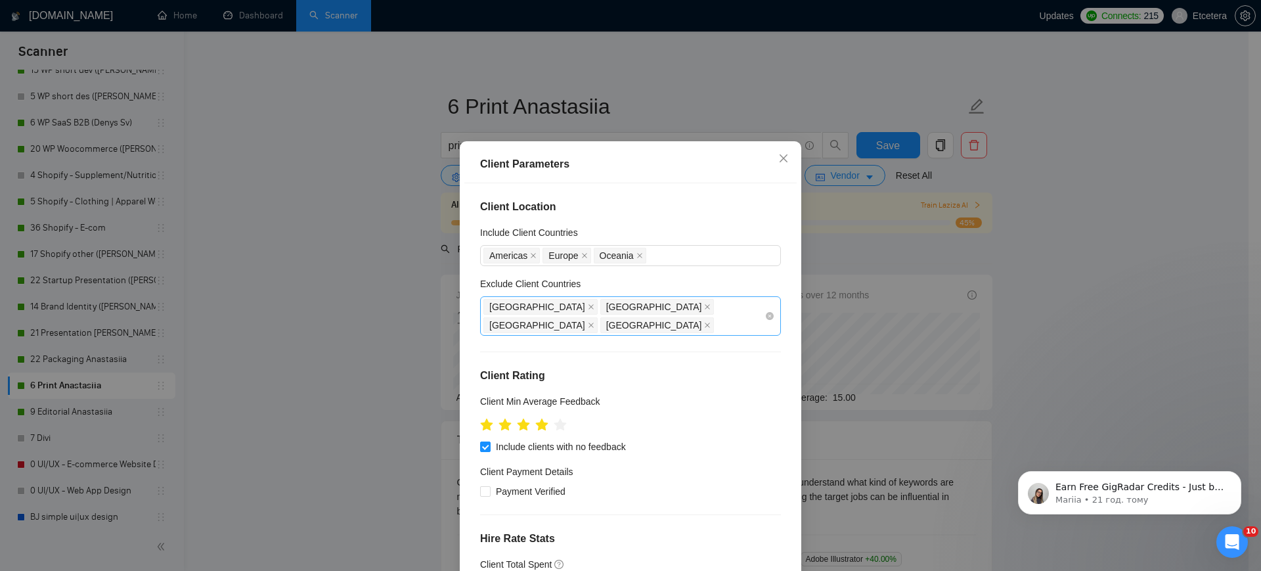
click at [680, 304] on div "[GEOGRAPHIC_DATA] [GEOGRAPHIC_DATA] [GEOGRAPHIC_DATA] [GEOGRAPHIC_DATA]" at bounding box center [623, 315] width 281 height 37
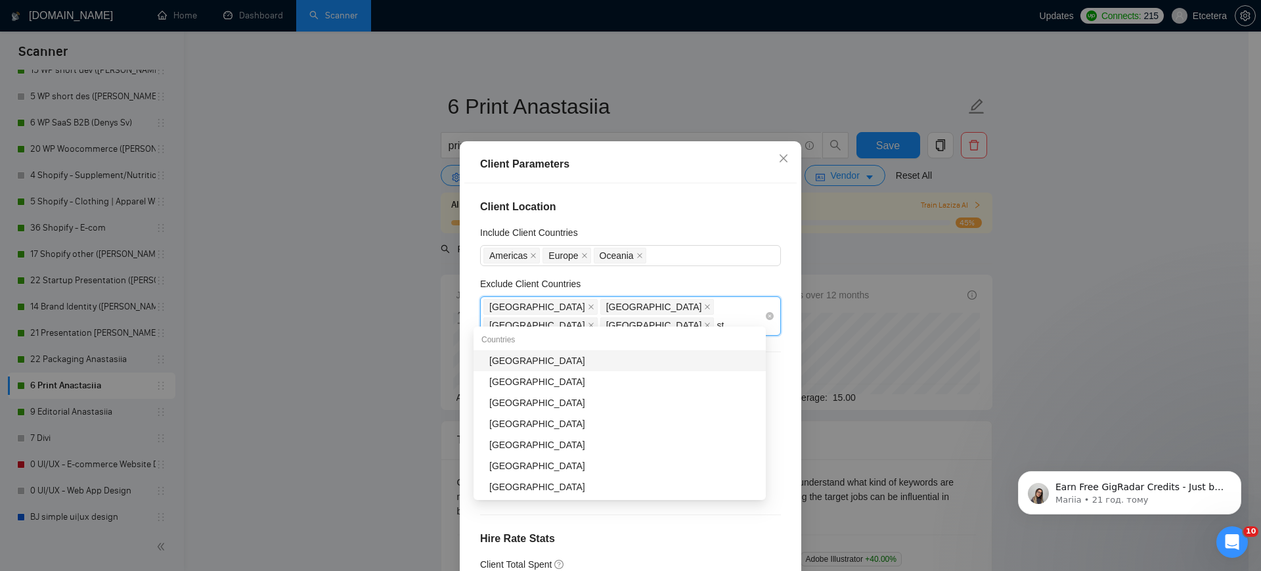
type input "sta"
click at [606, 358] on div "[GEOGRAPHIC_DATA]" at bounding box center [623, 360] width 269 height 14
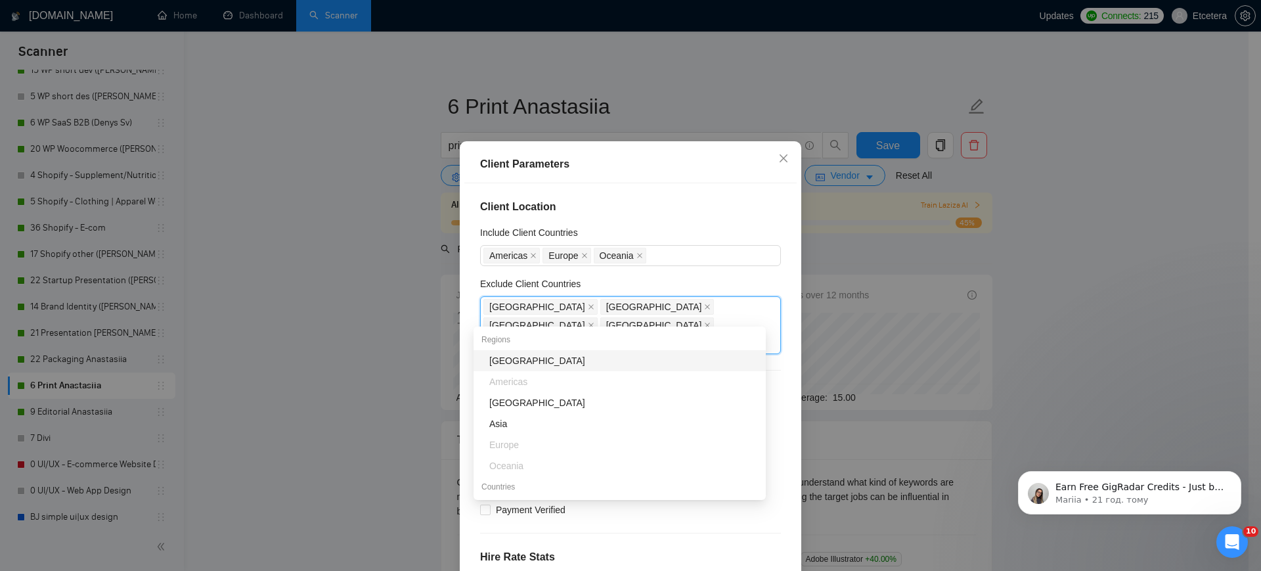
click at [399, 296] on div "Client Parameters Client Location Include Client Countries [GEOGRAPHIC_DATA] [G…" at bounding box center [630, 285] width 1261 height 571
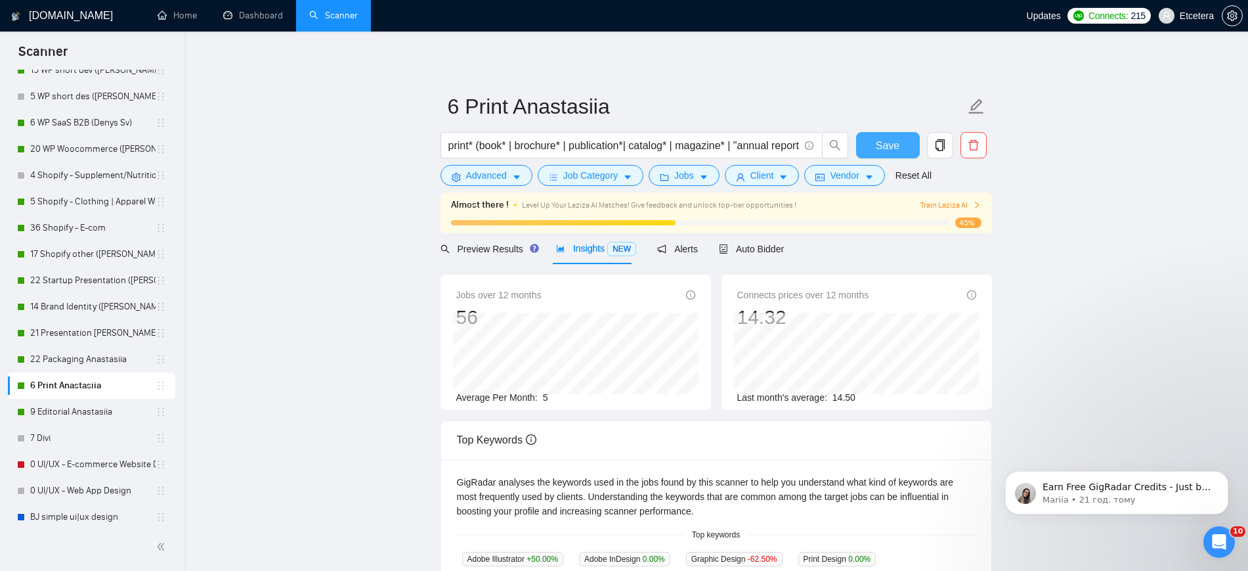
click at [869, 150] on button "Save" at bounding box center [888, 145] width 64 height 26
click at [54, 408] on link "9 Editorial Anastasiia" at bounding box center [92, 412] width 125 height 26
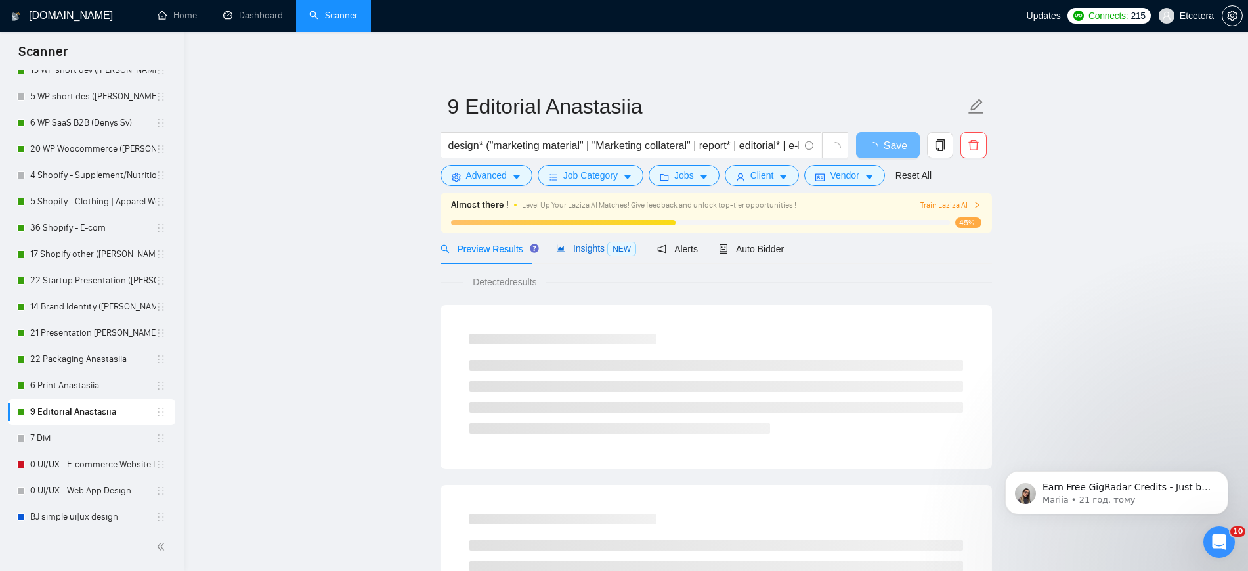
click at [570, 248] on span "Insights NEW" at bounding box center [596, 248] width 80 height 11
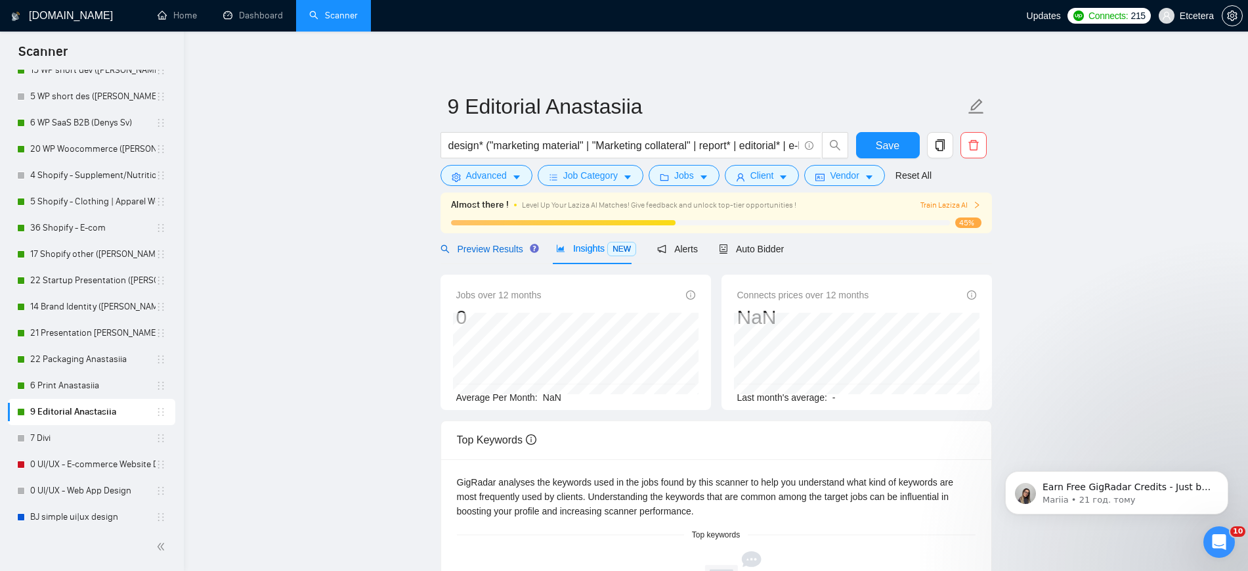
click at [486, 249] on span "Preview Results" at bounding box center [488, 249] width 95 height 11
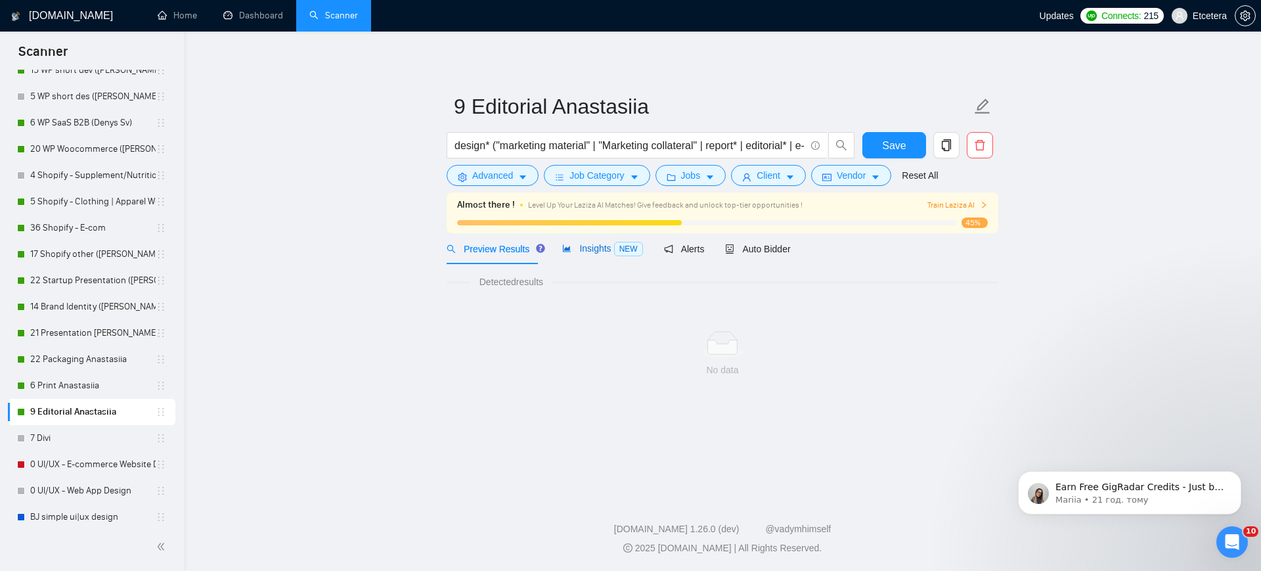
drag, startPoint x: 611, startPoint y: 250, endPoint x: 617, endPoint y: 255, distance: 7.9
click at [614, 250] on span "NEW" at bounding box center [628, 249] width 29 height 14
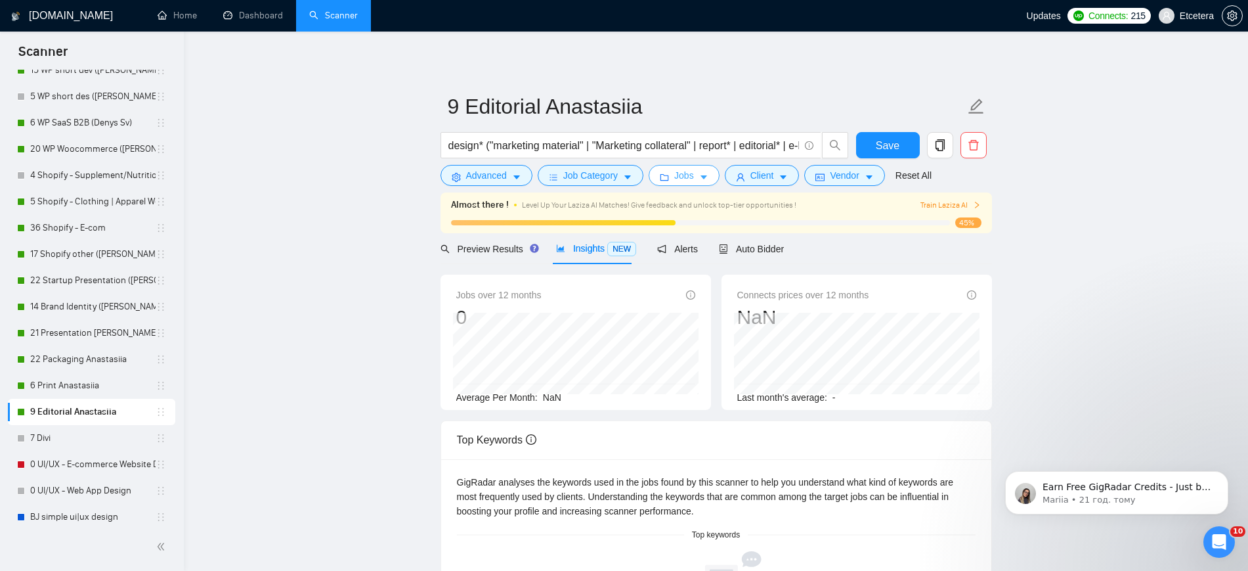
click at [691, 176] on button "Jobs" at bounding box center [684, 175] width 71 height 21
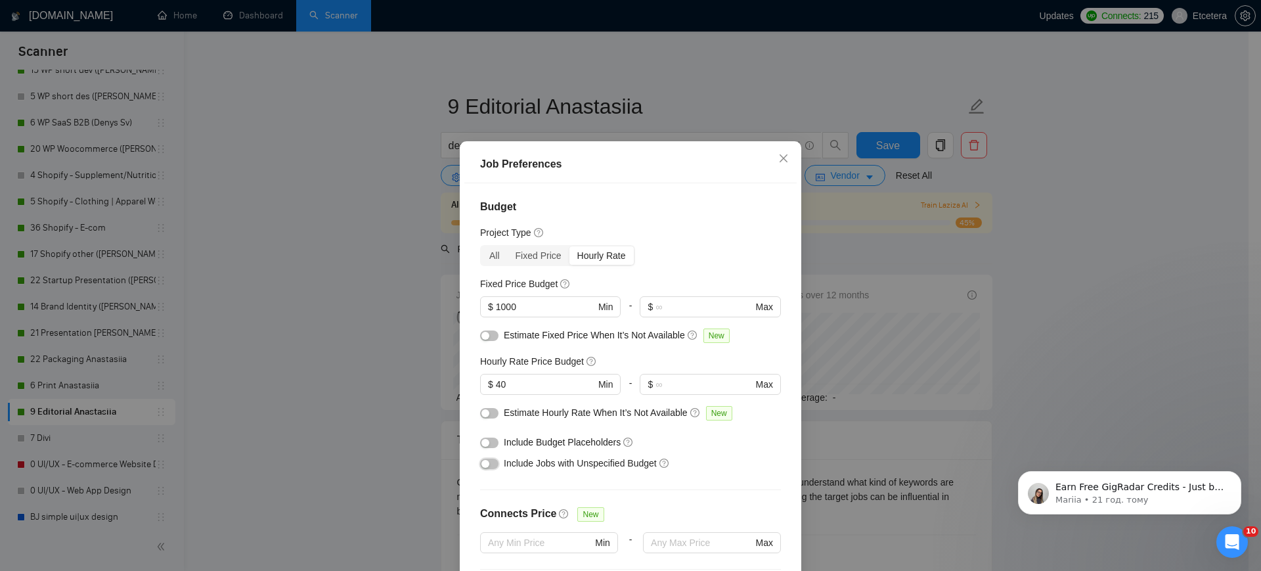
click at [481, 467] on div "button" at bounding box center [485, 464] width 8 height 8
click at [519, 391] on input "40" at bounding box center [545, 384] width 99 height 14
type input "4"
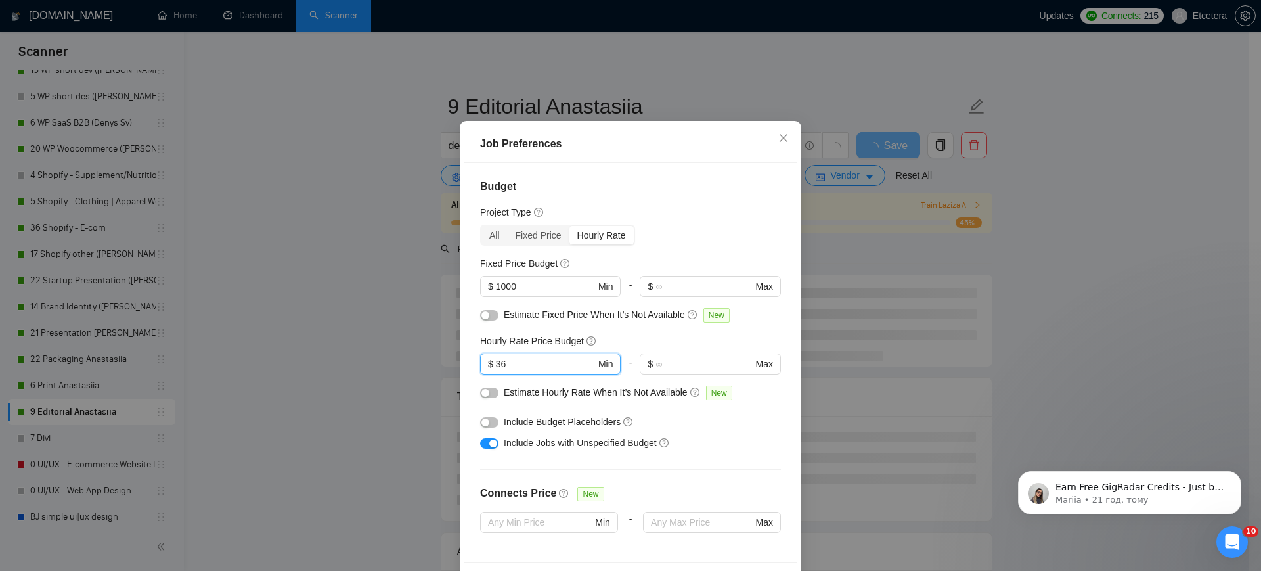
scroll to position [77, 0]
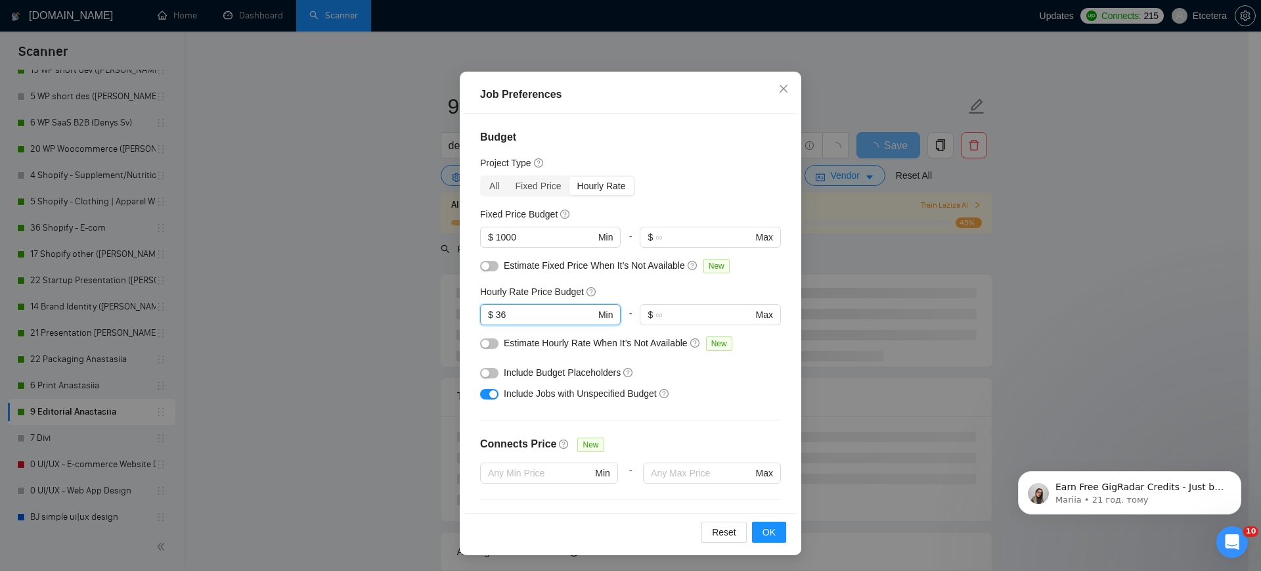
type input "36"
click at [397, 312] on div "Job Preferences Budget Project Type All Fixed Price Hourly Rate Fixed Price Bud…" at bounding box center [630, 285] width 1261 height 571
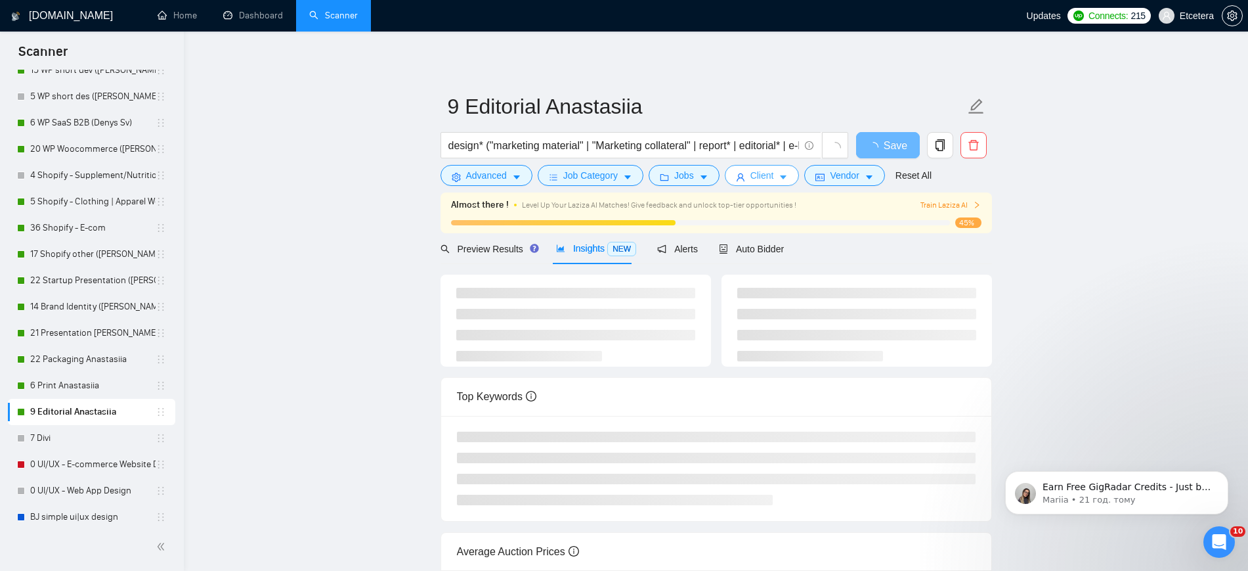
click at [746, 171] on button "Client" at bounding box center [762, 175] width 75 height 21
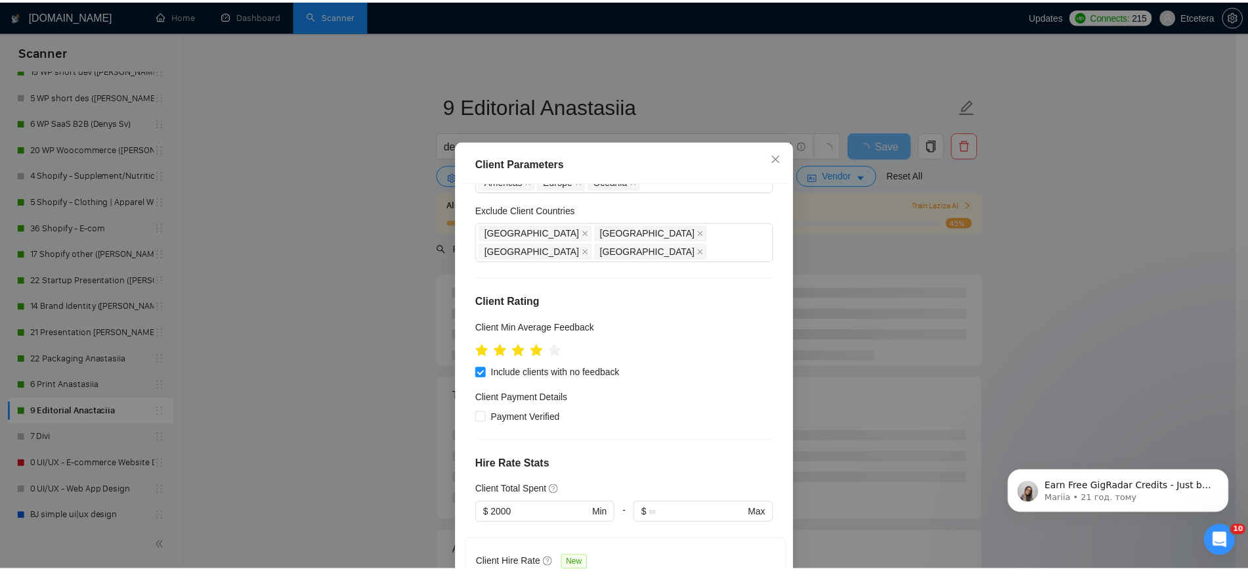
scroll to position [0, 0]
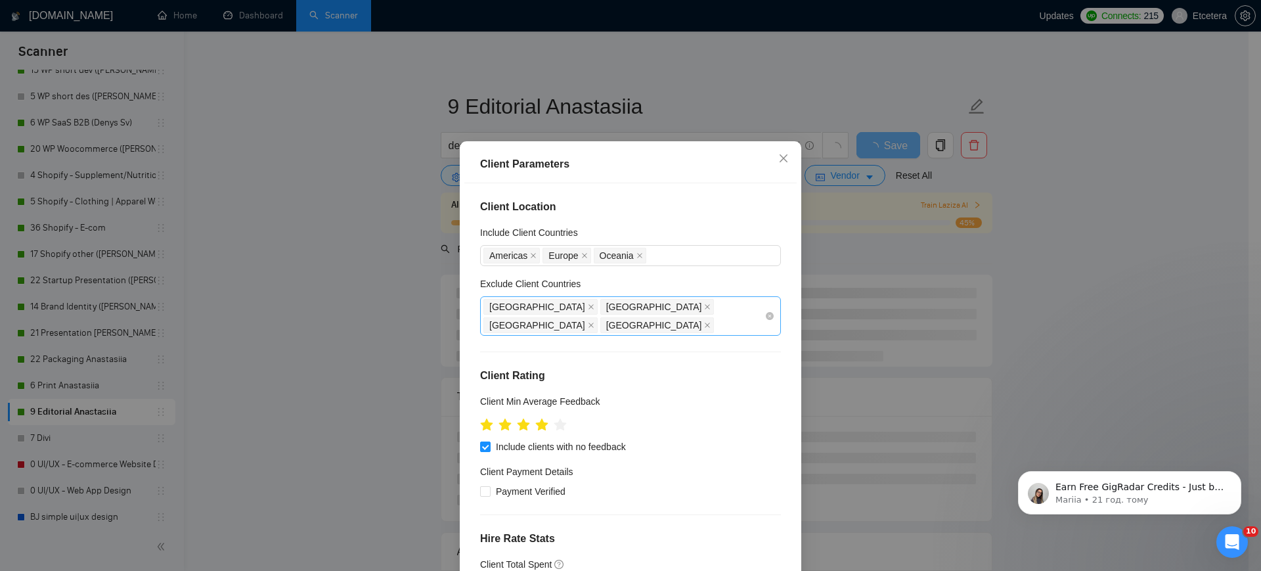
click at [682, 309] on div "[GEOGRAPHIC_DATA] [GEOGRAPHIC_DATA] [GEOGRAPHIC_DATA] [GEOGRAPHIC_DATA]" at bounding box center [623, 315] width 281 height 37
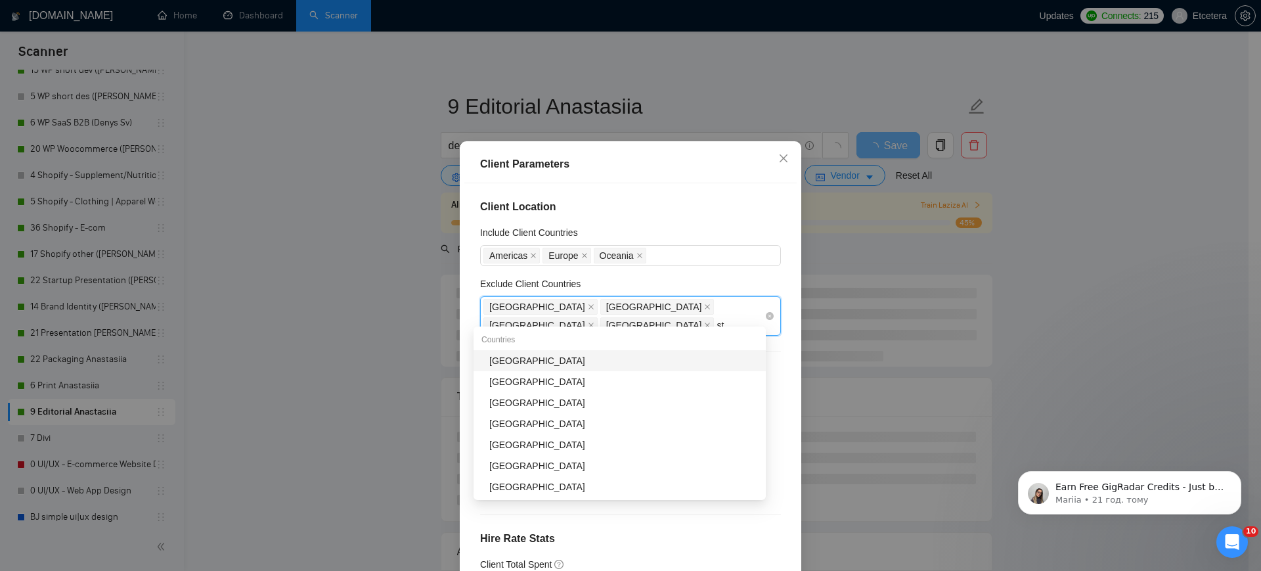
type input "sta"
click at [629, 362] on div "[GEOGRAPHIC_DATA]" at bounding box center [623, 360] width 269 height 14
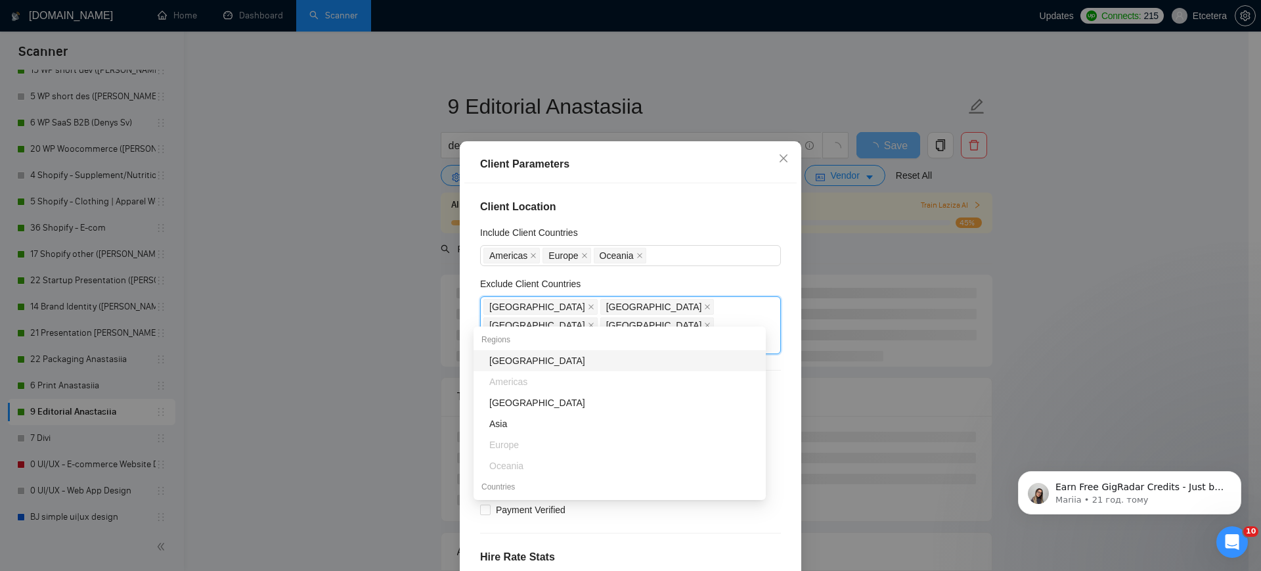
click at [414, 299] on div "Client Parameters Client Location Include Client Countries [GEOGRAPHIC_DATA] [G…" at bounding box center [630, 285] width 1261 height 571
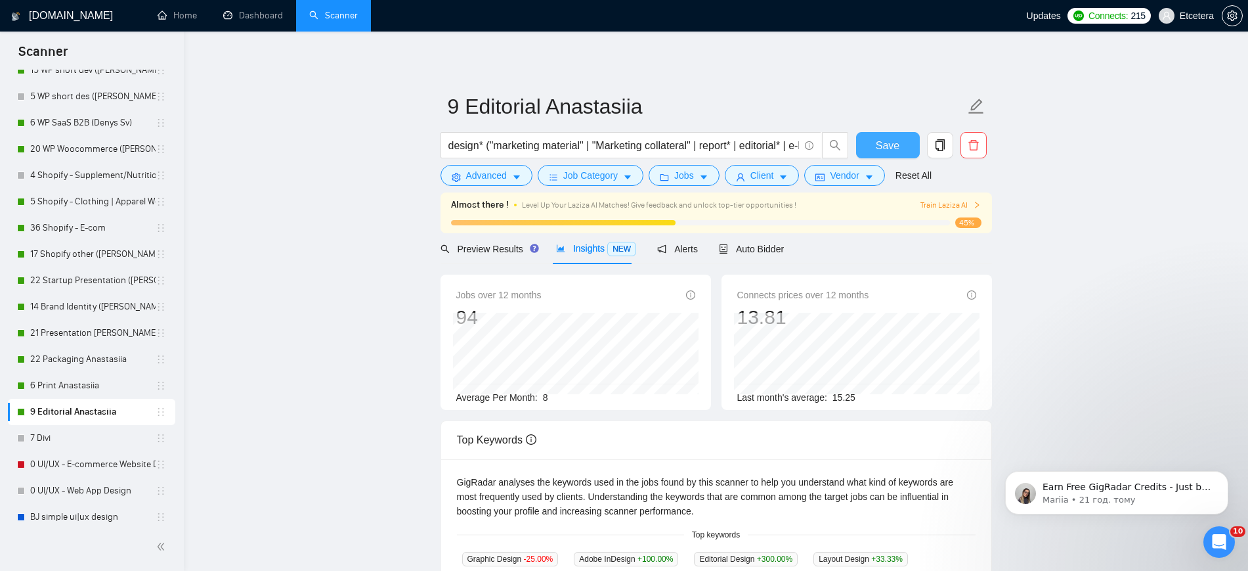
click at [876, 142] on button "Save" at bounding box center [888, 145] width 64 height 26
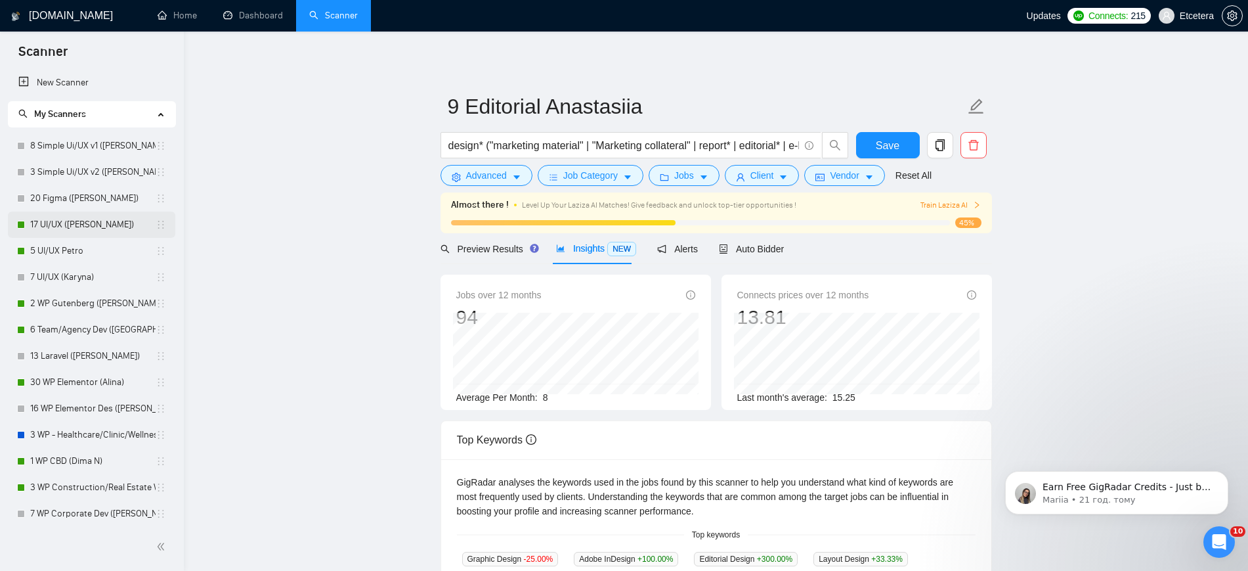
click at [89, 225] on link "17 UI/UX ([PERSON_NAME])" at bounding box center [92, 224] width 125 height 26
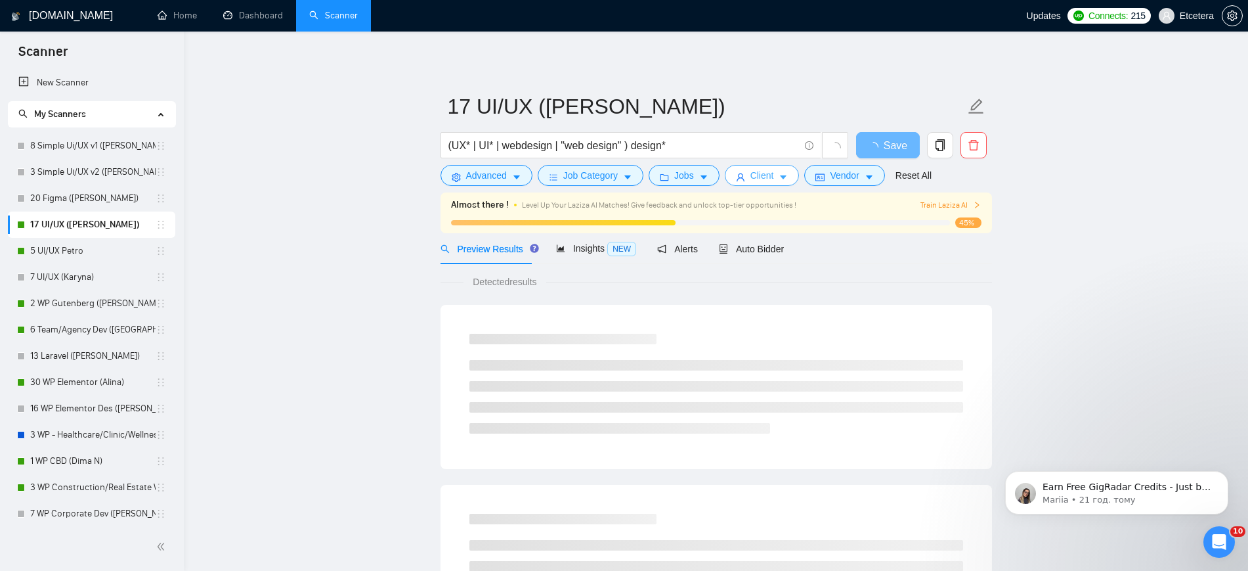
click at [756, 177] on span "Client" at bounding box center [762, 175] width 24 height 14
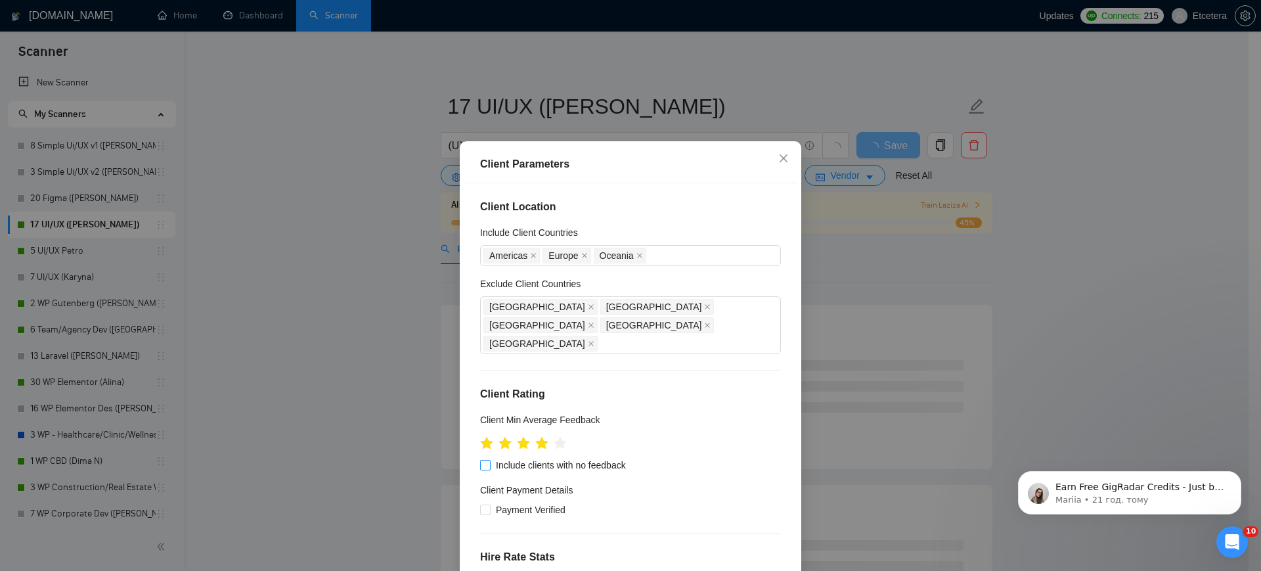
click at [480, 460] on input "Include clients with no feedback" at bounding box center [484, 464] width 9 height 9
checkbox input "true"
click at [360, 381] on div "Client Parameters Client Location Include Client Countries [GEOGRAPHIC_DATA] [G…" at bounding box center [630, 285] width 1261 height 571
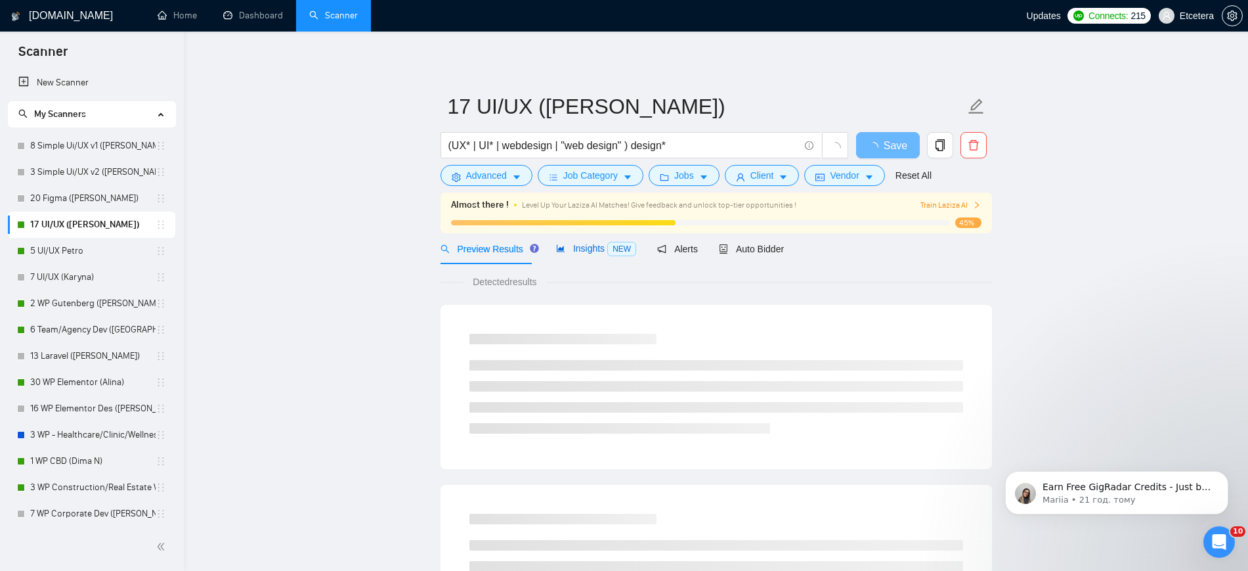
click at [568, 244] on span "Insights NEW" at bounding box center [596, 248] width 80 height 11
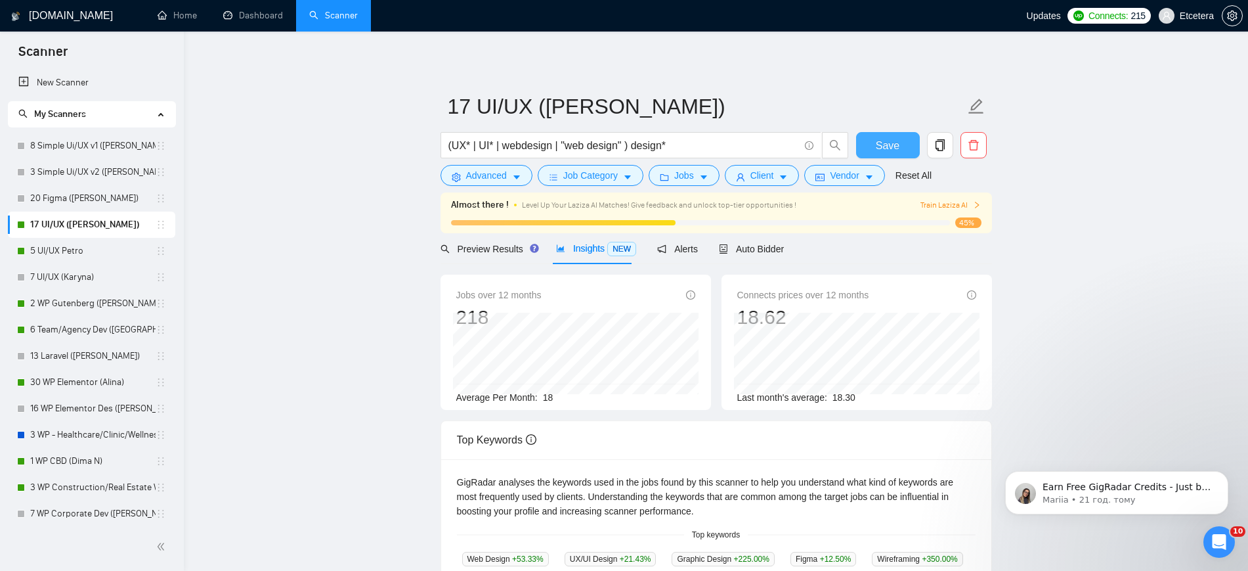
click at [886, 150] on span "Save" at bounding box center [888, 145] width 24 height 16
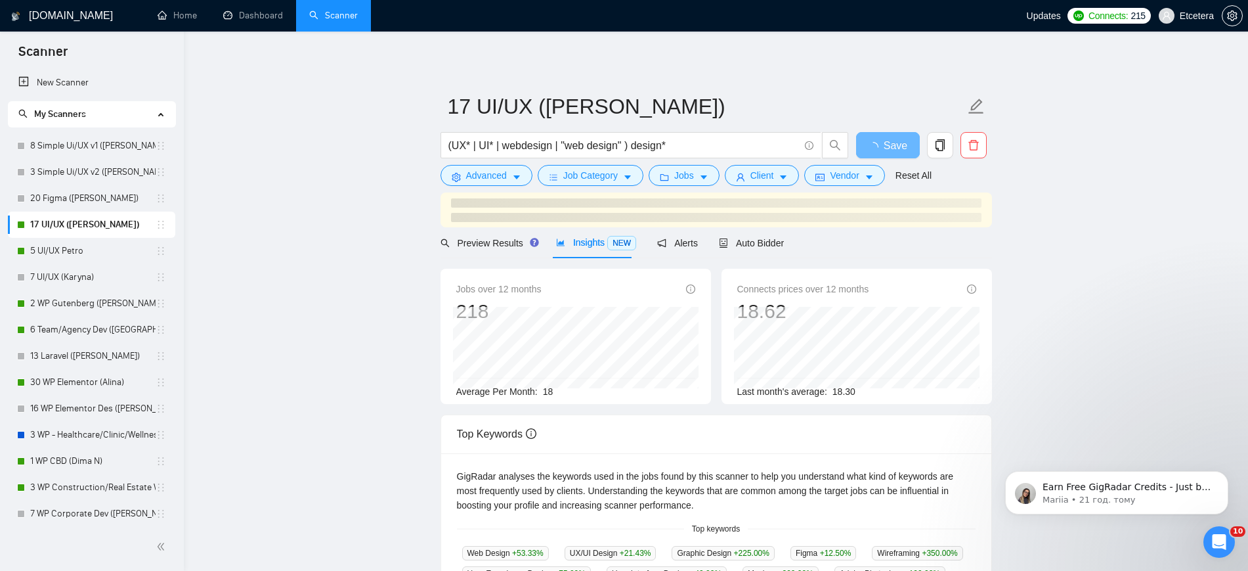
drag, startPoint x: 78, startPoint y: 253, endPoint x: 749, endPoint y: 66, distance: 696.2
click at [78, 253] on link "5 UI/UX Petro" at bounding box center [92, 251] width 125 height 26
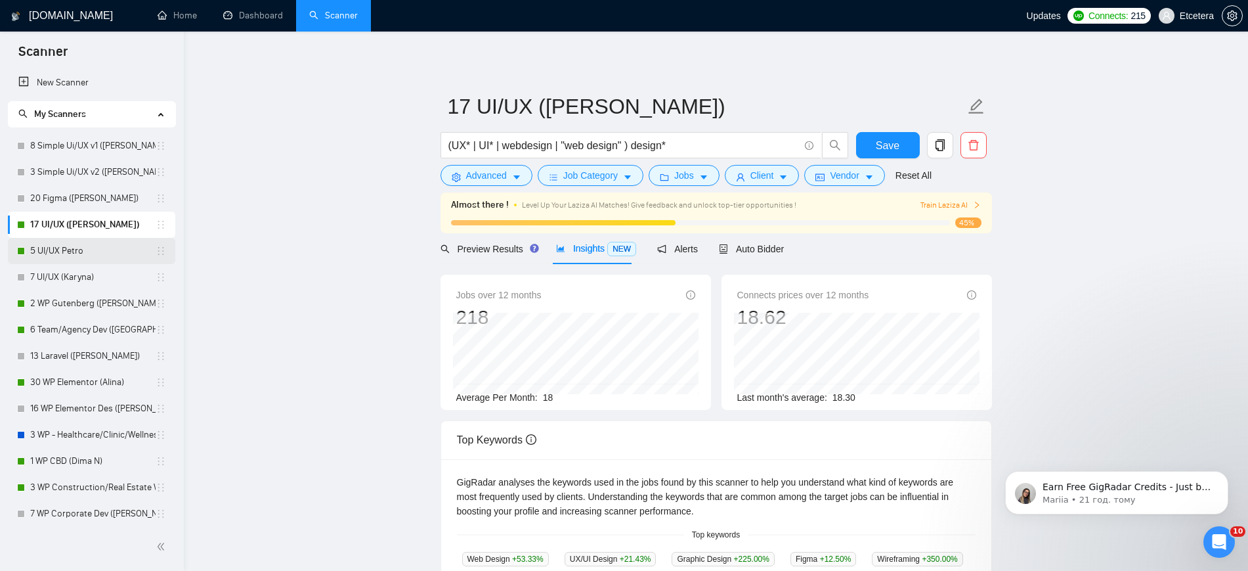
click at [83, 248] on link "5 UI/UX Petro" at bounding box center [92, 251] width 125 height 26
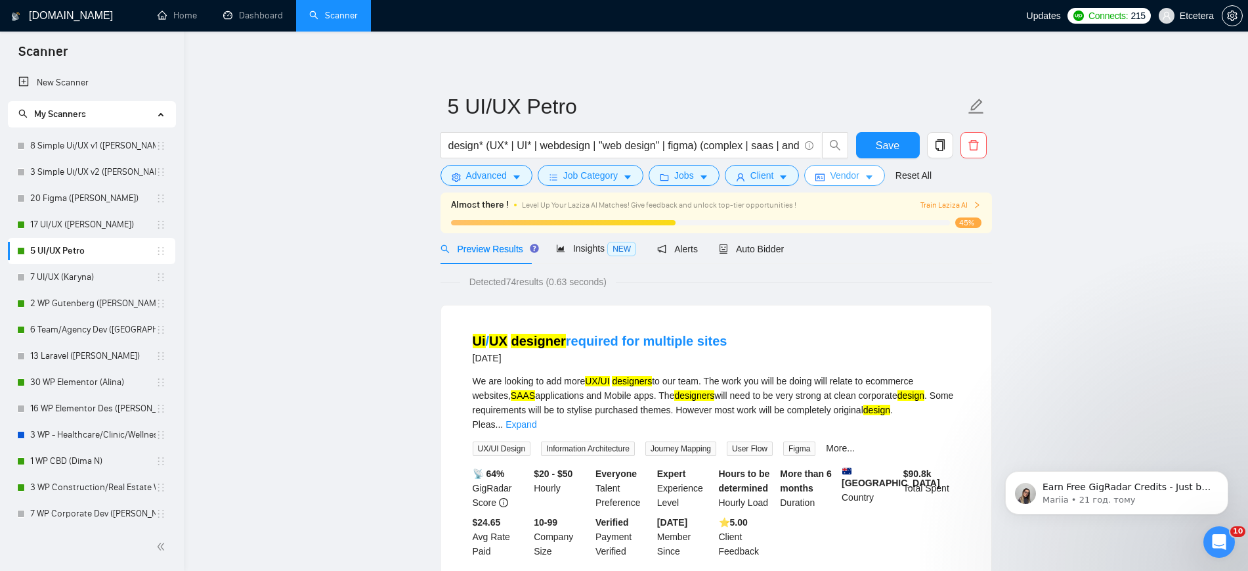
click at [836, 176] on span "Vendor" at bounding box center [844, 175] width 29 height 14
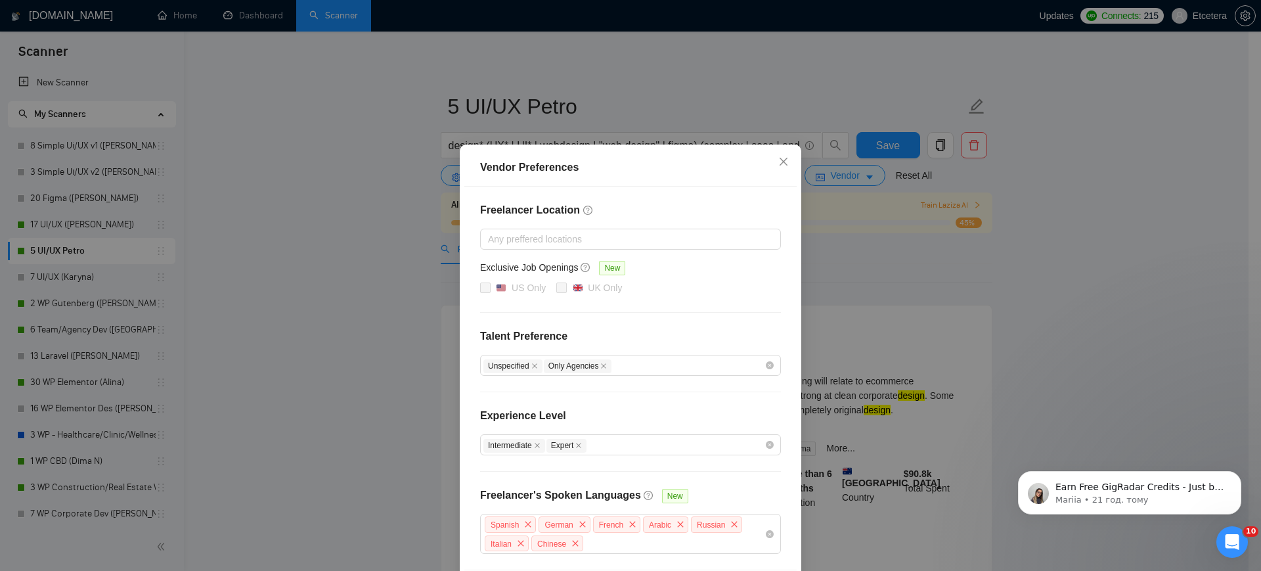
click at [693, 119] on div "Vendor Preferences Freelancer Location Any preffered locations Exclusive Job Op…" at bounding box center [630, 285] width 1261 height 571
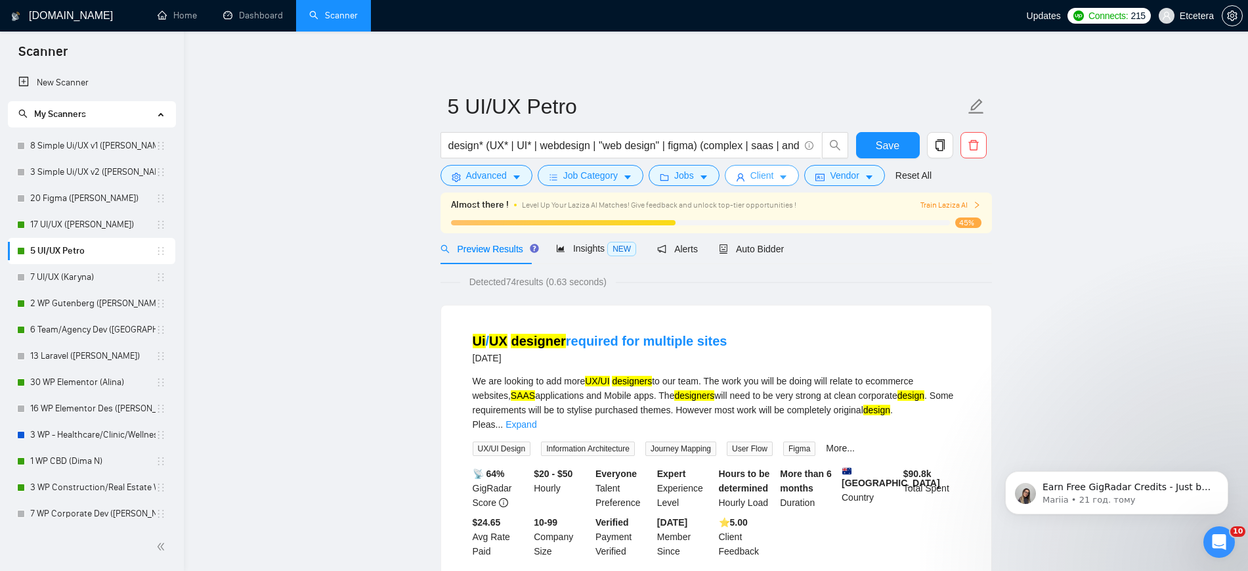
click at [763, 180] on span "Client" at bounding box center [762, 175] width 24 height 14
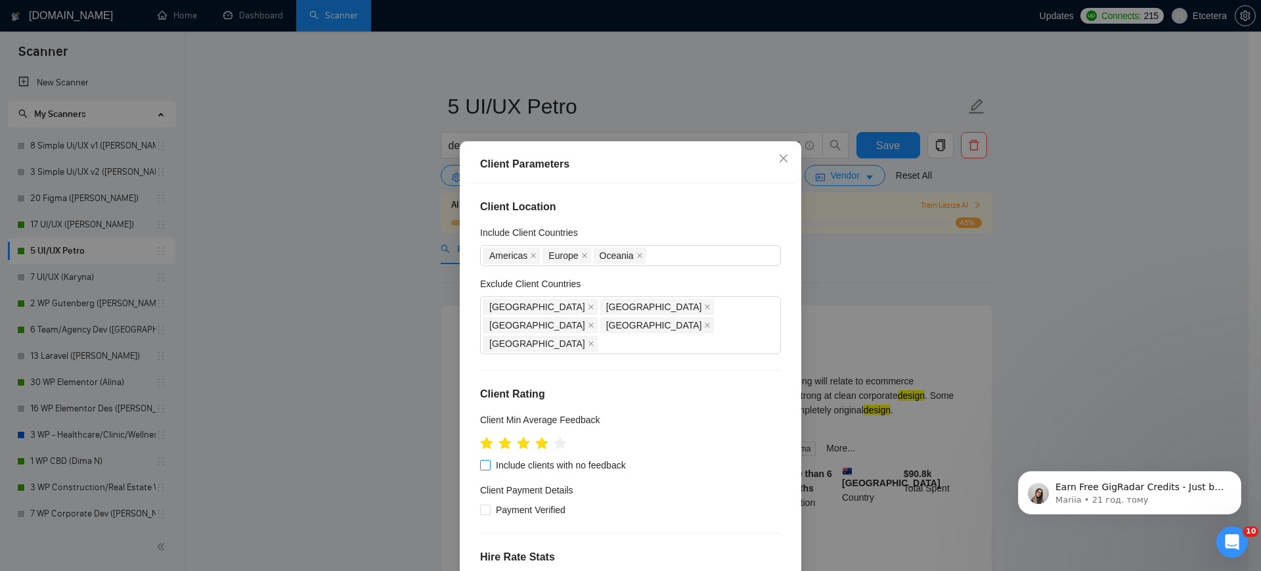
click at [480, 460] on input "Include clients with no feedback" at bounding box center [484, 464] width 9 height 9
checkbox input "true"
click at [406, 397] on div "Client Parameters Client Location Include Client Countries [GEOGRAPHIC_DATA] [G…" at bounding box center [630, 285] width 1261 height 571
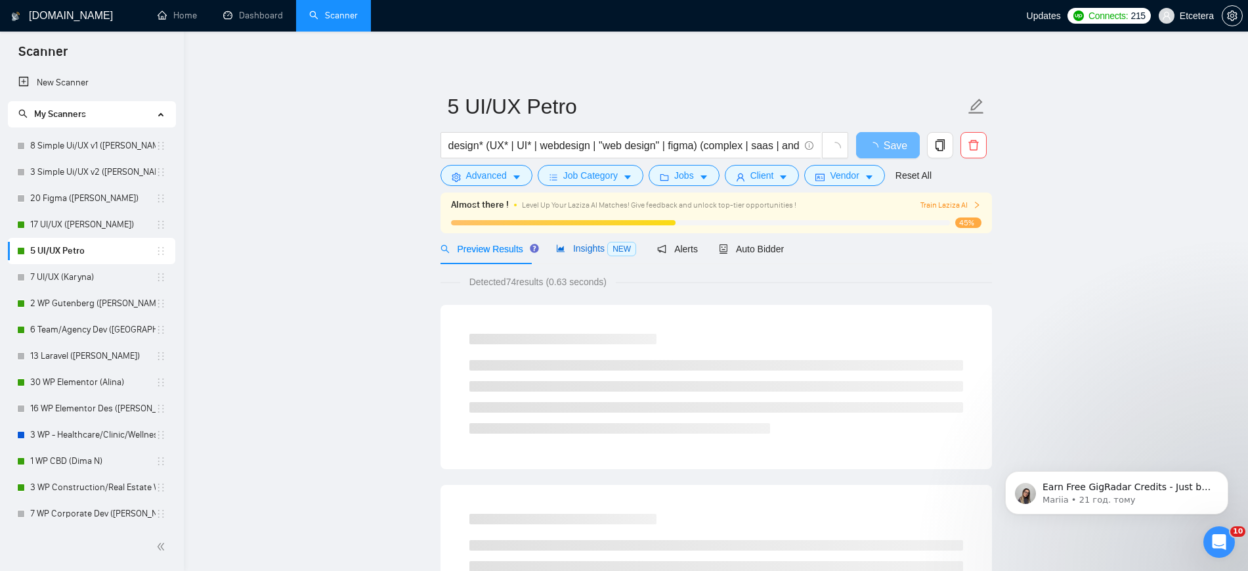
click at [588, 244] on span "Insights NEW" at bounding box center [596, 248] width 80 height 11
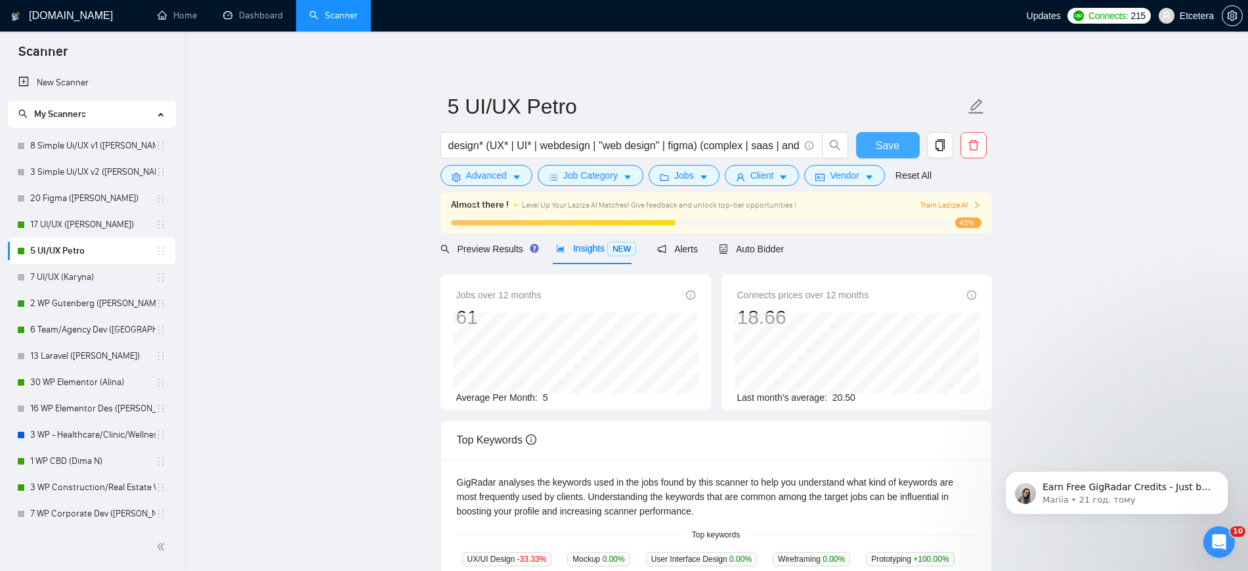
click at [885, 148] on span "Save" at bounding box center [888, 145] width 24 height 16
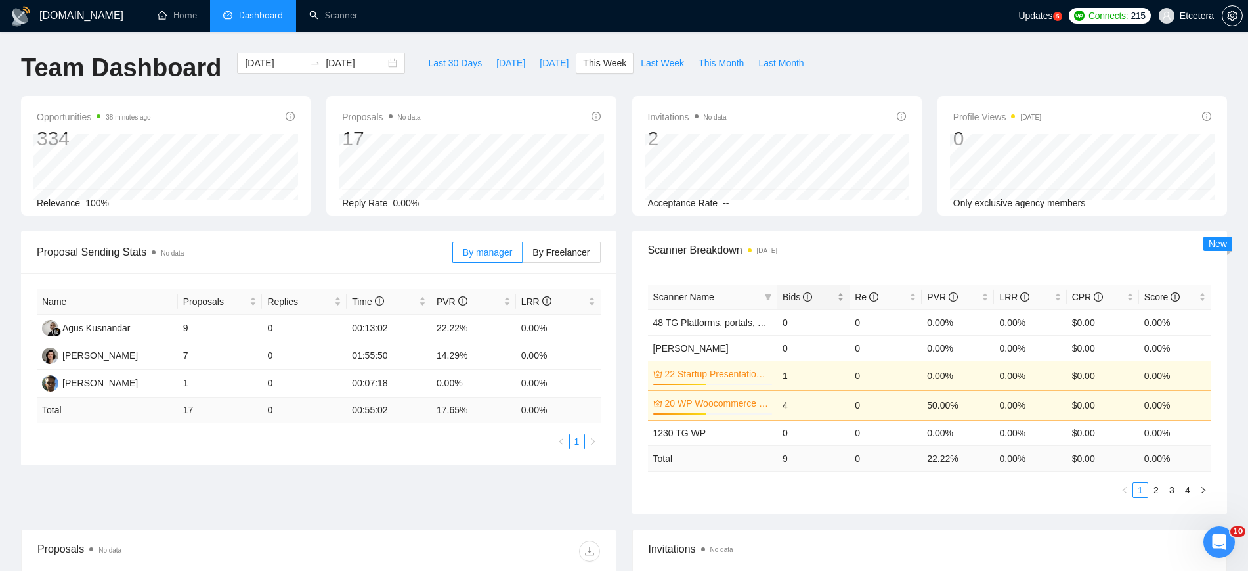
click at [844, 295] on div "Bids" at bounding box center [814, 297] width 62 height 14
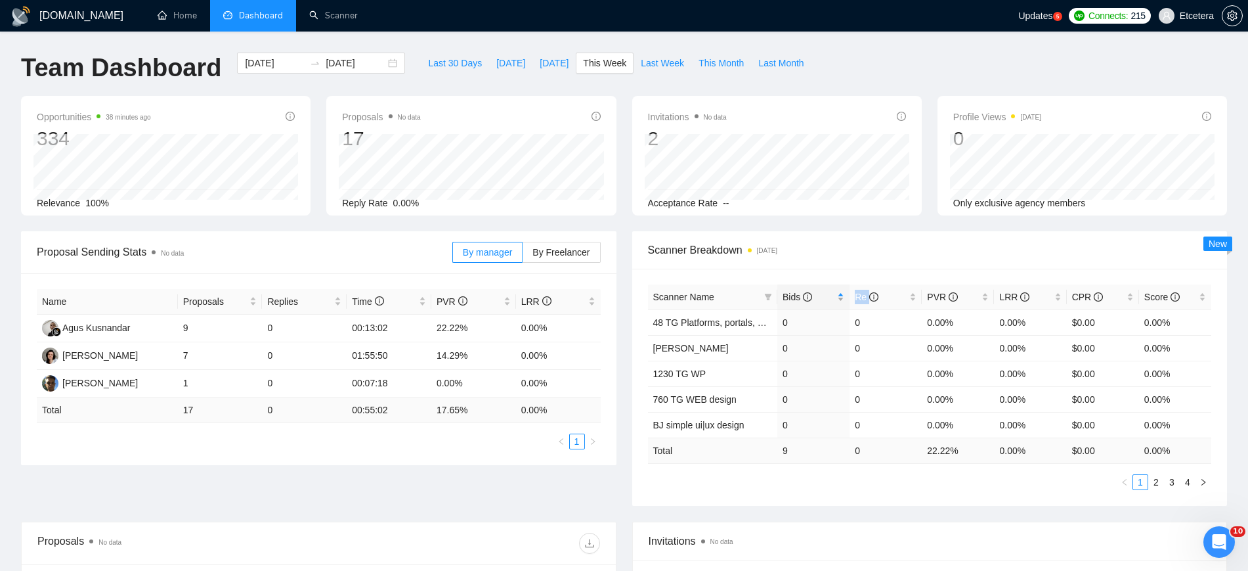
click at [844, 295] on div "Bids" at bounding box center [814, 297] width 62 height 14
